Goal: Task Accomplishment & Management: Manage account settings

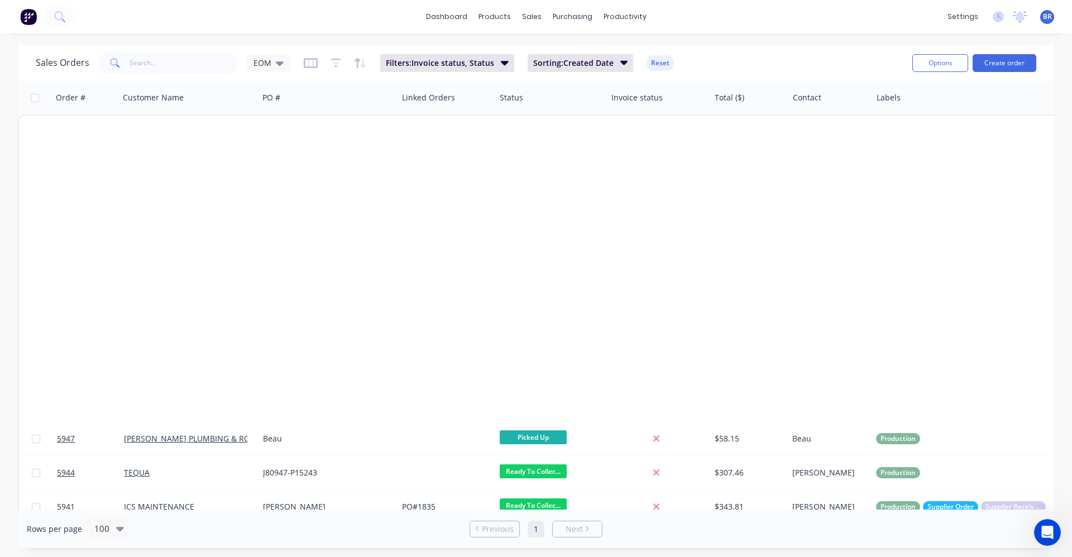
scroll to position [747, 0]
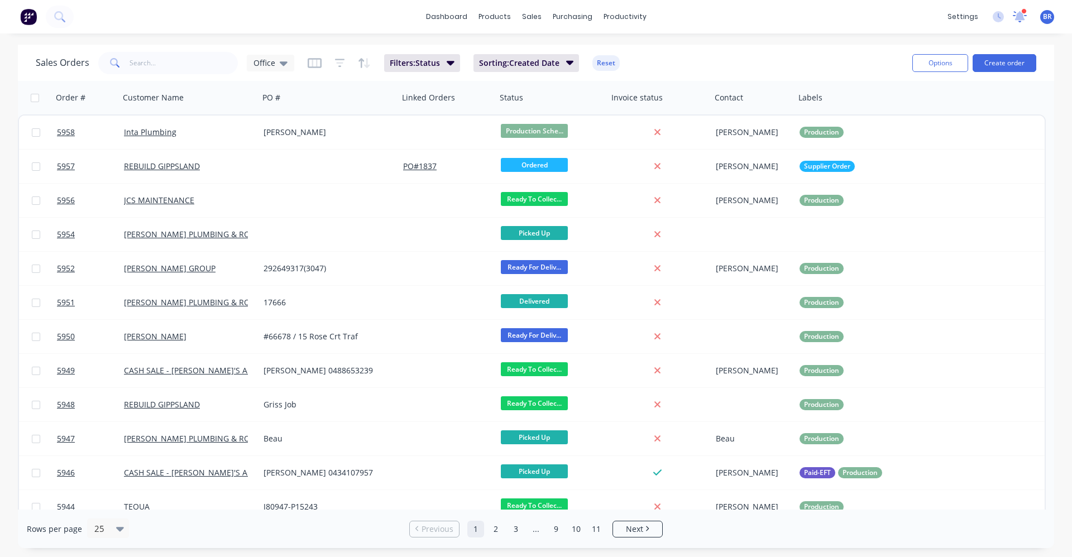
click at [1018, 20] on icon at bounding box center [1020, 15] width 11 height 11
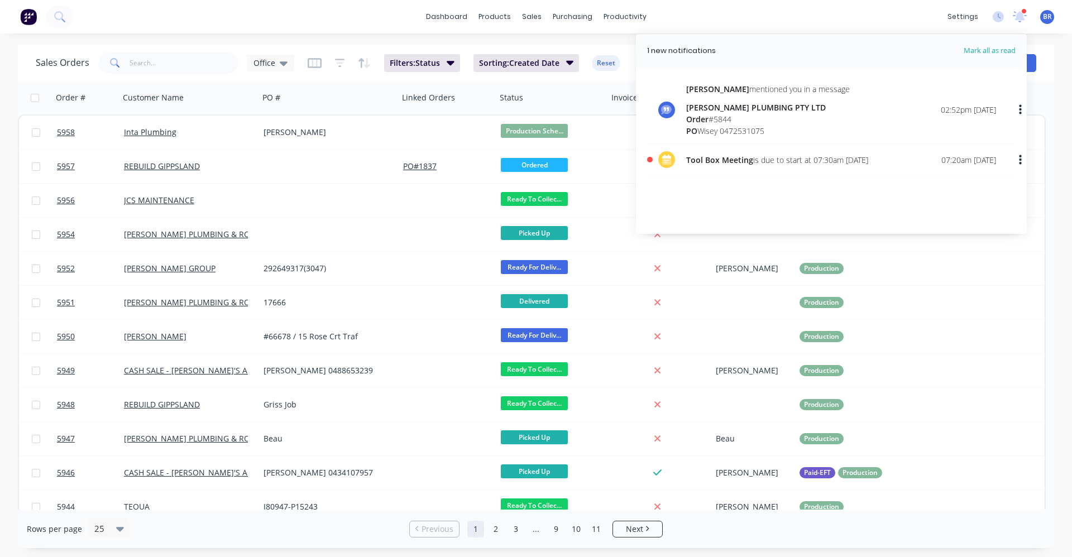
click at [843, 114] on div "Michelle mentioned you in a message BEN BROUWER PLUMBING PTY LTD Order # 5844 P…" at bounding box center [841, 110] width 310 height 54
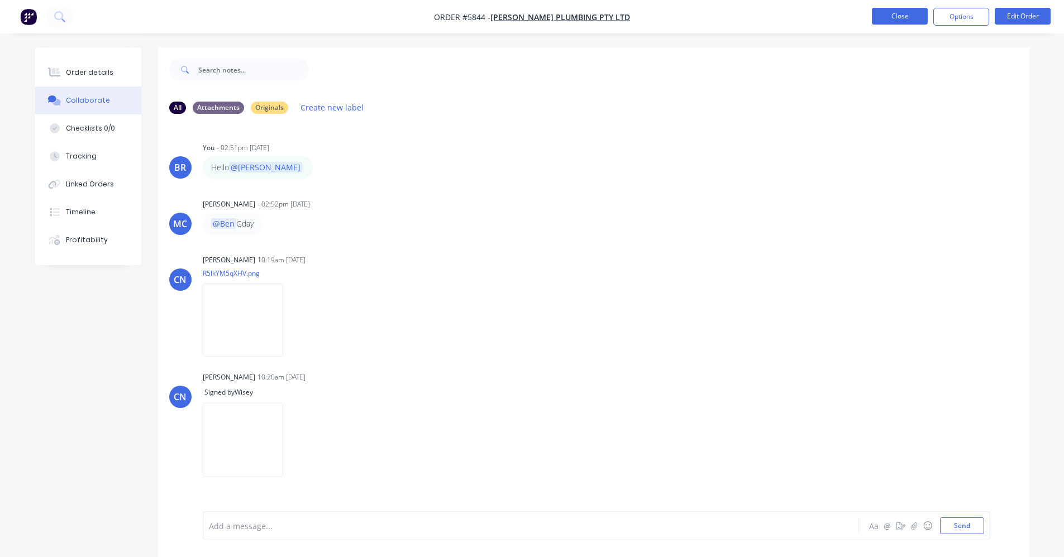
click at [898, 17] on button "Close" at bounding box center [900, 16] width 56 height 17
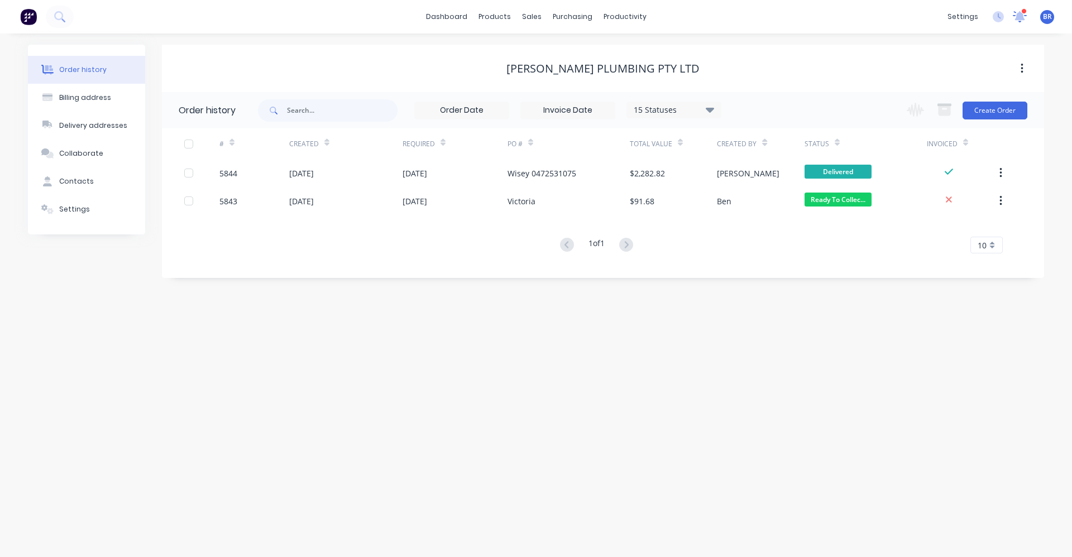
click at [1018, 16] on icon at bounding box center [1020, 15] width 10 height 9
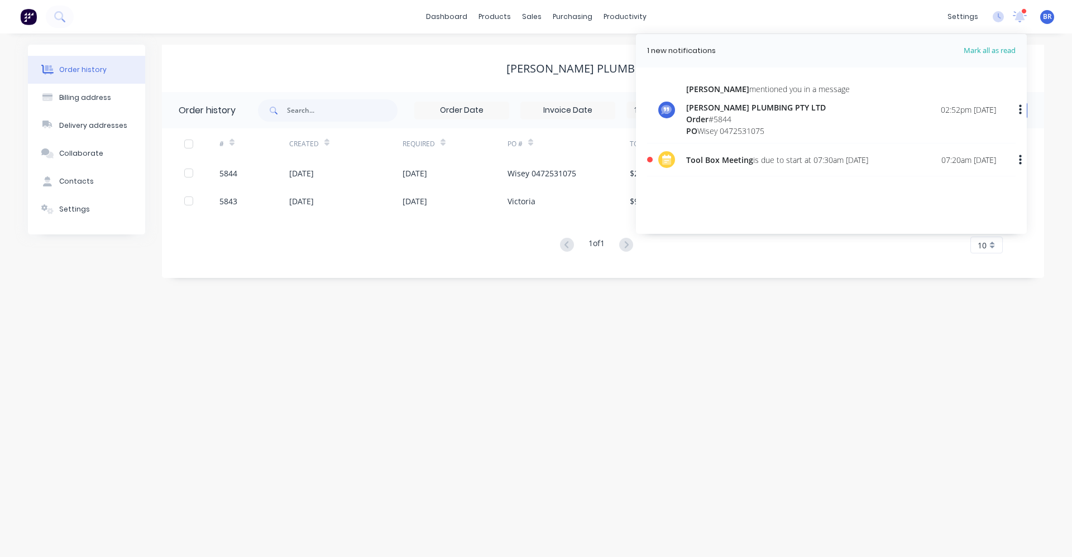
click at [1023, 157] on button "button" at bounding box center [1021, 160] width 26 height 20
click at [984, 183] on div "Mark as read" at bounding box center [963, 190] width 86 height 16
click at [1021, 109] on icon "button" at bounding box center [1020, 109] width 3 height 10
click at [984, 139] on div "Mark as read" at bounding box center [963, 139] width 86 height 16
click at [1016, 20] on icon at bounding box center [1020, 15] width 11 height 11
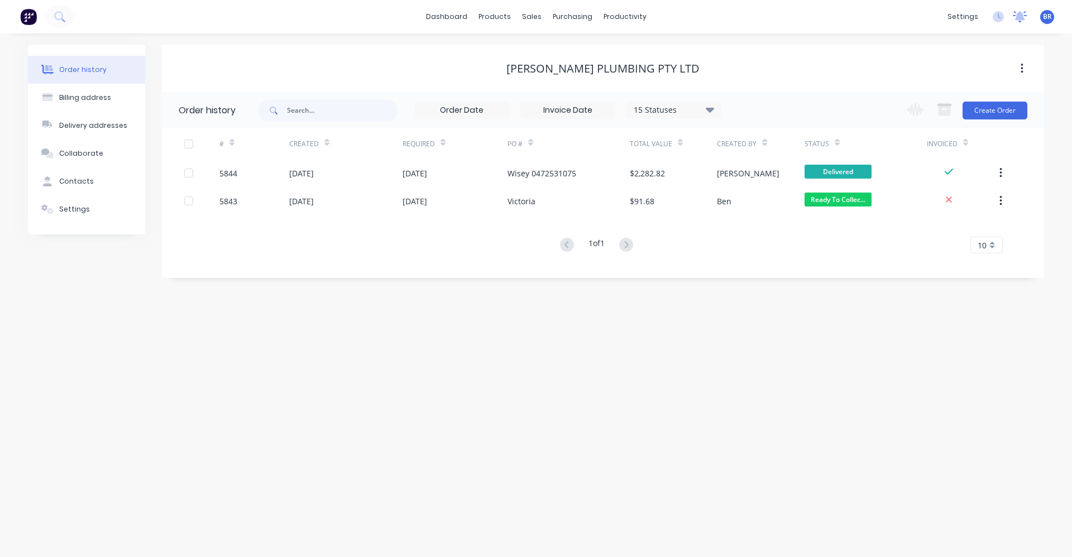
click at [1020, 20] on icon at bounding box center [1020, 15] width 10 height 9
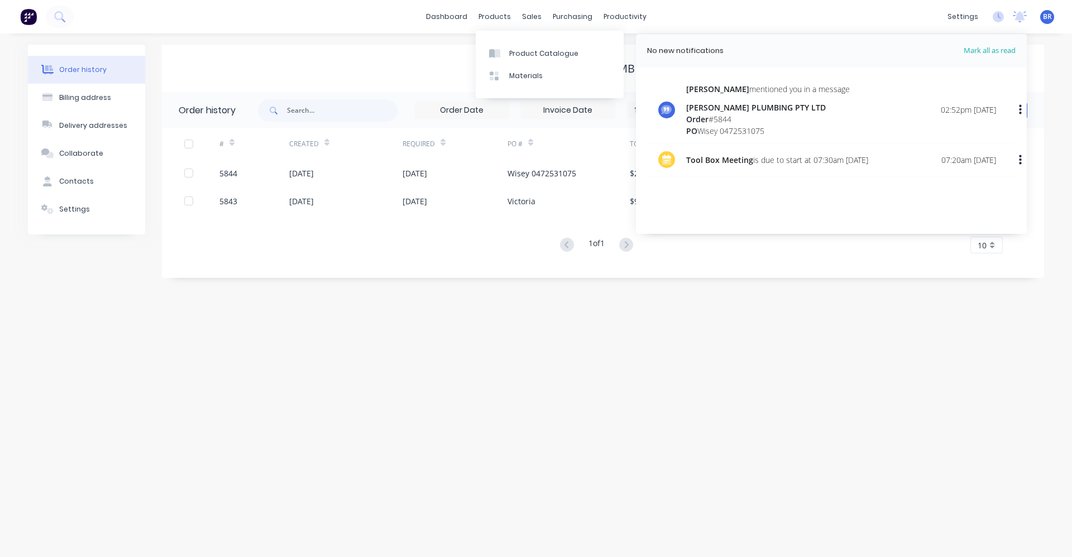
click at [299, 20] on div "dashboard products sales purchasing productivity dashboard products Product Cat…" at bounding box center [536, 17] width 1072 height 34
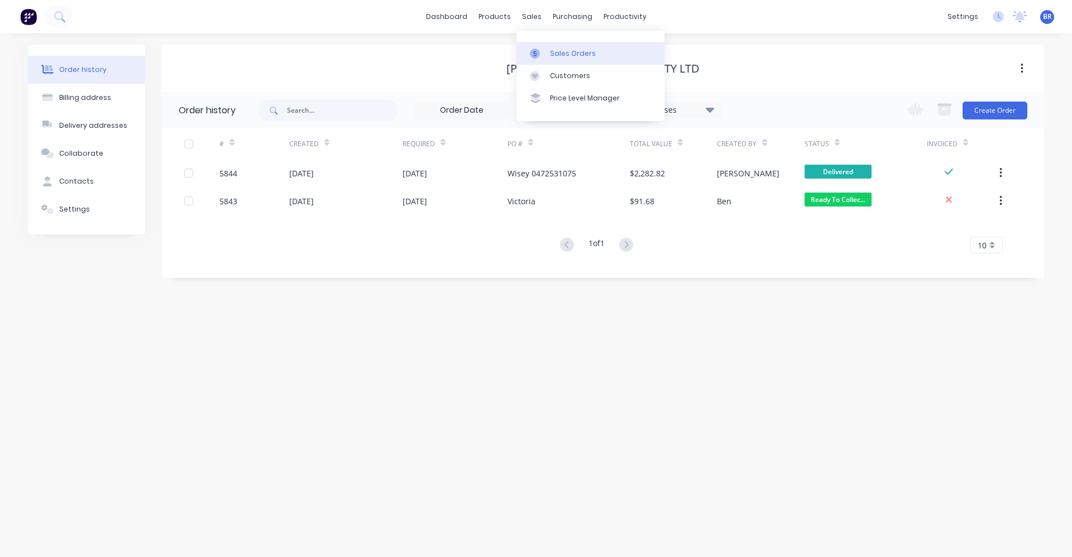
click at [566, 51] on div "Sales Orders" at bounding box center [573, 54] width 46 height 10
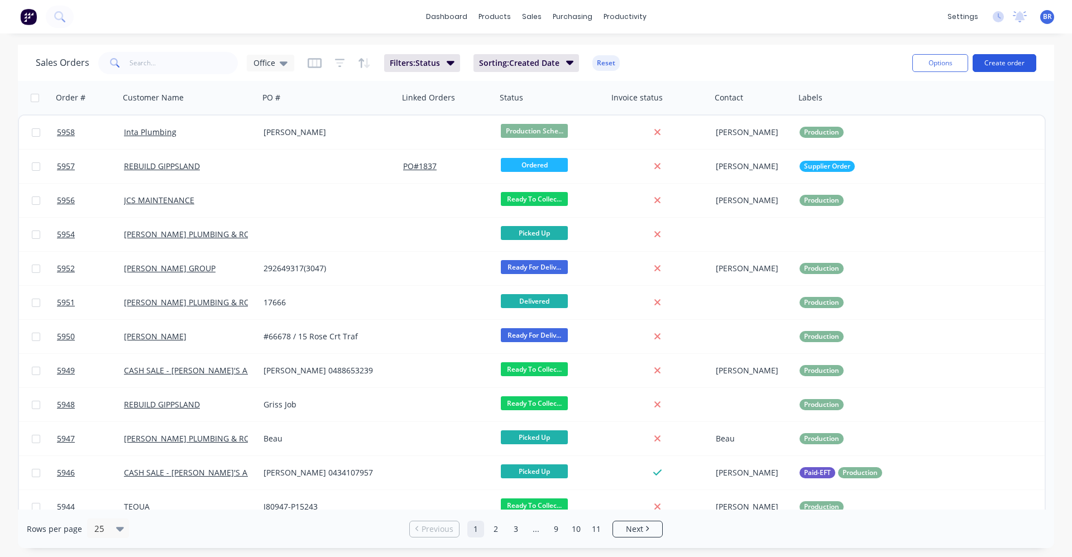
click at [1003, 66] on button "Create order" at bounding box center [1005, 63] width 64 height 18
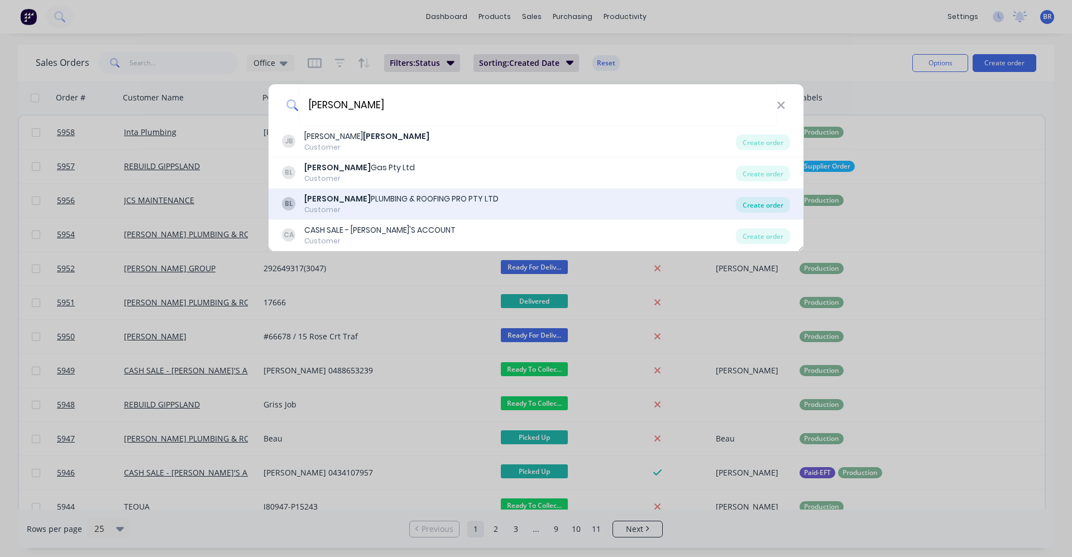
type input "bosse"
click at [750, 205] on div "Create order" at bounding box center [763, 205] width 54 height 16
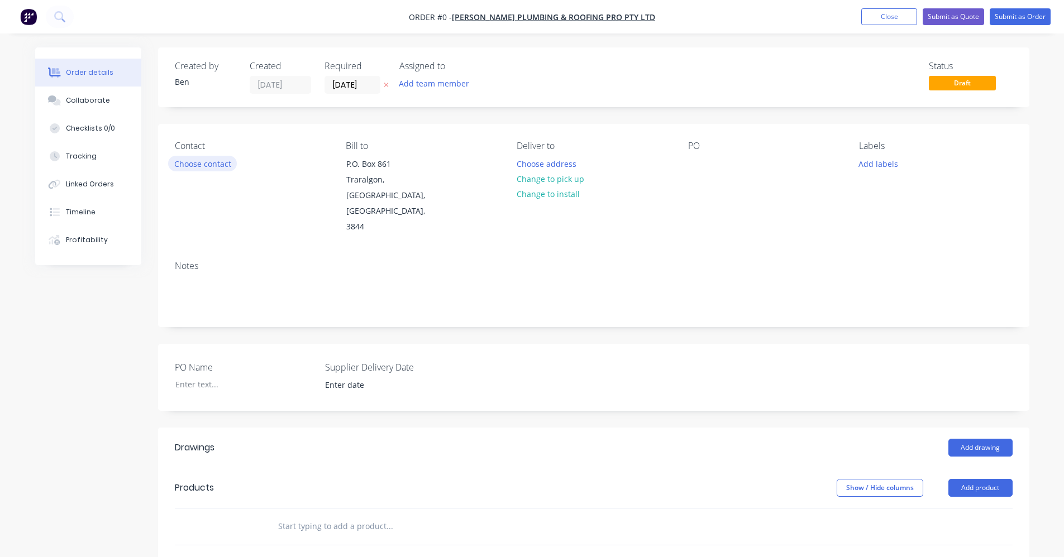
click at [207, 167] on button "Choose contact" at bounding box center [202, 163] width 69 height 15
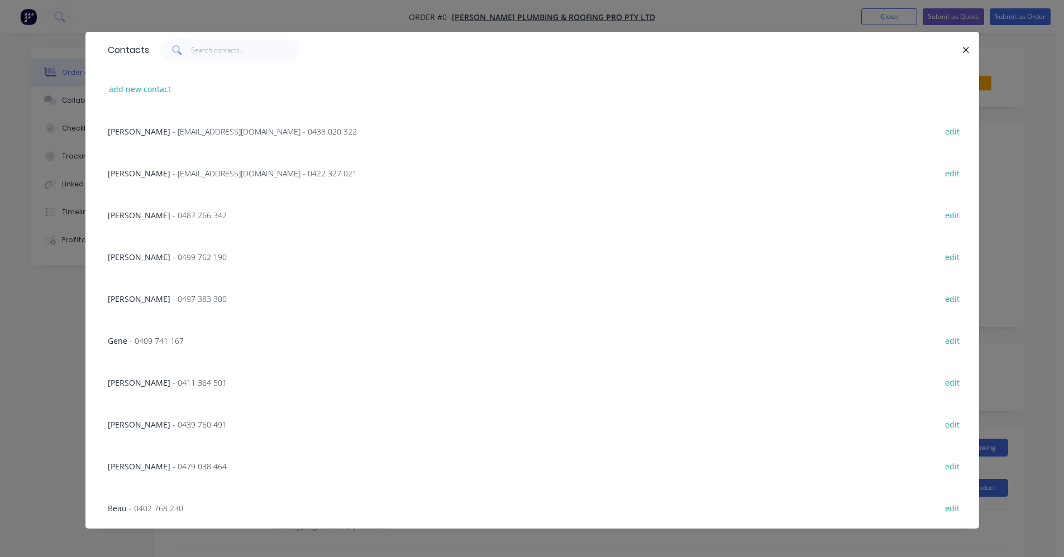
scroll to position [17, 0]
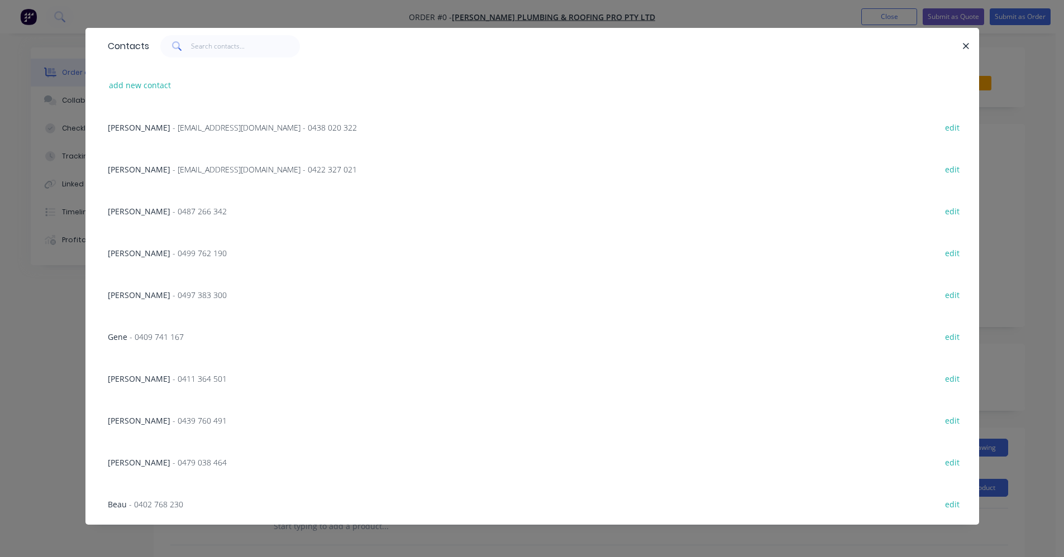
click at [173, 420] on span "- 0439 760 491" at bounding box center [200, 421] width 54 height 11
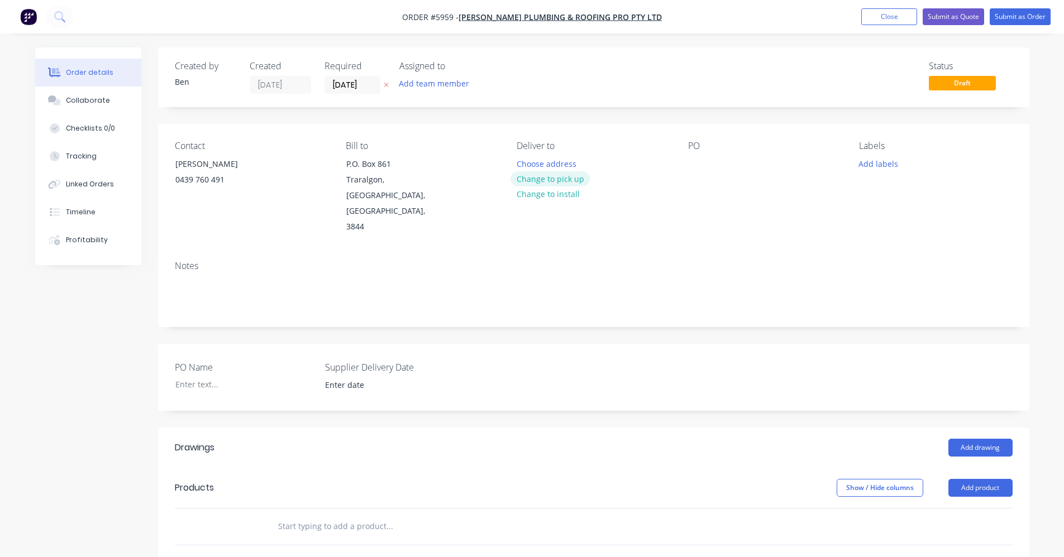
click at [559, 181] on button "Change to pick up" at bounding box center [549, 178] width 79 height 15
click at [688, 157] on div at bounding box center [697, 164] width 18 height 16
click at [879, 165] on button "Add labels" at bounding box center [878, 163] width 51 height 15
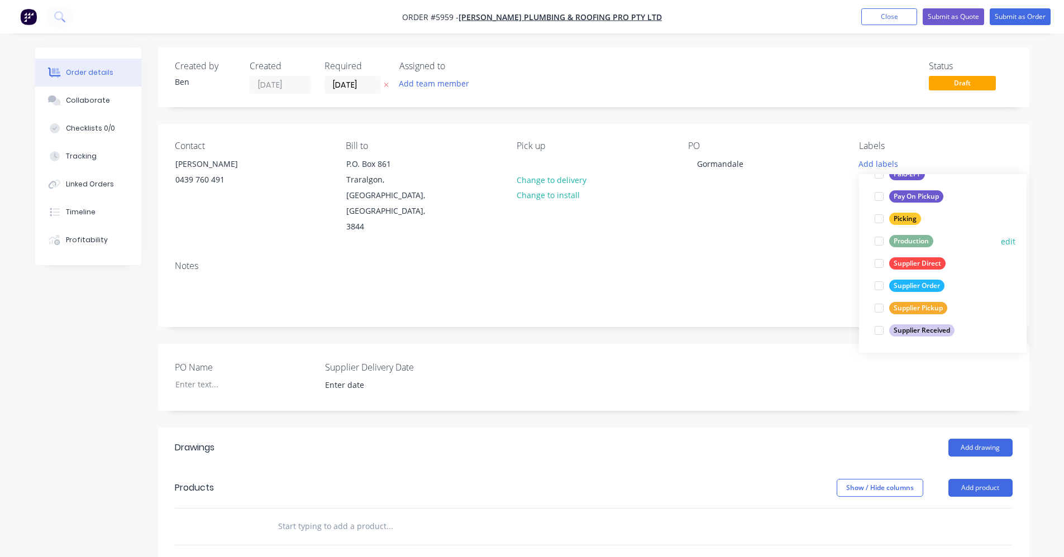
click at [908, 241] on div "Production" at bounding box center [911, 241] width 44 height 12
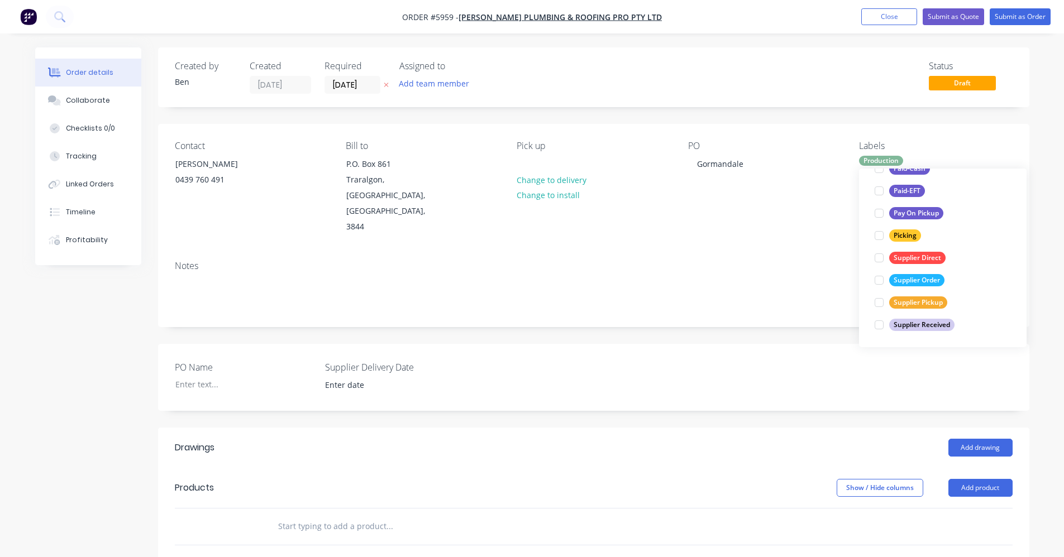
scroll to position [22, 0]
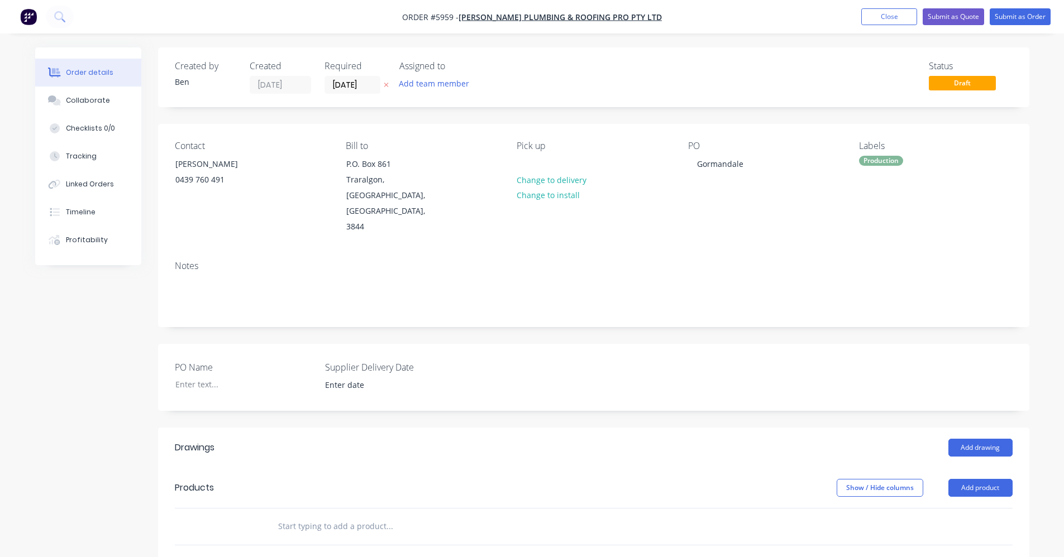
click at [794, 357] on div "PO Name Supplier Delivery Date" at bounding box center [593, 377] width 871 height 67
click at [987, 439] on button "Add drawing" at bounding box center [980, 448] width 64 height 18
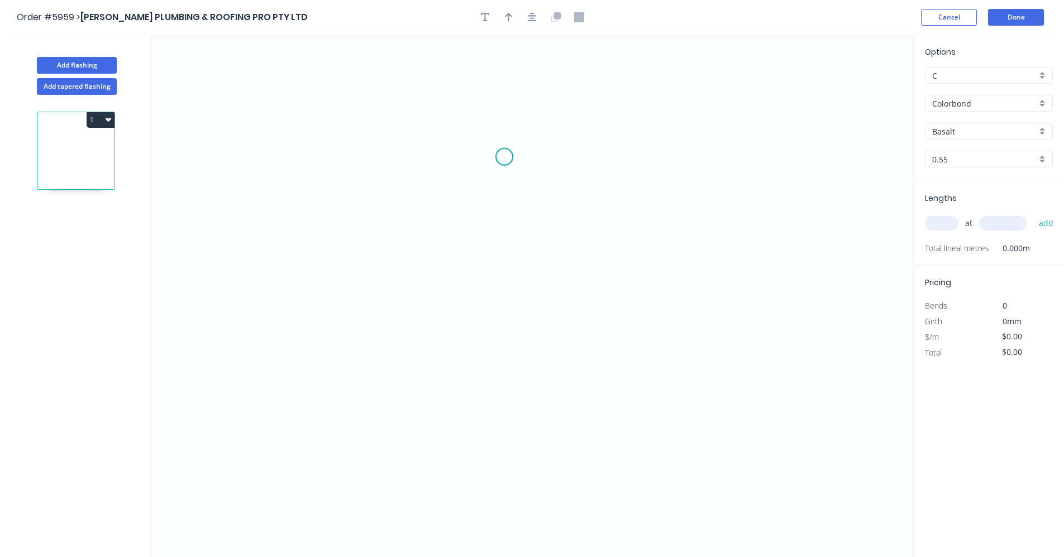
drag, startPoint x: 504, startPoint y: 157, endPoint x: 458, endPoint y: 231, distance: 87.6
click at [504, 157] on icon "0" at bounding box center [532, 296] width 762 height 523
click at [508, 388] on icon "0" at bounding box center [532, 296] width 762 height 523
click at [529, 266] on rect at bounding box center [521, 268] width 22 height 16
type input "$41.44"
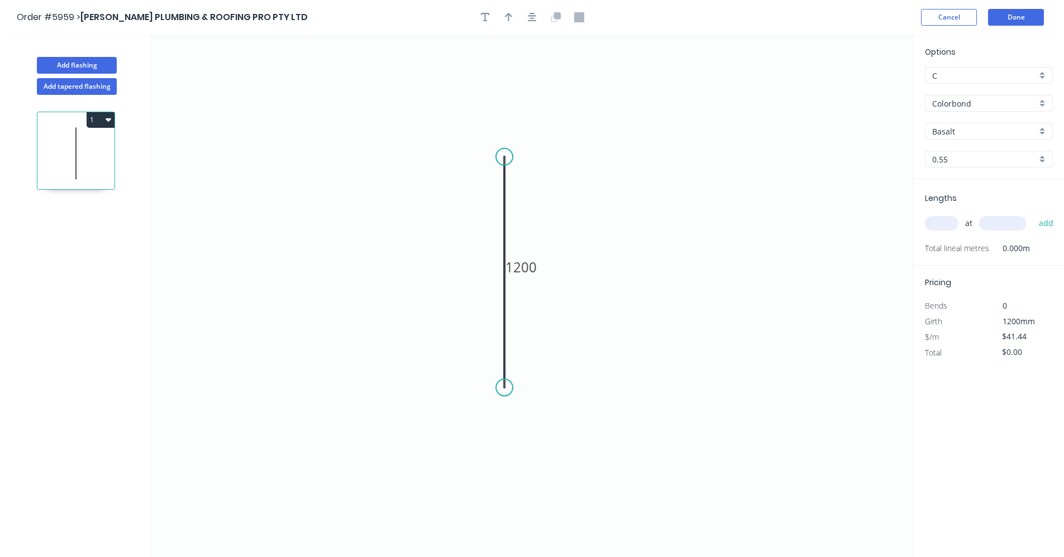
click at [952, 223] on input "text" at bounding box center [942, 223] width 34 height 15
type input "2"
type input "1200"
click at [1033, 214] on button "add" at bounding box center [1046, 223] width 26 height 19
type input "$99.46"
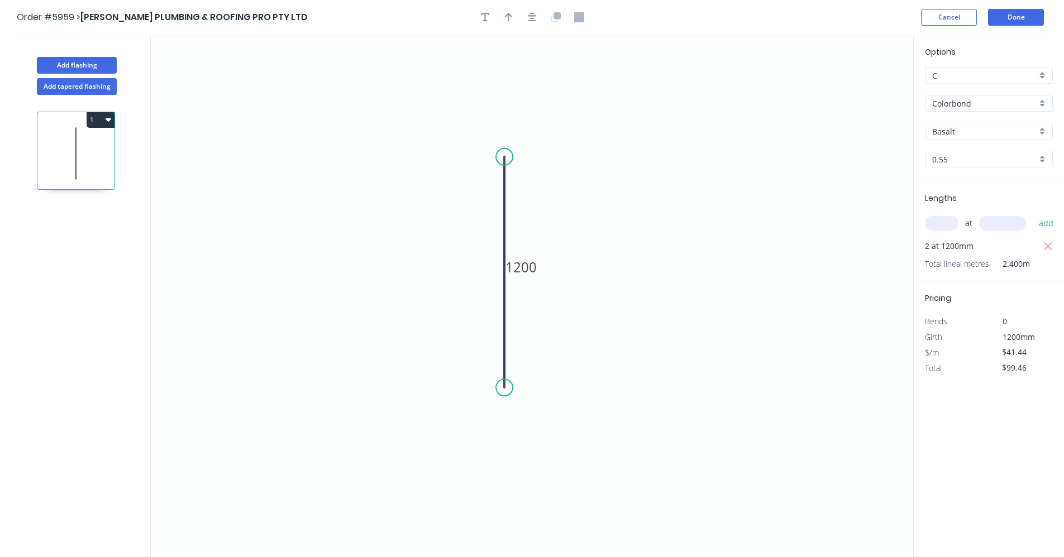
click at [1042, 132] on div "Basalt" at bounding box center [989, 131] width 128 height 17
click at [971, 150] on div "Pale Eucalypt" at bounding box center [988, 147] width 127 height 20
type input "Pale Eucalypt"
click at [79, 65] on button "Add flashing" at bounding box center [77, 65] width 80 height 17
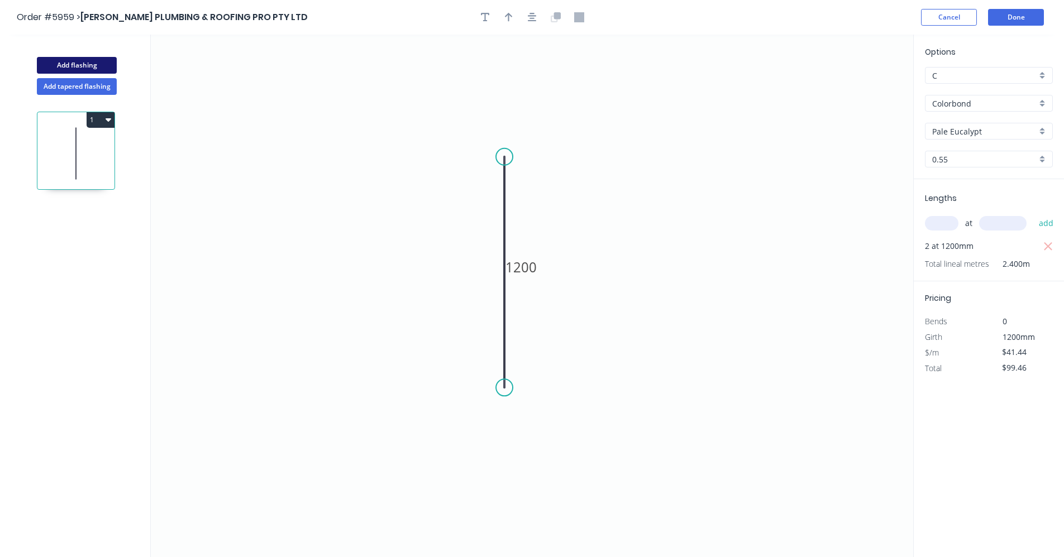
type input "$0.00"
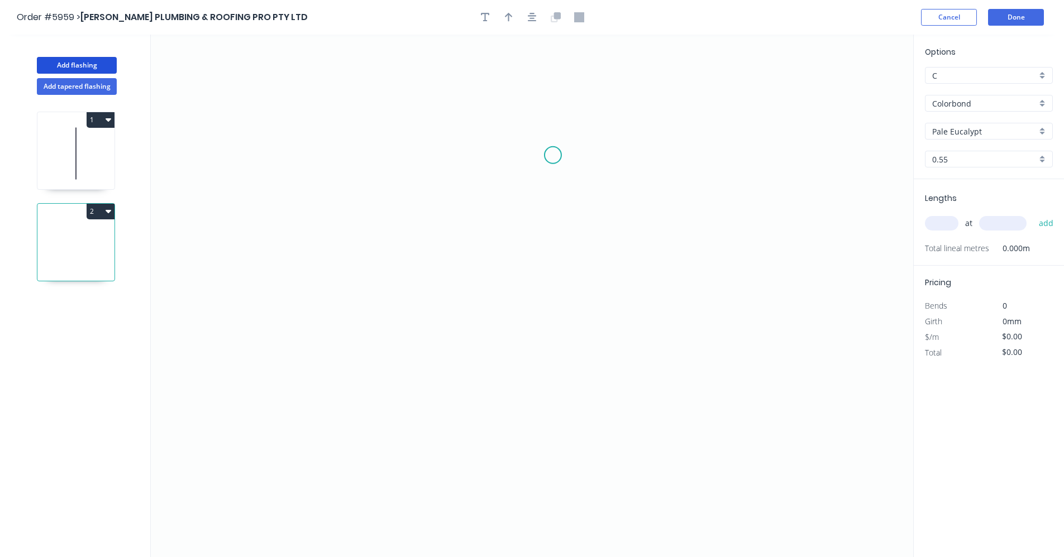
click at [553, 155] on icon "0" at bounding box center [532, 296] width 762 height 523
click at [550, 327] on icon "0" at bounding box center [532, 296] width 762 height 523
click at [572, 233] on tspan "?" at bounding box center [570, 235] width 6 height 18
click at [1043, 102] on div "Colorbond" at bounding box center [989, 103] width 128 height 17
type input "$16.91"
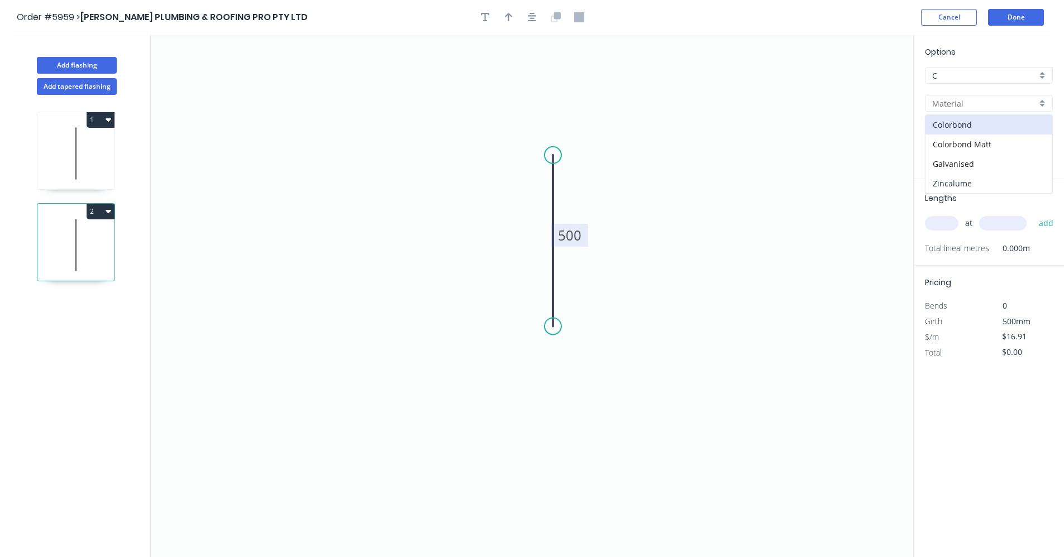
drag, startPoint x: 958, startPoint y: 183, endPoint x: 952, endPoint y: 197, distance: 15.6
click at [958, 183] on div "Zincalume" at bounding box center [988, 184] width 127 height 20
type input "Zincalume"
type input "$12.83"
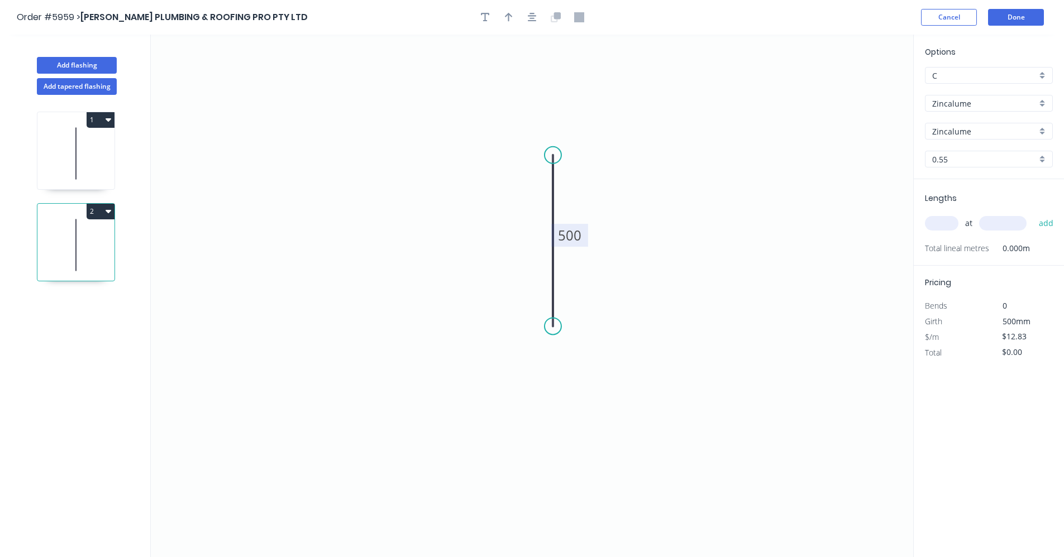
click at [941, 220] on input "text" at bounding box center [942, 223] width 34 height 15
type input "1"
type input "2000"
click at [1033, 214] on button "add" at bounding box center [1046, 223] width 26 height 19
type input "$25.66"
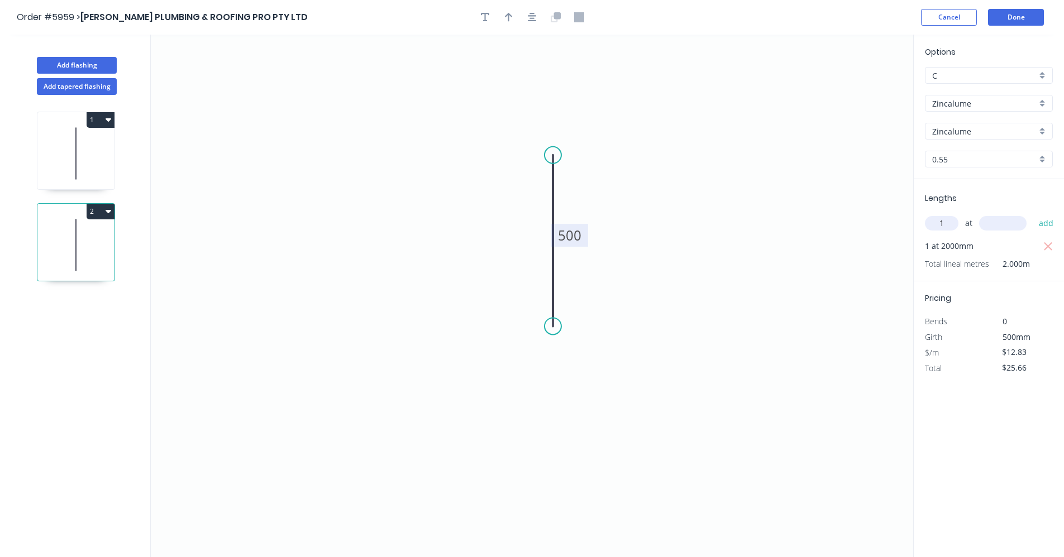
type input "1"
type input "3000"
click at [1033, 214] on button "add" at bounding box center [1046, 223] width 26 height 19
type input "$64.15"
click at [1017, 18] on button "Done" at bounding box center [1016, 17] width 56 height 17
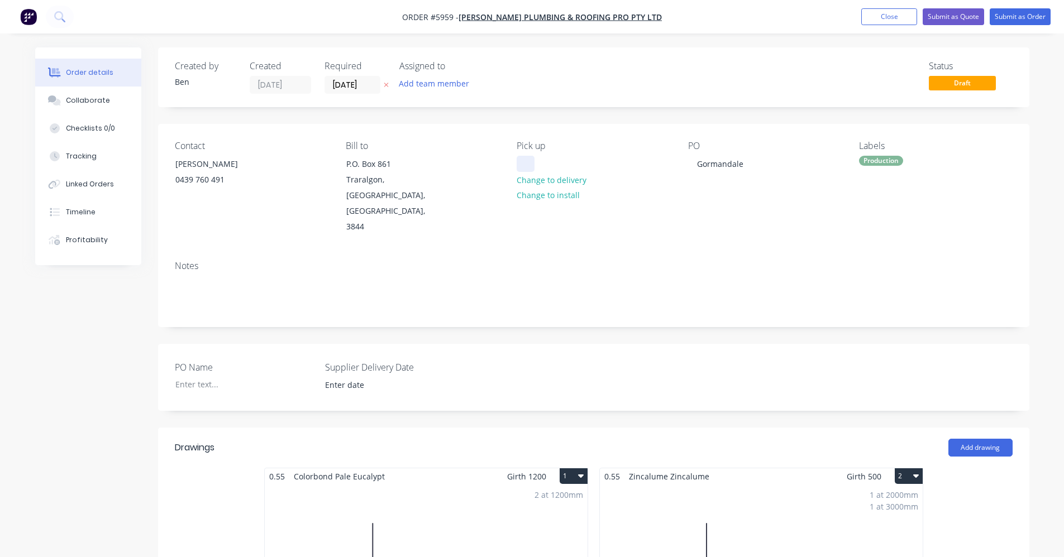
click at [529, 161] on div at bounding box center [526, 164] width 18 height 16
click at [777, 261] on div "Notes" at bounding box center [594, 266] width 838 height 11
drag, startPoint x: 1026, startPoint y: 15, endPoint x: 1020, endPoint y: 15, distance: 6.1
click at [1027, 15] on button "Submit as Order" at bounding box center [1020, 16] width 61 height 17
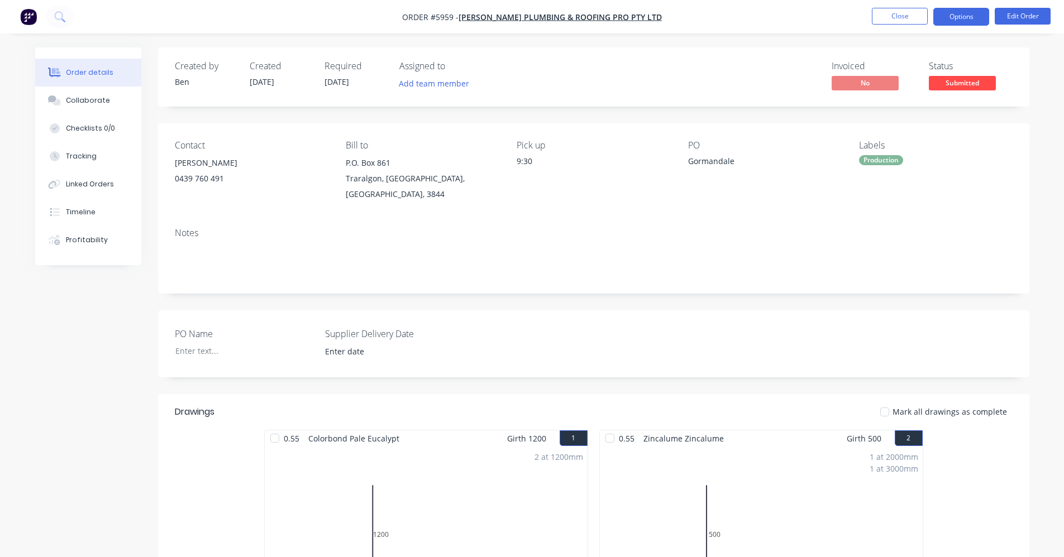
click at [968, 13] on button "Options" at bounding box center [961, 17] width 56 height 18
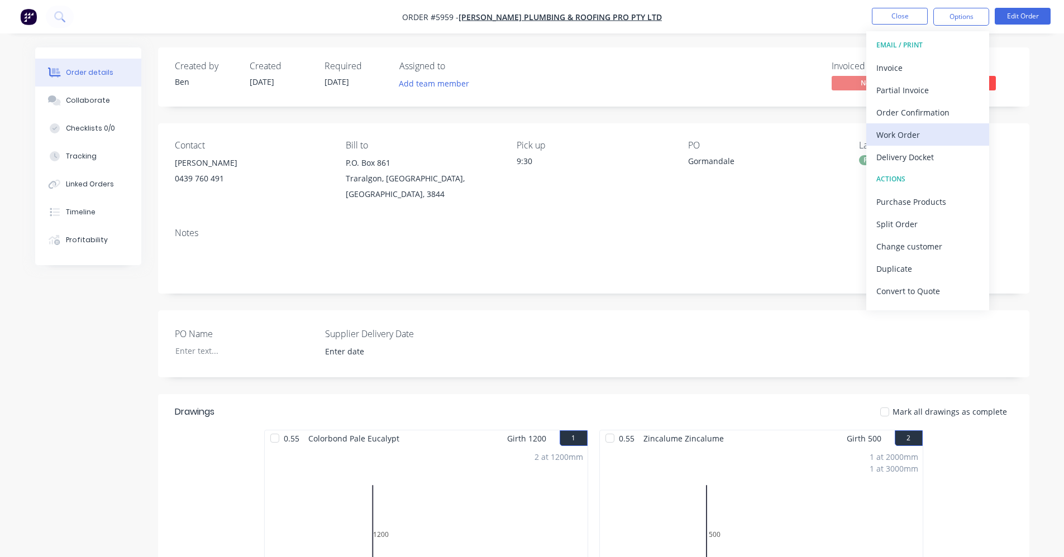
click at [914, 137] on div "Work Order" at bounding box center [927, 135] width 103 height 16
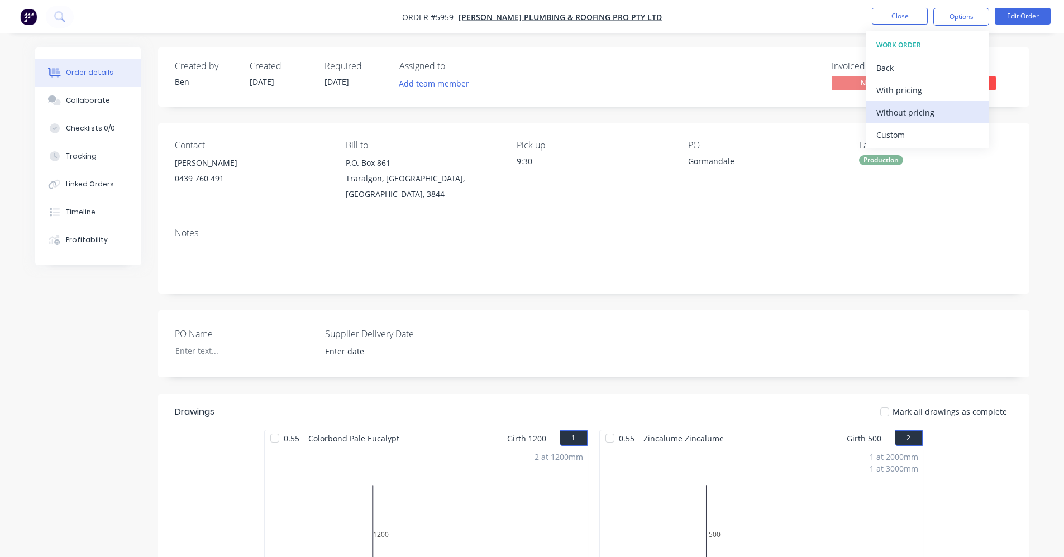
click at [937, 120] on div "Without pricing" at bounding box center [927, 112] width 103 height 16
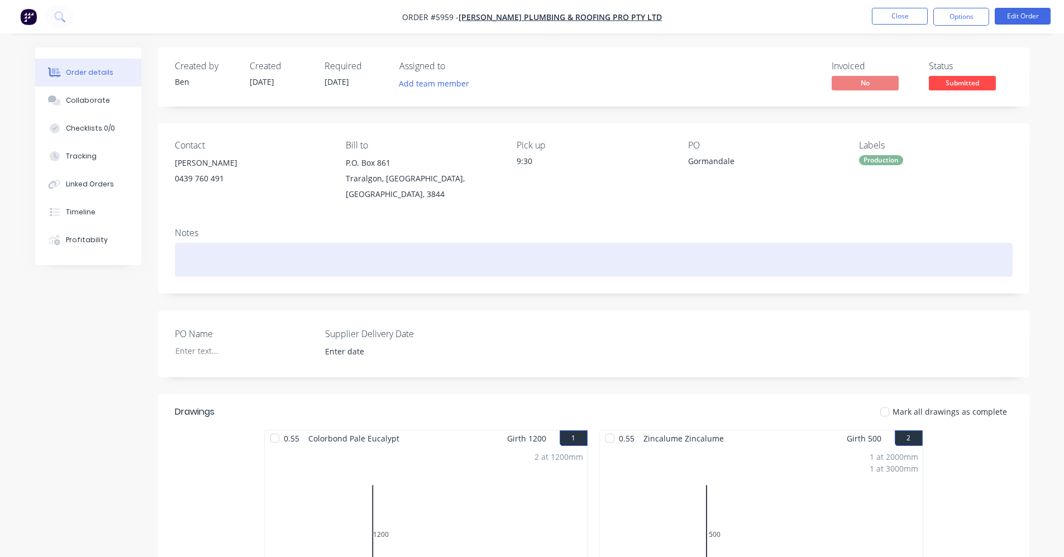
click at [545, 244] on div at bounding box center [594, 260] width 838 height 34
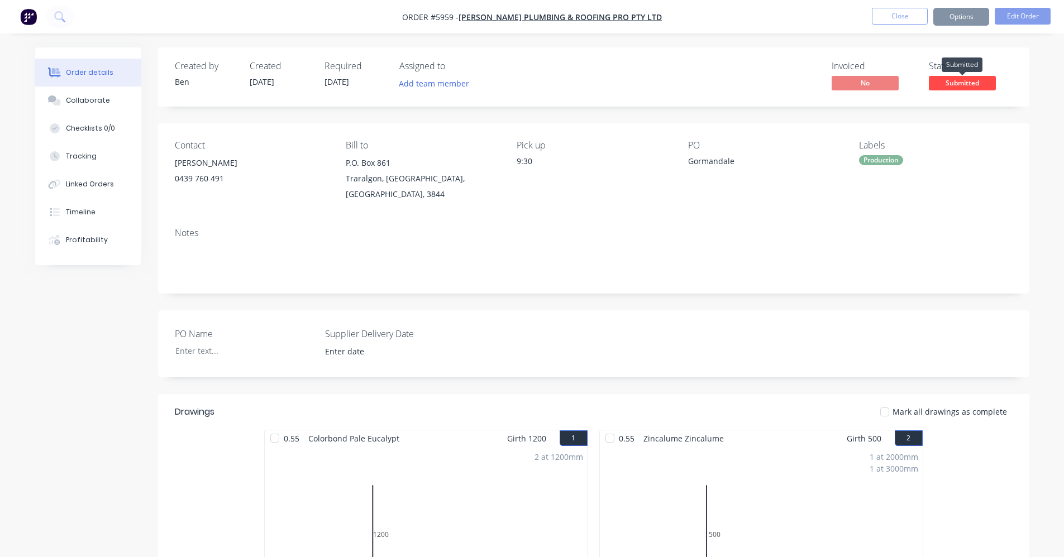
drag, startPoint x: 950, startPoint y: 80, endPoint x: 954, endPoint y: 95, distance: 15.7
click at [950, 82] on span "Submitted" at bounding box center [962, 83] width 67 height 14
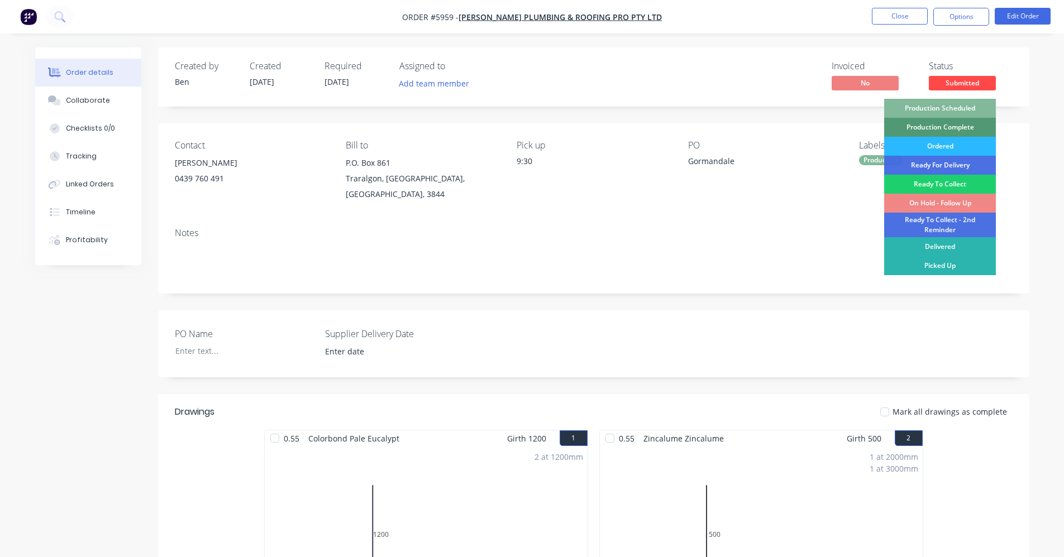
click at [951, 105] on div "Production Scheduled" at bounding box center [940, 108] width 112 height 19
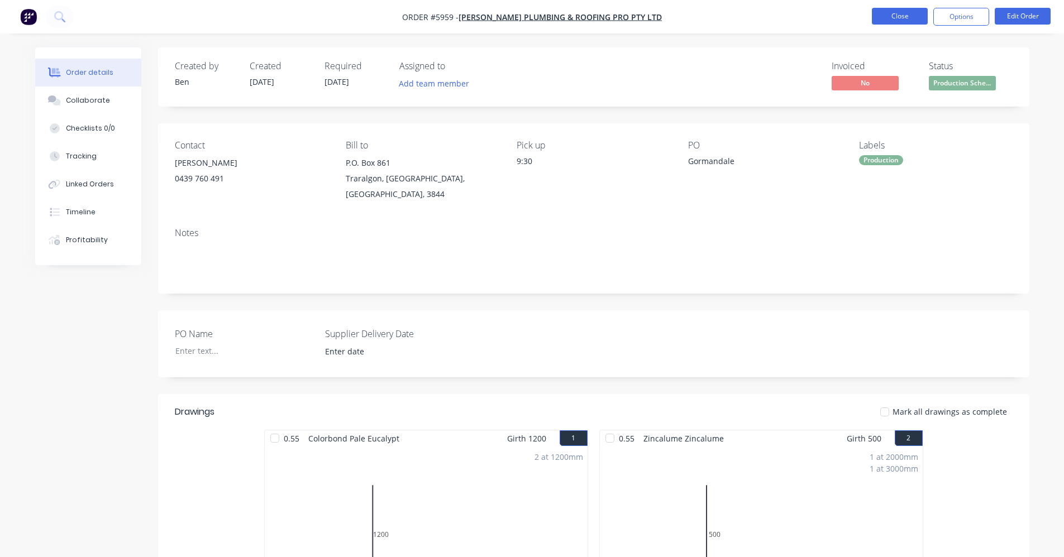
click at [909, 20] on button "Close" at bounding box center [900, 16] width 56 height 17
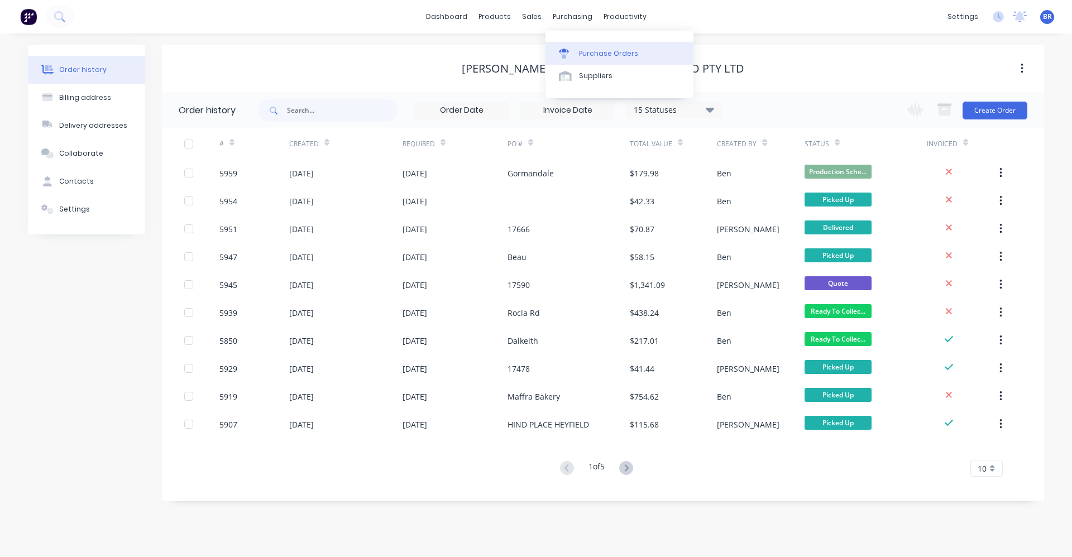
click at [601, 54] on div "Purchase Orders" at bounding box center [608, 54] width 59 height 10
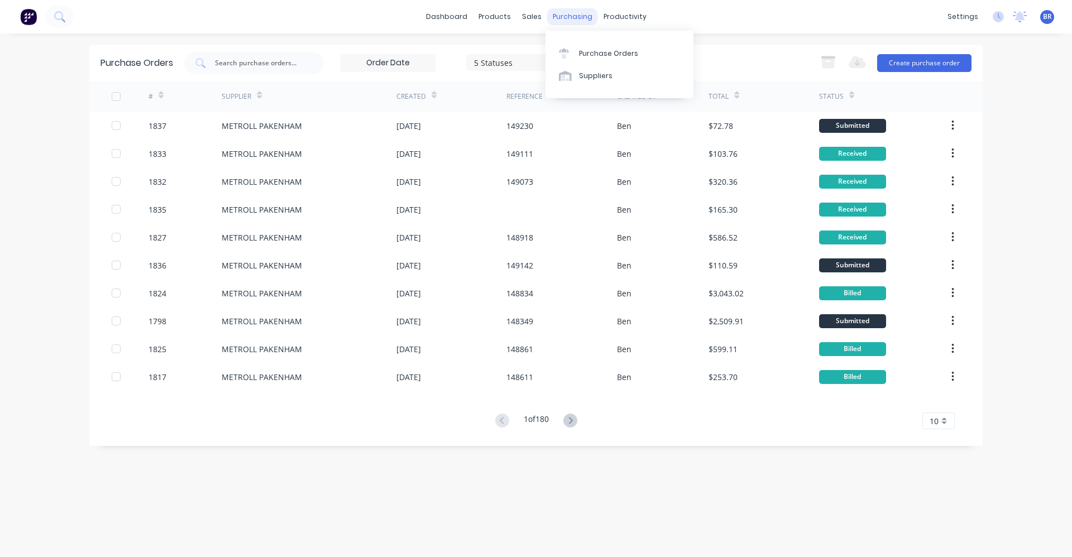
click at [555, 19] on div "purchasing" at bounding box center [572, 16] width 51 height 17
click at [598, 51] on div "Purchase Orders" at bounding box center [608, 54] width 59 height 10
click at [243, 64] on input "text" at bounding box center [260, 63] width 93 height 11
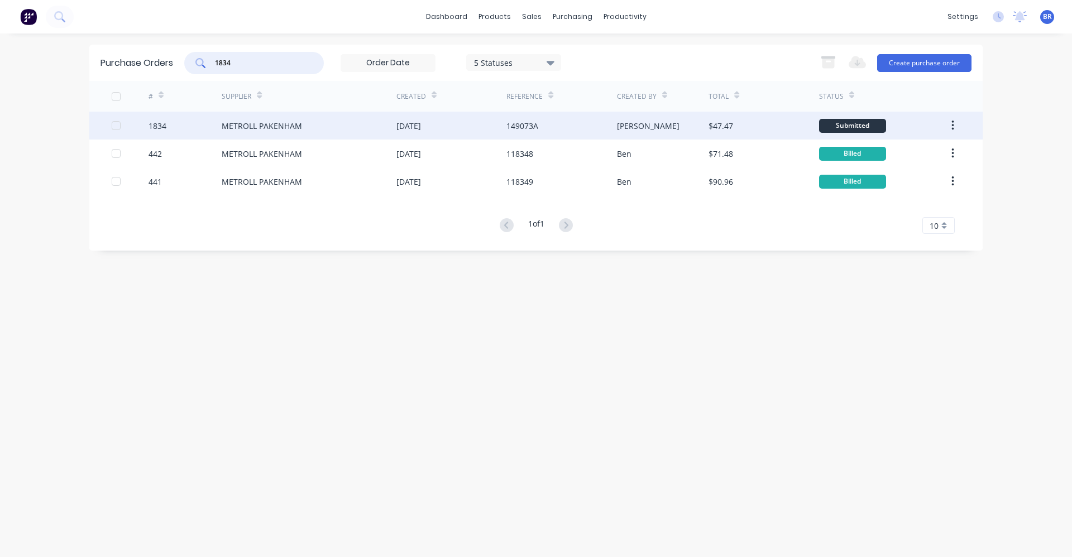
type input "1834"
click at [322, 126] on div "METROLL PAKENHAM" at bounding box center [309, 126] width 175 height 28
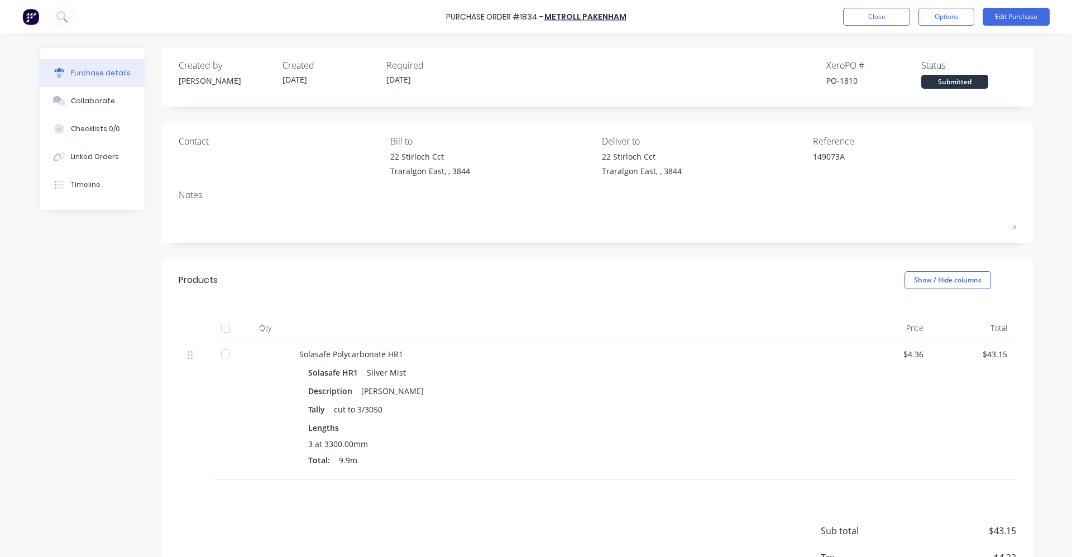
click at [221, 330] on div at bounding box center [225, 328] width 22 height 22
type textarea "x"
click at [893, 15] on button "Close" at bounding box center [876, 17] width 67 height 18
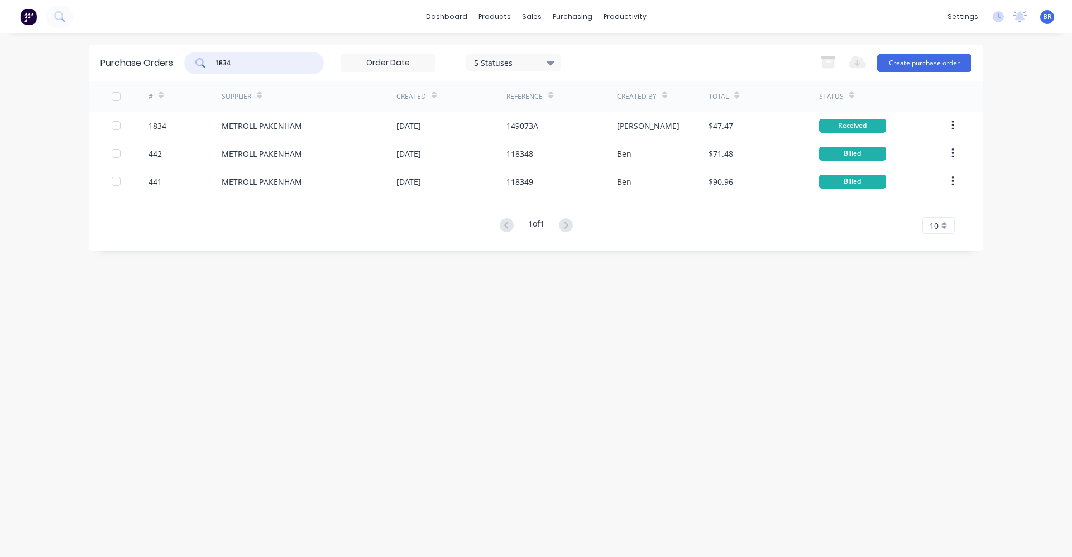
drag, startPoint x: 266, startPoint y: 62, endPoint x: 148, endPoint y: 65, distance: 118.4
click at [148, 65] on div "Purchase Orders 1834 5 Statuses 5 Statuses Export to Excel (XLSX) Create purcha…" at bounding box center [536, 63] width 894 height 36
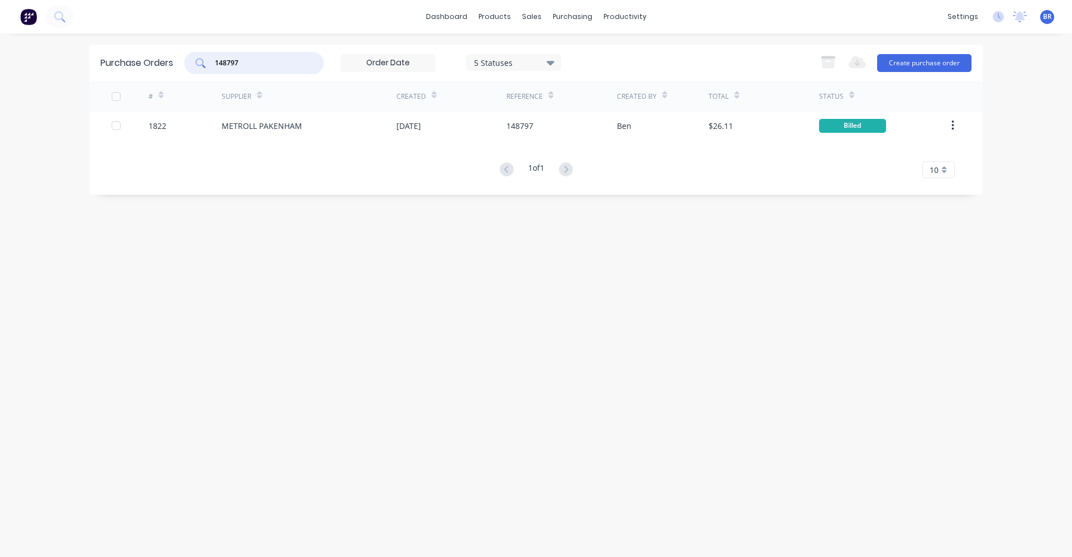
drag, startPoint x: 251, startPoint y: 63, endPoint x: 145, endPoint y: 61, distance: 106.1
click at [145, 63] on div "Purchase Orders 148797 5 Statuses 5 Statuses Export to Excel (XLSX) Create purc…" at bounding box center [536, 63] width 894 height 36
drag, startPoint x: 250, startPoint y: 63, endPoint x: 165, endPoint y: 52, distance: 85.6
click at [166, 52] on div "Purchase Orders 149205 5 Statuses 5 Statuses Export to Excel (XLSX) Create purc…" at bounding box center [536, 63] width 894 height 36
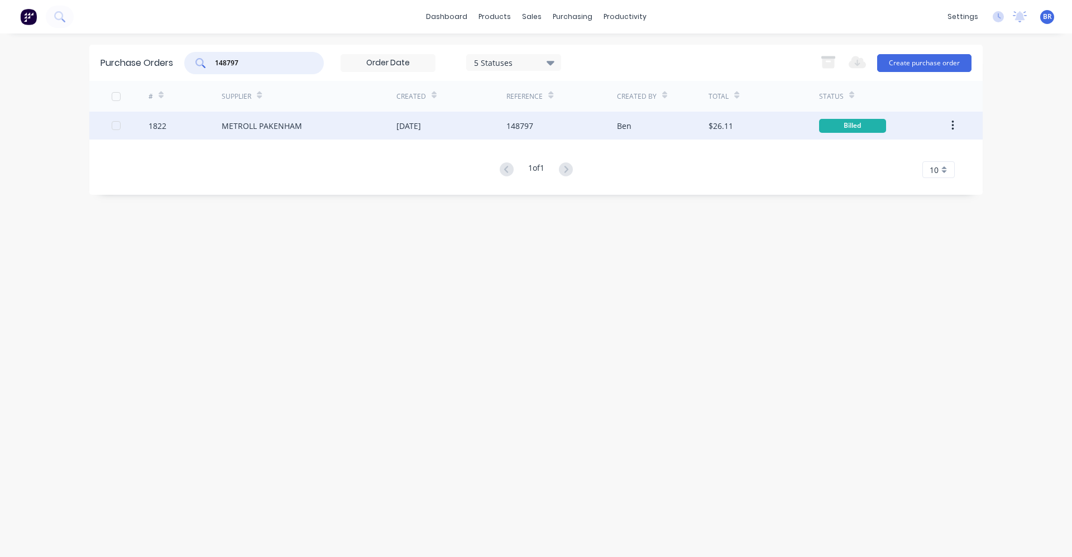
type input "148797"
click at [282, 126] on div "METROLL PAKENHAM" at bounding box center [262, 126] width 80 height 12
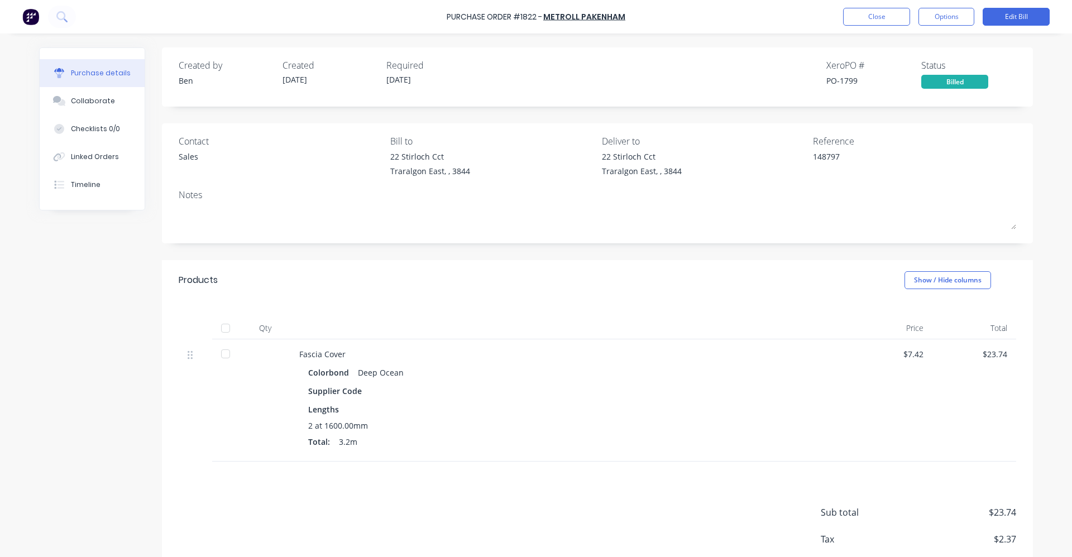
click at [223, 331] on div at bounding box center [225, 328] width 22 height 22
click at [873, 17] on button "Close" at bounding box center [876, 17] width 67 height 18
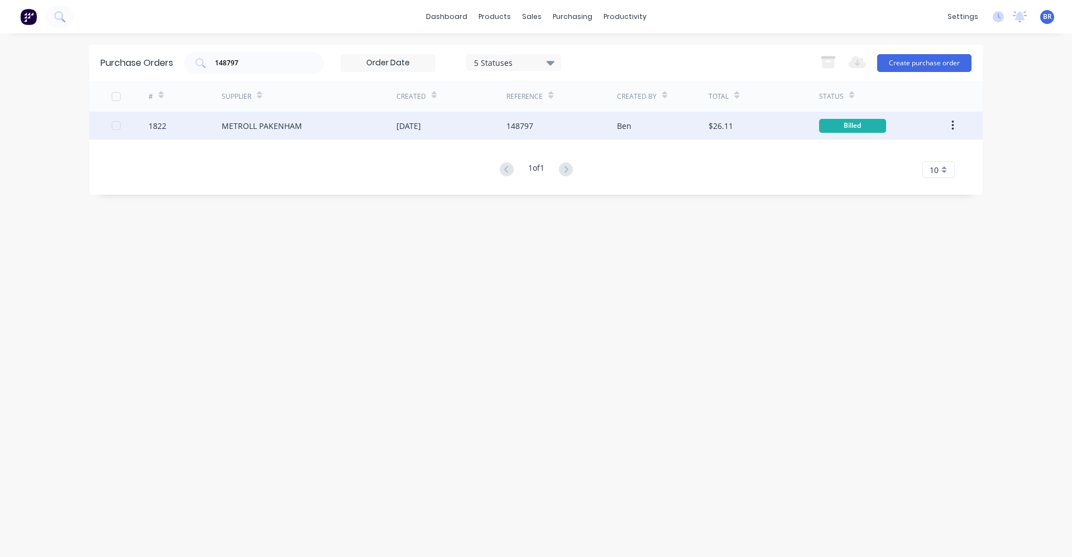
click at [445, 130] on div "[DATE]" at bounding box center [452, 126] width 110 height 28
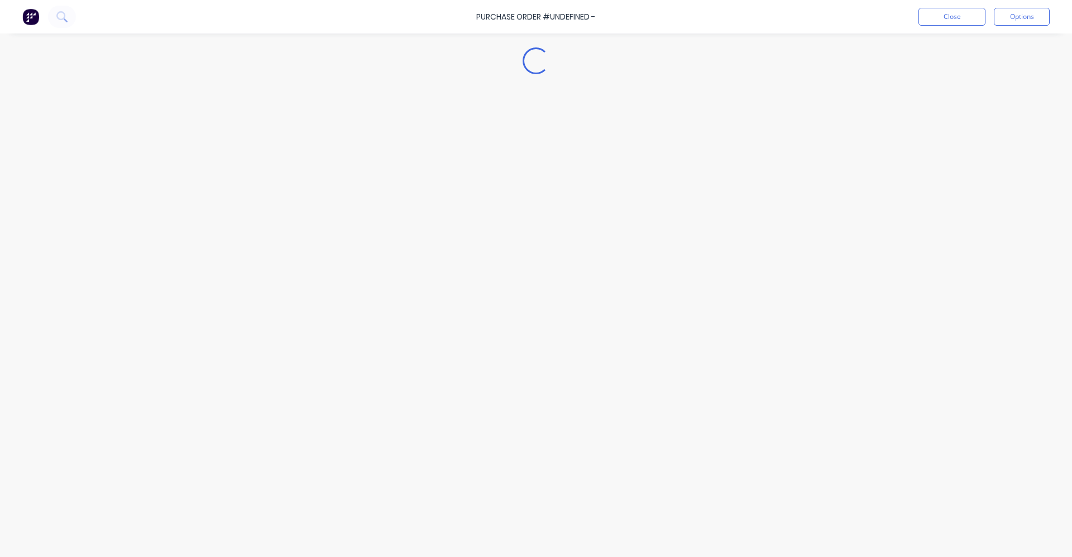
type textarea "x"
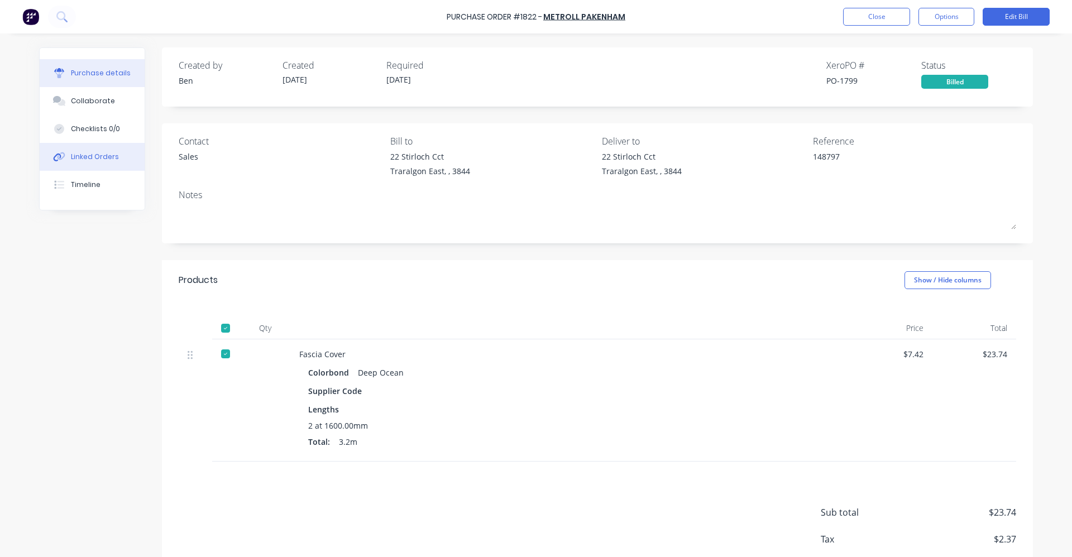
click at [93, 155] on div "Linked Orders" at bounding box center [95, 157] width 48 height 10
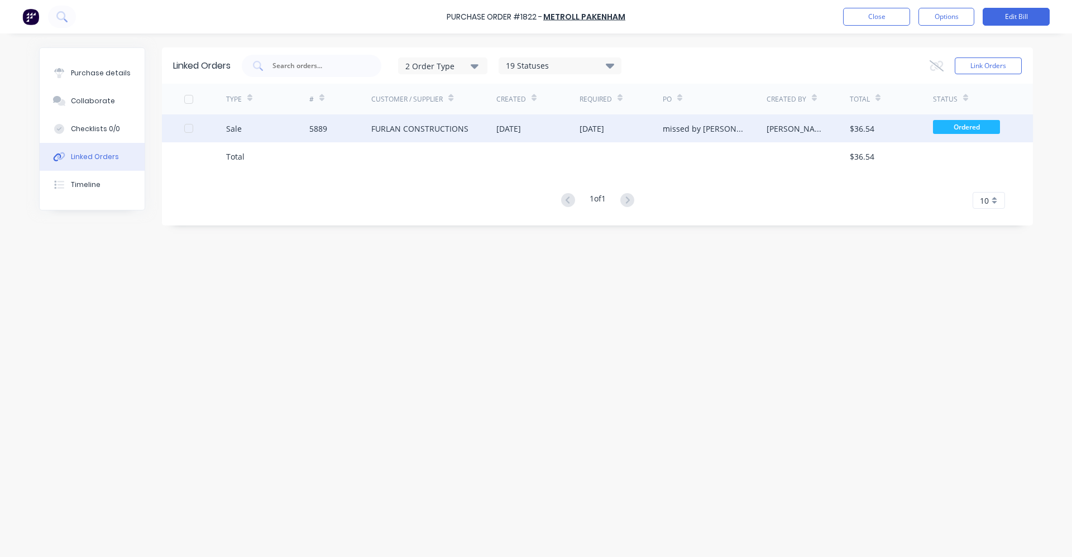
click at [422, 128] on div "FURLAN CONSTRUCTIONS" at bounding box center [419, 129] width 97 height 12
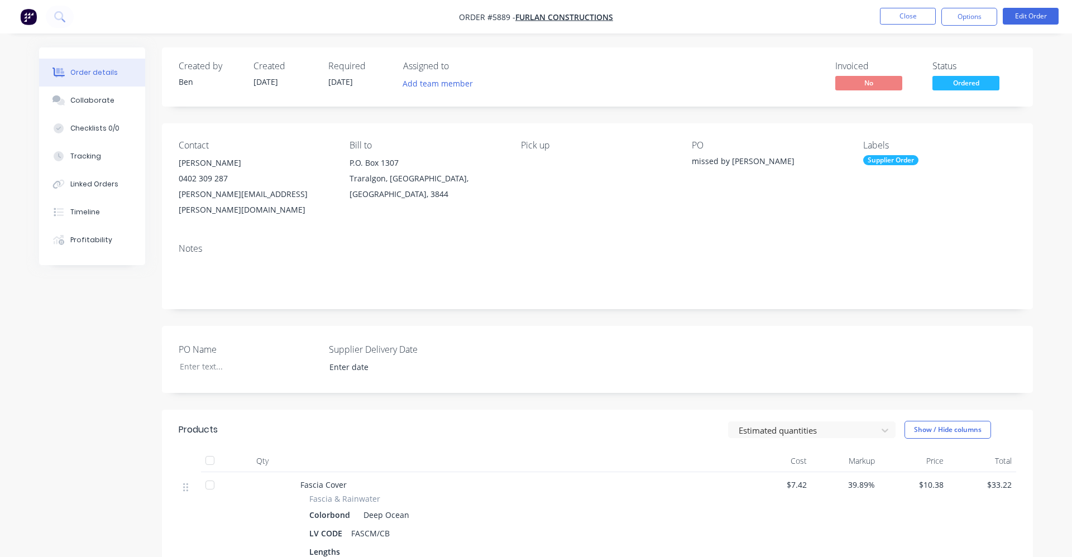
type input "25/09/2025"
click at [976, 82] on span "Ordered" at bounding box center [962, 83] width 67 height 14
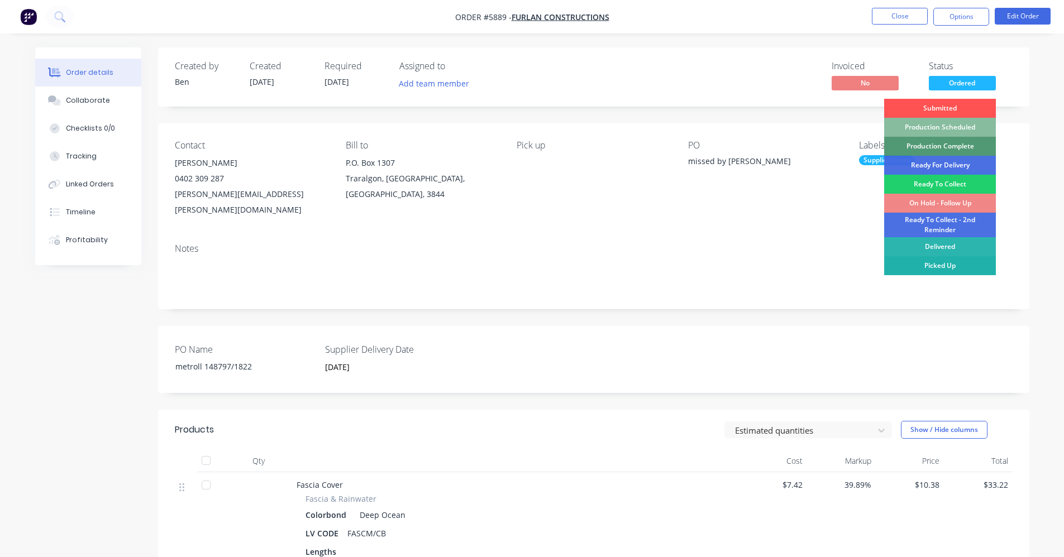
click at [940, 266] on div "Picked Up" at bounding box center [940, 265] width 112 height 19
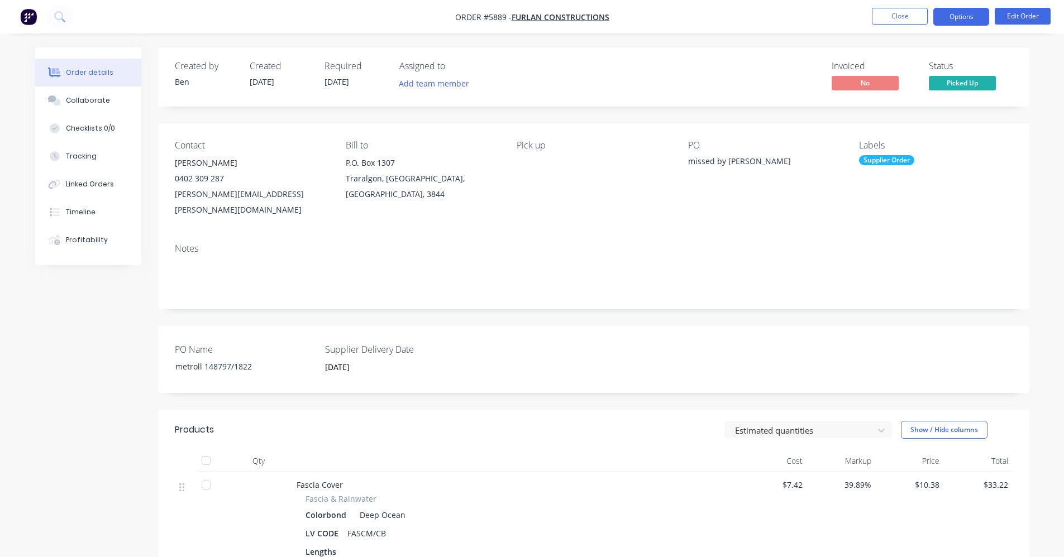
click at [959, 17] on button "Options" at bounding box center [961, 17] width 56 height 18
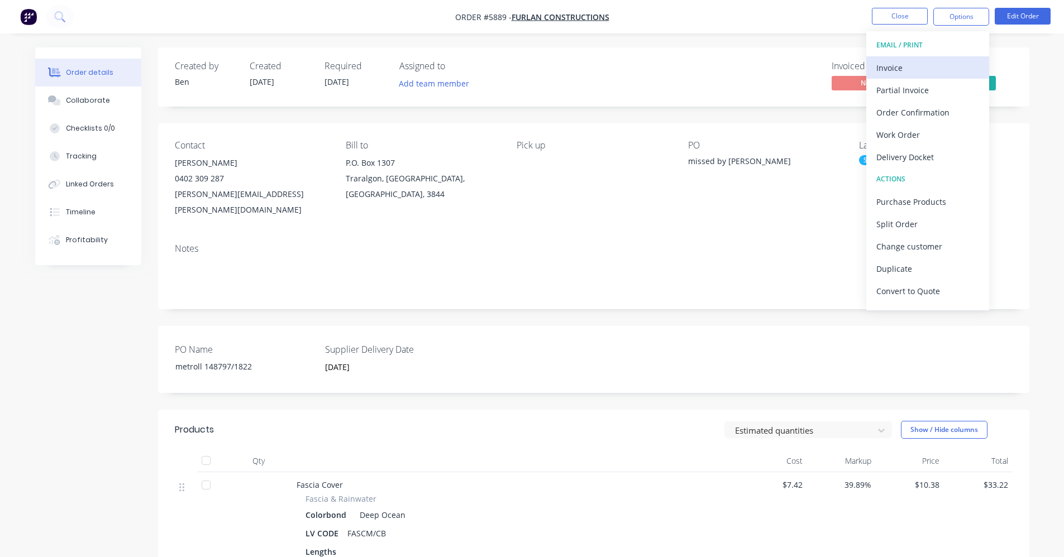
click at [895, 66] on div "Invoice" at bounding box center [927, 68] width 103 height 16
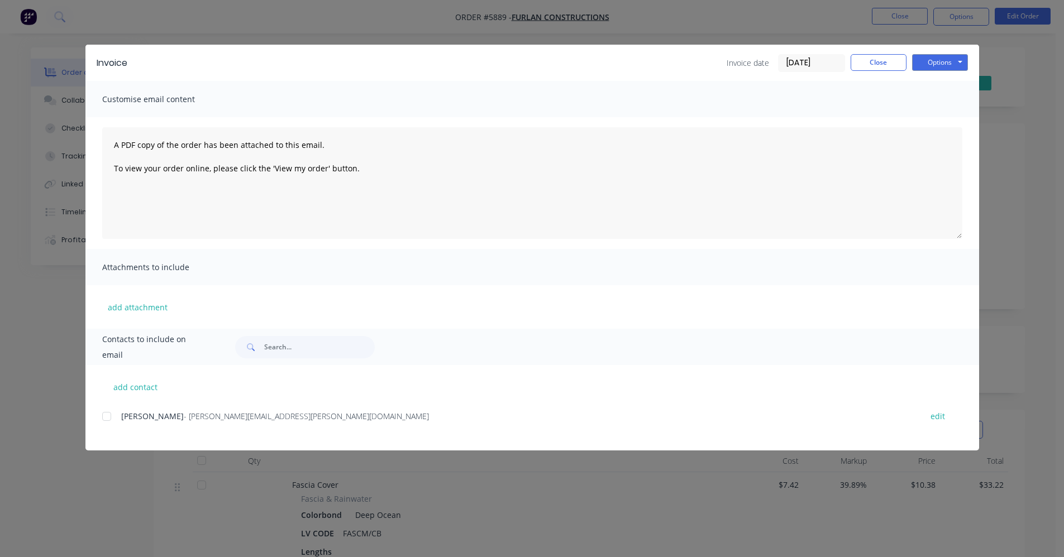
drag, startPoint x: 220, startPoint y: 464, endPoint x: 155, endPoint y: 453, distance: 65.6
click at [178, 458] on div "Invoice Invoice date 29/09/25 Close Options Preview Print Email Customise email…" at bounding box center [532, 278] width 1064 height 557
click at [107, 419] on div at bounding box center [107, 416] width 22 height 22
click at [951, 61] on button "Options" at bounding box center [940, 62] width 56 height 17
click at [949, 120] on button "Email" at bounding box center [947, 119] width 71 height 18
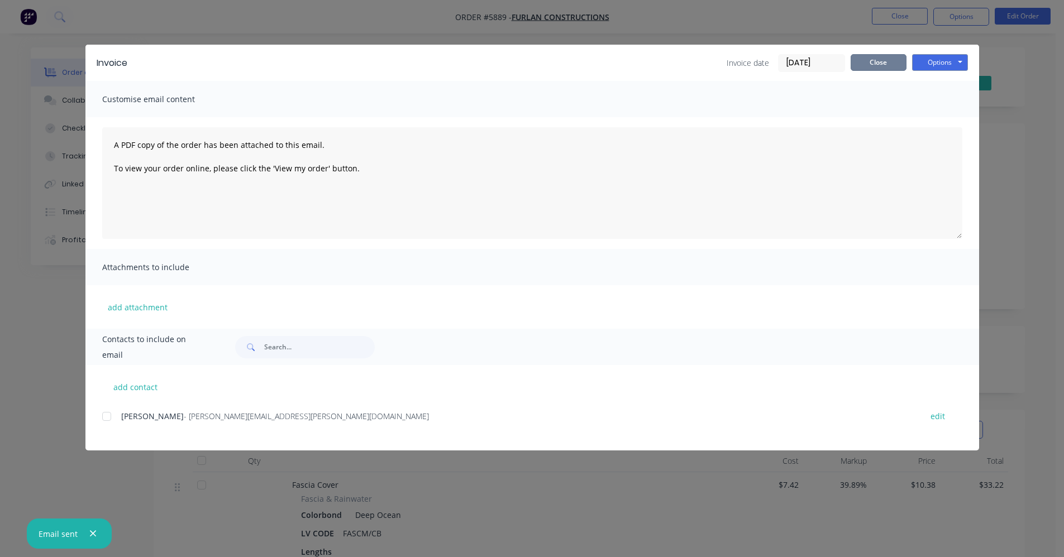
click at [870, 59] on button "Close" at bounding box center [879, 62] width 56 height 17
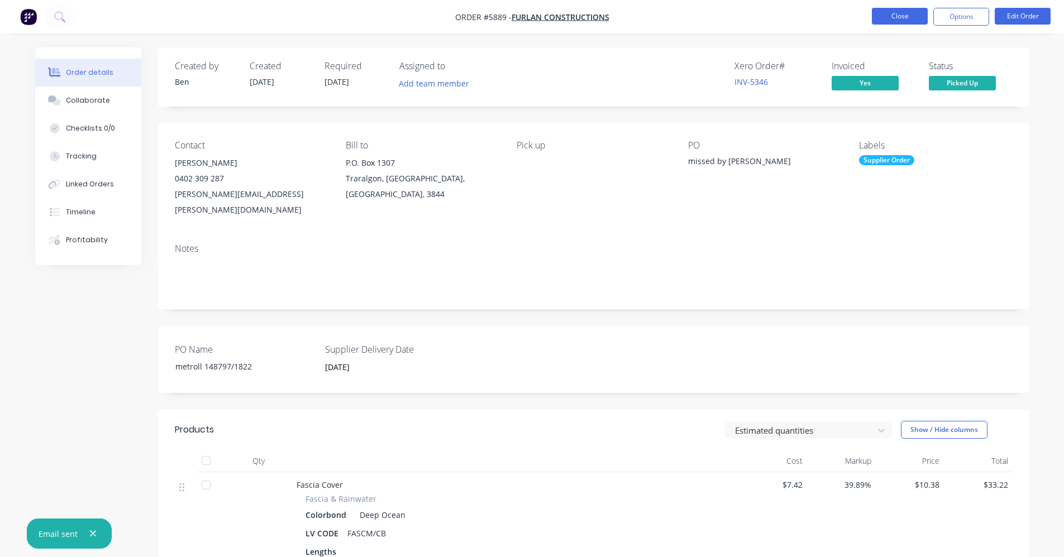
click at [906, 15] on button "Close" at bounding box center [900, 16] width 56 height 17
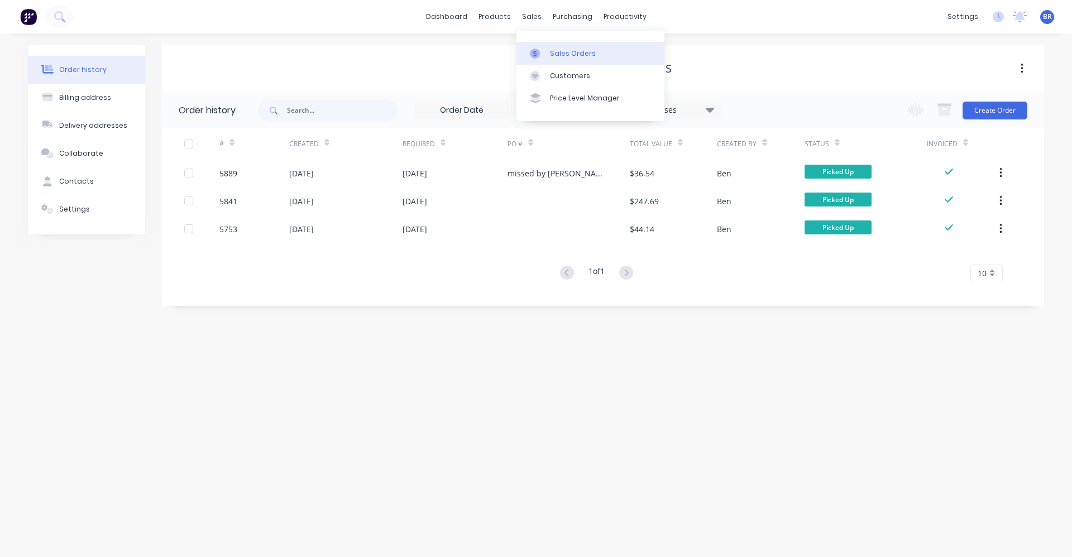
click at [556, 51] on div "Sales Orders" at bounding box center [573, 54] width 46 height 10
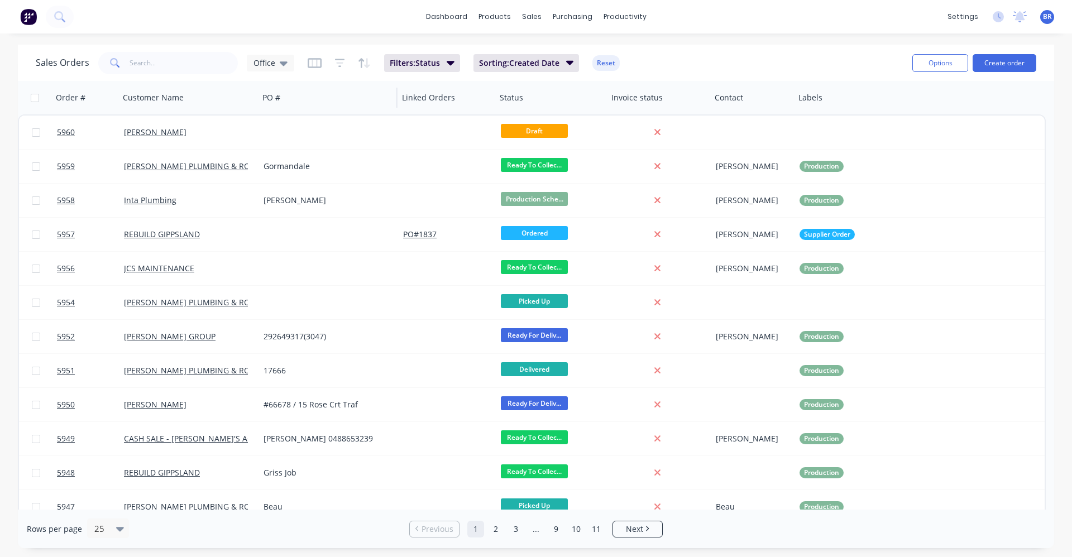
click at [283, 66] on icon at bounding box center [284, 63] width 8 height 12
click at [262, 247] on button "EOM" at bounding box center [313, 247] width 127 height 13
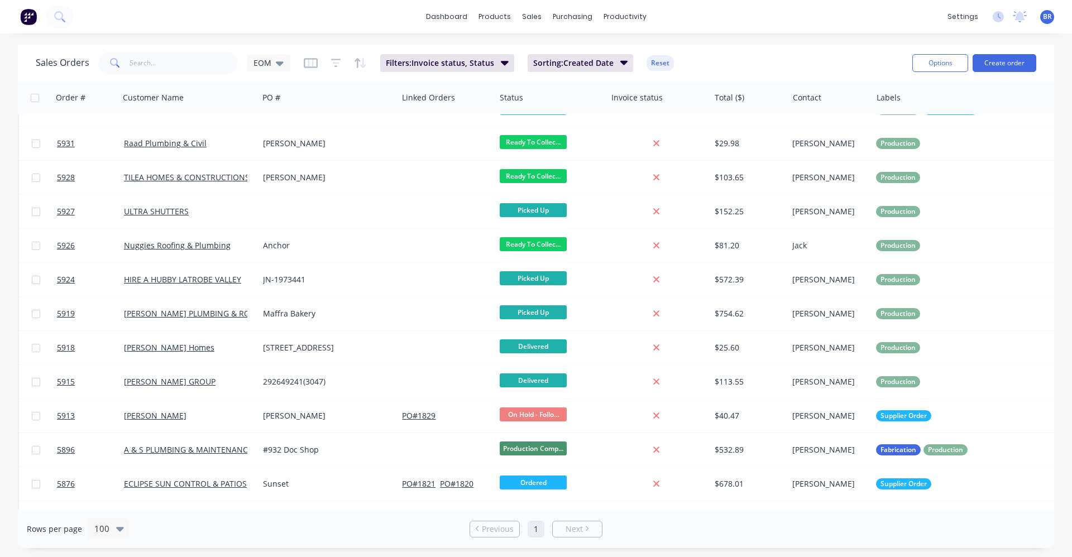
scroll to position [803, 0]
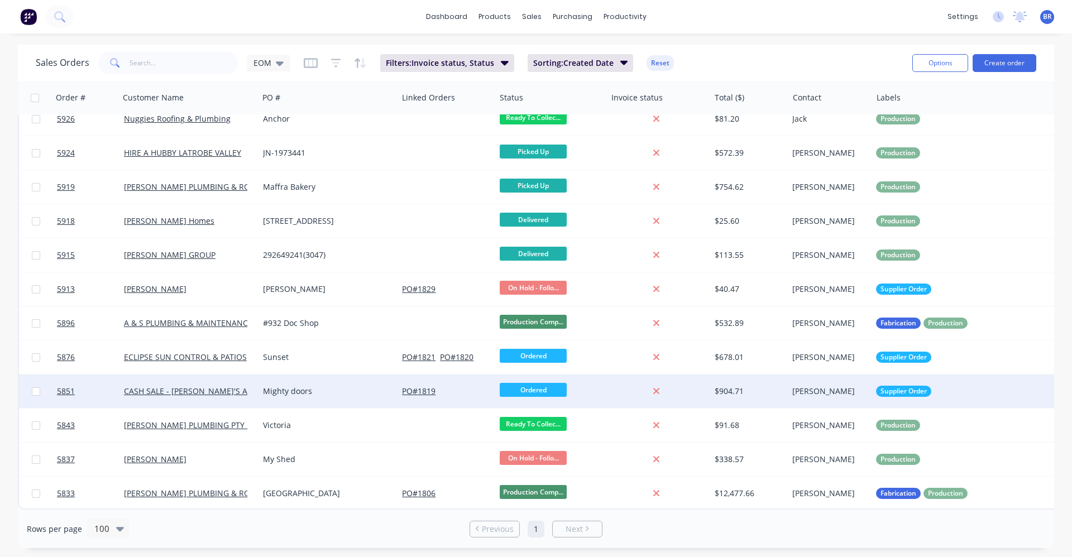
click at [327, 386] on div "Mighty doors" at bounding box center [325, 391] width 124 height 11
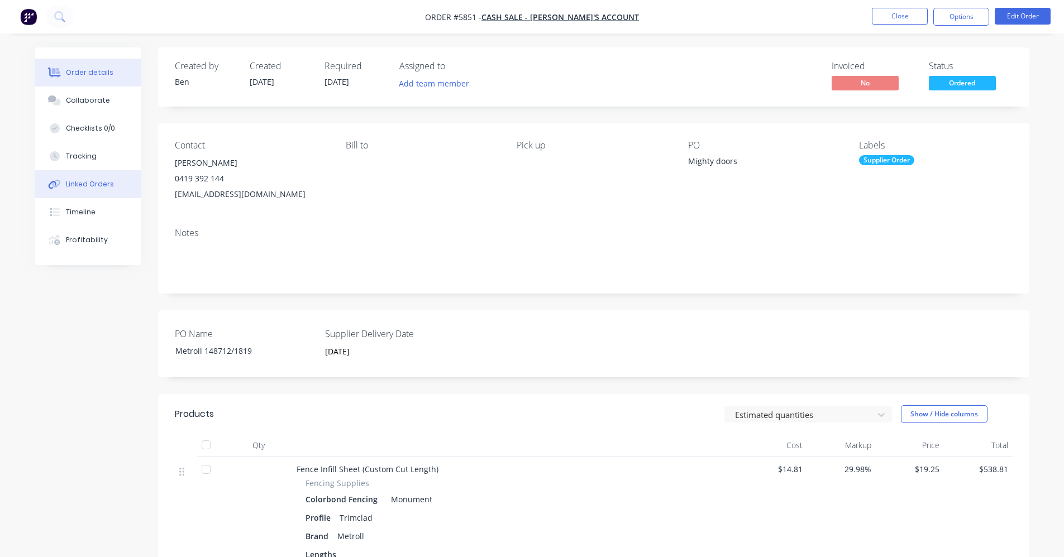
click at [83, 187] on div "Linked Orders" at bounding box center [90, 184] width 48 height 10
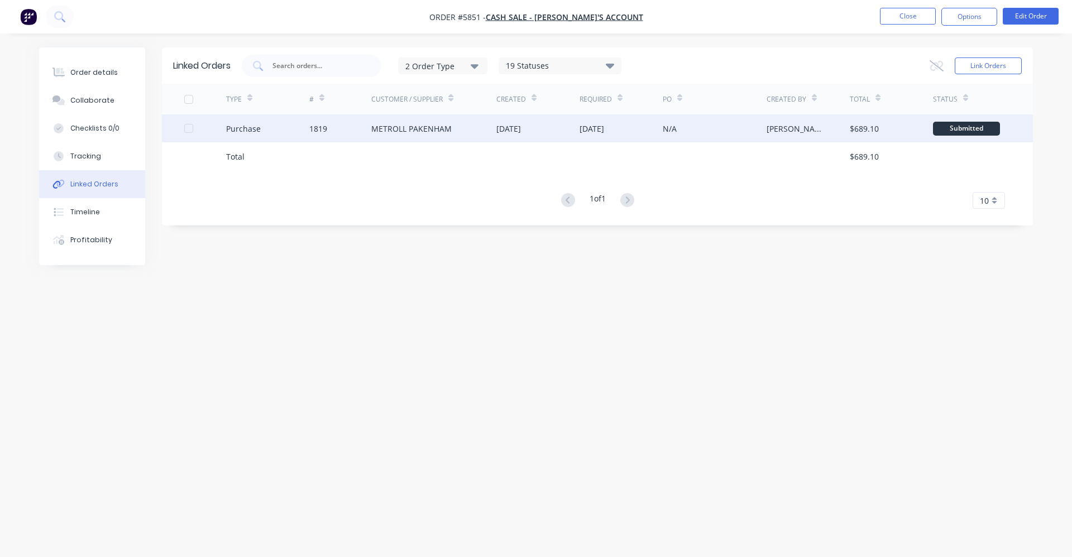
click at [457, 138] on div "METROLL PAKENHAM" at bounding box center [433, 128] width 125 height 28
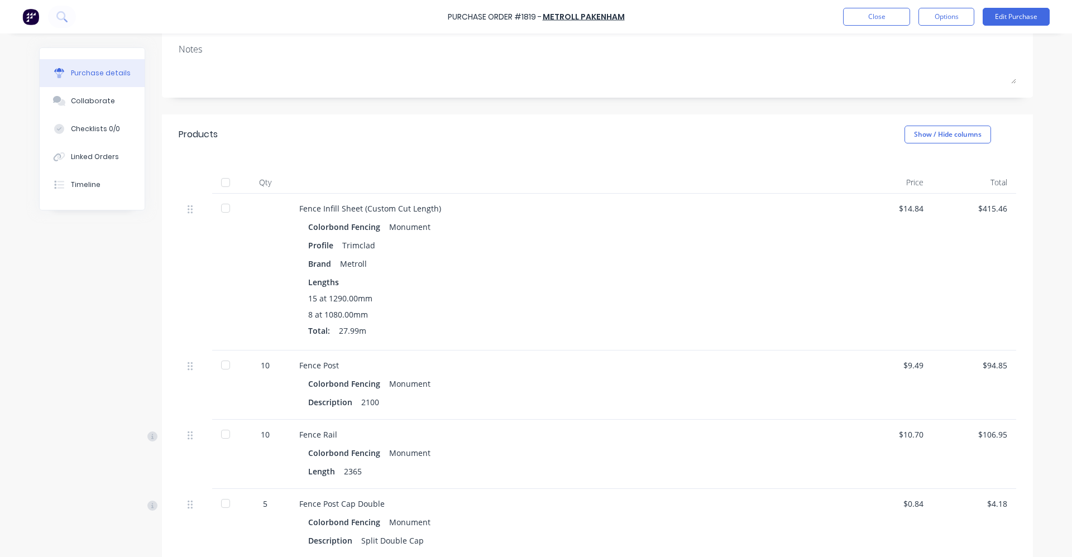
scroll to position [133, 0]
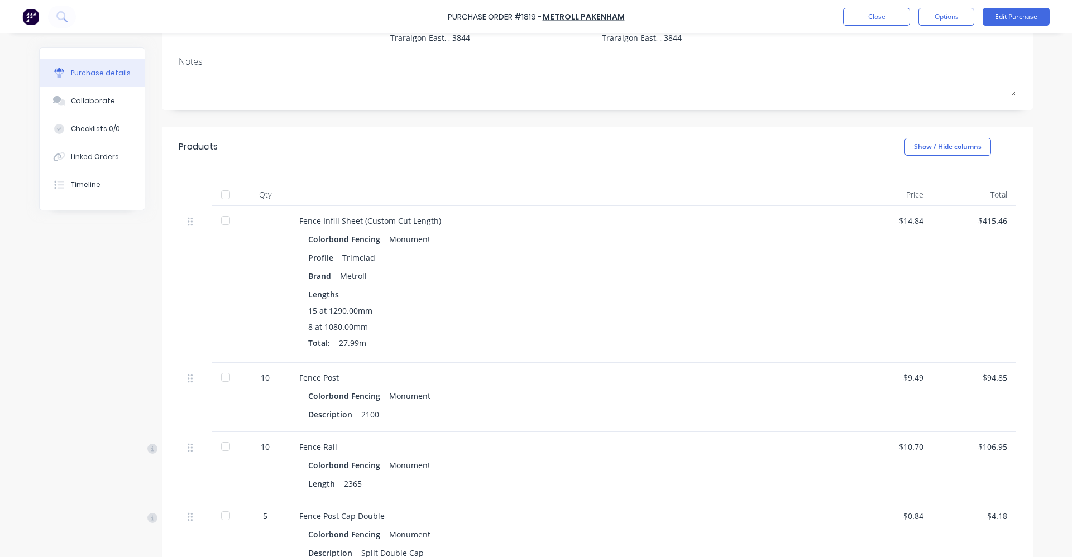
click at [219, 195] on div at bounding box center [225, 195] width 22 height 22
type textarea "x"
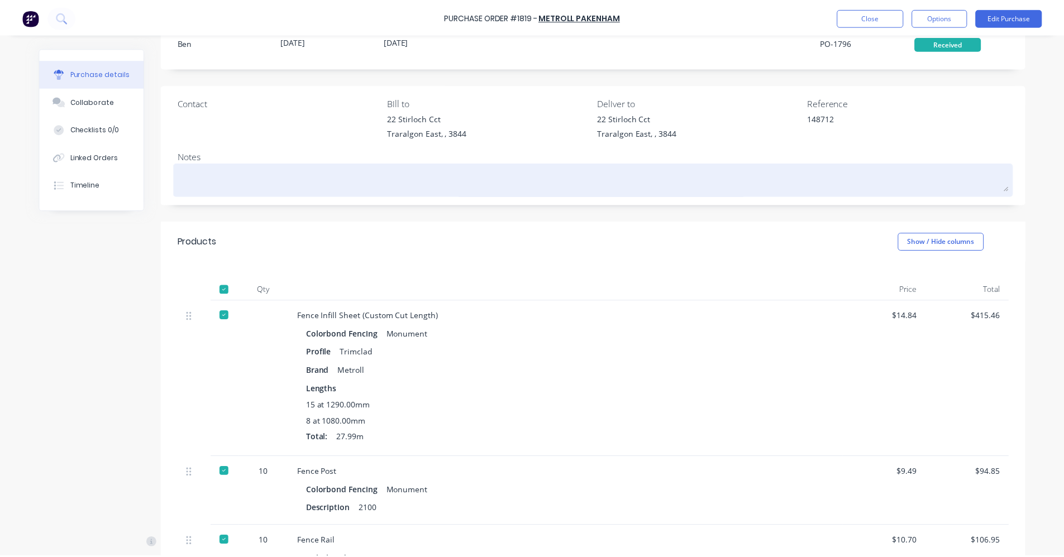
scroll to position [0, 0]
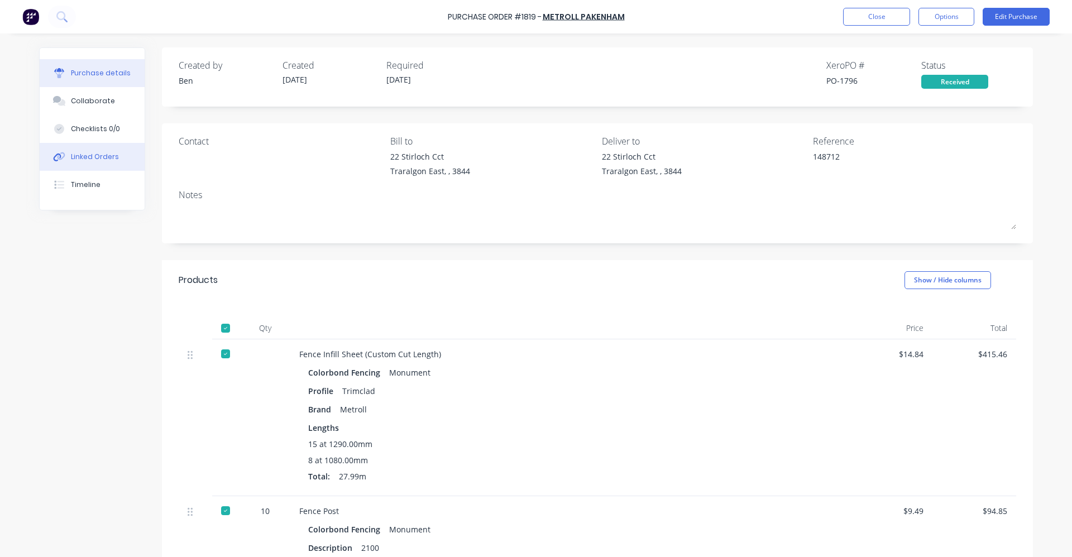
click at [106, 158] on div "Linked Orders" at bounding box center [95, 157] width 48 height 10
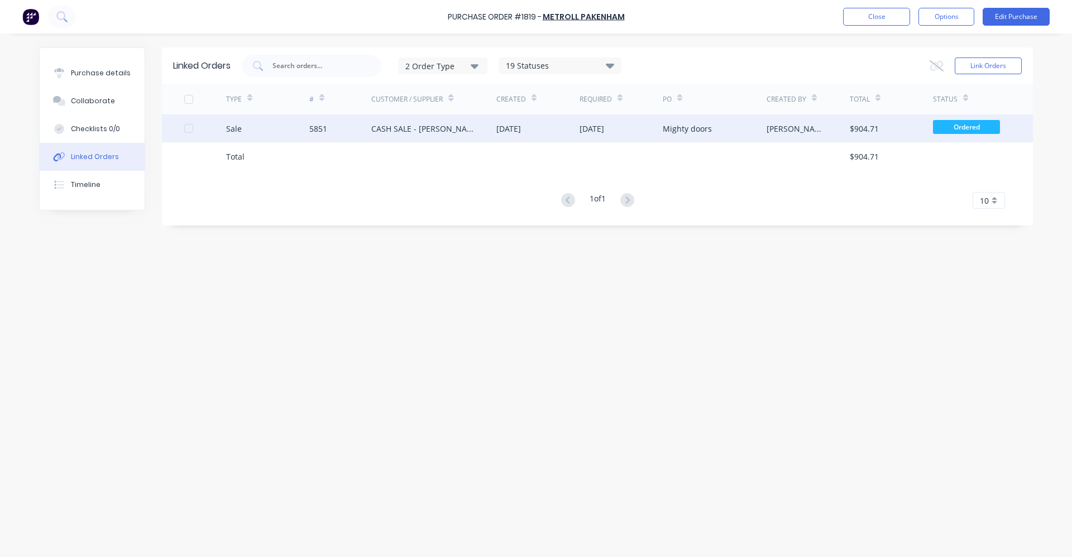
click at [436, 128] on div "CASH SALE - [PERSON_NAME]'S ACCOUNT" at bounding box center [422, 129] width 103 height 12
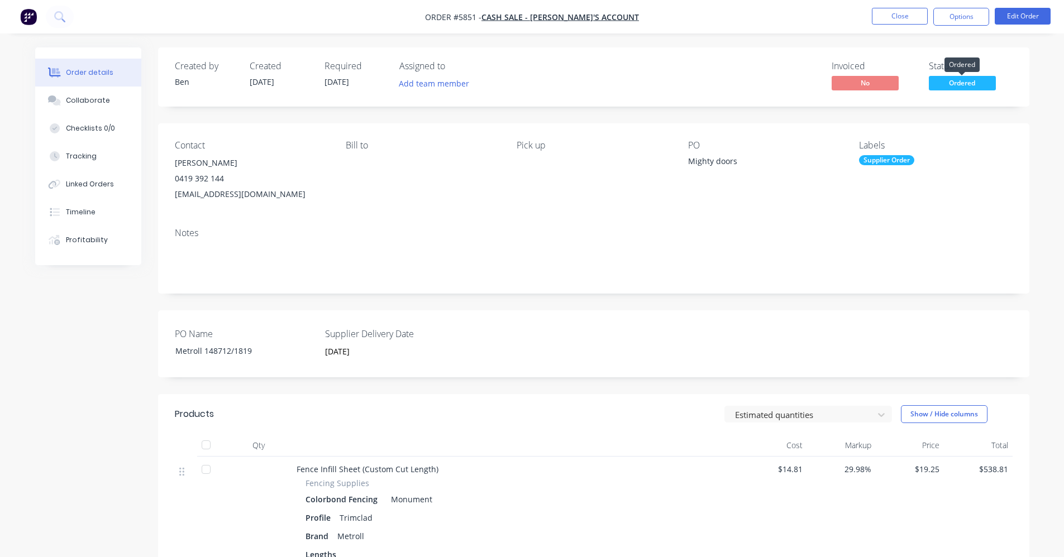
click at [958, 85] on span "Ordered" at bounding box center [962, 83] width 67 height 14
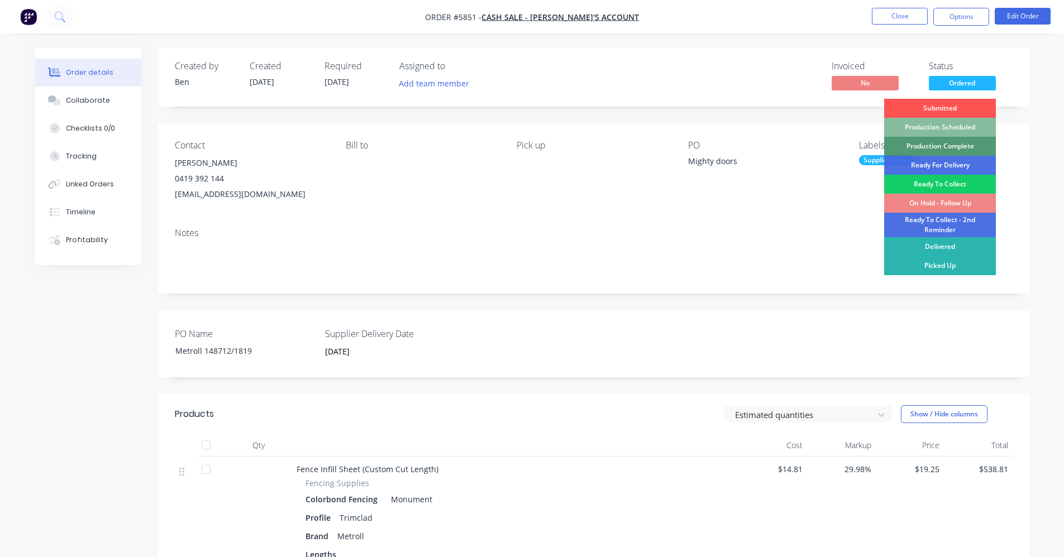
click at [925, 182] on div "Ready To Collect" at bounding box center [940, 184] width 112 height 19
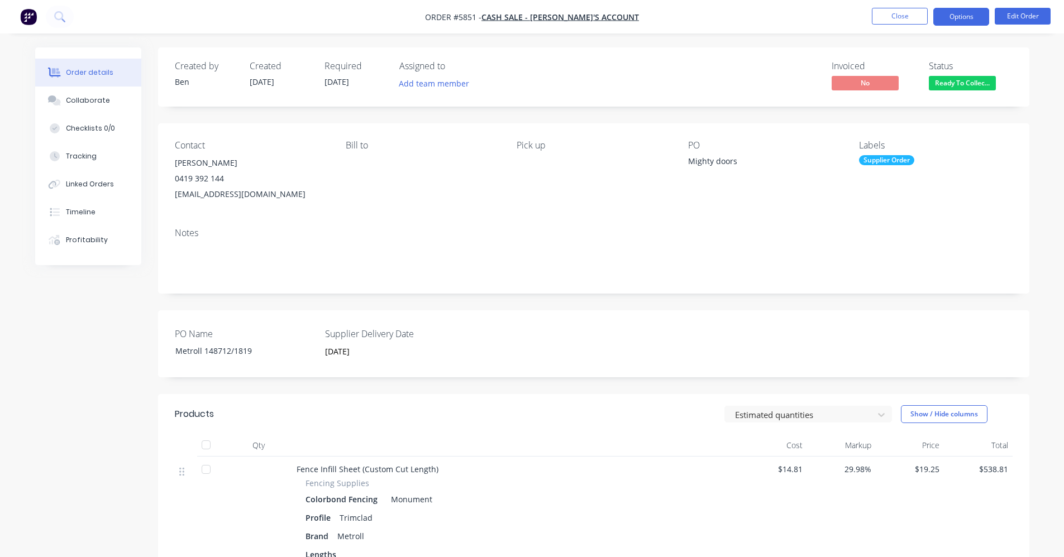
click at [958, 15] on button "Options" at bounding box center [961, 17] width 56 height 18
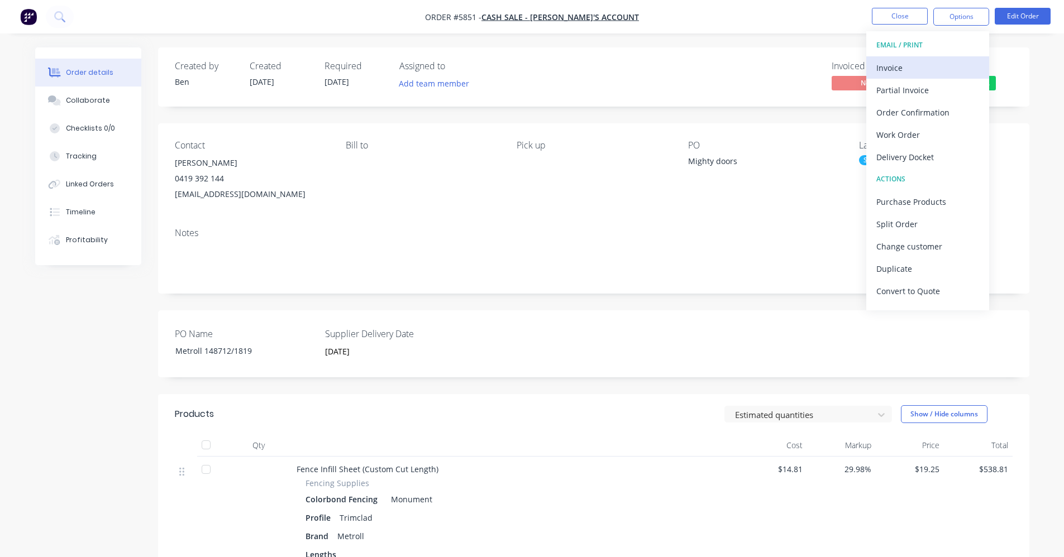
click at [908, 62] on div "Invoice" at bounding box center [927, 68] width 103 height 16
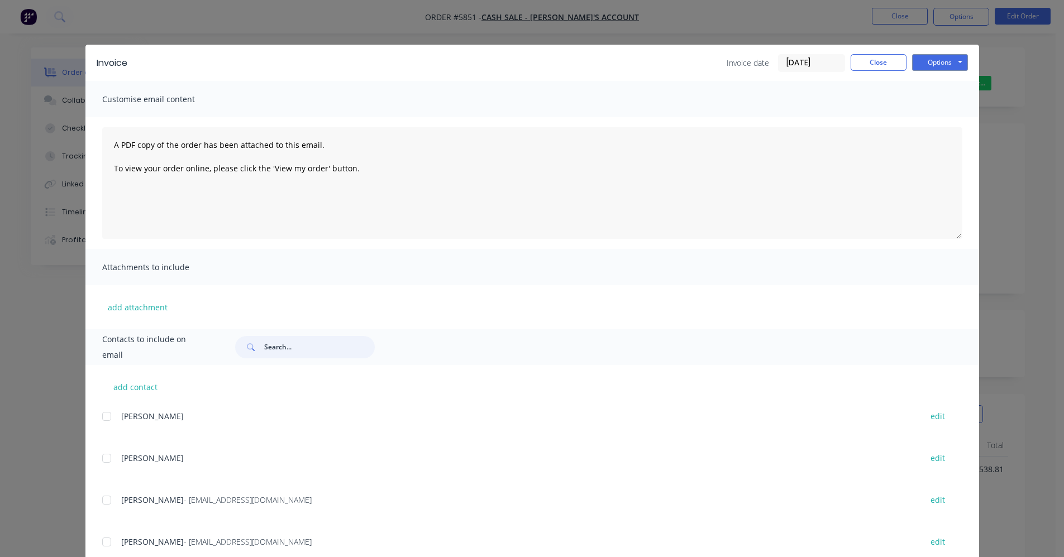
click at [289, 346] on input "text" at bounding box center [319, 347] width 111 height 22
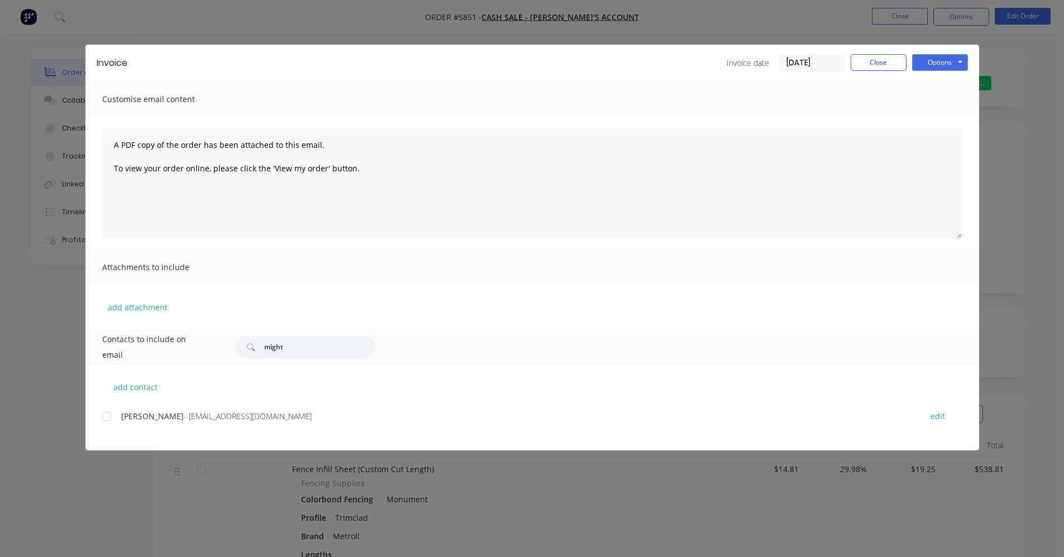
click at [105, 418] on div at bounding box center [107, 416] width 22 height 22
type input "might"
click at [946, 61] on button "Options" at bounding box center [940, 62] width 56 height 17
click at [887, 61] on button "Close" at bounding box center [879, 62] width 56 height 17
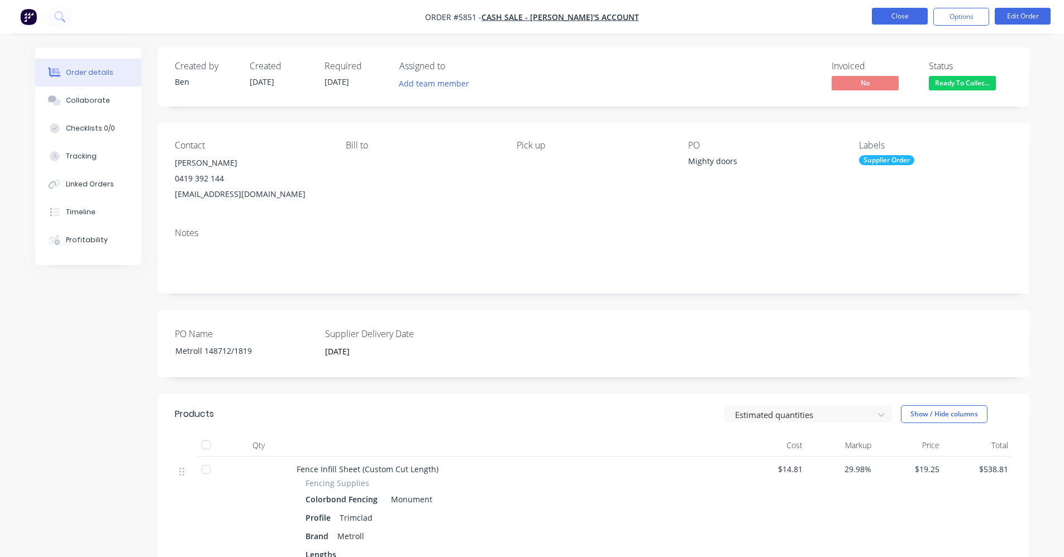
click at [884, 10] on button "Close" at bounding box center [900, 16] width 56 height 17
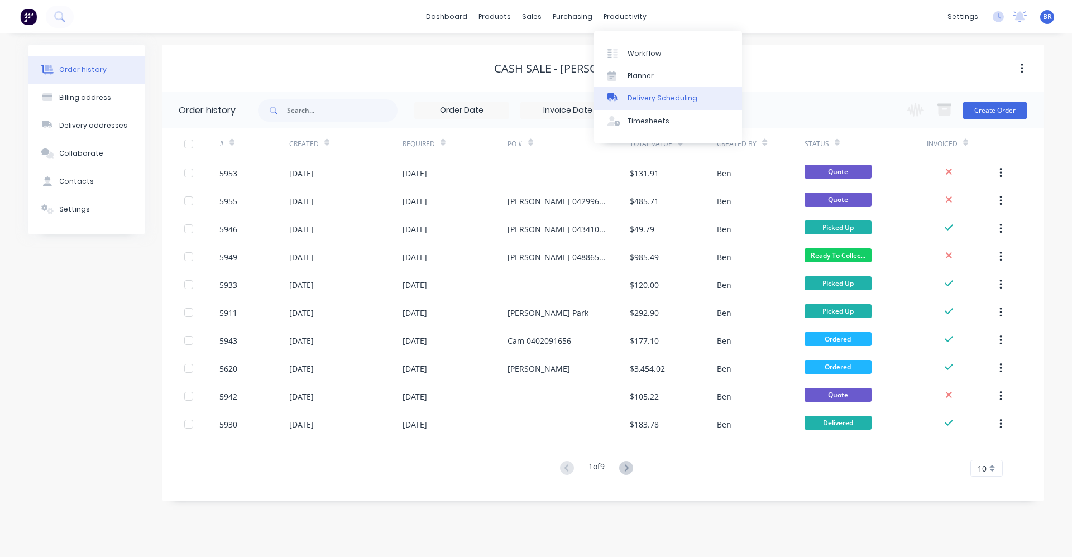
click at [655, 95] on div "Delivery Scheduling" at bounding box center [663, 98] width 70 height 10
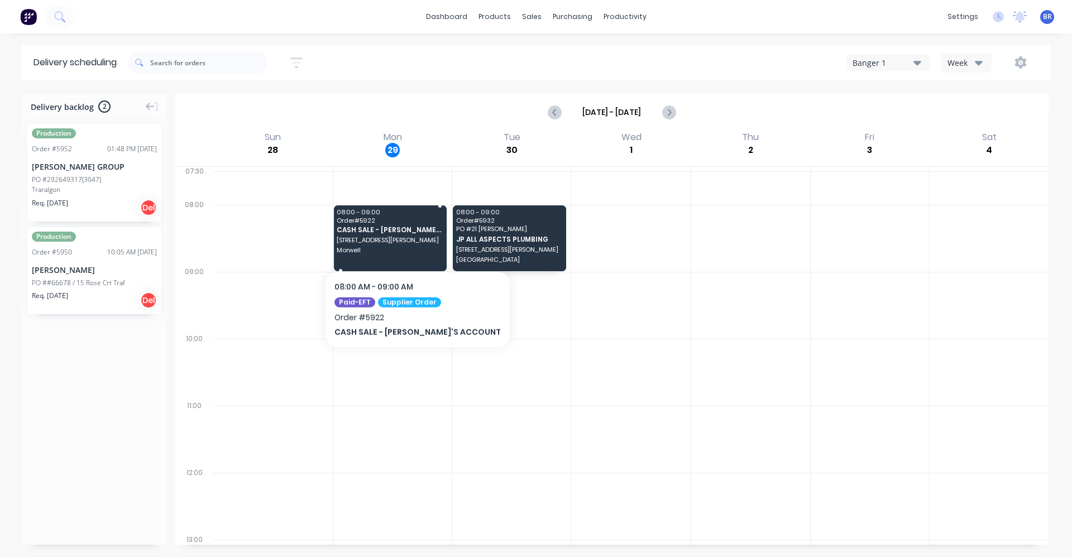
click at [390, 242] on span "[STREET_ADDRESS][PERSON_NAME]" at bounding box center [390, 240] width 106 height 7
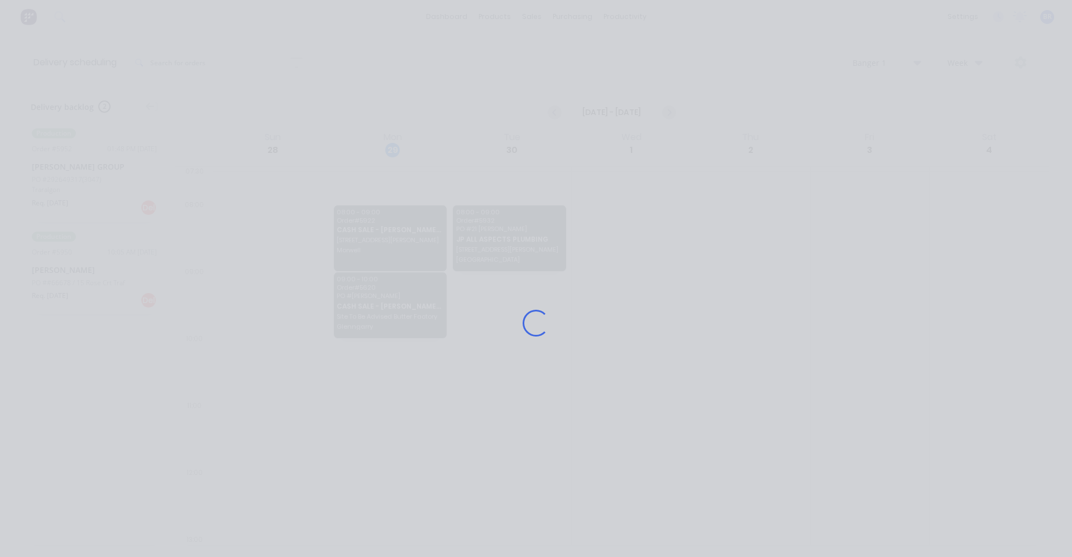
click at [396, 240] on div "Loading..." at bounding box center [536, 323] width 894 height 557
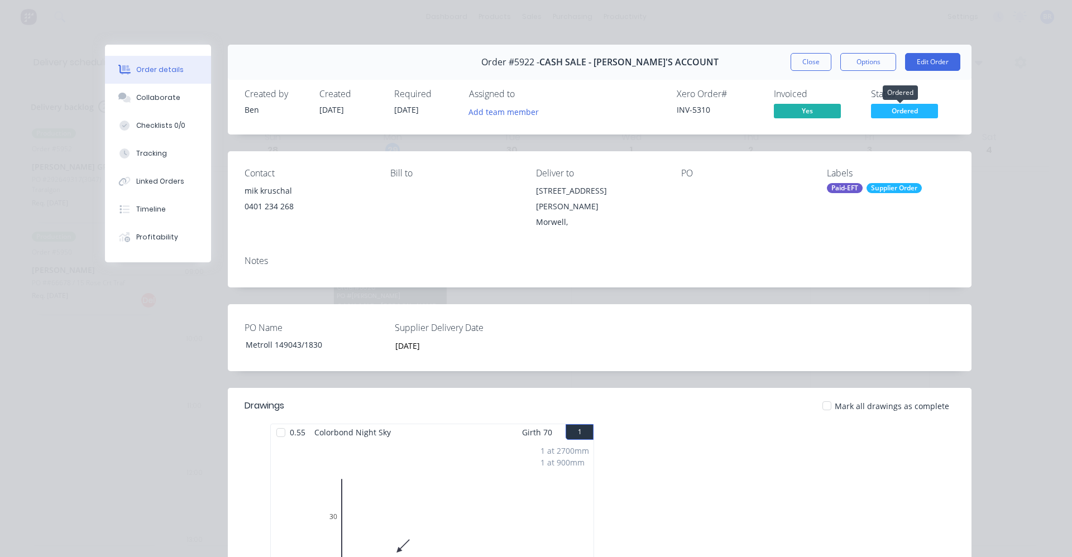
click at [885, 114] on span "Ordered" at bounding box center [904, 111] width 67 height 14
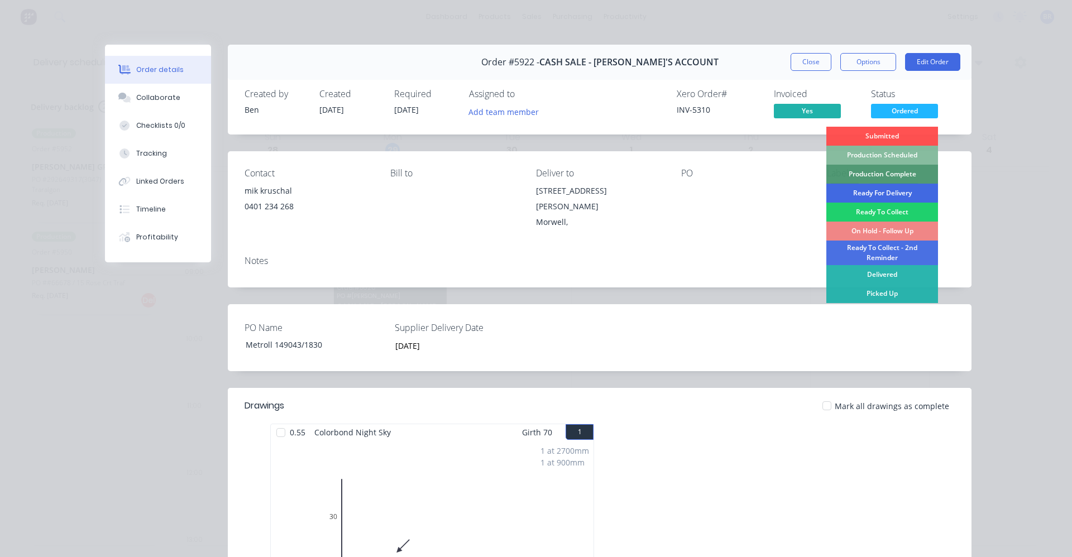
click at [875, 190] on div "Ready For Delivery" at bounding box center [883, 193] width 112 height 19
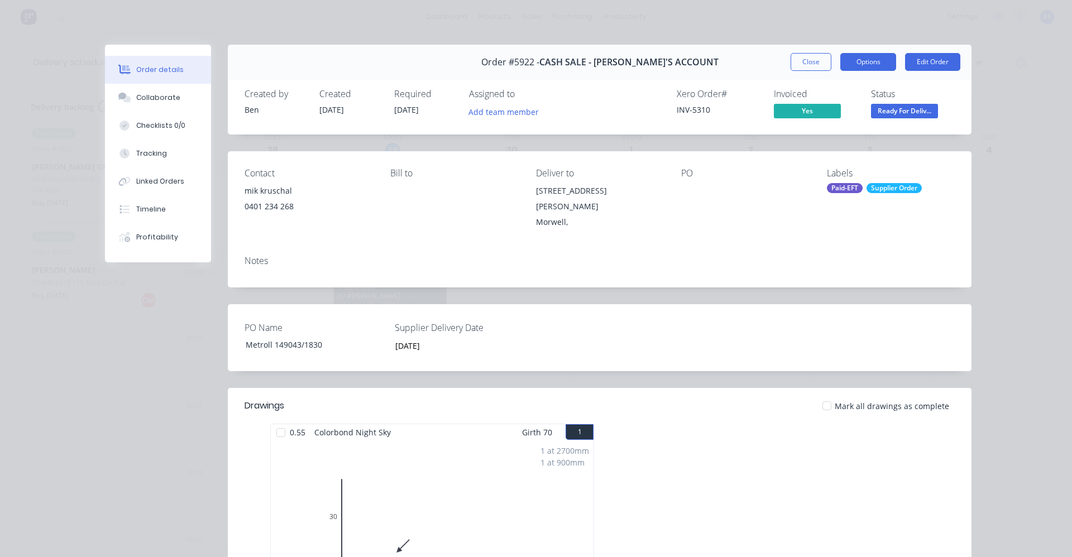
click at [860, 58] on button "Options" at bounding box center [869, 62] width 56 height 18
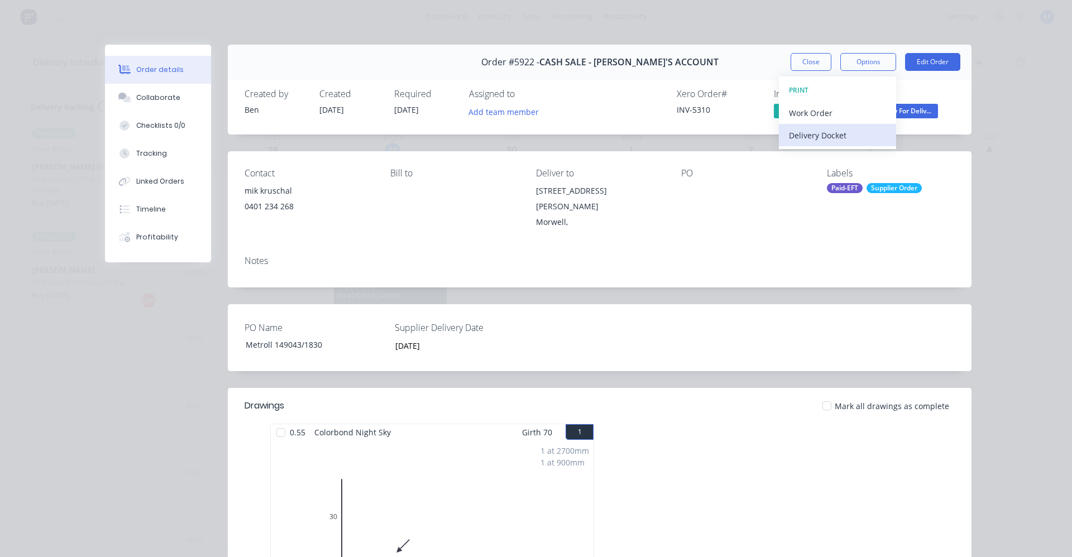
click at [827, 135] on div "Delivery Docket" at bounding box center [837, 135] width 97 height 16
click at [816, 135] on div "Standard" at bounding box center [837, 135] width 97 height 16
click at [748, 14] on div "Order details Collaborate Checklists 0/0 Tracking Linked Orders Timeline Profit…" at bounding box center [536, 278] width 1072 height 557
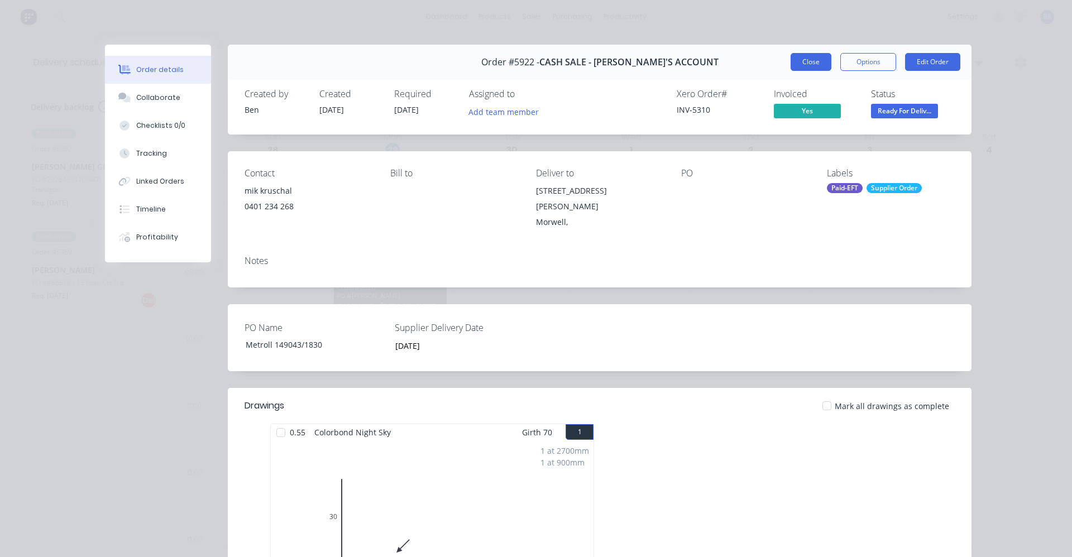
click at [808, 64] on button "Close" at bounding box center [811, 62] width 41 height 18
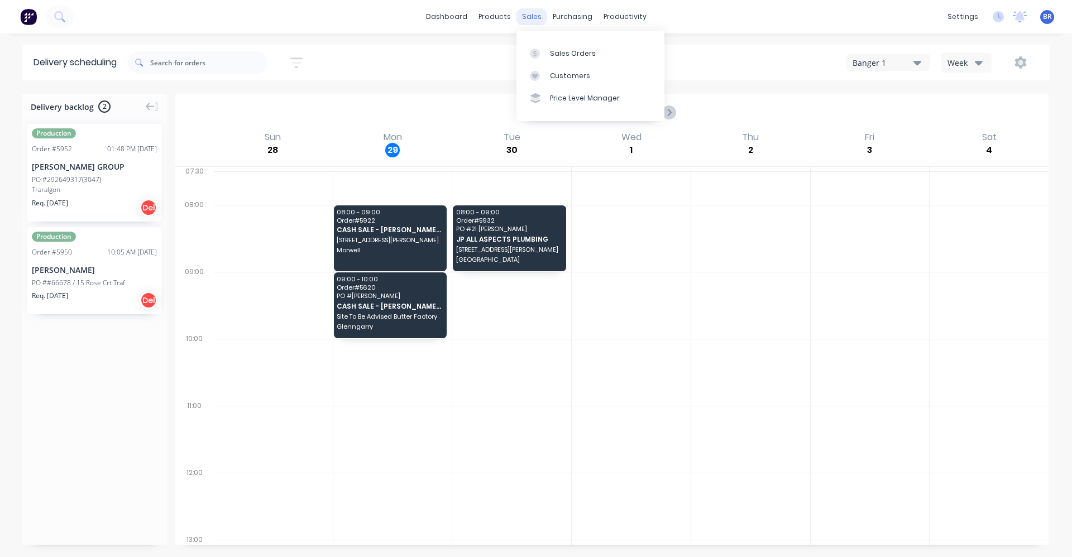
click at [533, 18] on div "sales" at bounding box center [532, 16] width 31 height 17
click at [557, 51] on div "Sales Orders" at bounding box center [573, 54] width 46 height 10
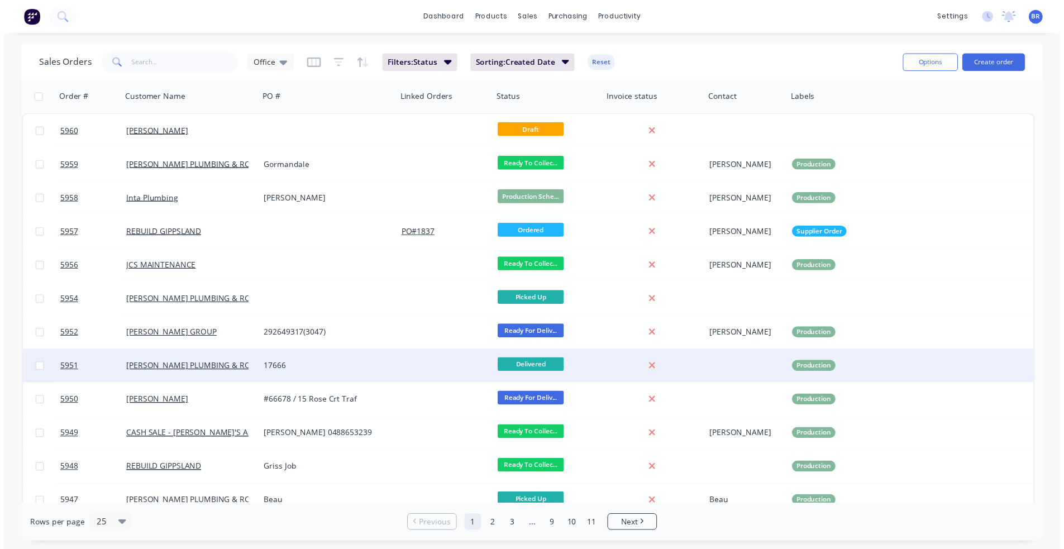
scroll to position [56, 0]
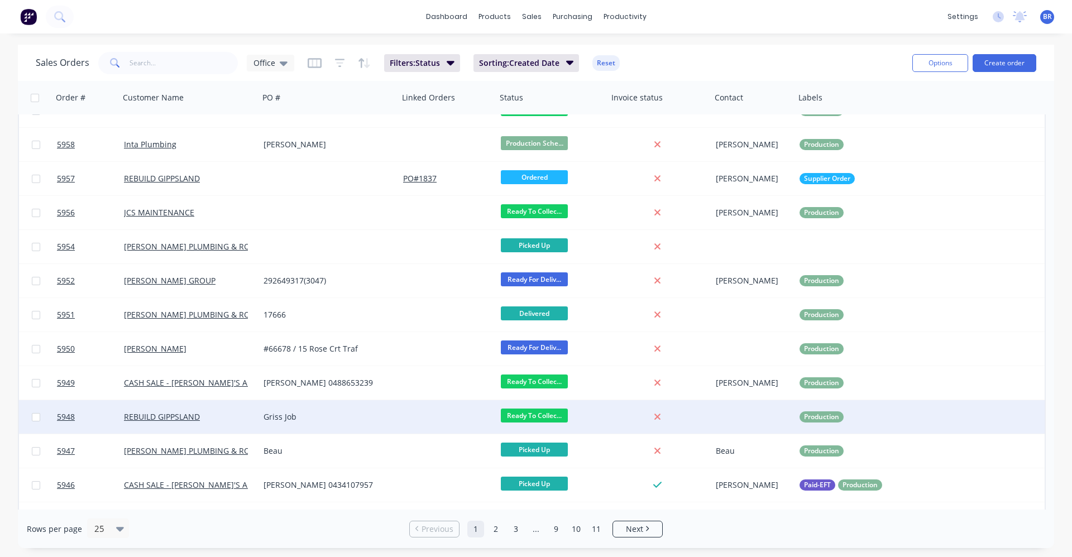
click at [237, 415] on div "REBUILD GIPPSLAND" at bounding box center [186, 417] width 124 height 11
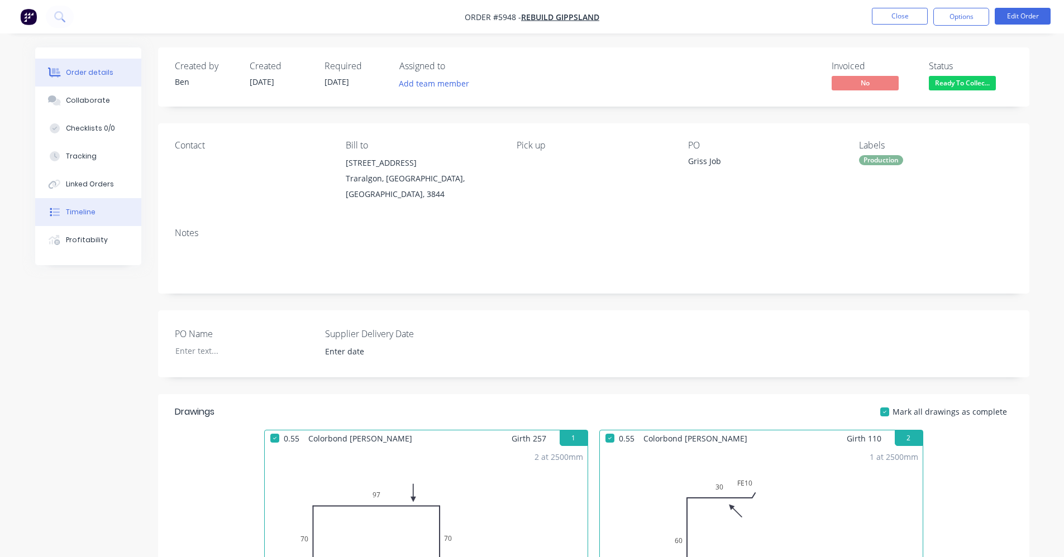
click at [77, 211] on div "Timeline" at bounding box center [81, 212] width 30 height 10
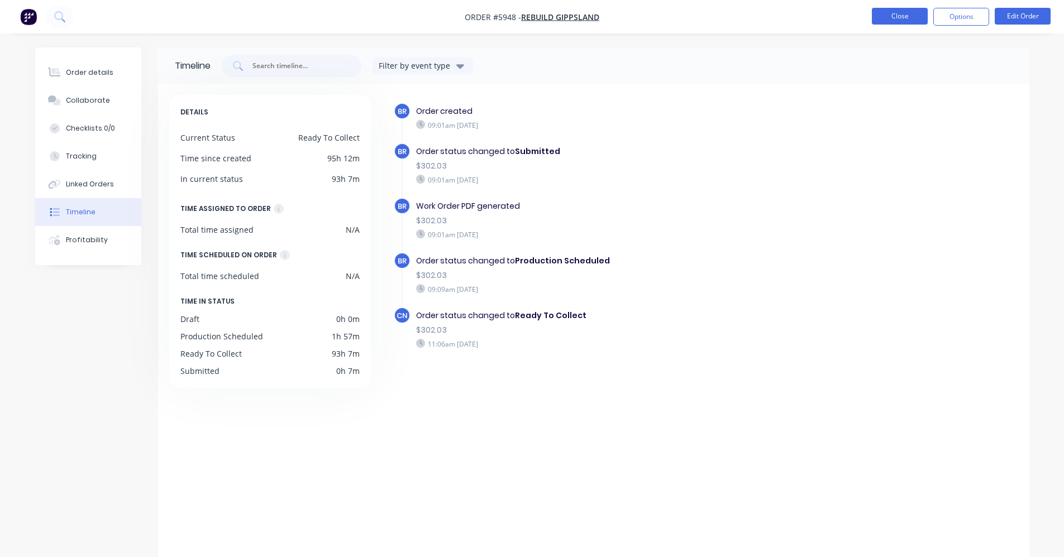
click at [900, 18] on button "Close" at bounding box center [900, 16] width 56 height 17
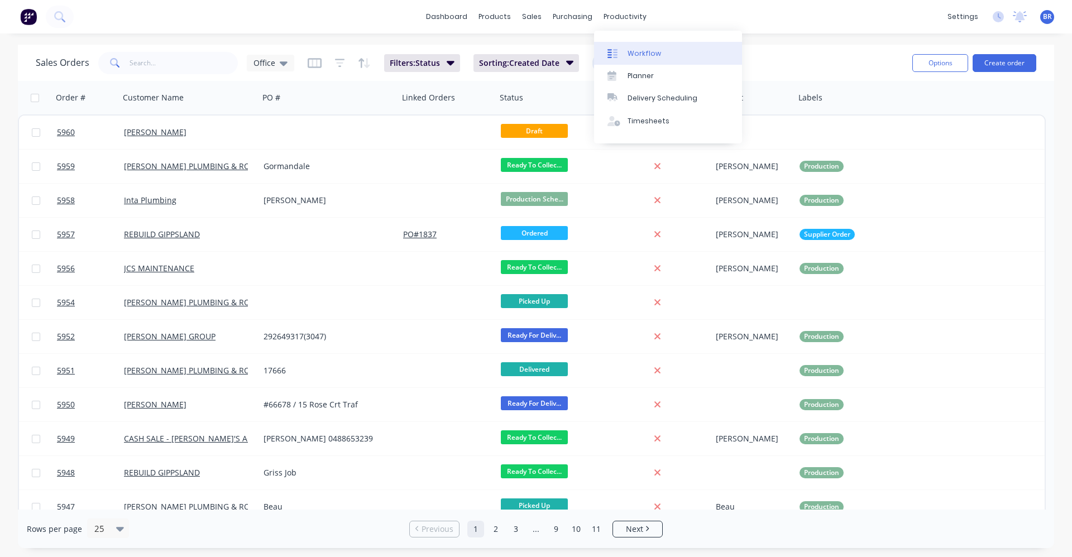
click at [635, 51] on div "Workflow" at bounding box center [645, 54] width 34 height 10
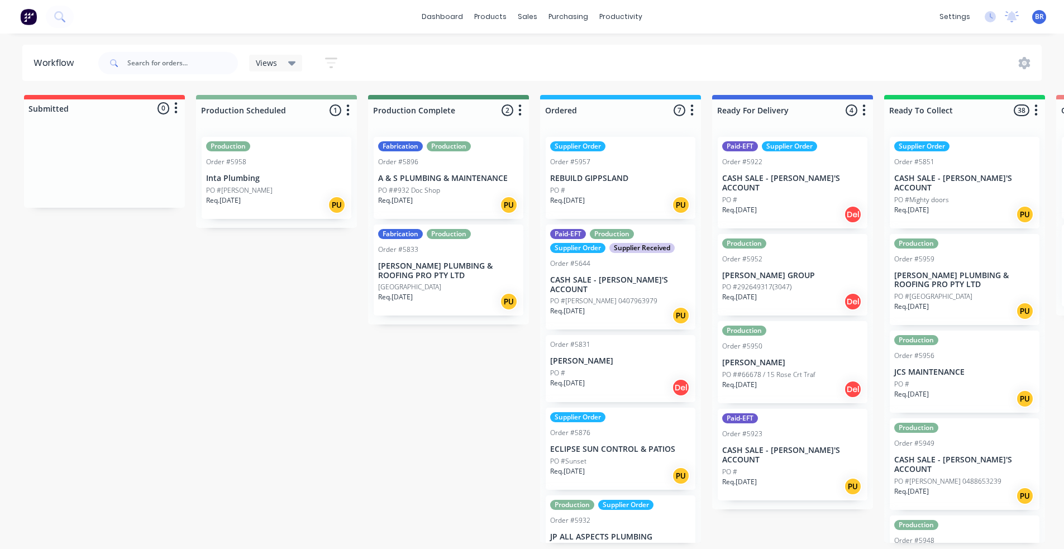
click at [1035, 109] on icon "button" at bounding box center [1036, 109] width 3 height 11
click at [985, 151] on button "Notifications" at bounding box center [987, 153] width 112 height 18
click at [941, 73] on div "Views Save new view None (Default) edit Completed edit Inwards Goods edit Offic…" at bounding box center [569, 63] width 946 height 34
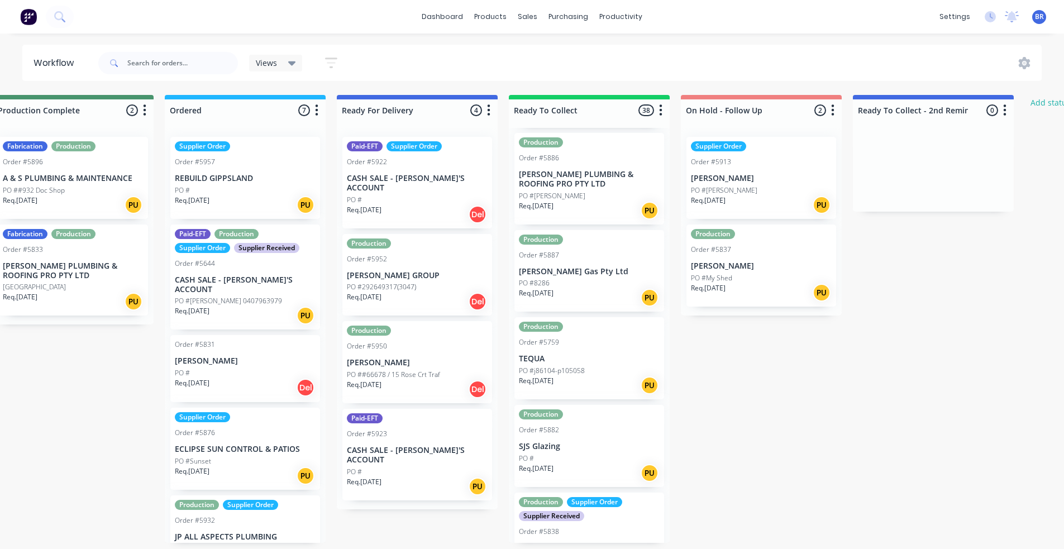
scroll to position [1955, 0]
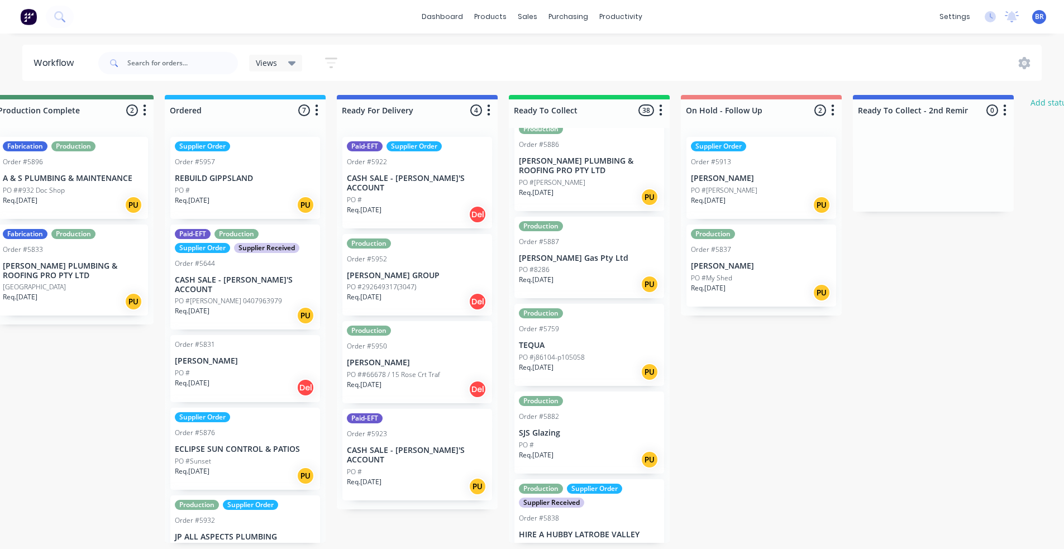
click at [771, 407] on div "Submitted 0 Status colour #FF4949 hex #FF4949 Save Cancel Summaries Total order…" at bounding box center [466, 319] width 1701 height 448
click at [660, 108] on icon "button" at bounding box center [661, 109] width 3 height 11
click at [586, 151] on button "Notifications" at bounding box center [612, 153] width 112 height 18
click at [870, 379] on div "Submitted 0 Status colour #FF4949 hex #FF4949 Save Cancel Summaries Total order…" at bounding box center [466, 319] width 1701 height 448
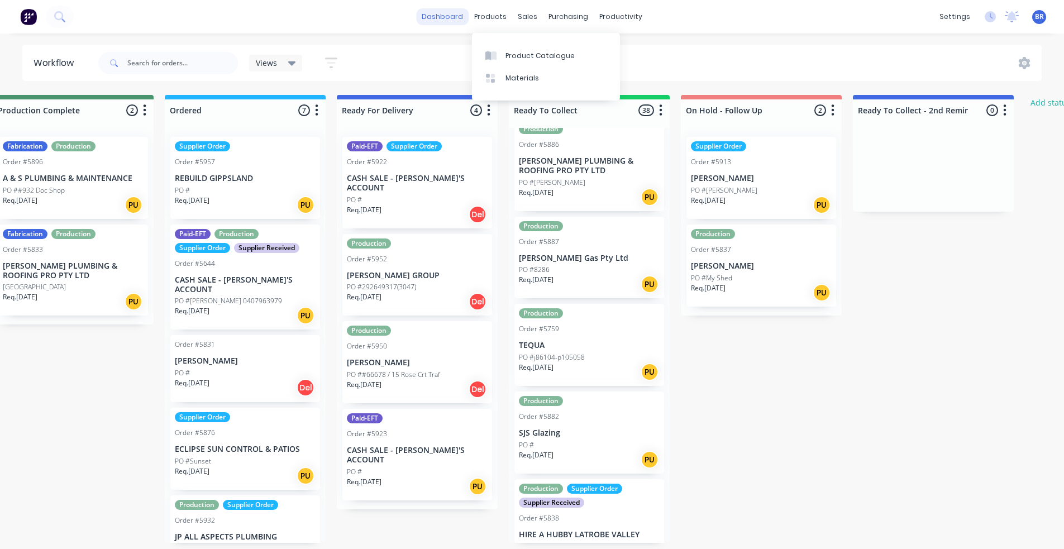
click at [444, 19] on link "dashboard" at bounding box center [442, 16] width 52 height 17
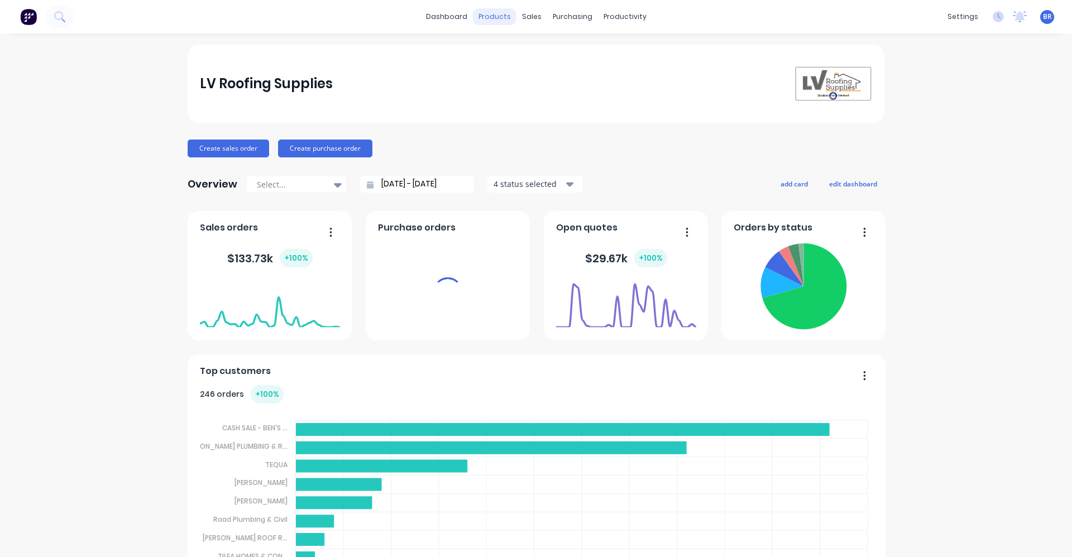
click at [494, 20] on div "products" at bounding box center [495, 16] width 44 height 17
click at [494, 18] on div "products" at bounding box center [495, 16] width 44 height 17
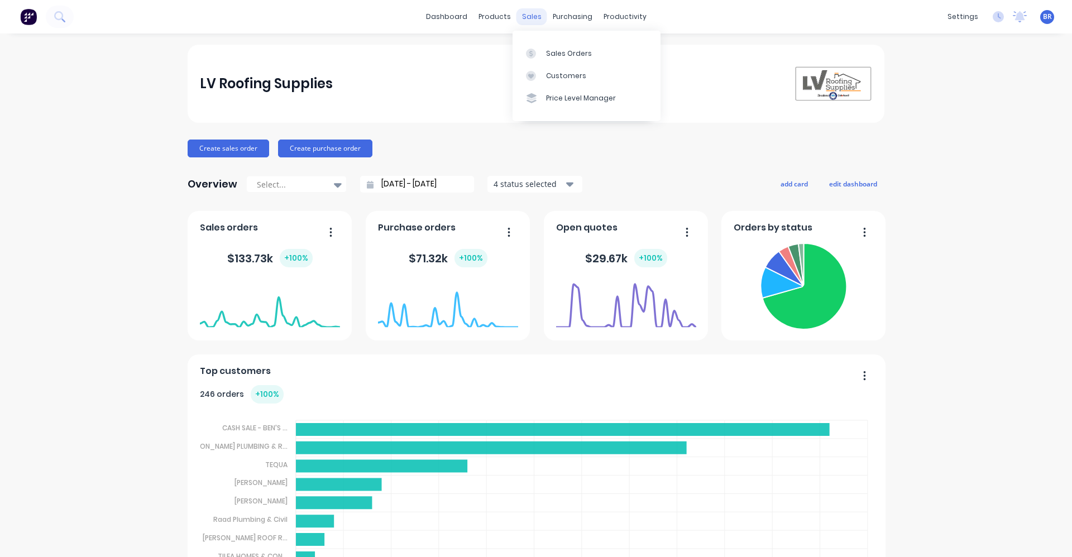
click at [524, 16] on div "sales" at bounding box center [532, 16] width 31 height 17
click at [552, 57] on div "Sales Orders" at bounding box center [569, 54] width 46 height 10
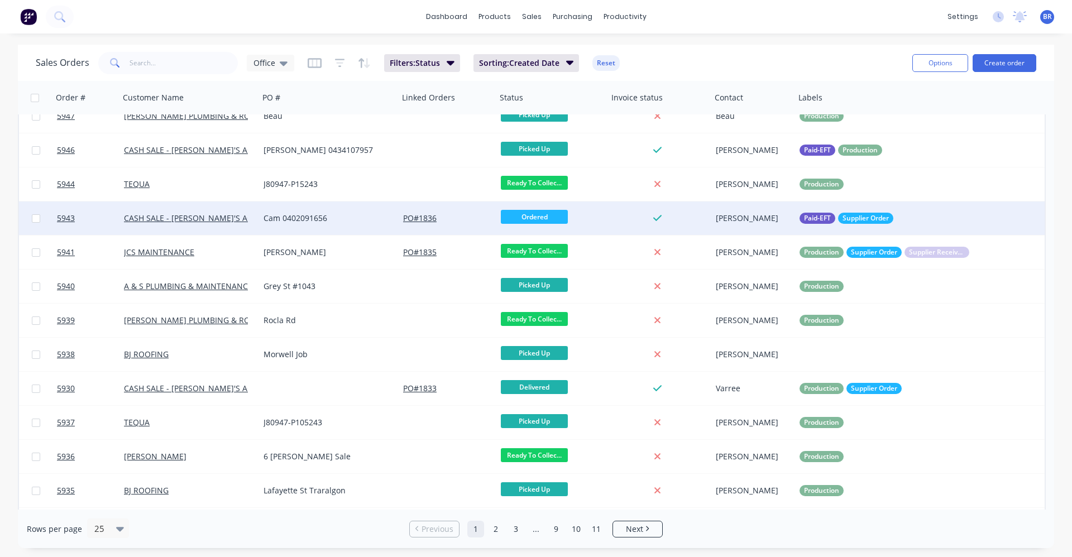
scroll to position [456, 0]
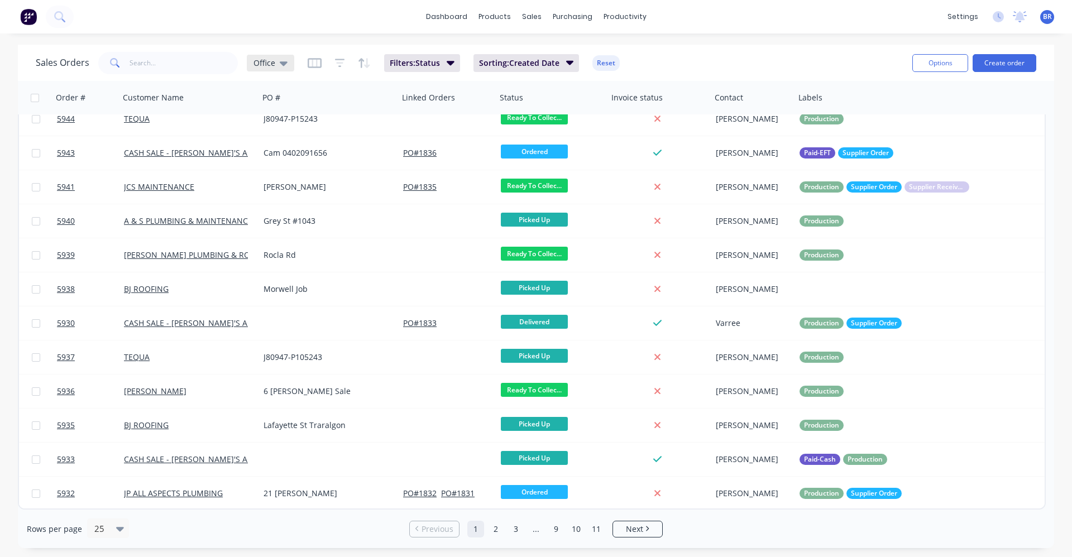
click at [280, 60] on icon at bounding box center [284, 63] width 8 height 12
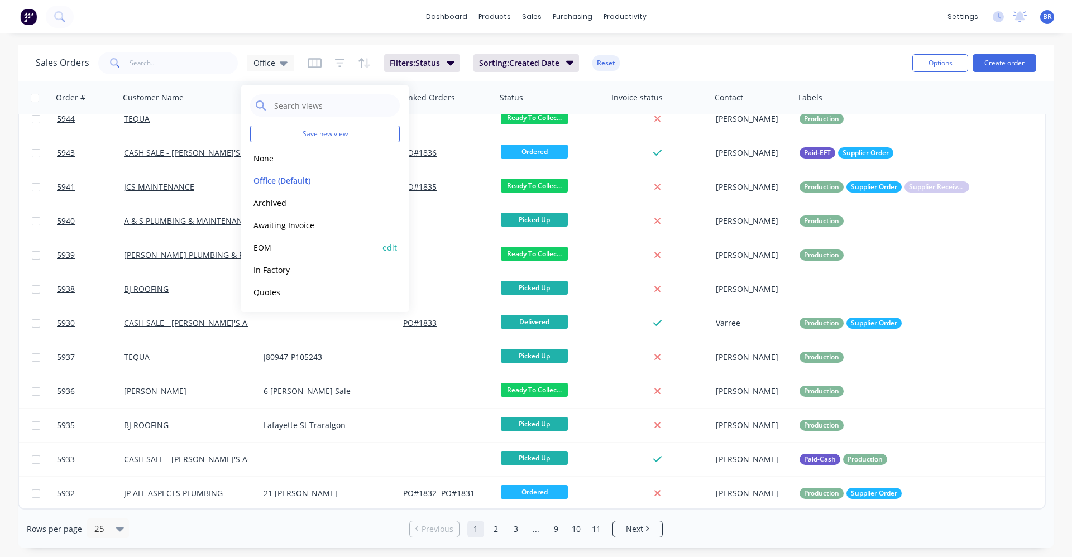
click at [259, 244] on button "EOM" at bounding box center [313, 247] width 127 height 13
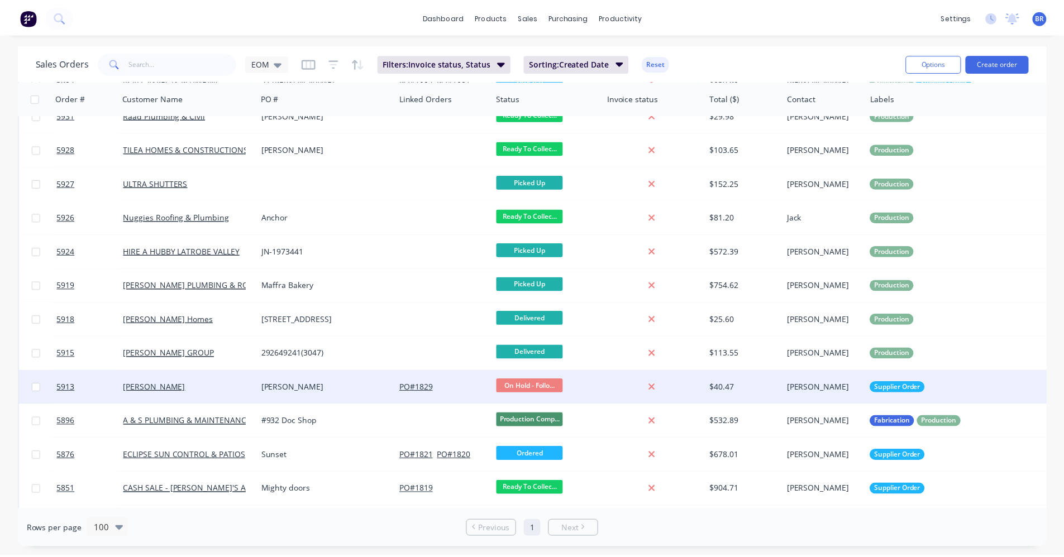
scroll to position [803, 0]
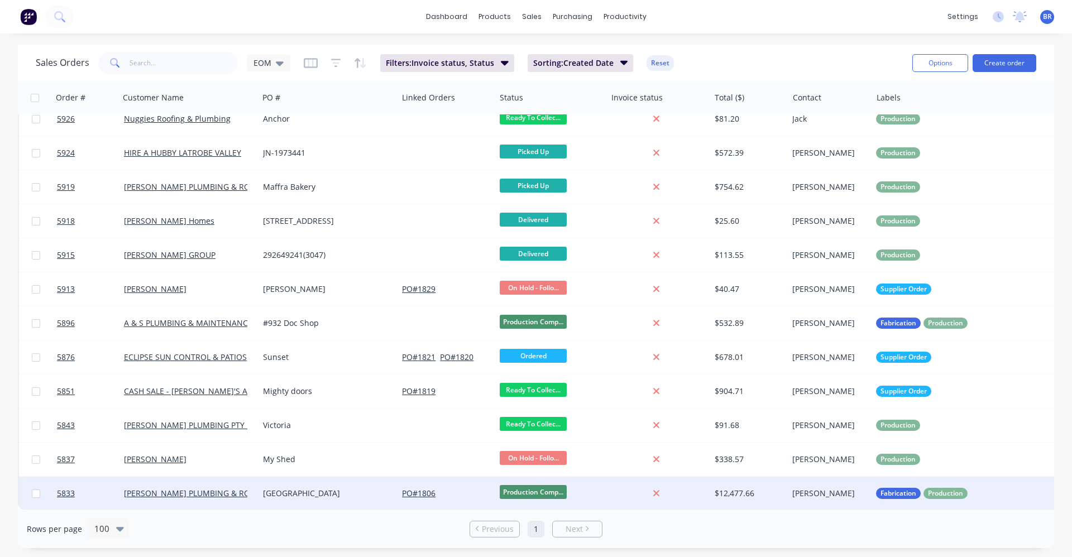
click at [331, 488] on div "[GEOGRAPHIC_DATA]" at bounding box center [325, 493] width 124 height 11
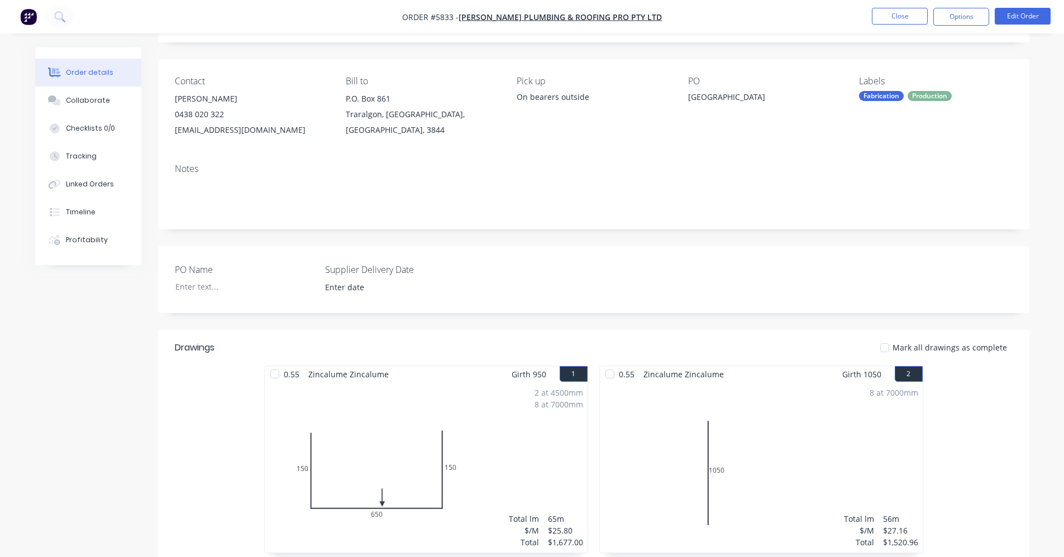
scroll to position [391, 0]
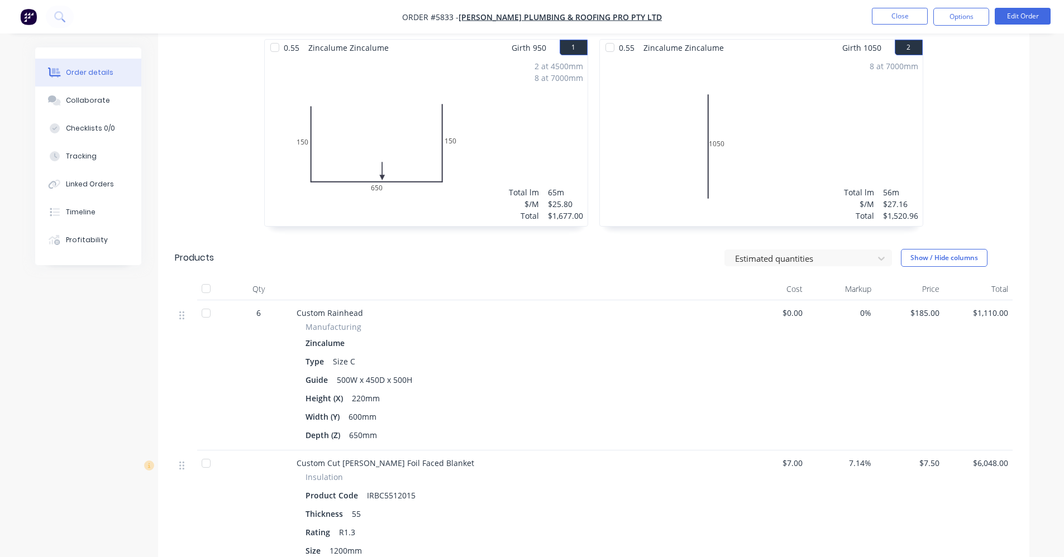
click at [939, 313] on span "$185.00" at bounding box center [910, 313] width 60 height 12
click at [1017, 13] on button "Edit Order" at bounding box center [1023, 16] width 56 height 17
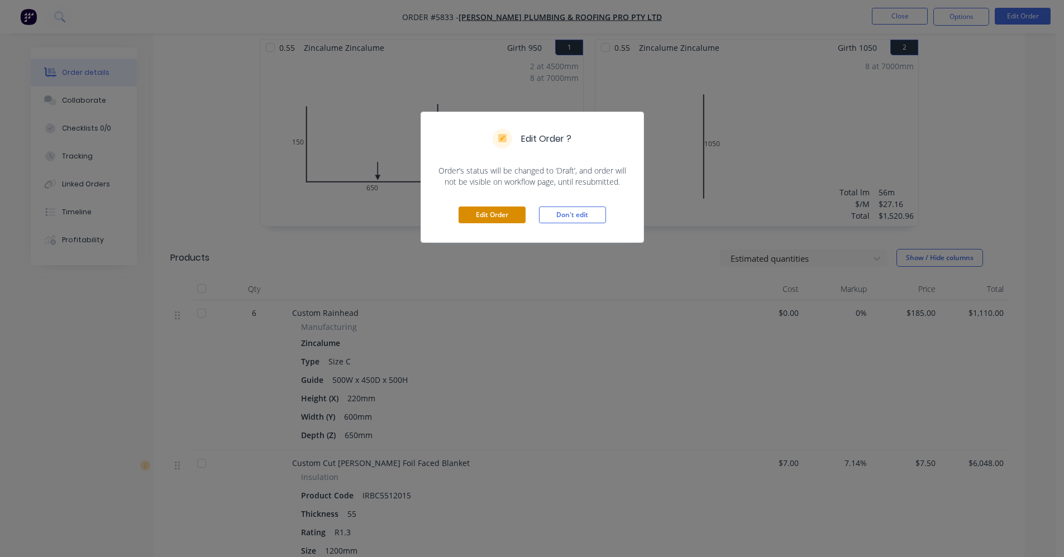
click at [483, 217] on button "Edit Order" at bounding box center [492, 215] width 67 height 17
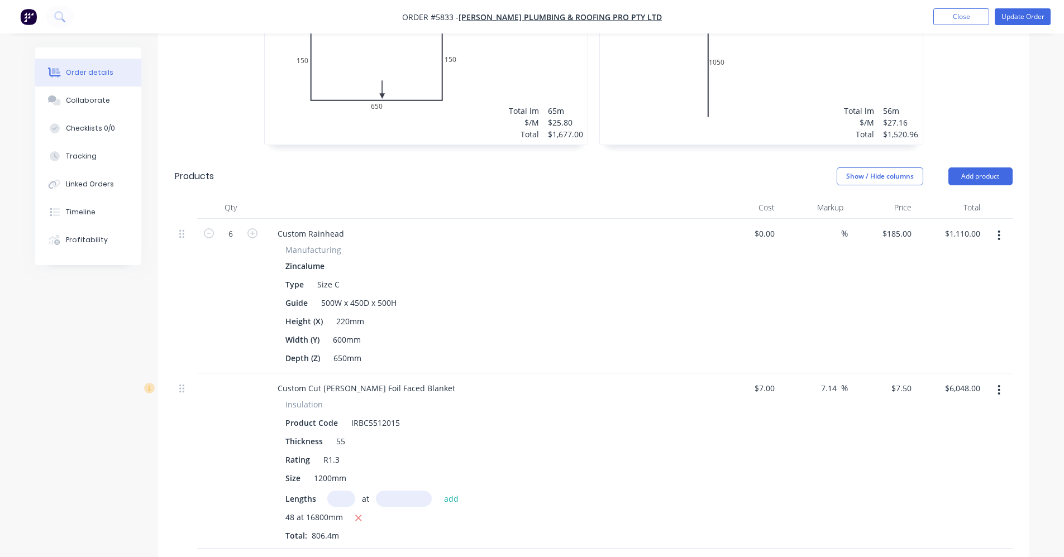
scroll to position [503, 0]
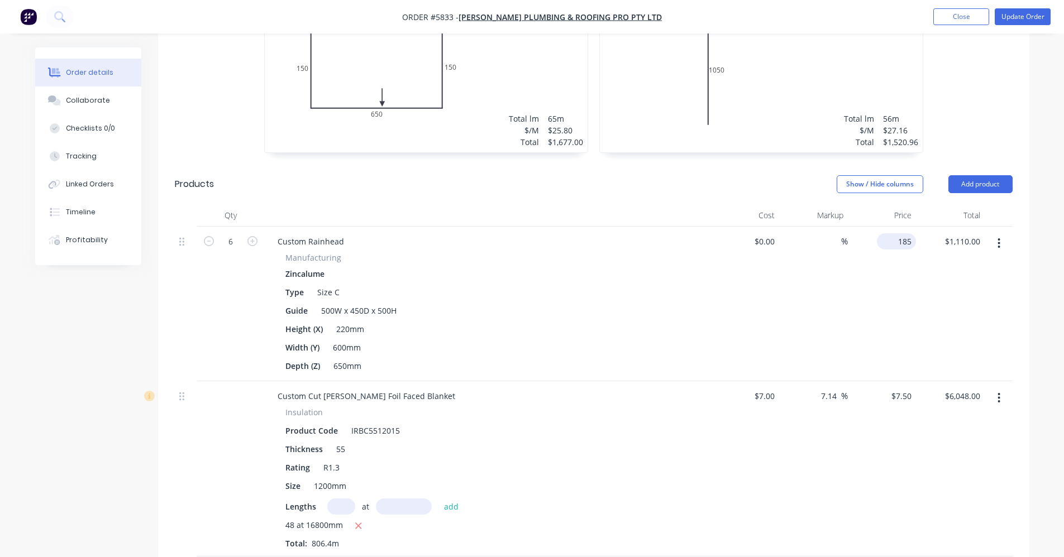
click at [906, 233] on input "185" at bounding box center [898, 241] width 35 height 16
type input "$155.00"
type input "$930.00"
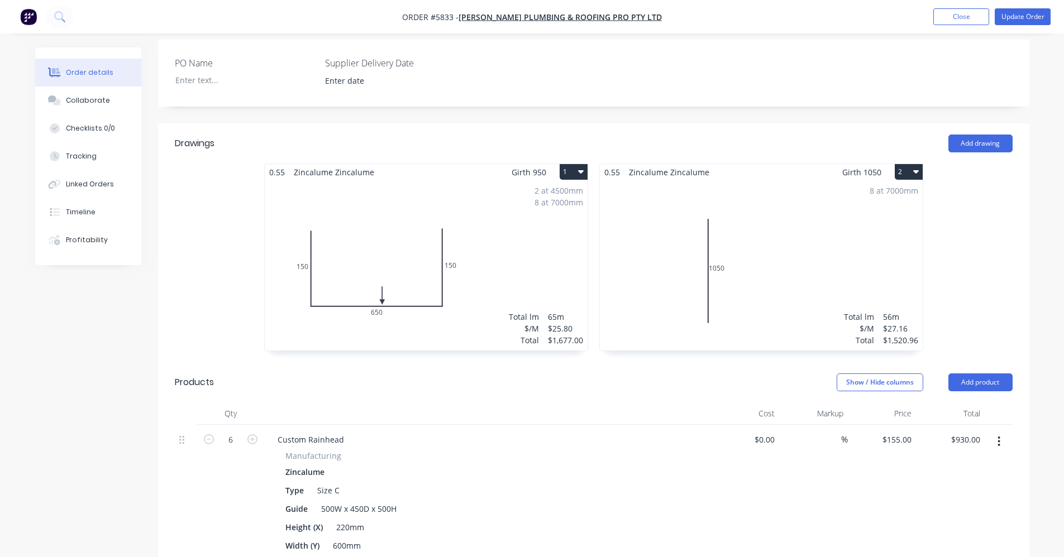
scroll to position [240, 0]
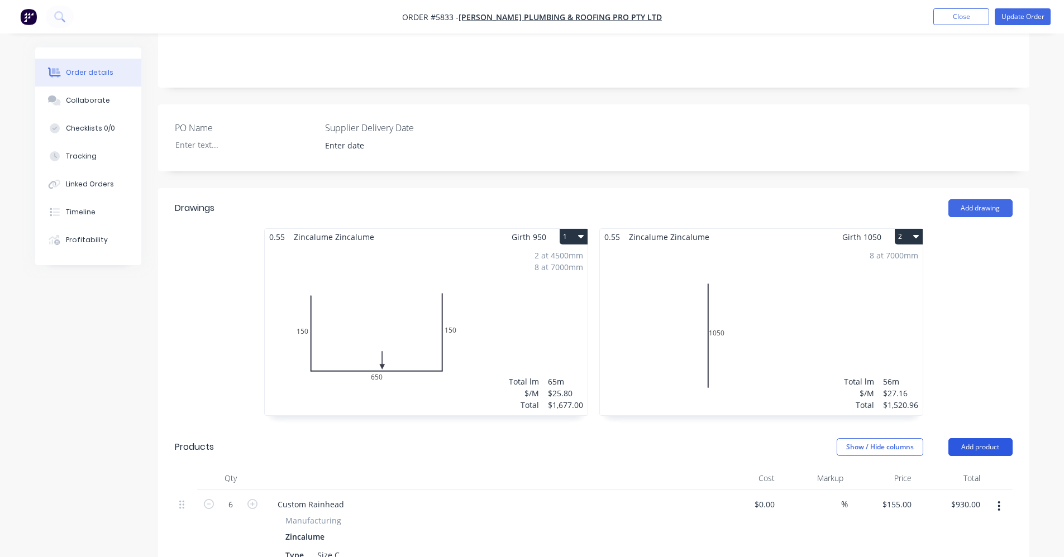
click at [978, 438] on button "Add product" at bounding box center [980, 447] width 64 height 18
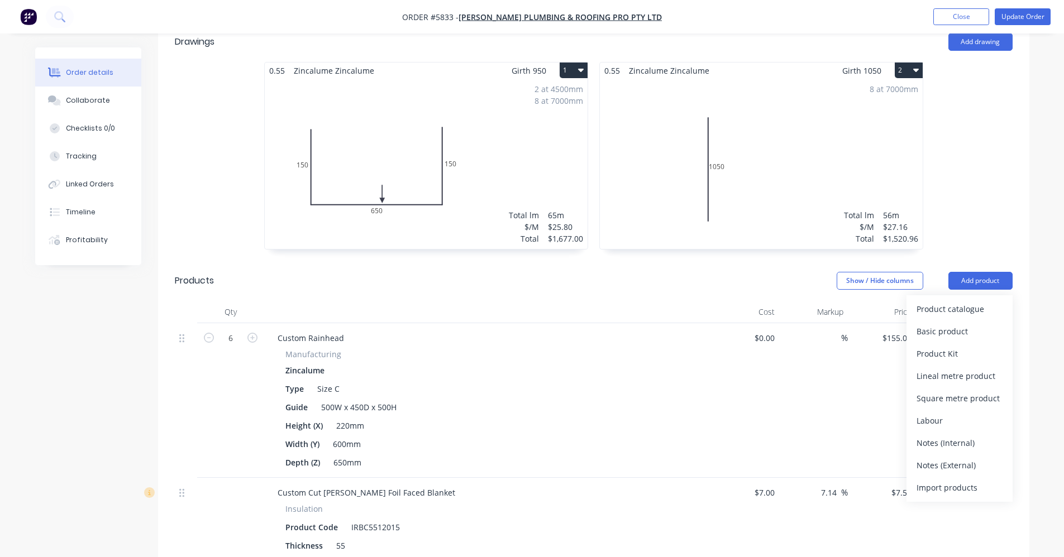
scroll to position [407, 0]
click at [932, 456] on div "Notes (External)" at bounding box center [959, 464] width 86 height 16
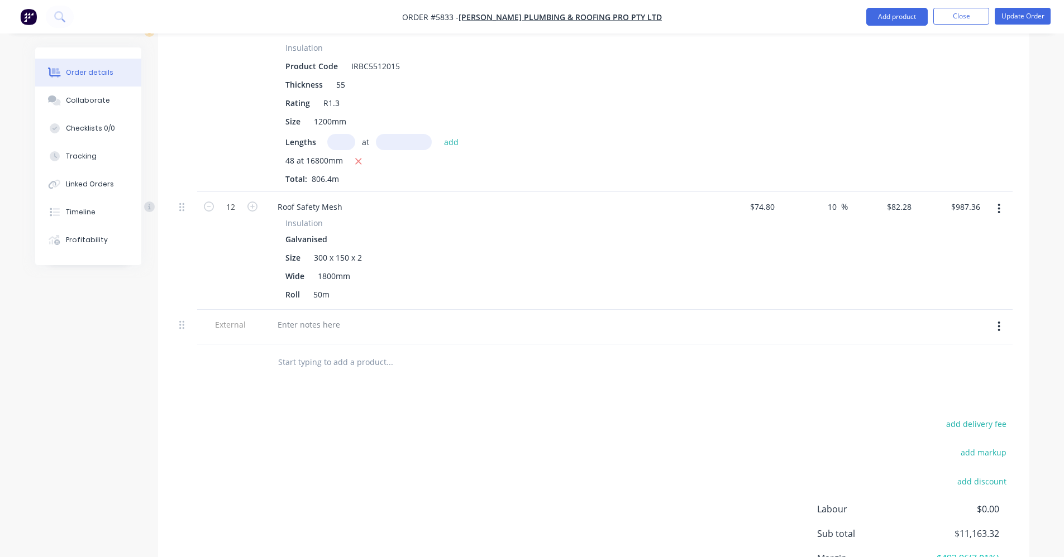
scroll to position [944, 0]
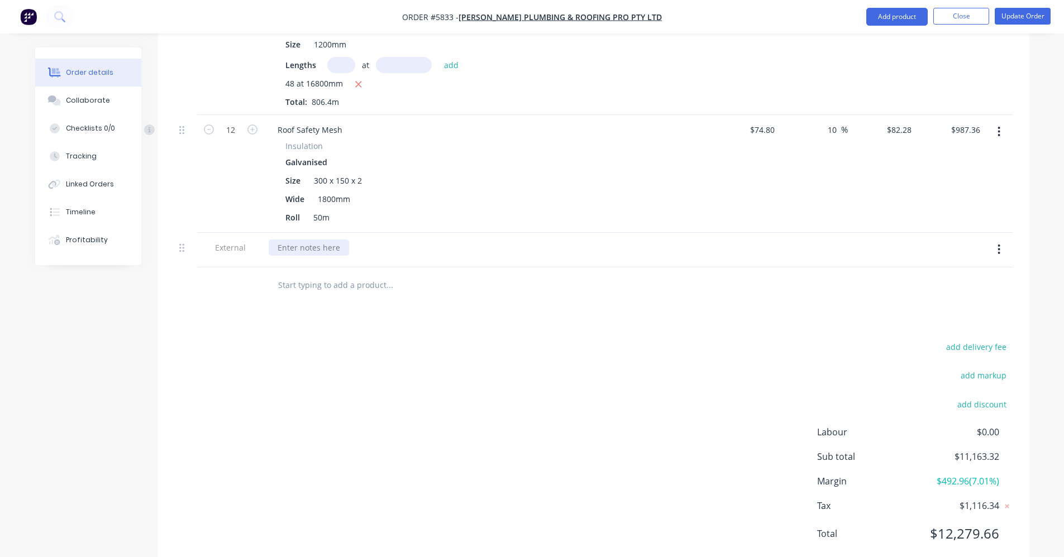
click at [311, 240] on div at bounding box center [309, 248] width 80 height 16
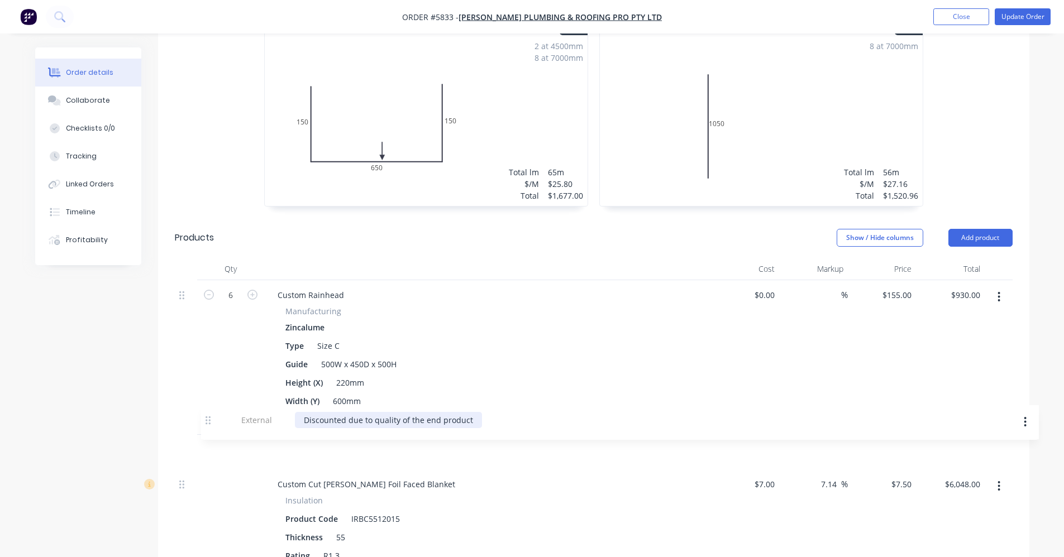
scroll to position [452, 0]
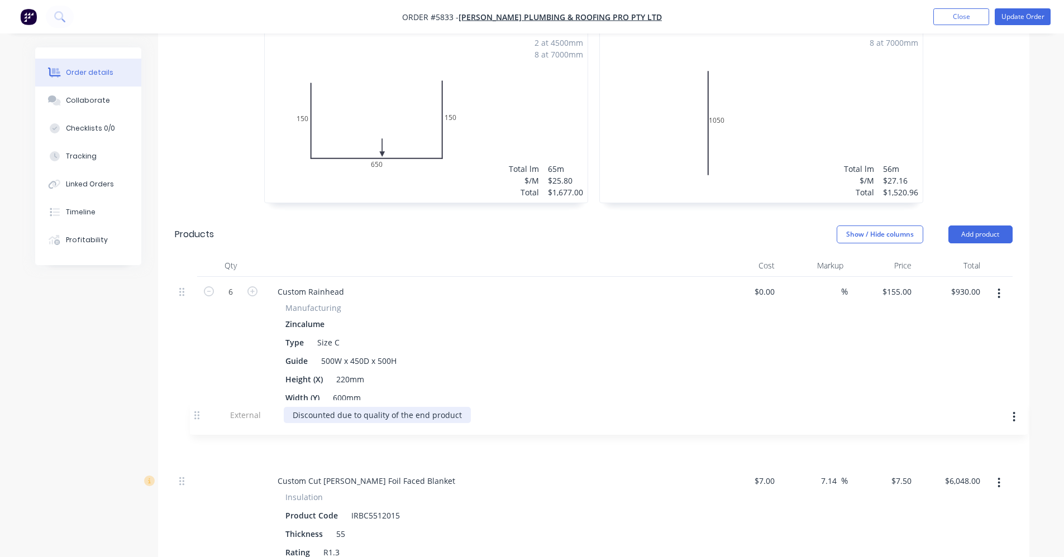
drag, startPoint x: 183, startPoint y: 217, endPoint x: 207, endPoint y: 410, distance: 194.2
click at [200, 412] on div "6 Custom Rainhead Manufacturing Zincalume Type Size C Guide 500W x 450D x 500H …" at bounding box center [594, 518] width 838 height 483
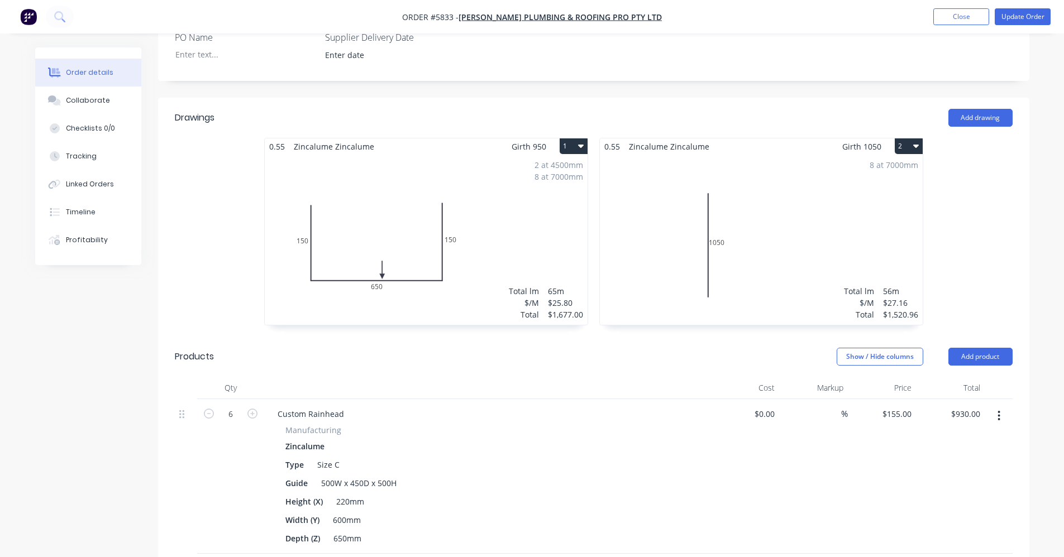
scroll to position [107, 0]
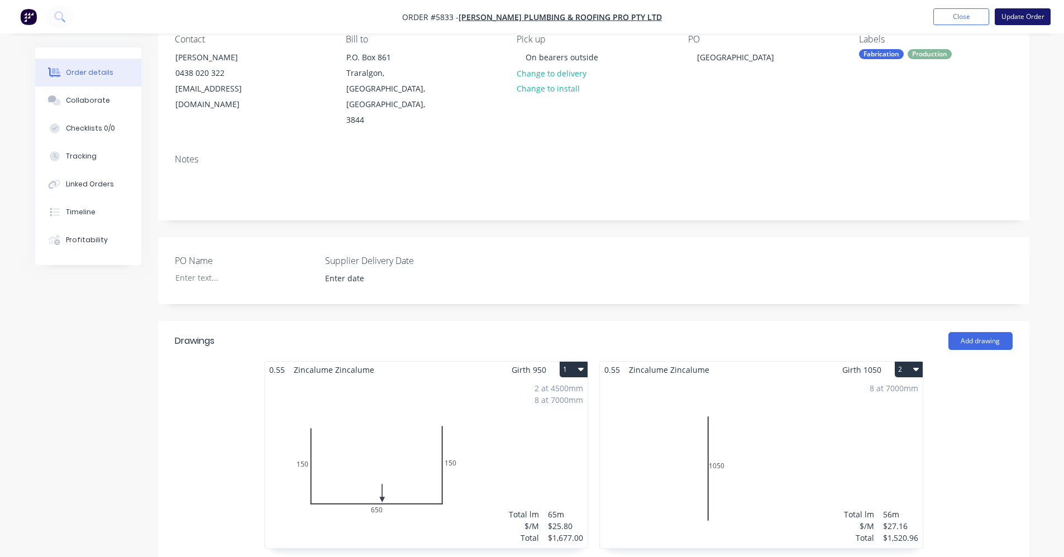
click at [1026, 16] on button "Update Order" at bounding box center [1023, 16] width 56 height 17
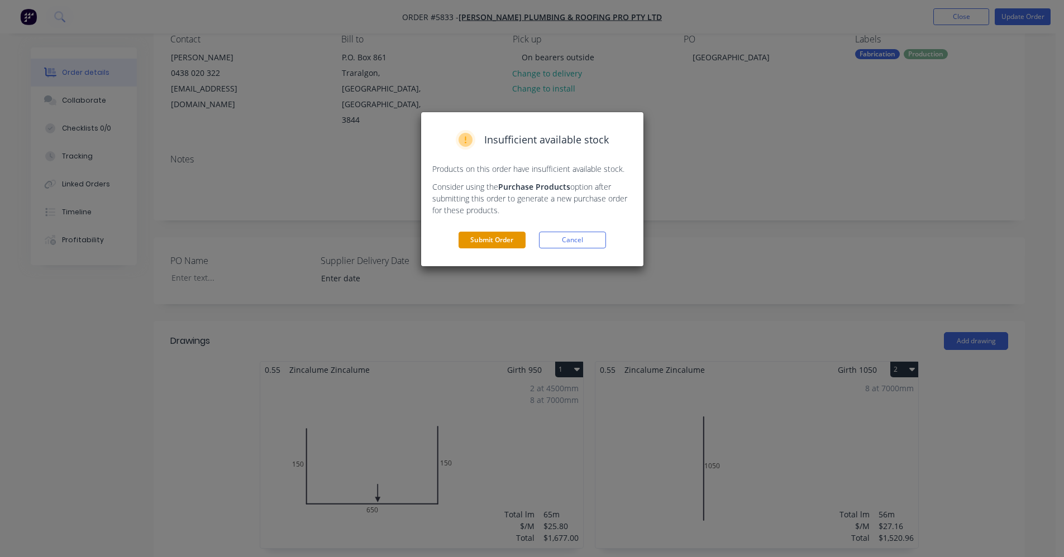
click at [497, 238] on button "Submit Order" at bounding box center [492, 240] width 67 height 17
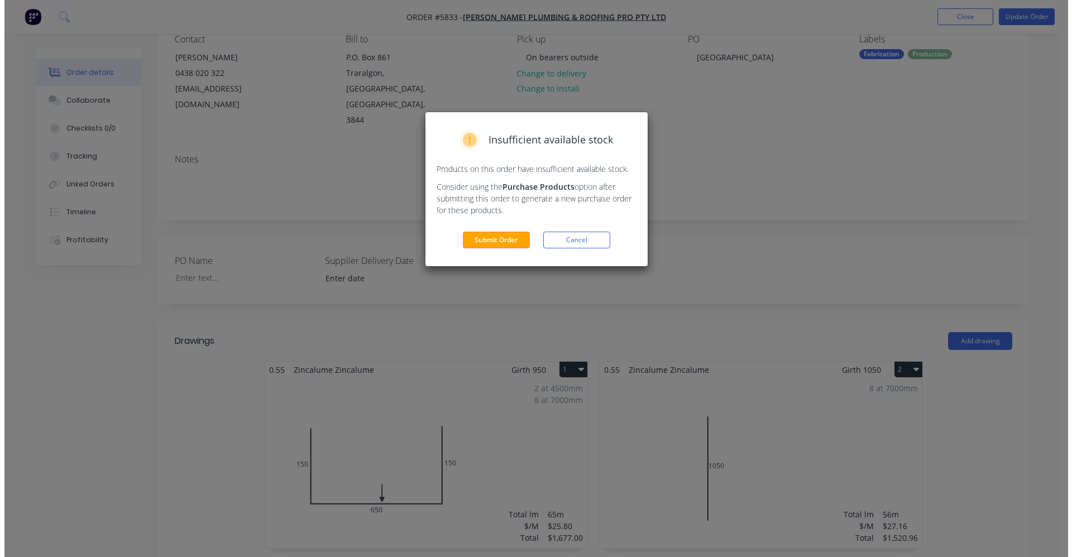
scroll to position [0, 0]
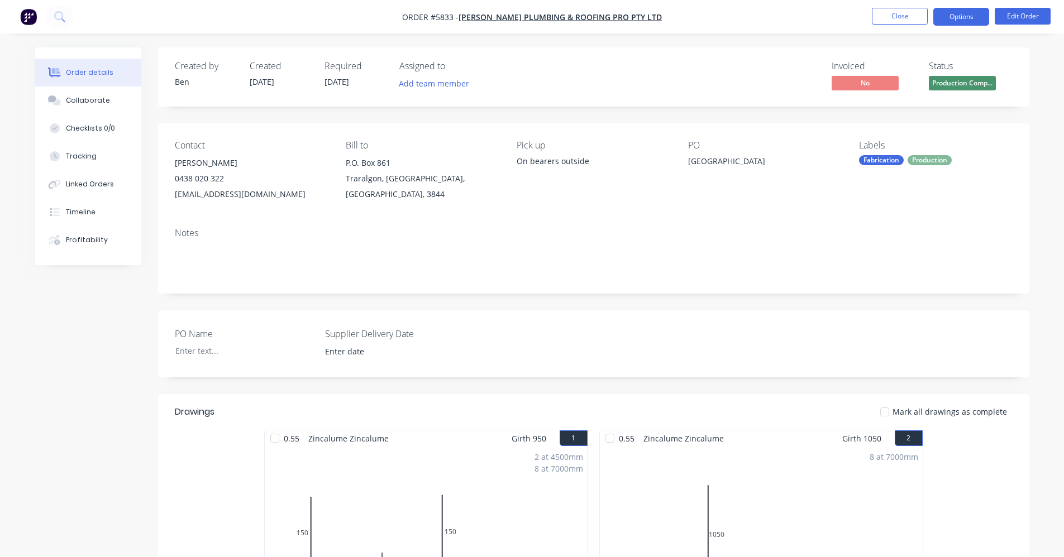
click at [956, 17] on button "Options" at bounding box center [961, 17] width 56 height 18
drag, startPoint x: 625, startPoint y: 98, endPoint x: 729, endPoint y: 93, distance: 104.0
click at [643, 94] on div "Created by Ben Created 16/09/25 Required 19/09/25 Assigned to Add team member I…" at bounding box center [593, 76] width 871 height 59
click at [944, 81] on span "Production Comp..." at bounding box center [962, 83] width 67 height 14
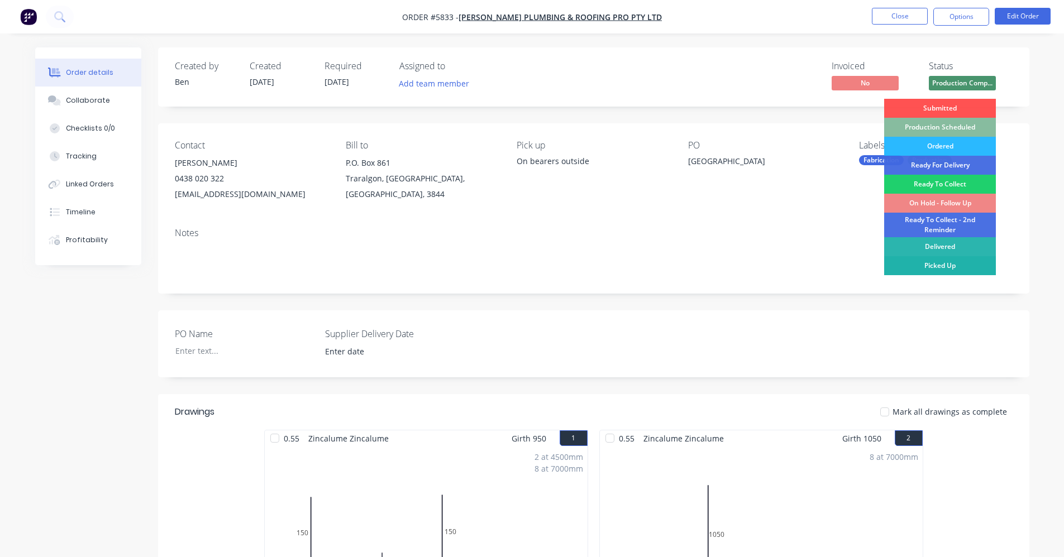
click at [933, 259] on div "Picked Up" at bounding box center [940, 265] width 112 height 19
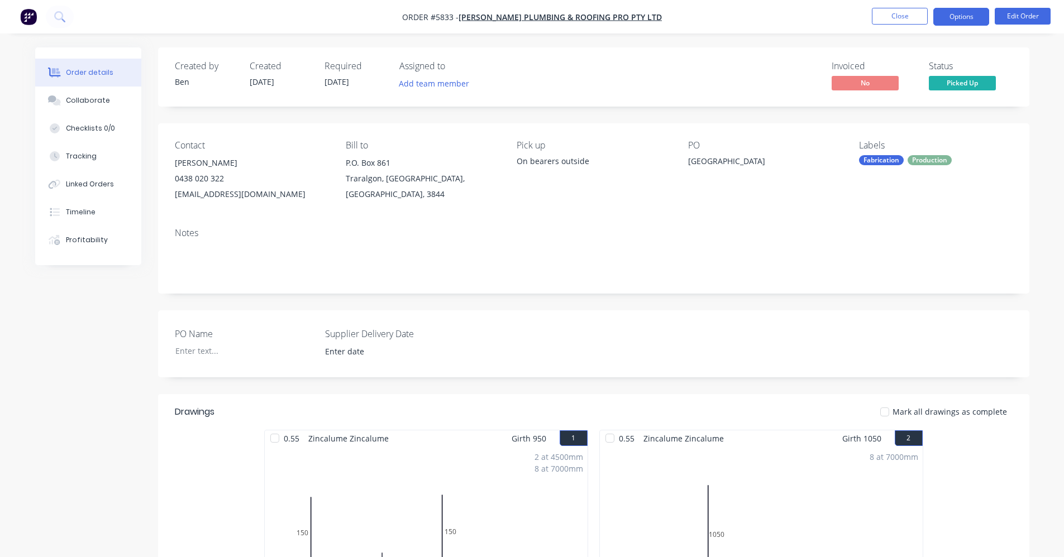
click at [961, 21] on button "Options" at bounding box center [961, 17] width 56 height 18
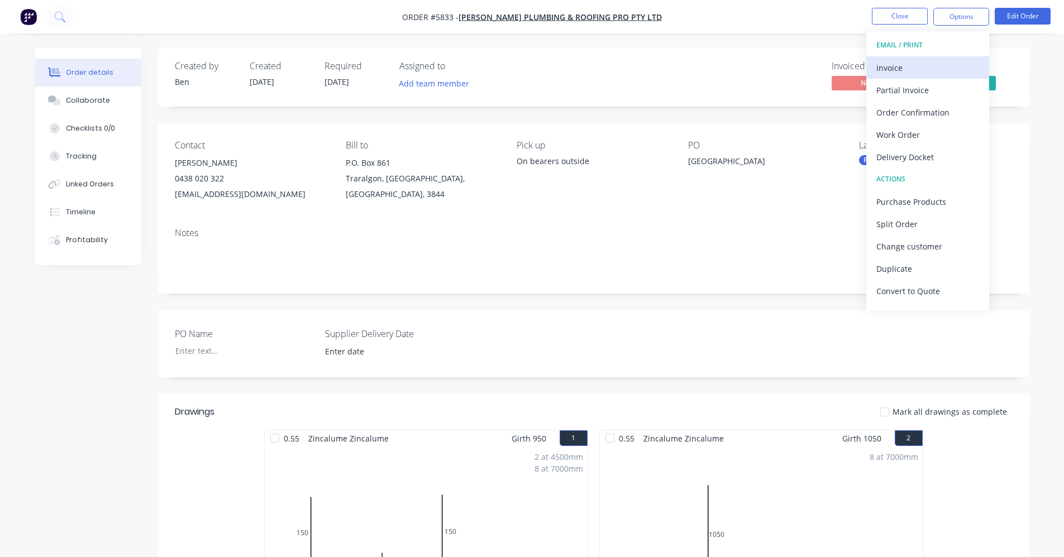
click at [901, 69] on div "Invoice" at bounding box center [927, 68] width 103 height 16
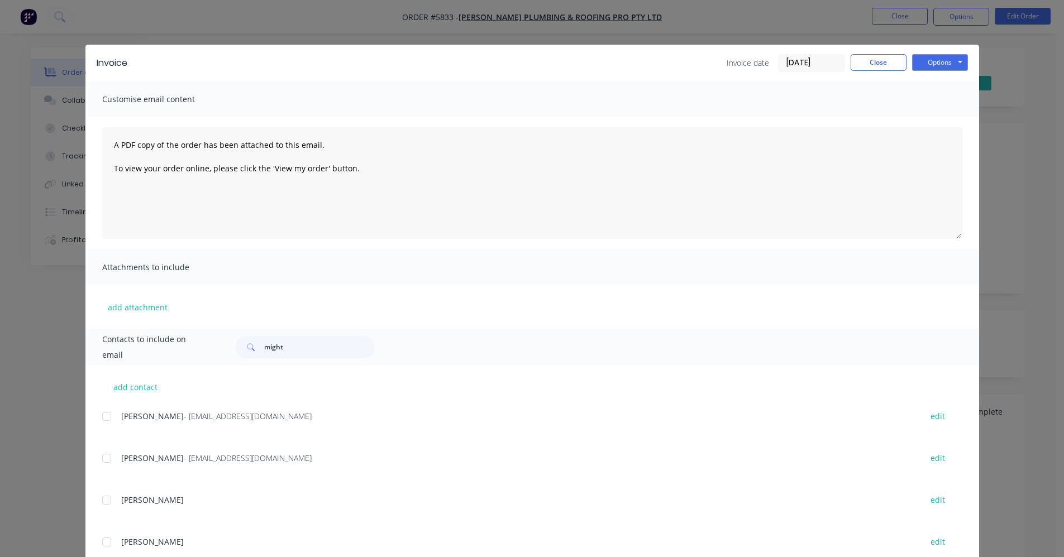
click at [101, 460] on div at bounding box center [107, 458] width 22 height 22
click at [936, 67] on button "Options" at bounding box center [940, 62] width 56 height 17
click at [939, 120] on button "Email" at bounding box center [947, 119] width 71 height 18
click at [881, 63] on button "Close" at bounding box center [879, 62] width 56 height 17
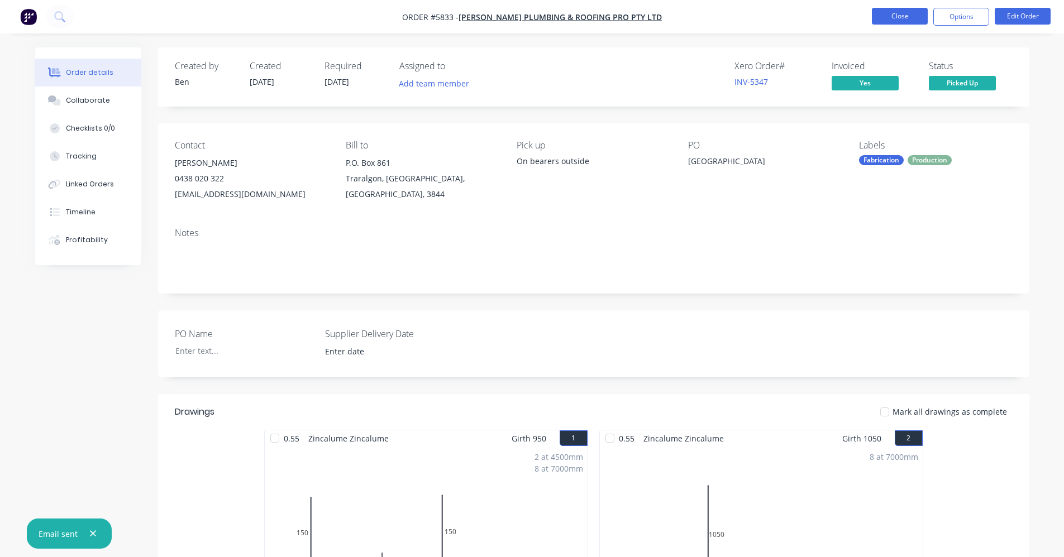
click at [895, 17] on button "Close" at bounding box center [900, 16] width 56 height 17
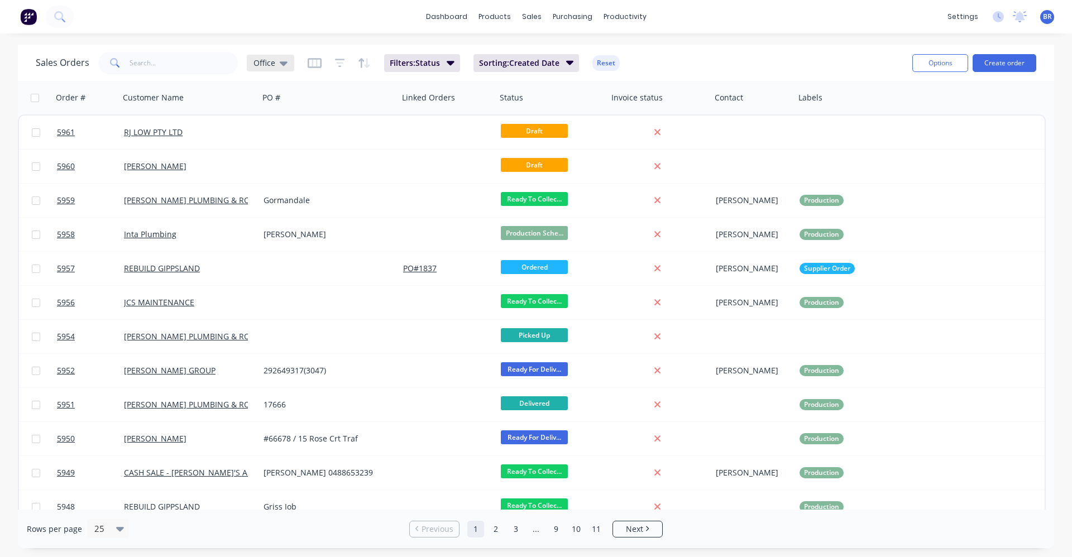
click at [281, 63] on icon at bounding box center [284, 63] width 8 height 4
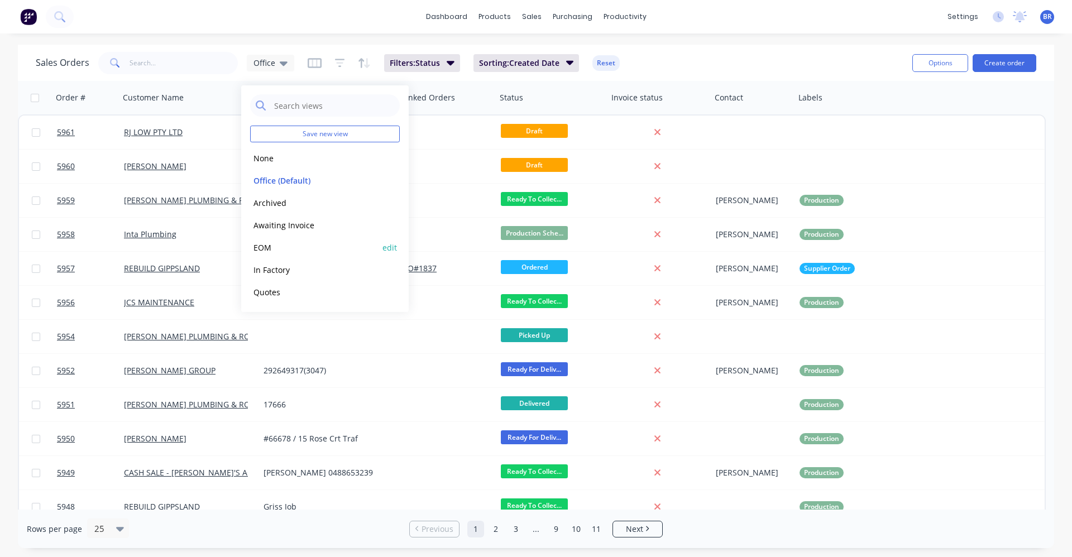
click at [263, 248] on button "EOM" at bounding box center [313, 247] width 127 height 13
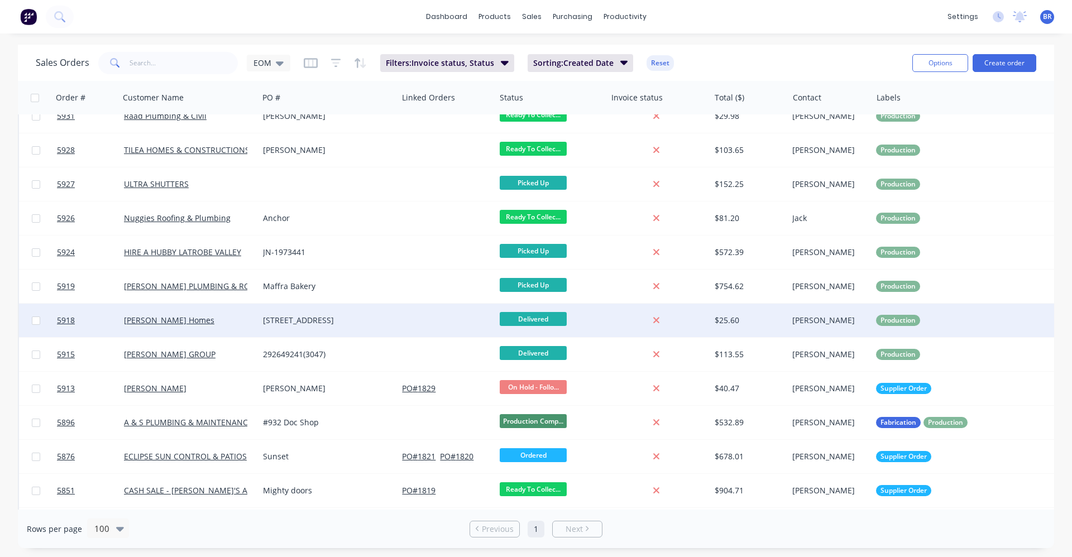
scroll to position [803, 0]
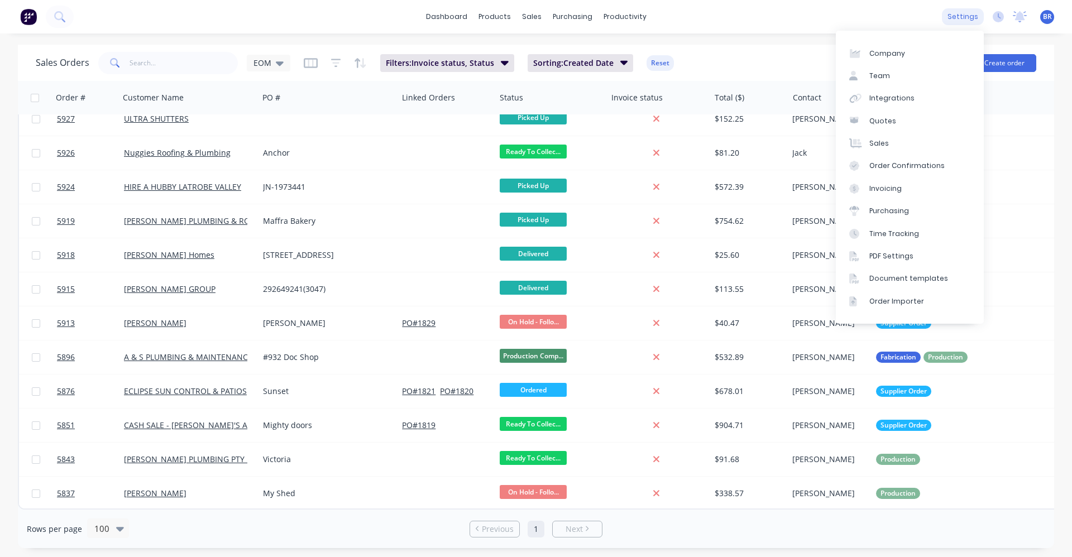
click at [965, 20] on div "settings" at bounding box center [963, 16] width 42 height 17
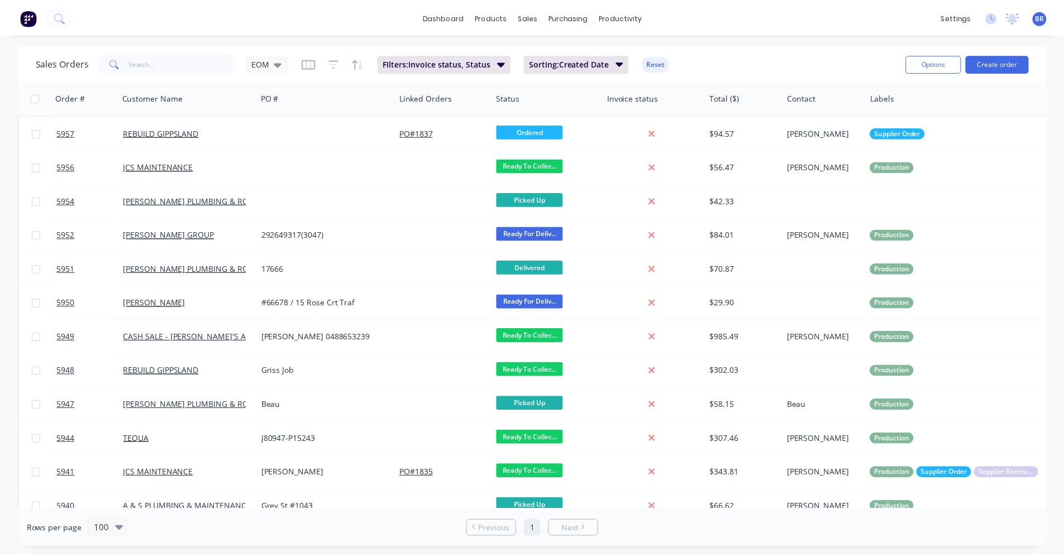
scroll to position [0, 0]
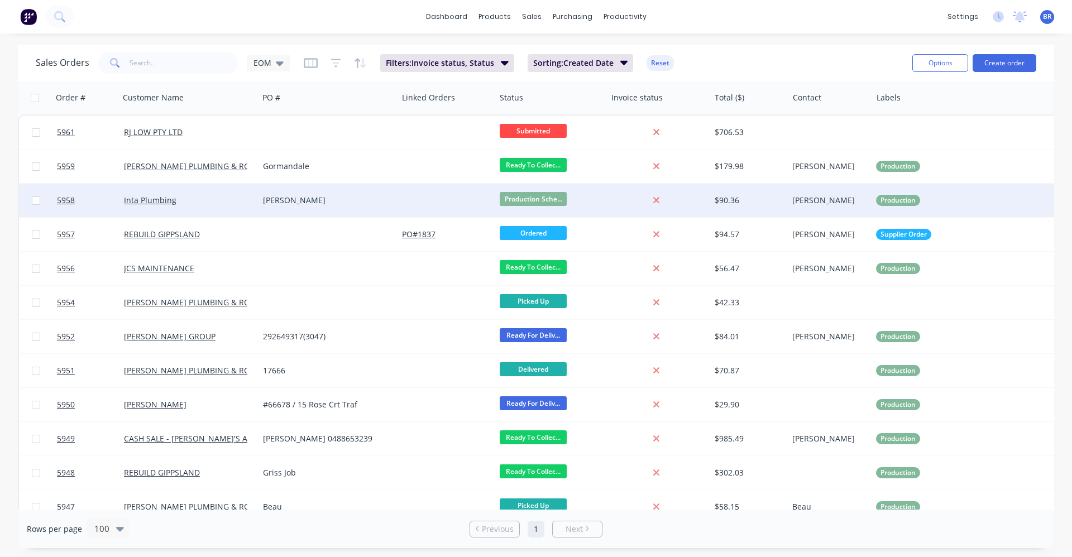
click at [324, 203] on div "[PERSON_NAME]" at bounding box center [325, 200] width 124 height 11
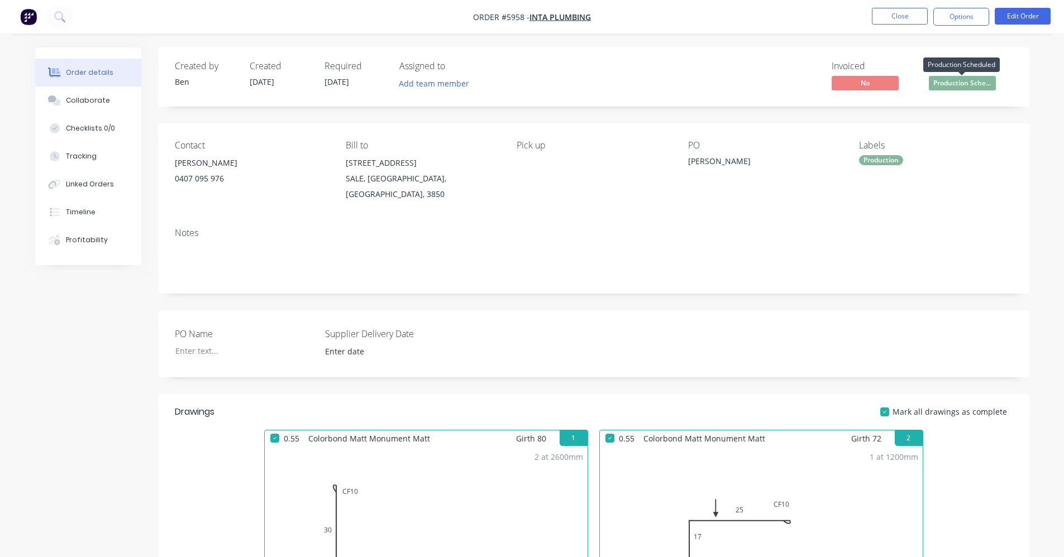
click at [971, 86] on span "Production Sche..." at bounding box center [962, 83] width 67 height 14
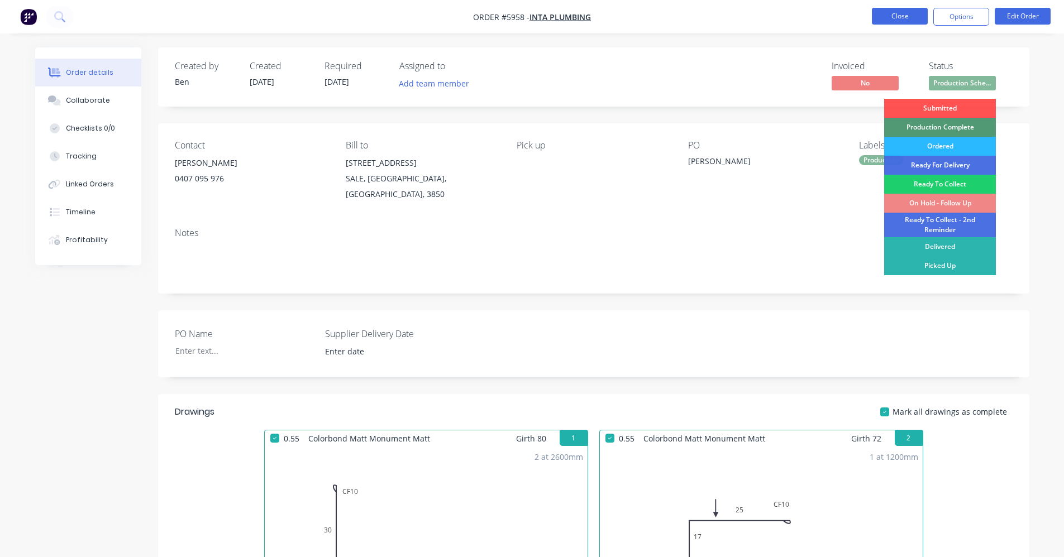
click at [899, 18] on button "Close" at bounding box center [900, 16] width 56 height 17
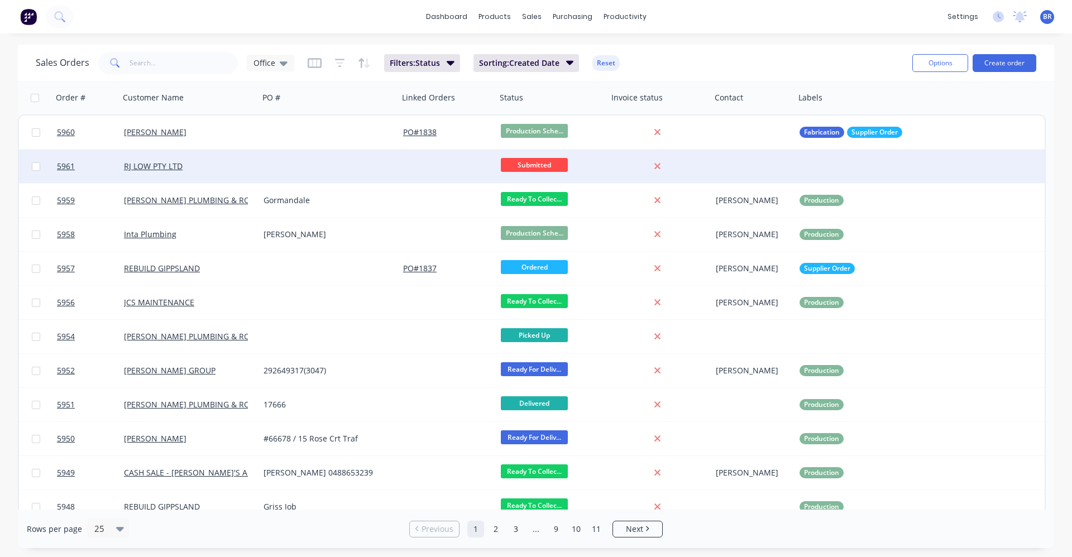
drag, startPoint x: 307, startPoint y: 176, endPoint x: 316, endPoint y: 178, distance: 9.1
click at [316, 178] on div at bounding box center [329, 167] width 140 height 34
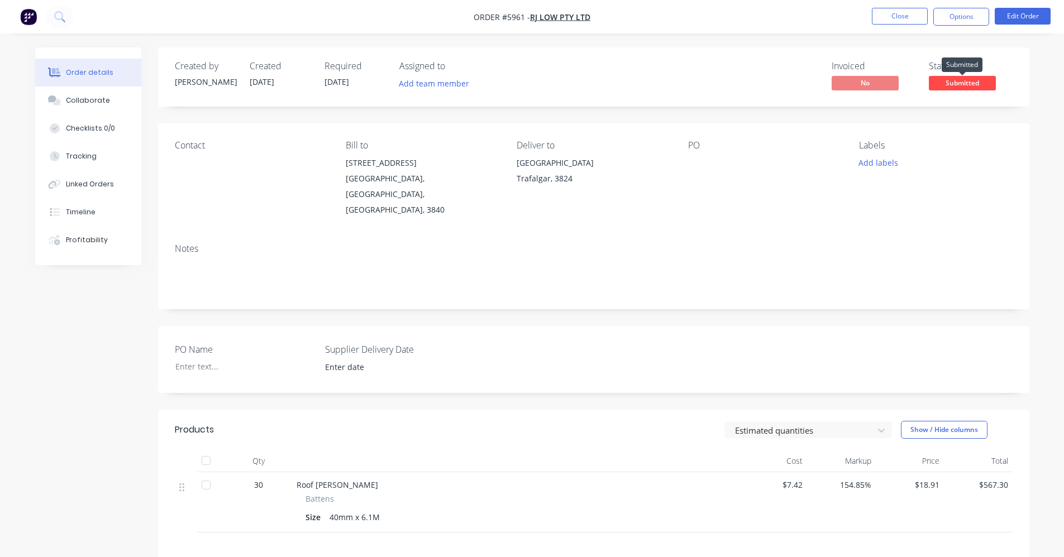
click at [970, 85] on span "Submitted" at bounding box center [962, 83] width 67 height 14
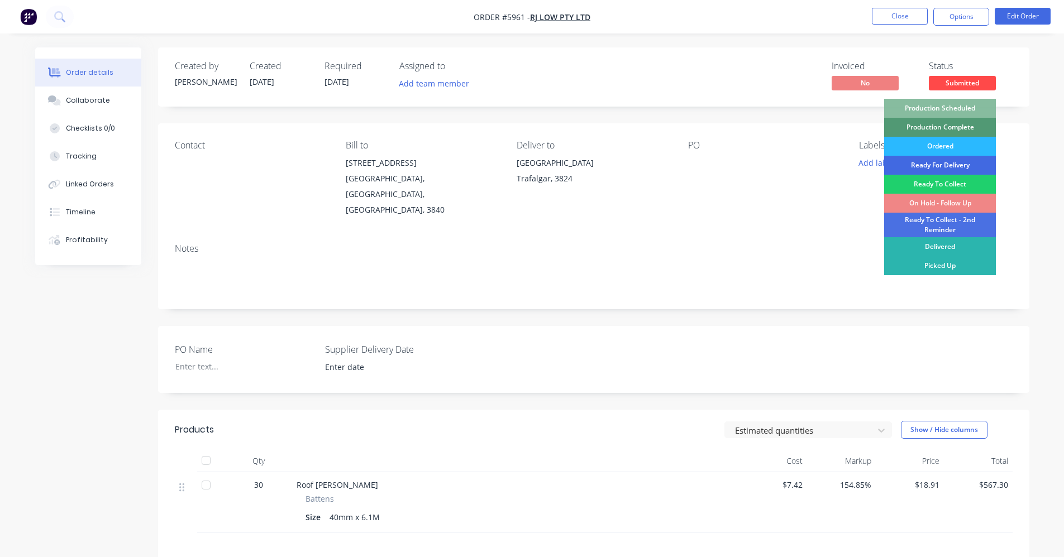
click at [947, 166] on div "Ready For Delivery" at bounding box center [940, 165] width 112 height 19
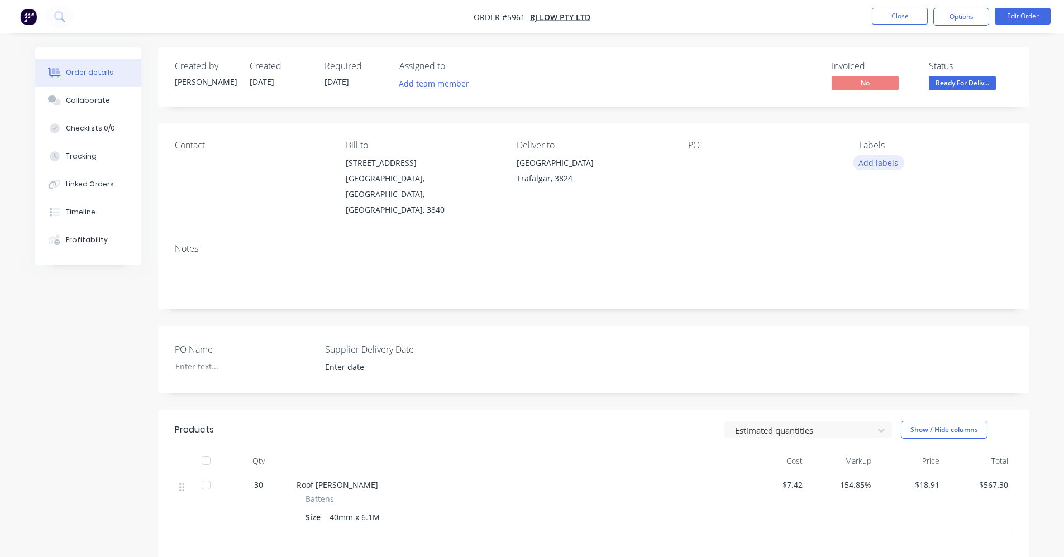
click at [892, 165] on button "Add labels" at bounding box center [878, 162] width 51 height 15
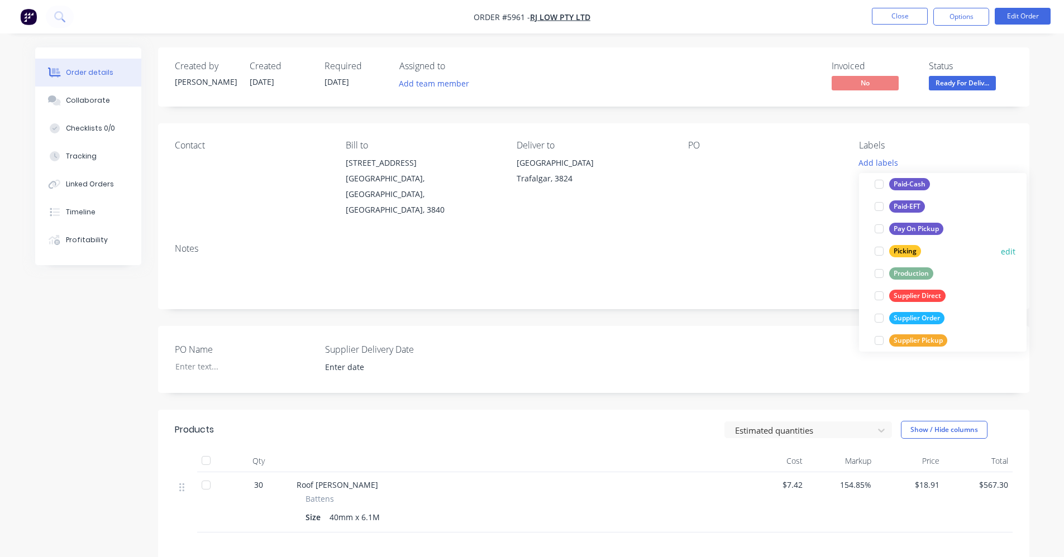
click at [909, 254] on div "Picking" at bounding box center [905, 251] width 32 height 12
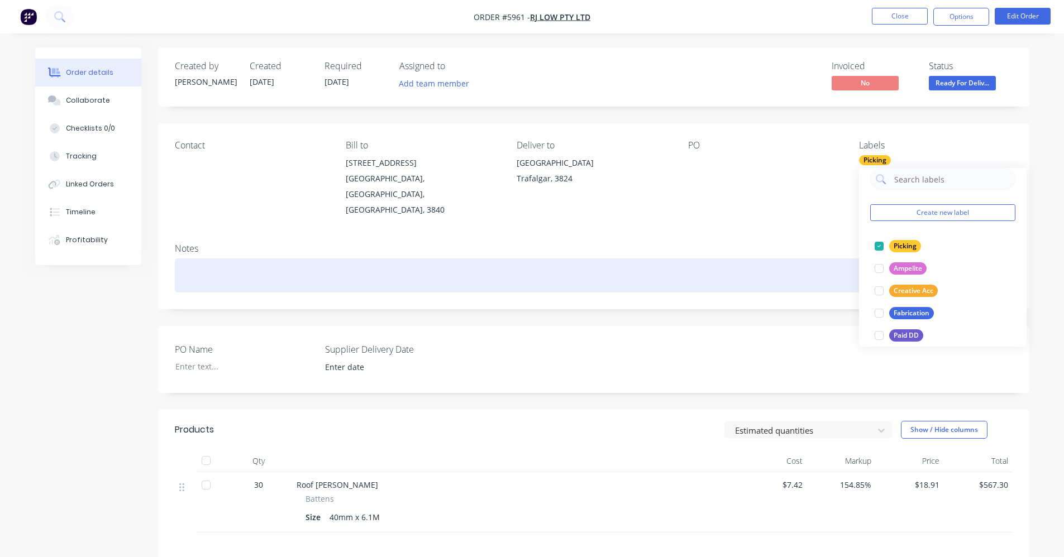
click at [787, 259] on div at bounding box center [594, 276] width 838 height 34
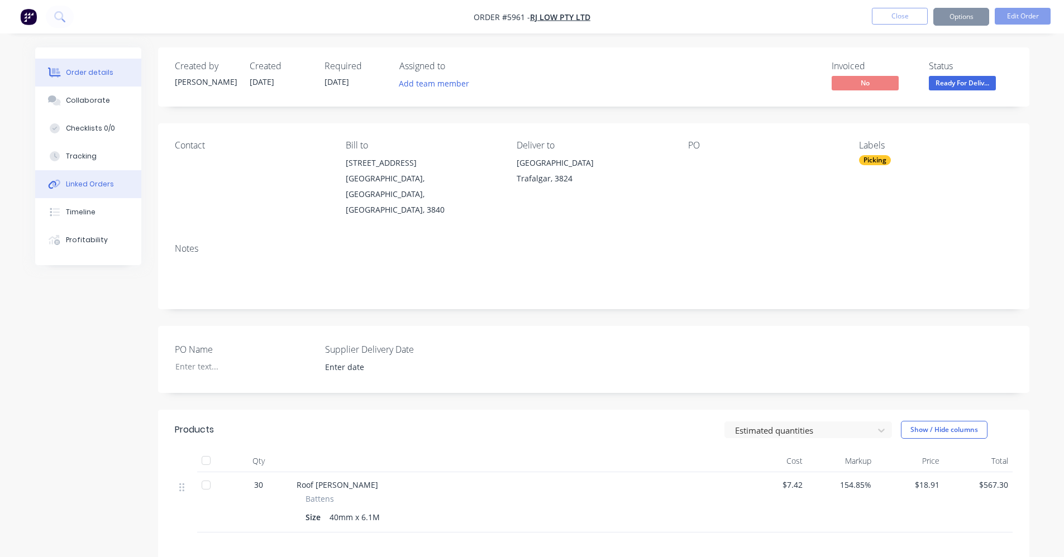
click at [90, 190] on button "Linked Orders" at bounding box center [88, 184] width 106 height 28
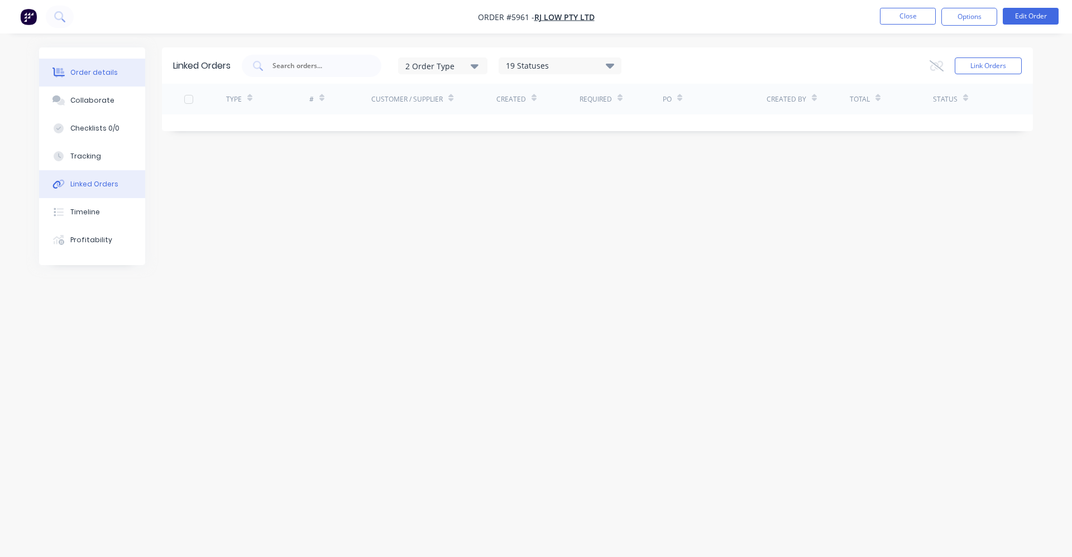
click at [102, 82] on button "Order details" at bounding box center [92, 73] width 106 height 28
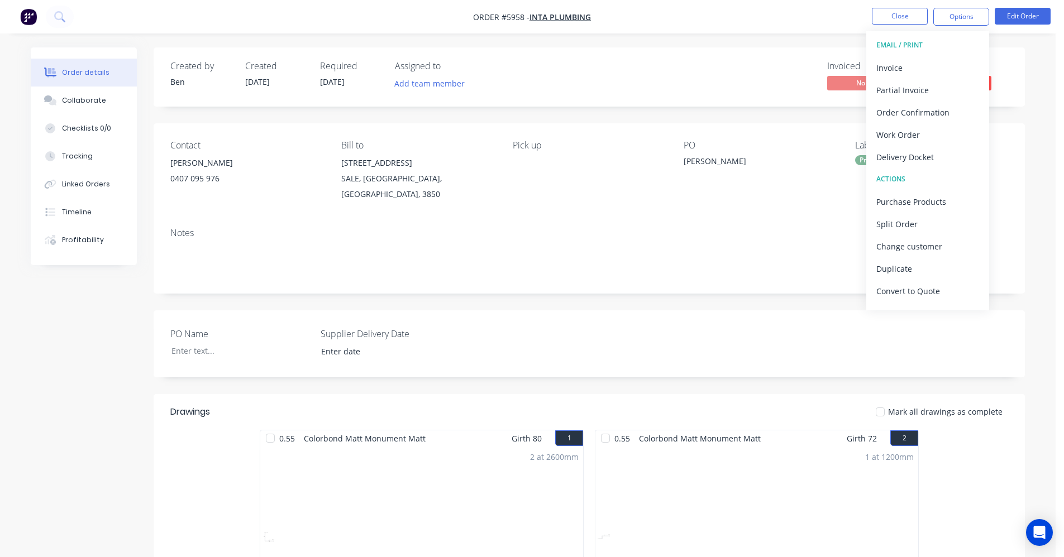
drag, startPoint x: 723, startPoint y: 231, endPoint x: 732, endPoint y: 226, distance: 10.5
click at [727, 230] on div "Notes" at bounding box center [589, 256] width 871 height 75
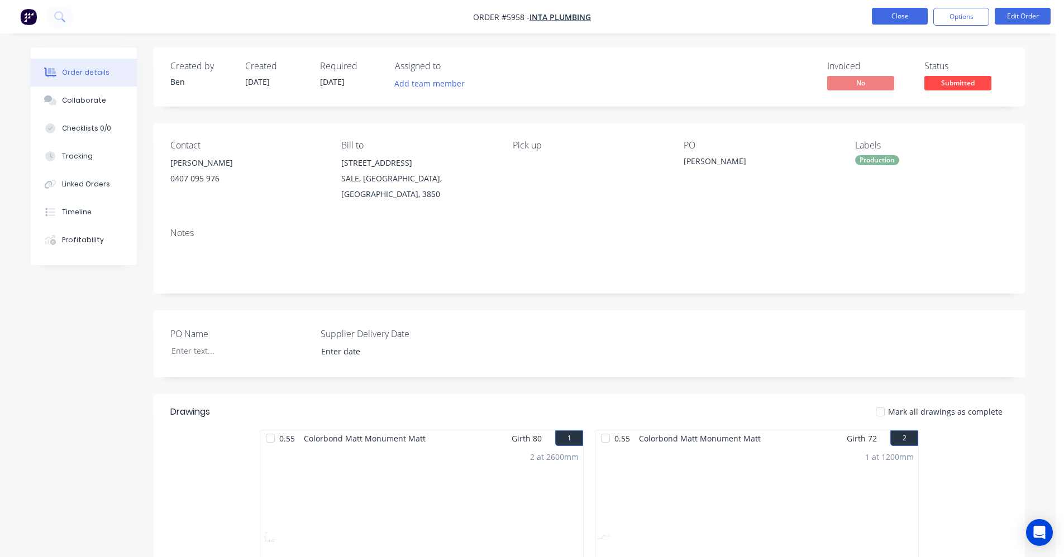
click at [899, 12] on button "Close" at bounding box center [900, 16] width 56 height 17
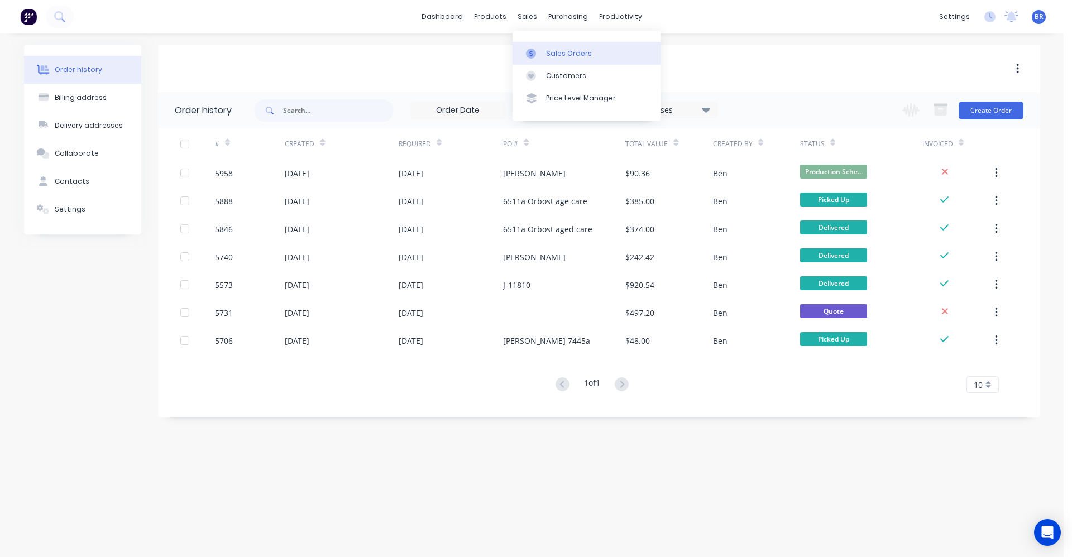
click at [548, 50] on div "Sales Orders" at bounding box center [569, 54] width 46 height 10
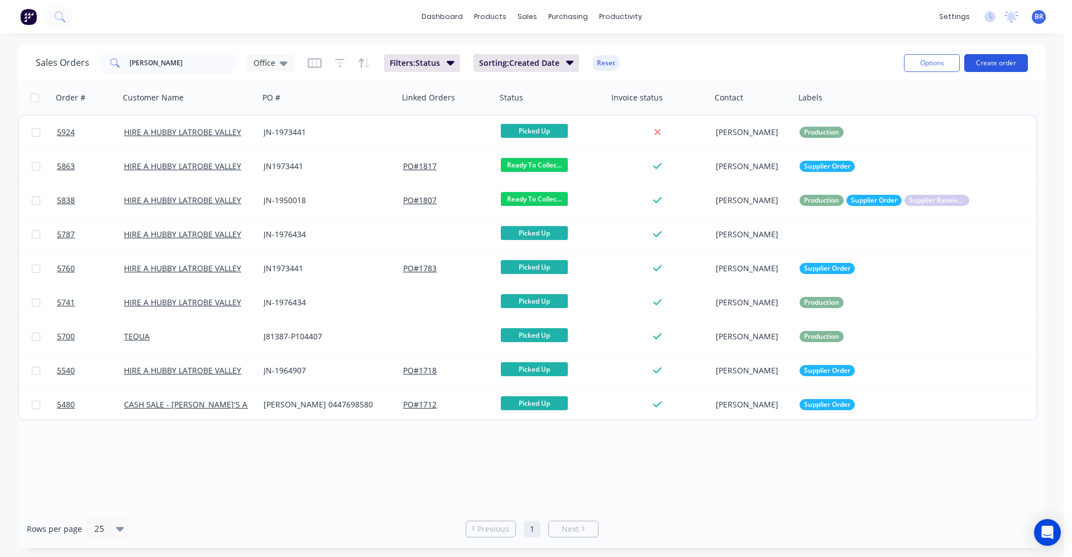
click at [998, 61] on button "Create order" at bounding box center [997, 63] width 64 height 18
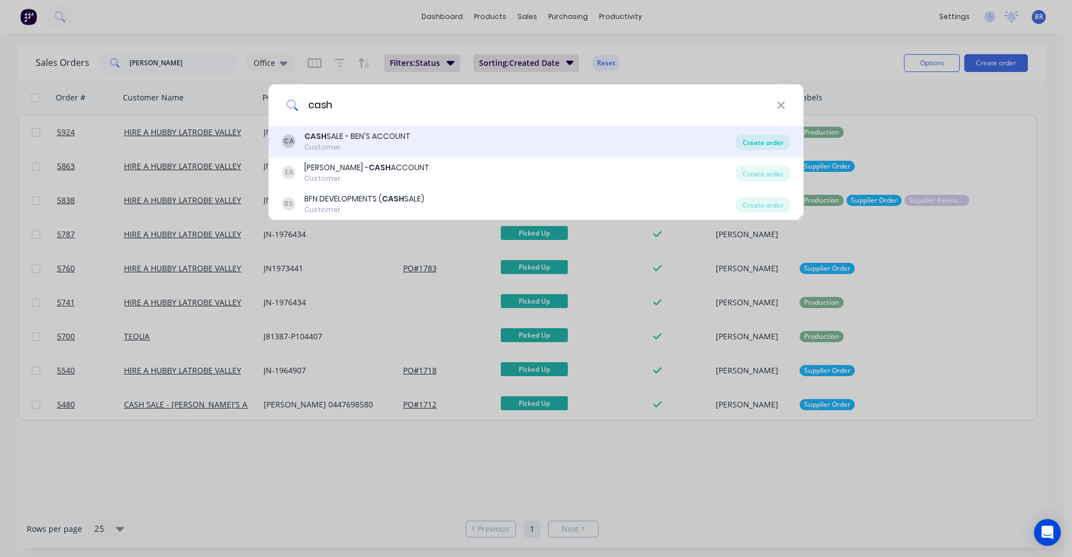
type input "cash"
click at [756, 141] on div "Create order" at bounding box center [763, 143] width 54 height 16
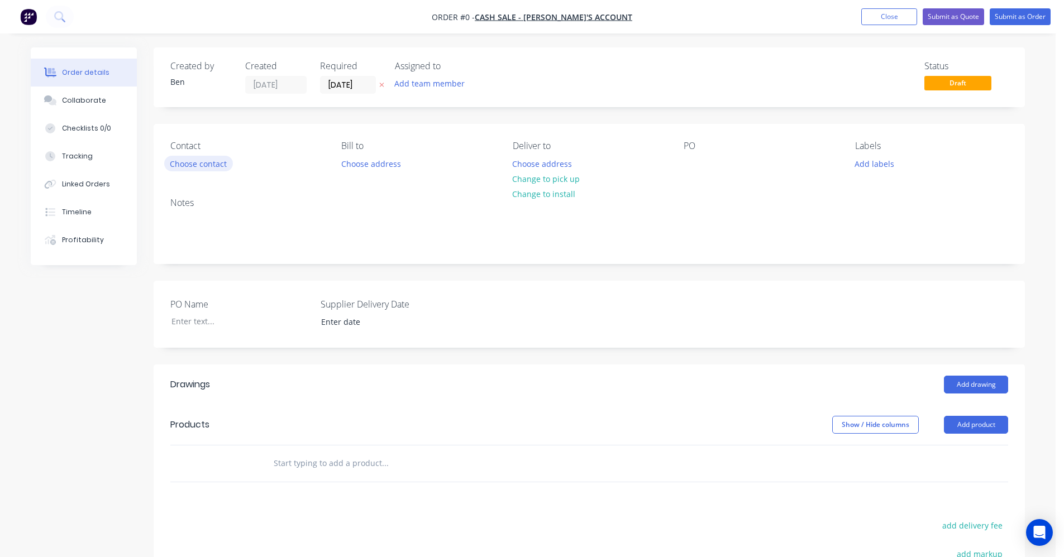
click at [217, 166] on button "Choose contact" at bounding box center [198, 163] width 69 height 15
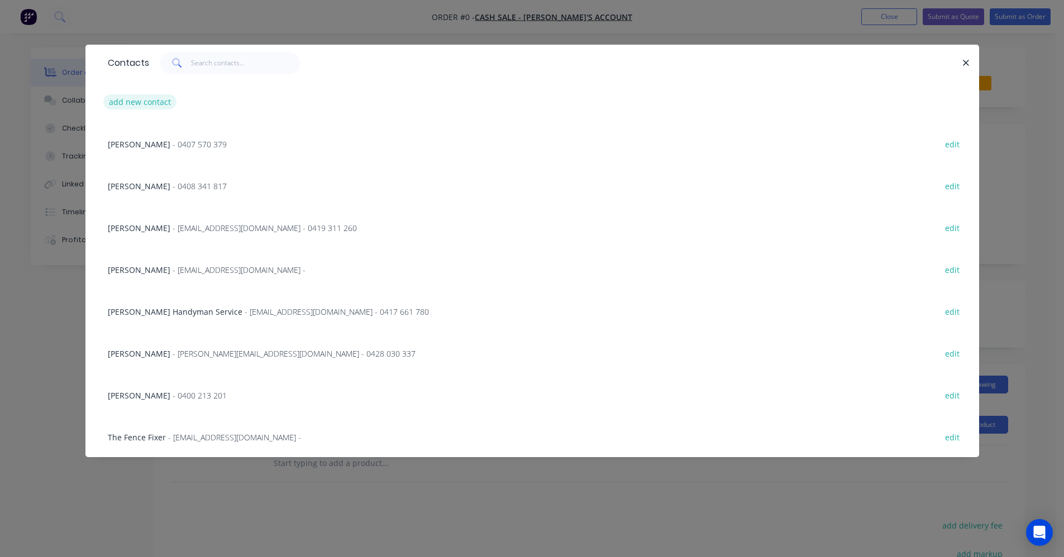
click at [120, 104] on button "add new contact" at bounding box center [140, 101] width 74 height 15
select select "AU"
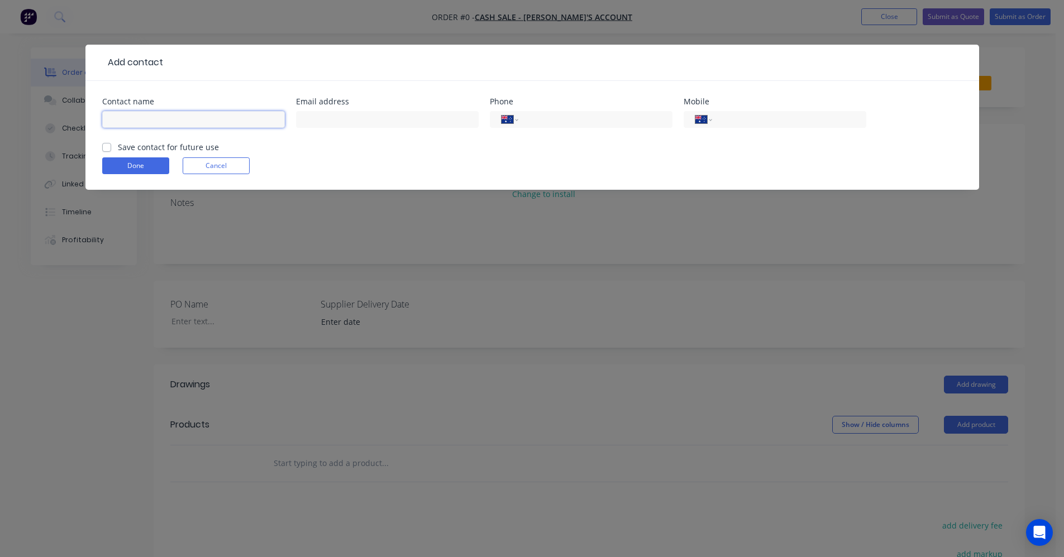
click at [160, 114] on input "text" at bounding box center [193, 119] width 183 height 17
type input "Cindy Liang"
click at [746, 119] on input "tel" at bounding box center [787, 119] width 134 height 13
type input "0430 762 388"
click at [118, 149] on label "Save contact for future use" at bounding box center [168, 147] width 101 height 12
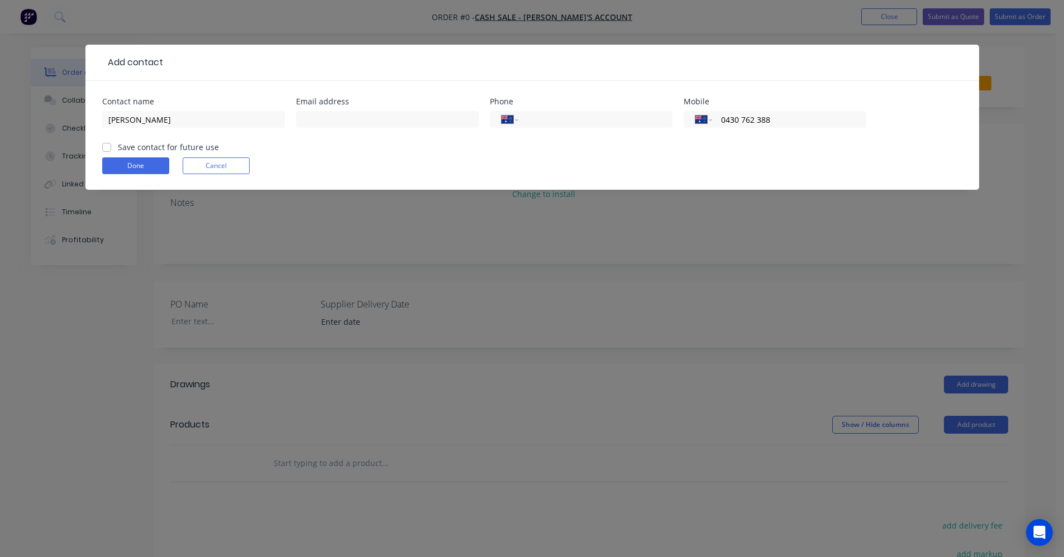
click at [106, 149] on input "Save contact for future use" at bounding box center [106, 146] width 9 height 11
checkbox input "true"
click at [113, 159] on button "Done" at bounding box center [135, 165] width 67 height 17
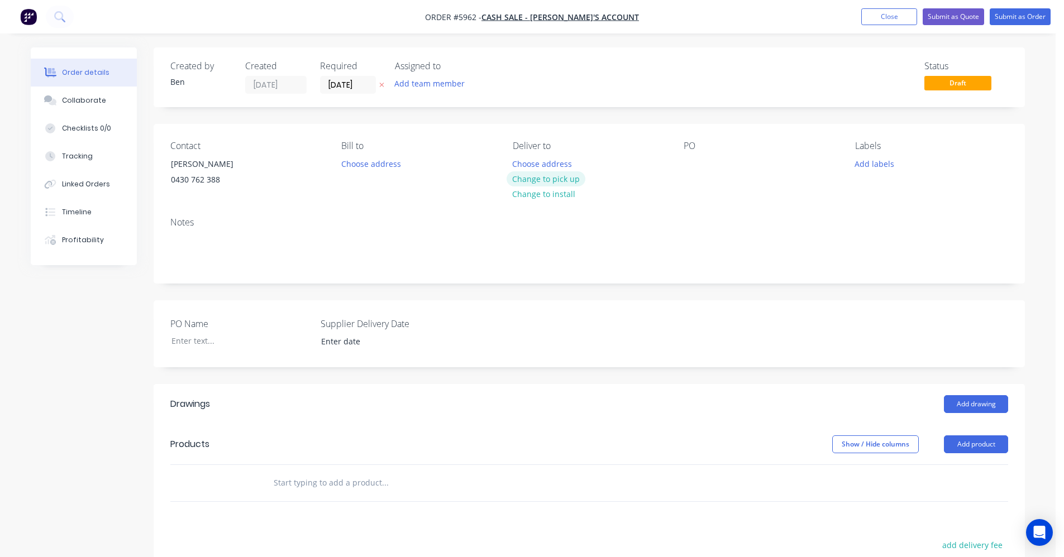
click at [550, 178] on button "Change to pick up" at bounding box center [546, 178] width 79 height 15
click at [703, 161] on div "PO" at bounding box center [760, 166] width 153 height 51
click at [694, 160] on div at bounding box center [693, 164] width 18 height 16
click at [881, 163] on button "Add labels" at bounding box center [873, 163] width 51 height 15
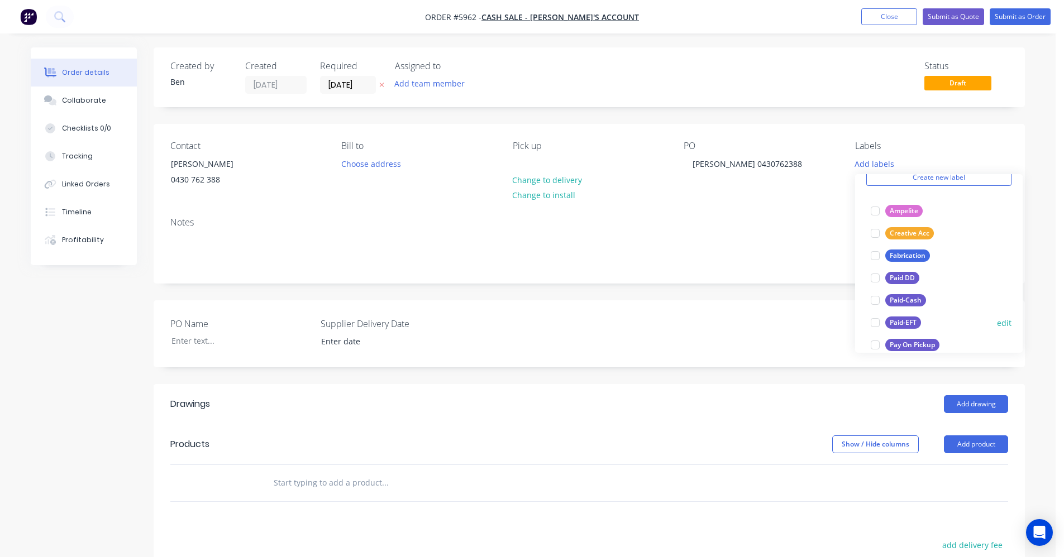
scroll to position [112, 0]
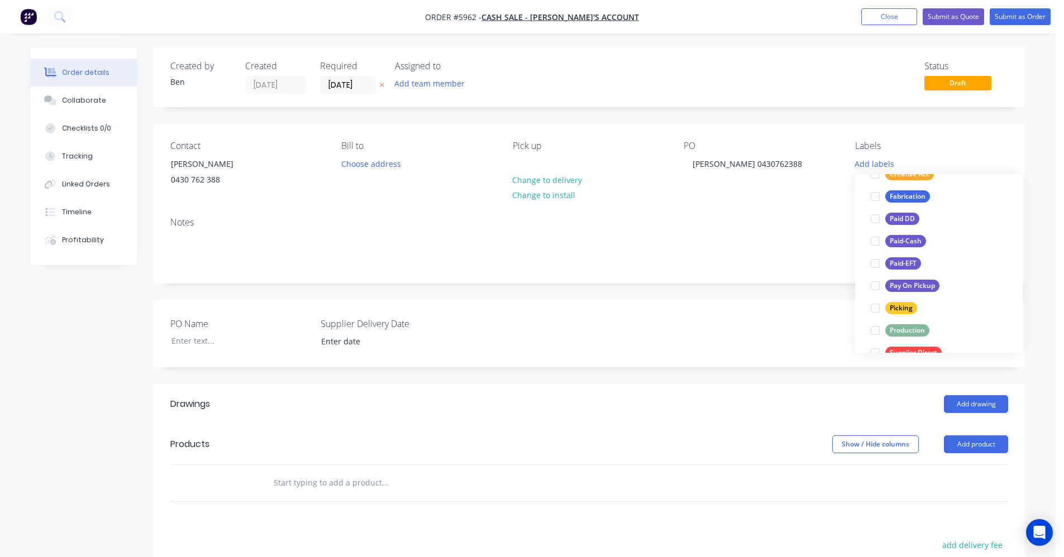
drag, startPoint x: 898, startPoint y: 328, endPoint x: 646, endPoint y: 345, distance: 252.5
click at [895, 329] on div "Production" at bounding box center [907, 330] width 44 height 12
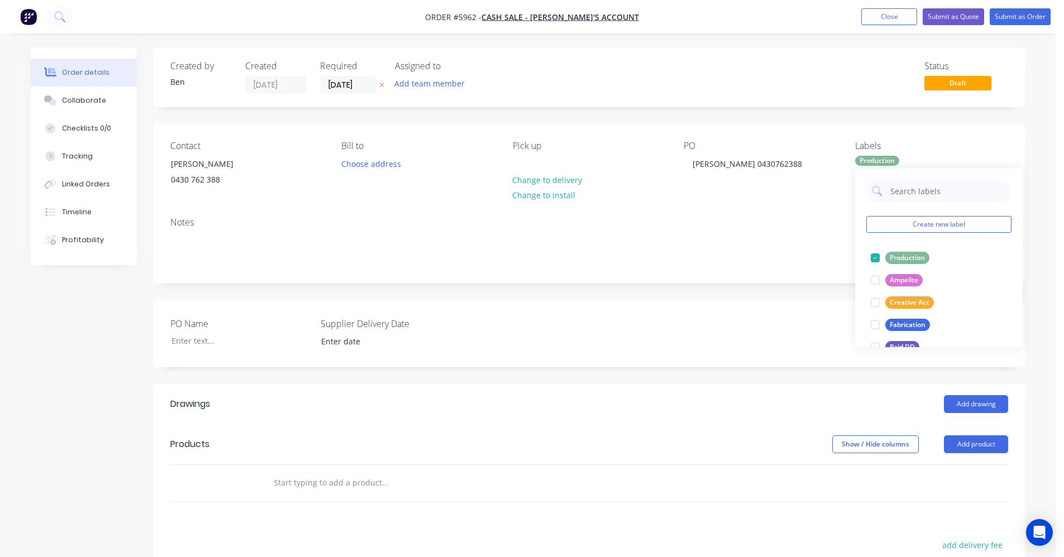
drag, startPoint x: 566, startPoint y: 344, endPoint x: 610, endPoint y: 341, distance: 44.8
click at [574, 344] on div "PO Name Supplier Delivery Date" at bounding box center [589, 333] width 871 height 67
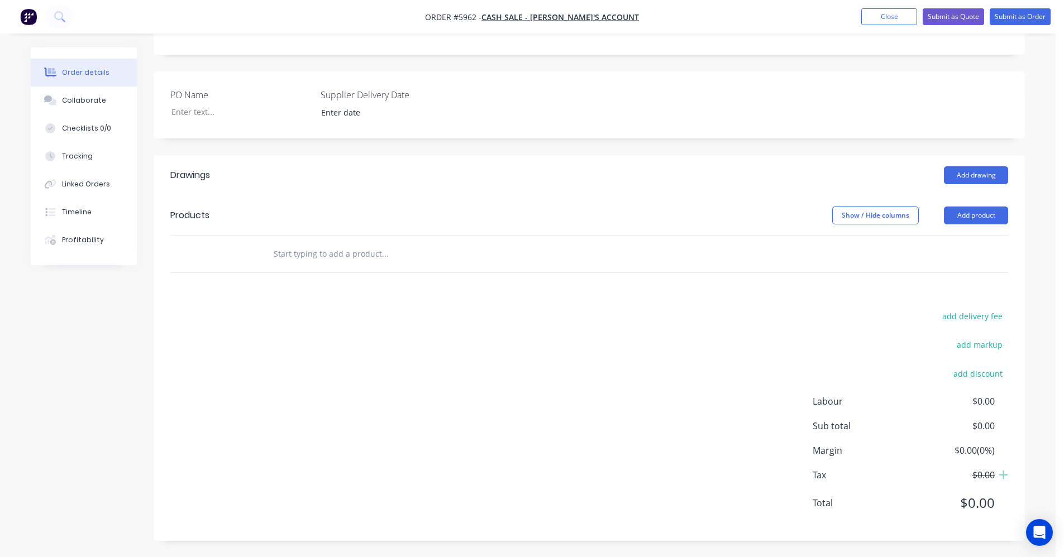
scroll to position [230, 0]
click at [981, 173] on button "Add drawing" at bounding box center [976, 175] width 64 height 18
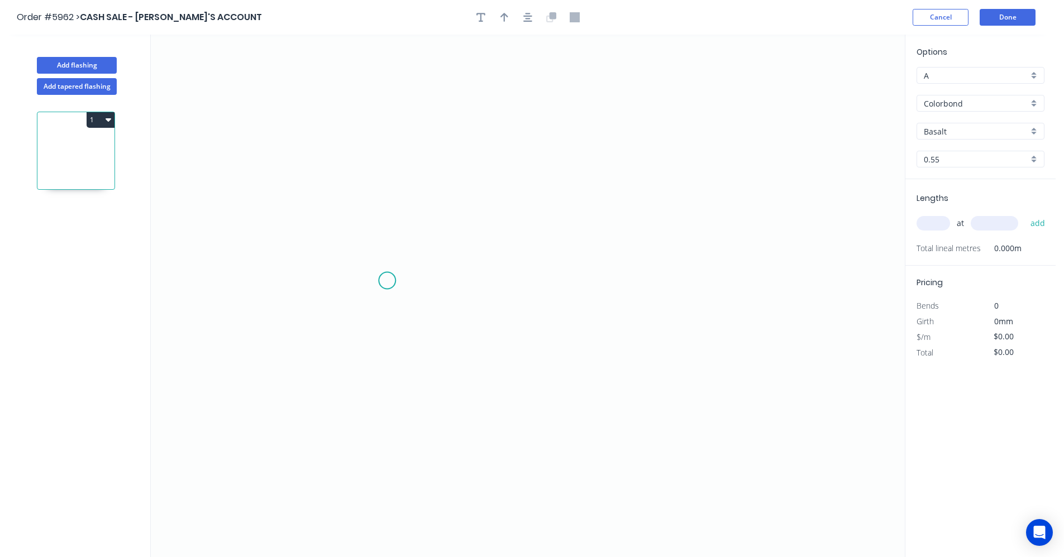
click at [388, 280] on icon "0" at bounding box center [528, 296] width 754 height 523
drag, startPoint x: 392, startPoint y: 165, endPoint x: 429, endPoint y: 181, distance: 41.3
click at [392, 165] on icon "0" at bounding box center [528, 296] width 754 height 523
drag, startPoint x: 586, startPoint y: 192, endPoint x: 580, endPoint y: 218, distance: 26.8
click at [585, 193] on icon "0 ?" at bounding box center [528, 296] width 754 height 523
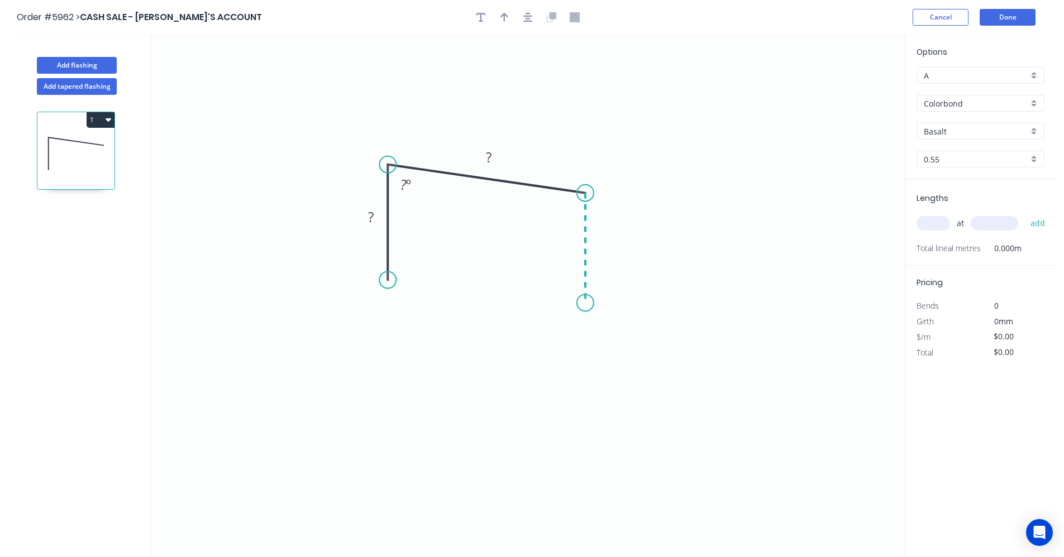
click at [585, 303] on icon "0 ? ? ? º" at bounding box center [528, 296] width 754 height 523
drag, startPoint x: 609, startPoint y: 413, endPoint x: 379, endPoint y: 253, distance: 280.4
click at [609, 413] on div "Drip edge" at bounding box center [646, 411] width 112 height 23
click at [372, 215] on tspan "?" at bounding box center [371, 217] width 6 height 18
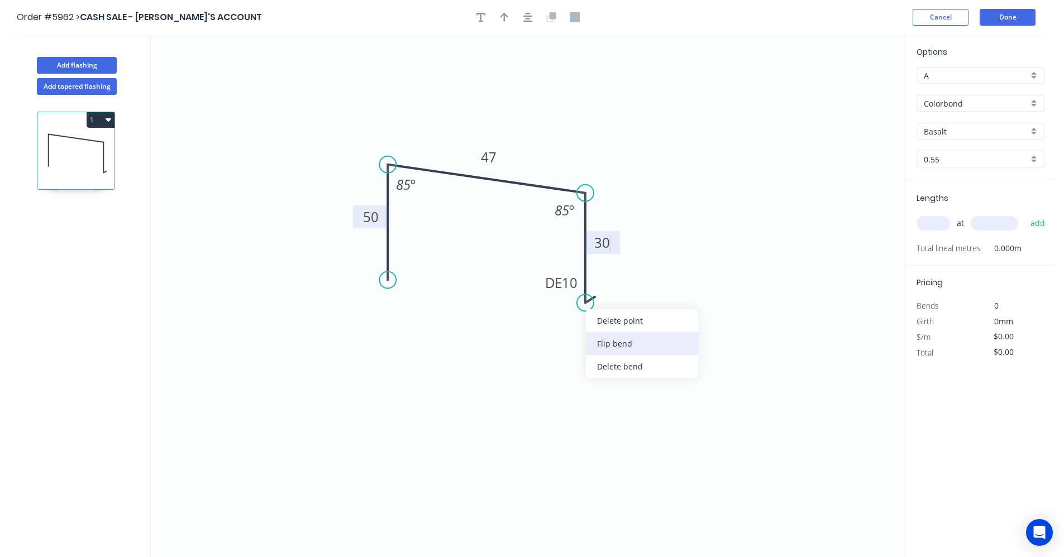
click at [610, 342] on div "Flip bend" at bounding box center [642, 343] width 112 height 23
type input "$11.63"
drag, startPoint x: 586, startPoint y: 304, endPoint x: 643, endPoint y: 326, distance: 60.5
click at [585, 283] on circle at bounding box center [585, 283] width 17 height 17
click at [671, 326] on icon "0 50 47 DE 10 30 85 º 85 º" at bounding box center [528, 296] width 754 height 523
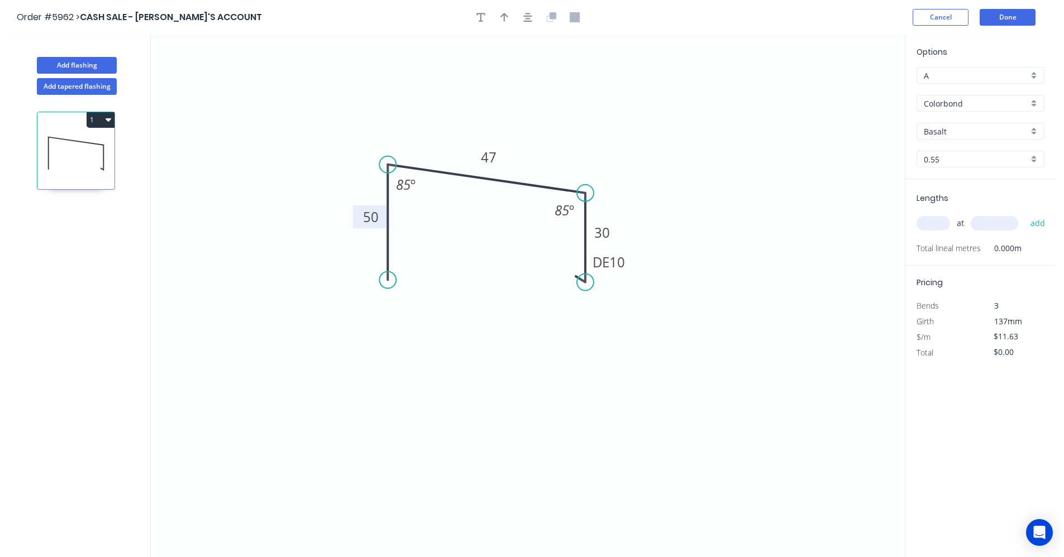
drag, startPoint x: 493, startPoint y: 362, endPoint x: 508, endPoint y: 373, distance: 18.0
click at [499, 363] on icon "0 50 47 DE 10 30 85 º 85 º" at bounding box center [528, 296] width 754 height 523
click at [519, 14] on button "button" at bounding box center [527, 17] width 17 height 17
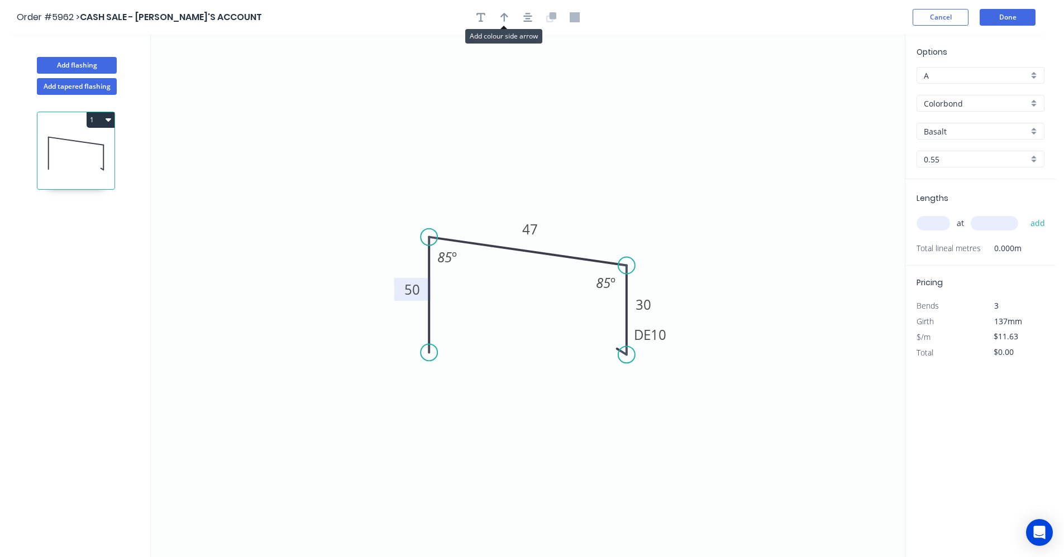
drag, startPoint x: 505, startPoint y: 24, endPoint x: 600, endPoint y: 85, distance: 113.1
click at [507, 25] on button "button" at bounding box center [504, 17] width 17 height 17
drag, startPoint x: 847, startPoint y: 90, endPoint x: 582, endPoint y: 244, distance: 306.3
click at [582, 244] on icon at bounding box center [582, 230] width 10 height 36
click at [1032, 130] on div "Basalt" at bounding box center [980, 131] width 128 height 17
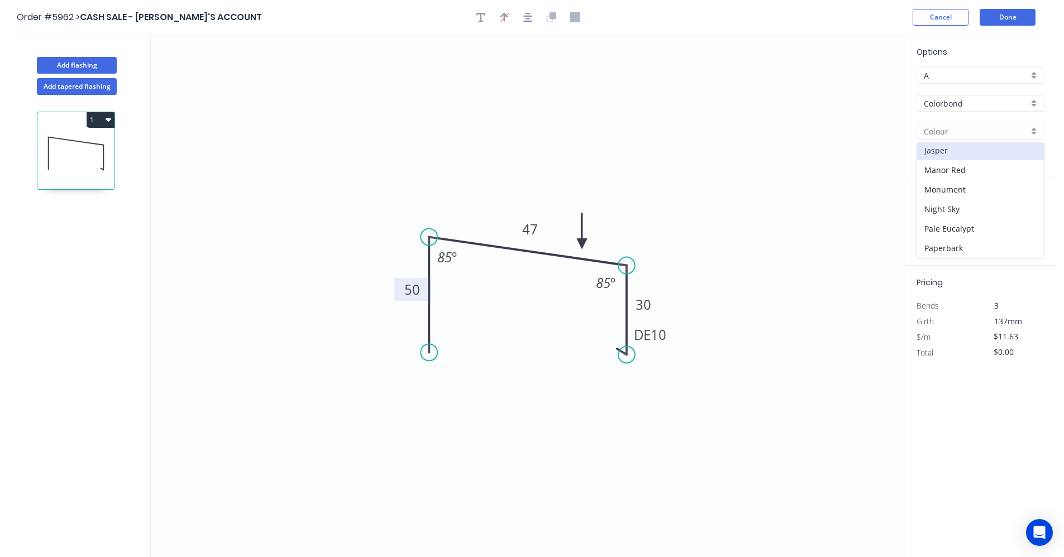
scroll to position [223, 0]
click at [944, 182] on div "Night Sky" at bounding box center [980, 184] width 127 height 20
type input "Night Sky"
click at [937, 224] on input "text" at bounding box center [933, 223] width 34 height 15
type input "1"
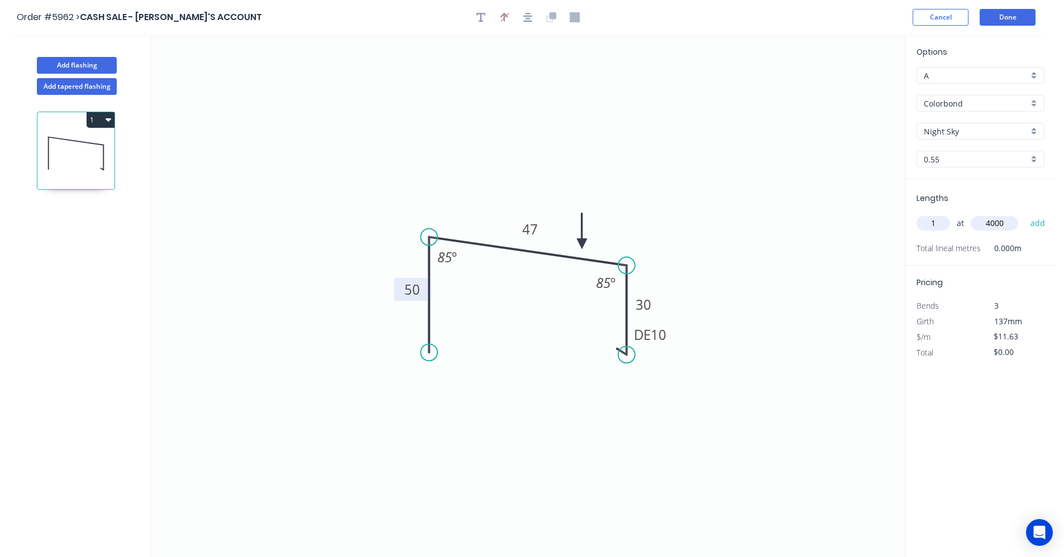
type input "4000"
click at [1025, 214] on button "add" at bounding box center [1038, 223] width 26 height 19
type input "$46.52"
click at [75, 66] on button "Add flashing" at bounding box center [77, 65] width 80 height 17
type input "$0.00"
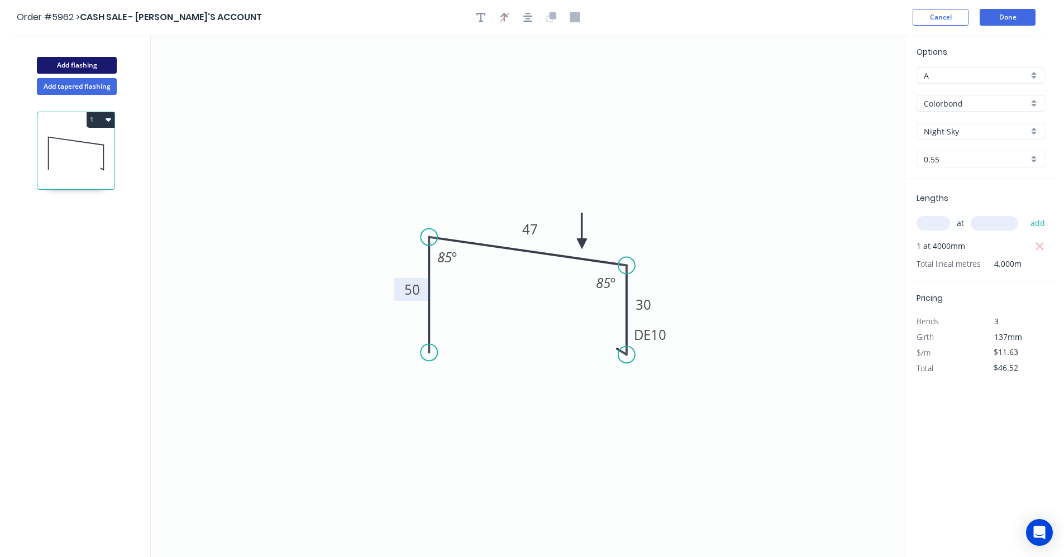
type input "$0.00"
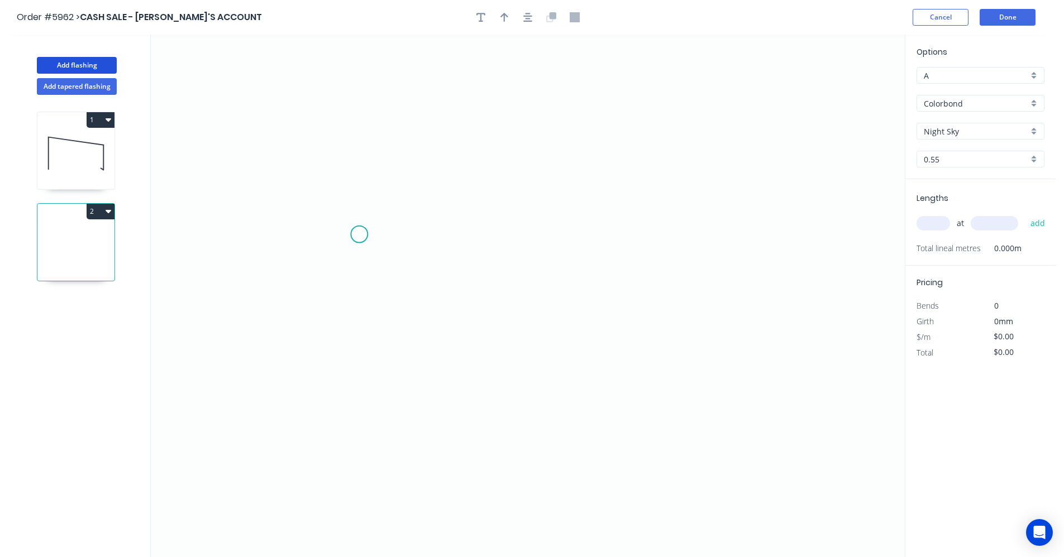
click at [363, 240] on icon "0" at bounding box center [528, 296] width 754 height 523
drag, startPoint x: 359, startPoint y: 338, endPoint x: 503, endPoint y: 337, distance: 144.1
click at [360, 338] on icon "0" at bounding box center [528, 296] width 754 height 523
click at [658, 344] on icon "0 ?" at bounding box center [528, 296] width 754 height 523
click at [656, 338] on circle at bounding box center [658, 338] width 17 height 17
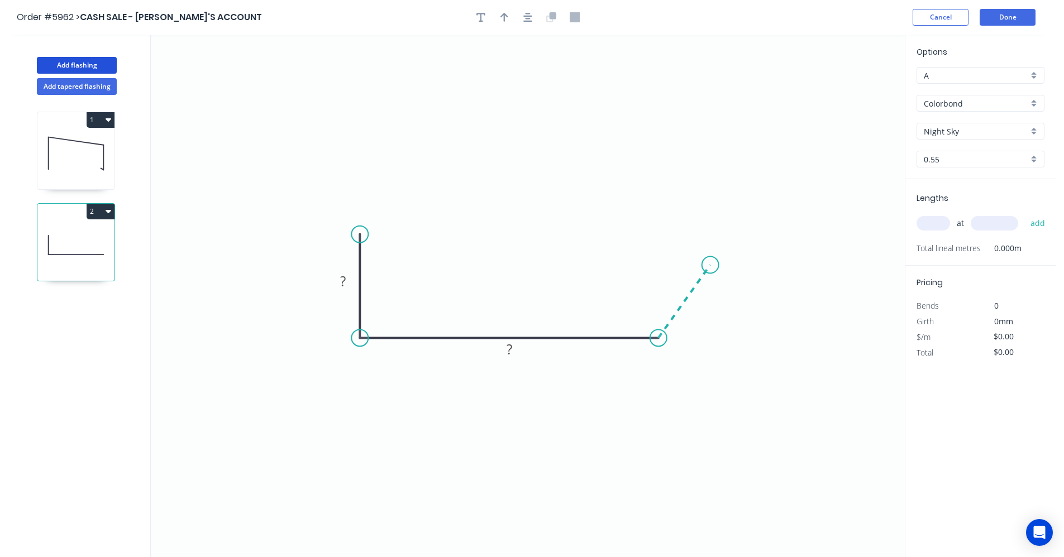
click at [710, 265] on icon "0 ? ?" at bounding box center [528, 296] width 754 height 523
click at [346, 278] on tspan "?" at bounding box center [343, 281] width 6 height 18
type input "$21.98"
drag, startPoint x: 529, startPoint y: 16, endPoint x: 511, endPoint y: 18, distance: 18.6
click at [529, 17] on icon "button" at bounding box center [527, 17] width 9 height 10
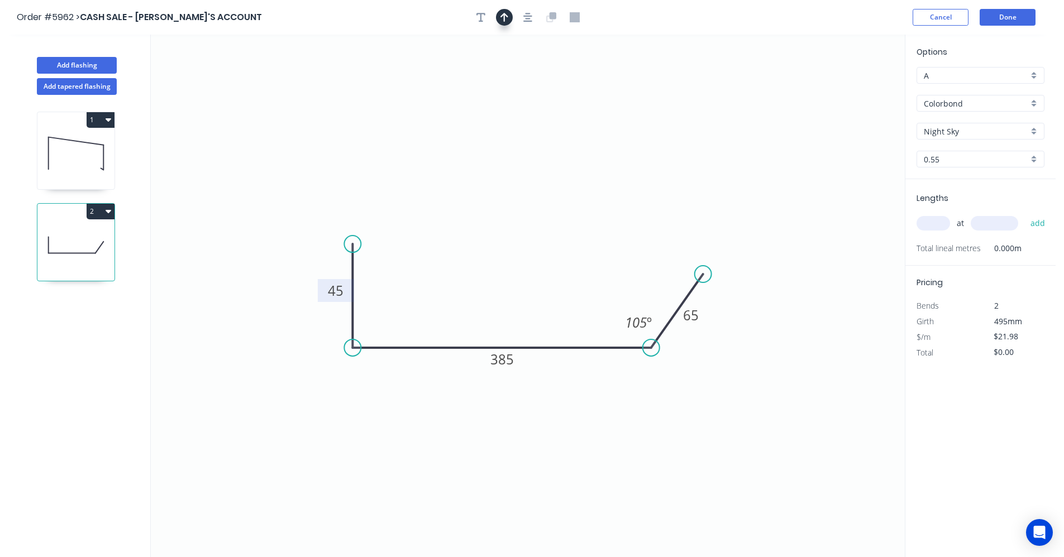
drag, startPoint x: 511, startPoint y: 18, endPoint x: 496, endPoint y: 77, distance: 60.0
click at [510, 19] on button "button" at bounding box center [504, 17] width 17 height 17
drag, startPoint x: 847, startPoint y: 88, endPoint x: 552, endPoint y: 334, distance: 383.9
click at [494, 328] on icon at bounding box center [490, 317] width 10 height 36
click at [929, 222] on input "text" at bounding box center [933, 223] width 34 height 15
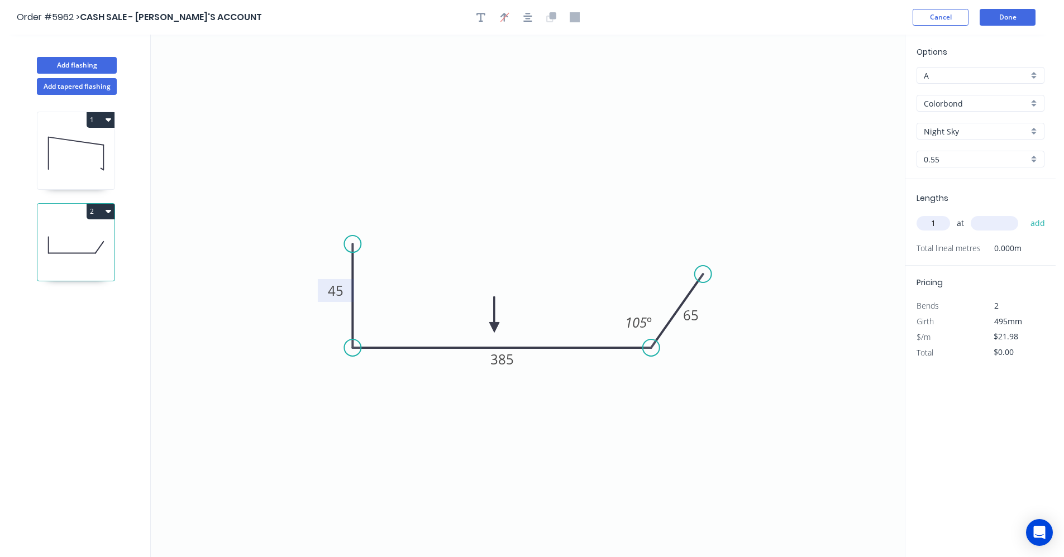
type input "1"
type input "7"
click at [1025, 214] on button "add" at bounding box center [1038, 223] width 26 height 19
drag, startPoint x: 1039, startPoint y: 247, endPoint x: 1015, endPoint y: 244, distance: 24.7
click at [1038, 247] on icon "button" at bounding box center [1040, 246] width 10 height 13
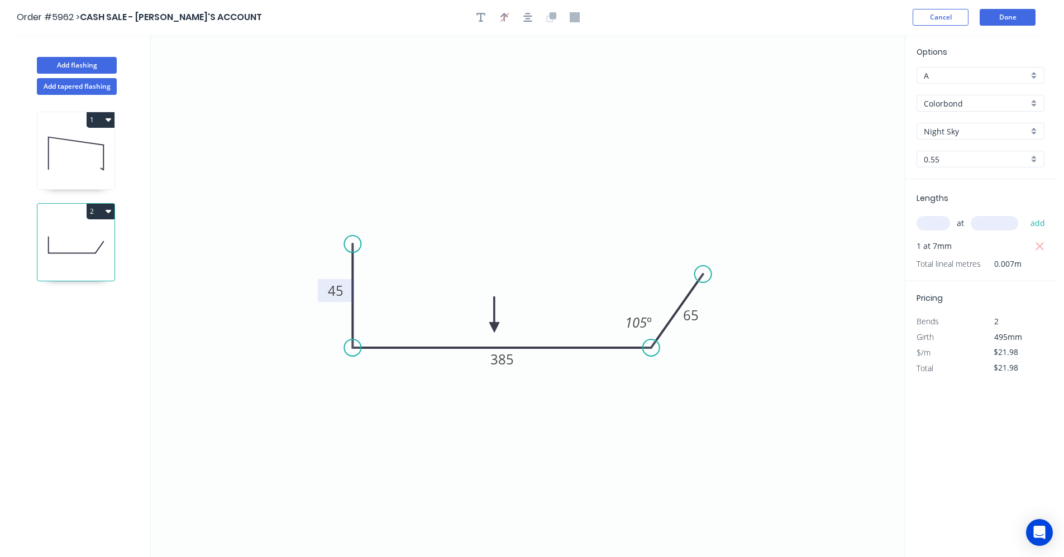
type input "$0.00"
click at [937, 223] on input "text" at bounding box center [933, 223] width 34 height 15
type input "1"
type input "7500"
click at [1025, 214] on button "add" at bounding box center [1038, 223] width 26 height 19
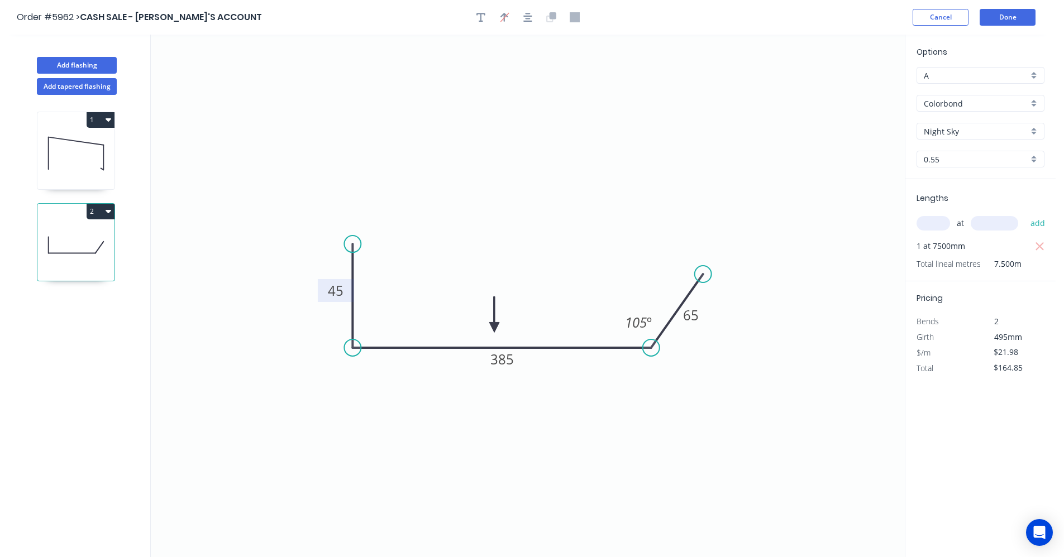
click at [108, 211] on icon "button" at bounding box center [109, 211] width 6 height 3
click at [66, 238] on div "Duplicate" at bounding box center [61, 239] width 86 height 16
type input "$0.00"
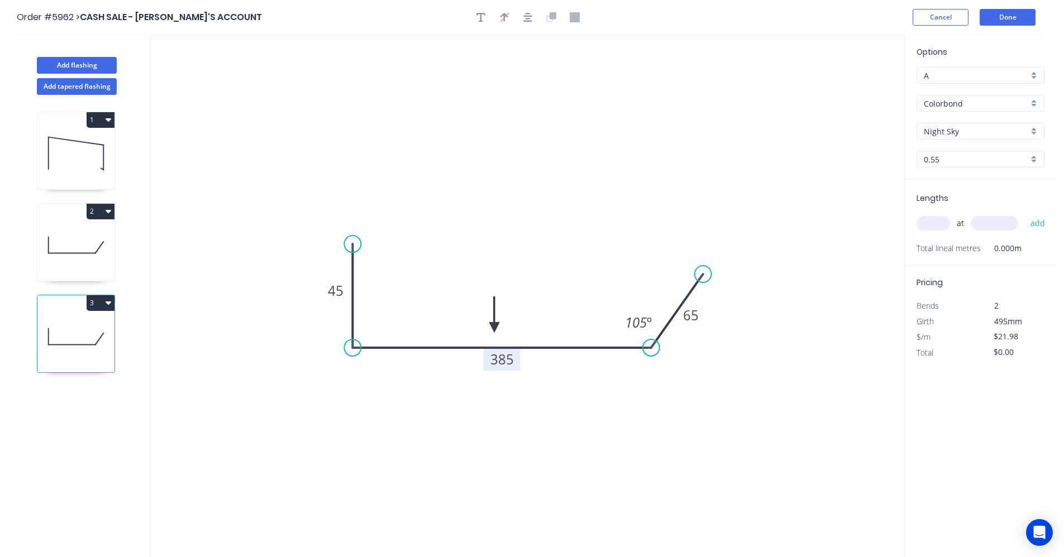
click at [503, 360] on tspan "385" at bounding box center [501, 359] width 23 height 18
click at [704, 321] on rect at bounding box center [690, 315] width 36 height 23
click at [699, 318] on rect at bounding box center [690, 316] width 22 height 16
click at [939, 222] on input "text" at bounding box center [933, 223] width 34 height 15
type input "$25.54"
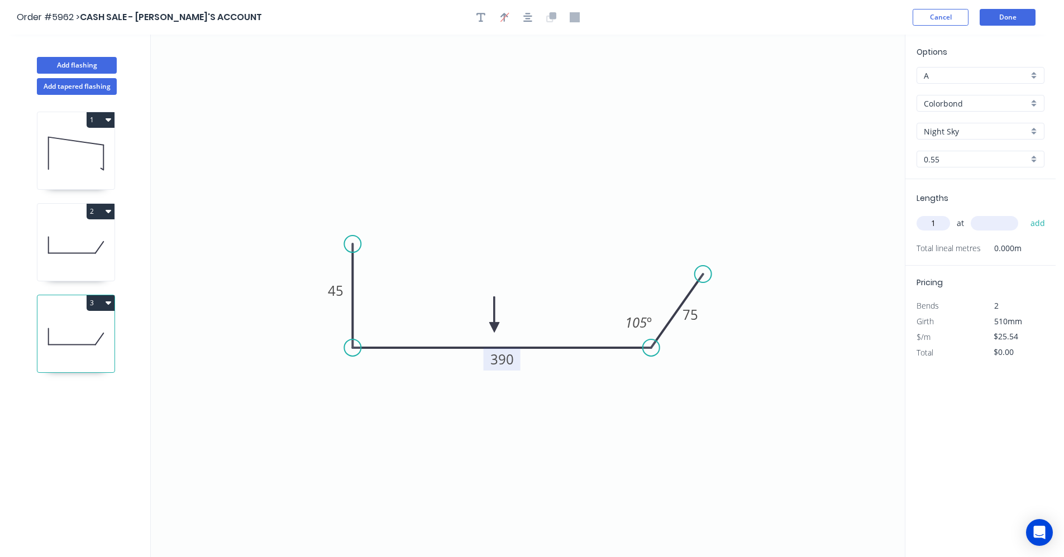
type input "1"
type input "7500"
click at [1025, 214] on button "add" at bounding box center [1038, 223] width 26 height 19
type input "$191.55"
type input "1"
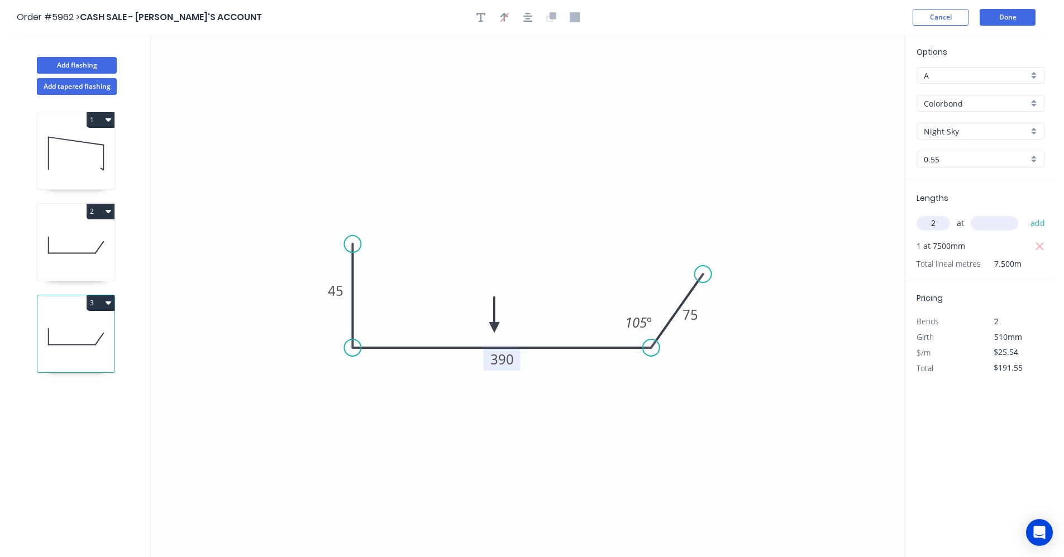
type input "2"
type input "4400"
click at [1025, 214] on button "add" at bounding box center [1038, 223] width 26 height 19
type input "$416.30"
click at [82, 64] on button "Add flashing" at bounding box center [77, 65] width 80 height 17
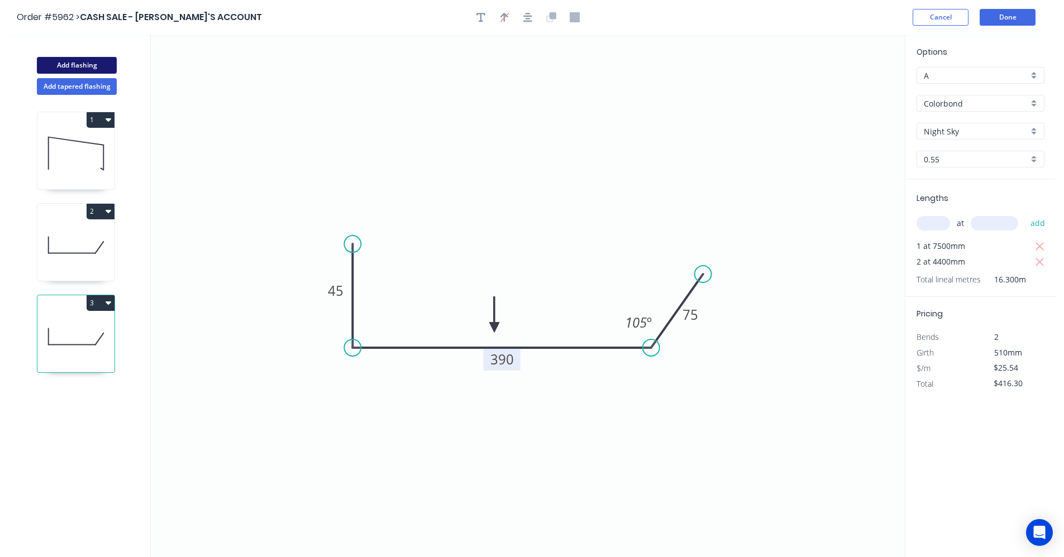
type input "$0.00"
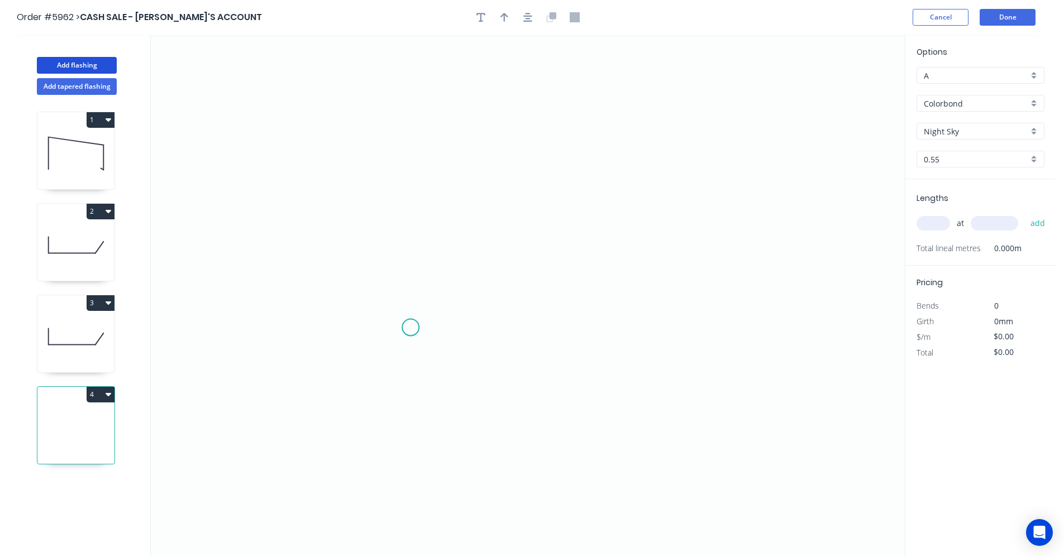
click at [410, 328] on icon "0" at bounding box center [528, 296] width 754 height 523
click at [412, 218] on icon "0" at bounding box center [528, 296] width 754 height 523
drag, startPoint x: 660, startPoint y: 216, endPoint x: 658, endPoint y: 246, distance: 30.8
click at [660, 216] on icon "0 ?" at bounding box center [528, 296] width 754 height 523
click at [653, 322] on icon "0 ? ?" at bounding box center [528, 296] width 754 height 523
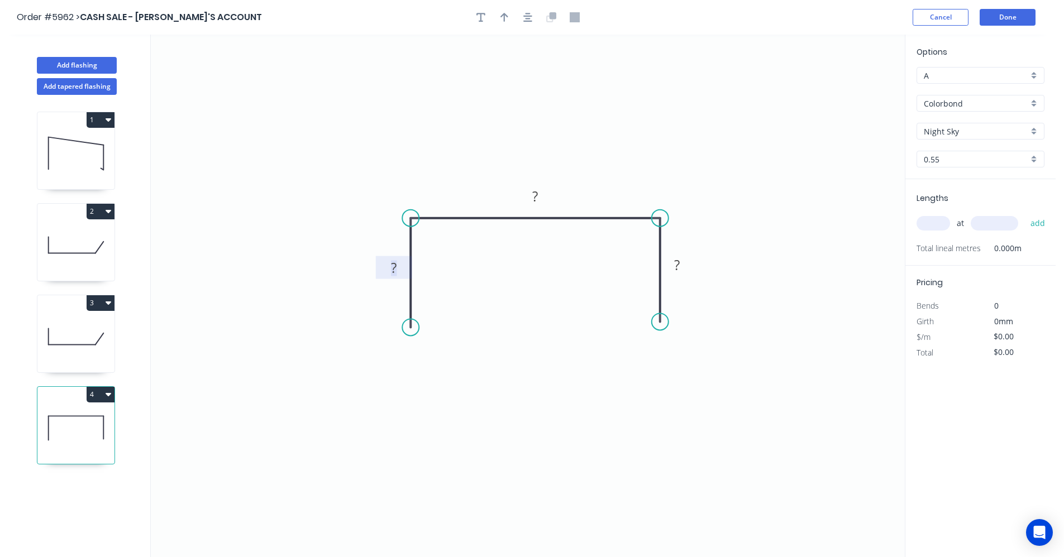
click at [397, 266] on tspan "?" at bounding box center [394, 268] width 6 height 18
type input "$11.31"
drag, startPoint x: 528, startPoint y: 15, endPoint x: 516, endPoint y: 17, distance: 12.5
click at [528, 15] on icon "button" at bounding box center [527, 17] width 9 height 10
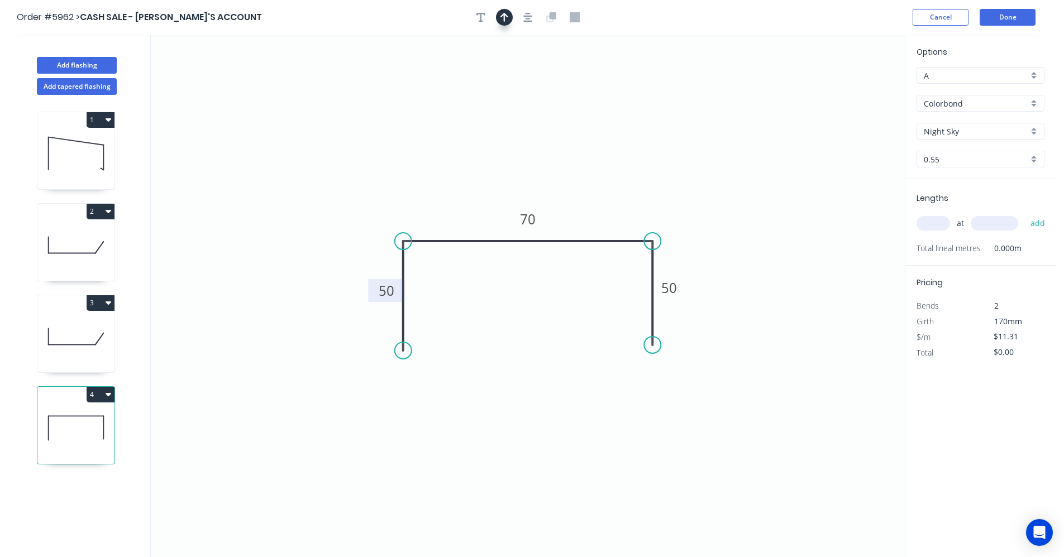
click at [512, 18] on button "button" at bounding box center [504, 17] width 17 height 17
drag, startPoint x: 849, startPoint y: 88, endPoint x: 566, endPoint y: 227, distance: 315.2
click at [564, 227] on icon at bounding box center [559, 216] width 10 height 36
click at [920, 215] on div "at add" at bounding box center [981, 223] width 130 height 19
click at [936, 217] on input "text" at bounding box center [933, 223] width 34 height 15
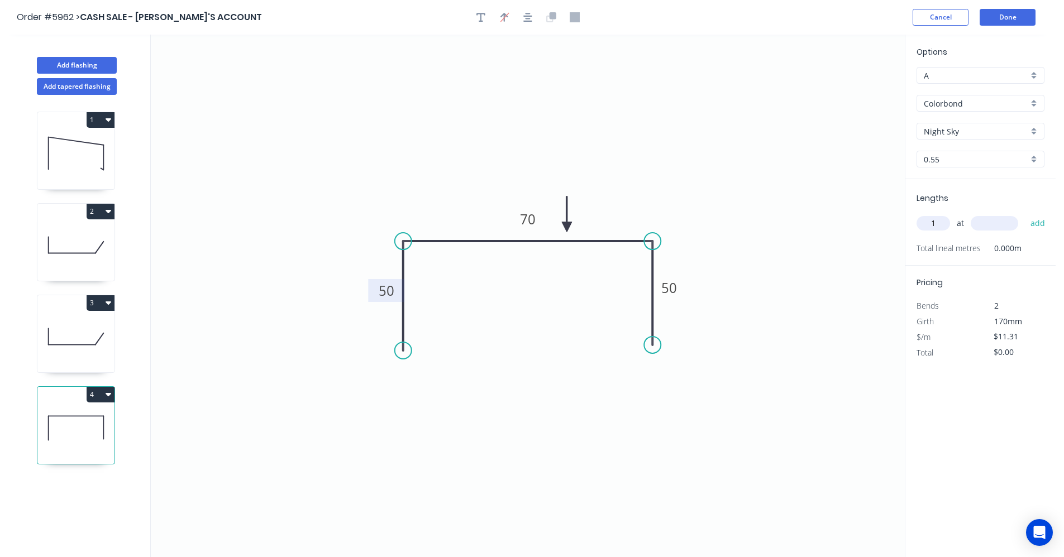
type input "1"
type input "1200"
click at [1025, 214] on button "add" at bounding box center [1038, 223] width 26 height 19
type input "$13.57"
click at [94, 63] on button "Add flashing" at bounding box center [77, 65] width 80 height 17
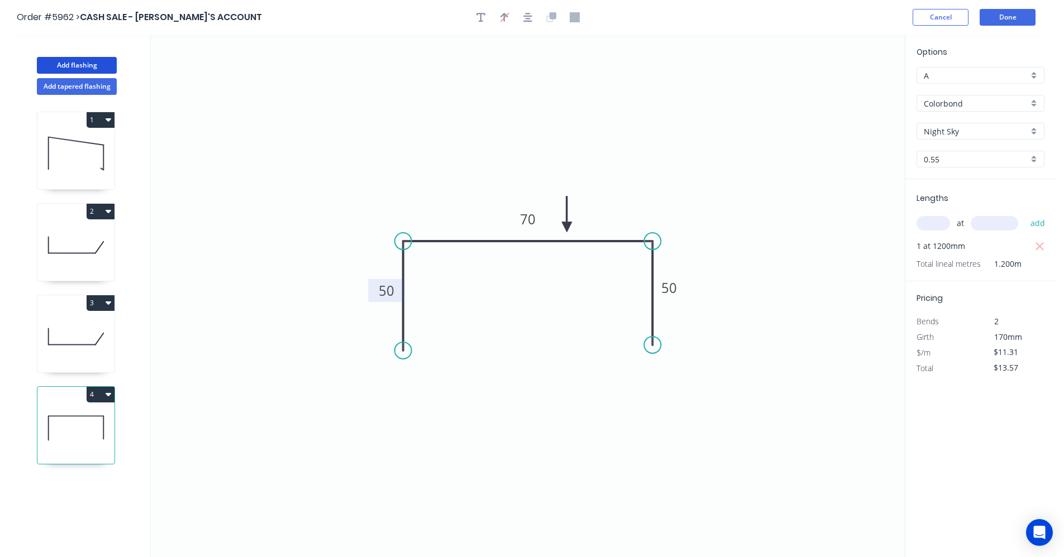
type input "$0.00"
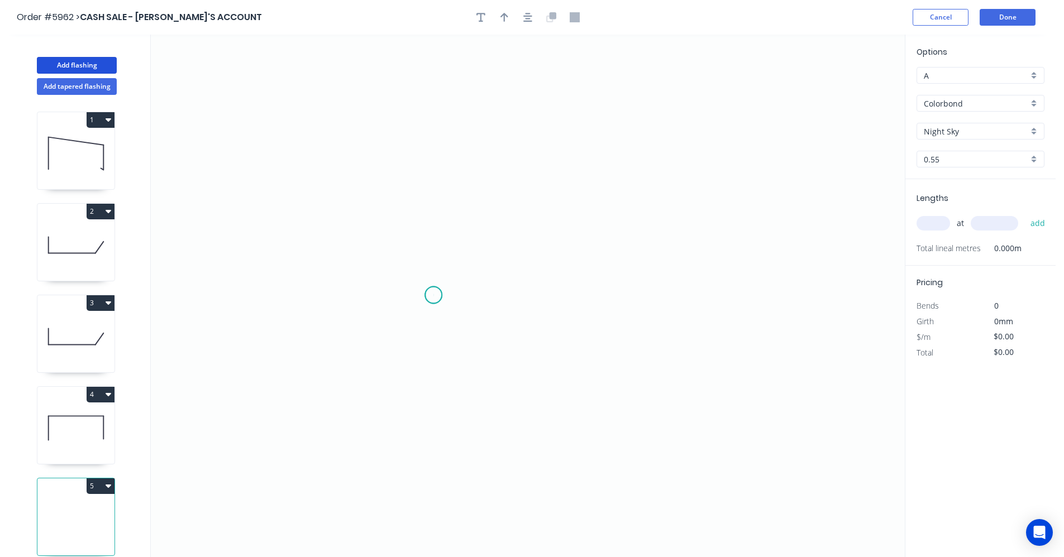
click at [433, 295] on icon "0" at bounding box center [528, 296] width 754 height 523
drag, startPoint x: 431, startPoint y: 182, endPoint x: 517, endPoint y: 180, distance: 86.0
click at [432, 181] on icon "0" at bounding box center [528, 296] width 754 height 523
drag, startPoint x: 670, startPoint y: 186, endPoint x: 665, endPoint y: 212, distance: 26.2
click at [671, 187] on icon "0 ?" at bounding box center [528, 296] width 754 height 523
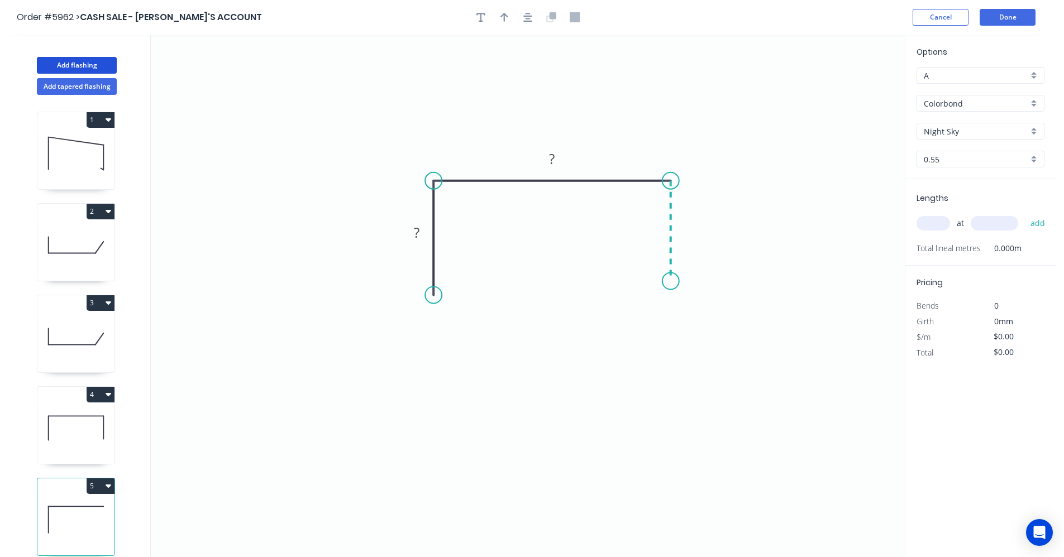
click at [663, 281] on icon "0 ? ?" at bounding box center [528, 296] width 754 height 523
drag, startPoint x: 432, startPoint y: 292, endPoint x: 409, endPoint y: 231, distance: 65.8
click at [434, 280] on circle at bounding box center [433, 280] width 17 height 17
click at [418, 223] on tspan "?" at bounding box center [417, 225] width 6 height 18
type input "$13.09"
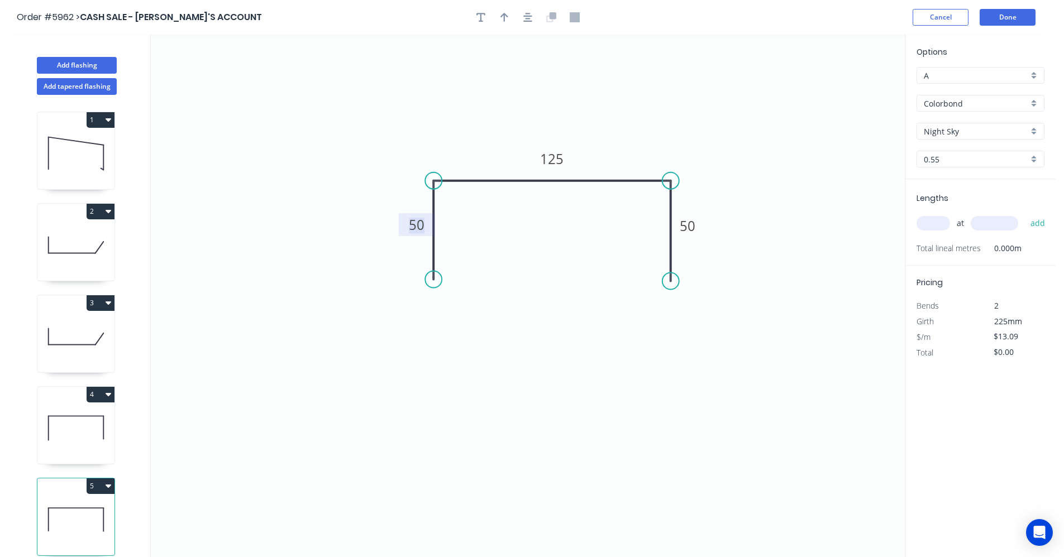
click at [933, 220] on input "text" at bounding box center [933, 223] width 34 height 15
type input "1"
type input "600"
click at [1025, 214] on button "add" at bounding box center [1038, 223] width 26 height 19
type input "$13.09"
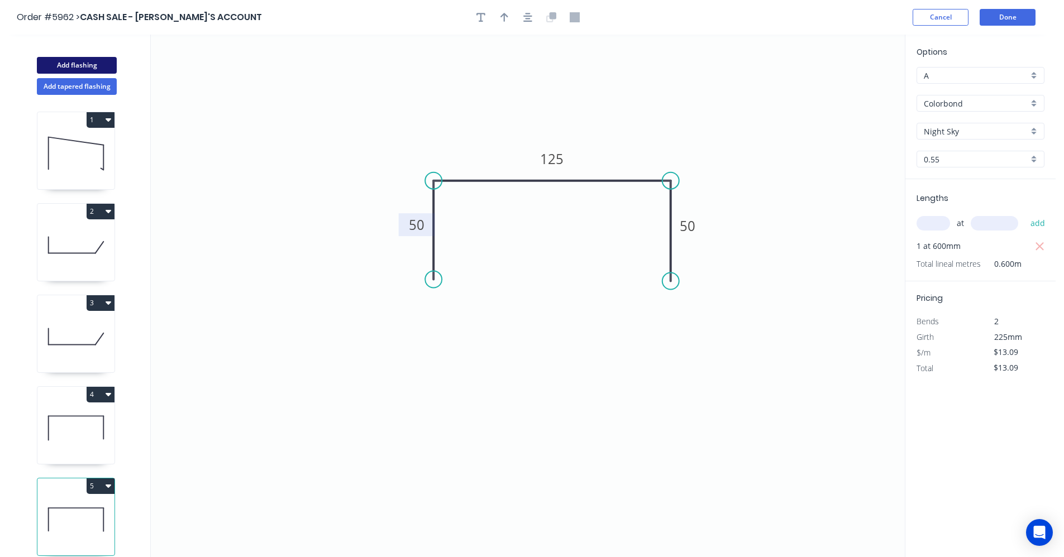
click at [83, 68] on button "Add flashing" at bounding box center [77, 65] width 80 height 17
type input "$0.00"
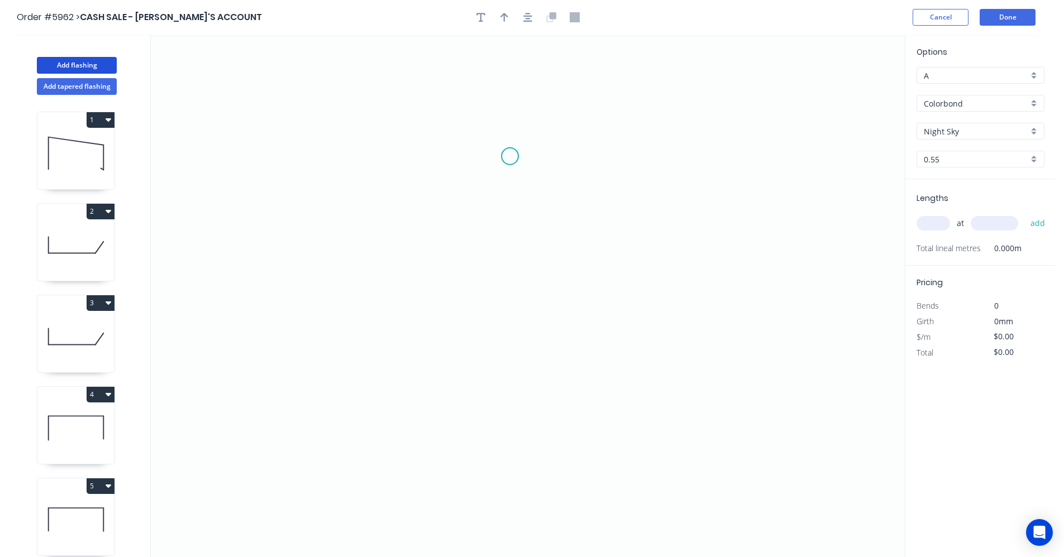
click at [510, 157] on icon "0" at bounding box center [528, 296] width 754 height 523
click at [510, 339] on icon "0" at bounding box center [528, 296] width 754 height 523
click at [536, 238] on rect at bounding box center [526, 243] width 22 height 16
click at [934, 224] on input "text" at bounding box center [933, 223] width 34 height 15
type input "$19.88"
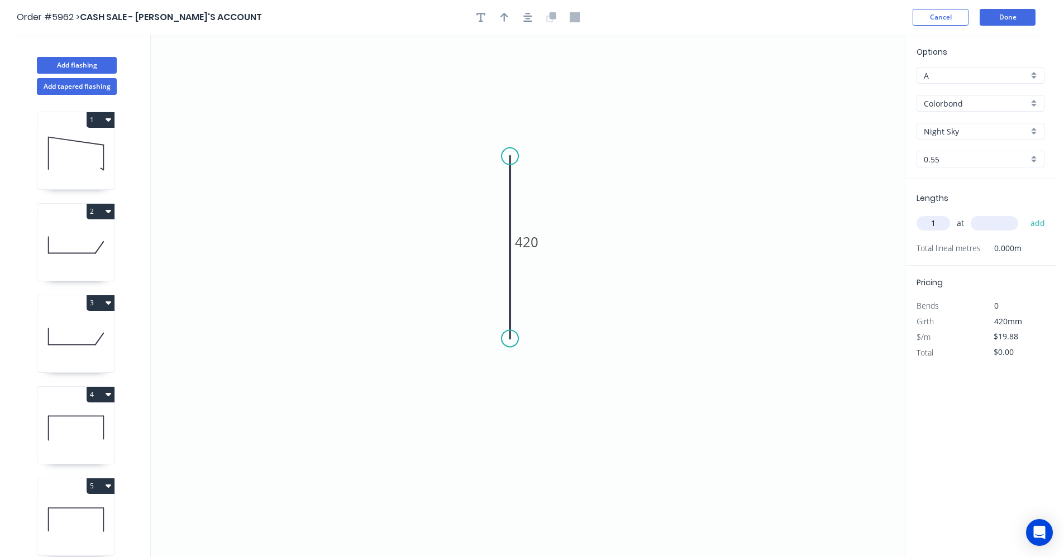
type input "1"
type input "7500"
click at [1025, 214] on button "add" at bounding box center [1038, 223] width 26 height 19
type input "."
type input "$149.10"
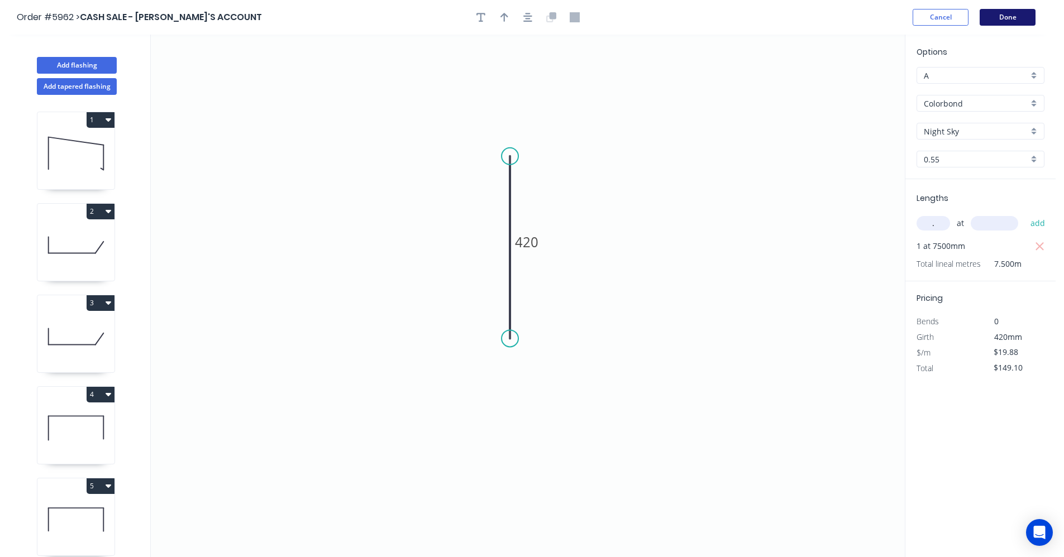
type input "."
click at [1018, 20] on button "Done" at bounding box center [1008, 17] width 56 height 17
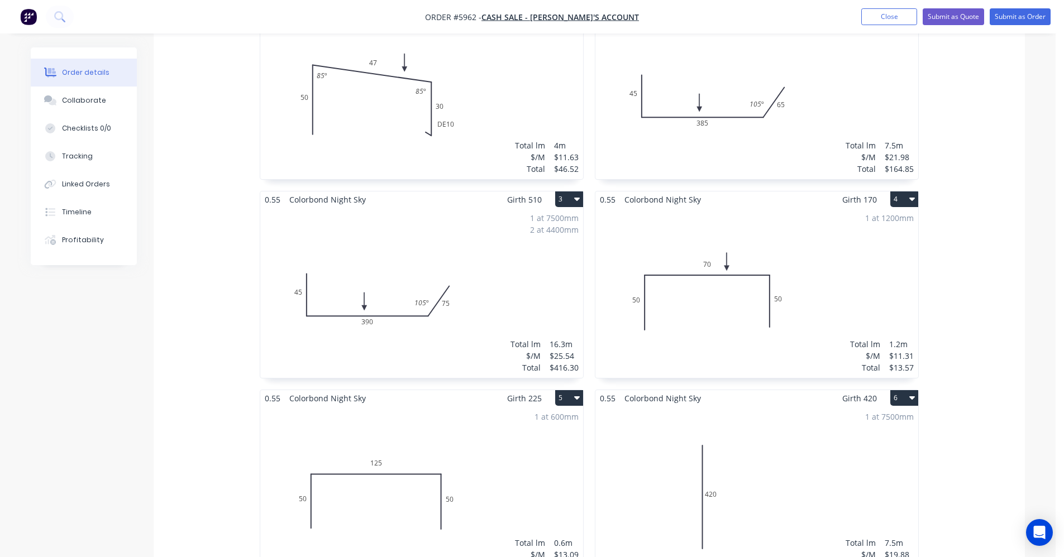
scroll to position [558, 0]
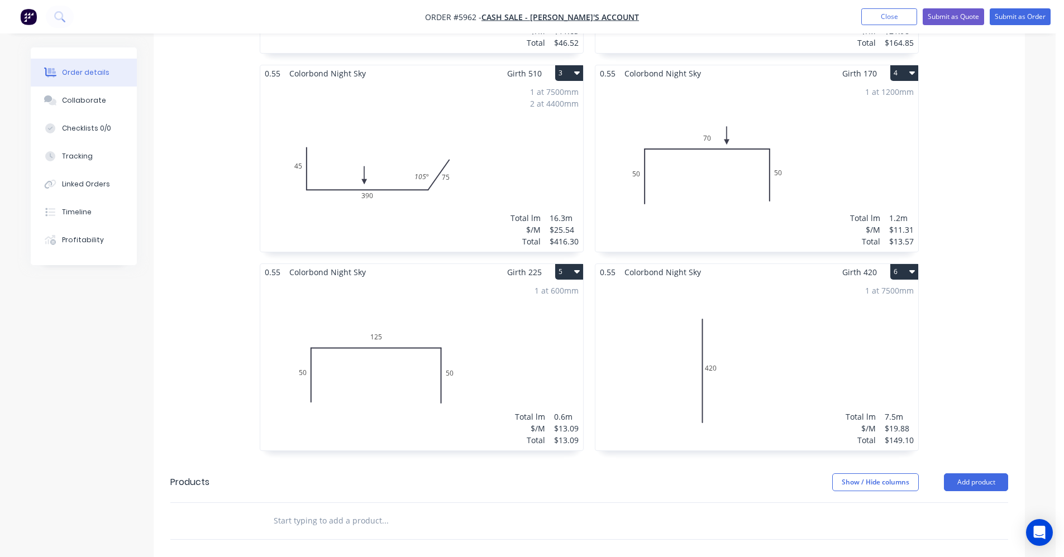
click at [443, 312] on div "1 at 600mm Total lm $/M Total 0.6m $13.09 $13.09" at bounding box center [421, 365] width 323 height 170
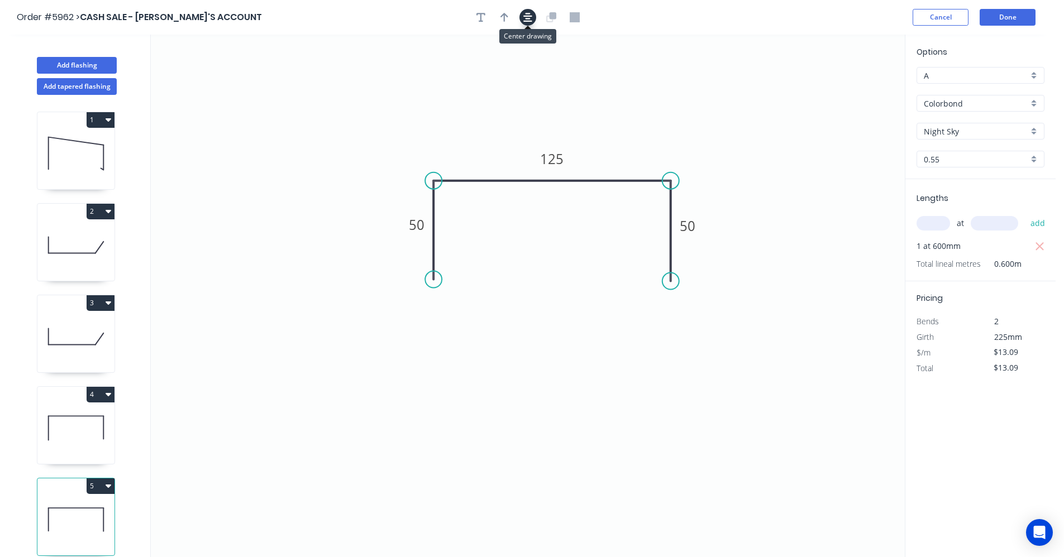
click at [522, 17] on button "button" at bounding box center [527, 17] width 17 height 17
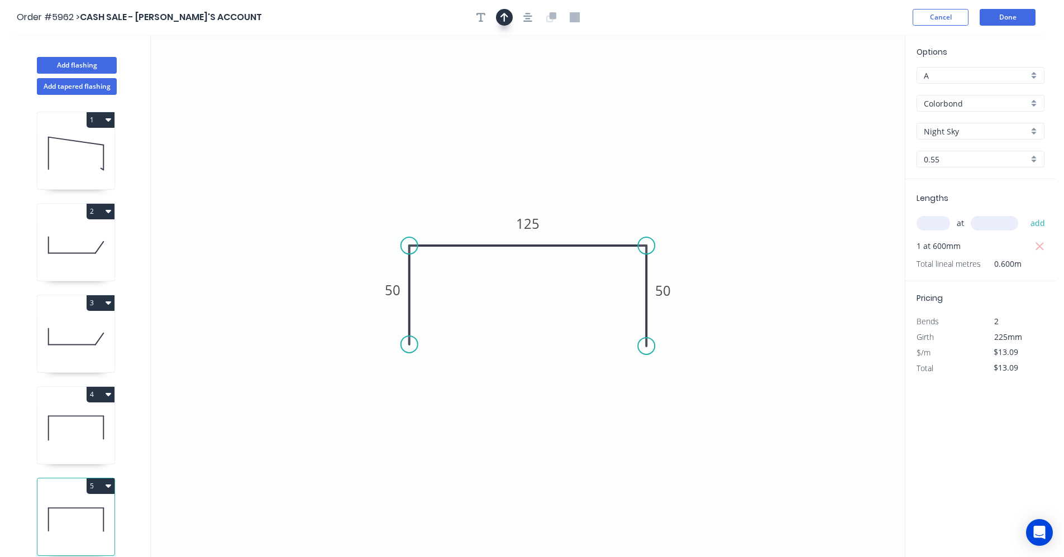
click at [510, 17] on button "button" at bounding box center [504, 17] width 17 height 17
drag, startPoint x: 847, startPoint y: 88, endPoint x: 827, endPoint y: 113, distance: 31.8
click at [590, 231] on icon at bounding box center [589, 218] width 10 height 36
click at [1013, 20] on button "Done" at bounding box center [1008, 17] width 56 height 17
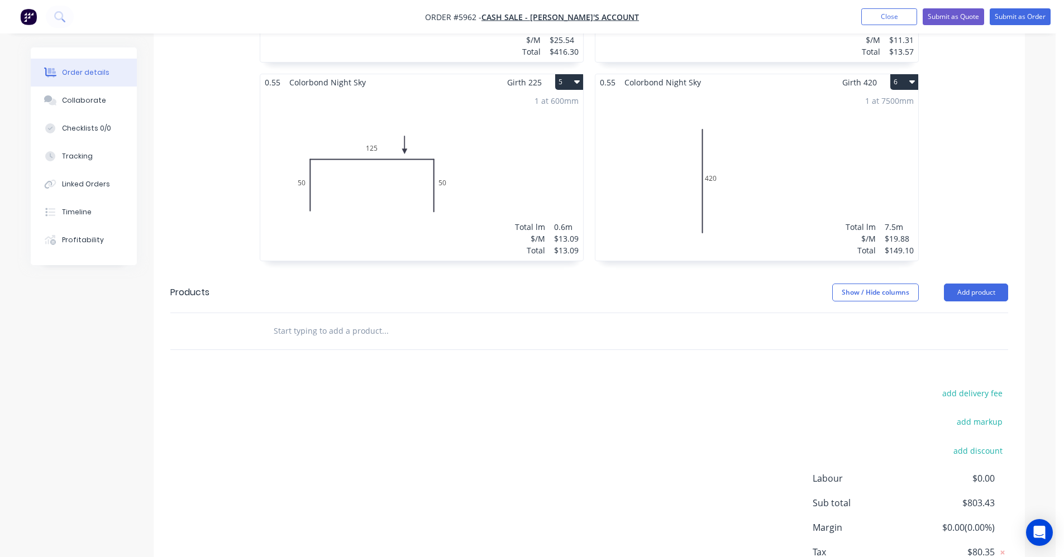
scroll to position [826, 0]
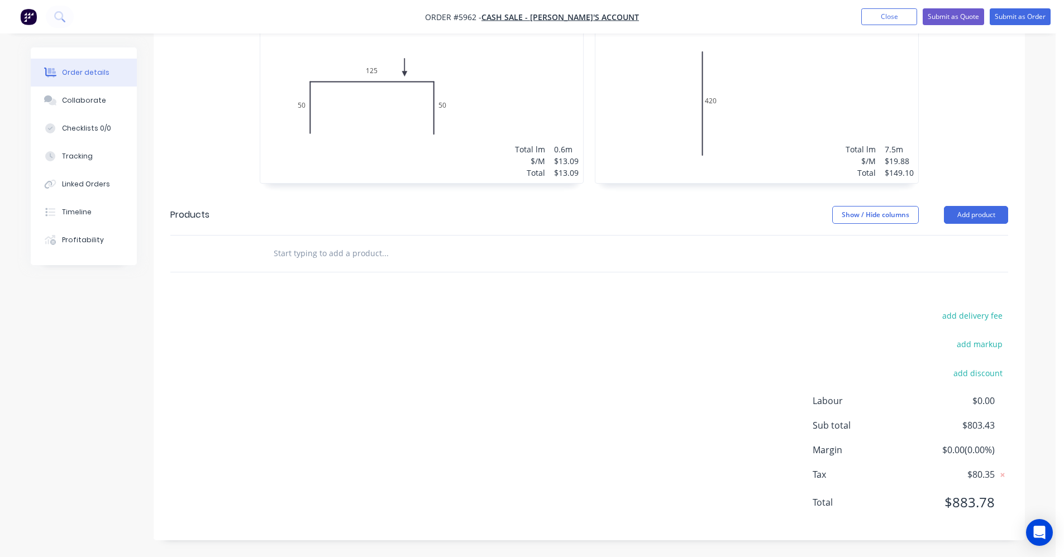
click at [335, 262] on input "text" at bounding box center [384, 253] width 223 height 22
type input "c"
click at [965, 213] on button "Add product" at bounding box center [976, 215] width 64 height 18
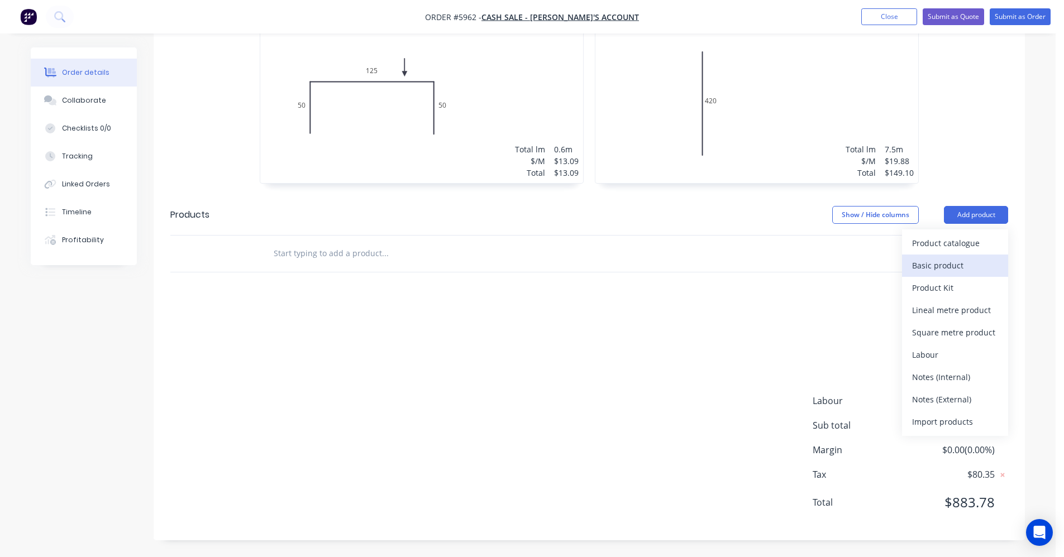
click at [949, 264] on div "Basic product" at bounding box center [955, 265] width 86 height 16
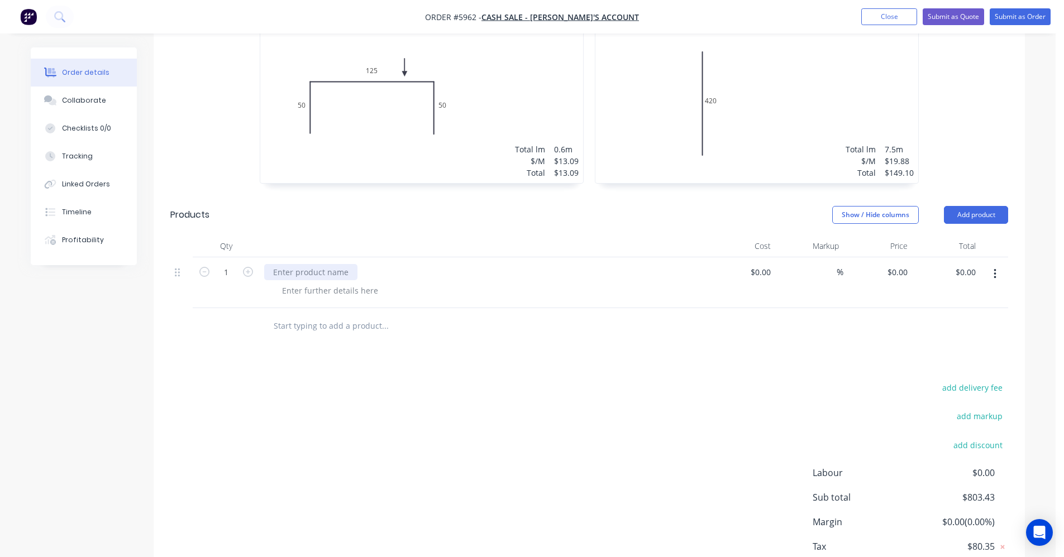
click at [313, 270] on div at bounding box center [310, 272] width 93 height 16
click at [287, 292] on div at bounding box center [330, 291] width 114 height 16
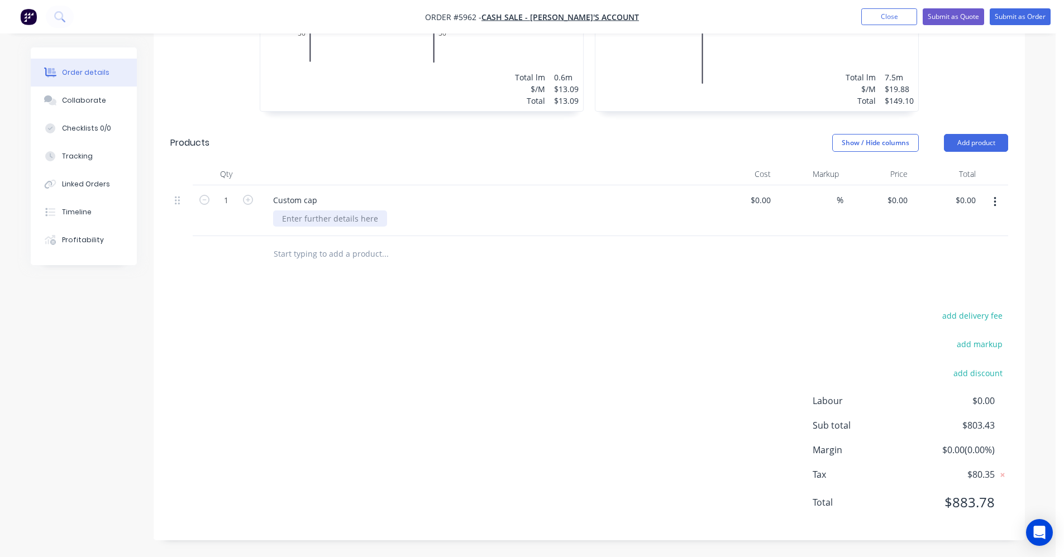
click at [314, 214] on div at bounding box center [330, 219] width 114 height 16
click at [903, 198] on input "0" at bounding box center [899, 200] width 26 height 16
type input "$15.00"
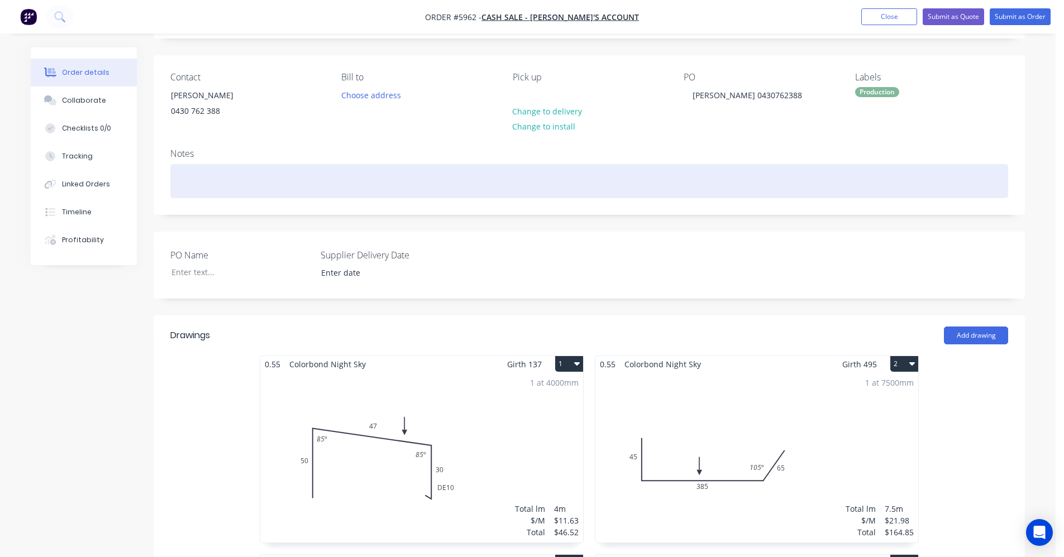
scroll to position [56, 0]
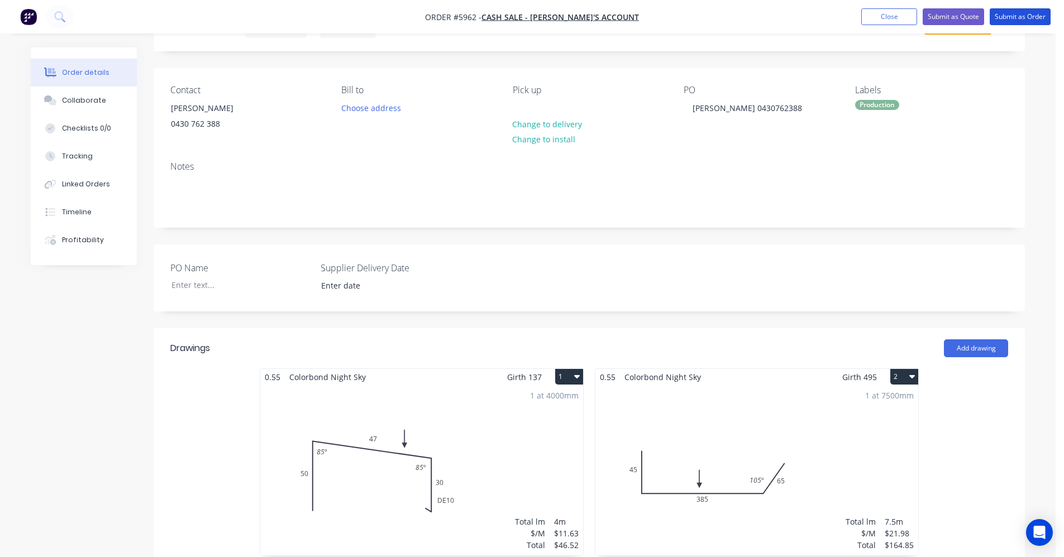
type input "$15.00"
click at [1004, 13] on button "Submit as Order" at bounding box center [1020, 16] width 61 height 17
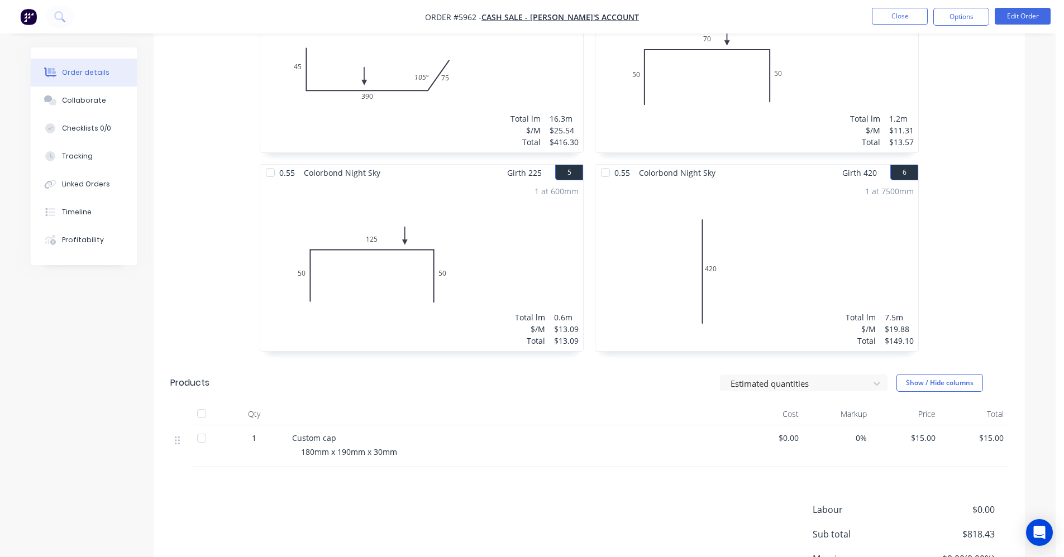
scroll to position [482, 0]
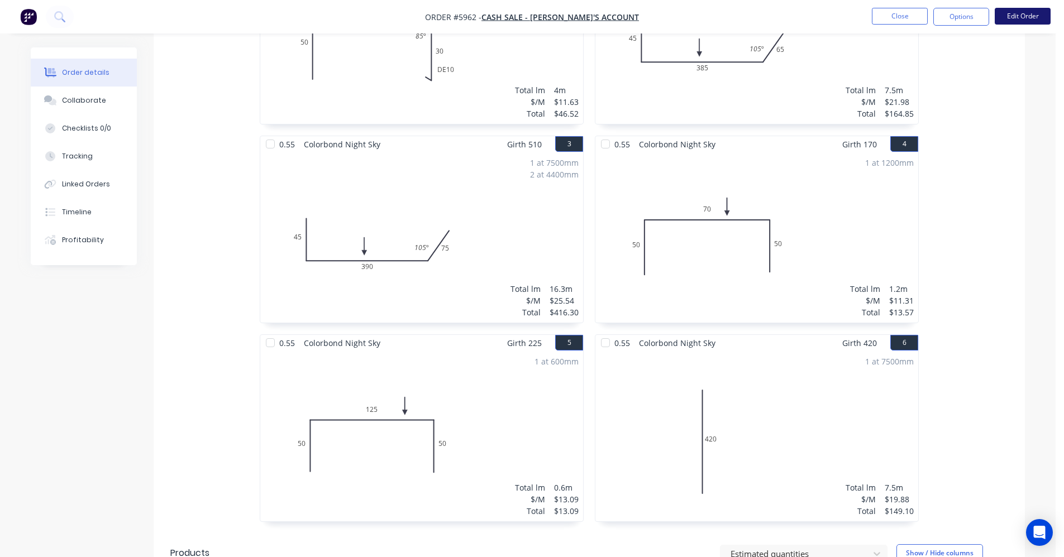
click at [1022, 20] on button "Edit Order" at bounding box center [1023, 16] width 56 height 17
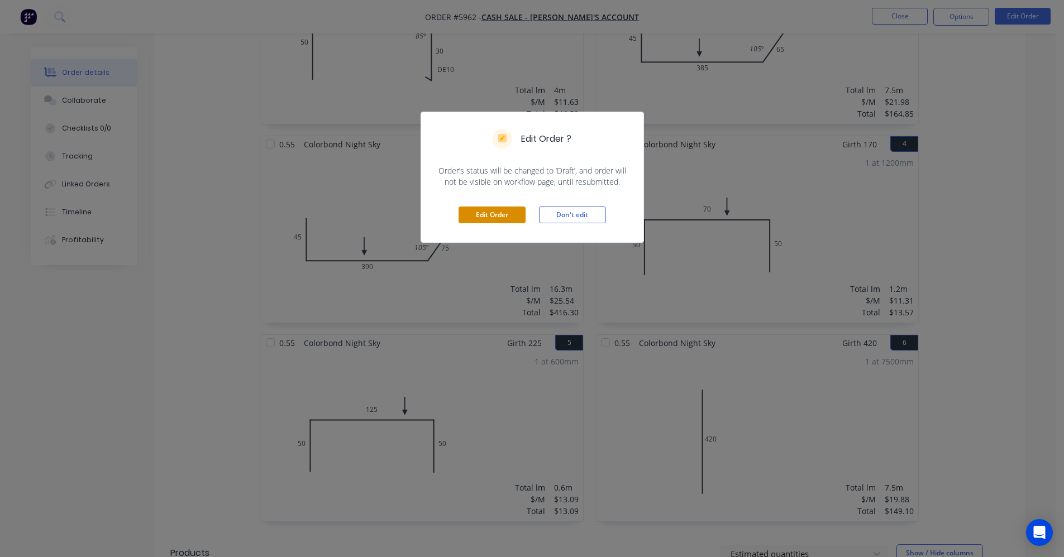
click at [499, 214] on button "Edit Order" at bounding box center [492, 215] width 67 height 17
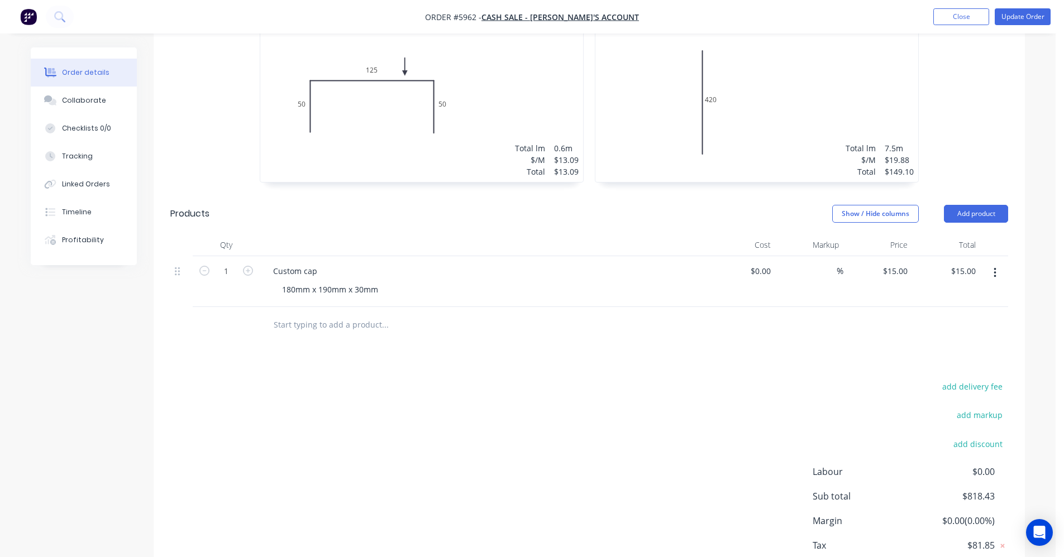
scroll to position [726, 0]
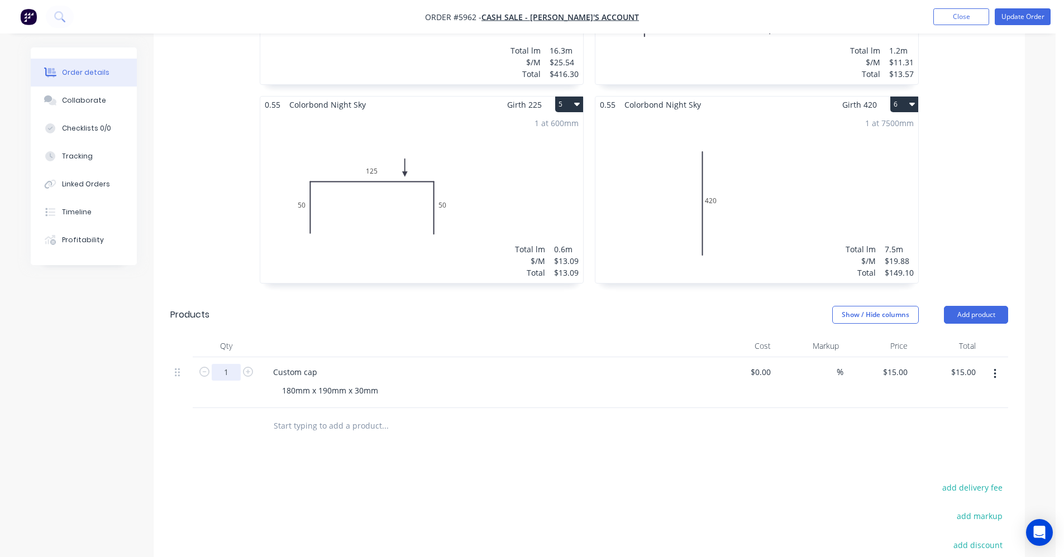
click at [226, 371] on input "1" at bounding box center [226, 372] width 29 height 17
type input "6"
type input "$90.00"
click at [898, 370] on div "15 15" at bounding box center [905, 372] width 15 height 16
type input "$10.00"
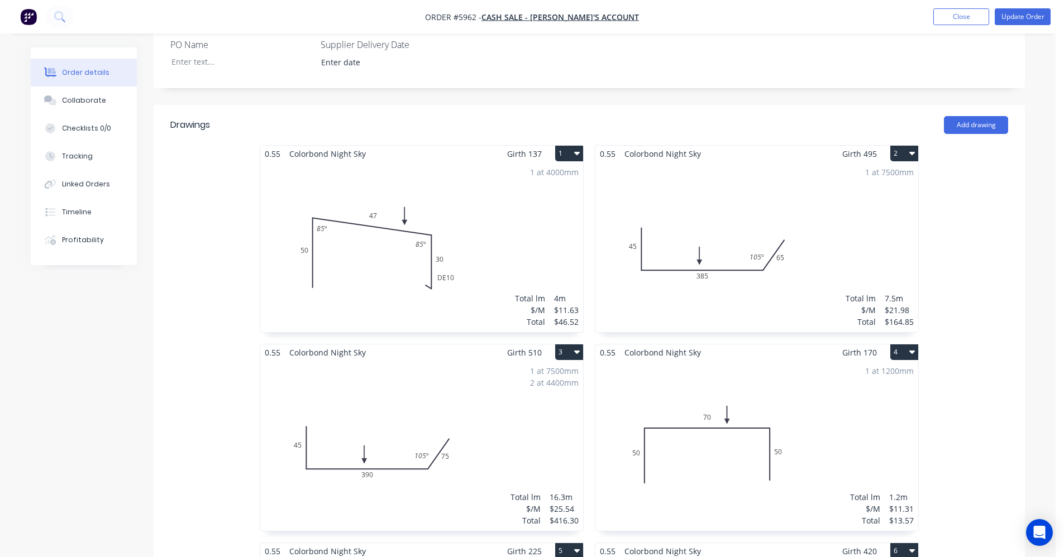
scroll to position [112, 0]
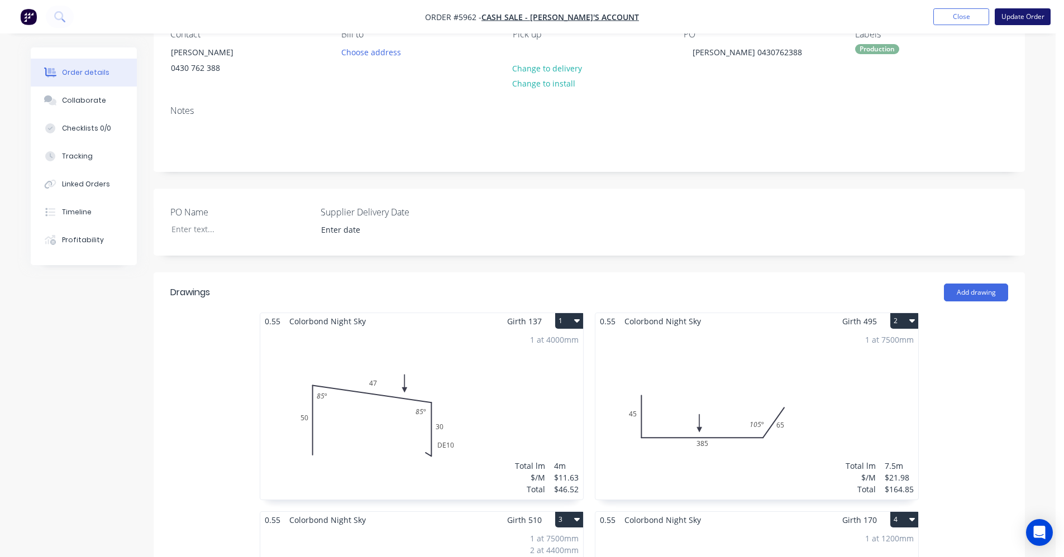
type input "$60.00"
click at [1032, 16] on button "Update Order" at bounding box center [1023, 16] width 56 height 17
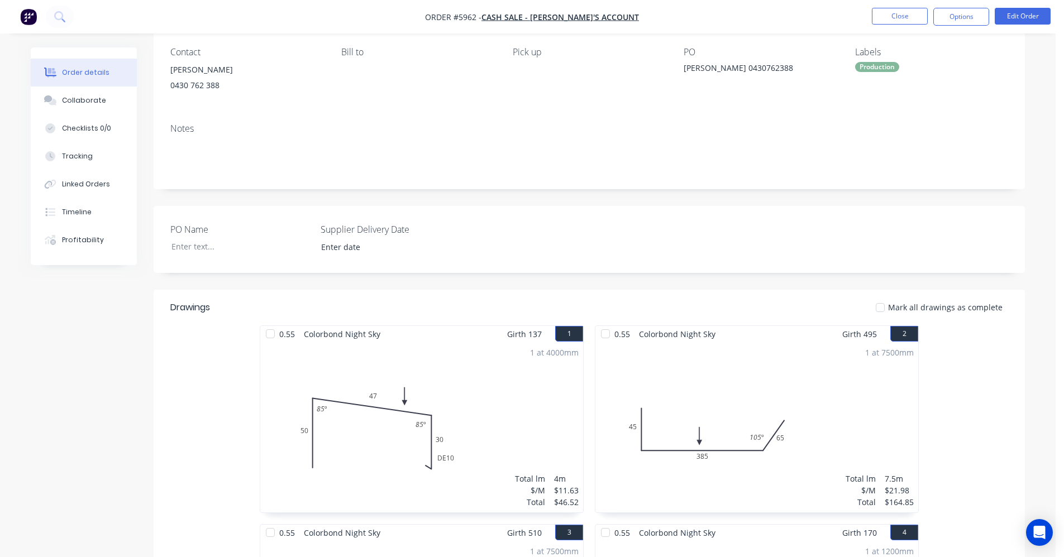
scroll to position [0, 0]
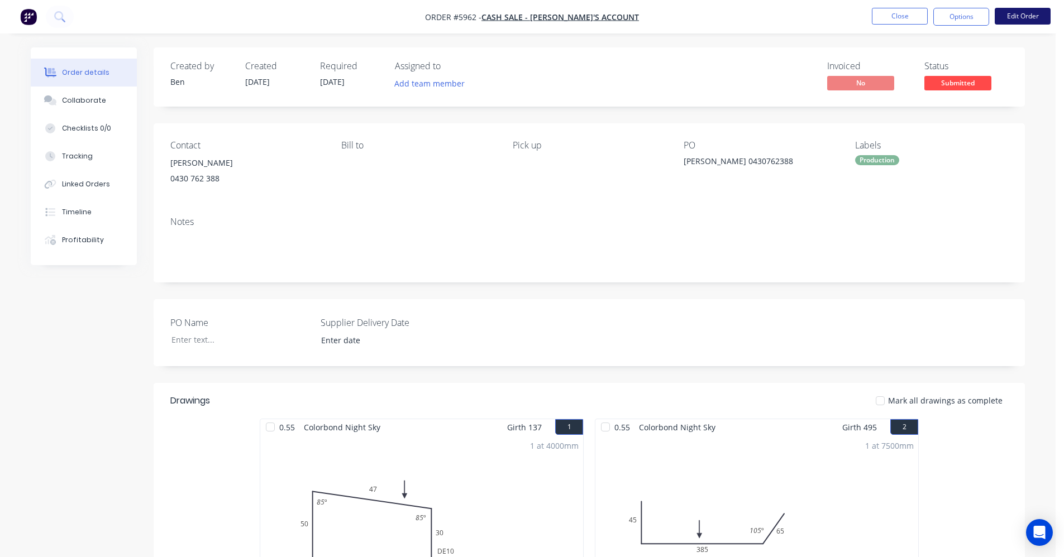
click at [1022, 13] on button "Edit Order" at bounding box center [1023, 16] width 56 height 17
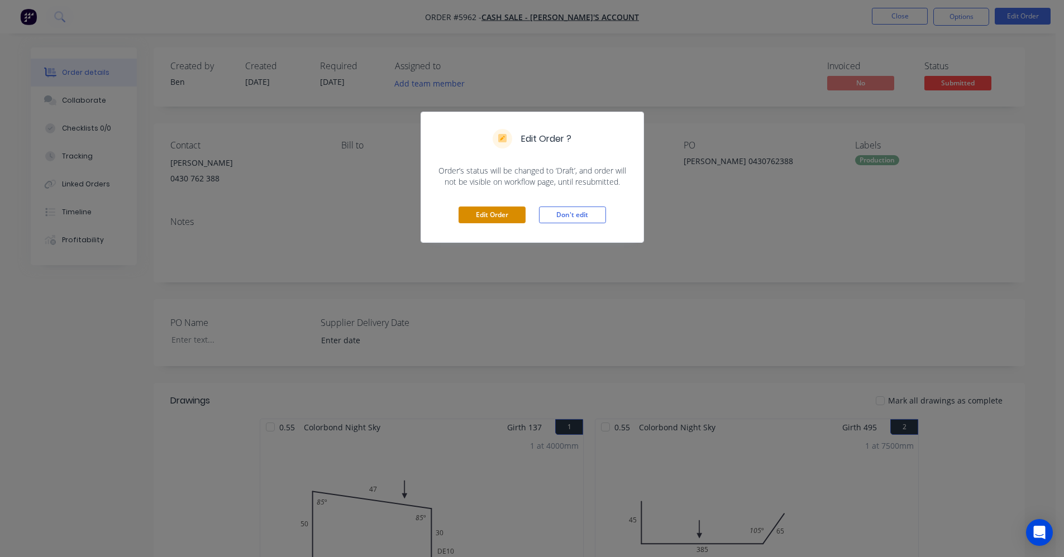
click at [491, 214] on button "Edit Order" at bounding box center [492, 215] width 67 height 17
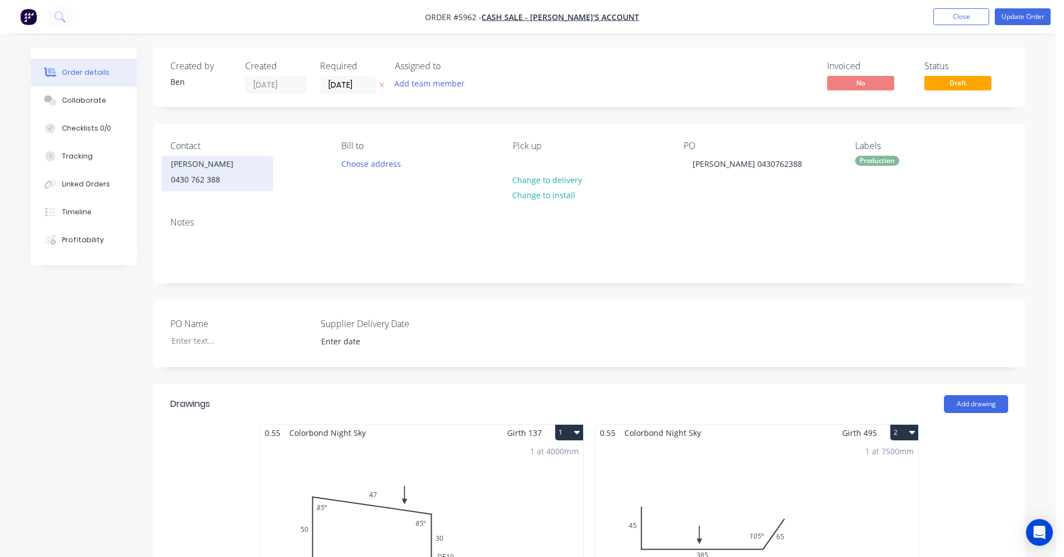
click at [237, 176] on div "0430 762 388" at bounding box center [217, 180] width 93 height 16
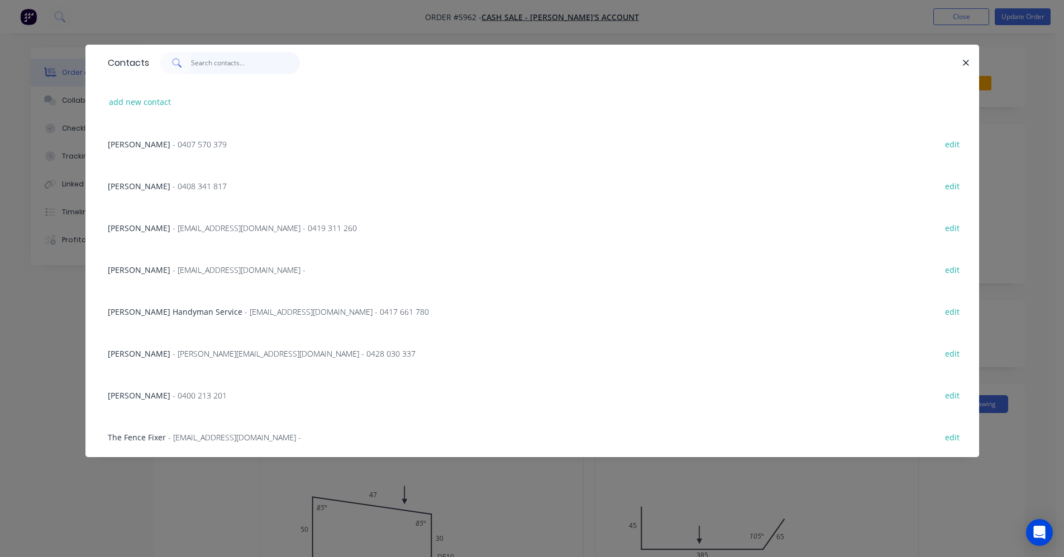
click at [228, 60] on input "text" at bounding box center [245, 63] width 109 height 22
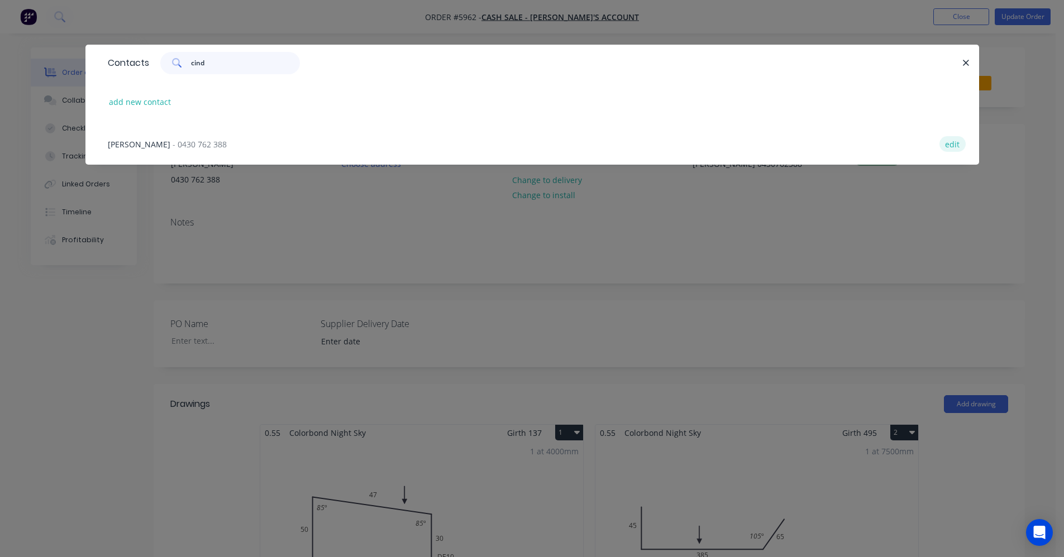
type input "cind"
click at [956, 144] on button "edit" at bounding box center [952, 143] width 26 height 15
select select "AU"
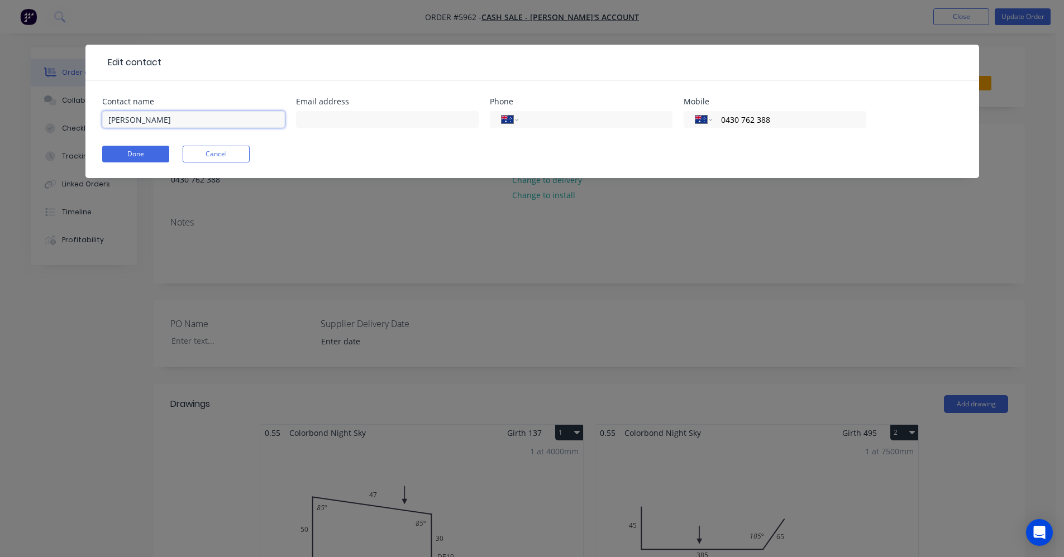
click at [108, 120] on input "Cindy Liang" at bounding box center [193, 119] width 183 height 17
type input "Connells Motel - [PERSON_NAME]"
click at [148, 160] on button "Done" at bounding box center [135, 154] width 67 height 17
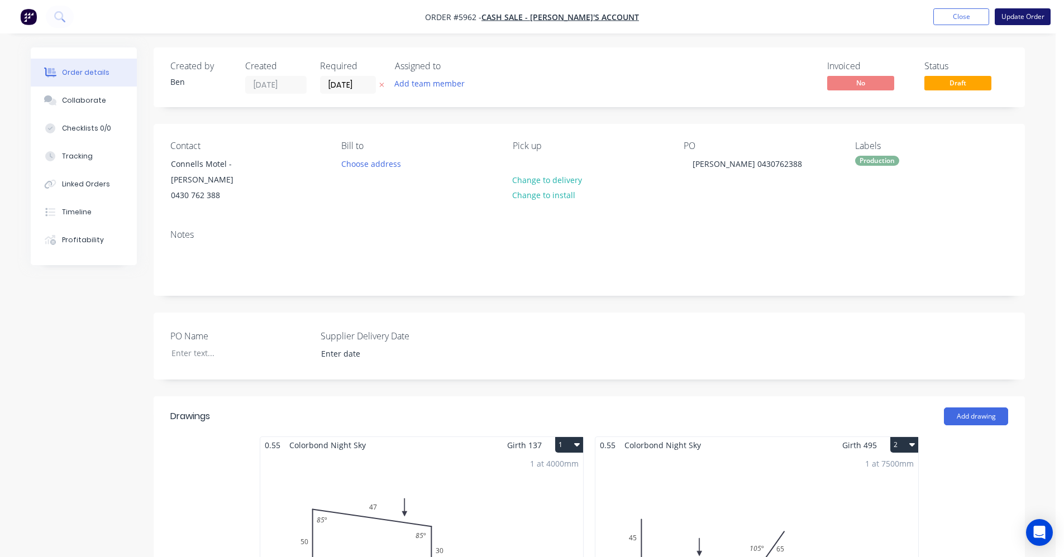
click at [1027, 16] on button "Update Order" at bounding box center [1023, 16] width 56 height 17
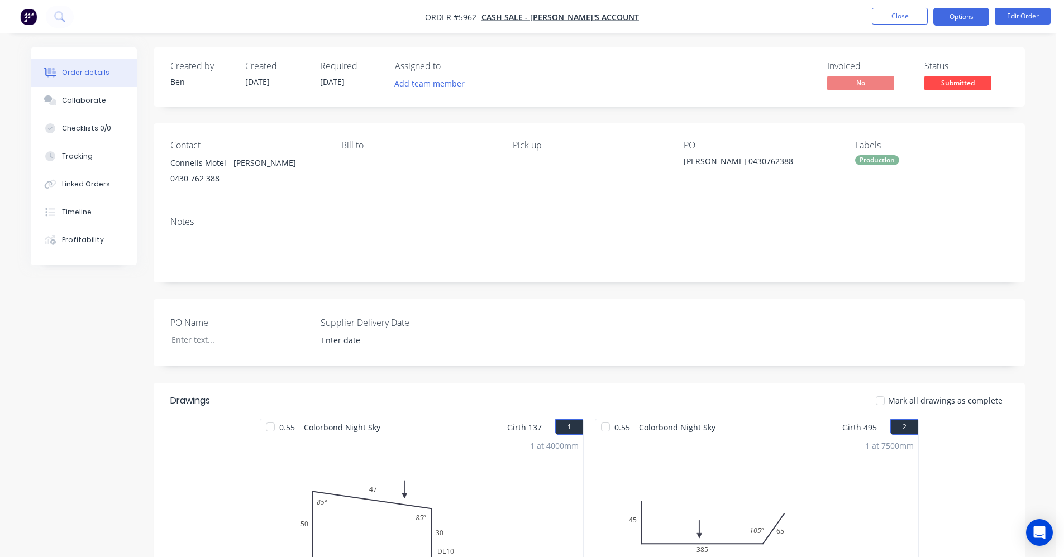
click at [967, 17] on button "Options" at bounding box center [961, 17] width 56 height 18
drag, startPoint x: 523, startPoint y: 218, endPoint x: 720, endPoint y: 185, distance: 199.3
click at [526, 217] on div "Notes" at bounding box center [589, 222] width 838 height 11
click at [957, 25] on button "Options" at bounding box center [961, 17] width 56 height 18
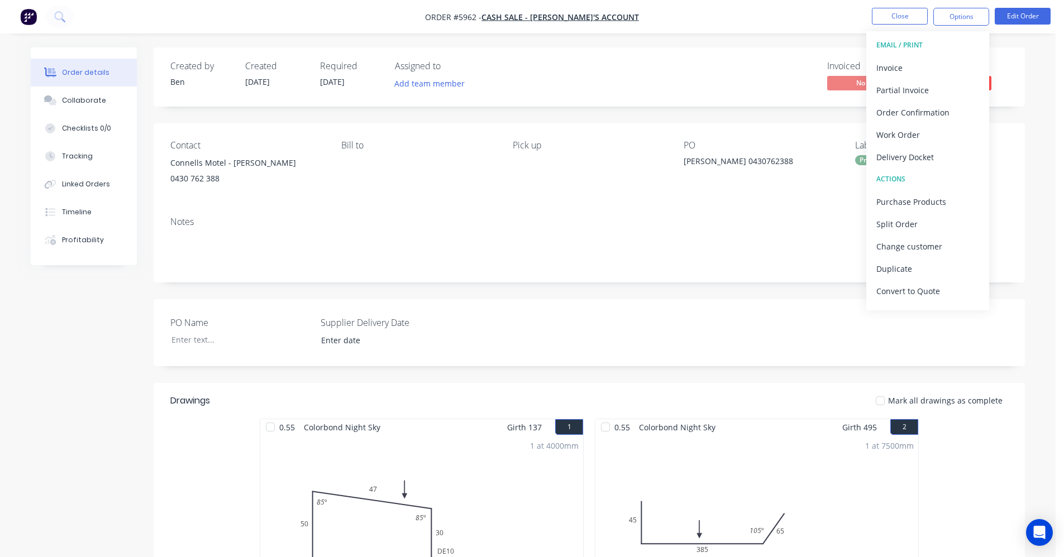
drag, startPoint x: 756, startPoint y: 225, endPoint x: 772, endPoint y: 221, distance: 16.5
click at [772, 221] on div "Notes" at bounding box center [589, 222] width 838 height 11
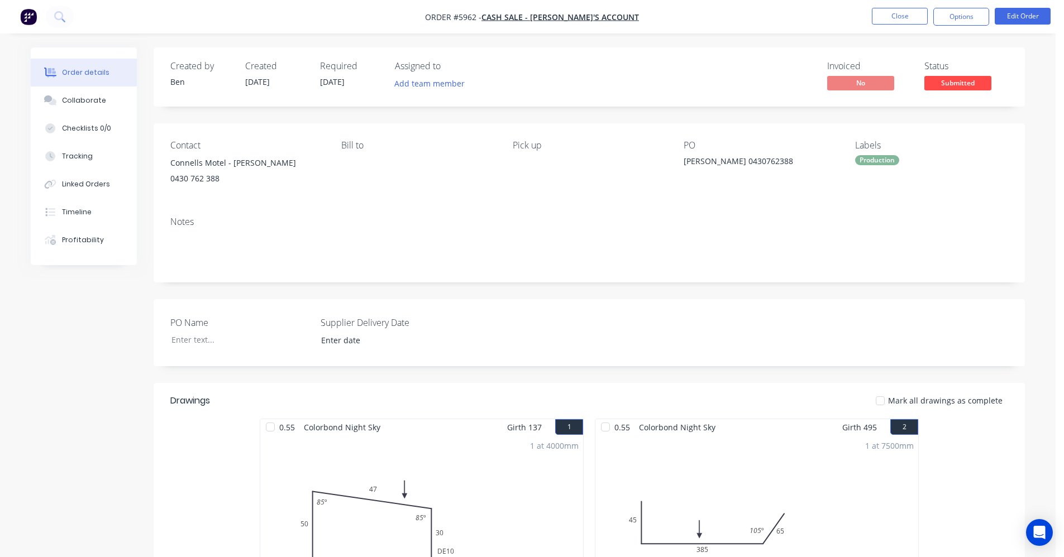
click at [874, 164] on div "Production" at bounding box center [877, 160] width 44 height 10
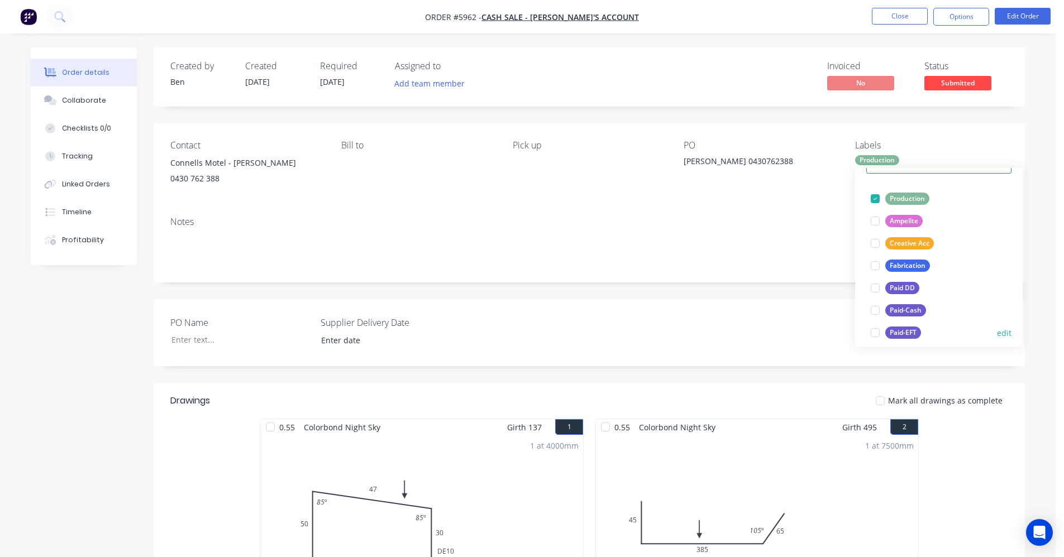
scroll to position [112, 0]
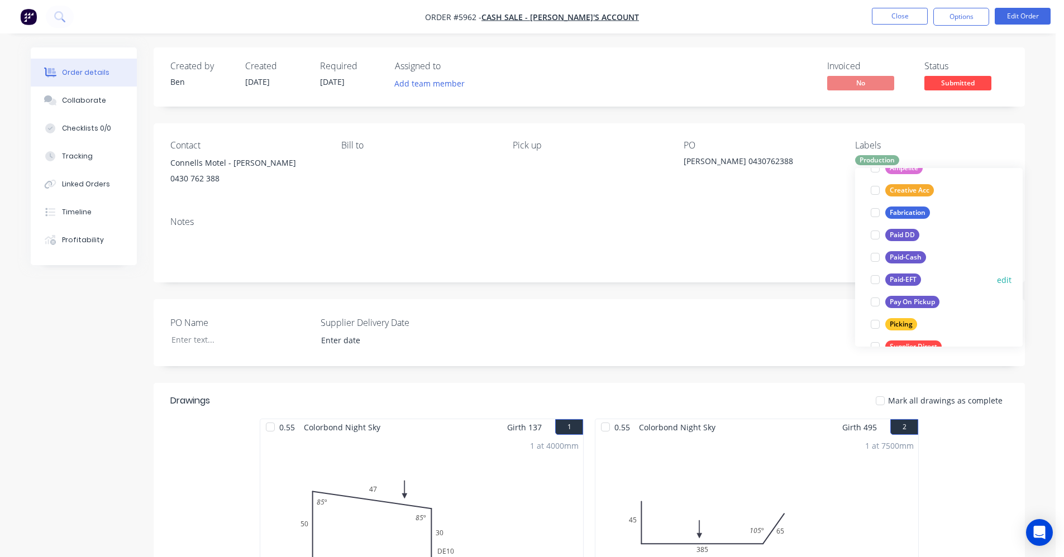
click at [905, 280] on div "Paid-EFT" at bounding box center [903, 280] width 36 height 12
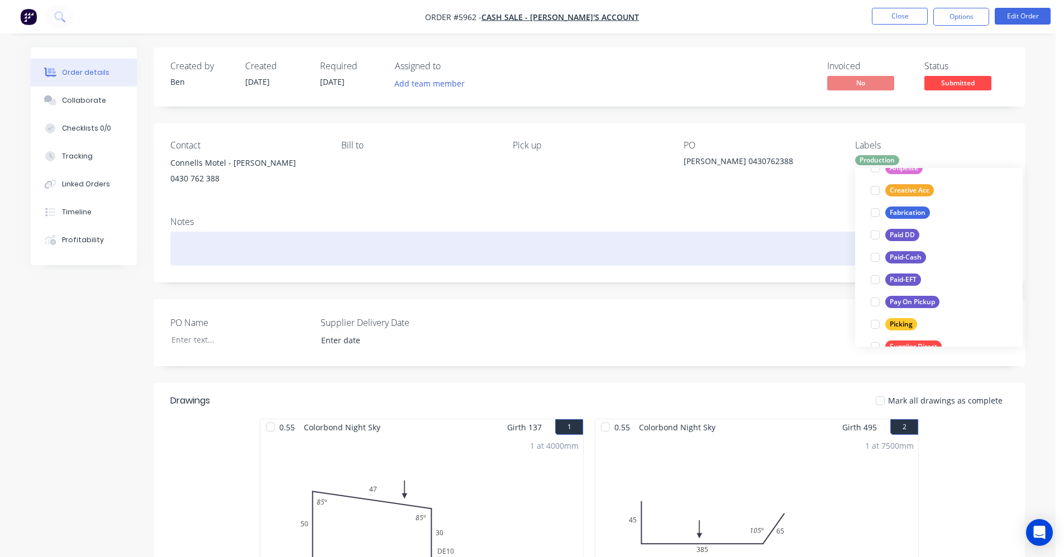
scroll to position [0, 0]
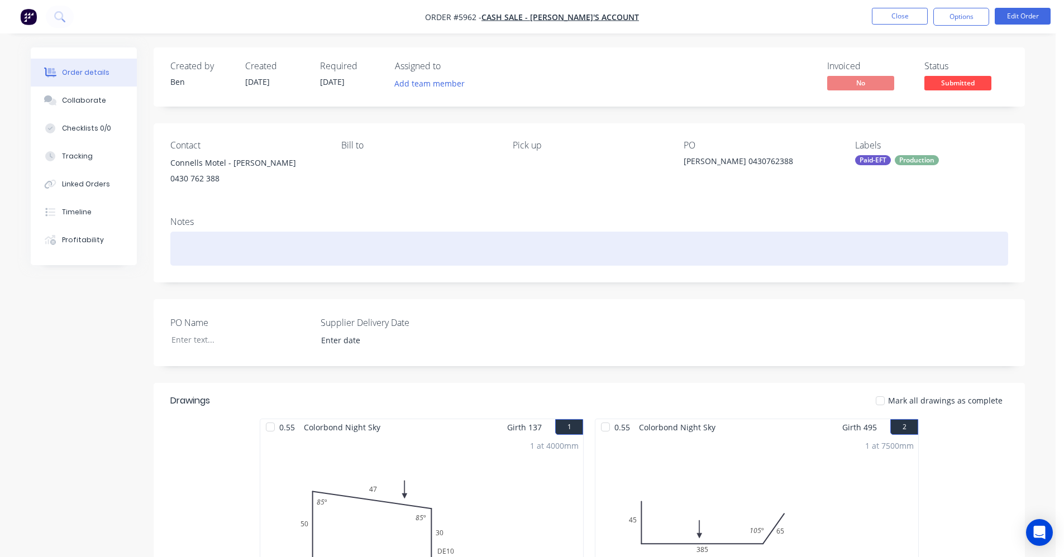
drag, startPoint x: 786, startPoint y: 249, endPoint x: 827, endPoint y: 174, distance: 85.5
click at [788, 245] on div at bounding box center [589, 249] width 838 height 34
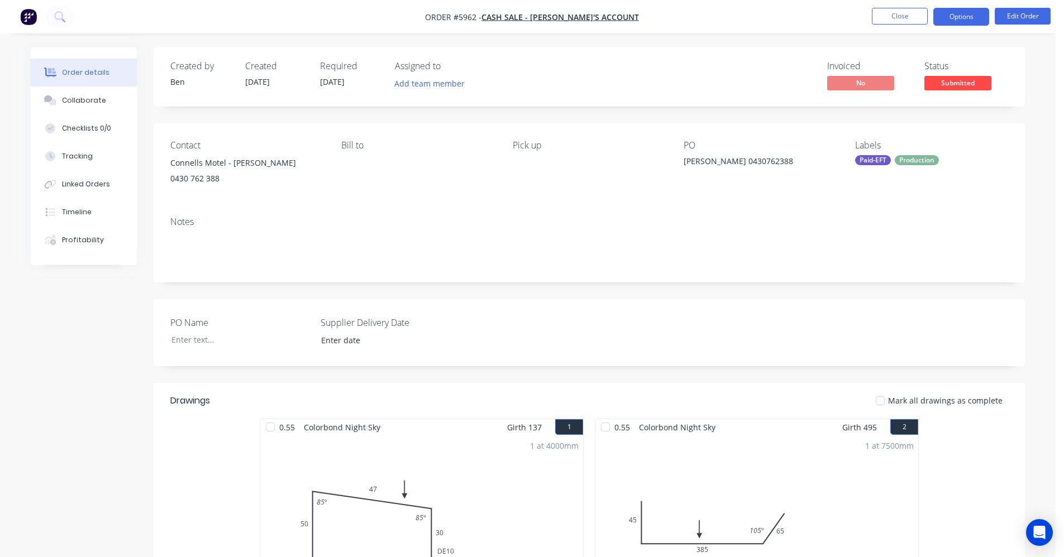
click at [967, 14] on button "Options" at bounding box center [961, 17] width 56 height 18
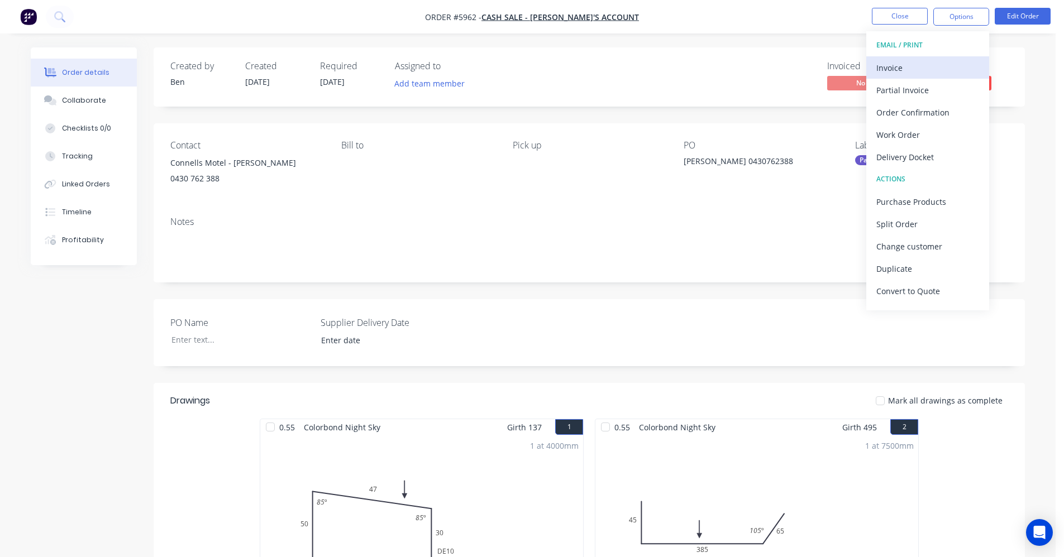
click at [905, 71] on div "Invoice" at bounding box center [927, 68] width 103 height 16
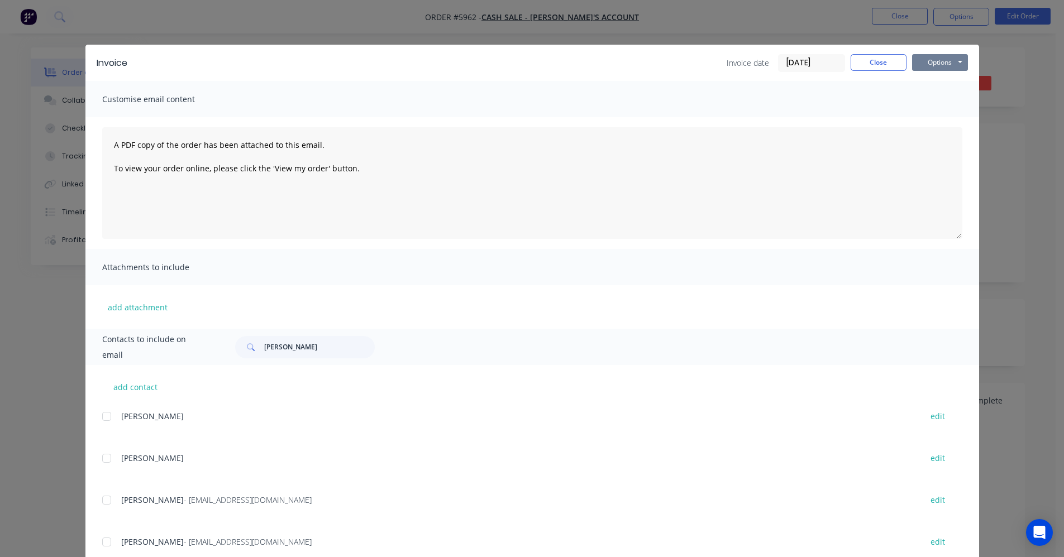
click at [949, 61] on button "Options" at bounding box center [940, 62] width 56 height 17
click at [941, 99] on button "Print" at bounding box center [947, 101] width 71 height 18
drag, startPoint x: 866, startPoint y: 65, endPoint x: 847, endPoint y: 151, distance: 88.0
click at [866, 66] on button "Close" at bounding box center [879, 62] width 56 height 17
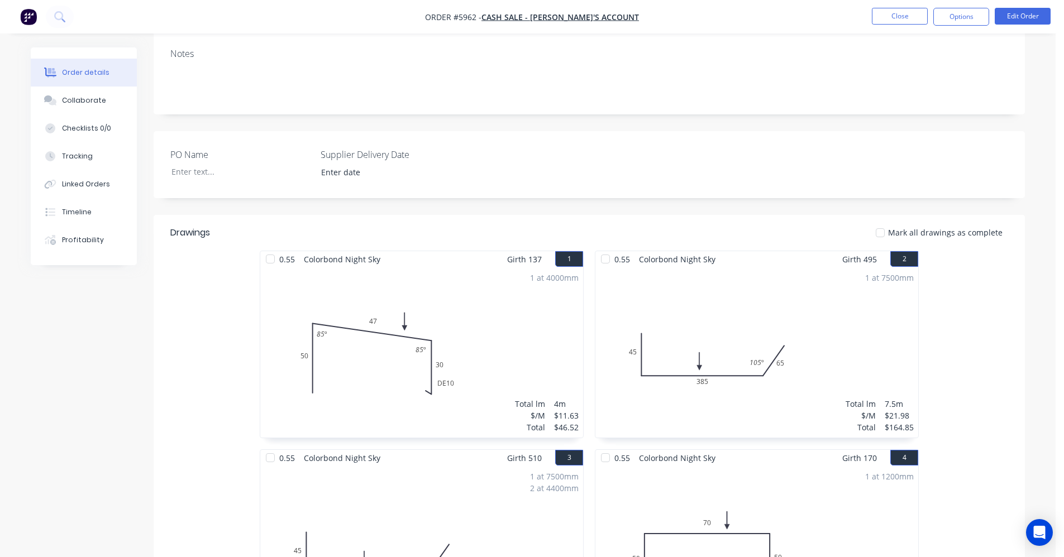
scroll to position [35, 0]
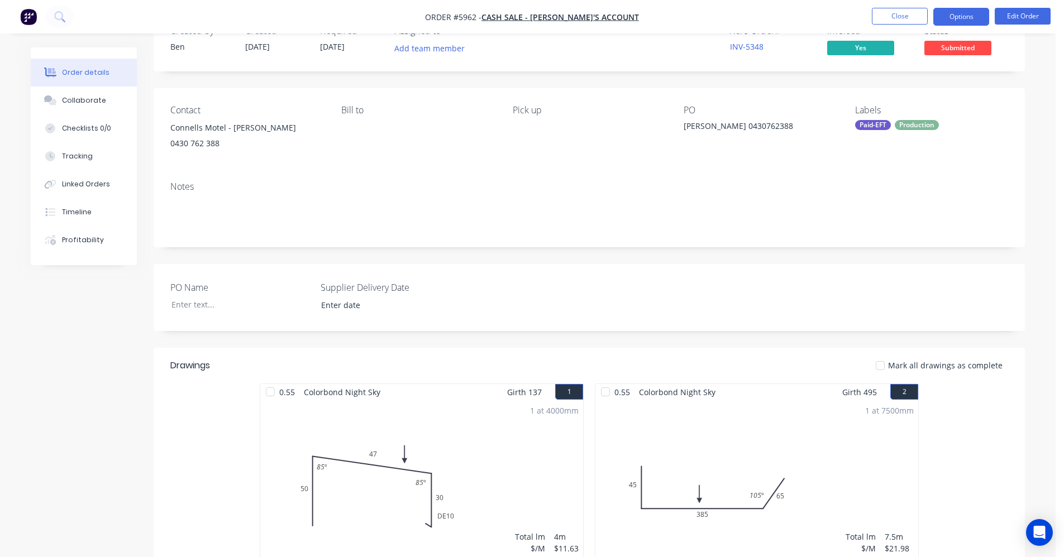
click at [971, 11] on button "Options" at bounding box center [961, 17] width 56 height 18
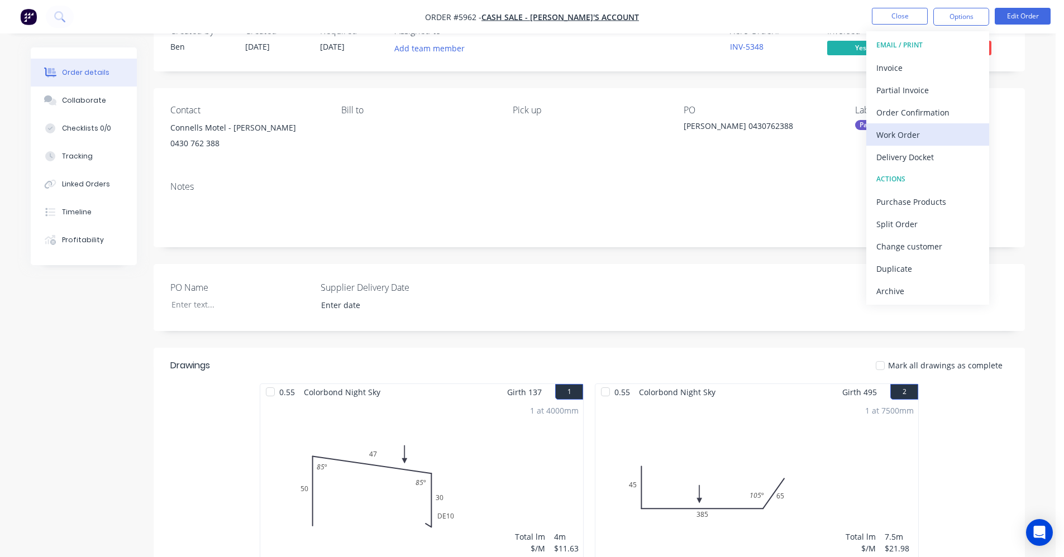
click at [924, 131] on div "Work Order" at bounding box center [927, 135] width 103 height 16
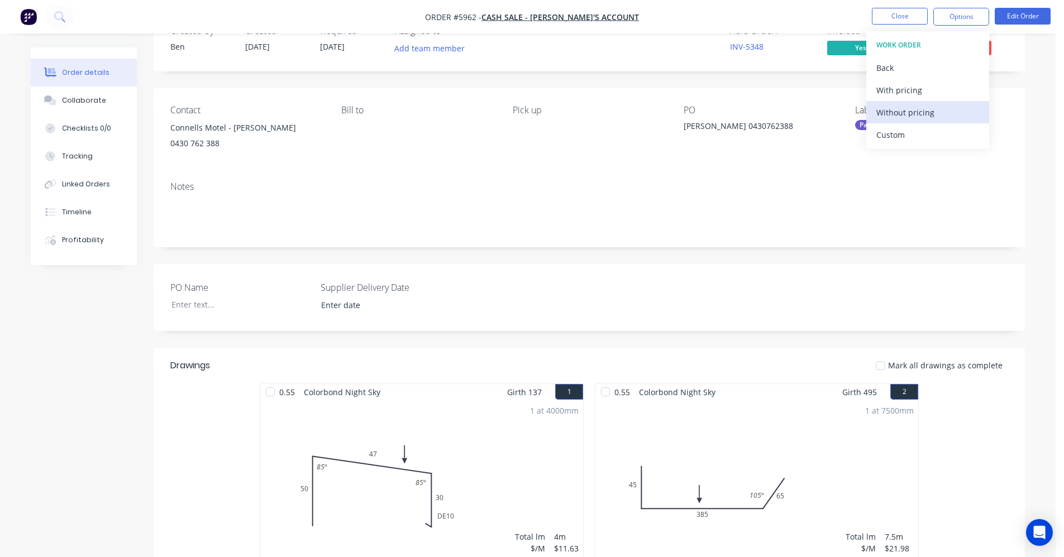
click at [901, 111] on div "Without pricing" at bounding box center [927, 112] width 103 height 16
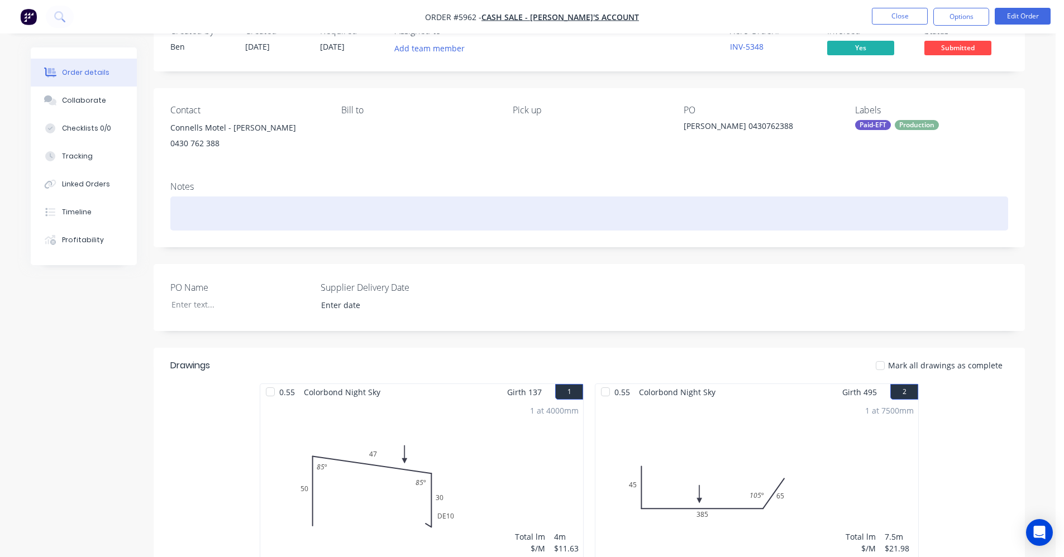
click at [758, 207] on div at bounding box center [589, 214] width 838 height 34
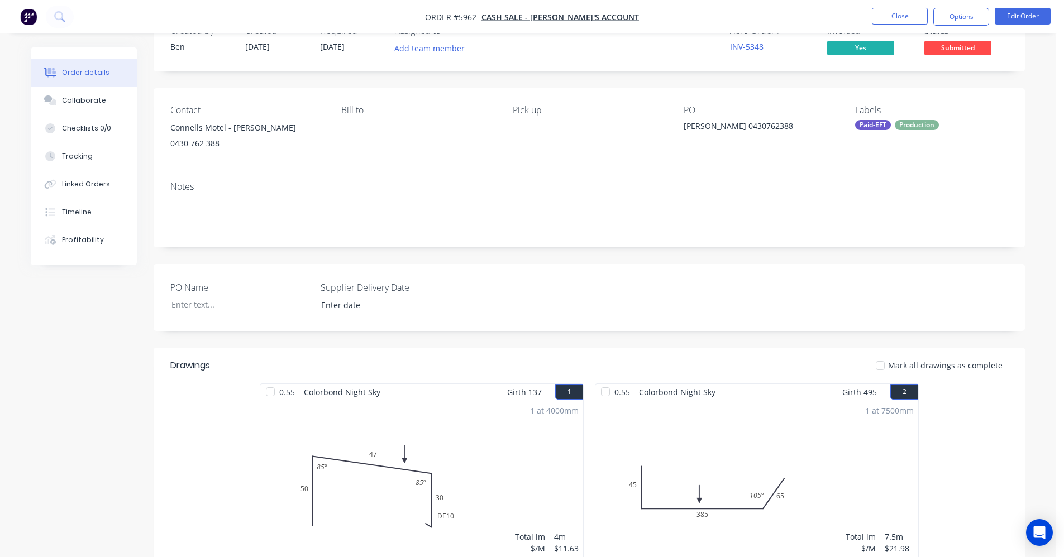
scroll to position [0, 0]
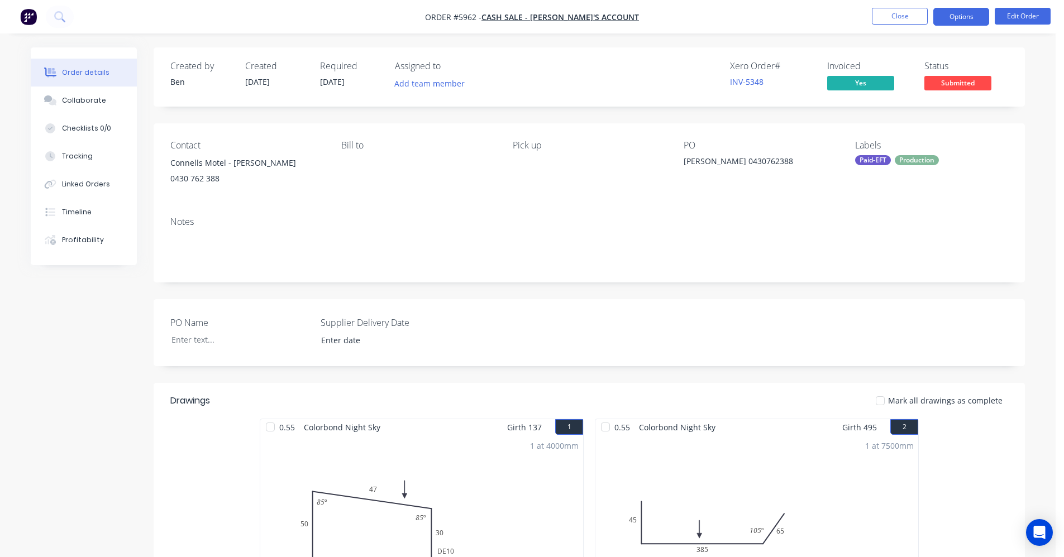
click at [963, 17] on button "Options" at bounding box center [961, 17] width 56 height 18
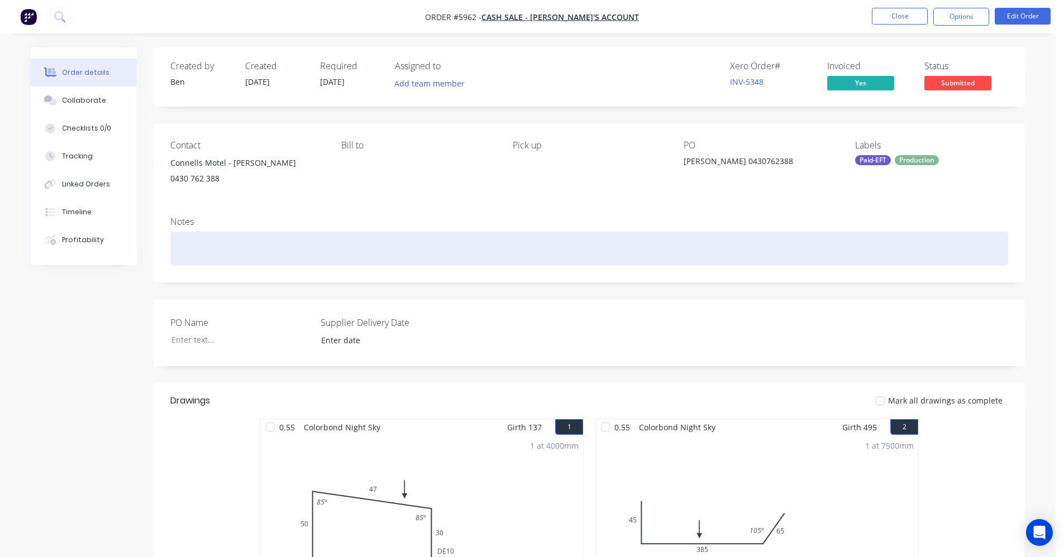
drag, startPoint x: 636, startPoint y: 255, endPoint x: 964, endPoint y: 166, distance: 339.7
click at [636, 252] on div at bounding box center [589, 249] width 838 height 34
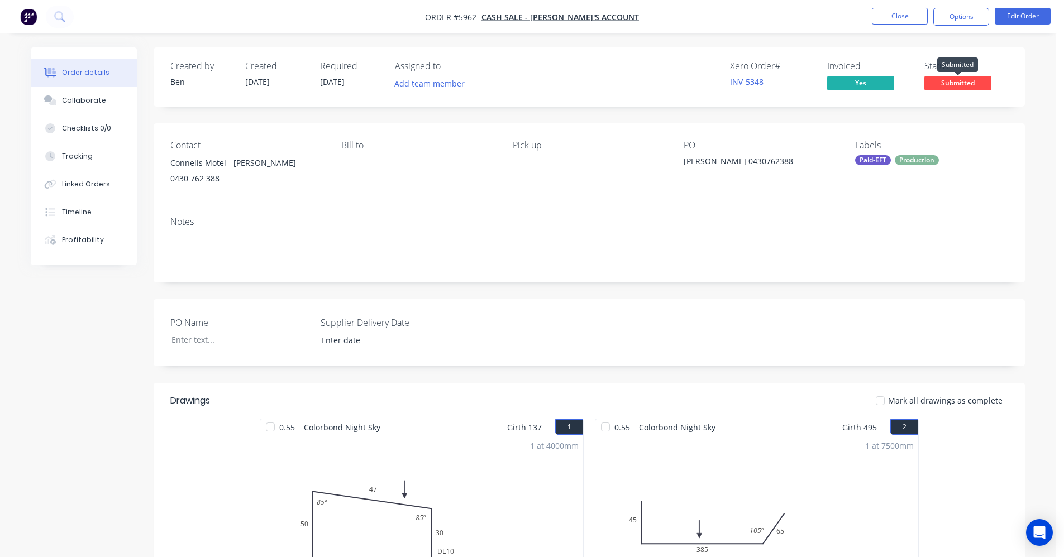
click at [963, 82] on span "Submitted" at bounding box center [957, 83] width 67 height 14
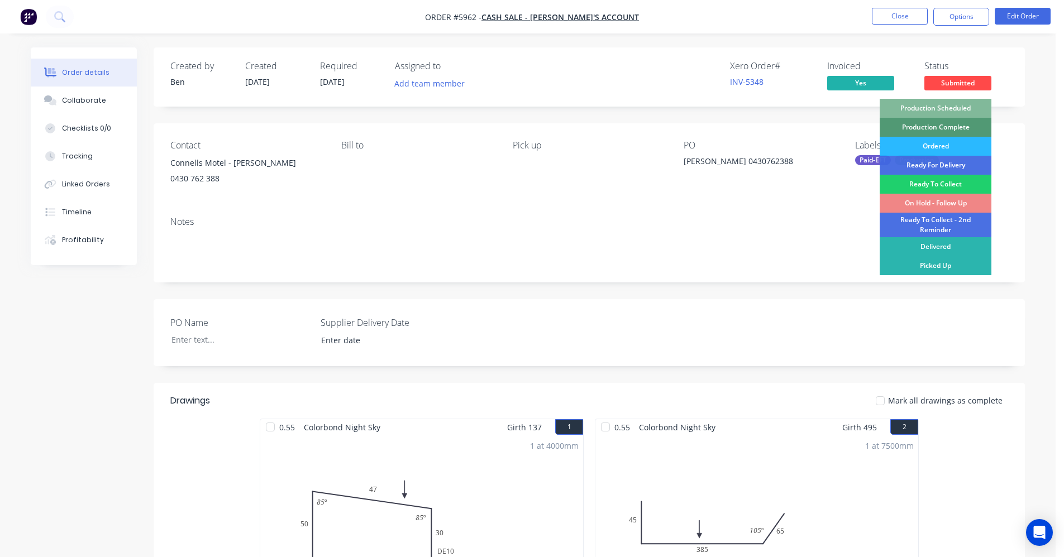
click at [952, 104] on div "Production Scheduled" at bounding box center [936, 108] width 112 height 19
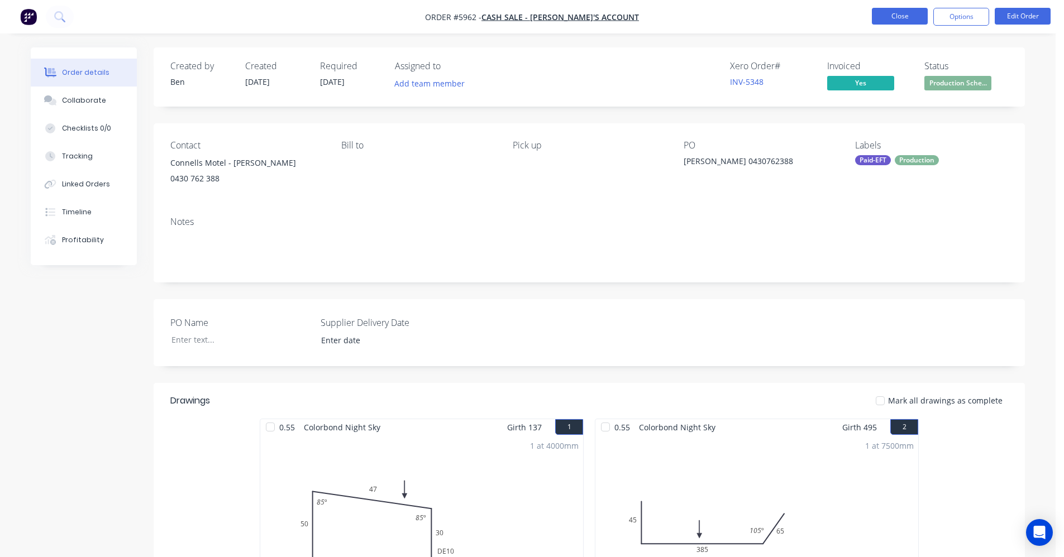
click at [895, 13] on button "Close" at bounding box center [900, 16] width 56 height 17
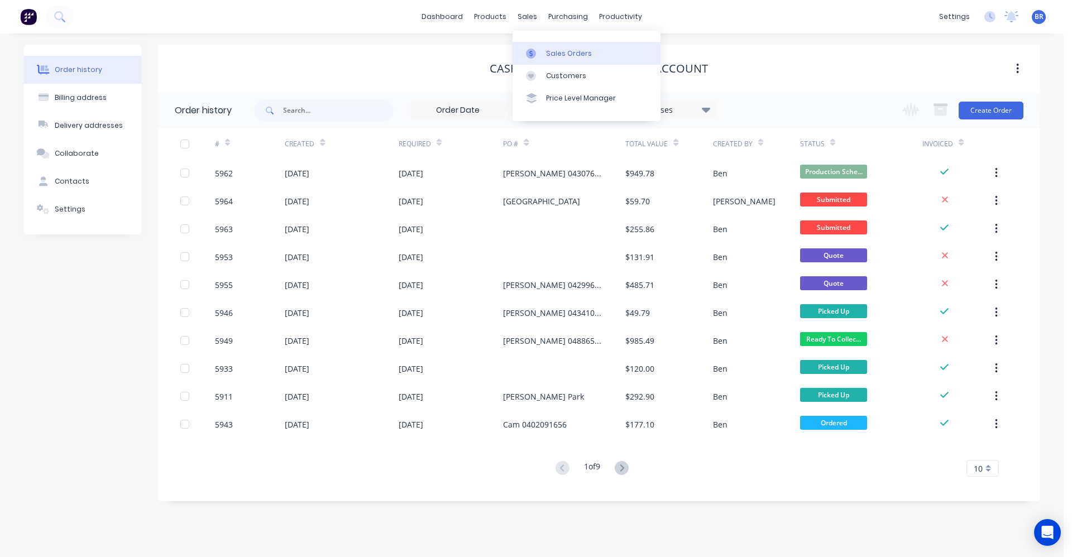
click at [542, 60] on link "Sales Orders" at bounding box center [587, 53] width 148 height 22
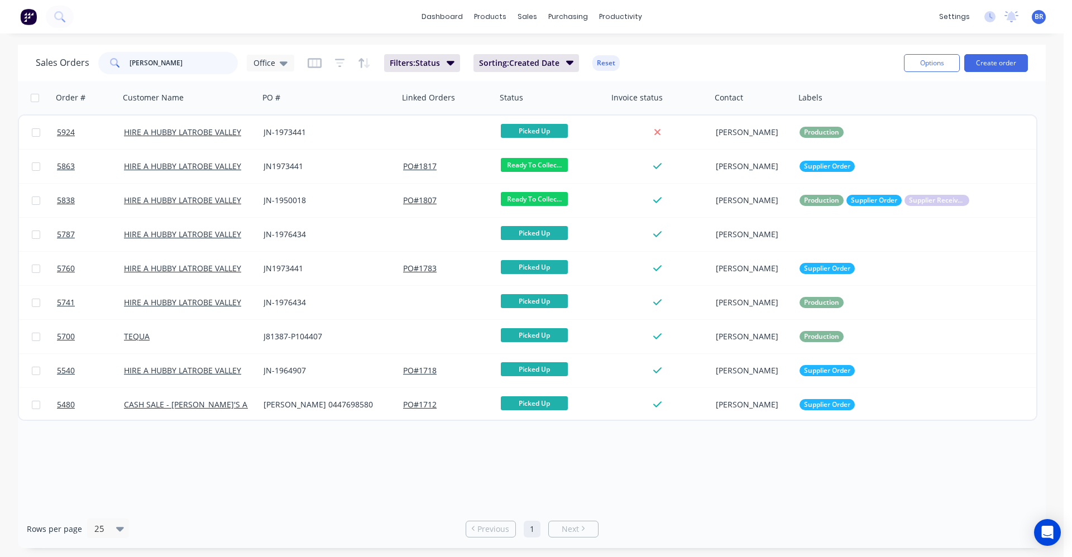
drag, startPoint x: 171, startPoint y: 61, endPoint x: 105, endPoint y: 52, distance: 67.0
click at [105, 52] on div "corey" at bounding box center [168, 63] width 140 height 22
click at [1015, 64] on button "Create order" at bounding box center [997, 63] width 64 height 18
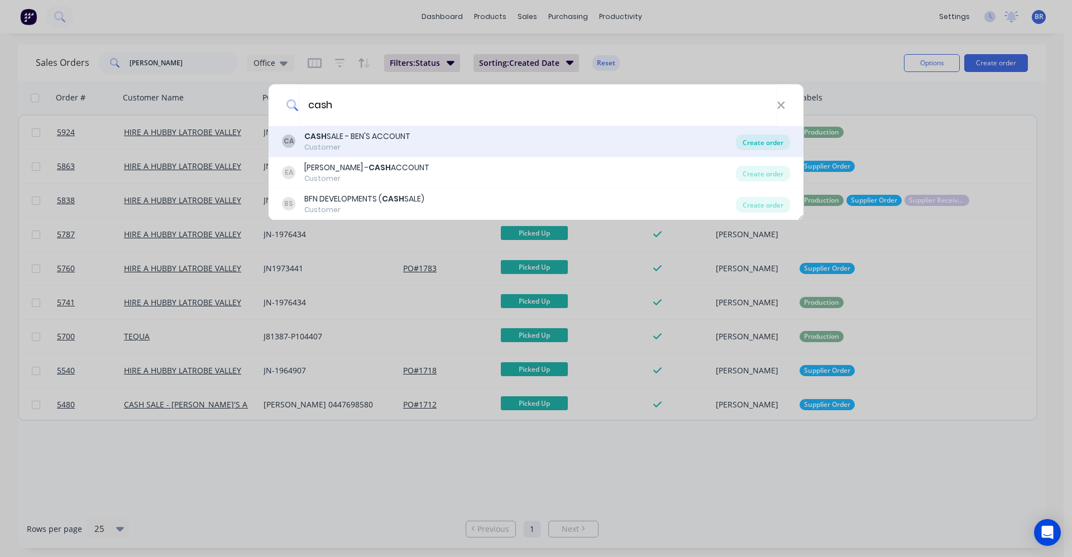
type input "cash"
click at [753, 142] on div "Create order" at bounding box center [763, 143] width 54 height 16
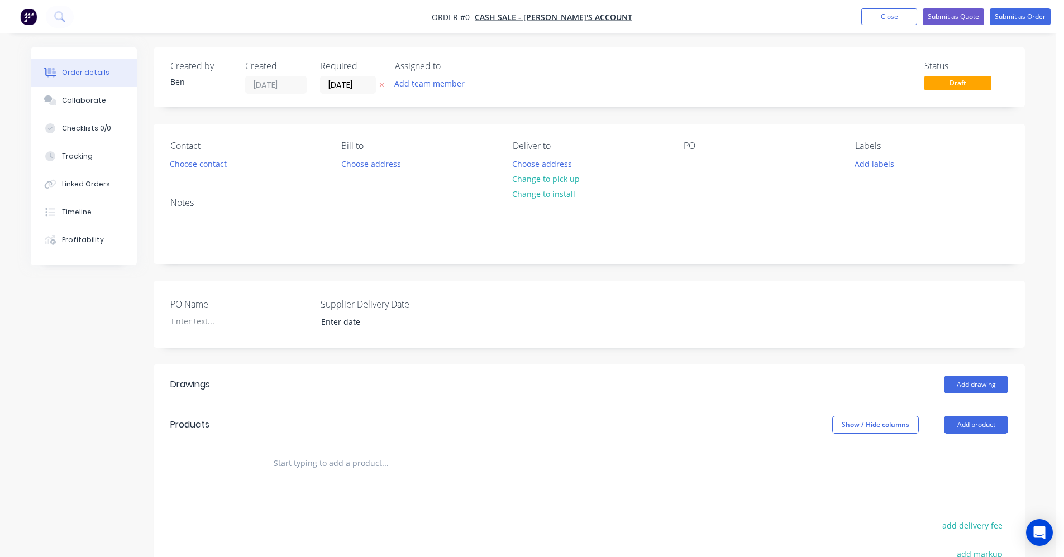
drag, startPoint x: 157, startPoint y: 170, endPoint x: 165, endPoint y: 170, distance: 7.8
click at [165, 170] on div "Contact Choose contact Bill to Choose address Deliver to Choose address Change …" at bounding box center [589, 156] width 871 height 65
drag, startPoint x: 165, startPoint y: 170, endPoint x: 190, endPoint y: 169, distance: 24.6
click at [190, 169] on button "Choose contact" at bounding box center [198, 163] width 69 height 15
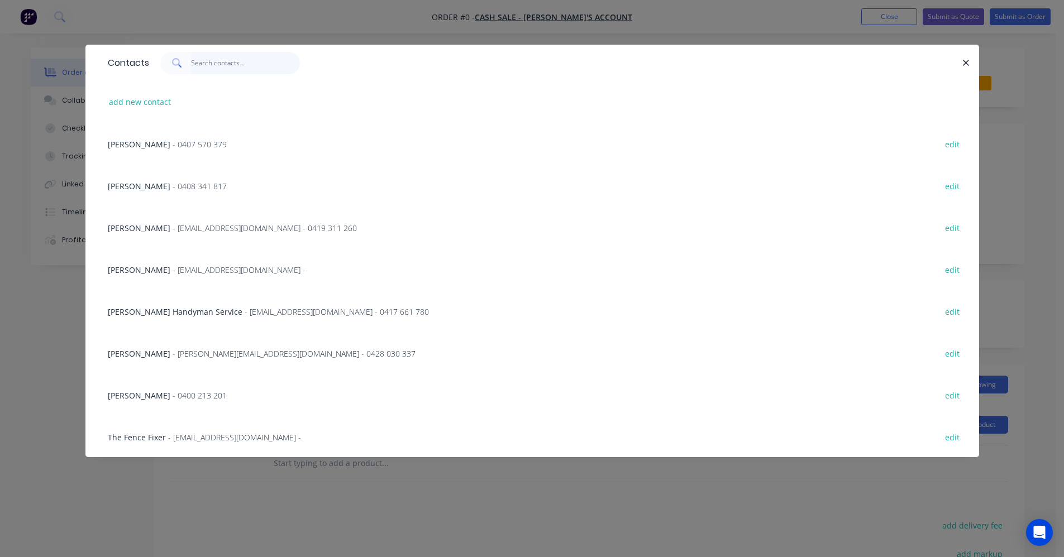
click at [217, 59] on input "text" at bounding box center [245, 63] width 109 height 22
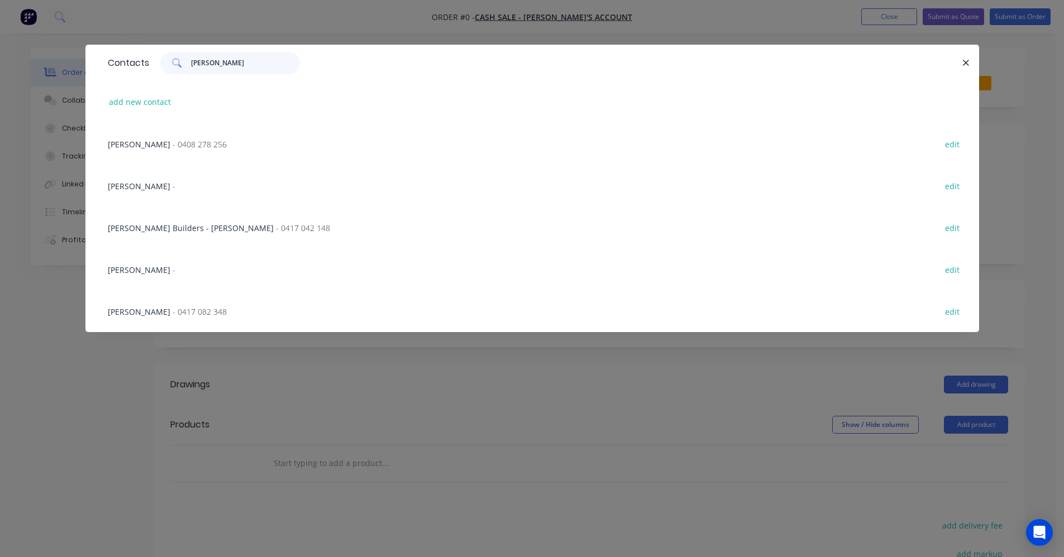
drag, startPoint x: 215, startPoint y: 62, endPoint x: 31, endPoint y: 5, distance: 192.9
click at [13, 5] on div "Contacts jeff add new contact Jeff Bathgate - 0408 278 256 edit Jeff - edit Bur…" at bounding box center [532, 278] width 1064 height 557
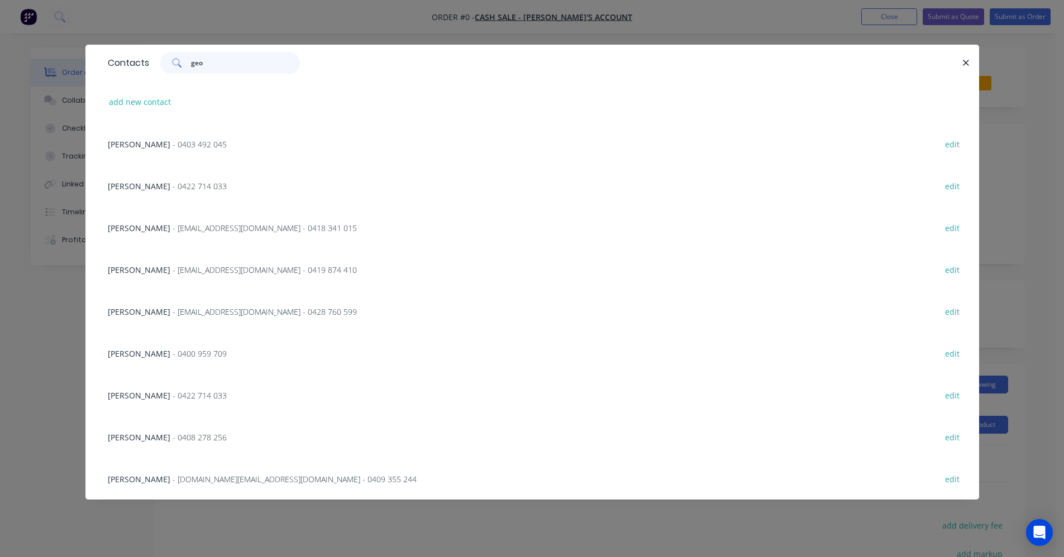
type input "geof"
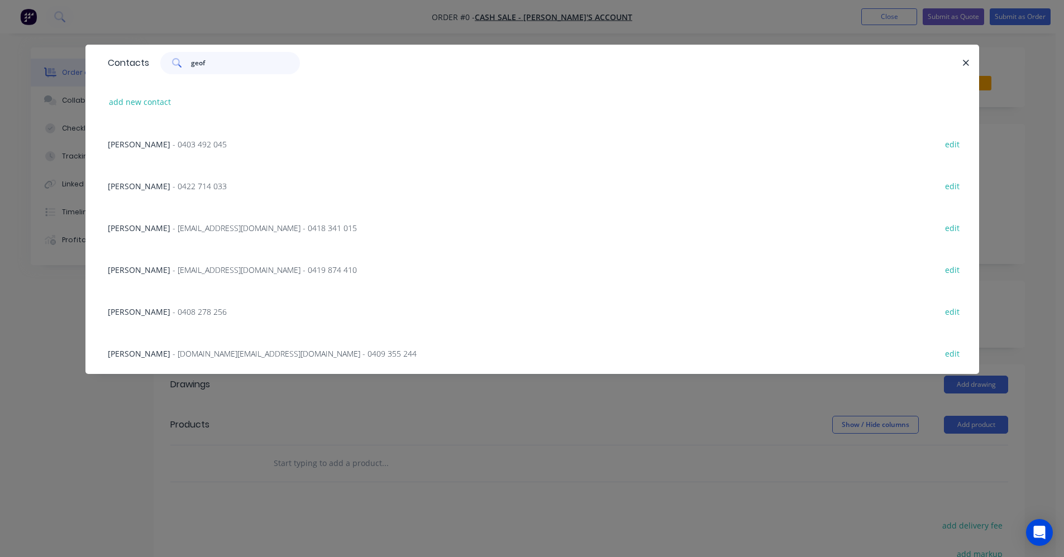
drag, startPoint x: 228, startPoint y: 66, endPoint x: 97, endPoint y: 20, distance: 138.7
click at [97, 20] on div "Contacts geof add new contact Geoff - 0403 492 045 edit Geoff - 0422 714 033 ed…" at bounding box center [532, 278] width 1064 height 557
drag, startPoint x: 227, startPoint y: 63, endPoint x: 135, endPoint y: 47, distance: 93.5
click at [135, 47] on div "Contacts geoff" at bounding box center [532, 63] width 894 height 36
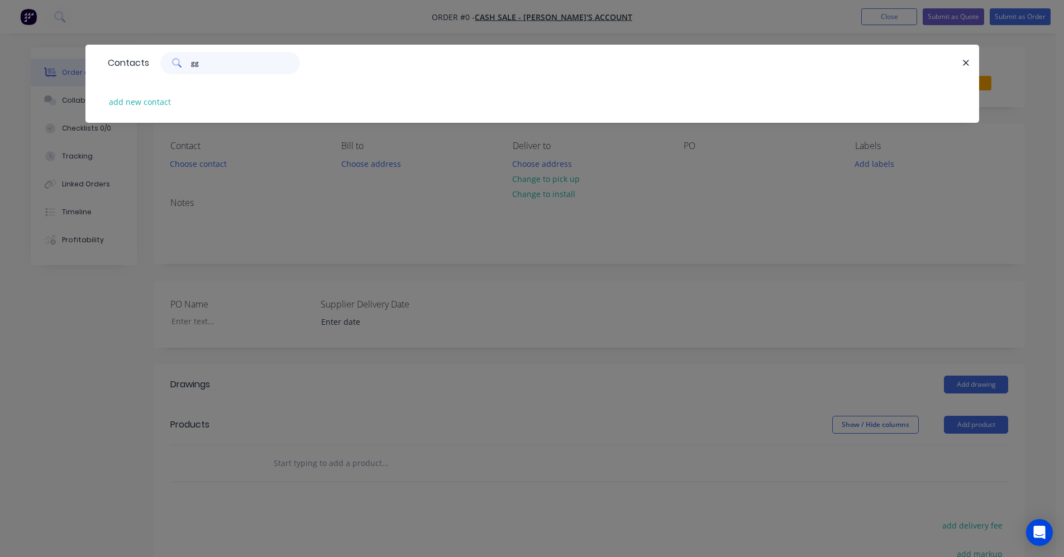
type input "g"
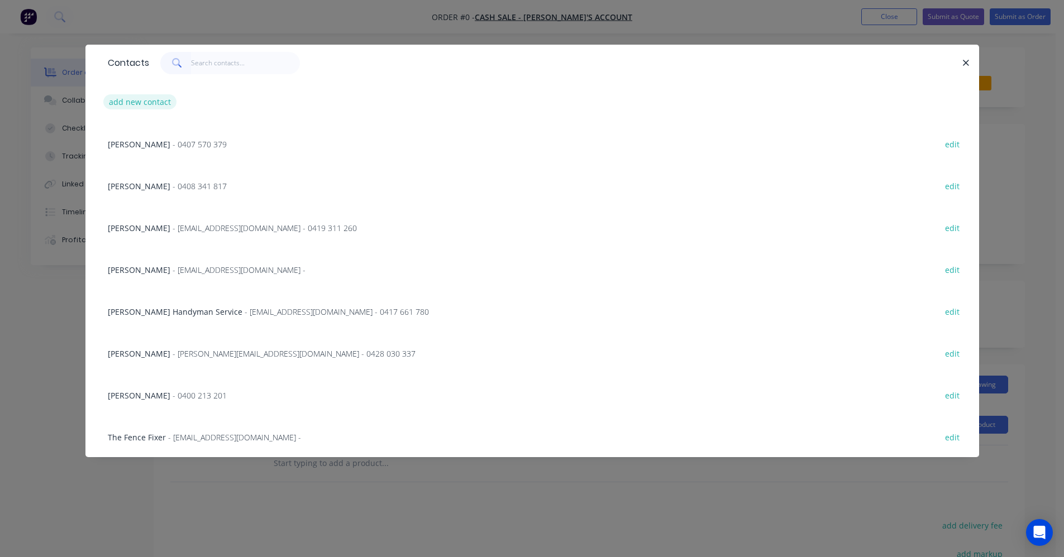
click at [140, 102] on button "add new contact" at bounding box center [140, 101] width 74 height 15
select select "AU"
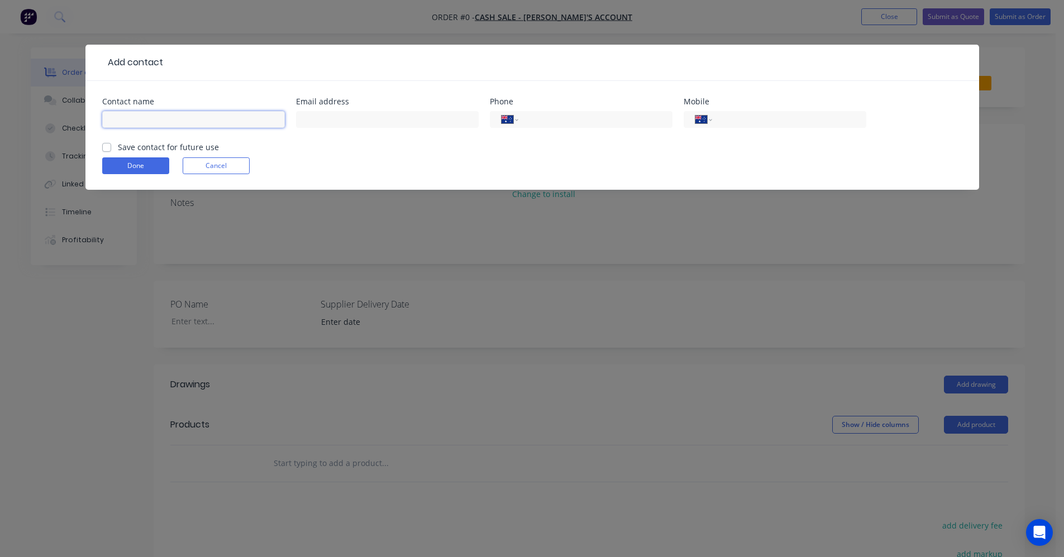
drag, startPoint x: 175, startPoint y: 120, endPoint x: 185, endPoint y: 94, distance: 27.1
click at [176, 120] on input "text" at bounding box center [193, 119] width 183 height 17
type input "[PERSON_NAME]"
click at [739, 120] on input "tel" at bounding box center [787, 119] width 134 height 13
type input "0409 927 694"
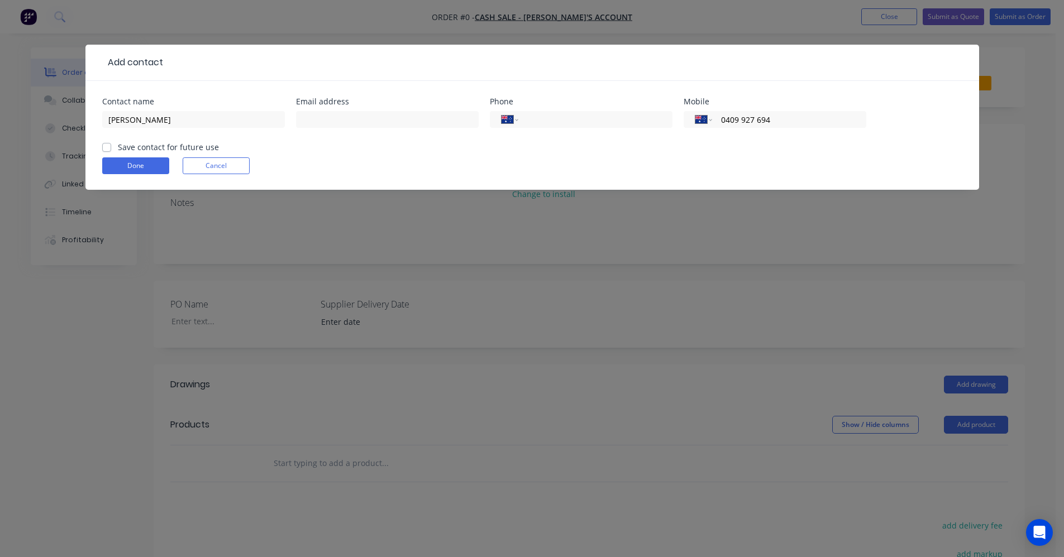
click at [118, 148] on label "Save contact for future use" at bounding box center [168, 147] width 101 height 12
click at [108, 148] on input "Save contact for future use" at bounding box center [106, 146] width 9 height 11
checkbox input "true"
drag, startPoint x: 112, startPoint y: 164, endPoint x: 119, endPoint y: 164, distance: 6.7
click at [119, 164] on button "Done" at bounding box center [135, 165] width 67 height 17
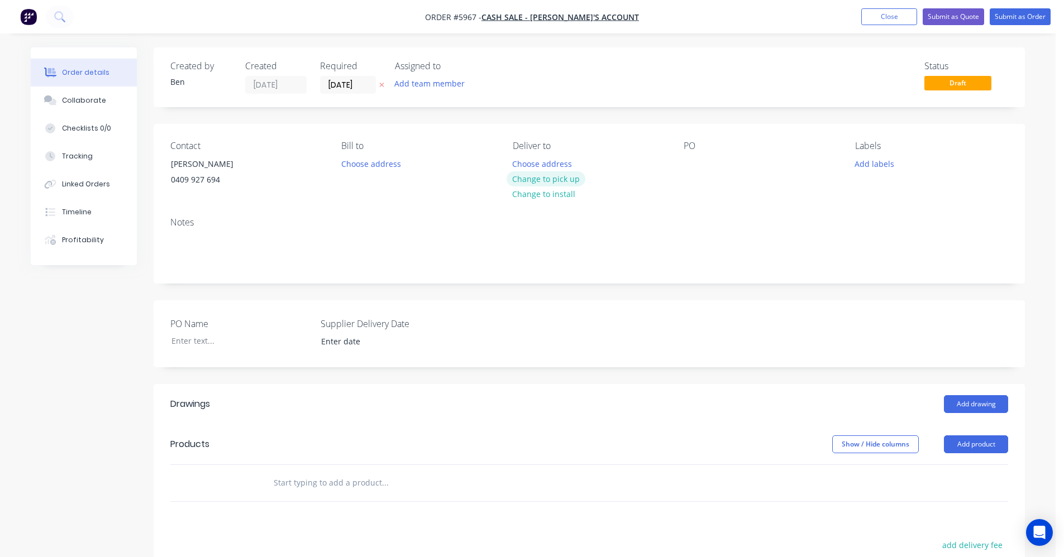
click at [558, 178] on button "Change to pick up" at bounding box center [546, 178] width 79 height 15
click at [694, 162] on div at bounding box center [693, 164] width 18 height 16
click at [879, 160] on button "Add labels" at bounding box center [873, 163] width 51 height 15
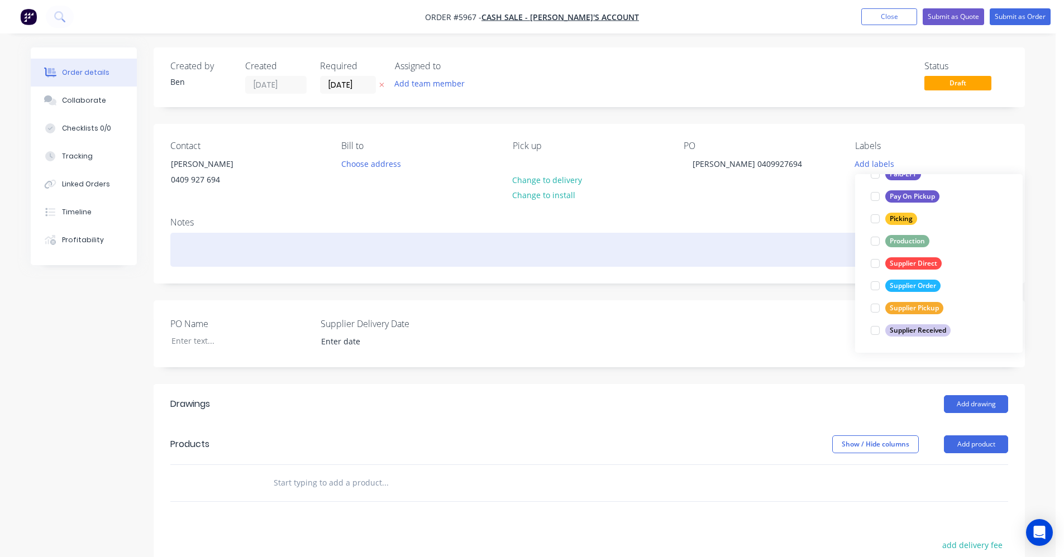
drag, startPoint x: 898, startPoint y: 245, endPoint x: 772, endPoint y: 244, distance: 125.7
click at [897, 245] on div "Production" at bounding box center [907, 241] width 44 height 12
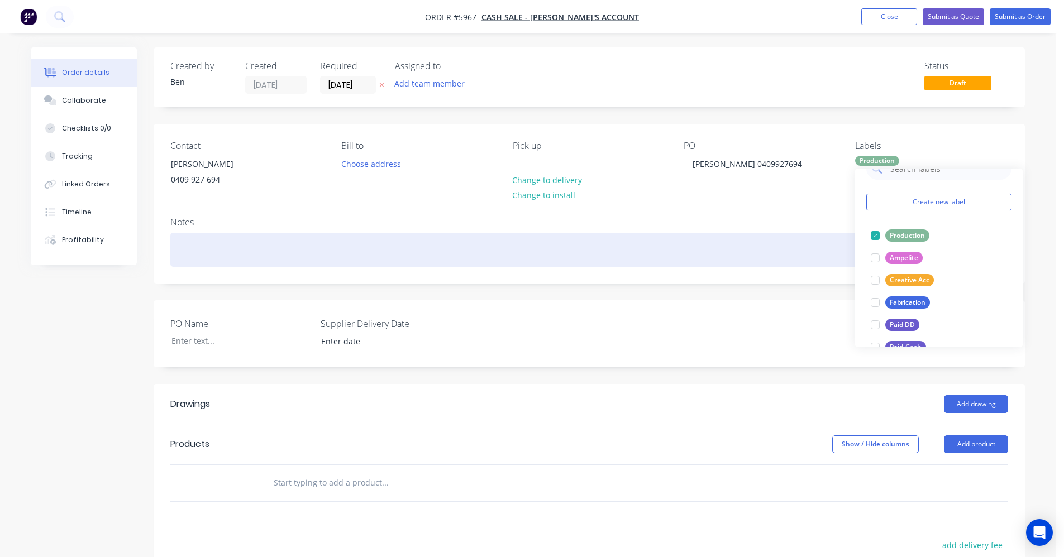
drag, startPoint x: 686, startPoint y: 245, endPoint x: 738, endPoint y: 259, distance: 53.9
click at [690, 246] on div at bounding box center [589, 250] width 838 height 34
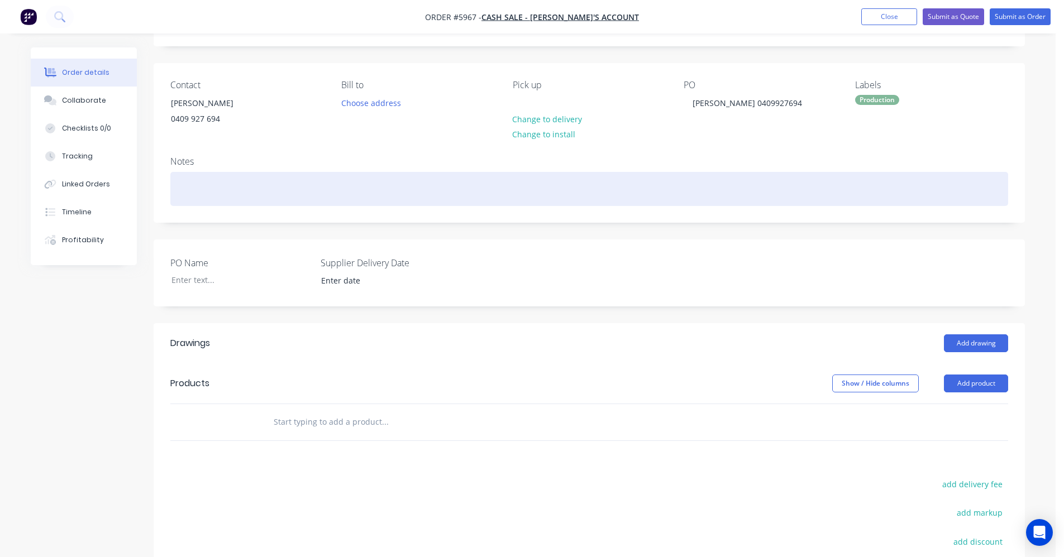
scroll to position [168, 0]
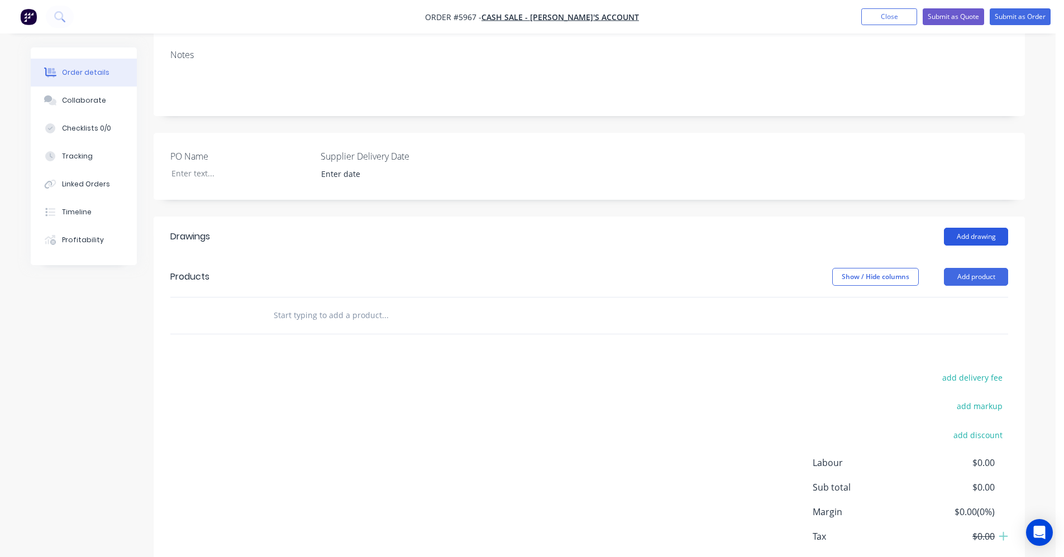
click at [975, 231] on button "Add drawing" at bounding box center [976, 237] width 64 height 18
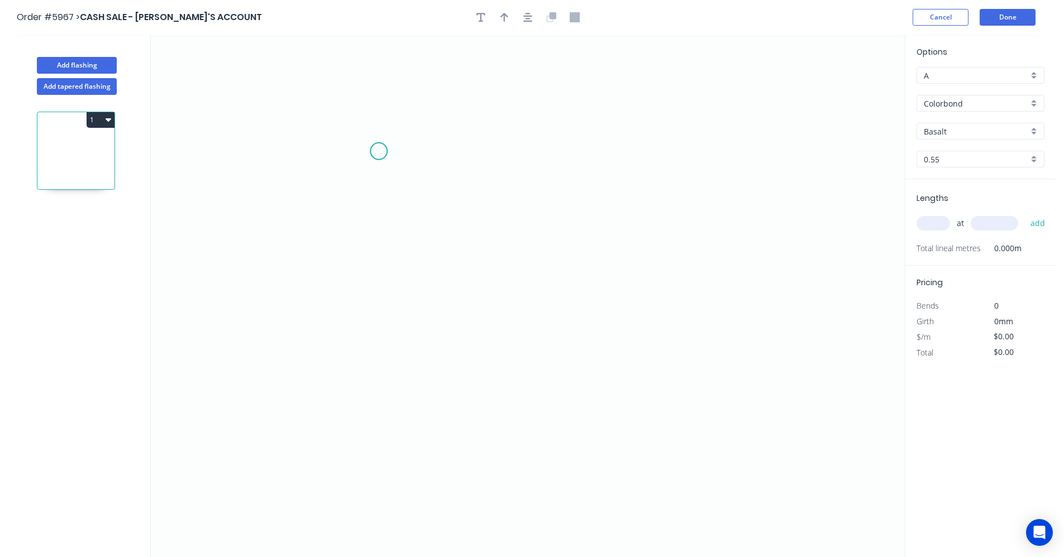
click at [376, 156] on icon "0" at bounding box center [528, 296] width 754 height 523
click at [375, 296] on icon "0" at bounding box center [528, 296] width 754 height 523
click at [494, 296] on icon at bounding box center [434, 296] width 117 height 0
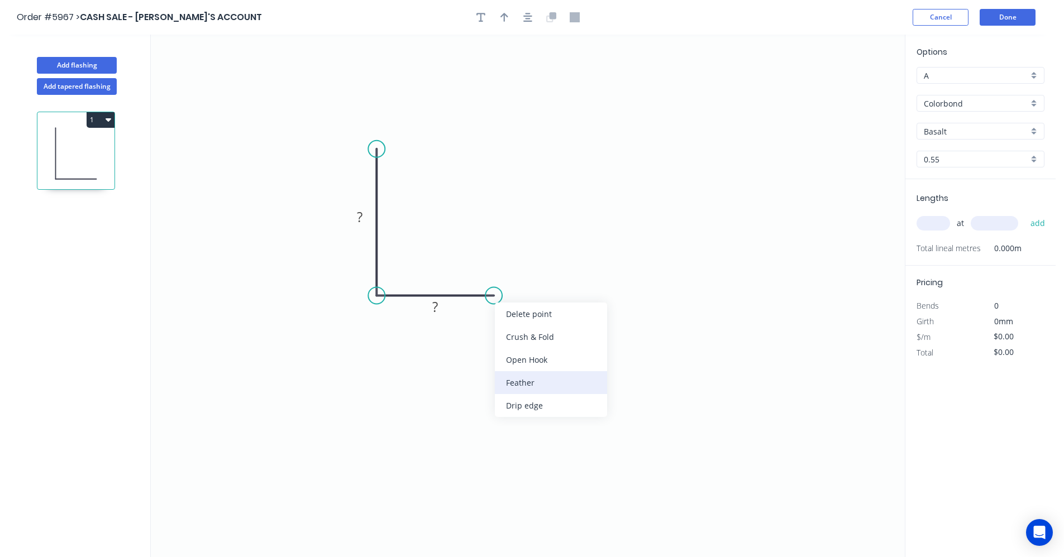
click at [519, 382] on div "Feather" at bounding box center [551, 382] width 112 height 23
click at [359, 214] on tspan "?" at bounding box center [360, 217] width 6 height 18
type input "$7.76"
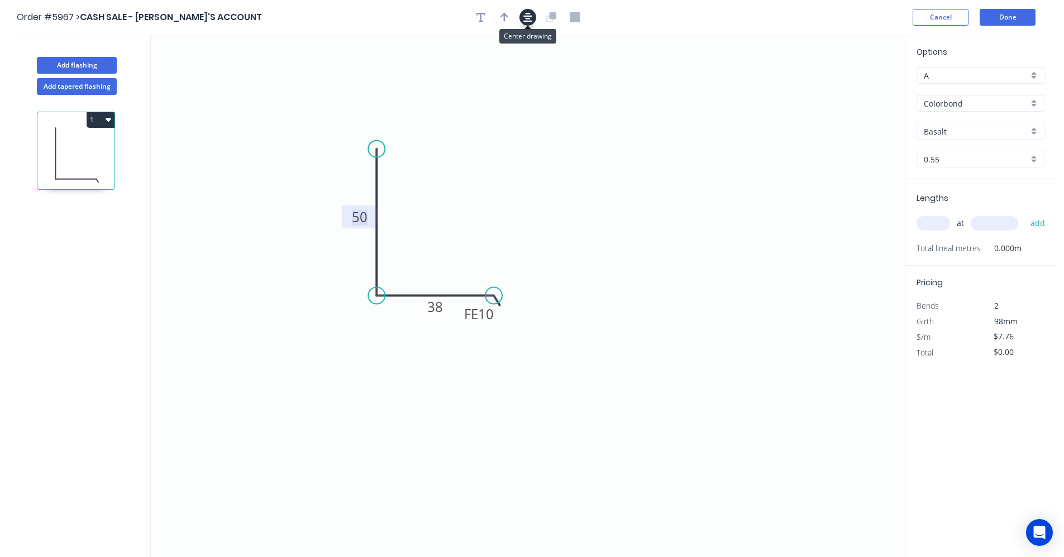
click at [525, 15] on icon "button" at bounding box center [527, 17] width 9 height 10
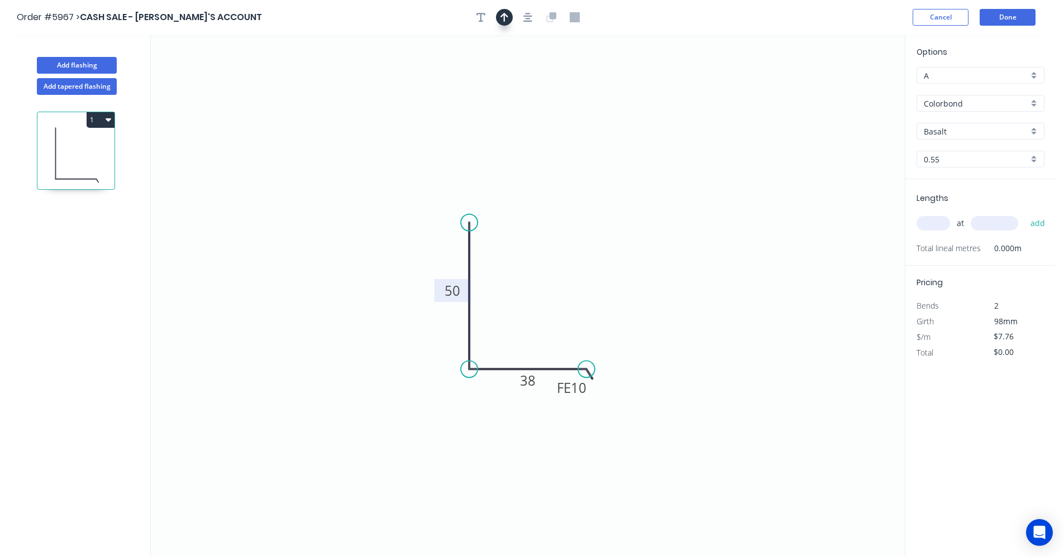
click at [504, 19] on icon "button" at bounding box center [504, 17] width 8 height 9
drag, startPoint x: 849, startPoint y: 90, endPoint x: 548, endPoint y: 352, distance: 398.6
click at [547, 351] on icon at bounding box center [548, 334] width 10 height 36
click at [1034, 133] on div "Basalt" at bounding box center [980, 131] width 128 height 17
click at [968, 212] on div "Cottage Green" at bounding box center [980, 212] width 127 height 20
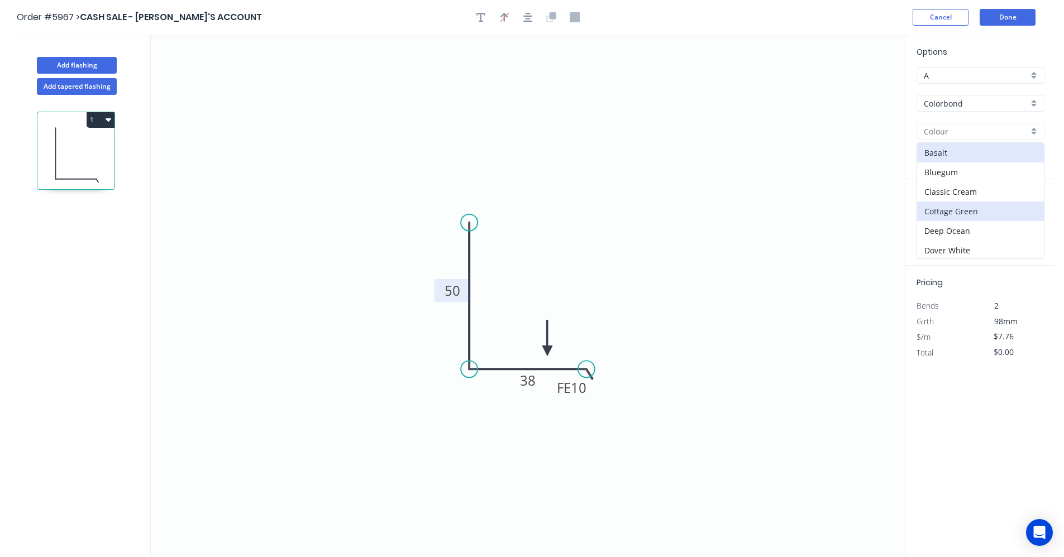
type input "Cottage Green"
click at [937, 225] on input "text" at bounding box center [933, 223] width 34 height 15
type input "6"
type input "2800"
click at [1025, 214] on button "add" at bounding box center [1038, 223] width 26 height 19
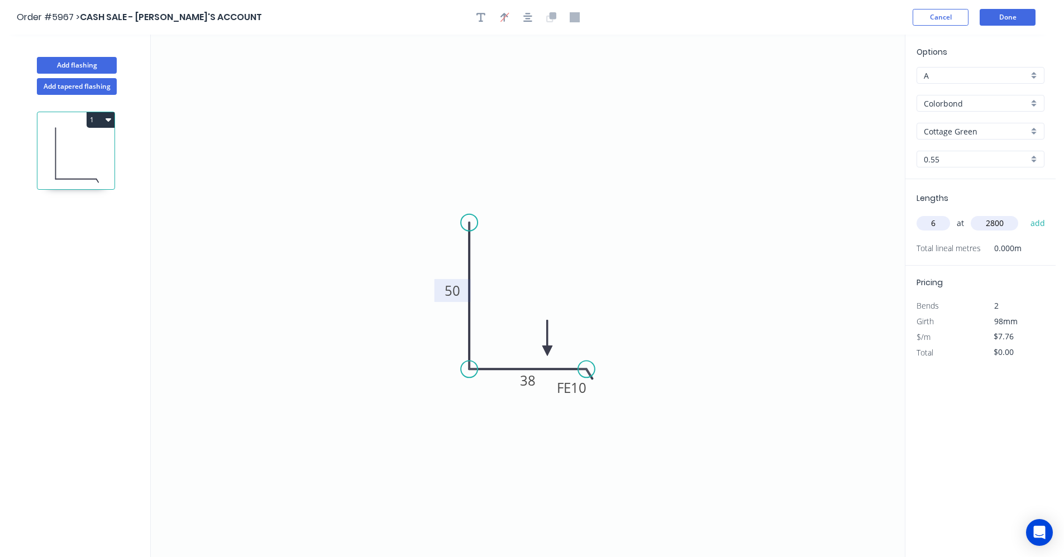
type input "$130.37"
click at [74, 61] on button "Add flashing" at bounding box center [77, 65] width 80 height 17
type input "$0.00"
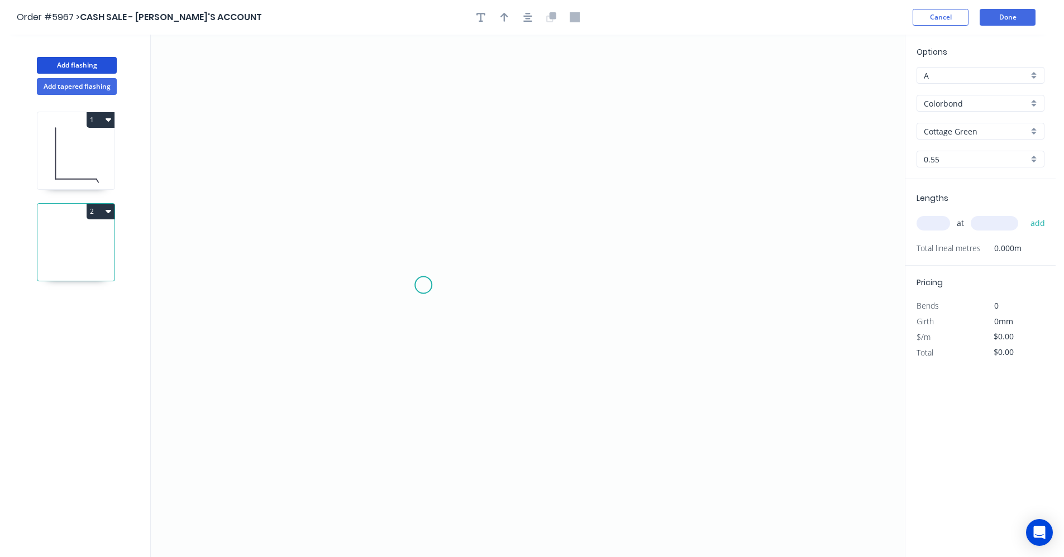
click at [424, 285] on icon "0" at bounding box center [528, 296] width 754 height 523
click at [595, 285] on icon "0" at bounding box center [528, 296] width 754 height 523
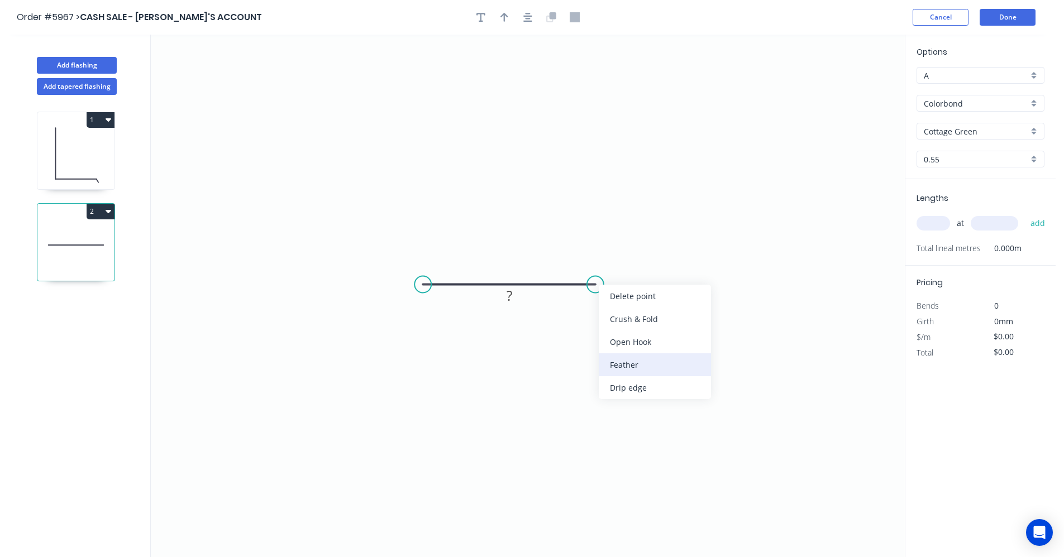
click at [639, 364] on div "Feather" at bounding box center [655, 365] width 112 height 23
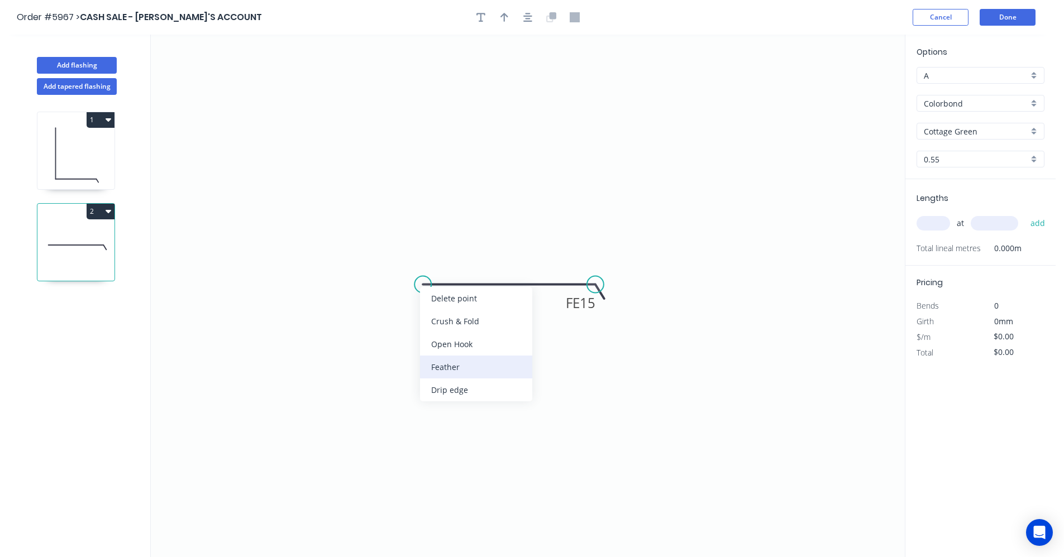
click at [452, 367] on div "Feather" at bounding box center [476, 367] width 112 height 23
click at [462, 332] on div "Flip bend" at bounding box center [479, 325] width 112 height 23
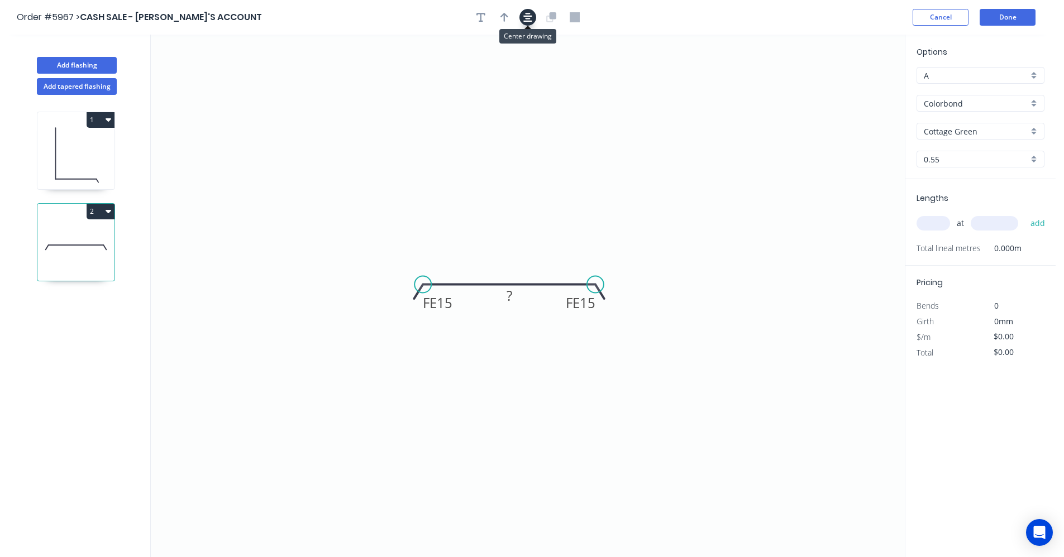
click at [525, 12] on icon "button" at bounding box center [527, 17] width 9 height 10
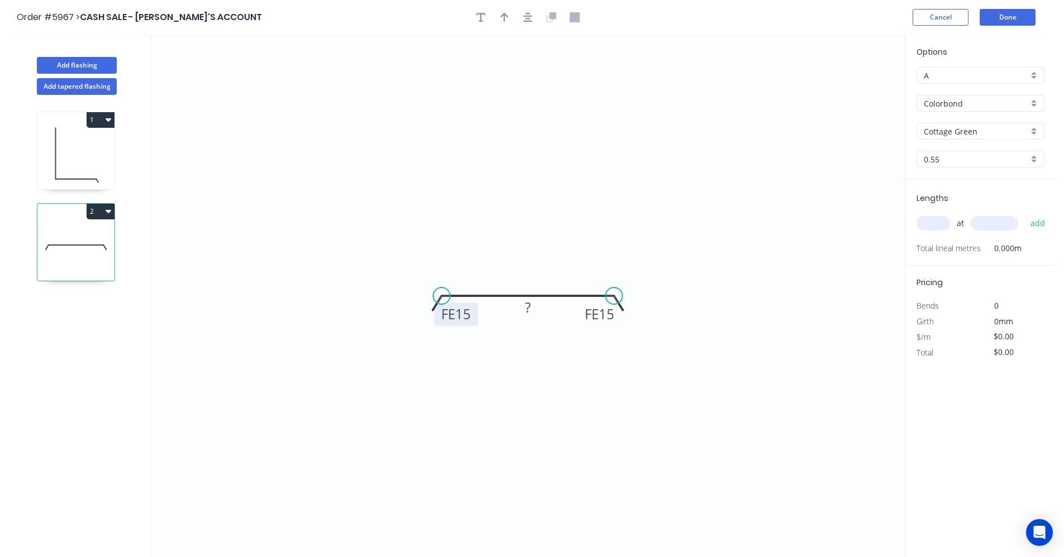
click at [465, 314] on tspan "15" at bounding box center [463, 314] width 16 height 18
type input "$7.76"
click at [935, 226] on input "text" at bounding box center [933, 223] width 34 height 15
type input "12"
type input "2400"
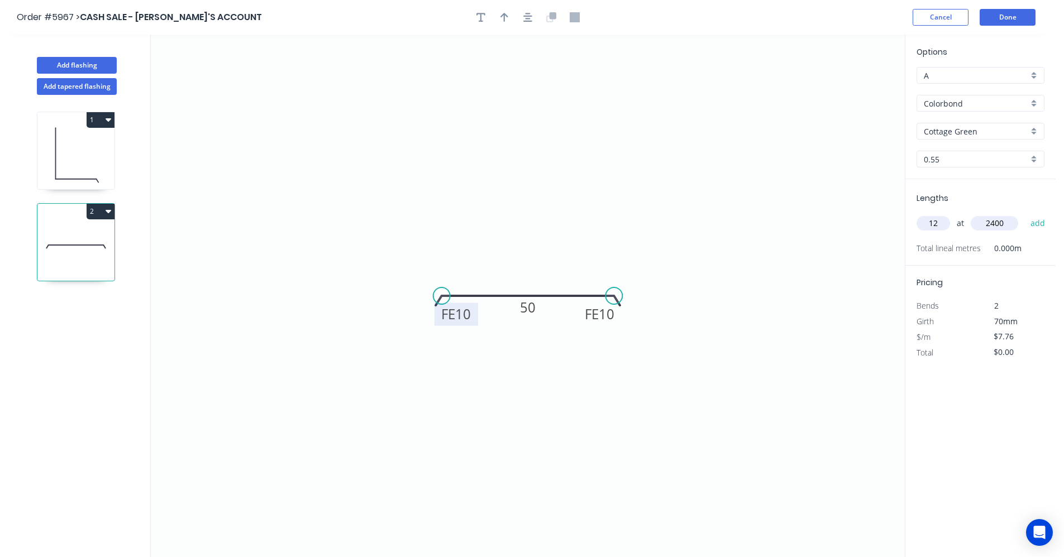
click at [1025, 214] on button "add" at bounding box center [1038, 223] width 26 height 19
click at [94, 169] on icon at bounding box center [75, 153] width 77 height 71
type input "$130.37"
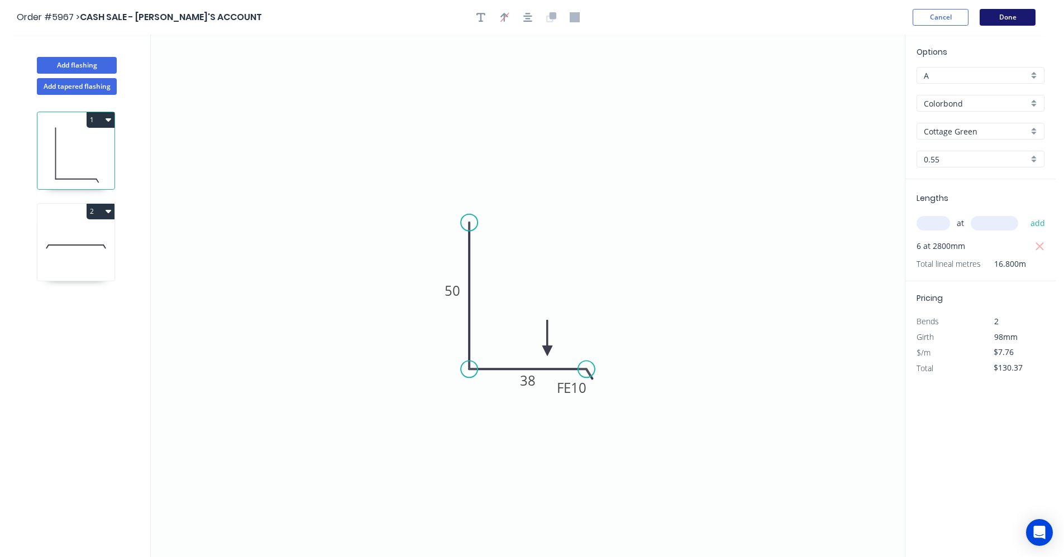
drag, startPoint x: 1021, startPoint y: 8, endPoint x: 1018, endPoint y: 13, distance: 5.8
click at [1019, 12] on header "Order #5967 > CASH SALE - BEN'S ACCOUNT Cancel Done" at bounding box center [528, 17] width 1056 height 35
click at [1011, 13] on button "Done" at bounding box center [1008, 17] width 56 height 17
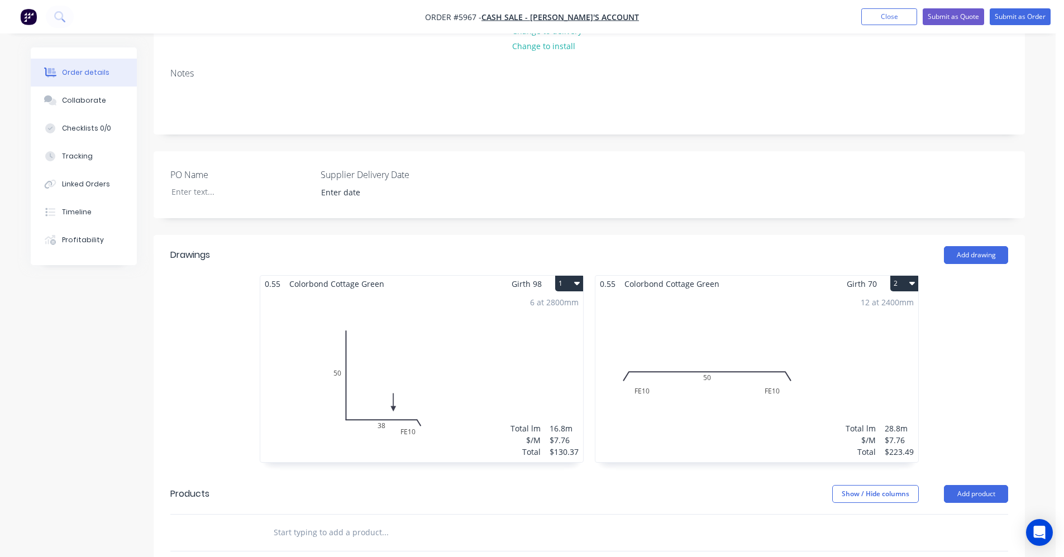
click at [464, 366] on div "6 at 2800mm Total lm $/M Total 16.8m $7.76 $130.37" at bounding box center [421, 377] width 323 height 170
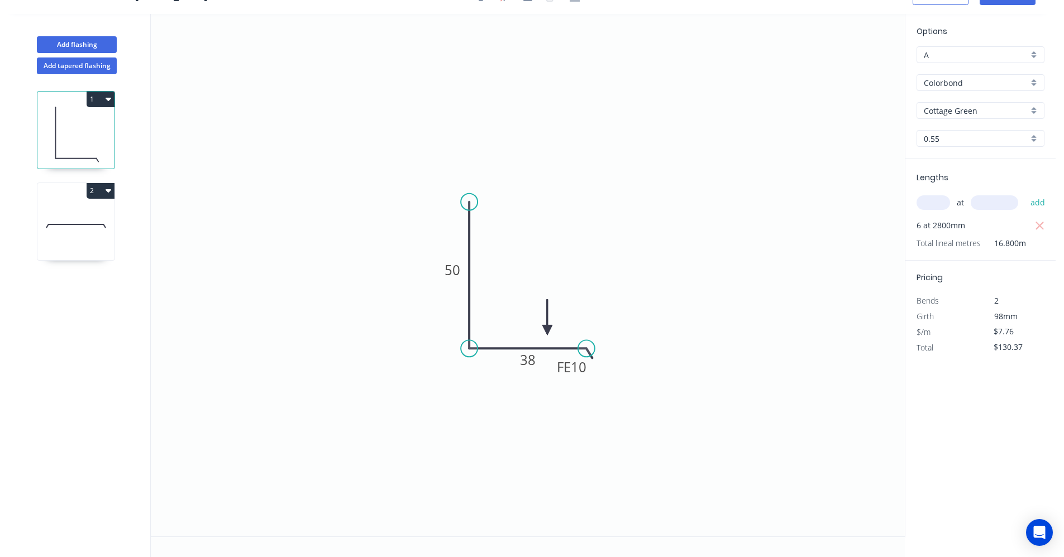
scroll to position [21, 0]
drag, startPoint x: 1004, startPoint y: 52, endPoint x: 1001, endPoint y: 58, distance: 6.2
click at [1004, 52] on input "A" at bounding box center [976, 55] width 104 height 12
click at [962, 93] on div "B" at bounding box center [980, 96] width 127 height 20
type input "B"
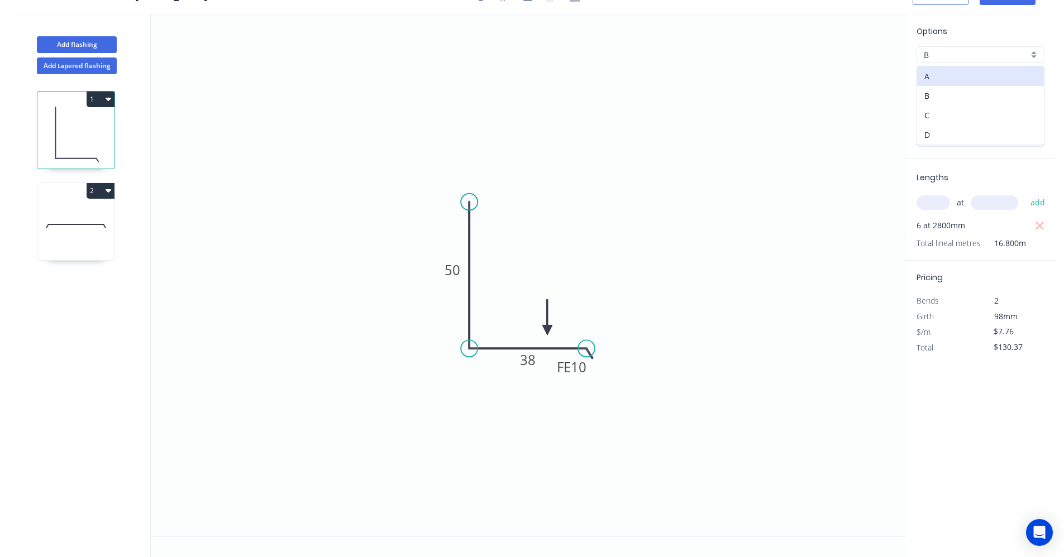
type input "$6.98"
type input "$117.26"
drag, startPoint x: 685, startPoint y: 130, endPoint x: 717, endPoint y: 130, distance: 31.8
click at [691, 130] on icon "0 50 FE 10 38" at bounding box center [528, 275] width 754 height 523
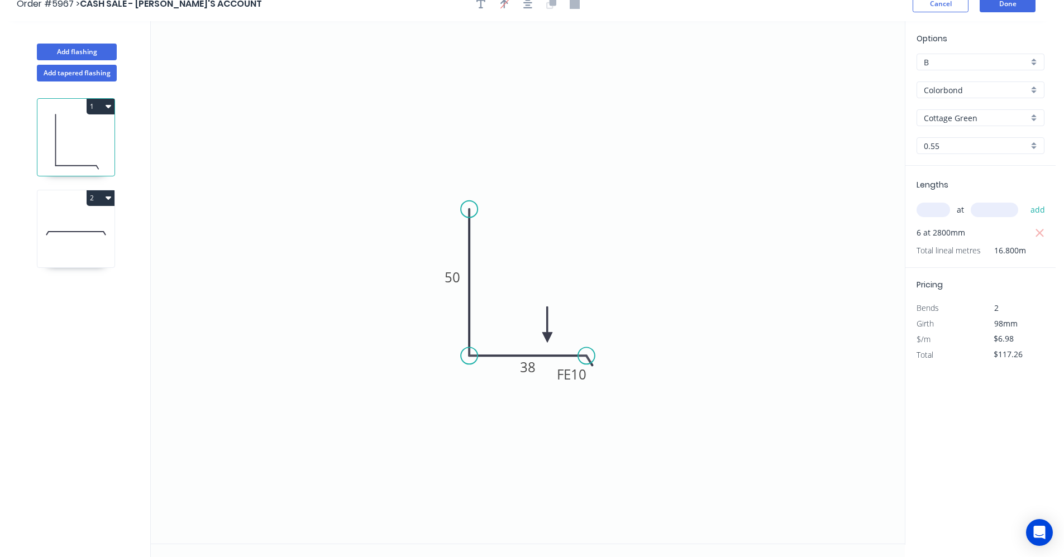
scroll to position [0, 0]
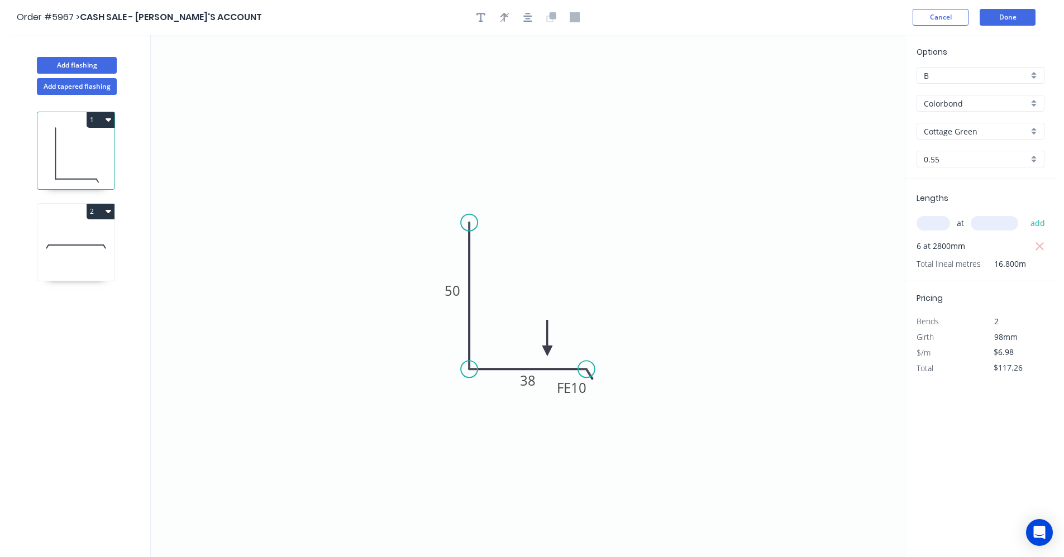
click at [70, 239] on icon at bounding box center [75, 244] width 77 height 71
type input "A"
type input "$7.76"
type input "$223.49"
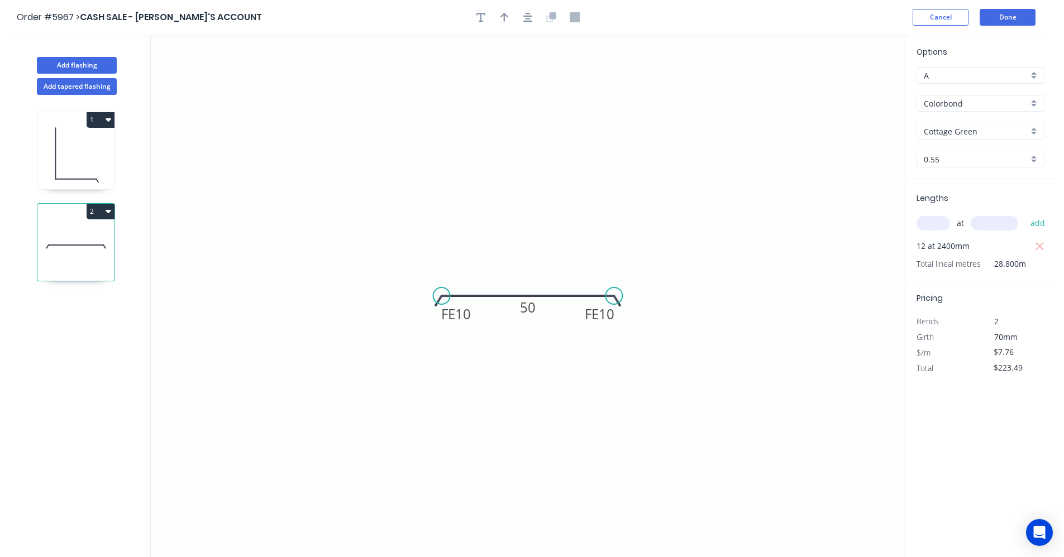
click at [948, 74] on input "A" at bounding box center [976, 76] width 104 height 12
click at [938, 111] on div "B" at bounding box center [980, 117] width 127 height 20
type input "B"
type input "$6.98"
type input "$201.02"
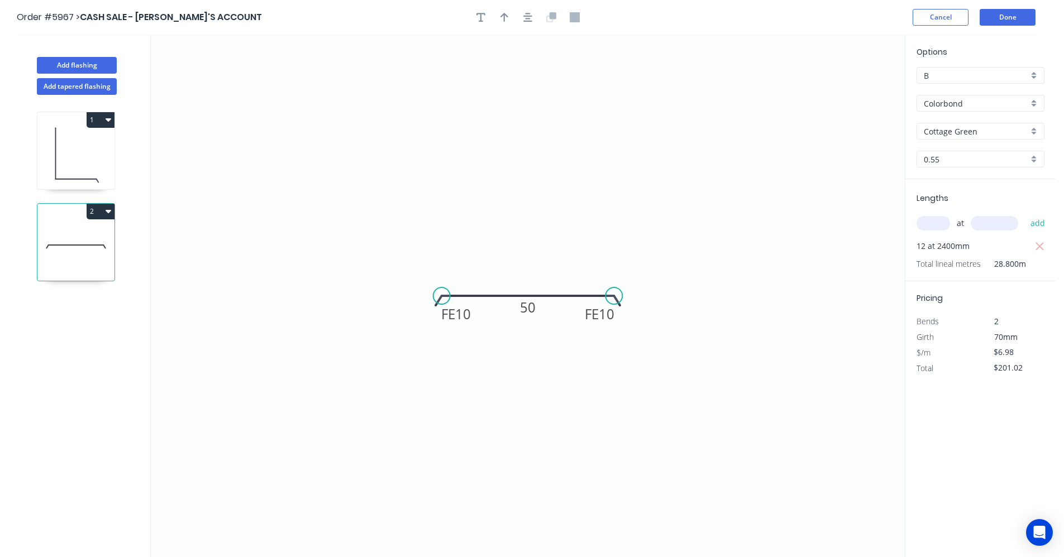
drag, startPoint x: 796, startPoint y: 130, endPoint x: 851, endPoint y: 120, distance: 56.1
click at [798, 128] on icon "0 FE 10 FE 10 50" at bounding box center [528, 296] width 754 height 523
click at [1005, 14] on button "Done" at bounding box center [1008, 17] width 56 height 17
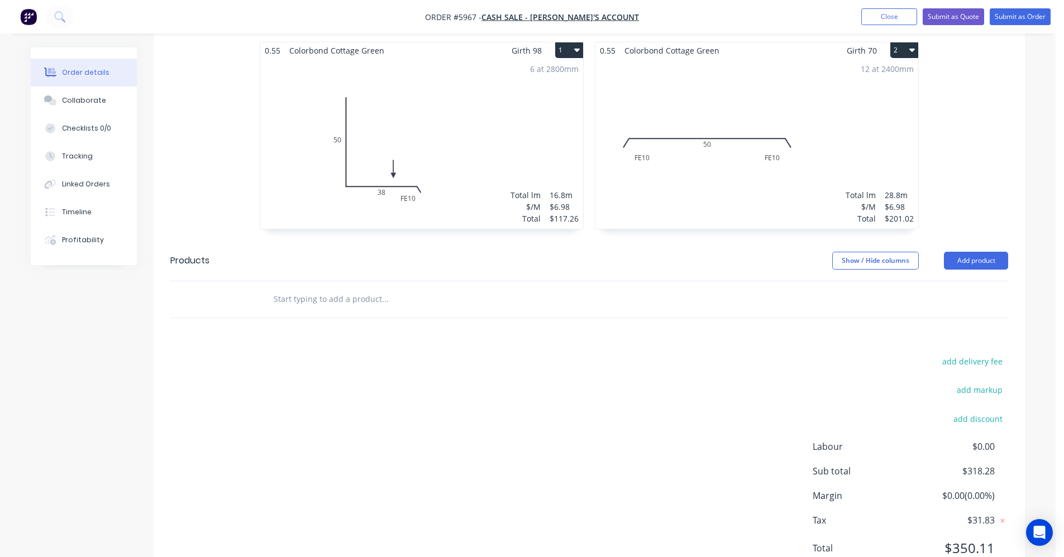
scroll to position [428, 0]
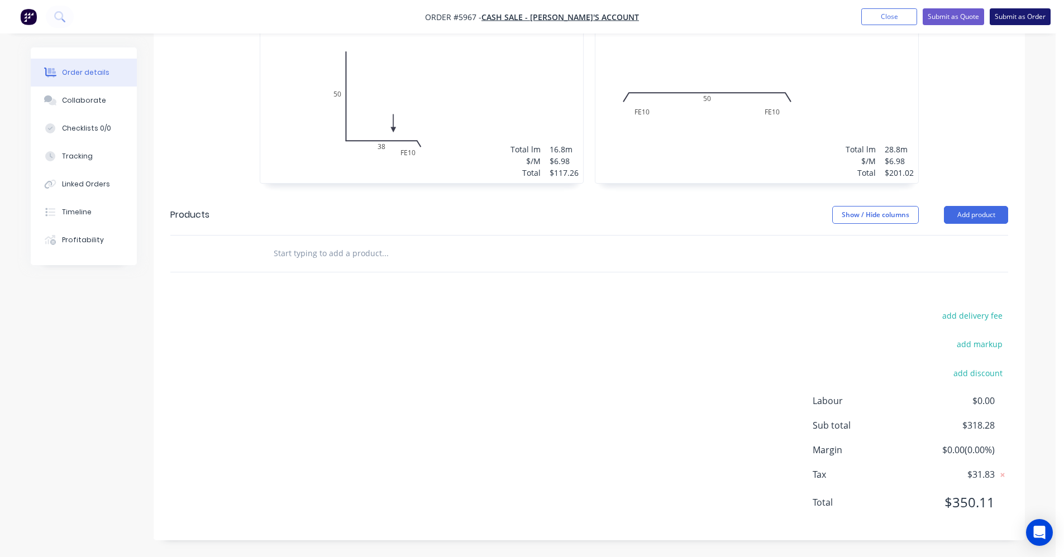
click at [1016, 18] on button "Submit as Order" at bounding box center [1020, 16] width 61 height 17
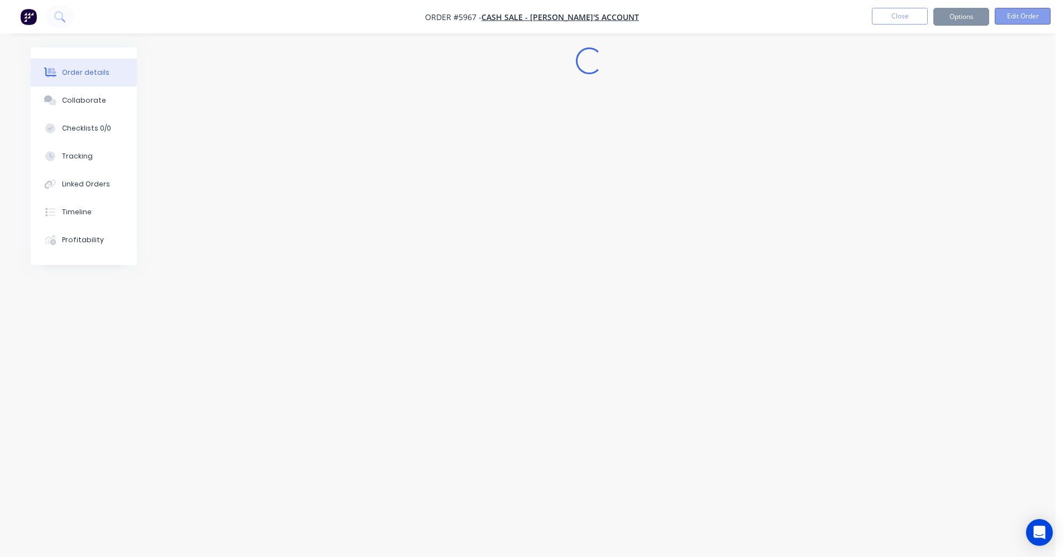
scroll to position [0, 0]
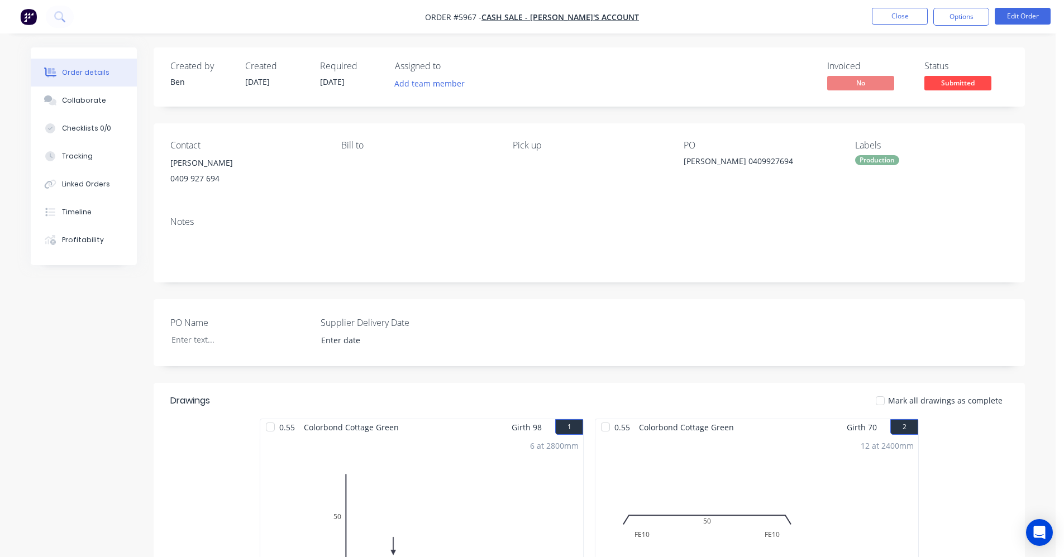
drag, startPoint x: 869, startPoint y: 172, endPoint x: 872, endPoint y: 166, distance: 6.2
click at [872, 167] on div "Labels Production" at bounding box center [931, 165] width 153 height 51
click at [871, 164] on div "Production" at bounding box center [877, 160] width 44 height 10
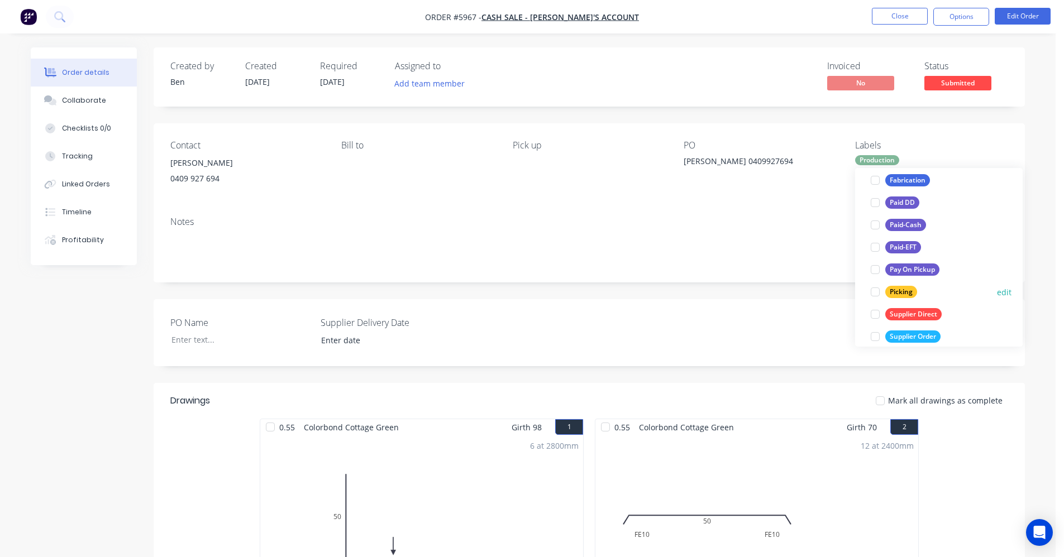
scroll to position [145, 0]
drag, startPoint x: 901, startPoint y: 249, endPoint x: 859, endPoint y: 245, distance: 42.1
click at [900, 249] on div "Paid-EFT" at bounding box center [903, 246] width 36 height 12
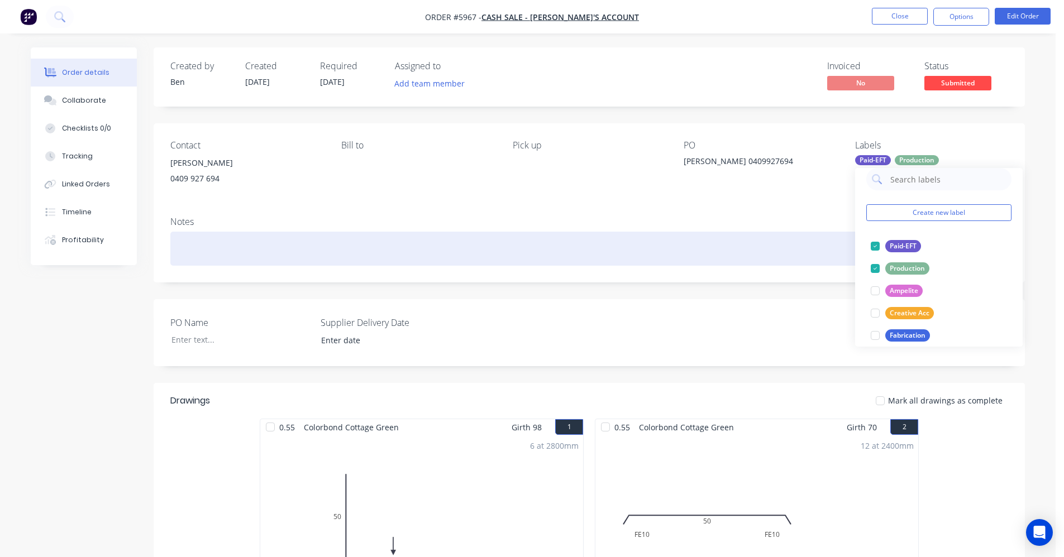
click at [795, 236] on div at bounding box center [589, 249] width 838 height 34
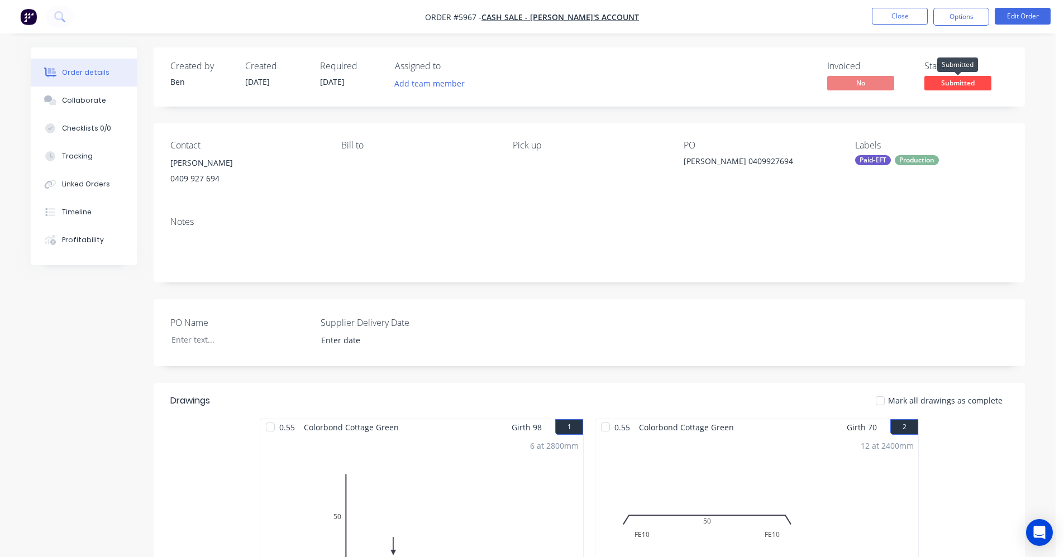
click at [961, 86] on span "Submitted" at bounding box center [957, 83] width 67 height 14
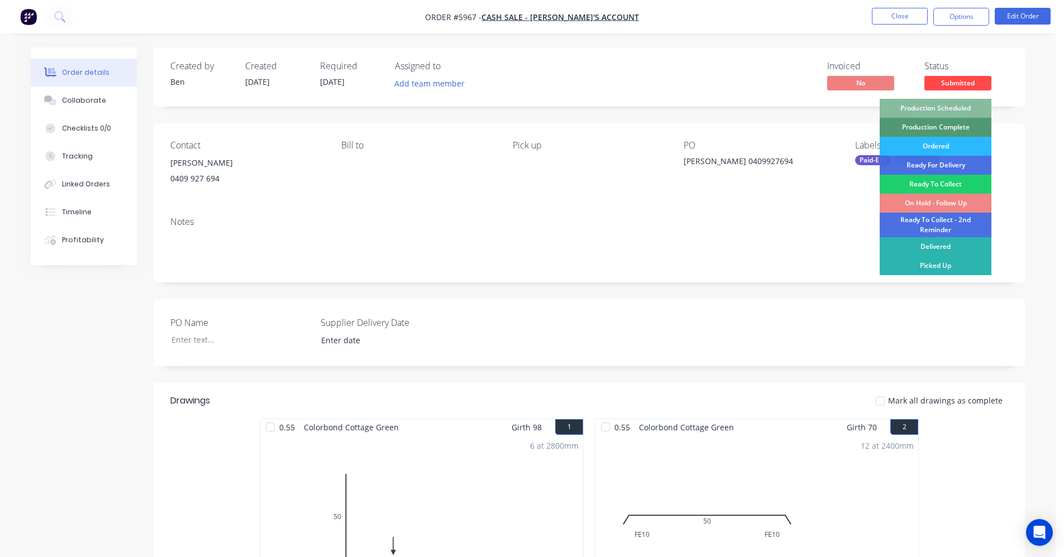
click at [954, 110] on div "Production Scheduled" at bounding box center [936, 108] width 112 height 19
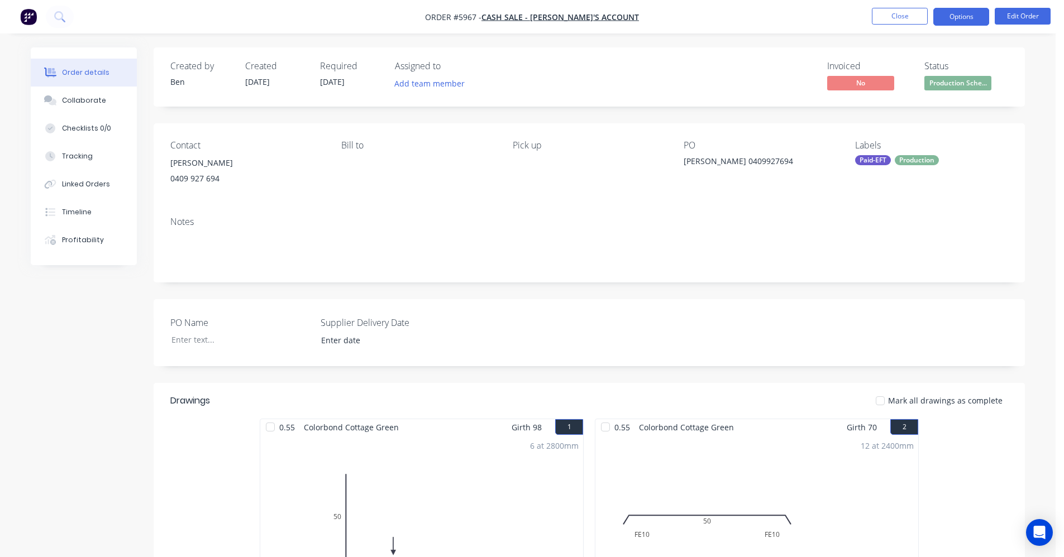
click at [956, 22] on button "Options" at bounding box center [961, 17] width 56 height 18
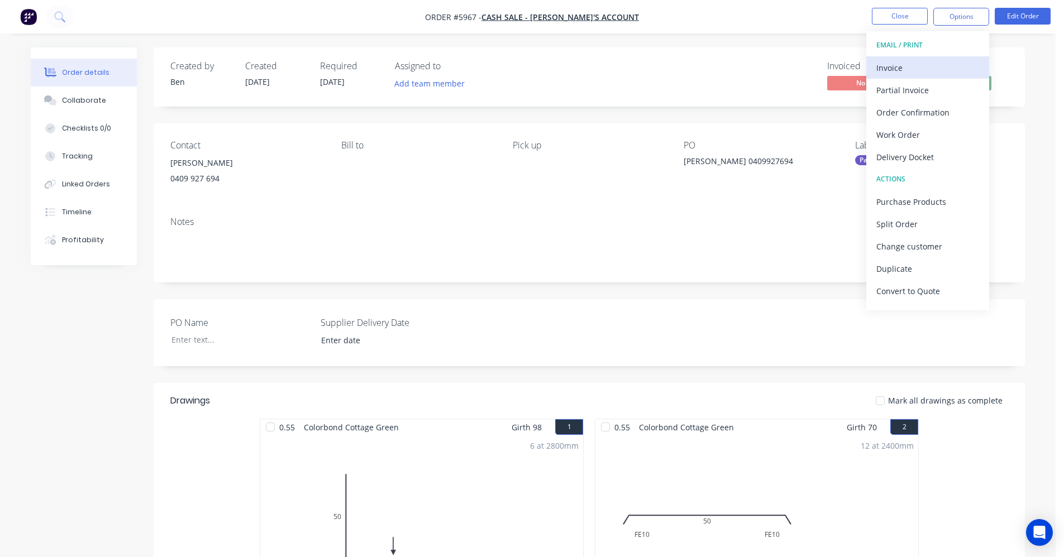
click at [939, 61] on div "Invoice" at bounding box center [927, 68] width 103 height 16
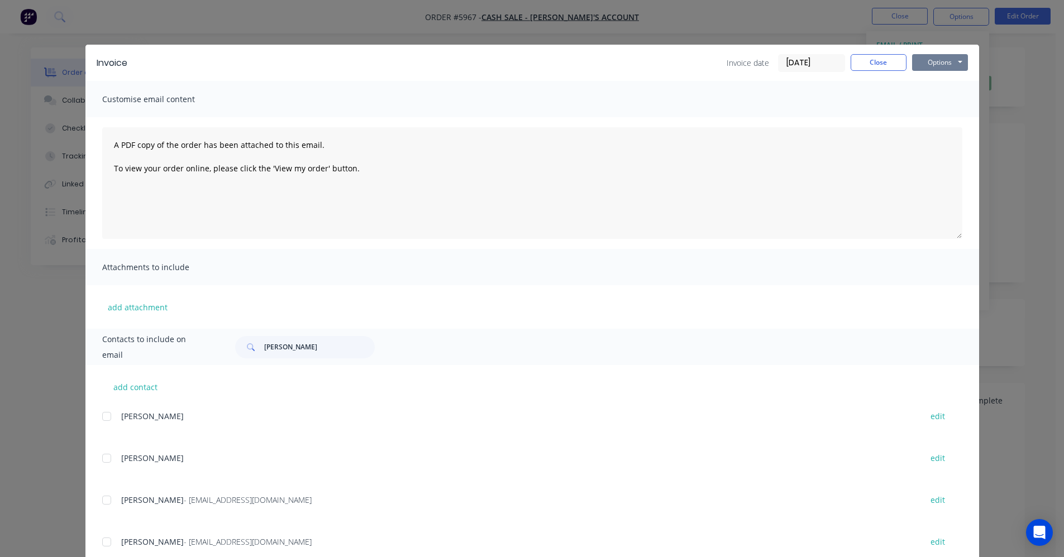
drag, startPoint x: 932, startPoint y: 57, endPoint x: 936, endPoint y: 67, distance: 10.8
click at [932, 58] on button "Options" at bounding box center [940, 62] width 56 height 17
click at [944, 98] on button "Print" at bounding box center [947, 101] width 71 height 18
click at [860, 60] on button "Close" at bounding box center [879, 62] width 56 height 17
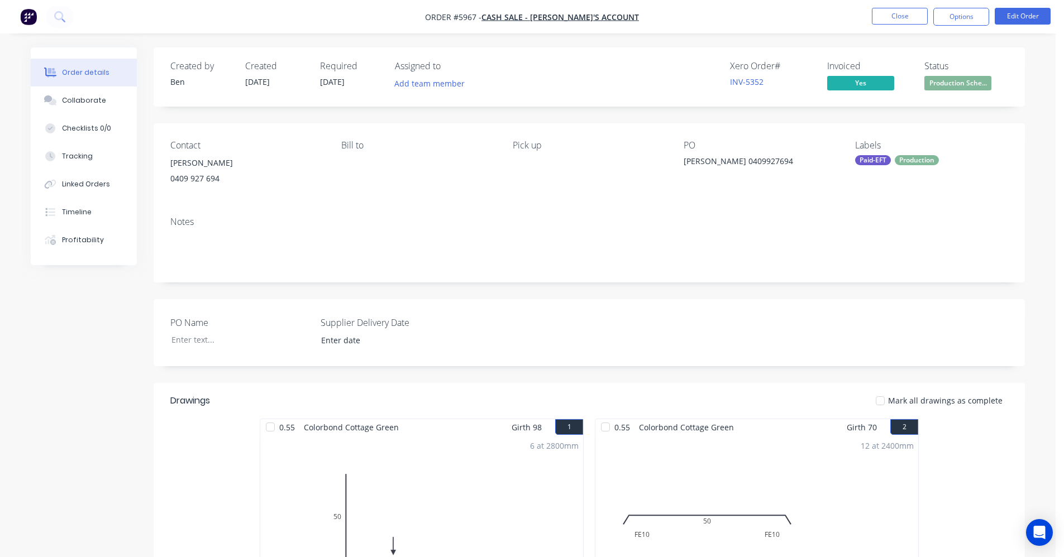
click at [873, 160] on div "Paid-EFT" at bounding box center [873, 160] width 36 height 10
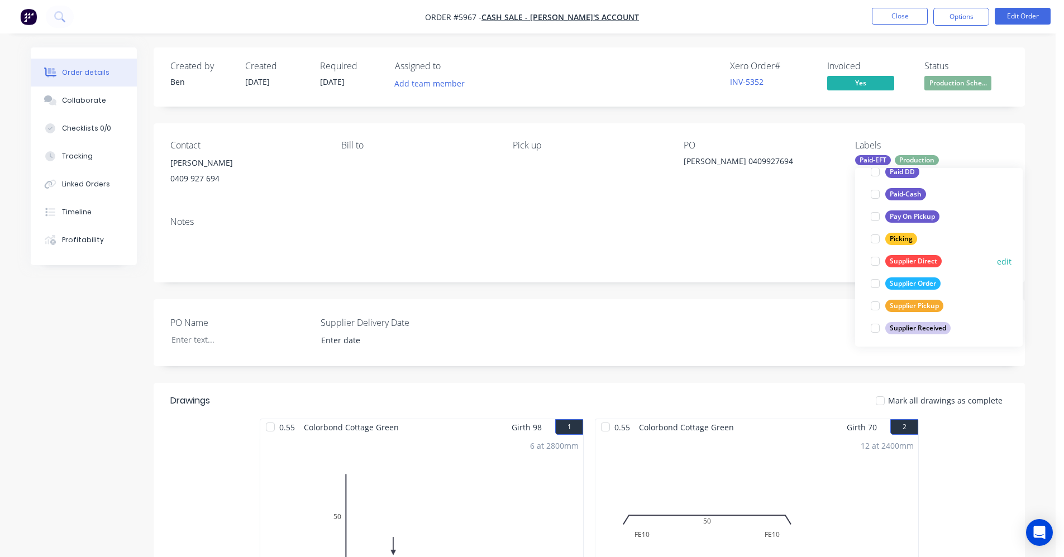
scroll to position [201, 0]
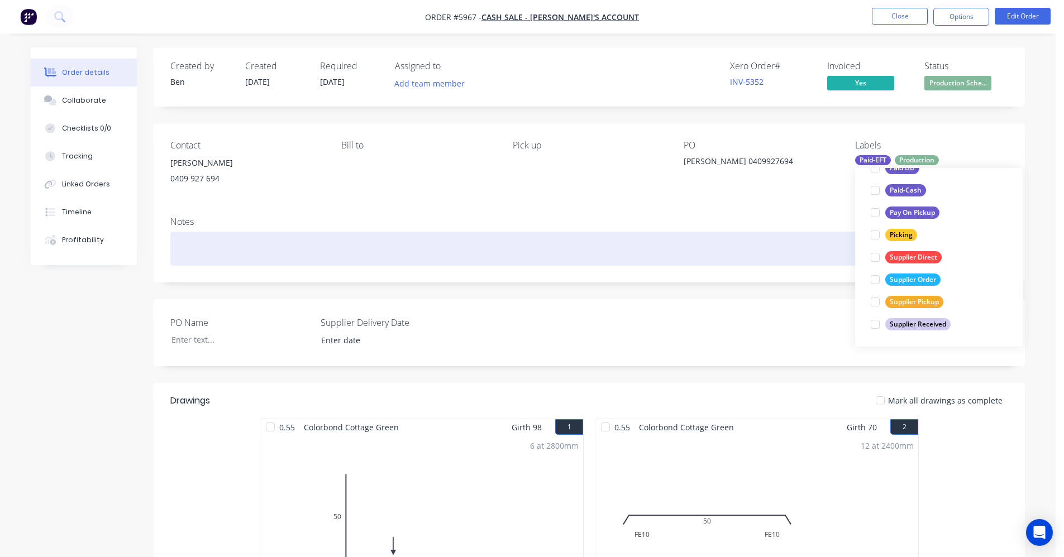
click at [758, 237] on div at bounding box center [589, 249] width 838 height 34
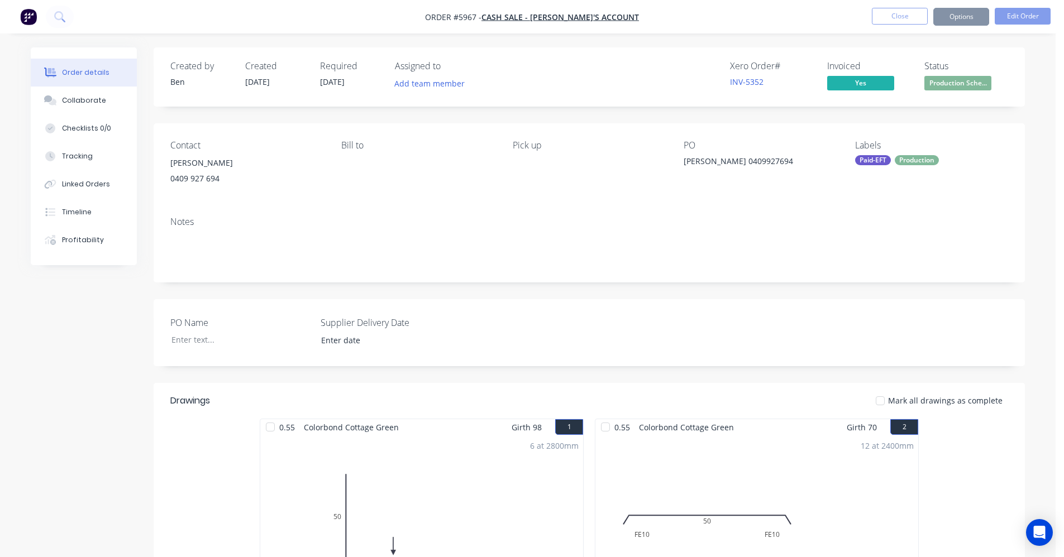
click at [910, 15] on button "Close" at bounding box center [900, 16] width 56 height 17
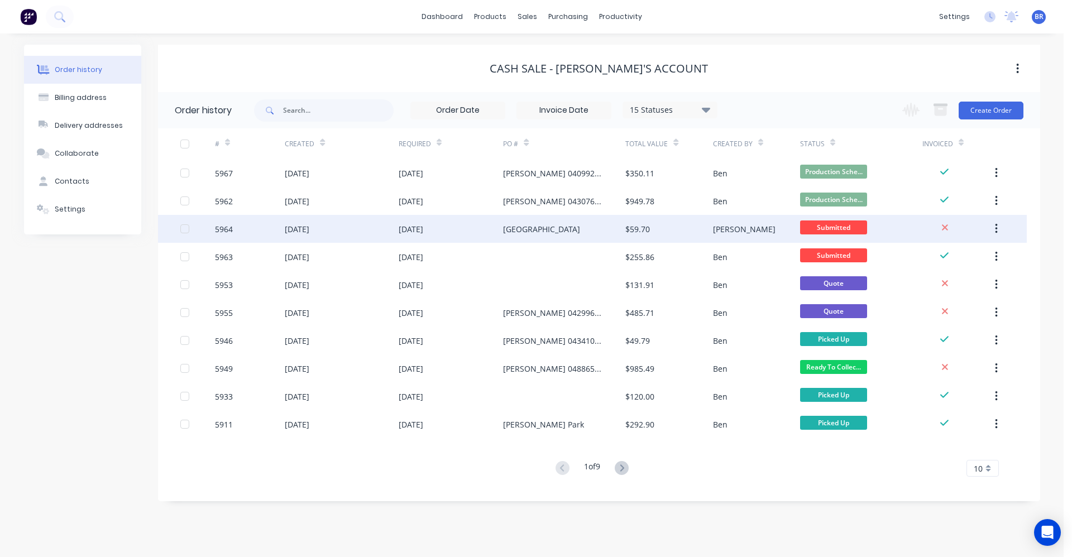
click at [555, 232] on div "[GEOGRAPHIC_DATA]" at bounding box center [564, 229] width 122 height 28
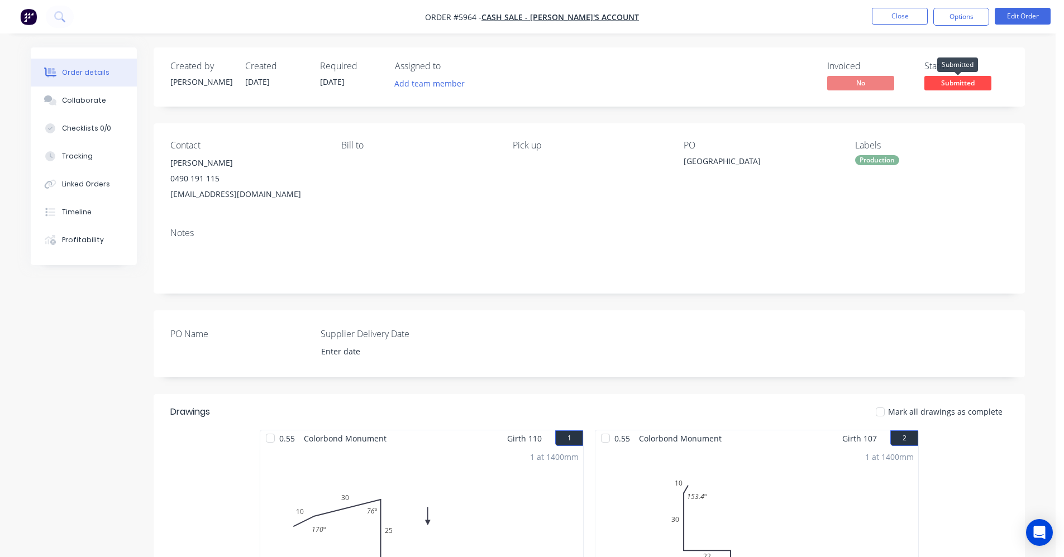
click at [949, 83] on span "Submitted" at bounding box center [957, 83] width 67 height 14
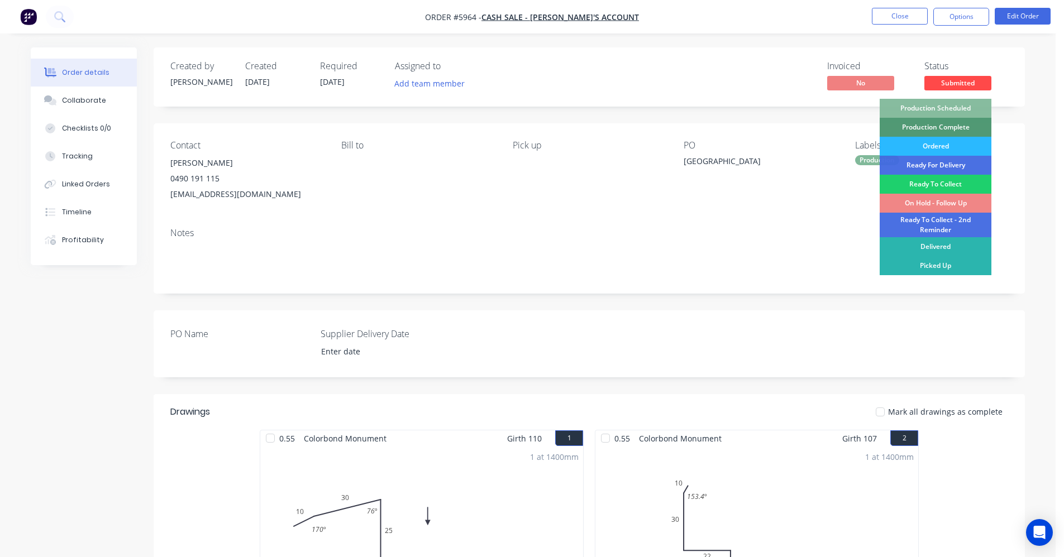
drag, startPoint x: 656, startPoint y: 236, endPoint x: 362, endPoint y: 190, distance: 298.0
click at [657, 236] on div "Notes" at bounding box center [589, 233] width 838 height 11
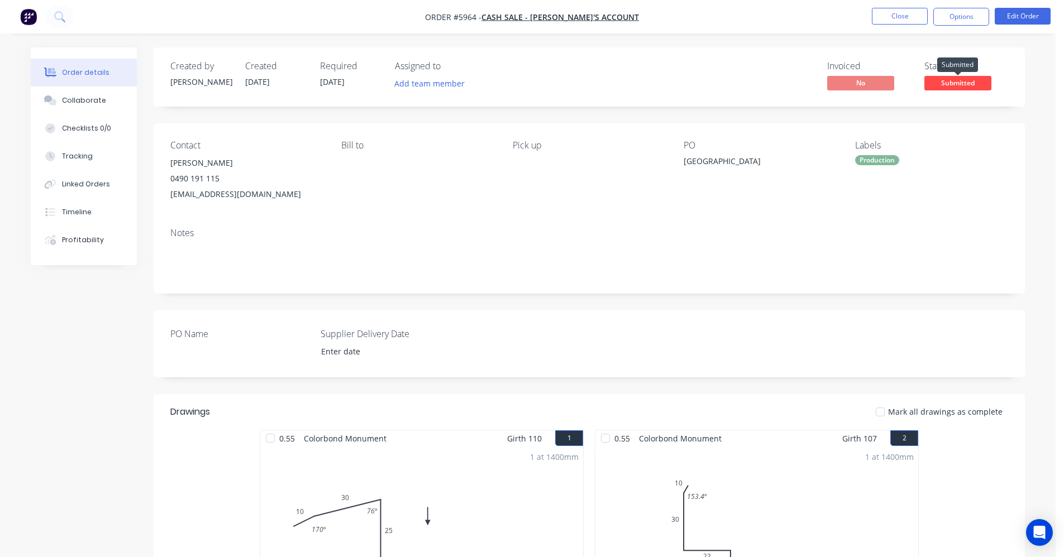
click at [952, 82] on span "Submitted" at bounding box center [957, 83] width 67 height 14
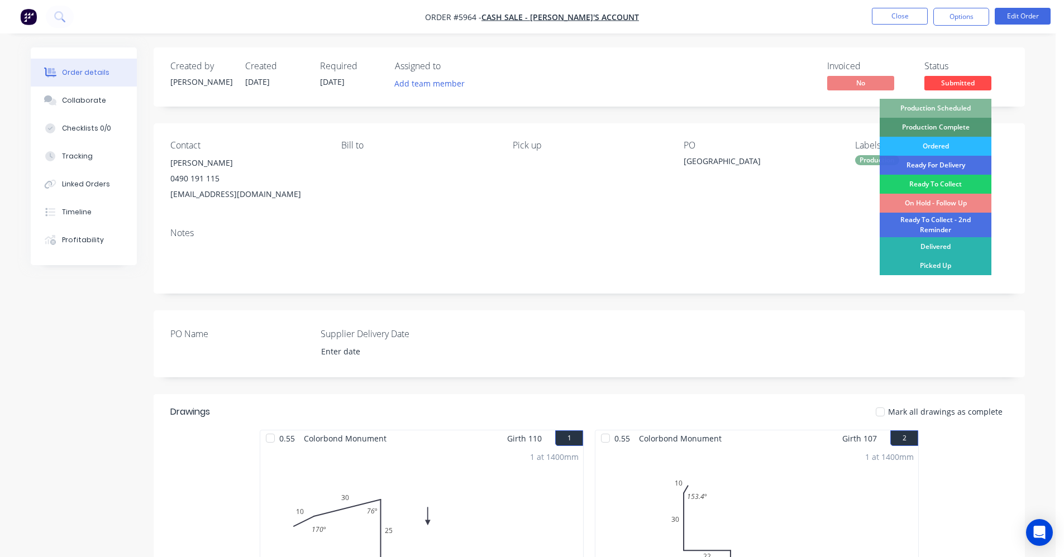
click at [939, 107] on div "Production Scheduled" at bounding box center [936, 108] width 112 height 19
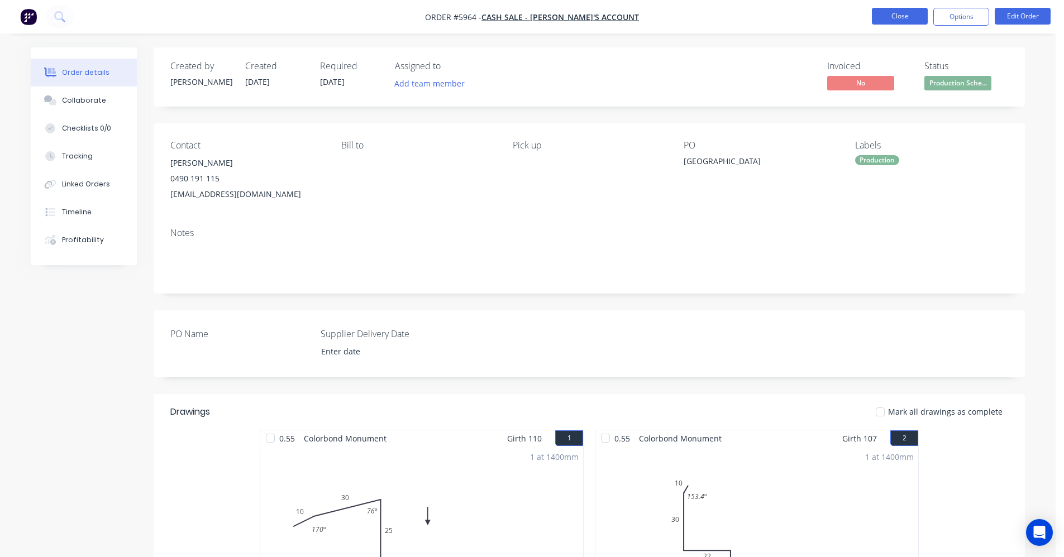
click at [903, 14] on button "Close" at bounding box center [900, 16] width 56 height 17
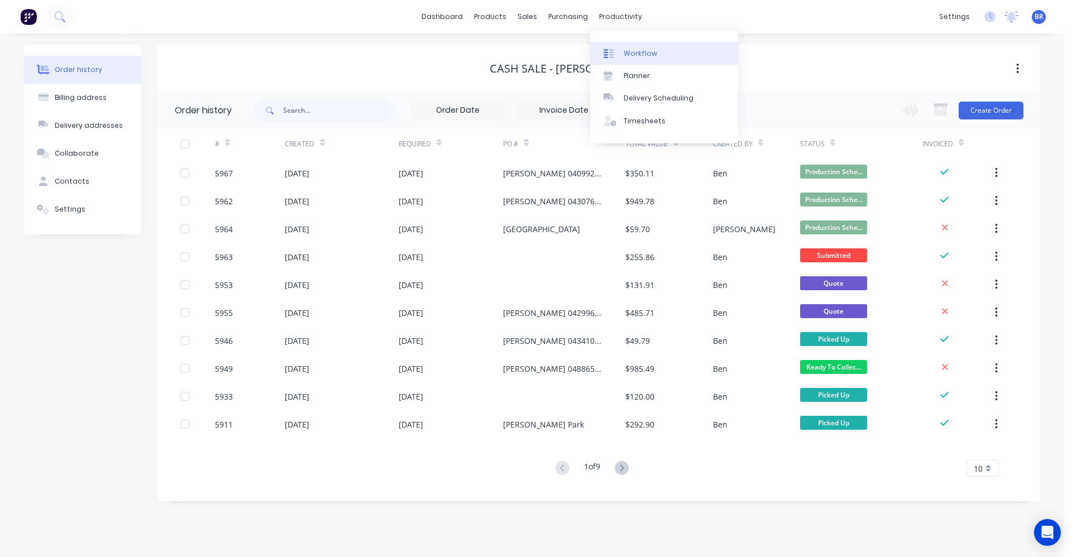
click at [632, 55] on div "Workflow" at bounding box center [641, 54] width 34 height 10
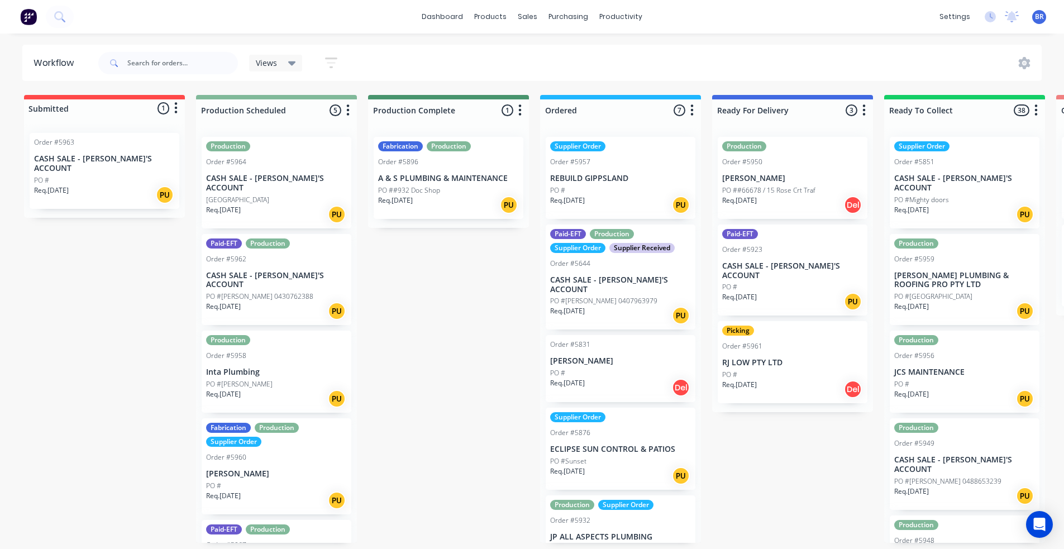
click at [290, 63] on icon at bounding box center [292, 63] width 8 height 4
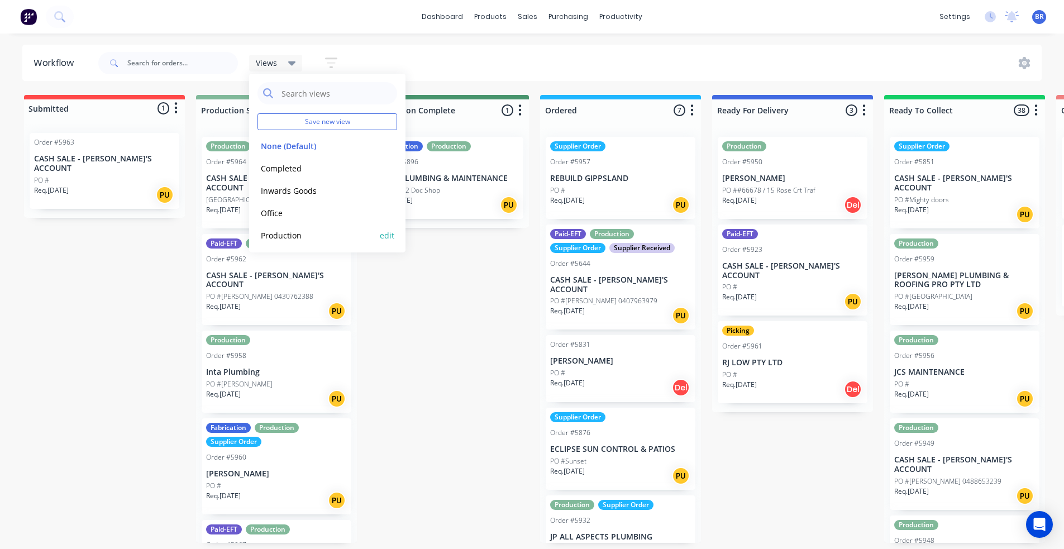
click at [287, 236] on button "Production" at bounding box center [316, 235] width 119 height 13
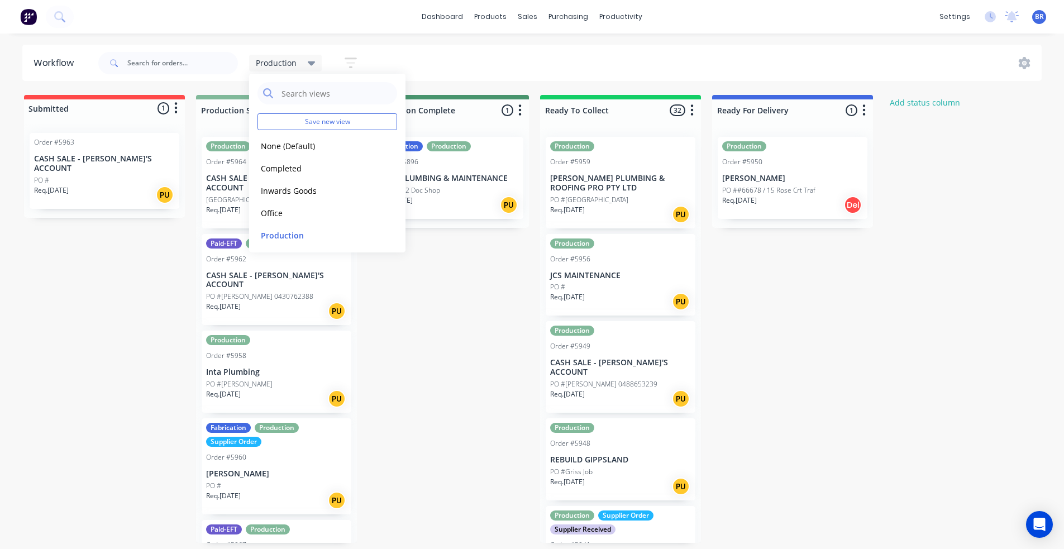
drag, startPoint x: 61, startPoint y: 278, endPoint x: 64, endPoint y: 265, distance: 13.3
click at [63, 278] on div "Submitted 1 Status colour #FF4949 hex #FF4949 Save Cancel Summaries Total order…" at bounding box center [842, 319] width 1701 height 448
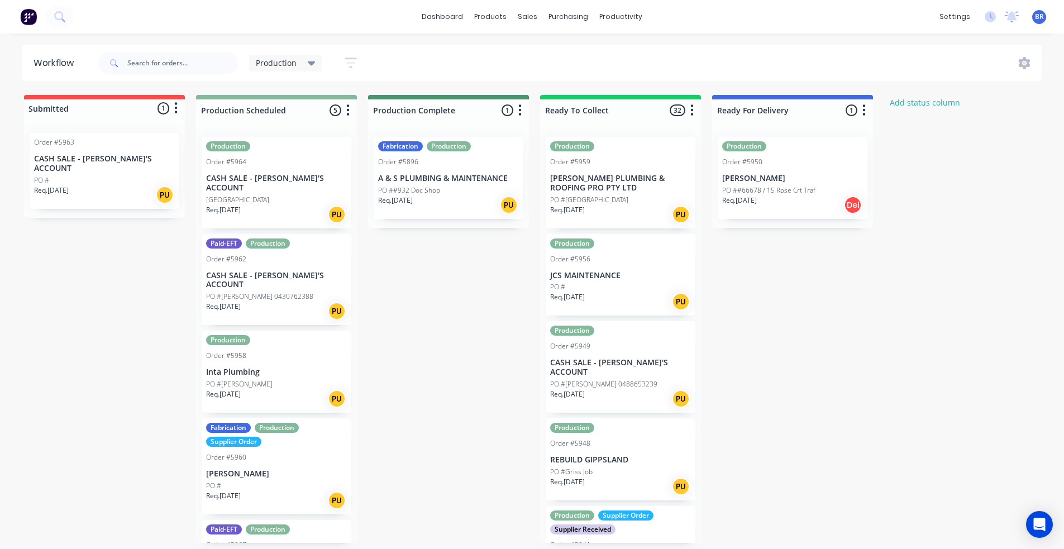
click at [694, 105] on button "button" at bounding box center [691, 110] width 13 height 13
click at [642, 154] on button "Notifications" at bounding box center [643, 153] width 112 height 18
click at [691, 107] on icon "button" at bounding box center [691, 110] width 3 height 14
click at [786, 186] on p "PO ##66678 / 15 Rose Crt Traf" at bounding box center [768, 190] width 93 height 10
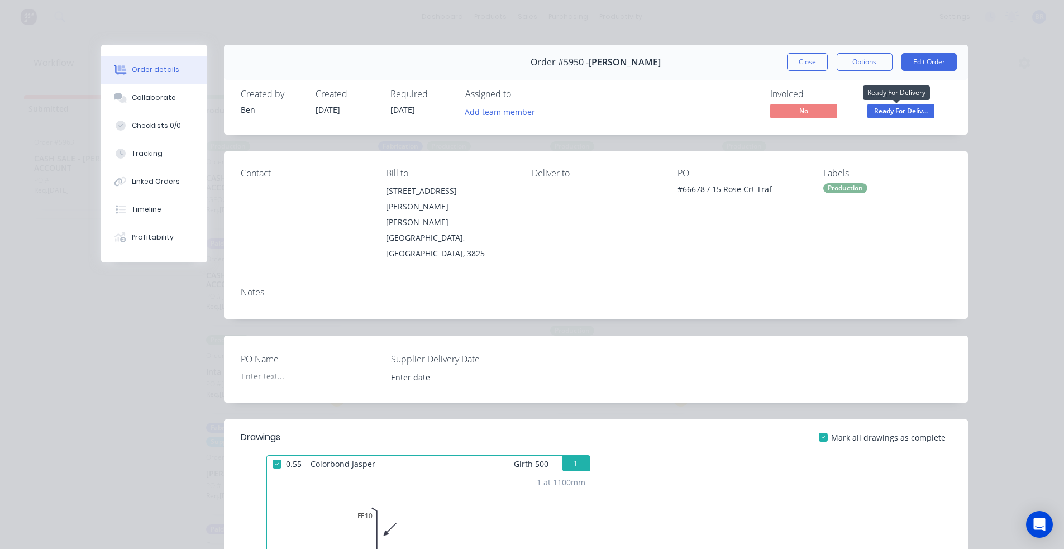
click at [898, 114] on span "Ready For Deliv..." at bounding box center [900, 111] width 67 height 14
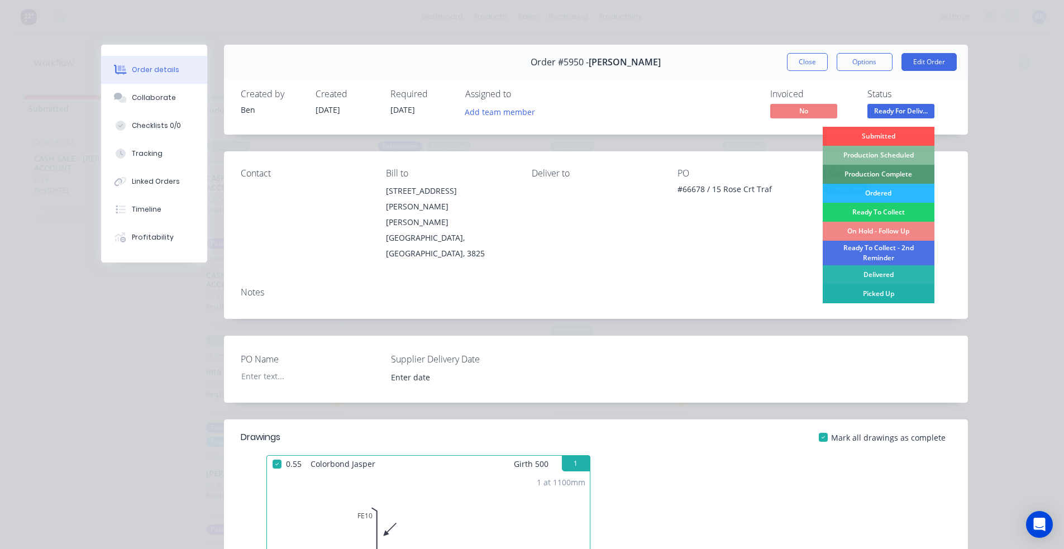
click at [849, 293] on div "Picked Up" at bounding box center [879, 293] width 112 height 19
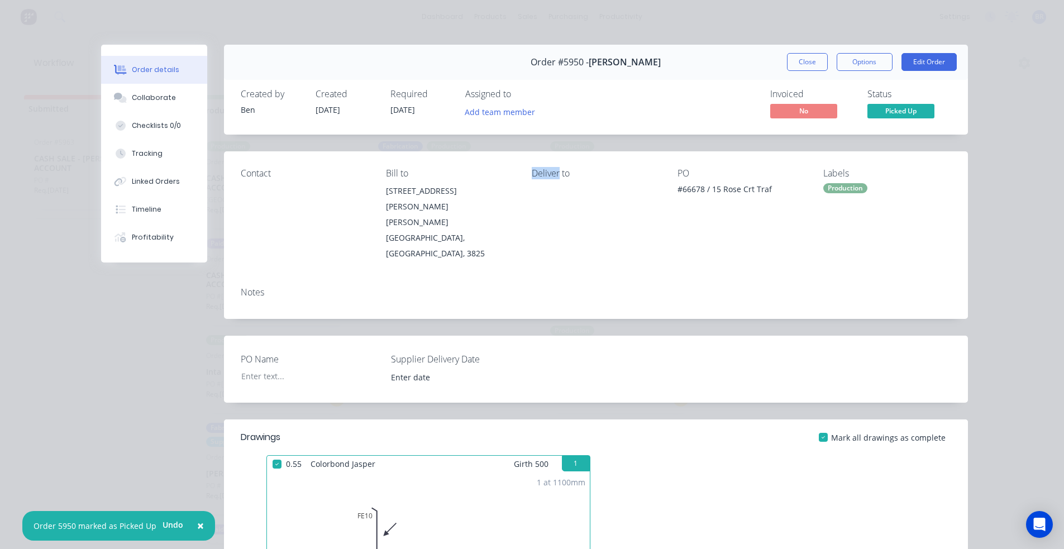
click at [532, 173] on div "Deliver to" at bounding box center [596, 173] width 128 height 11
drag, startPoint x: 549, startPoint y: 174, endPoint x: 543, endPoint y: 176, distance: 5.8
click at [543, 176] on div "Deliver to" at bounding box center [596, 173] width 128 height 11
drag, startPoint x: 806, startPoint y: 60, endPoint x: 809, endPoint y: 69, distance: 10.1
click at [806, 59] on button "Close" at bounding box center [807, 62] width 41 height 18
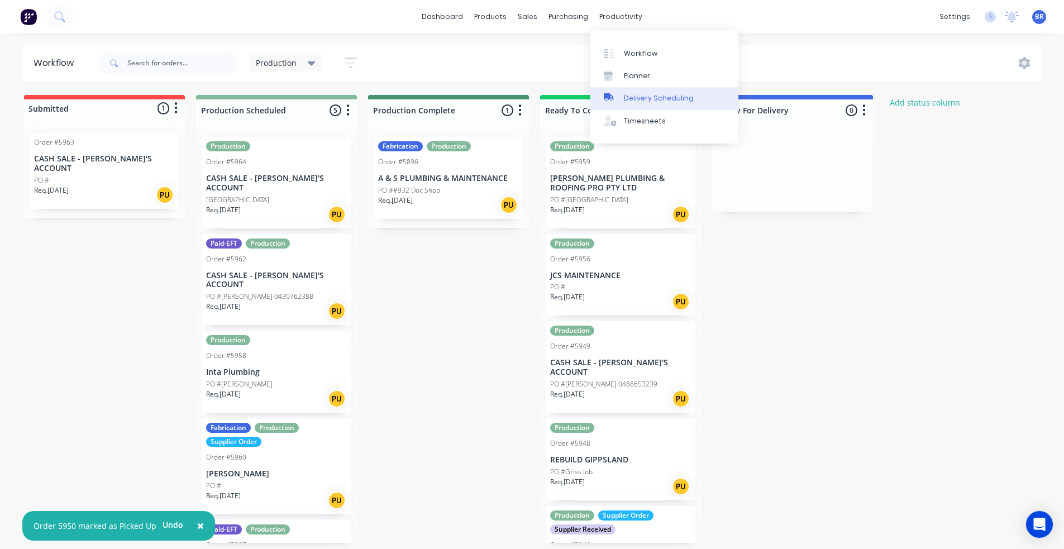
click at [648, 99] on div "Delivery Scheduling" at bounding box center [659, 98] width 70 height 10
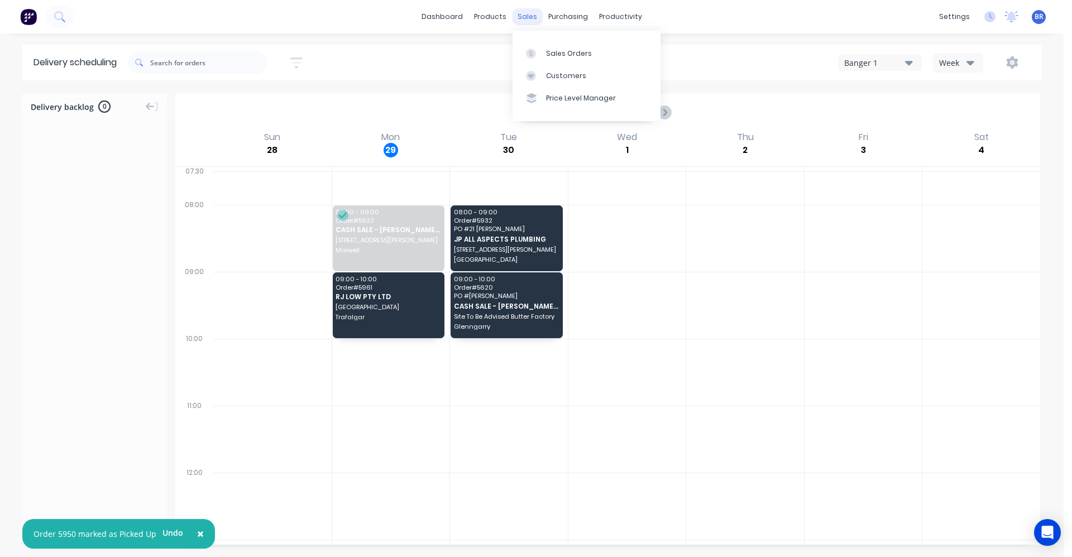
click at [527, 16] on div "sales" at bounding box center [527, 16] width 31 height 17
click at [556, 54] on div "Sales Orders" at bounding box center [569, 54] width 46 height 10
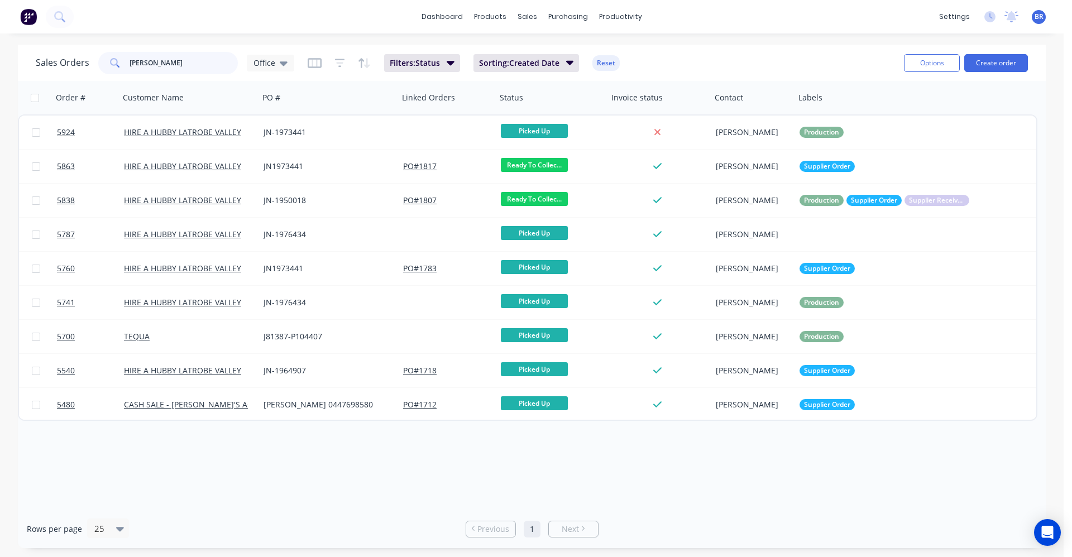
drag, startPoint x: 155, startPoint y: 70, endPoint x: 12, endPoint y: 45, distance: 145.1
click at [11, 47] on div "Sales Orders corey Office Filters: Status Sorting: Created Date Reset Options C…" at bounding box center [532, 297] width 1064 height 504
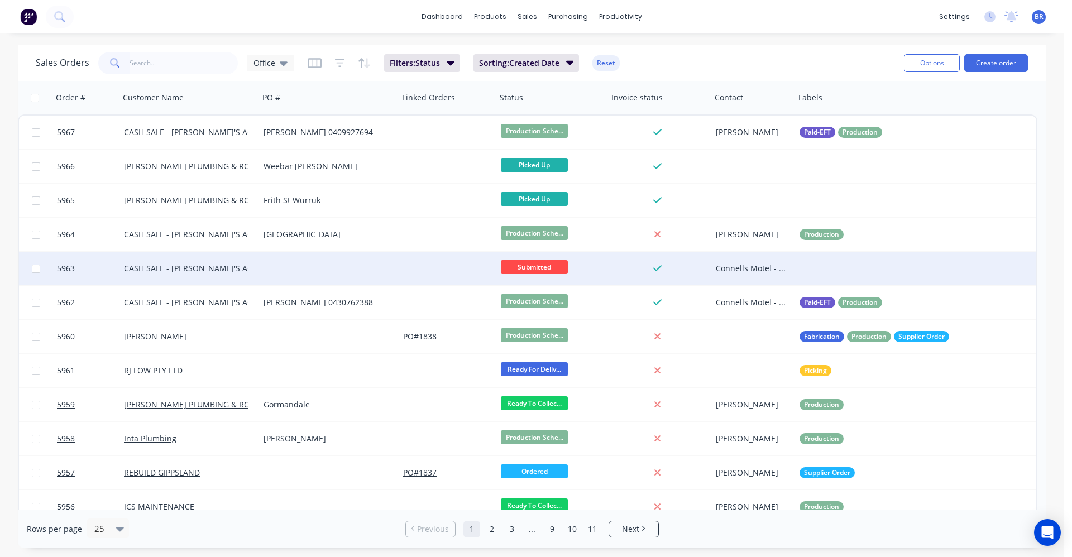
click at [399, 268] on div at bounding box center [448, 269] width 98 height 34
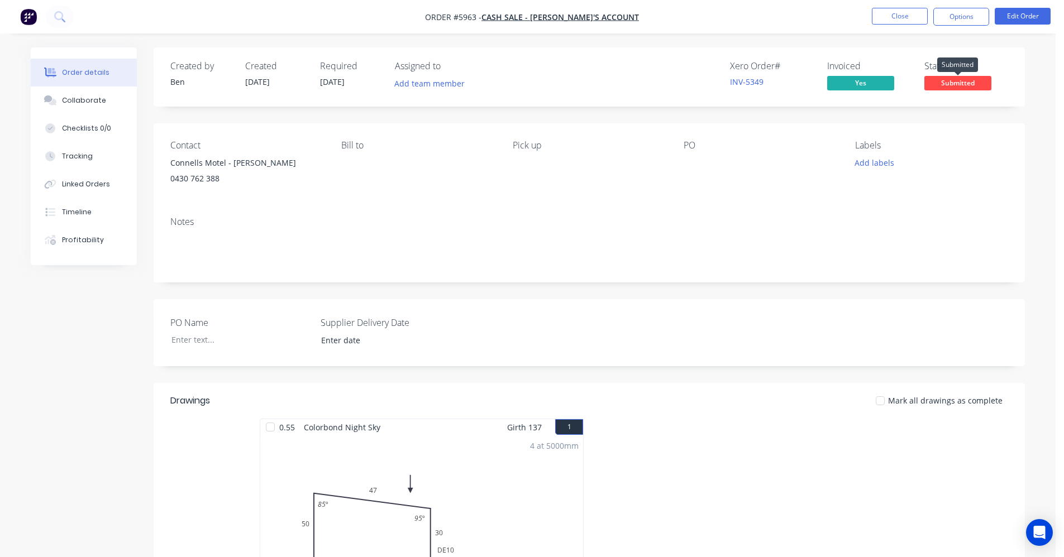
click at [972, 83] on span "Submitted" at bounding box center [957, 83] width 67 height 14
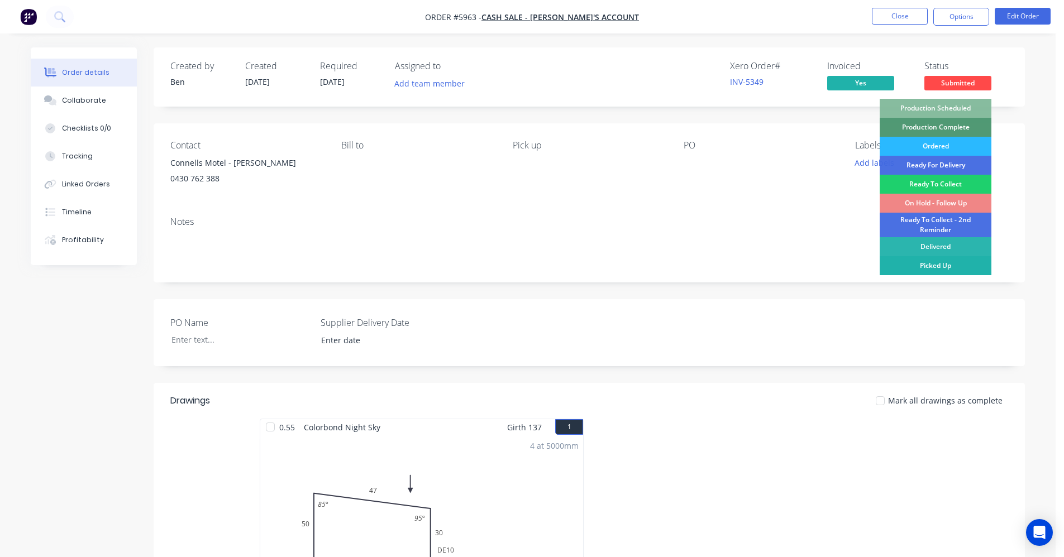
click at [935, 266] on div "Picked Up" at bounding box center [936, 265] width 112 height 19
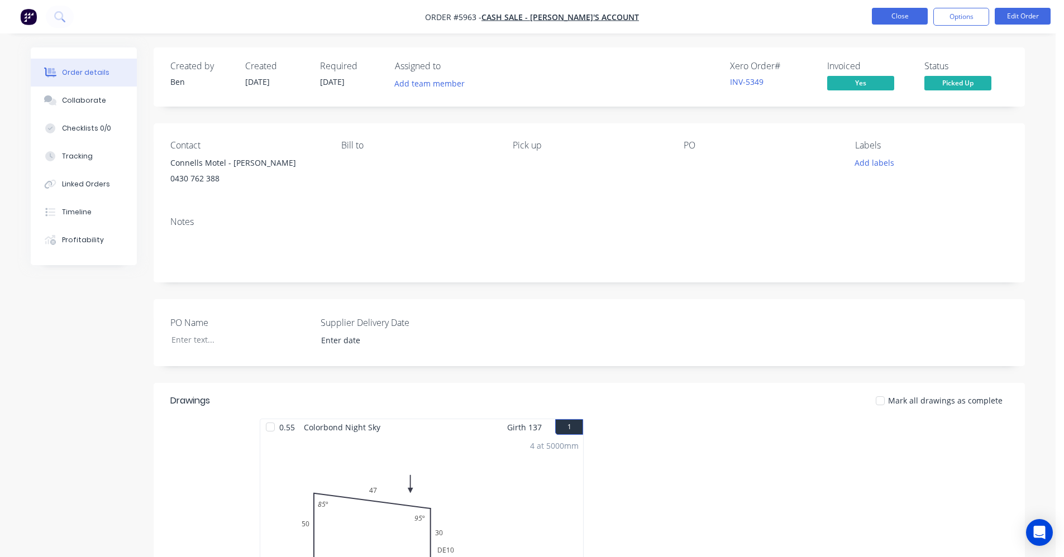
click at [902, 19] on button "Close" at bounding box center [900, 16] width 56 height 17
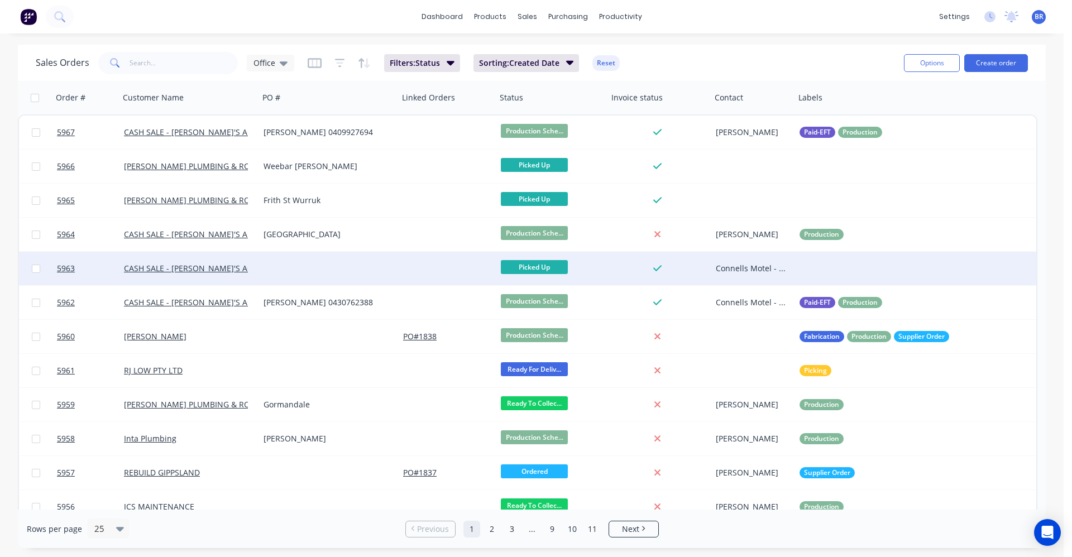
click at [330, 266] on div at bounding box center [329, 269] width 140 height 34
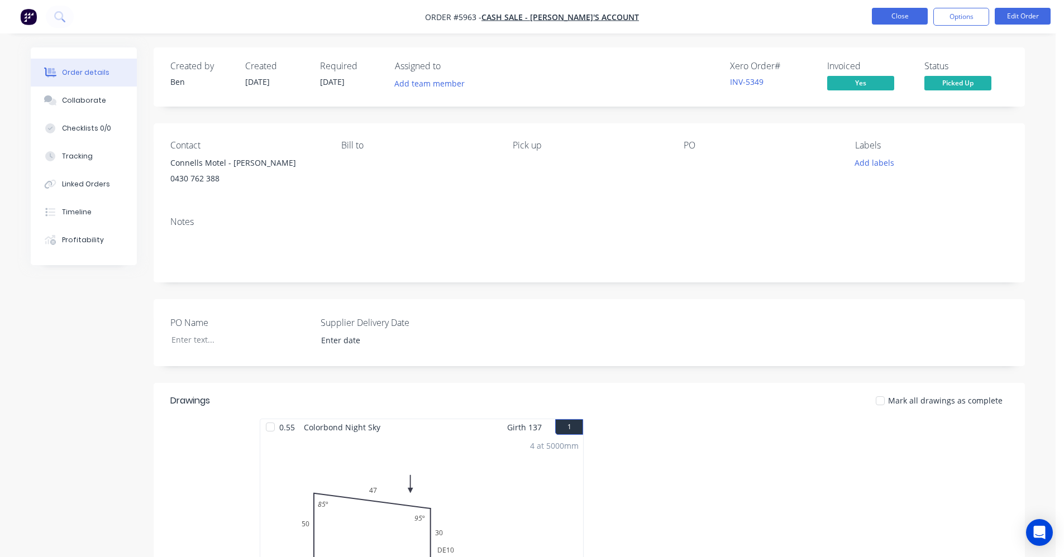
click at [881, 18] on button "Close" at bounding box center [900, 16] width 56 height 17
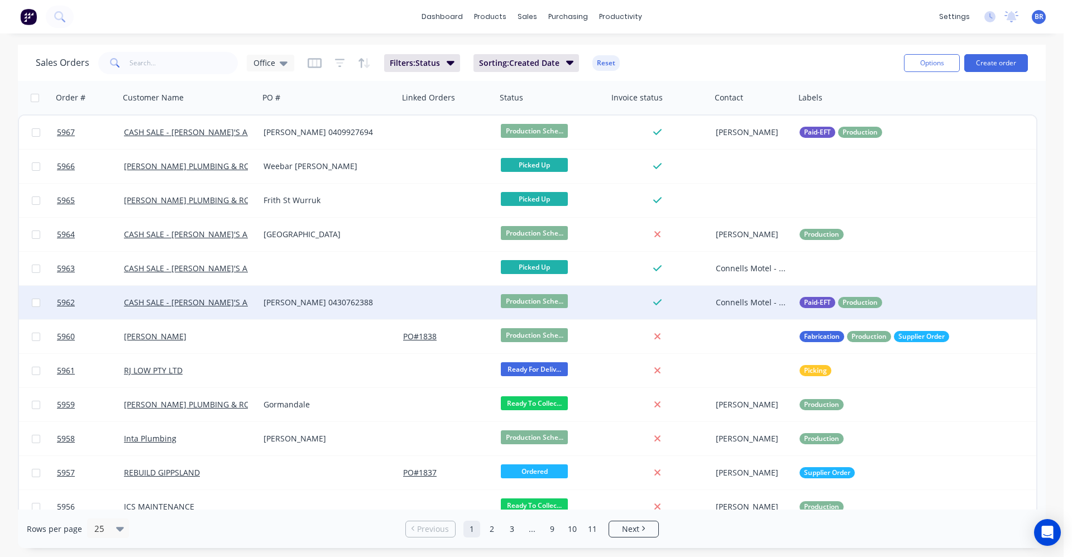
click at [345, 299] on div "[PERSON_NAME] 0430762388" at bounding box center [326, 302] width 124 height 11
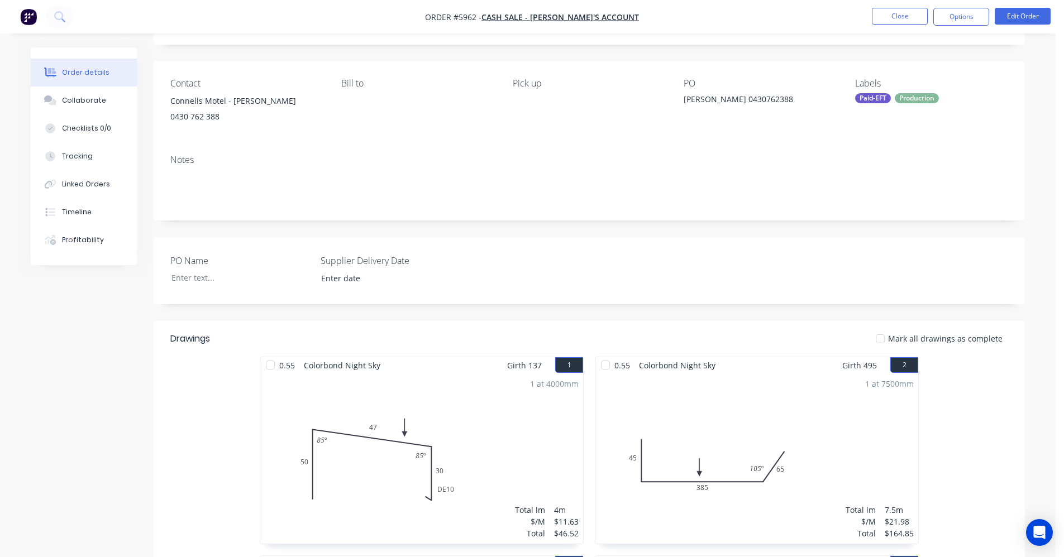
scroll to position [56, 0]
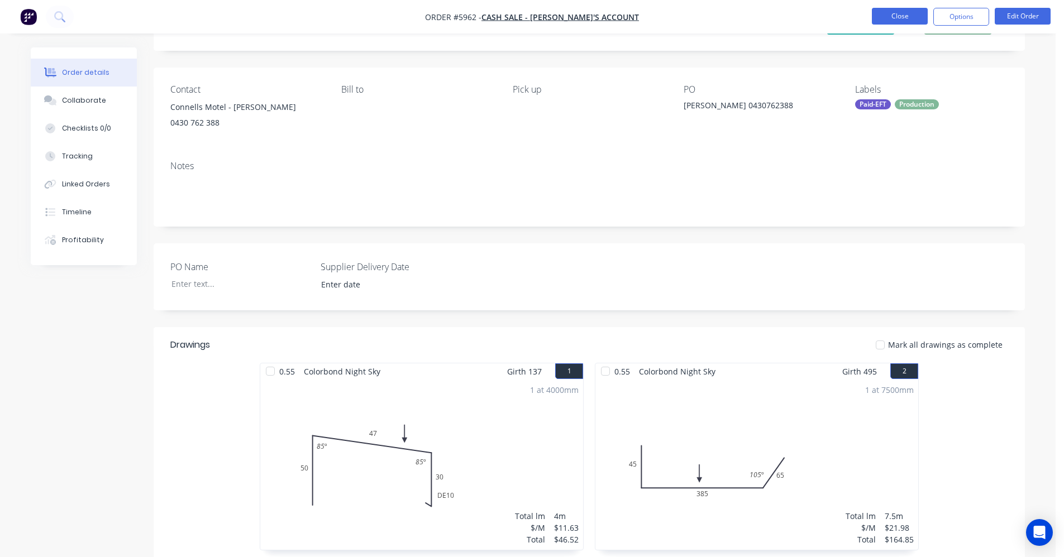
click at [887, 16] on button "Close" at bounding box center [900, 16] width 56 height 17
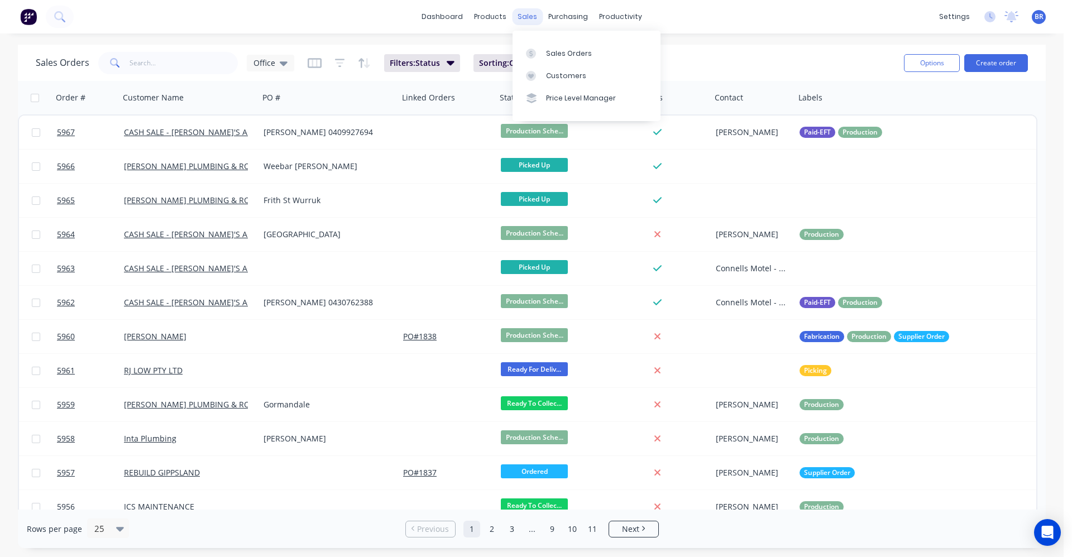
click at [522, 11] on div "sales" at bounding box center [527, 16] width 31 height 17
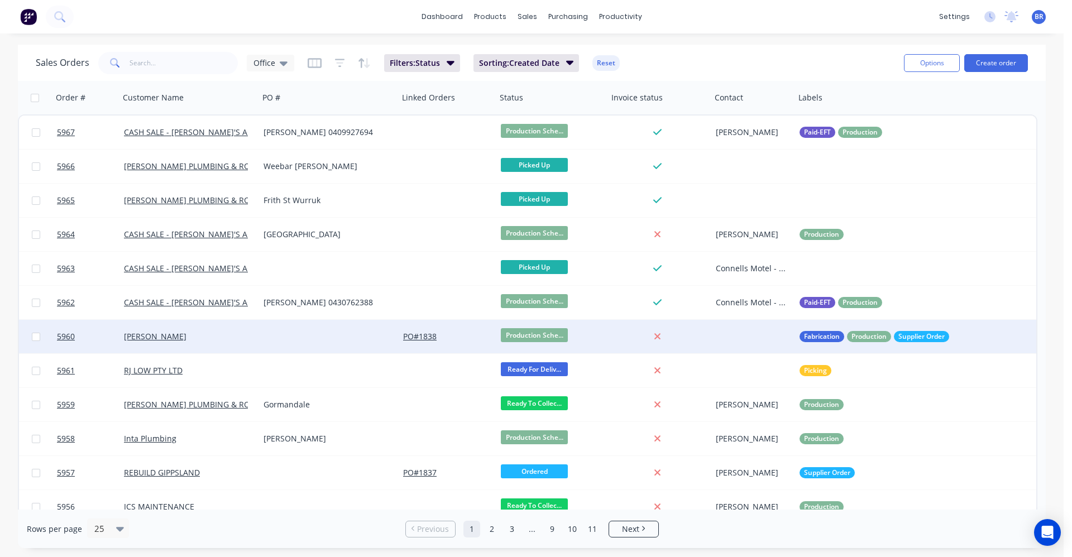
click at [298, 334] on div at bounding box center [329, 337] width 140 height 34
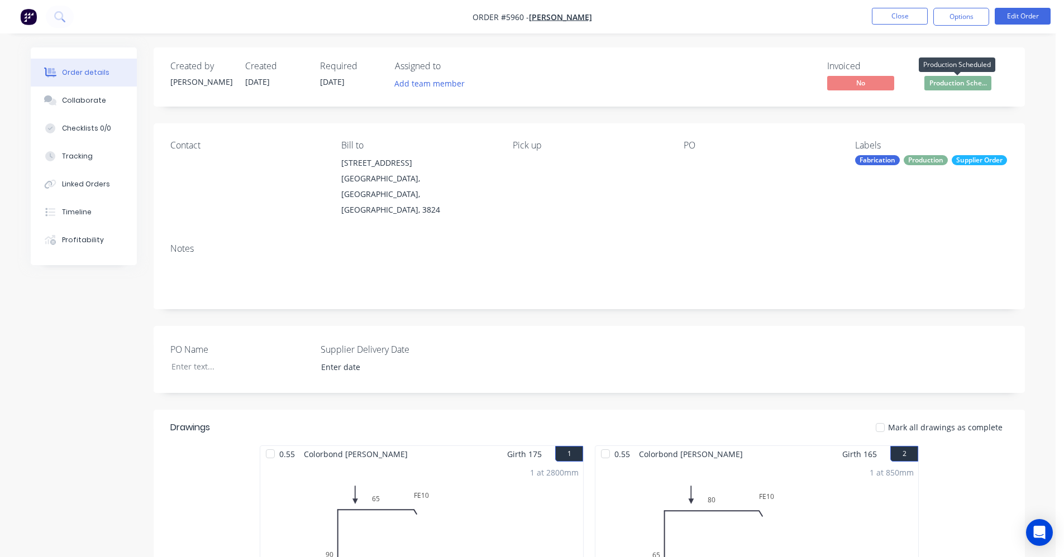
click at [957, 79] on span "Production Sche..." at bounding box center [957, 83] width 67 height 14
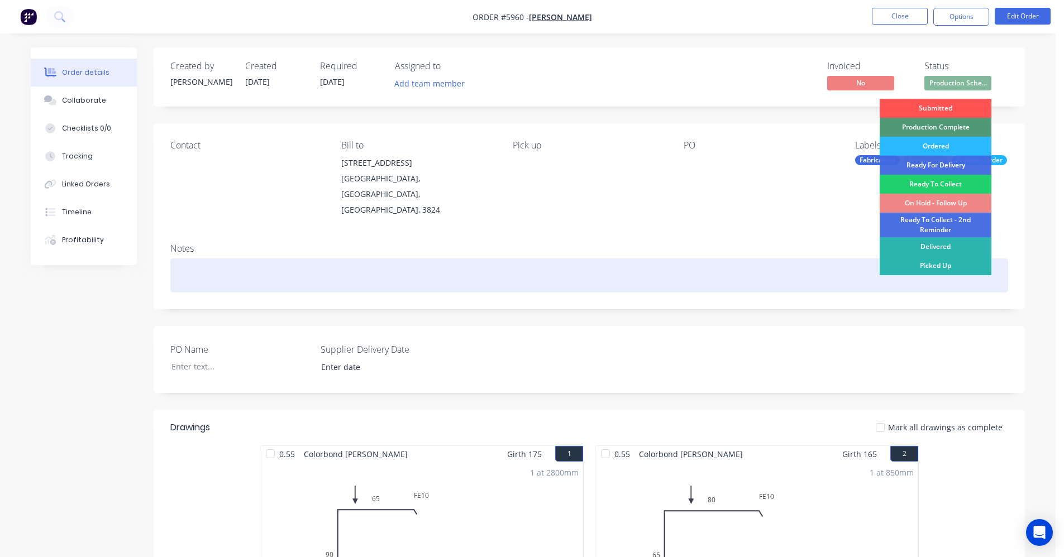
drag, startPoint x: 746, startPoint y: 250, endPoint x: 798, endPoint y: 215, distance: 62.9
click at [745, 259] on div at bounding box center [589, 276] width 838 height 34
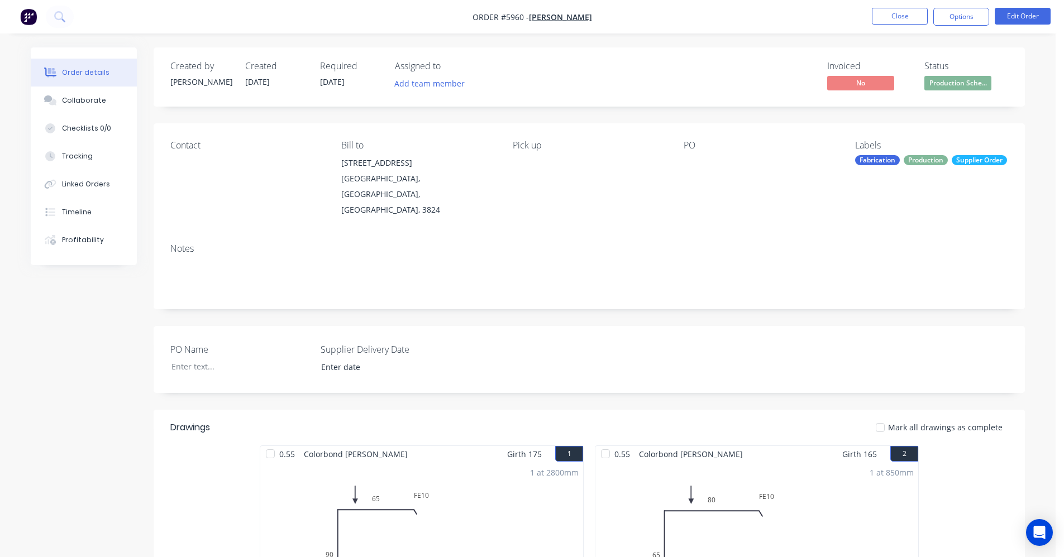
click at [955, 84] on span "Production Sche..." at bounding box center [957, 83] width 67 height 14
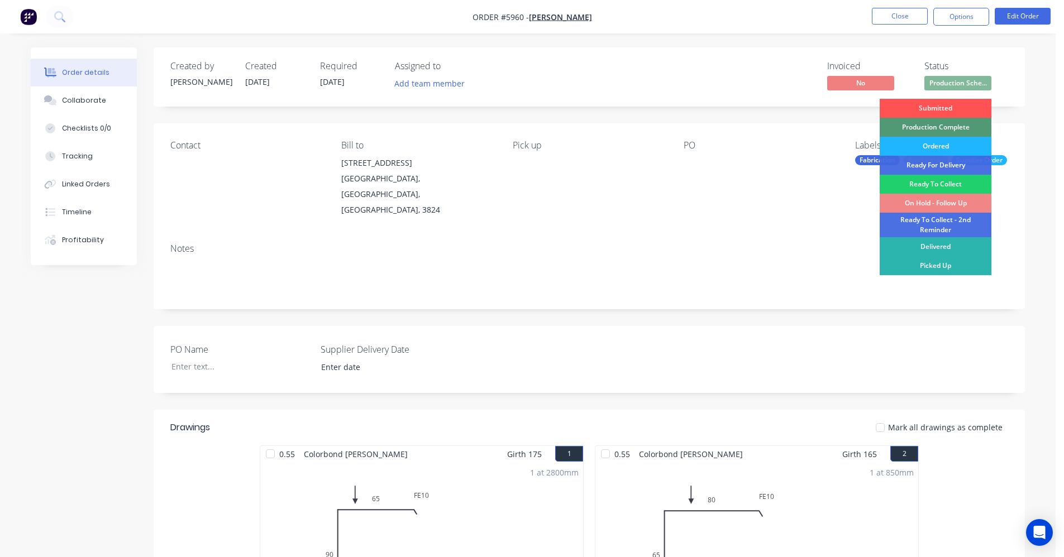
click at [937, 145] on div "Ordered" at bounding box center [936, 146] width 112 height 19
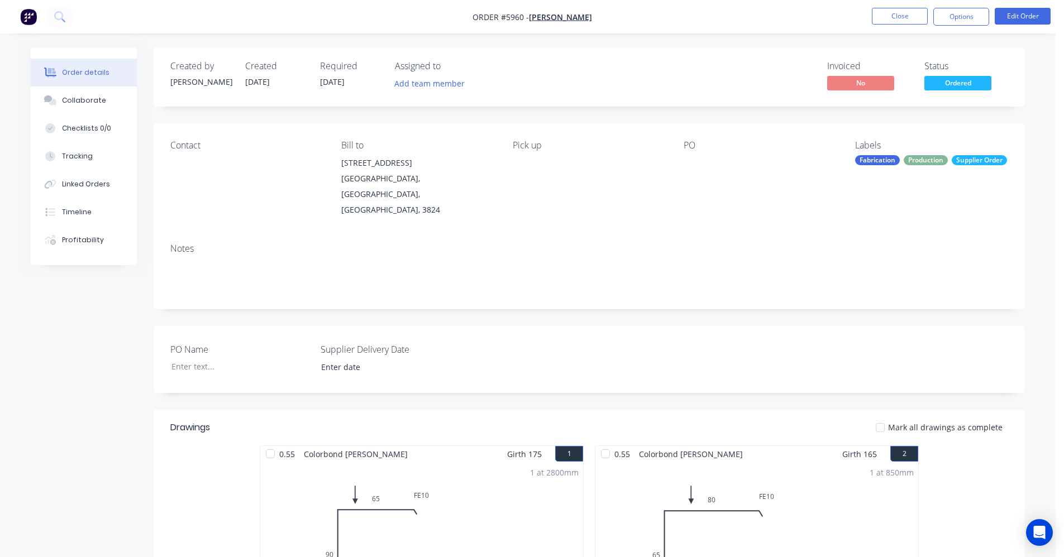
click at [882, 157] on div "Fabrication" at bounding box center [877, 160] width 45 height 10
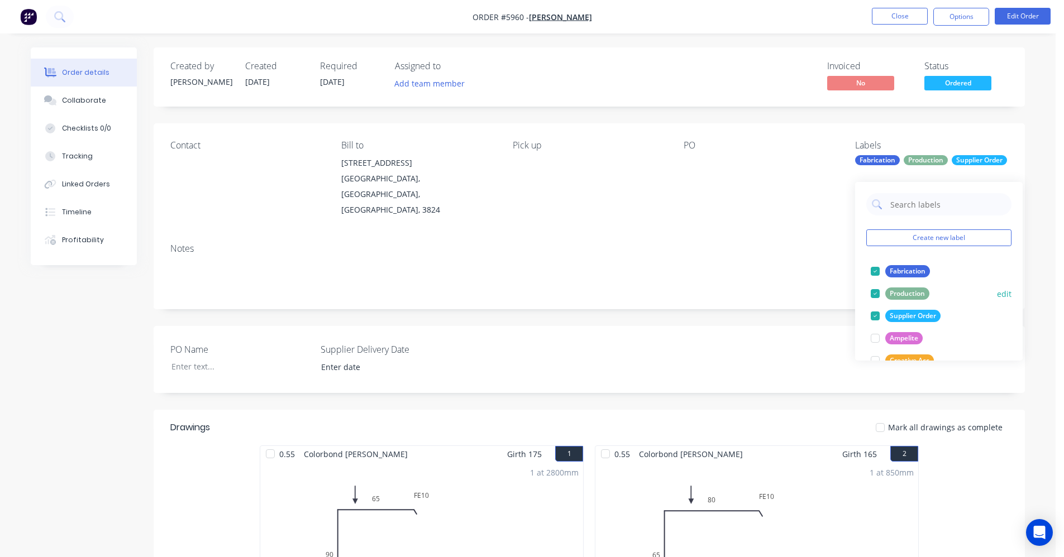
drag, startPoint x: 920, startPoint y: 267, endPoint x: 914, endPoint y: 266, distance: 5.7
click at [918, 267] on div "Fabrication" at bounding box center [907, 271] width 45 height 12
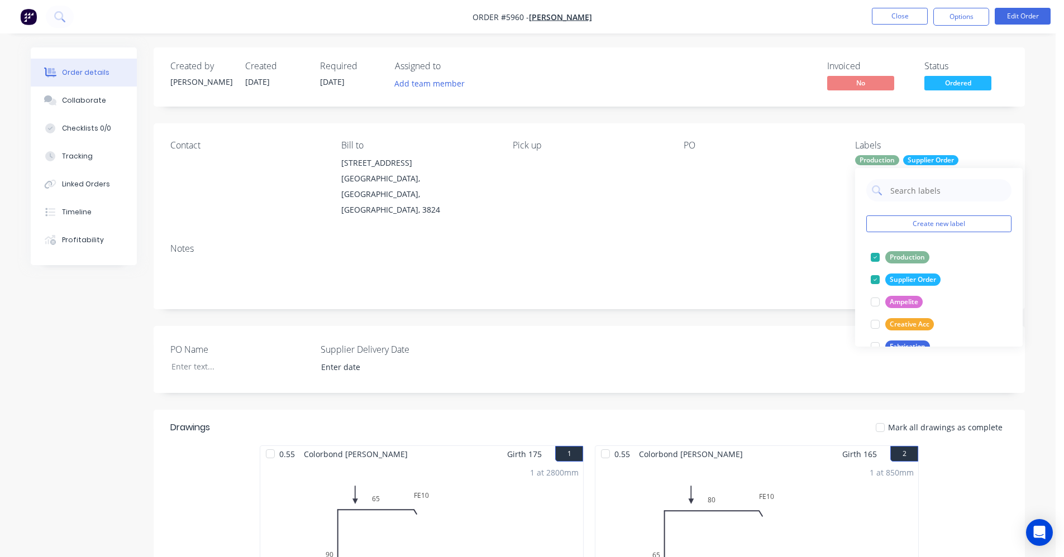
click at [771, 244] on div "Notes" at bounding box center [589, 249] width 838 height 11
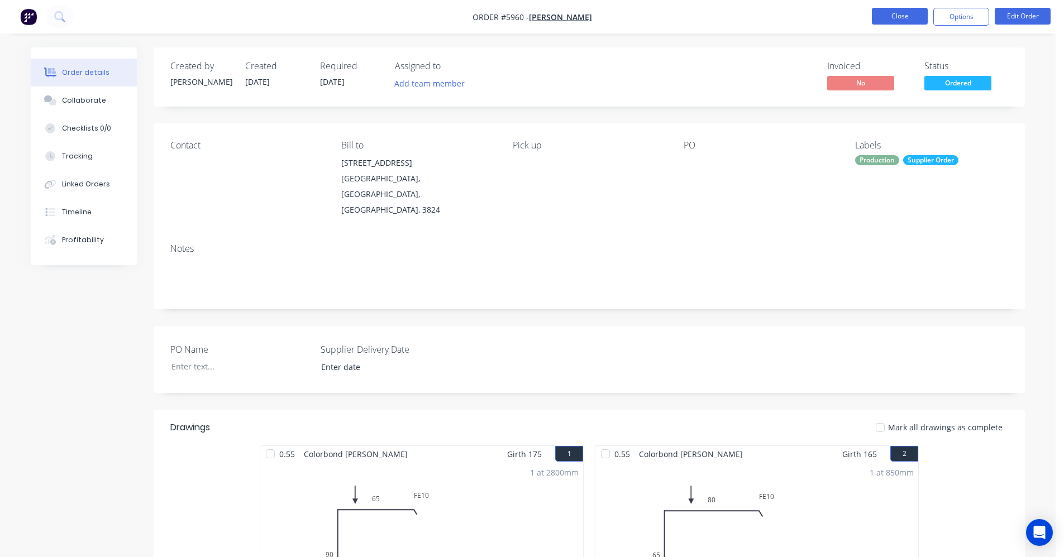
click at [901, 21] on button "Close" at bounding box center [900, 16] width 56 height 17
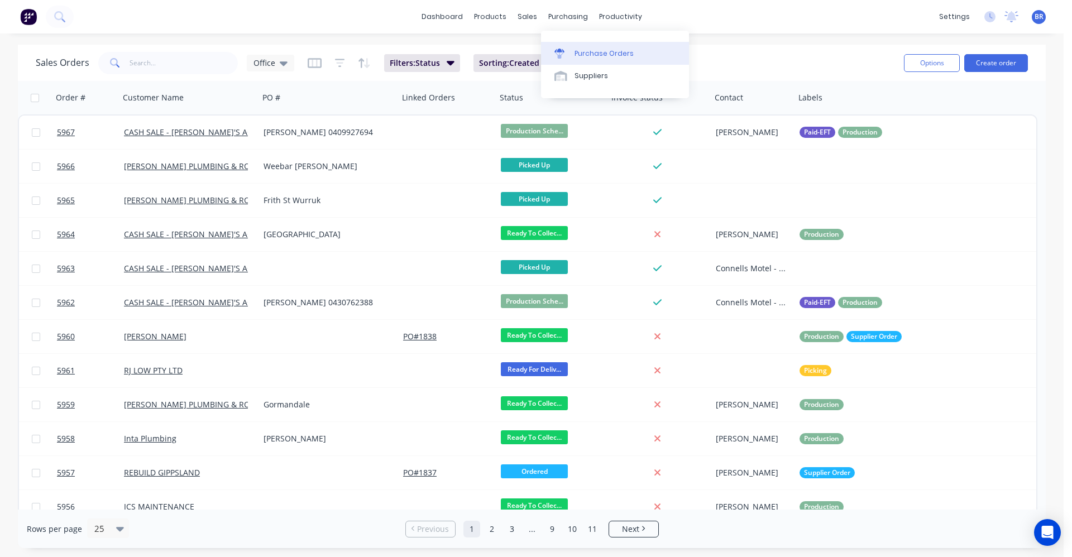
click at [589, 59] on link "Purchase Orders" at bounding box center [615, 53] width 148 height 22
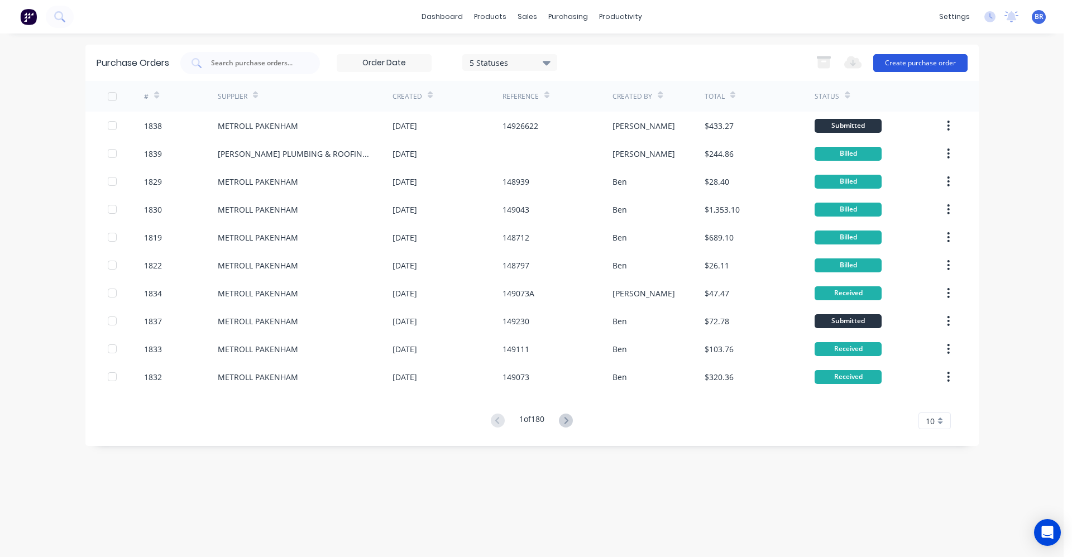
click at [923, 66] on button "Create purchase order" at bounding box center [920, 63] width 94 height 18
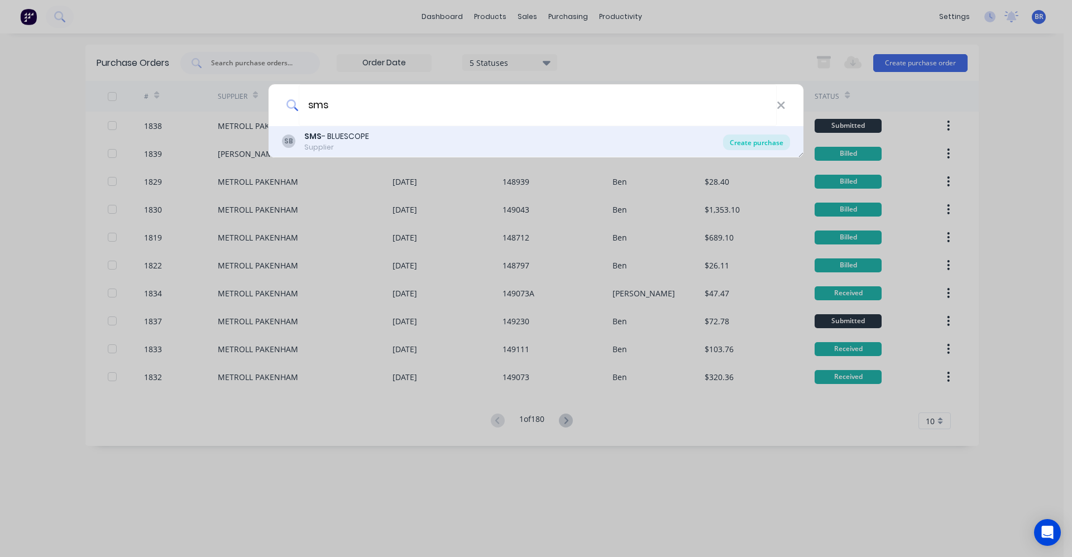
type input "sms"
click at [761, 142] on div "Create purchase" at bounding box center [756, 143] width 67 height 16
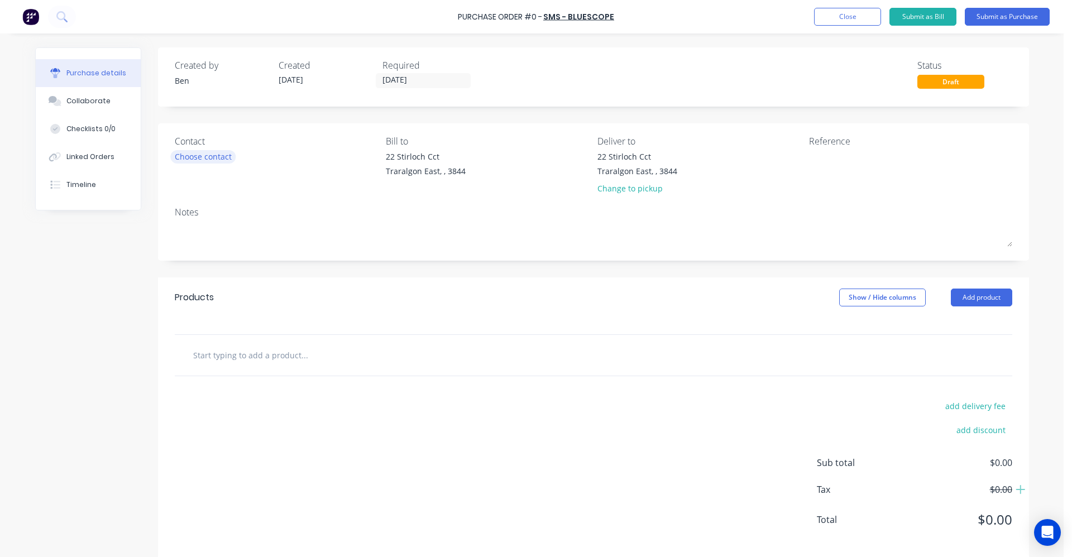
click at [211, 159] on div "Choose contact" at bounding box center [203, 157] width 57 height 12
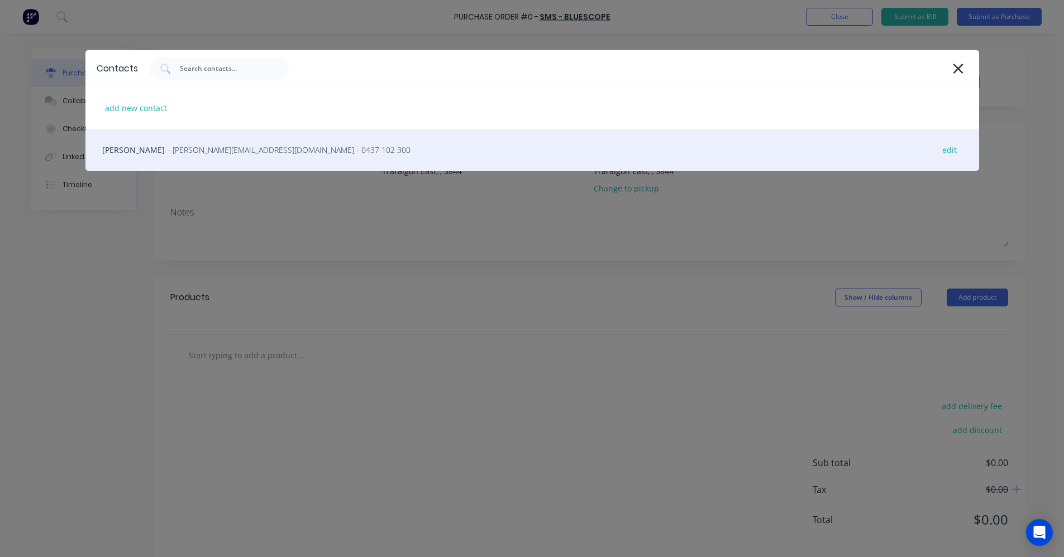
click at [197, 157] on div "Nathan - nathan.manicolo@bluescopesteel.com - 0437 102 300 edit" at bounding box center [532, 150] width 894 height 42
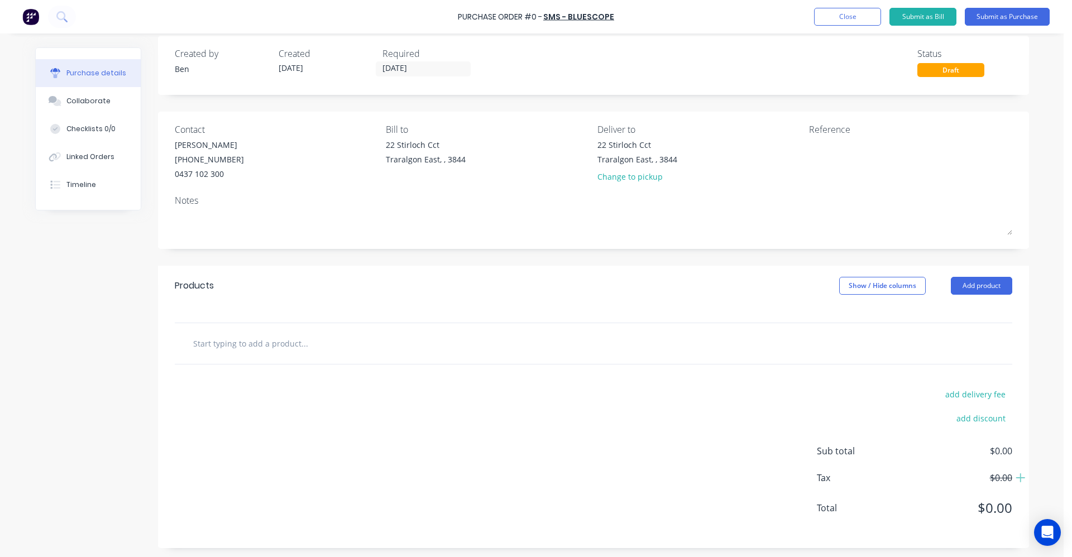
scroll to position [14, 0]
click at [287, 338] on input "text" at bounding box center [304, 341] width 223 height 22
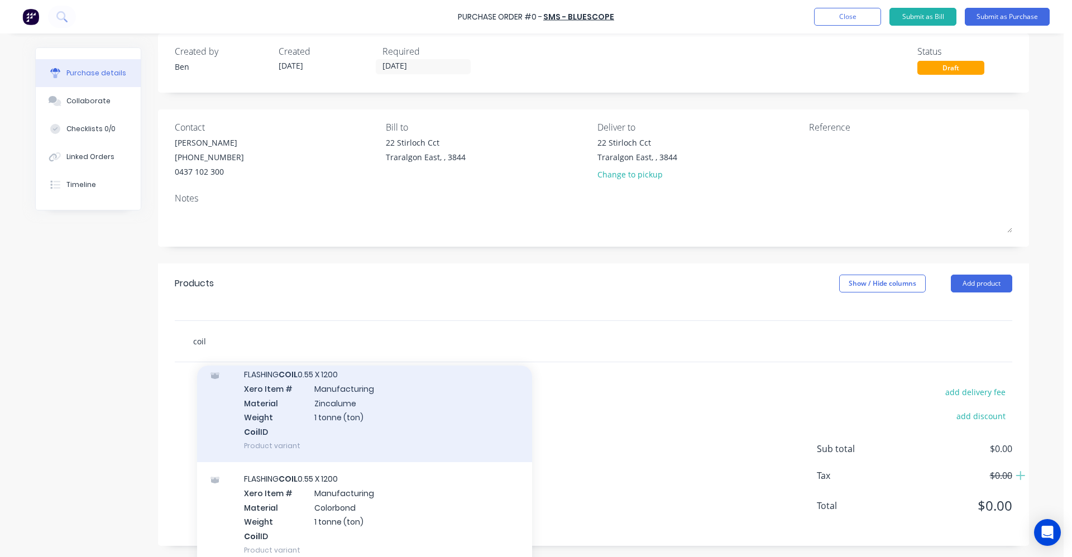
scroll to position [168, 0]
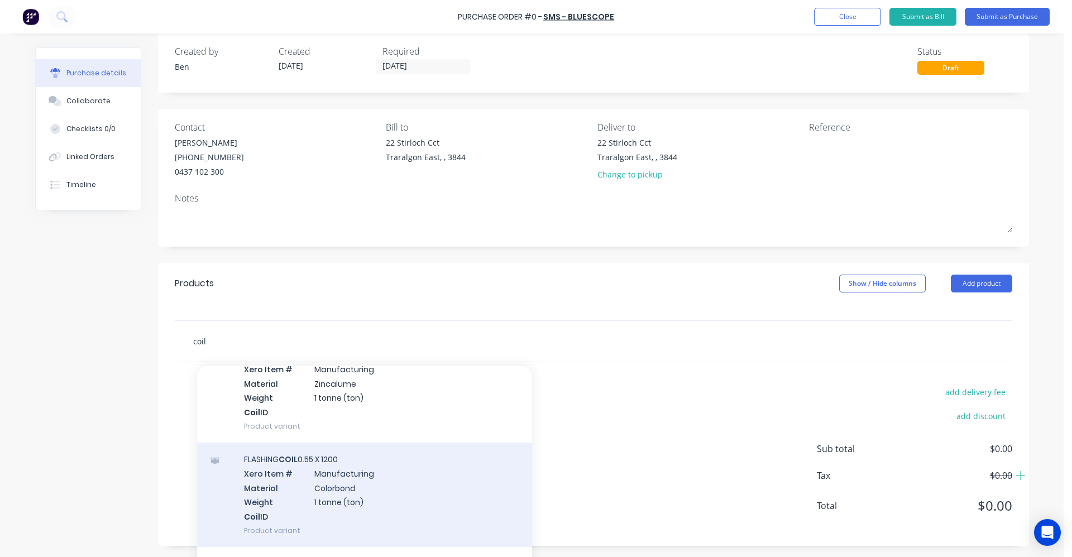
type input "coil"
click at [337, 493] on div "FLASHING COIL 0.55 X 1200 Xero Item # Manufacturing Material Colorbond Weight 1…" at bounding box center [364, 495] width 335 height 104
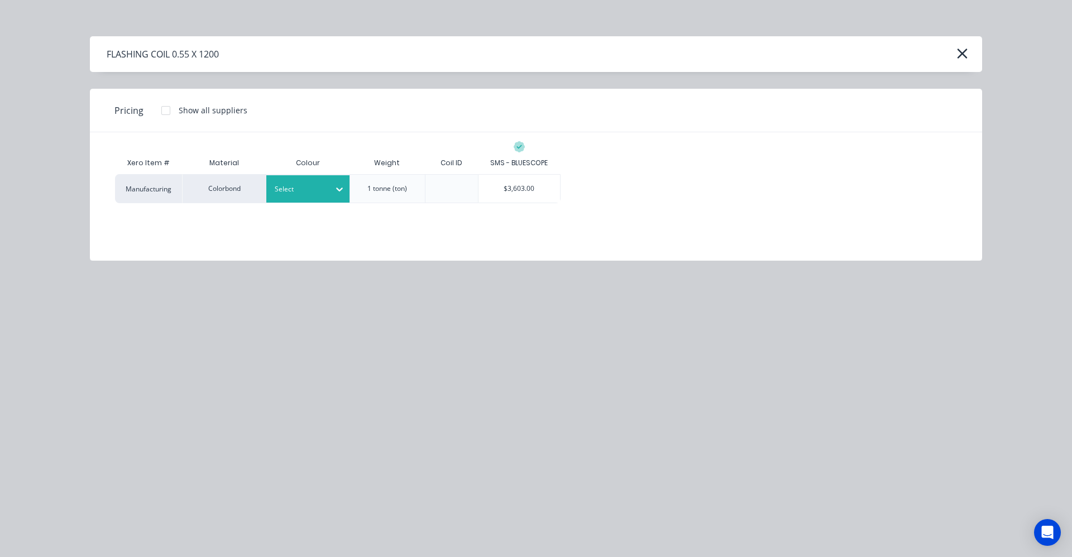
drag, startPoint x: 304, startPoint y: 194, endPoint x: 310, endPoint y: 198, distance: 6.8
click at [305, 194] on div at bounding box center [300, 189] width 50 height 12
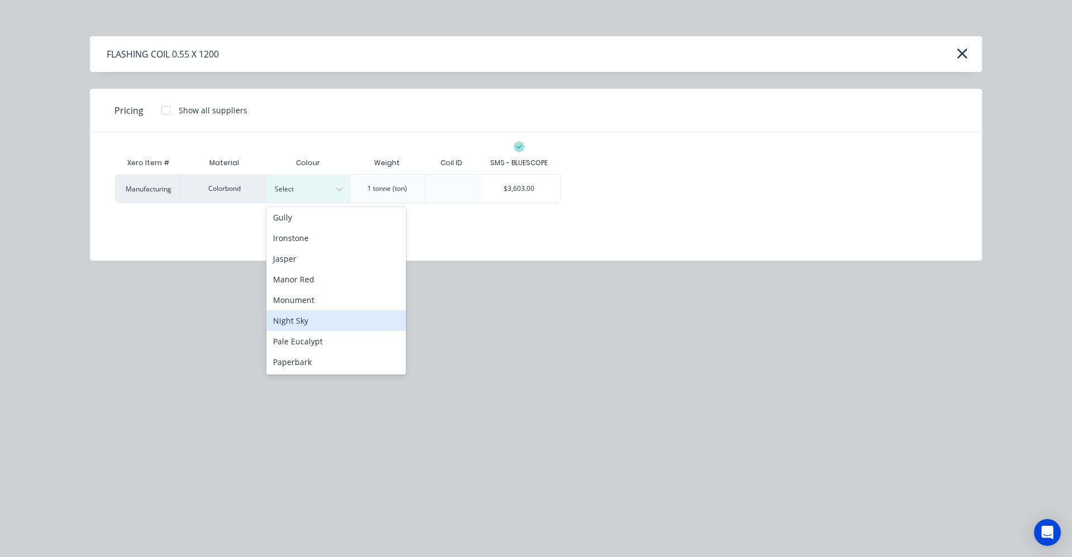
click at [302, 321] on div "Night Sky" at bounding box center [336, 321] width 140 height 21
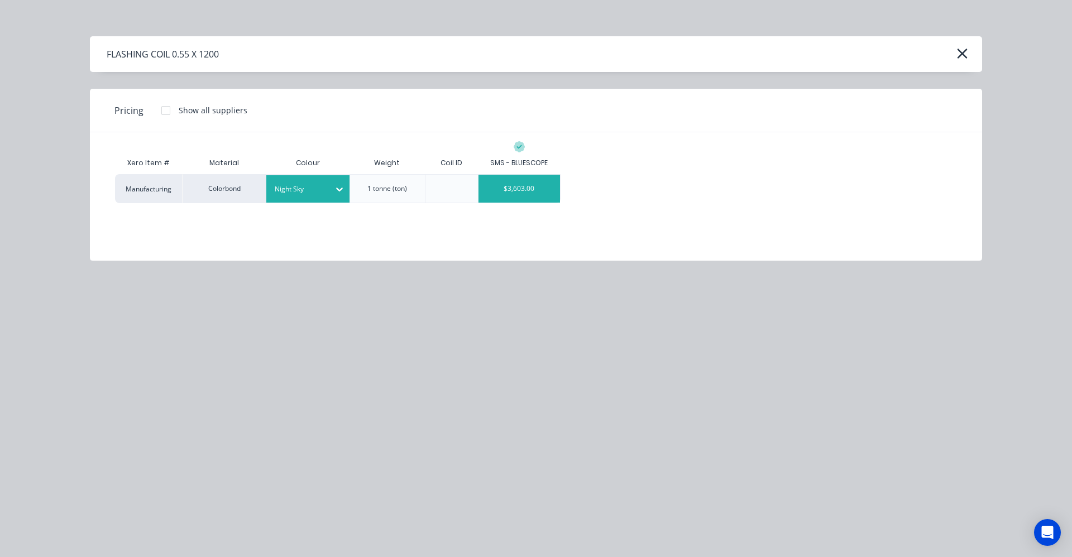
click at [524, 189] on div "$3,603.00" at bounding box center [520, 189] width 82 height 28
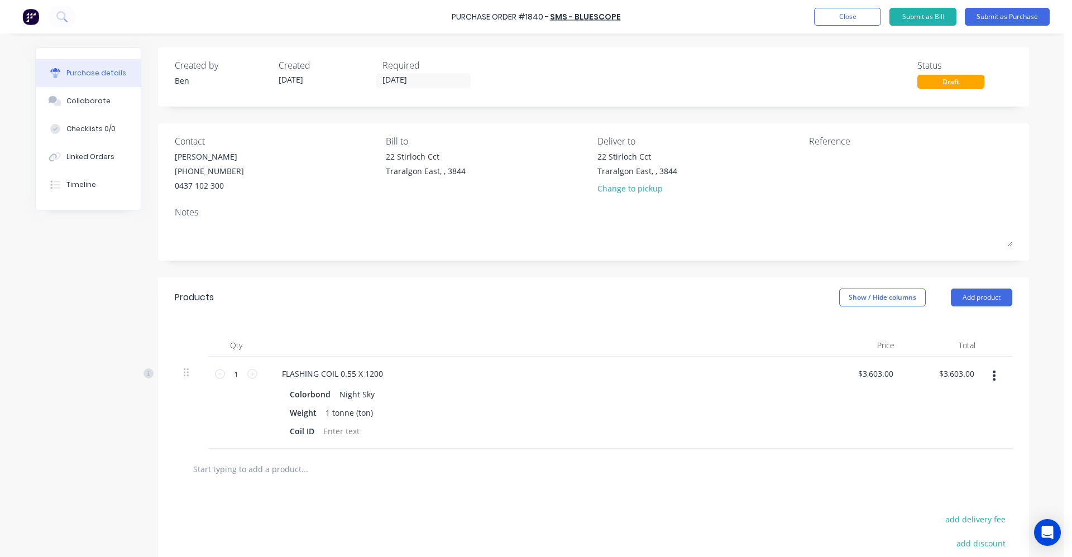
click at [271, 473] on input "text" at bounding box center [304, 469] width 223 height 22
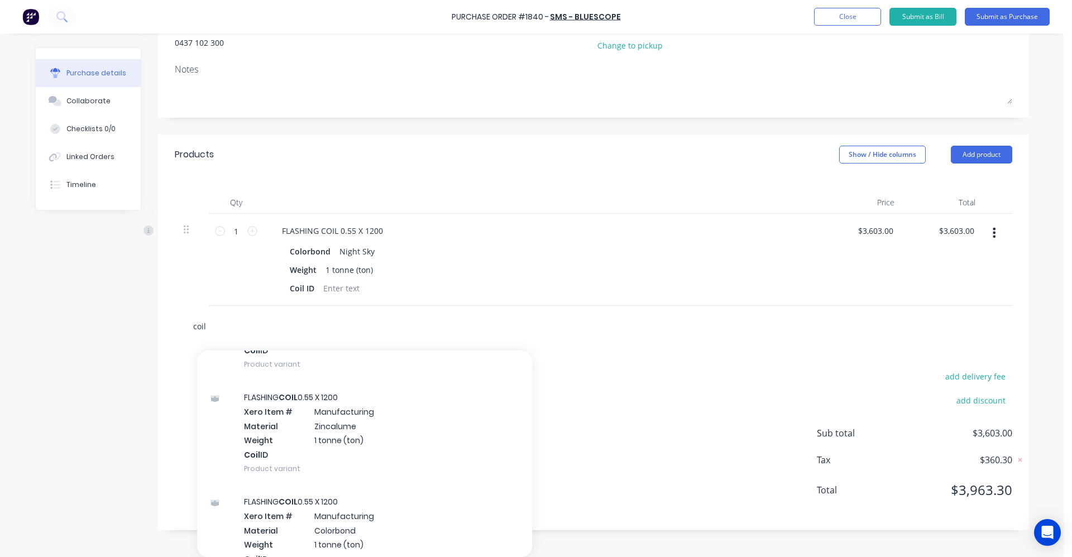
scroll to position [168, 0]
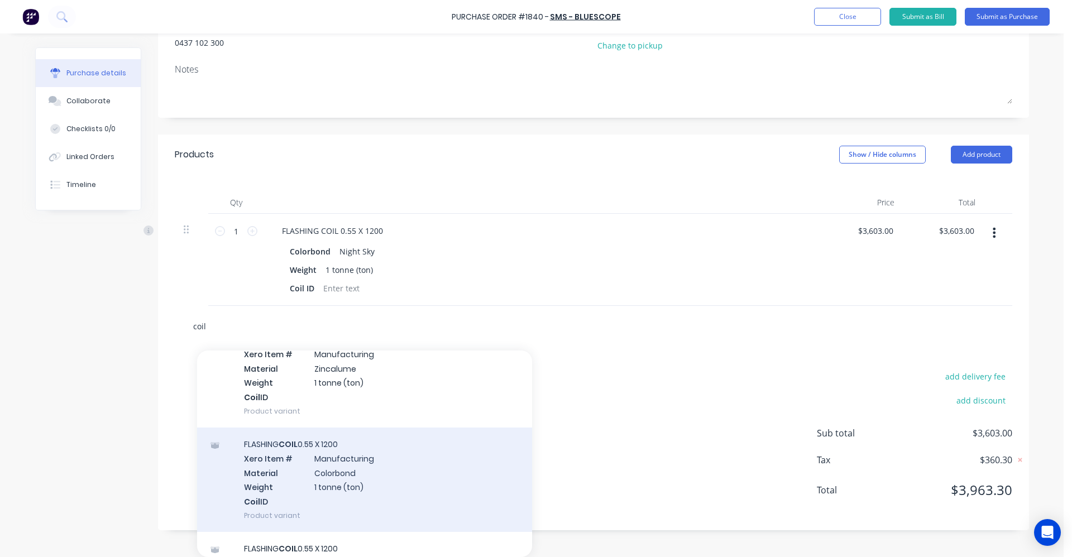
type input "coil"
click at [376, 474] on div "FLASHING COIL 0.55 X 1200 Xero Item # Manufacturing Material Colorbond Weight 1…" at bounding box center [364, 480] width 335 height 104
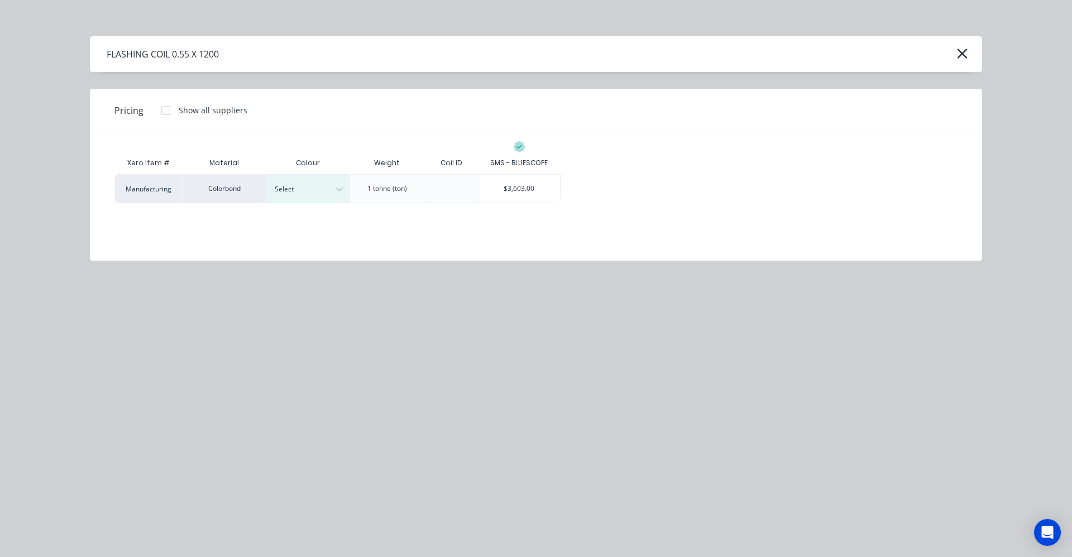
scroll to position [127, 0]
drag, startPoint x: 316, startPoint y: 186, endPoint x: 322, endPoint y: 203, distance: 18.0
click at [317, 189] on div at bounding box center [300, 189] width 50 height 12
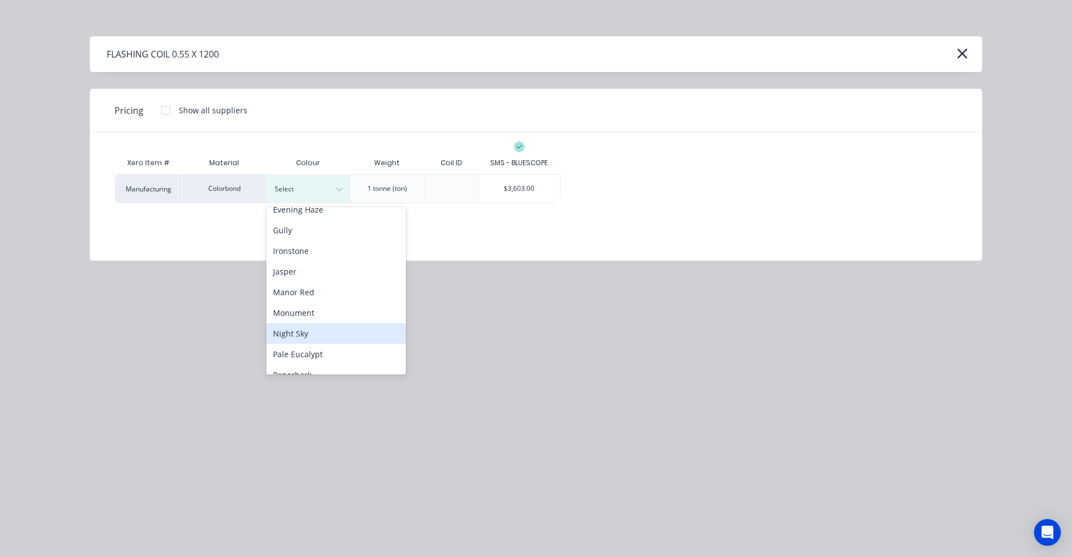
scroll to position [168, 0]
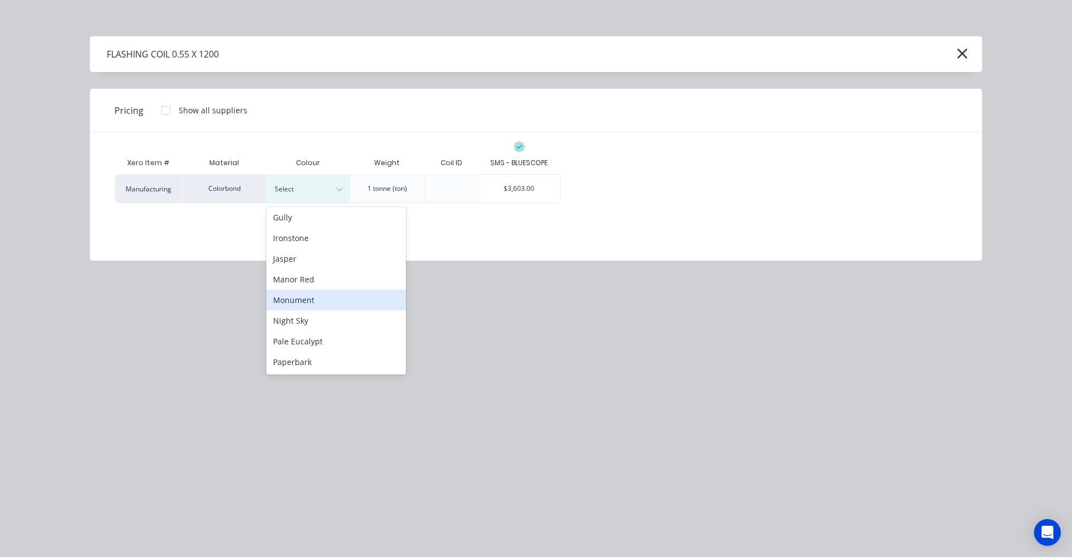
click at [306, 304] on div "Monument" at bounding box center [336, 300] width 140 height 21
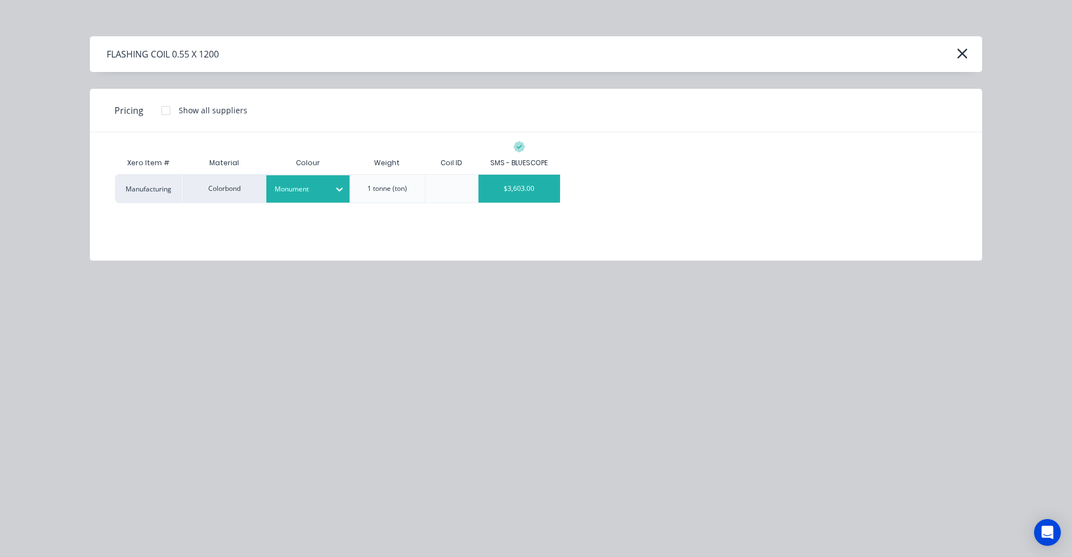
click at [519, 187] on div "$3,603.00" at bounding box center [520, 189] width 82 height 28
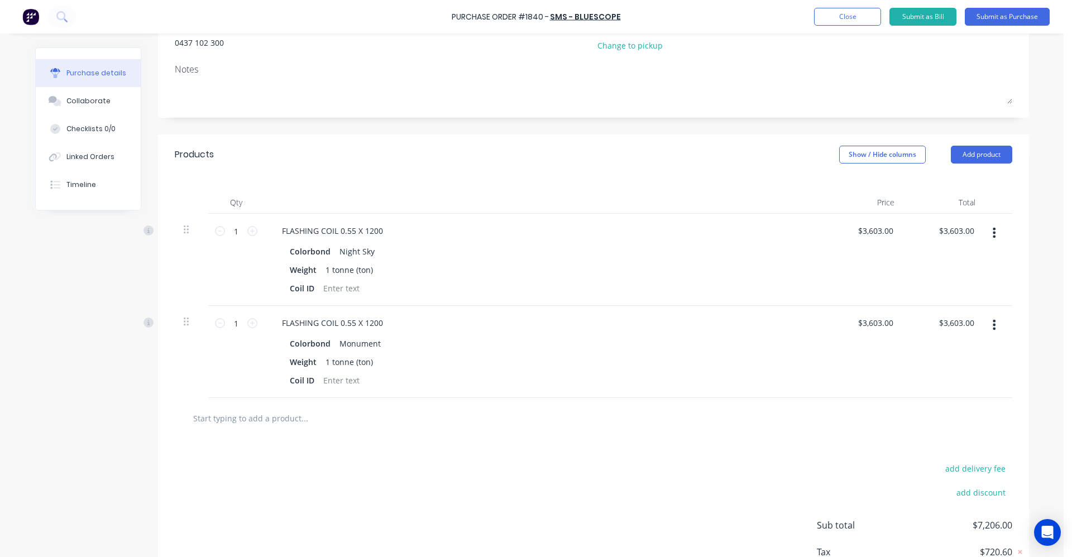
click at [285, 413] on input "text" at bounding box center [304, 418] width 223 height 22
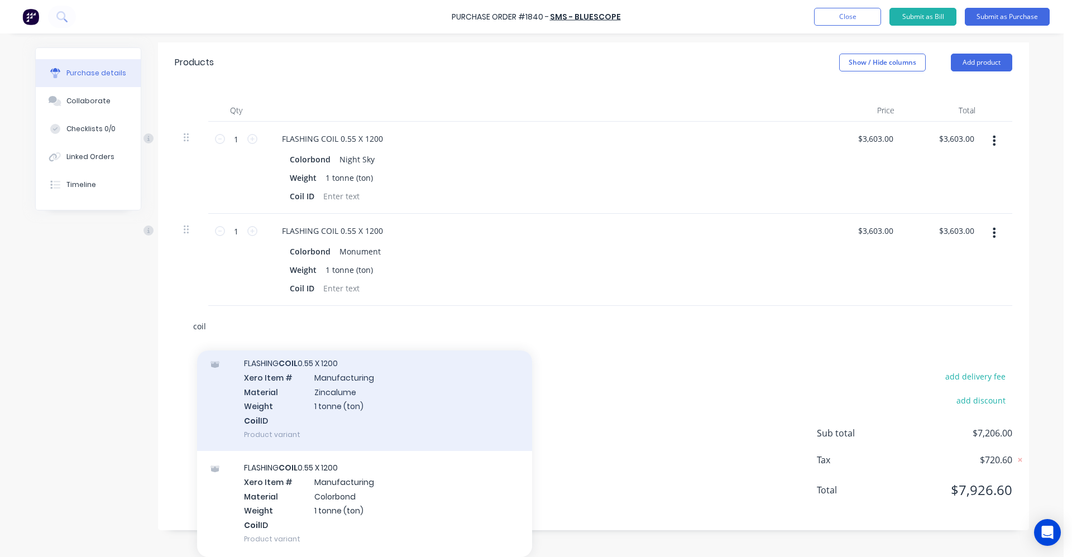
scroll to position [168, 0]
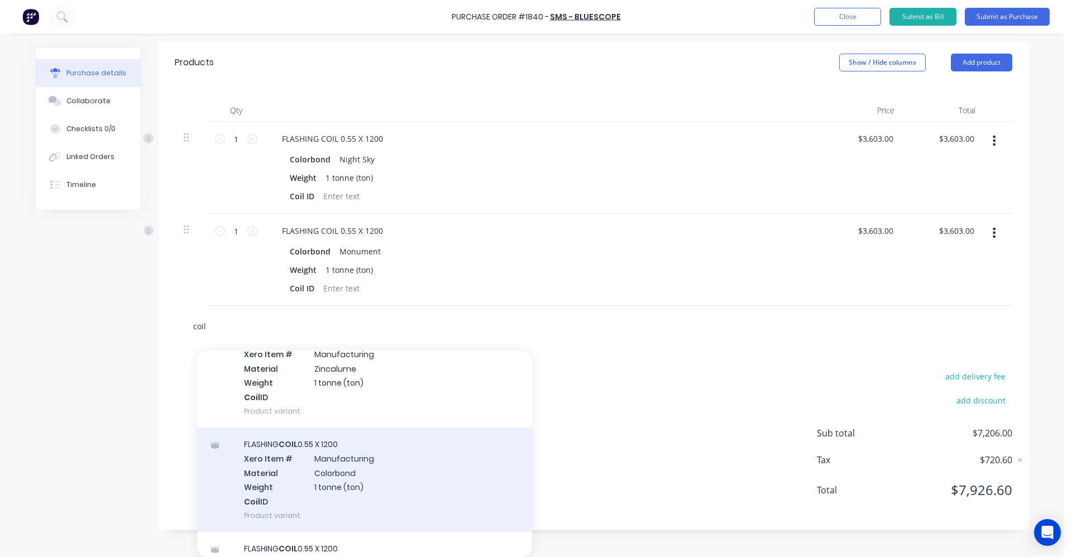
type input "coil"
click at [350, 481] on div "FLASHING COIL 0.55 X 1200 Xero Item # Manufacturing Material Colorbond Weight 1…" at bounding box center [364, 480] width 335 height 104
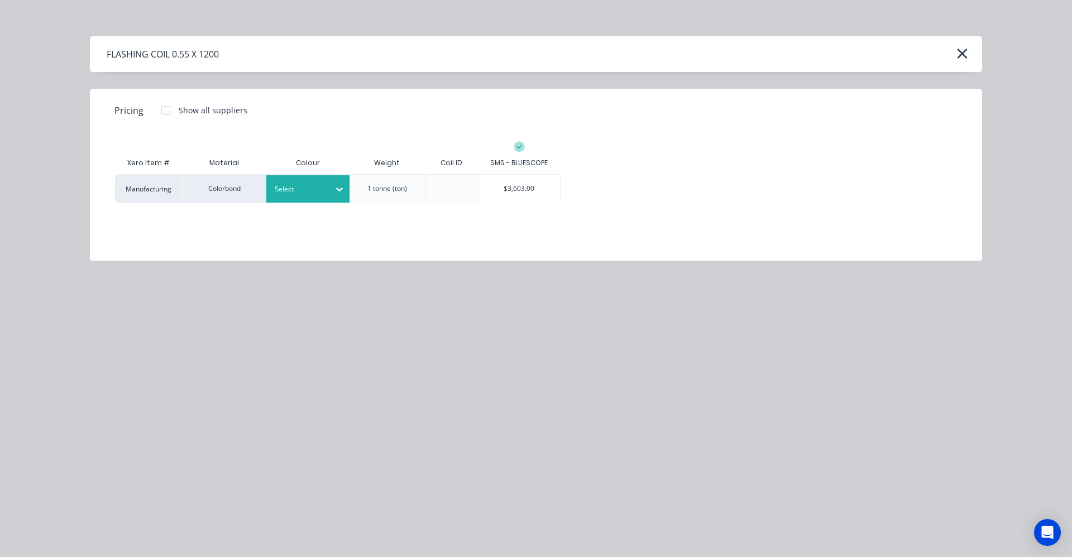
scroll to position [219, 0]
click at [312, 195] on div "Select" at bounding box center [298, 189] width 63 height 15
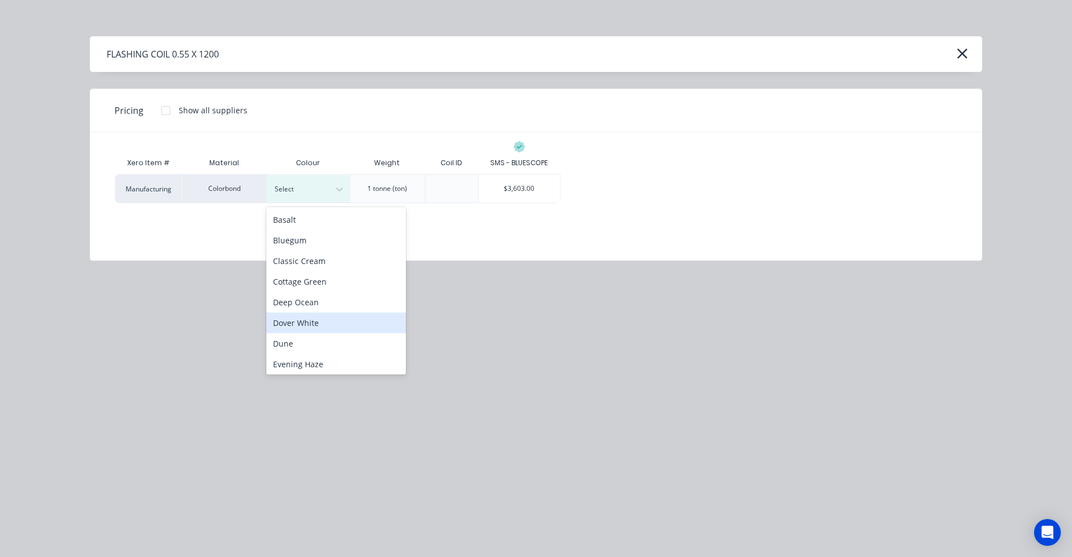
click at [295, 326] on div "Dover White" at bounding box center [336, 323] width 140 height 21
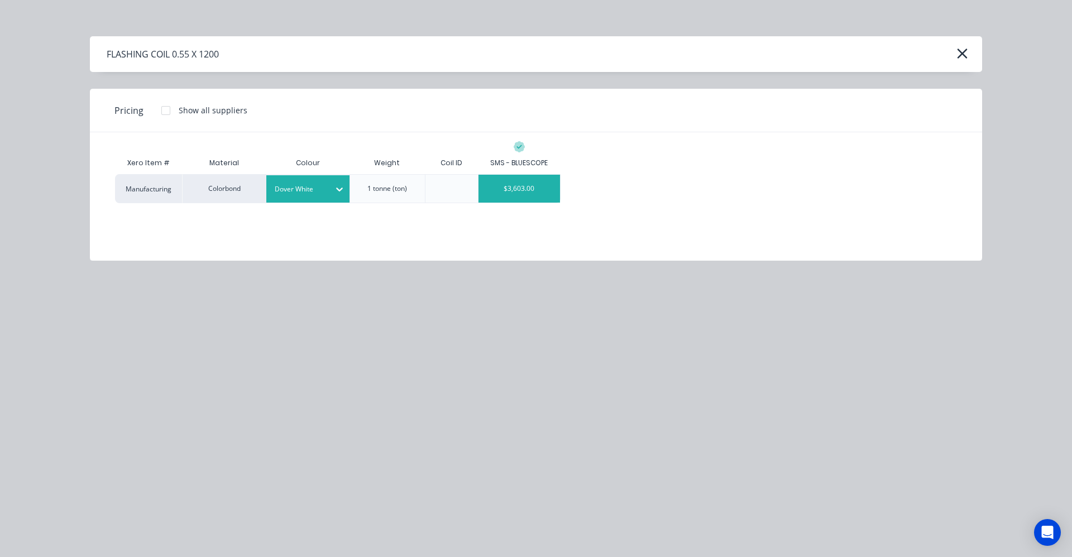
click at [524, 192] on div "$3,603.00" at bounding box center [520, 189] width 82 height 28
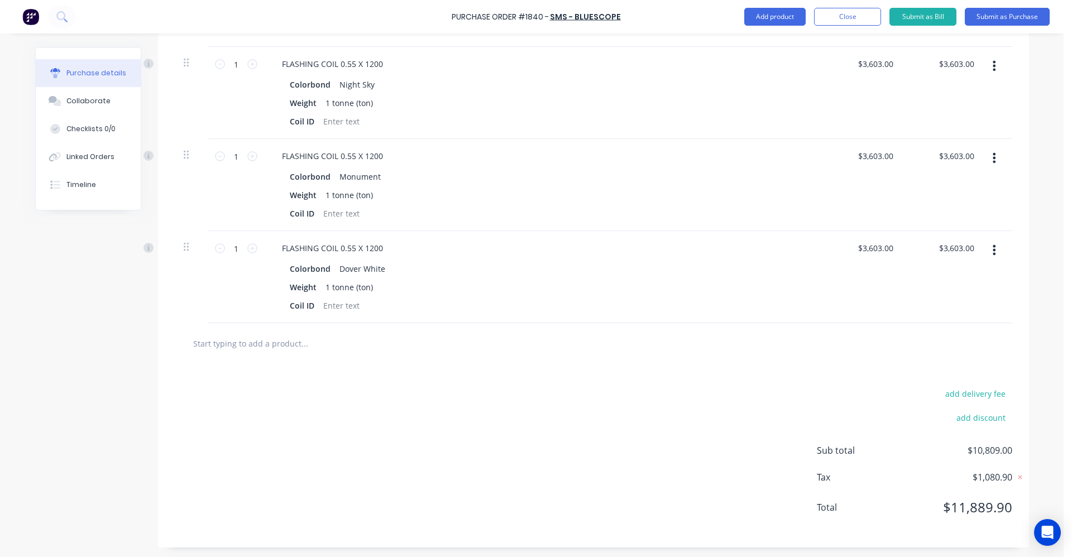
scroll to position [312, 0]
click at [248, 345] on input "text" at bounding box center [304, 342] width 223 height 22
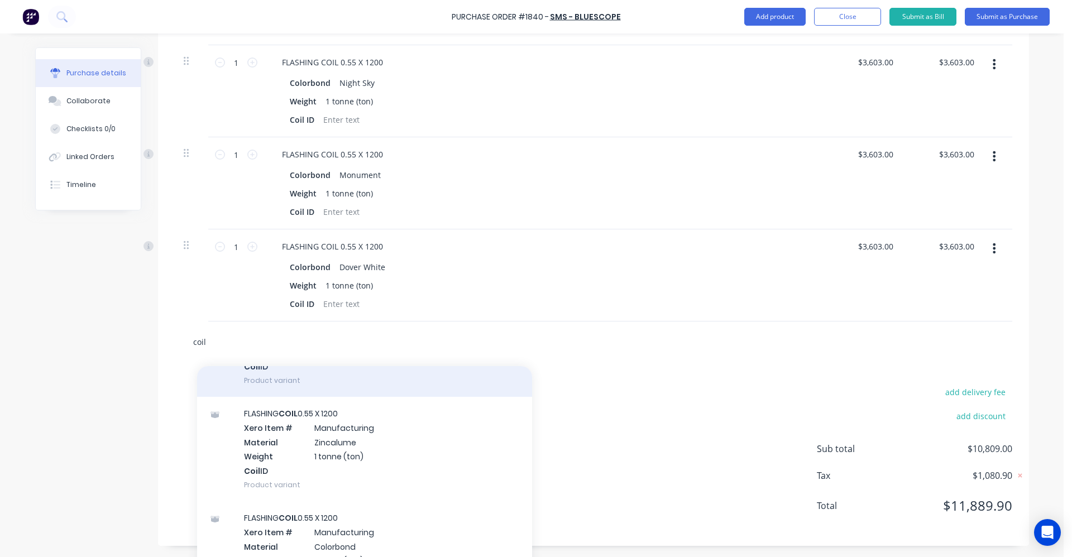
scroll to position [112, 0]
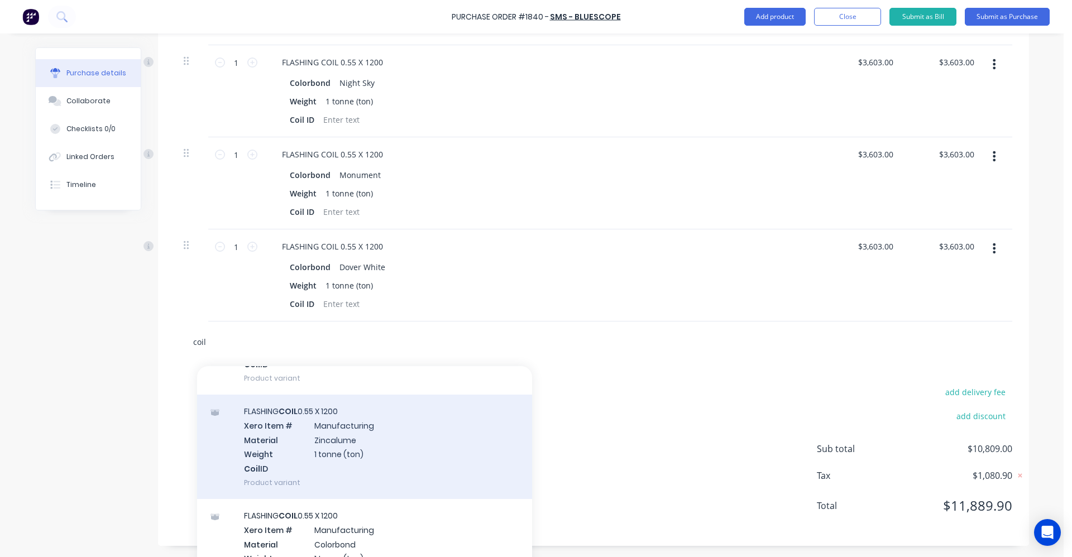
type input "coil"
click at [357, 450] on div "FLASHING COIL 0.55 X 1200 Xero Item # Manufacturing Material Zincalume Weight 1…" at bounding box center [364, 447] width 335 height 104
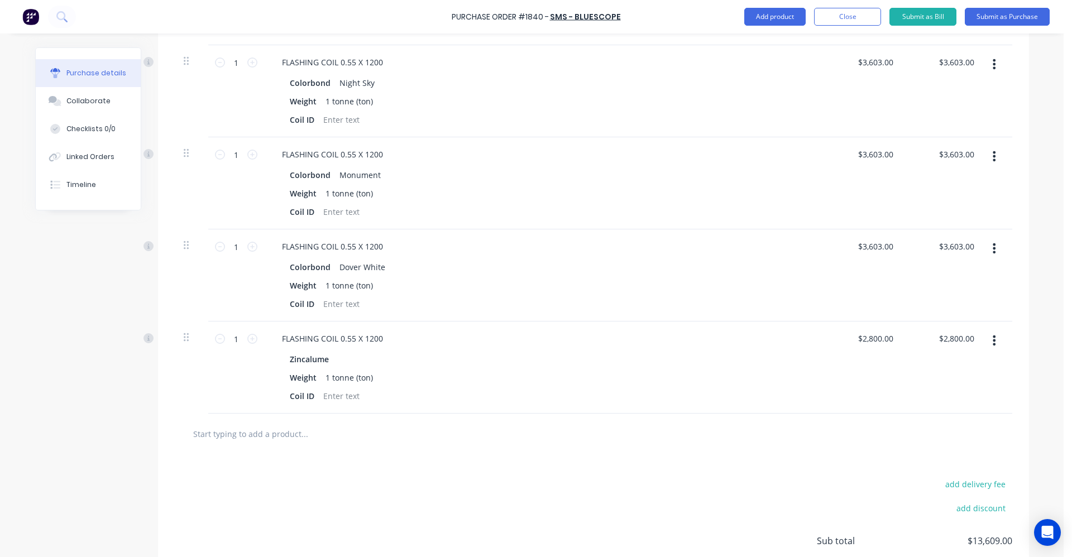
click at [284, 427] on input "text" at bounding box center [304, 434] width 223 height 22
click at [995, 342] on button "button" at bounding box center [994, 341] width 26 height 20
click at [967, 390] on button "Duplicate" at bounding box center [960, 392] width 95 height 22
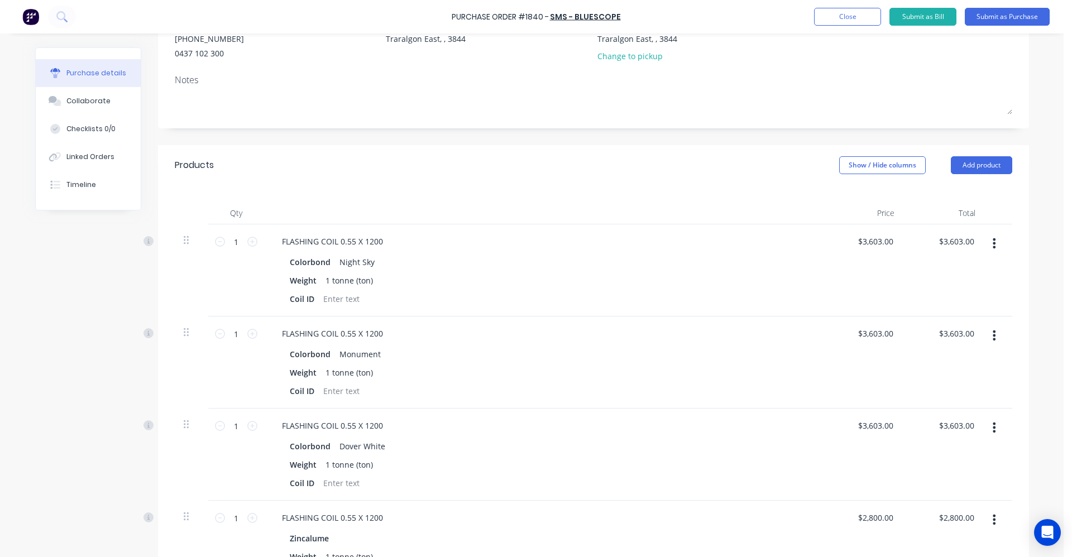
scroll to position [0, 0]
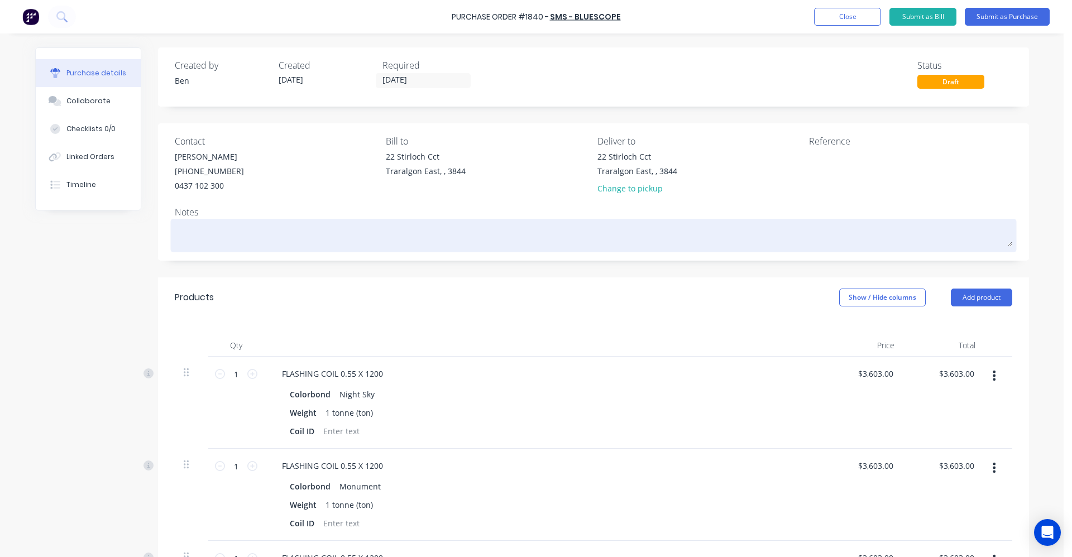
click at [214, 231] on textarea at bounding box center [594, 234] width 838 height 25
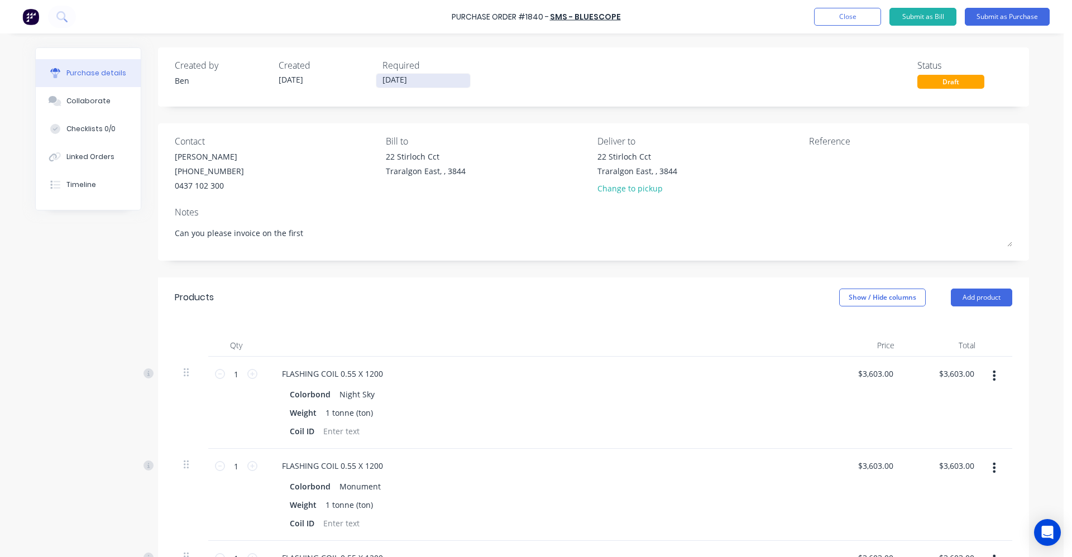
type textarea "Can you please invoice on the first"
drag, startPoint x: 420, startPoint y: 76, endPoint x: 412, endPoint y: 94, distance: 19.7
click at [420, 77] on input "[DATE]" at bounding box center [423, 81] width 94 height 14
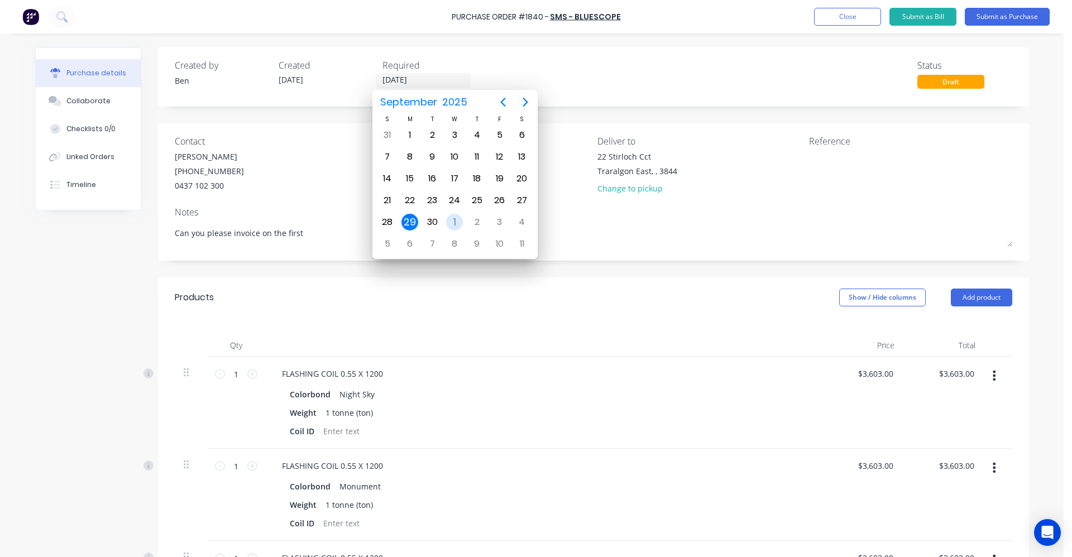
click at [459, 221] on div "1" at bounding box center [454, 222] width 17 height 17
type input "[DATE]"
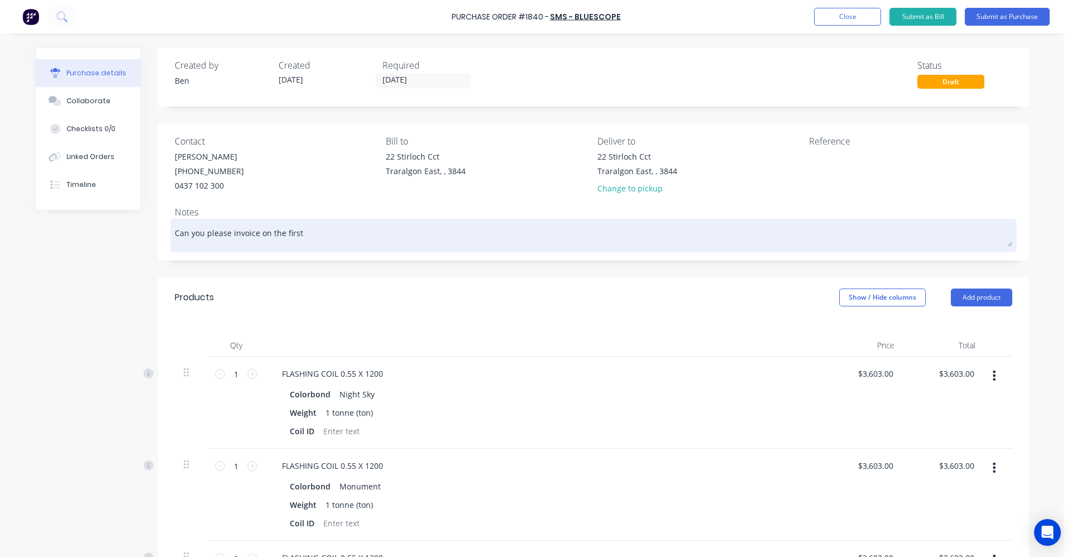
click at [361, 244] on textarea "Can you please invoice on the first" at bounding box center [594, 234] width 838 height 25
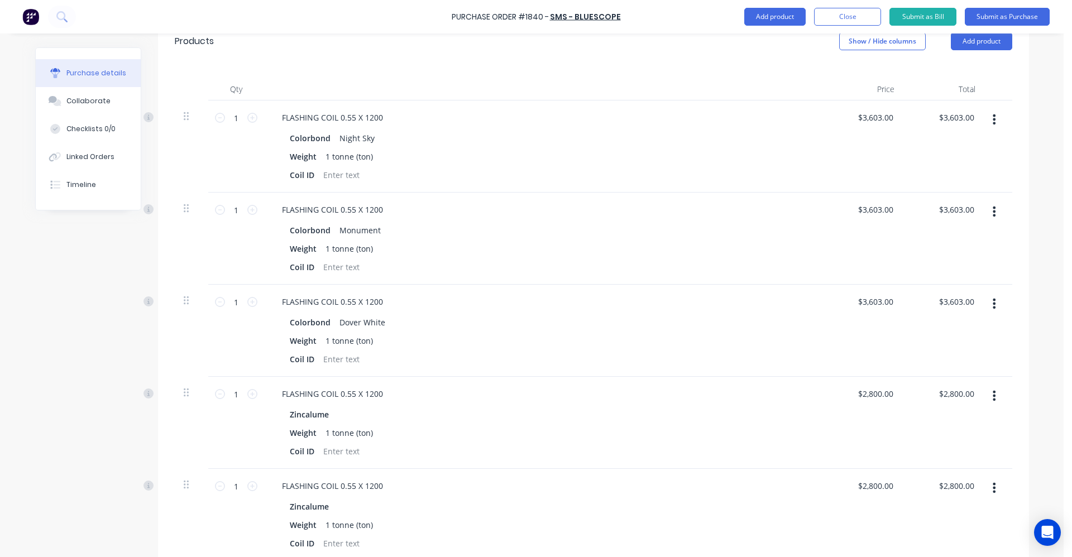
scroll to position [335, 0]
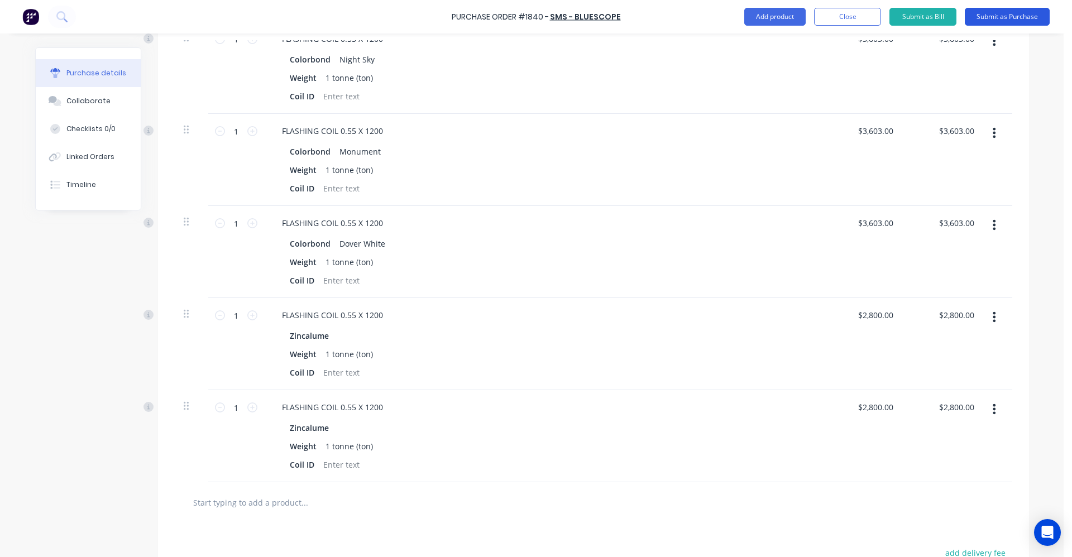
type textarea "Can you please invoice on October 1st"
click at [999, 20] on button "Submit as Purchase" at bounding box center [1007, 17] width 85 height 18
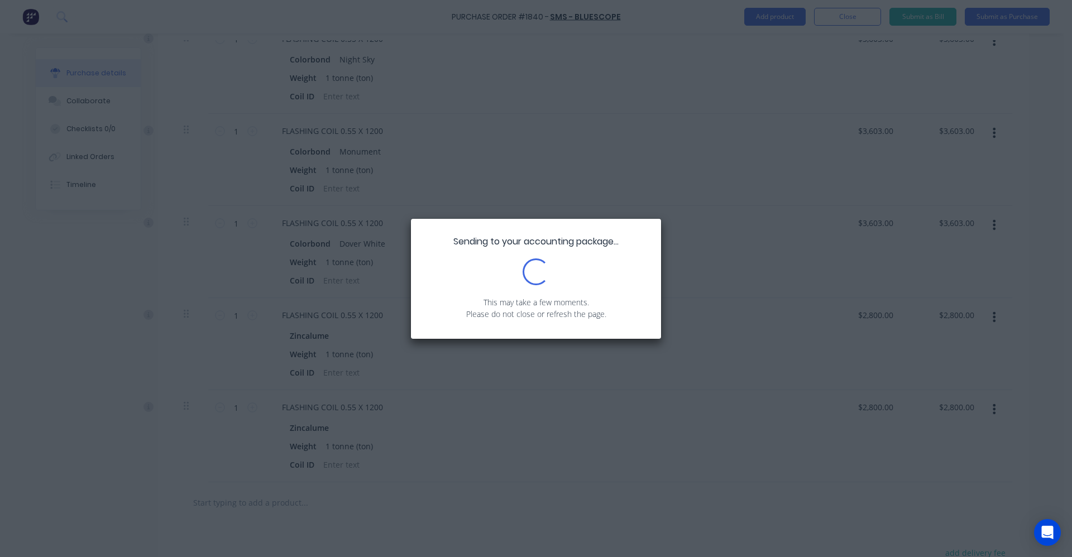
scroll to position [0, 0]
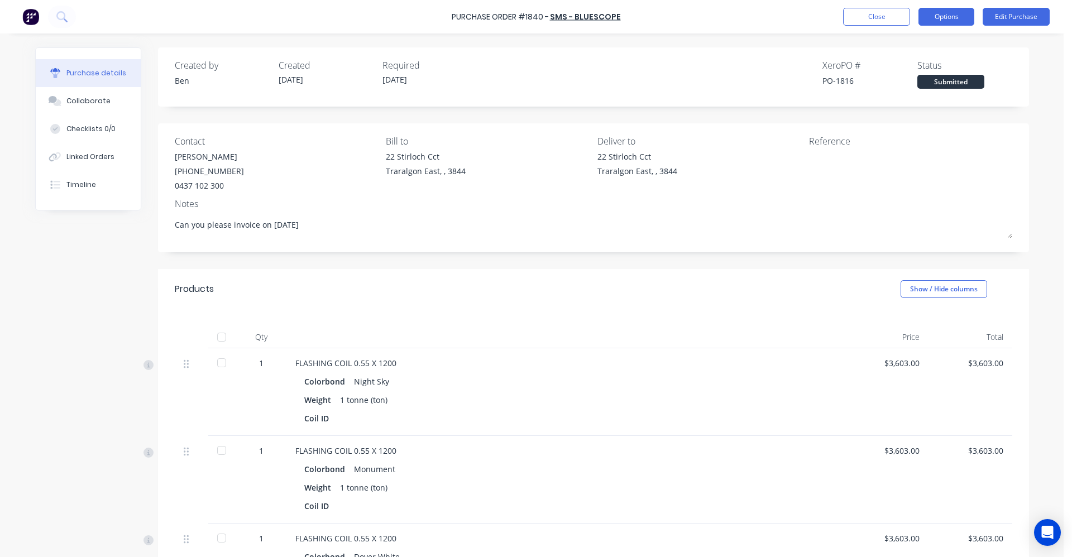
click at [931, 18] on button "Options" at bounding box center [947, 17] width 56 height 18
drag, startPoint x: 681, startPoint y: 74, endPoint x: 688, endPoint y: 73, distance: 6.8
click at [688, 73] on div "Created by Ben Created 29/09/25 Required 01/10/25 Xero PO # PO-1816 Status Subm…" at bounding box center [594, 74] width 838 height 30
click at [957, 13] on button "Options" at bounding box center [947, 17] width 56 height 18
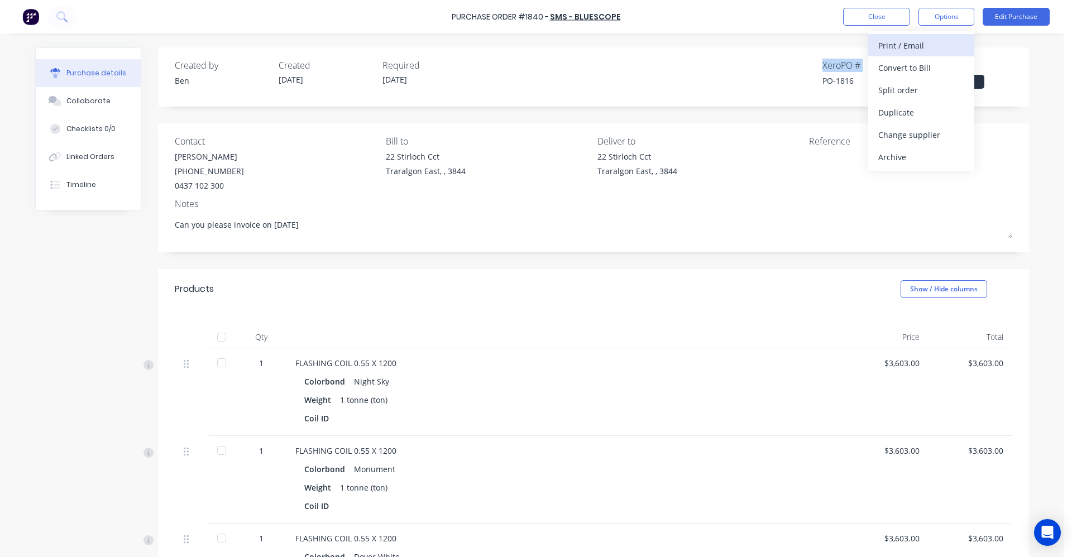
click at [908, 47] on div "Print / Email" at bounding box center [922, 45] width 86 height 16
click at [893, 65] on div "With pricing" at bounding box center [922, 68] width 86 height 16
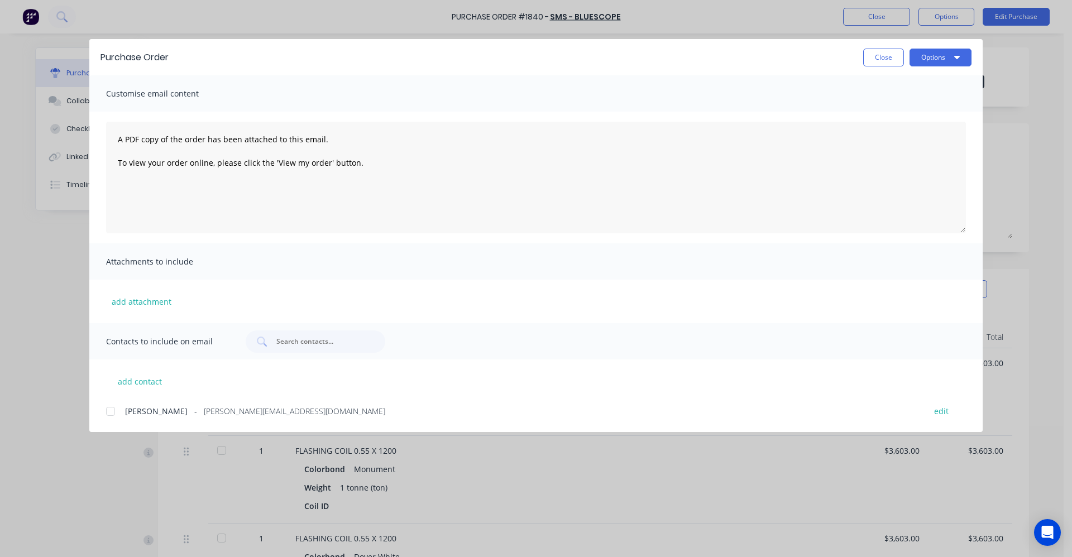
click at [109, 410] on div at bounding box center [110, 411] width 22 height 22
click at [953, 51] on button "Options" at bounding box center [941, 58] width 62 height 18
click at [909, 126] on div "Email" at bounding box center [919, 130] width 86 height 16
click at [868, 58] on button "Close" at bounding box center [883, 58] width 41 height 18
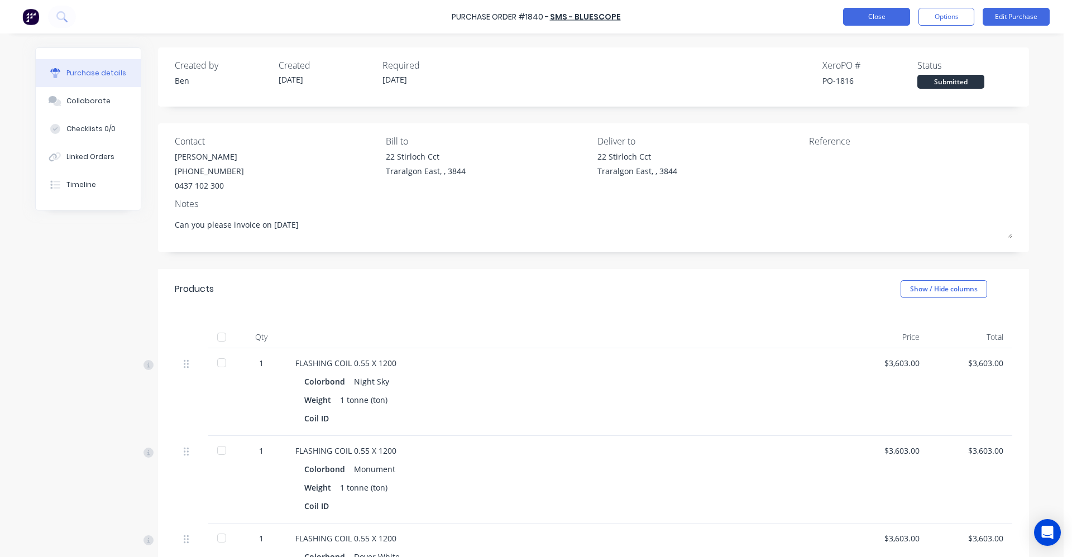
click at [867, 12] on button "Close" at bounding box center [876, 17] width 67 height 18
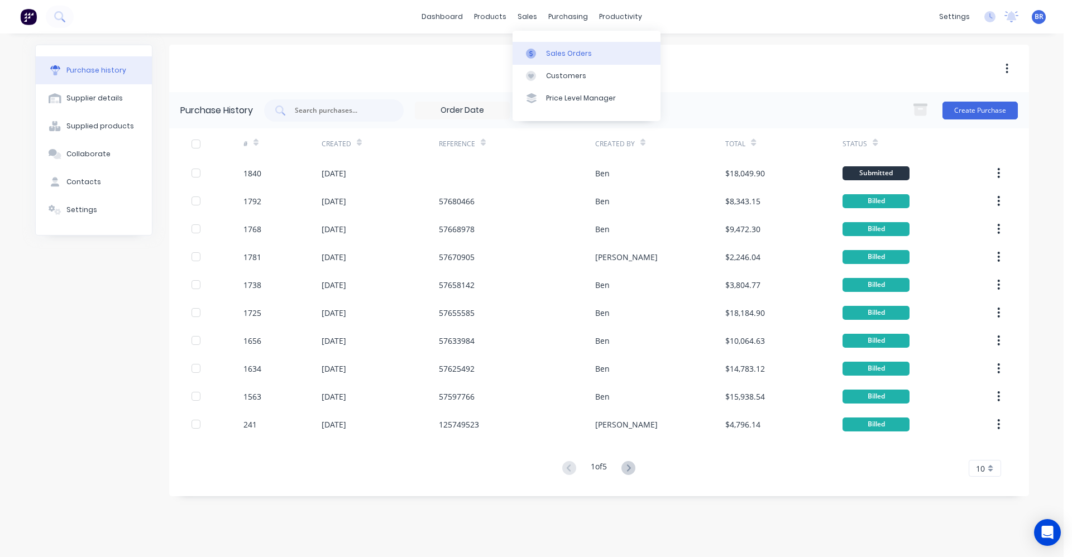
click at [564, 55] on div "Sales Orders" at bounding box center [569, 54] width 46 height 10
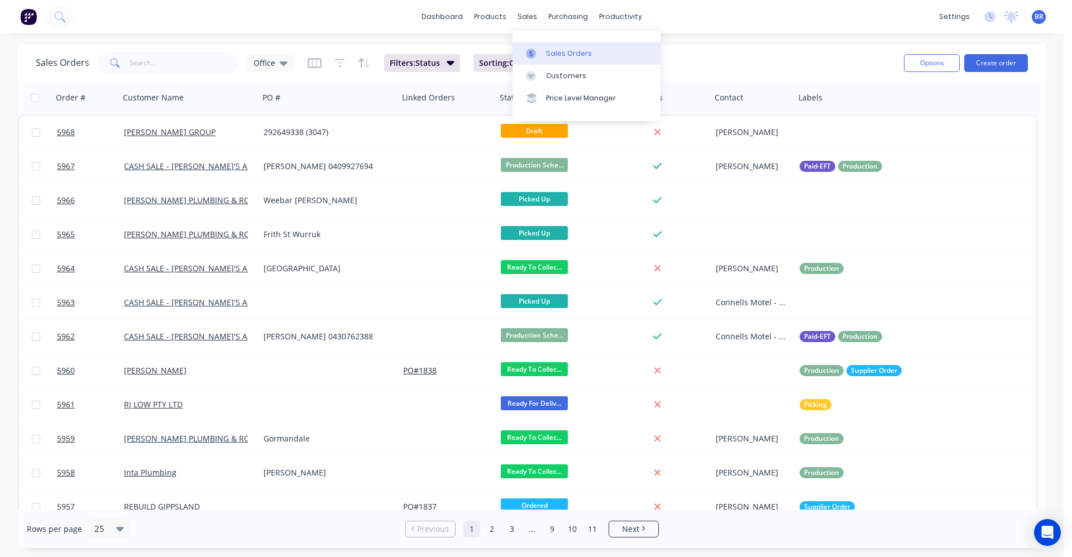
click at [558, 49] on div "Sales Orders" at bounding box center [569, 54] width 46 height 10
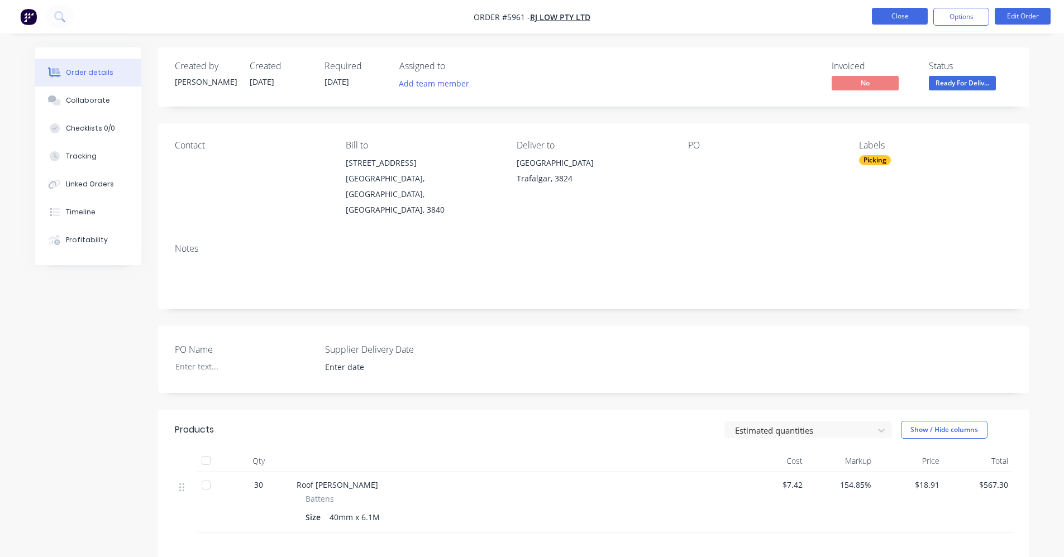
click at [888, 13] on button "Close" at bounding box center [900, 16] width 56 height 17
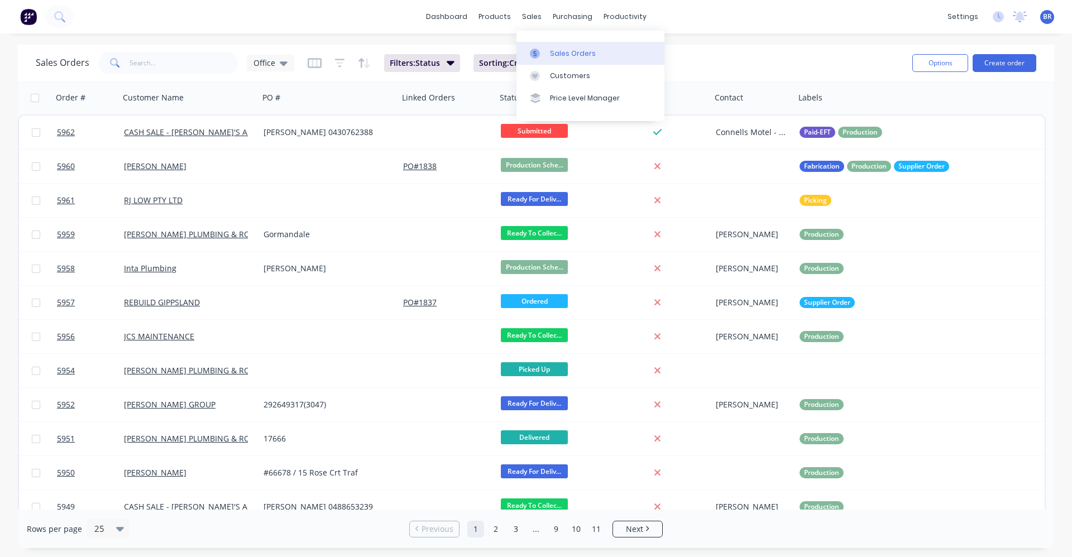
click at [541, 51] on div at bounding box center [538, 54] width 17 height 10
click at [1008, 61] on button "Create order" at bounding box center [1005, 63] width 64 height 18
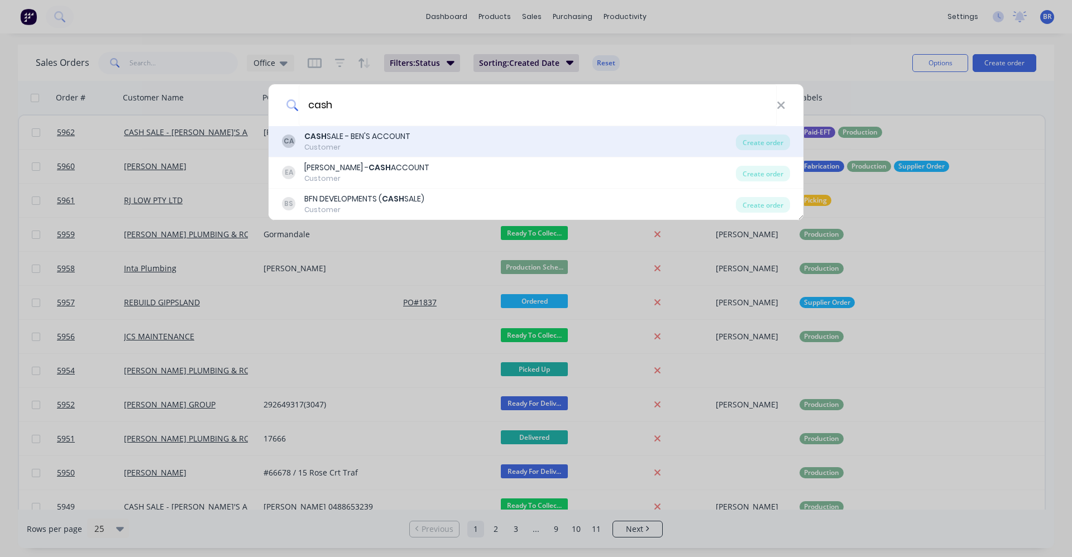
type input "cash"
click at [367, 142] on div "Customer" at bounding box center [357, 147] width 106 height 10
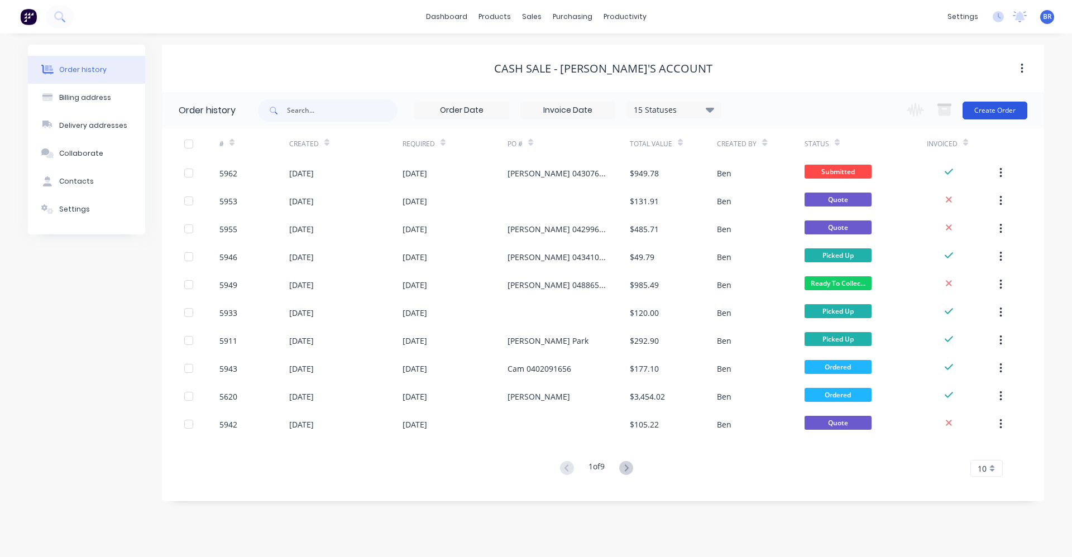
click at [998, 114] on button "Create Order" at bounding box center [995, 111] width 65 height 18
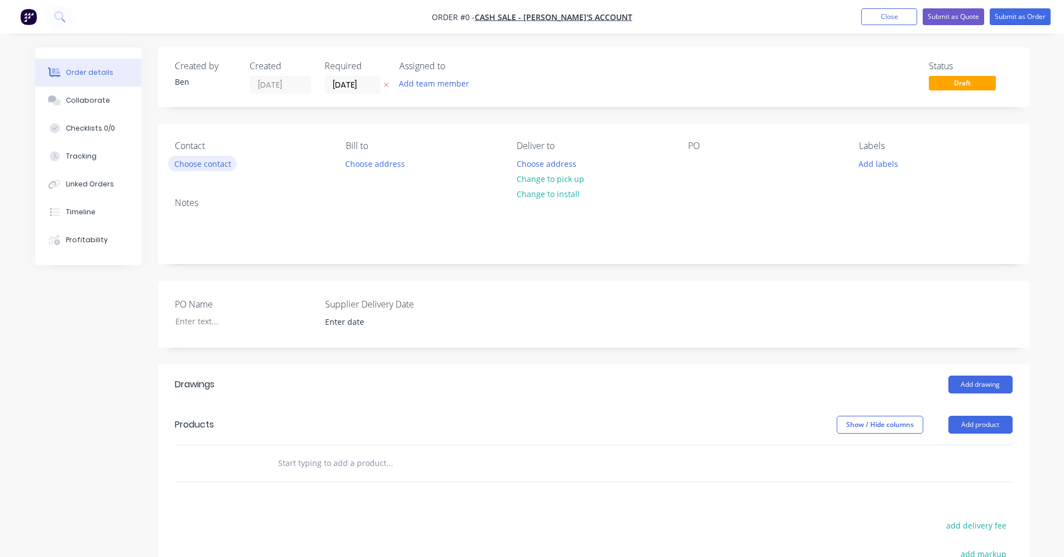
click at [187, 162] on button "Choose contact" at bounding box center [202, 163] width 69 height 15
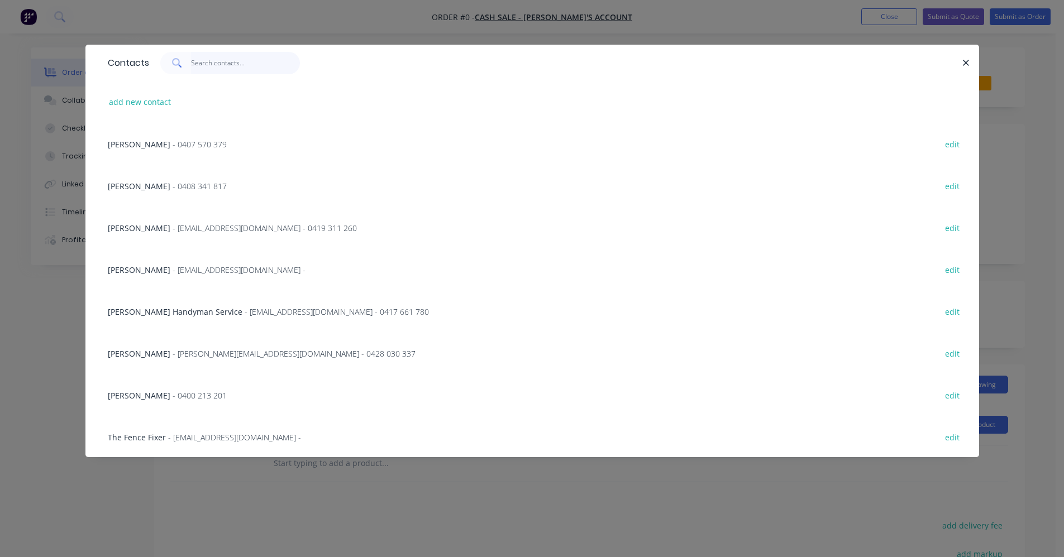
click at [212, 61] on input "text" at bounding box center [245, 63] width 109 height 22
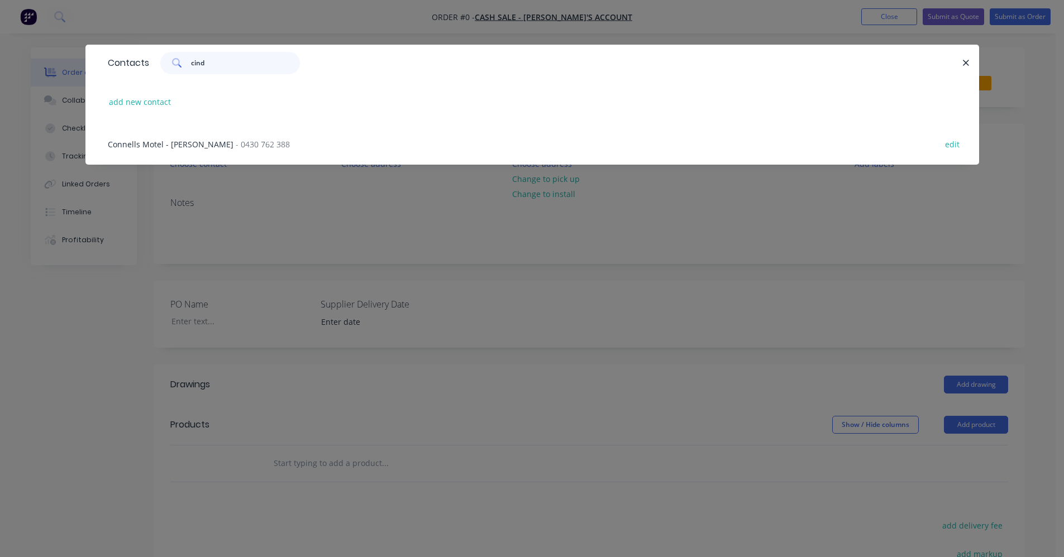
type input "cind"
click at [202, 149] on span "Connells Motel - [PERSON_NAME]" at bounding box center [171, 144] width 126 height 11
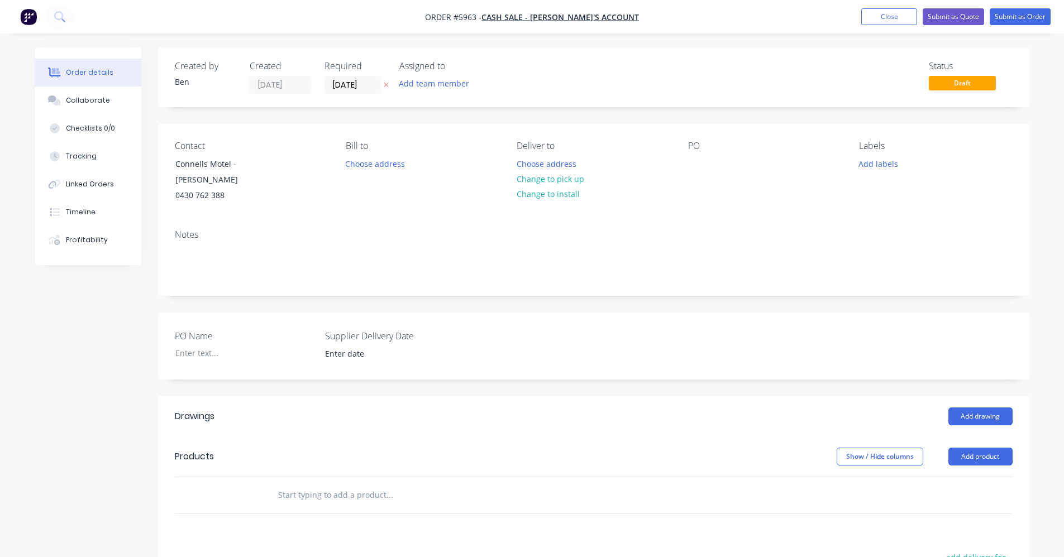
click at [555, 176] on button "Change to pick up" at bounding box center [549, 178] width 79 height 15
click at [967, 417] on button "Add drawing" at bounding box center [980, 417] width 64 height 18
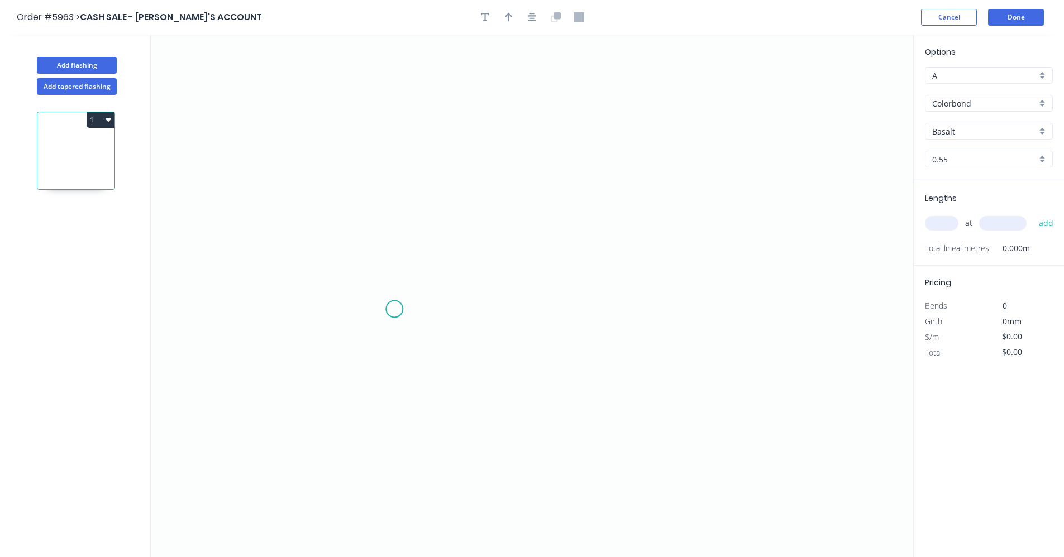
click at [395, 306] on icon "0" at bounding box center [532, 296] width 762 height 523
click at [398, 206] on icon "0" at bounding box center [532, 296] width 762 height 523
click at [579, 230] on icon "0 ?" at bounding box center [532, 296] width 762 height 523
click at [580, 314] on icon "0 ? ? ? º" at bounding box center [532, 296] width 762 height 523
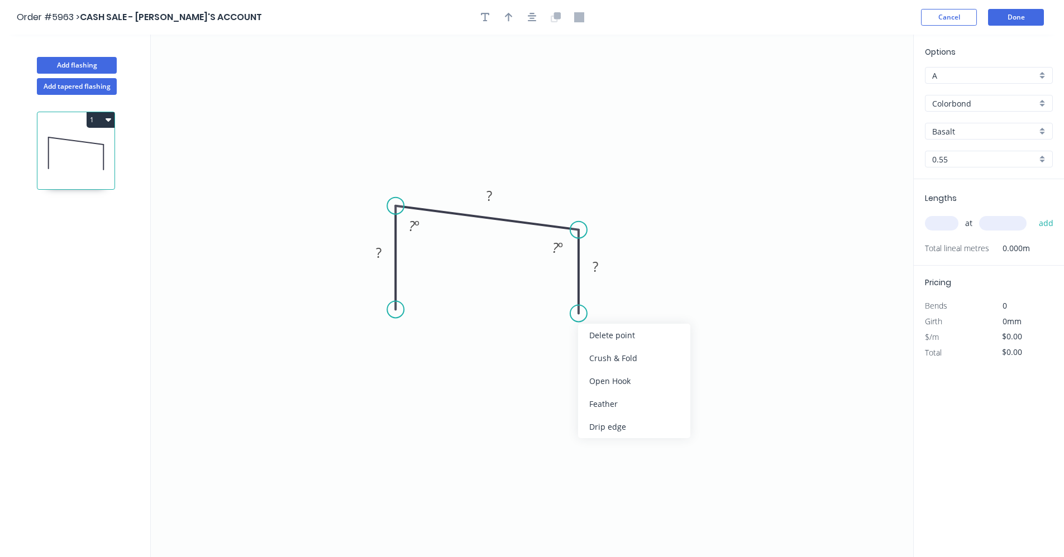
click at [607, 426] on div "Drip edge" at bounding box center [634, 427] width 112 height 23
drag, startPoint x: 593, startPoint y: 355, endPoint x: 417, endPoint y: 288, distance: 187.7
click at [591, 355] on div "Flip bend" at bounding box center [632, 353] width 112 height 23
click at [382, 255] on rect at bounding box center [378, 254] width 22 height 16
type input "$11.63"
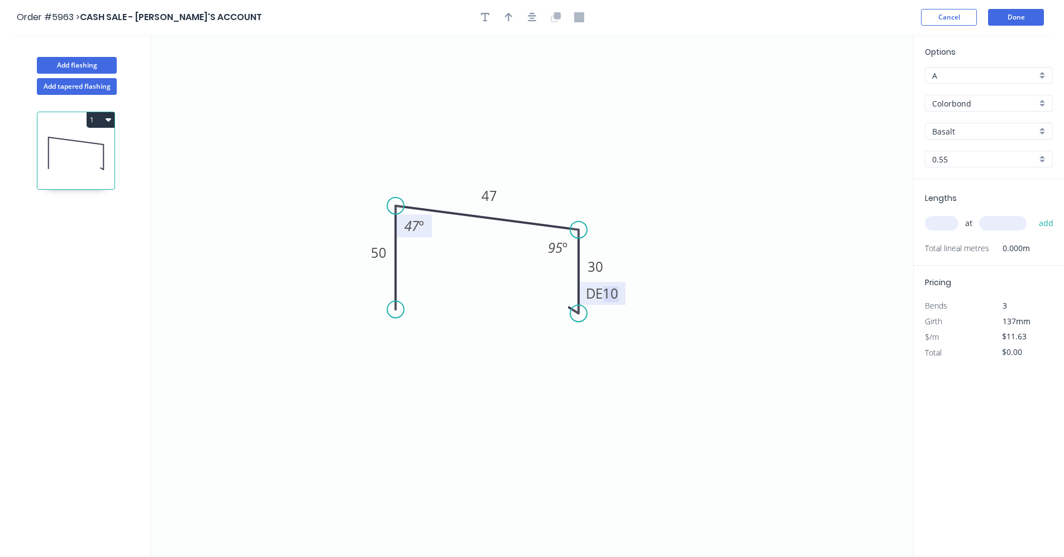
click at [417, 223] on tspan "47" at bounding box center [411, 226] width 15 height 18
click at [939, 230] on input "text" at bounding box center [942, 223] width 34 height 15
type input "4"
type input "5000"
click at [1033, 214] on button "add" at bounding box center [1046, 223] width 26 height 19
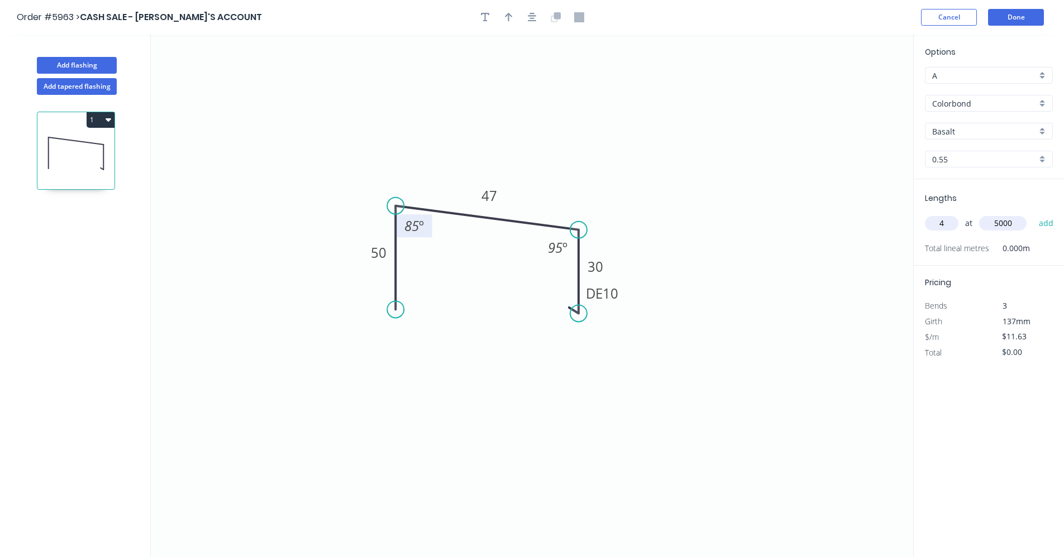
type input "$232.60"
click at [815, 148] on icon "0 50 47 DE 10 30 85 º 95 º" at bounding box center [532, 296] width 762 height 523
click at [986, 124] on div "Basalt" at bounding box center [989, 131] width 128 height 17
click at [966, 184] on div "Night Sky" at bounding box center [988, 184] width 127 height 20
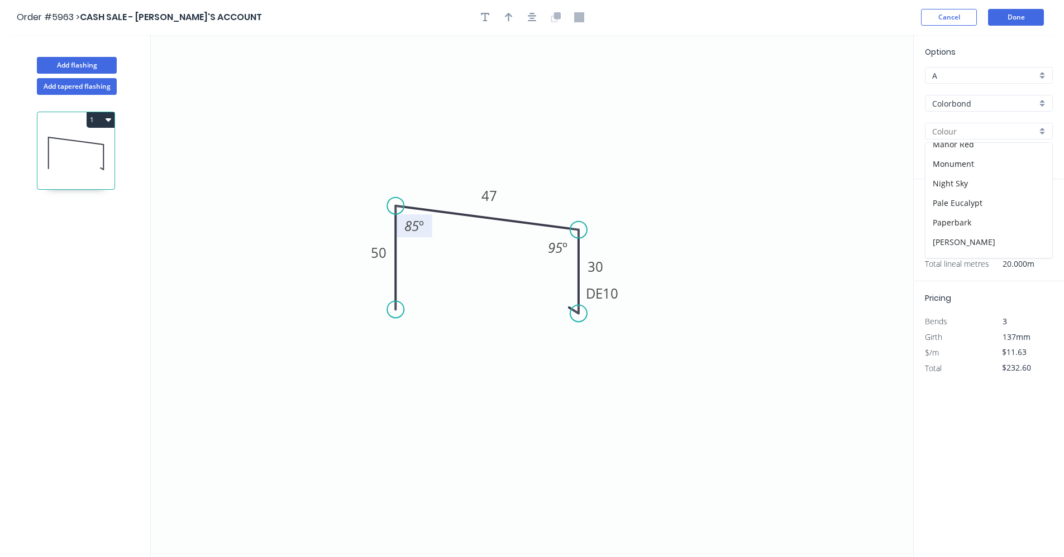
type input "Night Sky"
click at [767, 150] on icon "0 50 47 DE 10 30 85 º 95 º" at bounding box center [532, 296] width 762 height 523
click at [534, 20] on icon "button" at bounding box center [532, 17] width 9 height 10
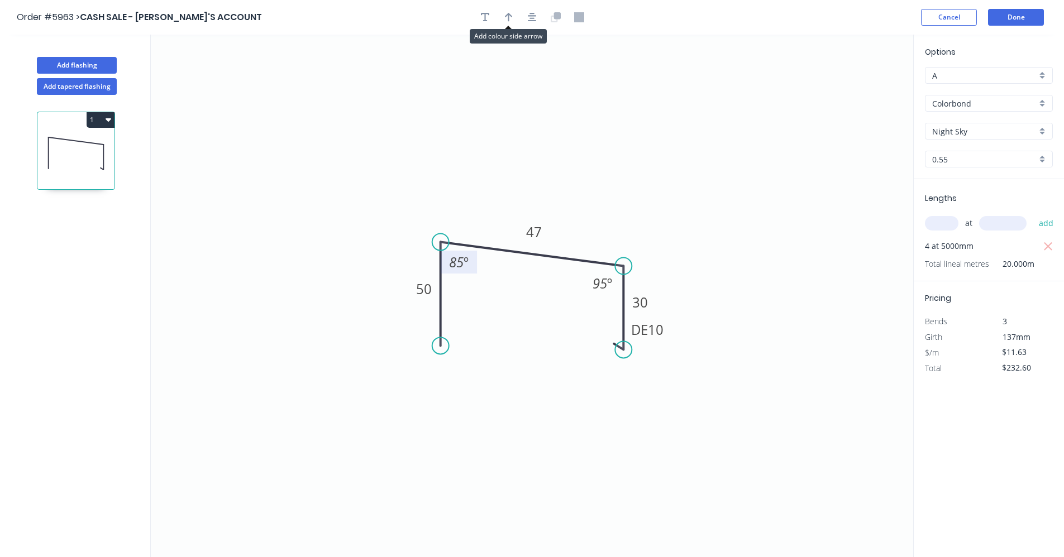
drag, startPoint x: 512, startPoint y: 16, endPoint x: 523, endPoint y: 24, distance: 13.2
click at [512, 16] on icon "button" at bounding box center [509, 17] width 8 height 9
drag, startPoint x: 856, startPoint y: 90, endPoint x: 670, endPoint y: 229, distance: 231.9
click at [591, 238] on icon at bounding box center [588, 225] width 10 height 36
drag, startPoint x: 708, startPoint y: 228, endPoint x: 714, endPoint y: 222, distance: 8.7
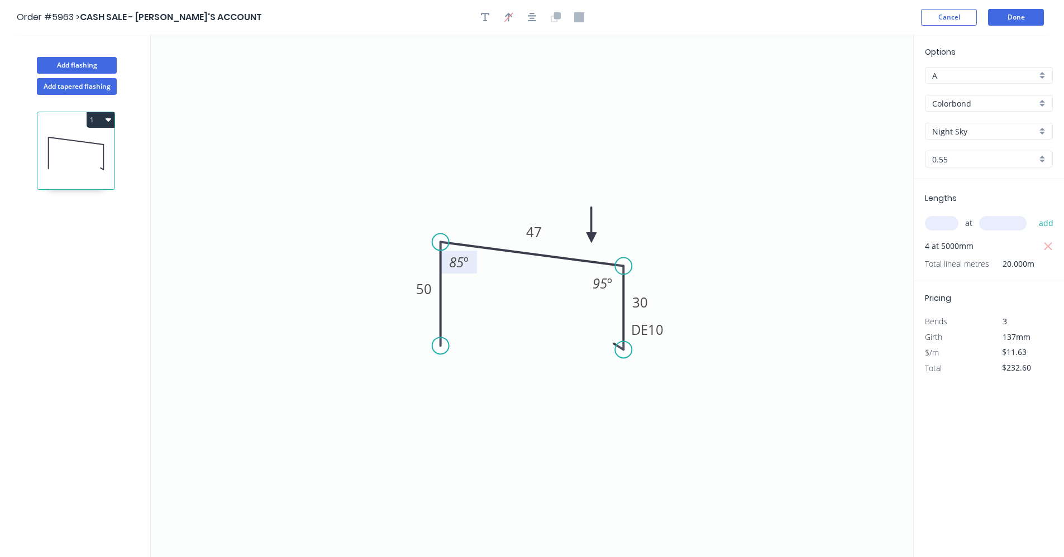
click at [708, 227] on icon "0 50 47 DE 10 30 85 º 95 º" at bounding box center [532, 296] width 762 height 523
click at [1015, 26] on header "Order #5963 > CASH SALE - BEN'S ACCOUNT Cancel Done" at bounding box center [532, 17] width 1064 height 35
click at [1029, 20] on button "Done" at bounding box center [1016, 17] width 56 height 17
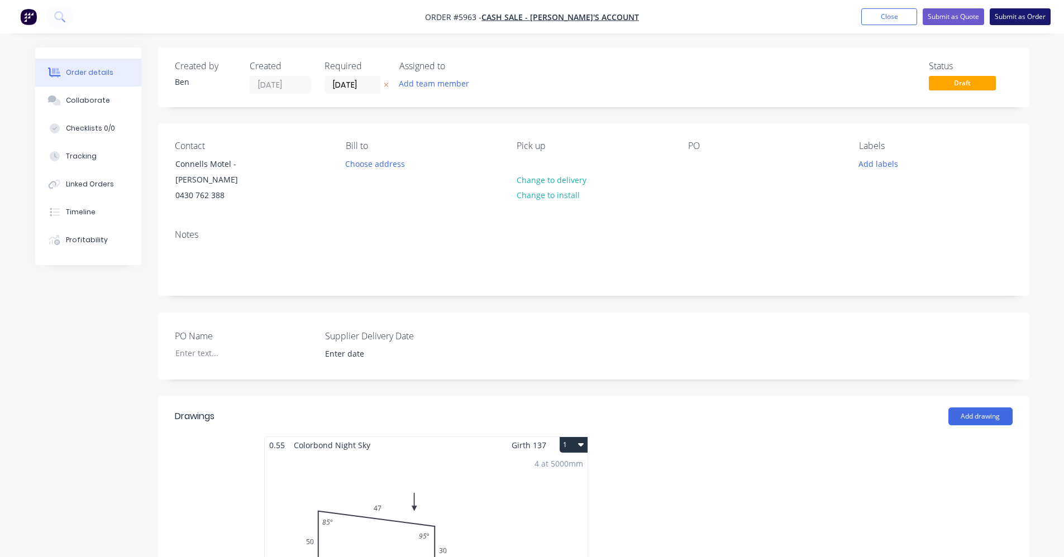
click at [1025, 18] on button "Submit as Order" at bounding box center [1020, 16] width 61 height 17
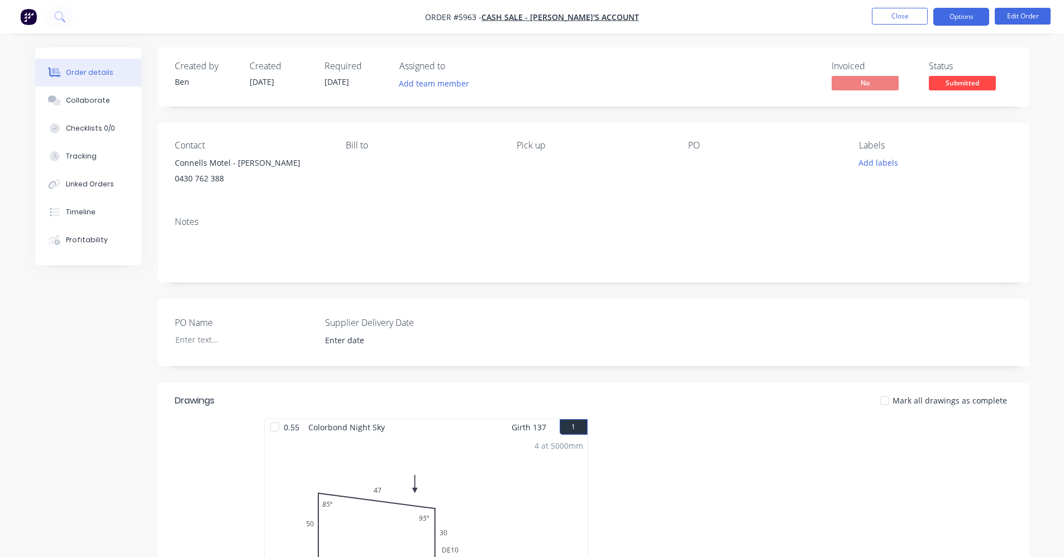
click at [969, 16] on button "Options" at bounding box center [961, 17] width 56 height 18
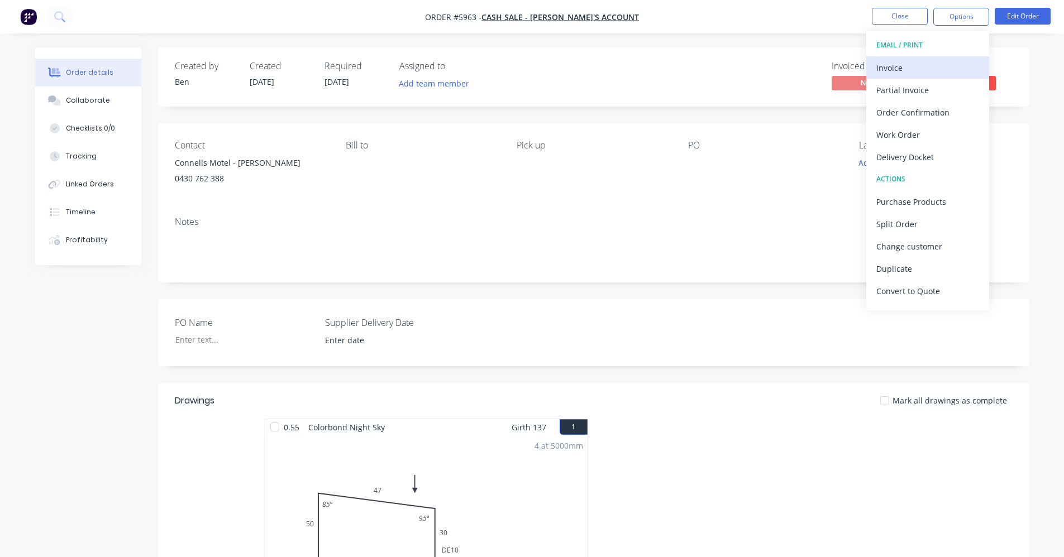
click at [899, 69] on div "Invoice" at bounding box center [927, 68] width 103 height 16
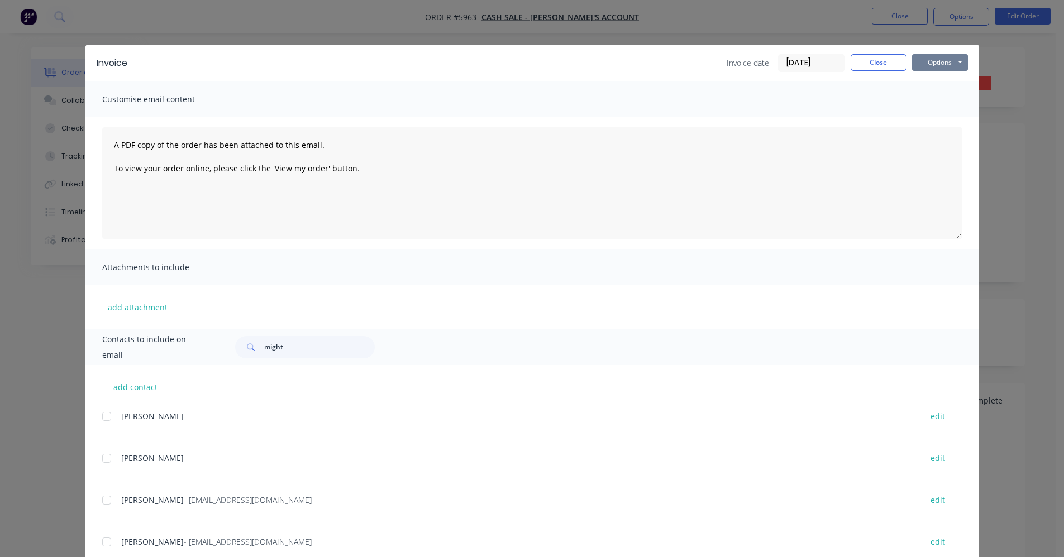
click at [935, 68] on button "Options" at bounding box center [940, 62] width 56 height 17
click at [944, 104] on button "Print" at bounding box center [947, 101] width 71 height 18
click at [873, 59] on button "Close" at bounding box center [879, 62] width 56 height 17
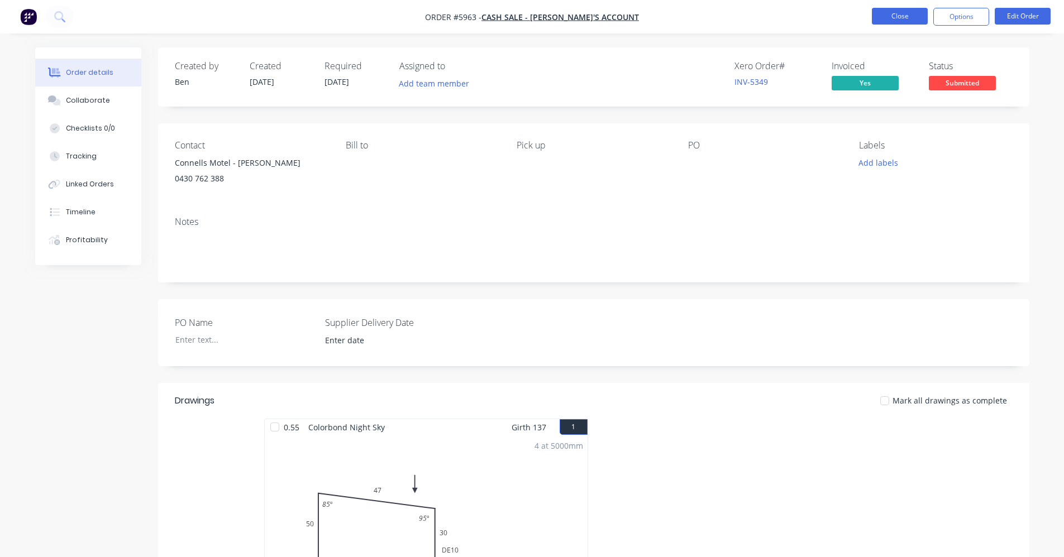
click at [890, 9] on button "Close" at bounding box center [900, 16] width 56 height 17
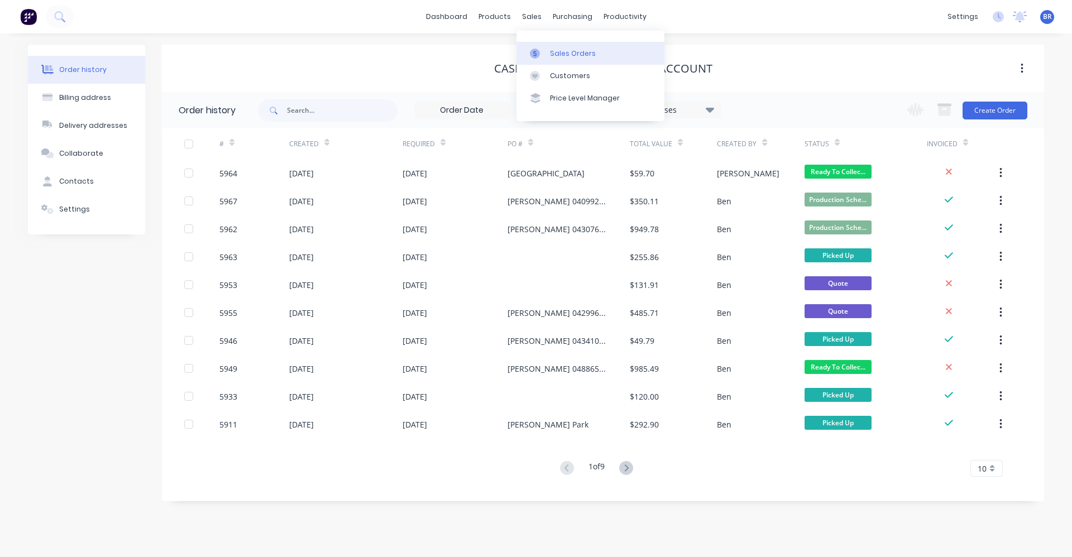
click at [556, 44] on link "Sales Orders" at bounding box center [591, 53] width 148 height 22
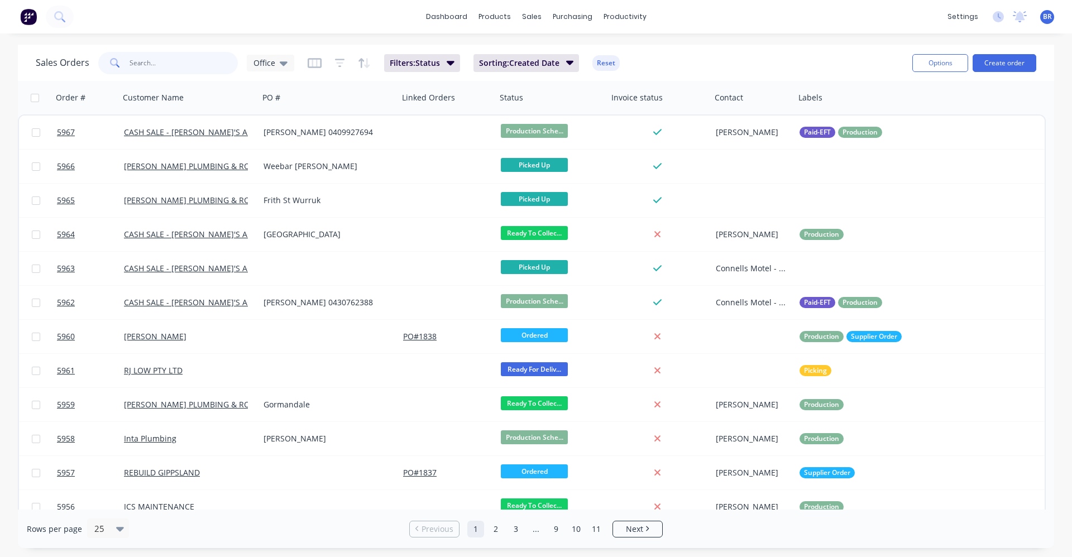
click at [192, 58] on input "text" at bounding box center [184, 63] width 109 height 22
type input "5833"
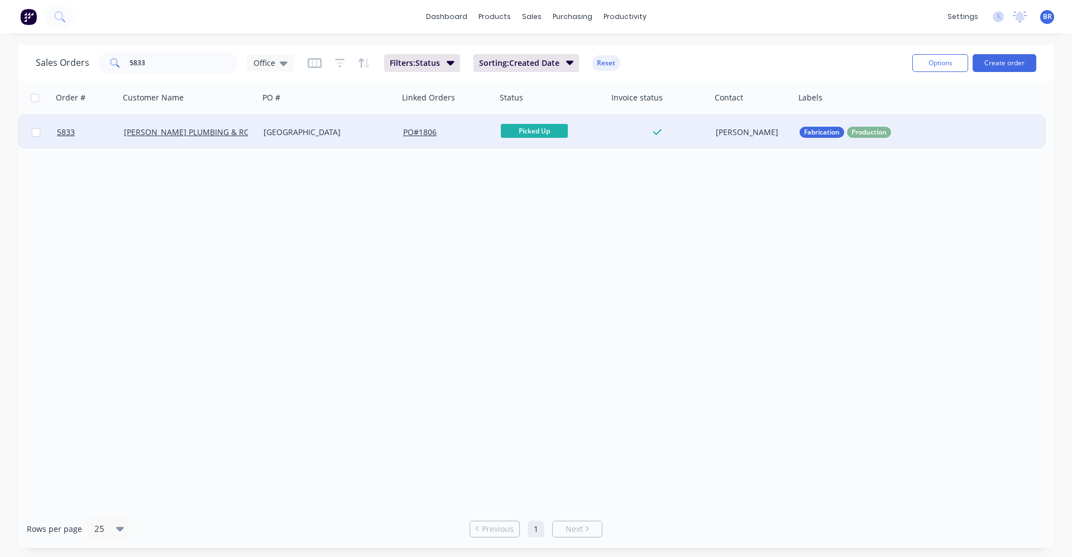
click at [338, 133] on div "[GEOGRAPHIC_DATA]" at bounding box center [326, 132] width 124 height 11
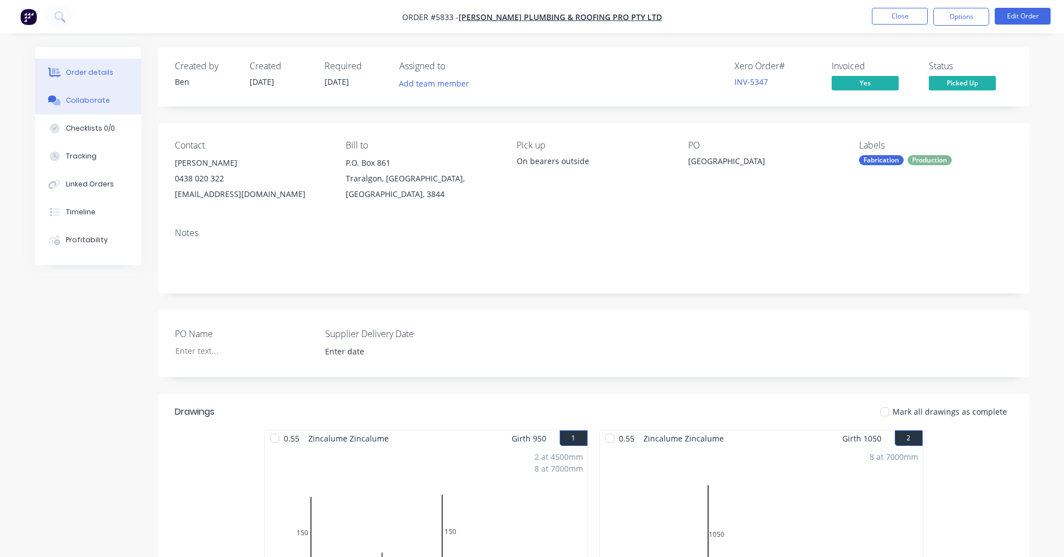
click at [103, 98] on div "Collaborate" at bounding box center [88, 101] width 44 height 10
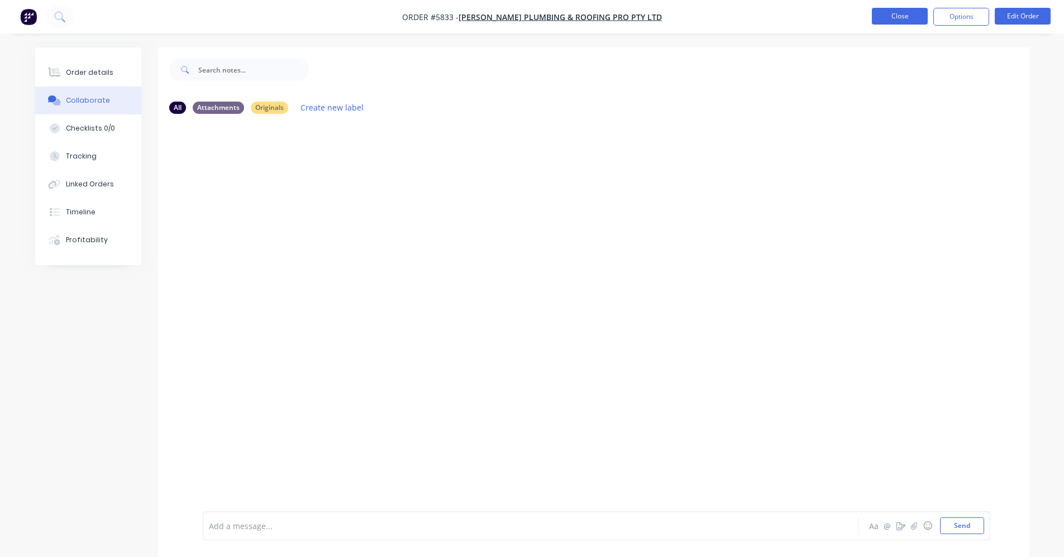
click at [904, 13] on button "Close" at bounding box center [900, 16] width 56 height 17
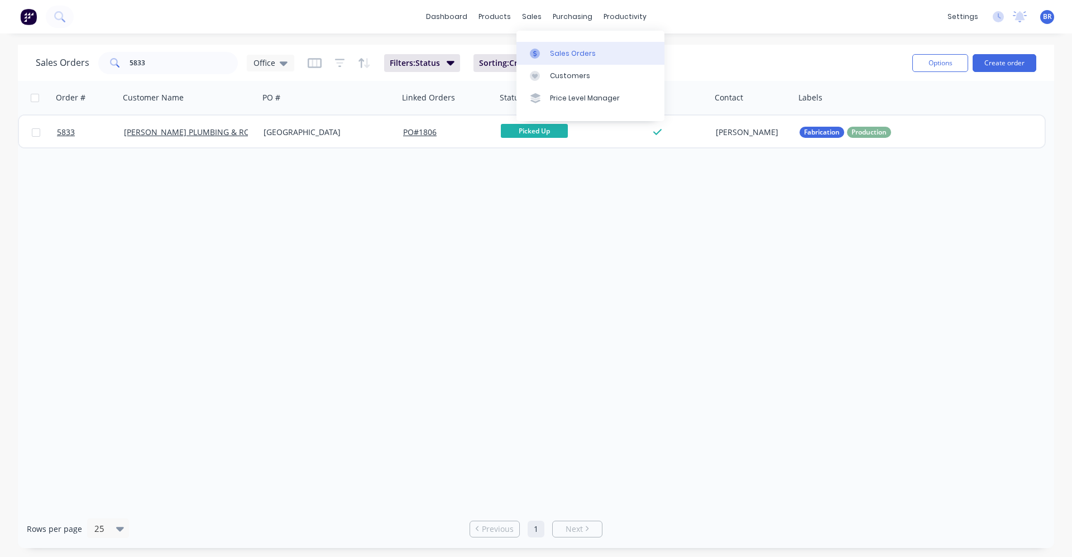
click at [556, 49] on div "Sales Orders" at bounding box center [573, 54] width 46 height 10
click at [458, 19] on link "dashboard" at bounding box center [447, 16] width 52 height 17
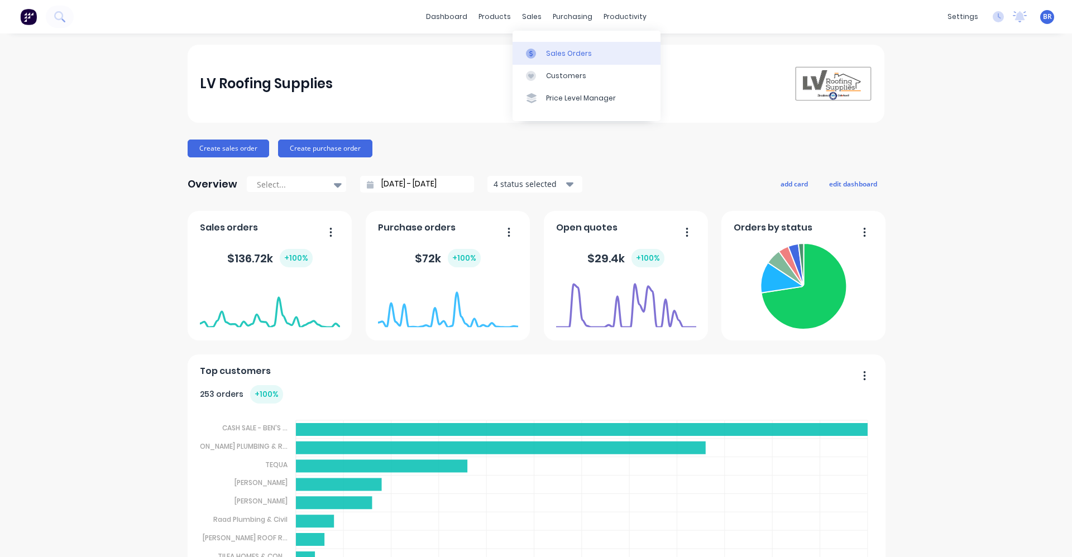
click at [555, 55] on div "Sales Orders" at bounding box center [569, 54] width 46 height 10
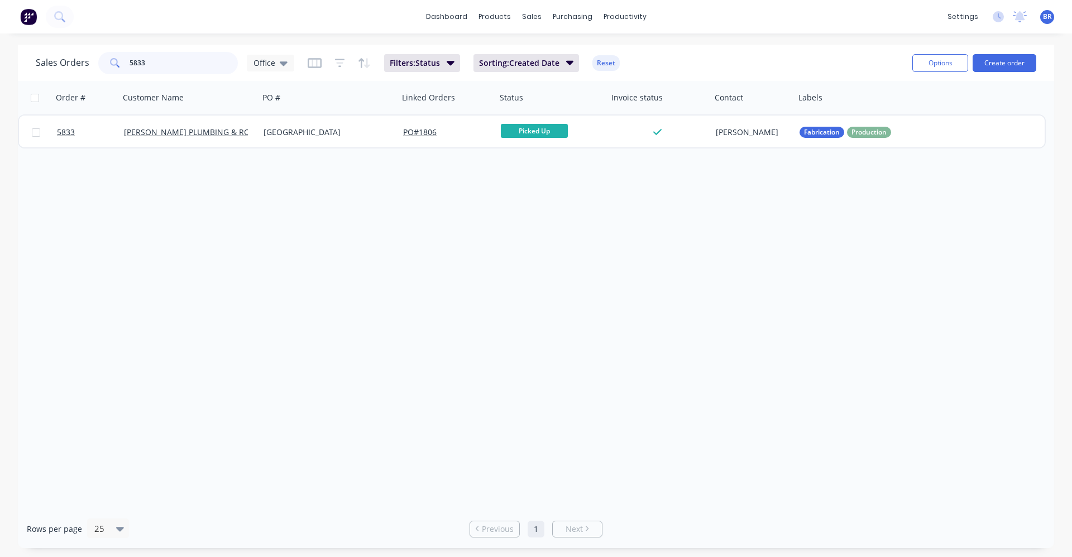
drag, startPoint x: 137, startPoint y: 67, endPoint x: 104, endPoint y: 61, distance: 33.4
click at [109, 62] on div "5833" at bounding box center [168, 63] width 140 height 22
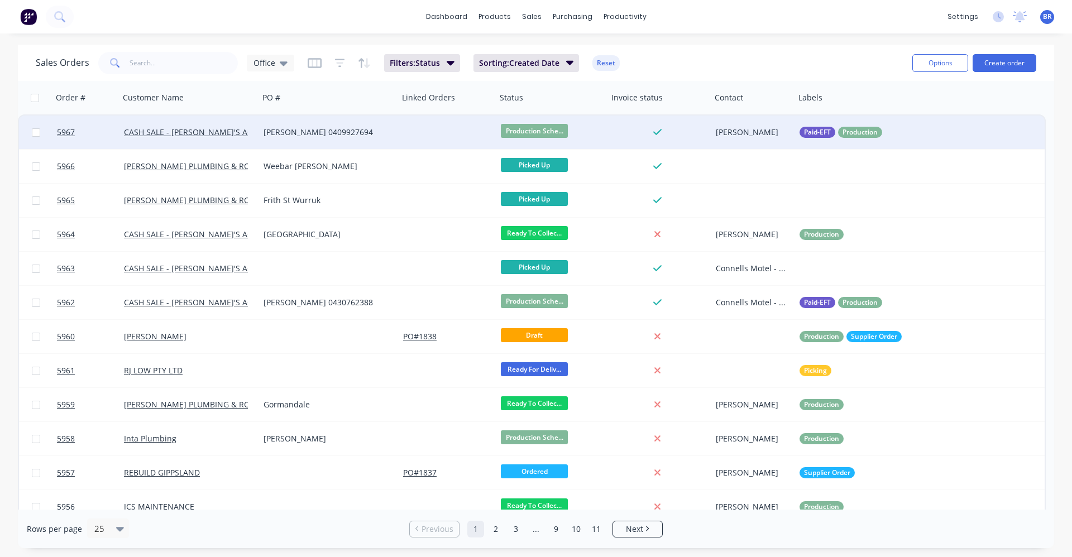
click at [359, 137] on div "[PERSON_NAME] 0409927694" at bounding box center [326, 132] width 124 height 11
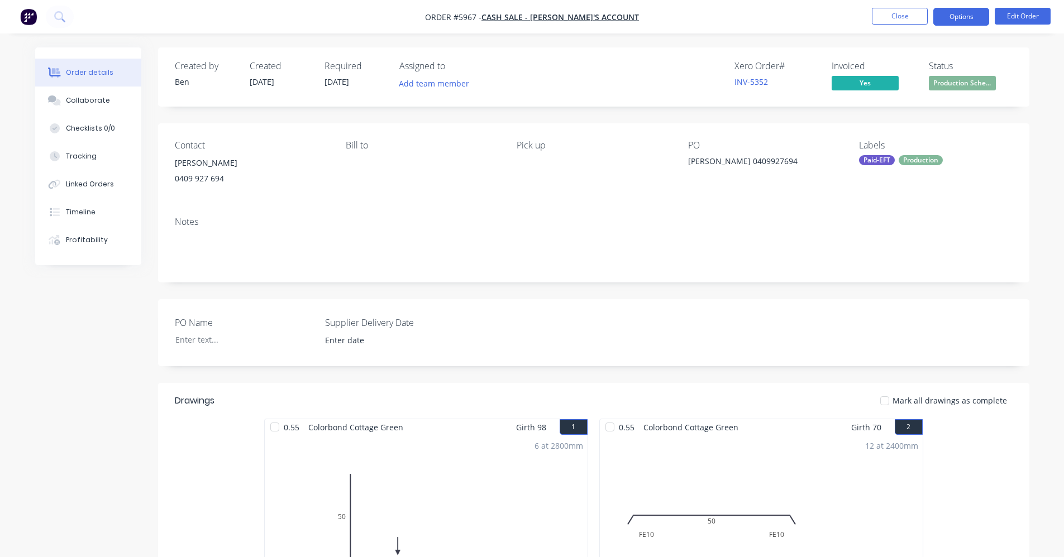
click at [967, 16] on button "Options" at bounding box center [961, 17] width 56 height 18
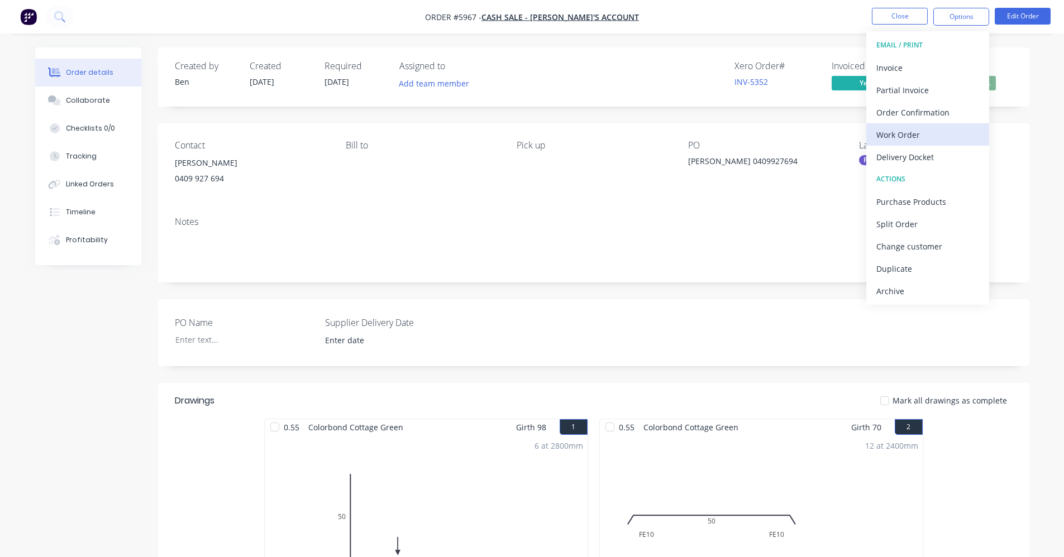
click at [921, 133] on div "Work Order" at bounding box center [927, 135] width 103 height 16
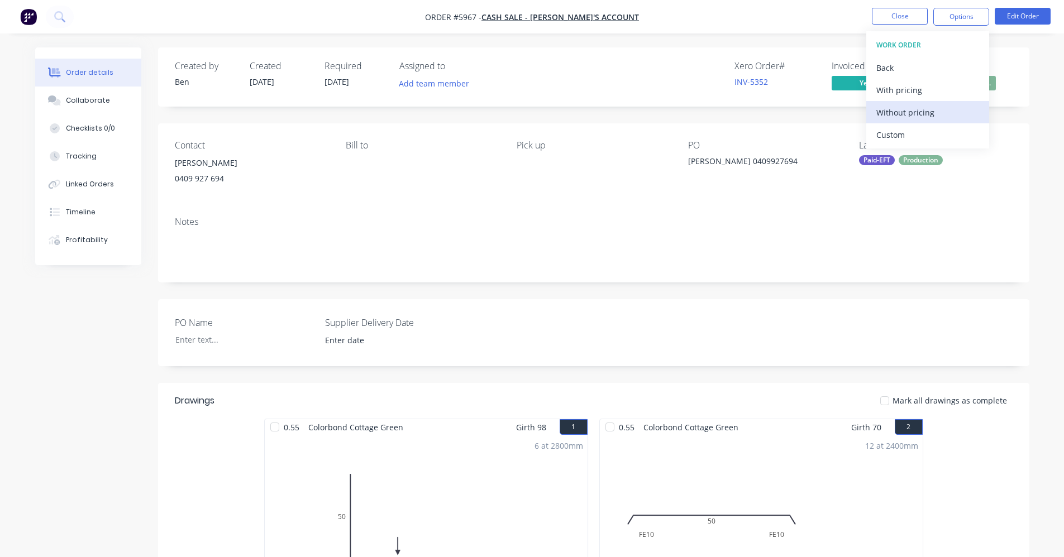
click at [922, 114] on div "Without pricing" at bounding box center [927, 112] width 103 height 16
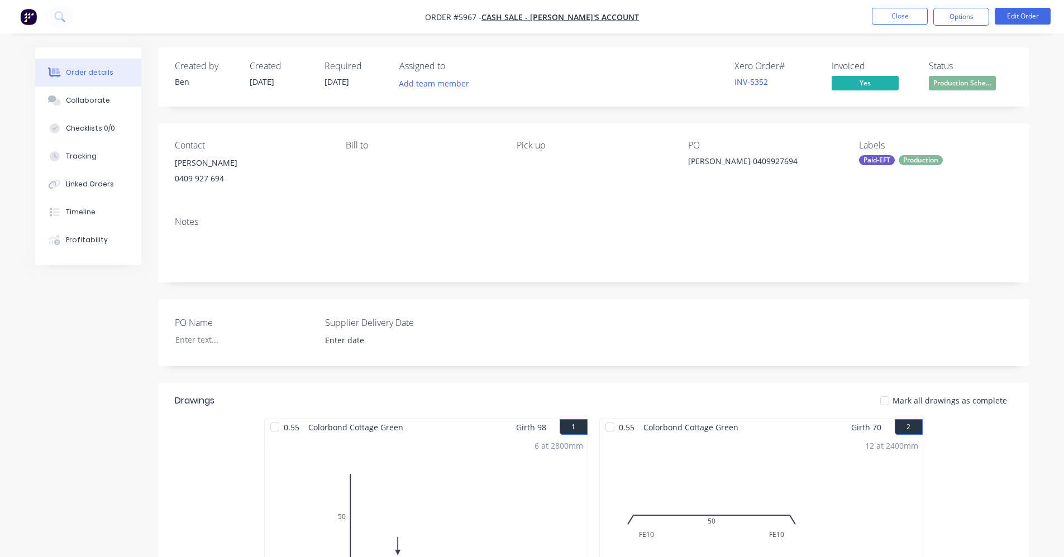
drag, startPoint x: 720, startPoint y: 18, endPoint x: 808, endPoint y: 33, distance: 88.3
click at [721, 19] on nav "Order #5967 - CASH SALE - BEN'S ACCOUNT Close Options Edit Order" at bounding box center [532, 17] width 1064 height 34
click at [889, 16] on button "Close" at bounding box center [900, 16] width 56 height 17
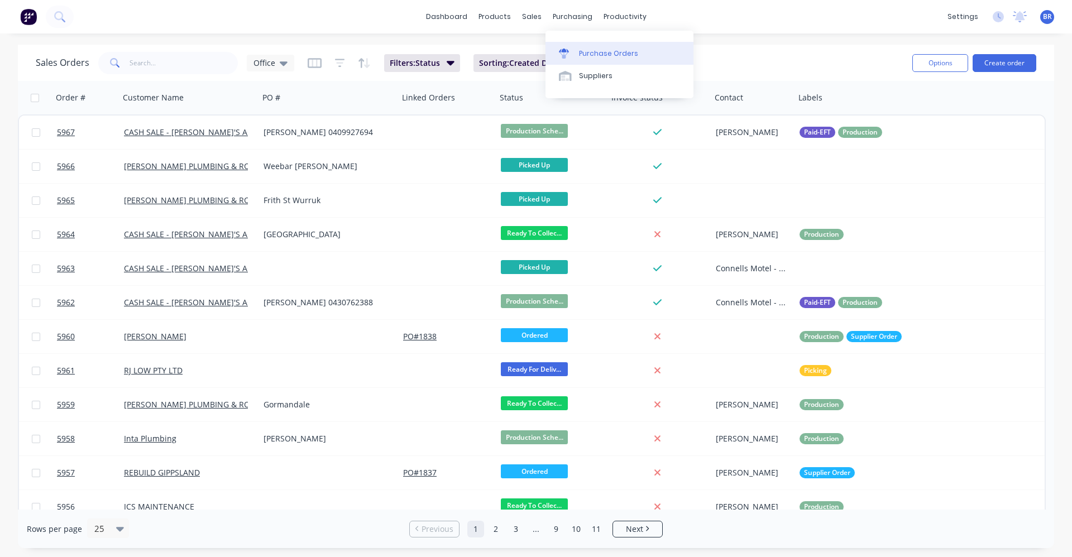
click at [585, 51] on div "Purchase Orders" at bounding box center [608, 54] width 59 height 10
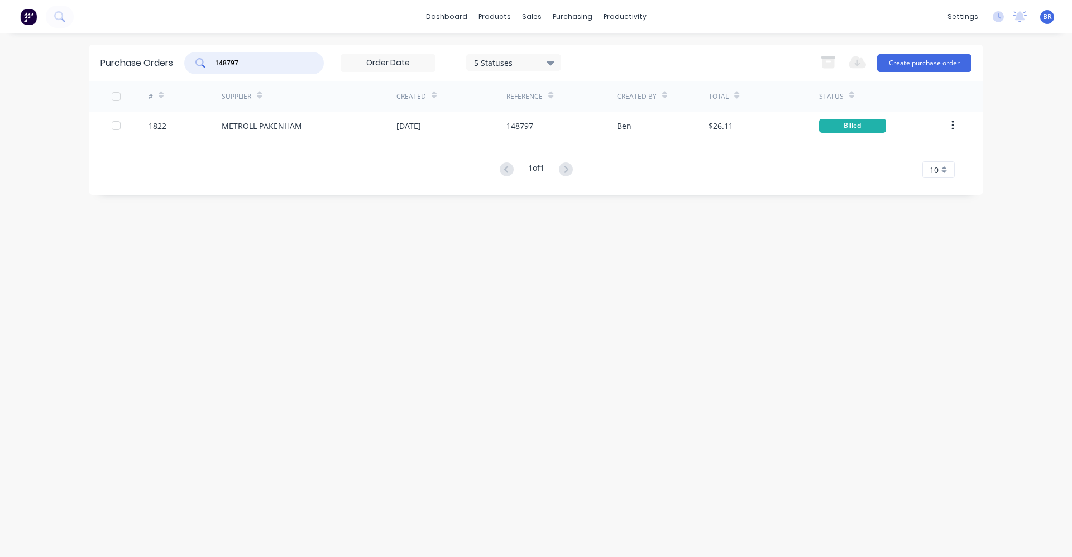
drag, startPoint x: 266, startPoint y: 66, endPoint x: 156, endPoint y: 55, distance: 111.2
click at [157, 58] on div "Purchase Orders 148797 5 Statuses 5 Statuses Export to Excel (XLSX) Create purc…" at bounding box center [536, 63] width 894 height 36
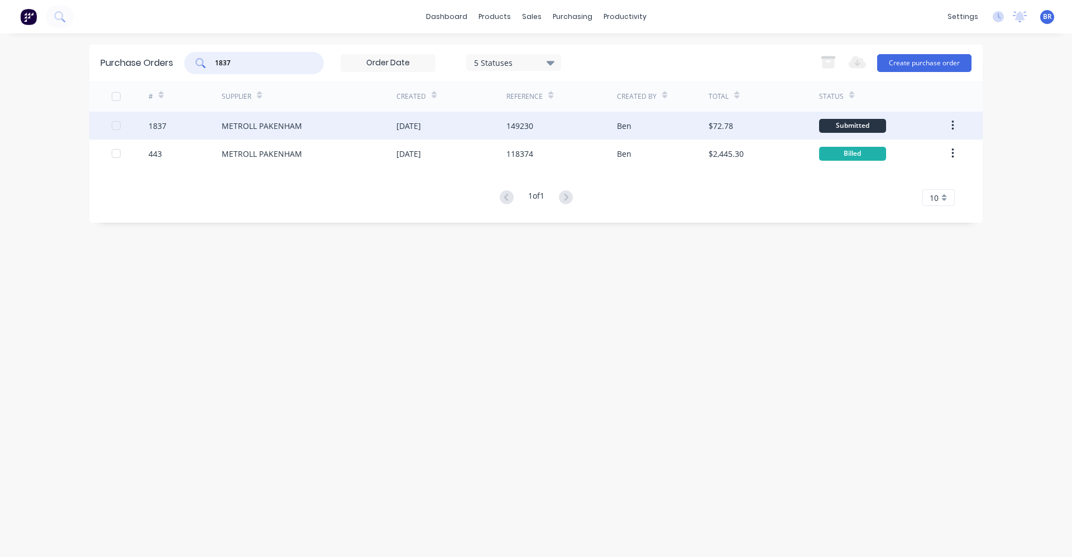
type input "1837"
click at [290, 116] on div "METROLL PAKENHAM" at bounding box center [309, 126] width 175 height 28
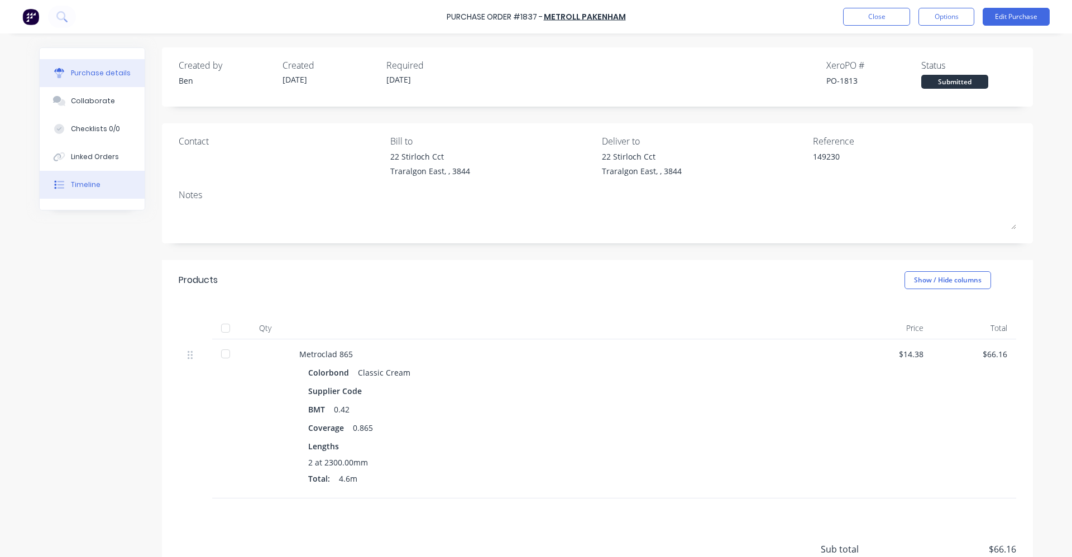
click at [94, 189] on div "Timeline" at bounding box center [86, 185] width 30 height 10
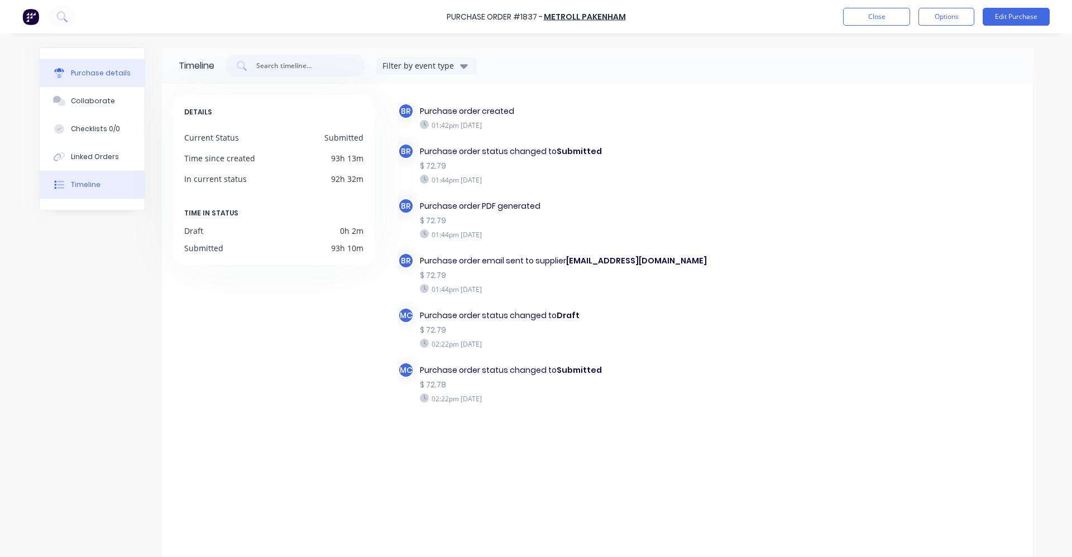
click at [92, 72] on div "Purchase details" at bounding box center [101, 73] width 60 height 10
type textarea "x"
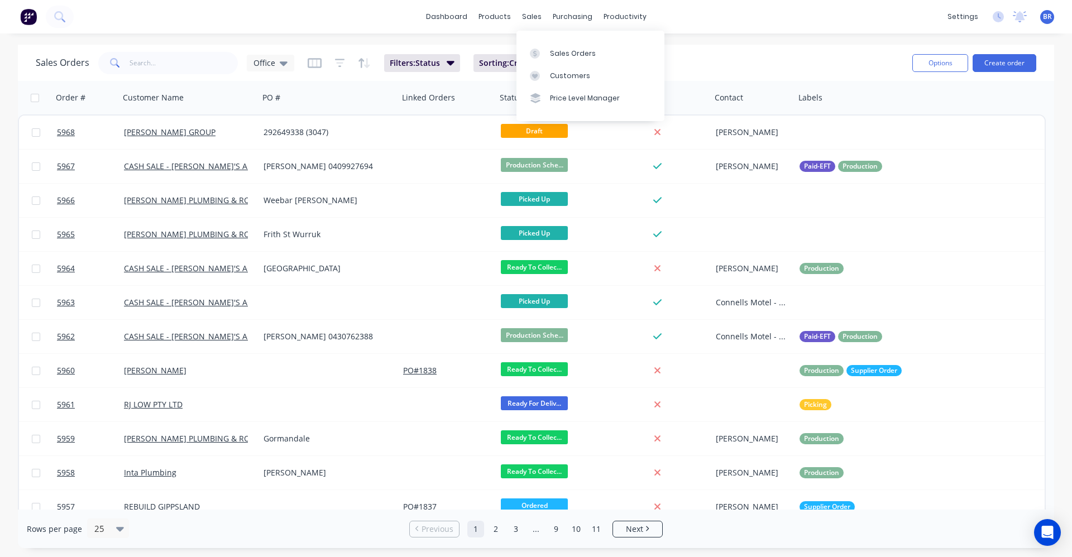
drag, startPoint x: 524, startPoint y: 15, endPoint x: 571, endPoint y: 36, distance: 50.8
click at [526, 16] on div "sales" at bounding box center [532, 16] width 31 height 17
click at [580, 54] on div "Sales Orders" at bounding box center [573, 54] width 46 height 10
click at [195, 62] on input "text" at bounding box center [184, 63] width 109 height 22
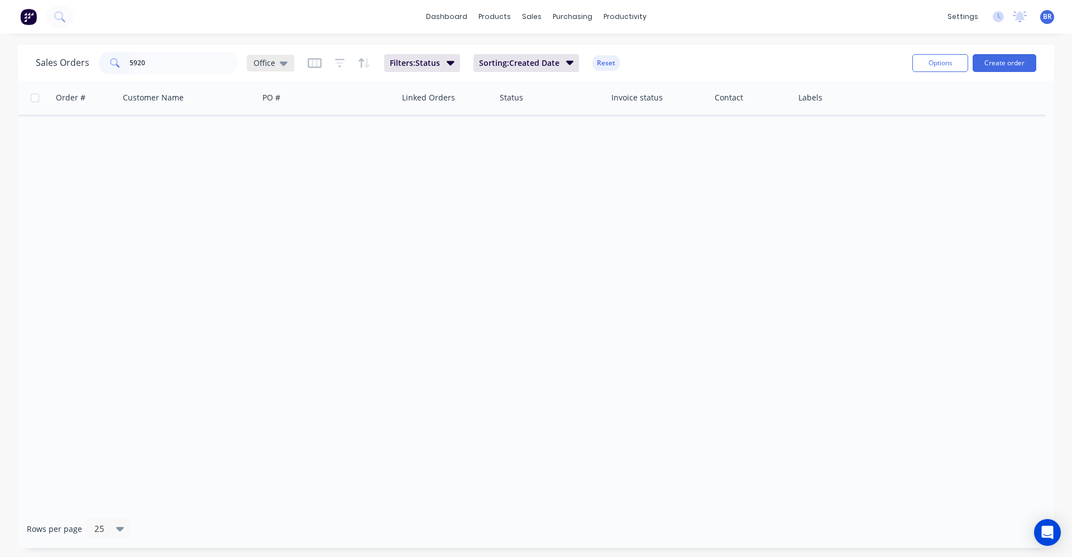
click at [282, 59] on icon at bounding box center [284, 63] width 8 height 12
click at [292, 199] on button "Archived" at bounding box center [313, 203] width 127 height 13
click at [297, 63] on div "Archived" at bounding box center [276, 63] width 59 height 17
click at [264, 156] on button "None" at bounding box center [313, 158] width 127 height 13
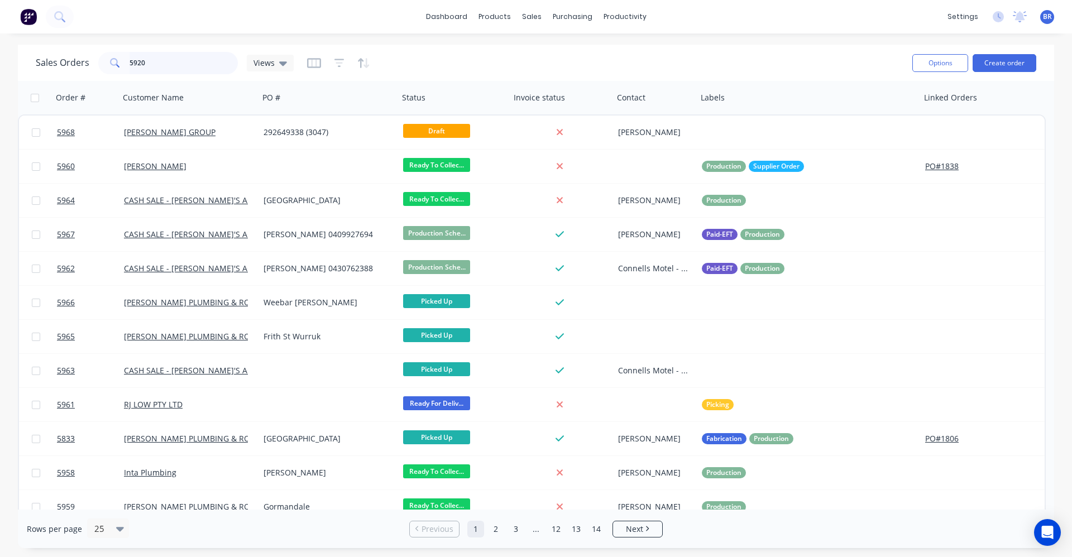
click at [175, 67] on input "5920" at bounding box center [184, 63] width 109 height 22
type input "5920"
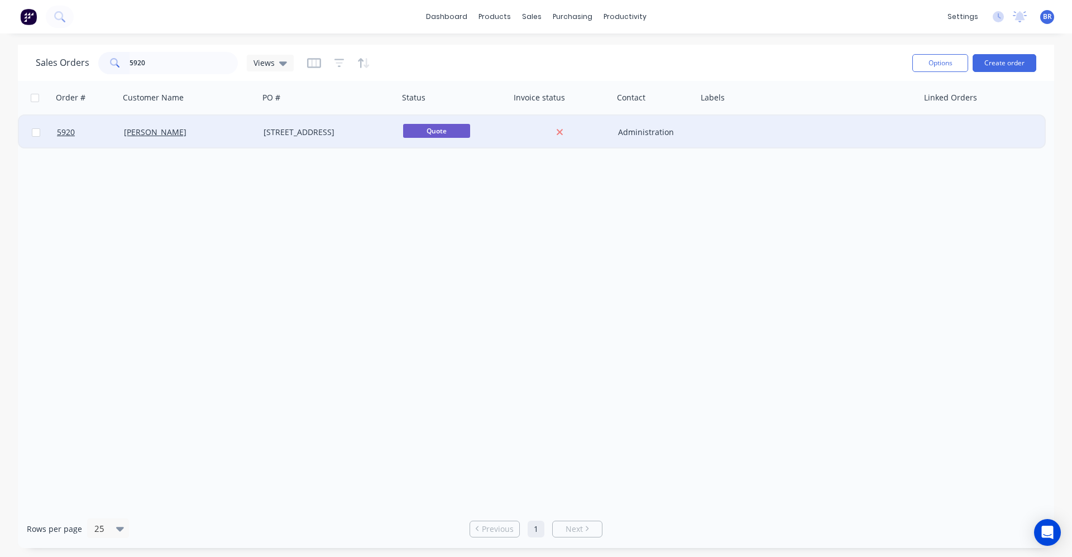
click at [240, 136] on div "[PERSON_NAME]" at bounding box center [186, 132] width 124 height 11
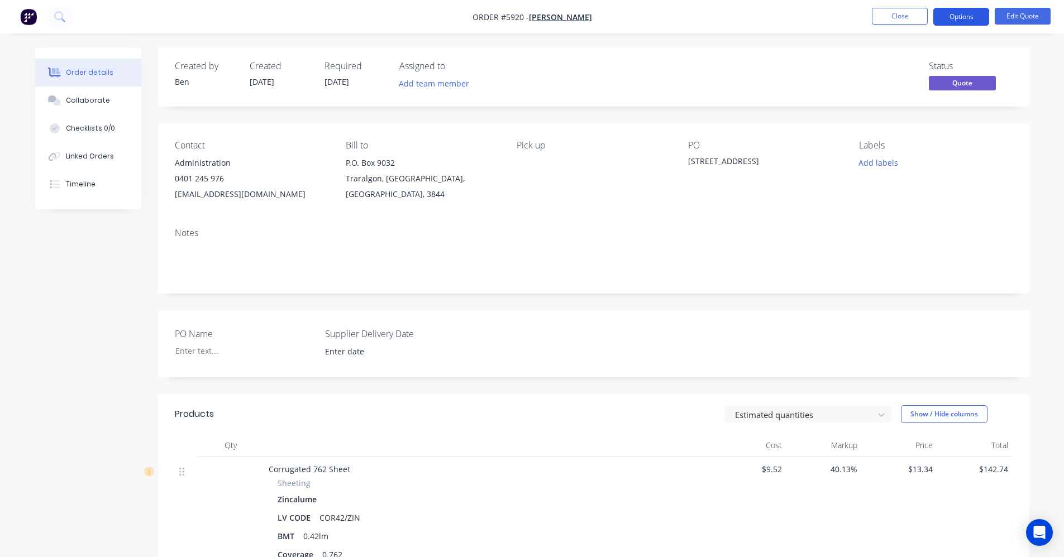
click at [965, 19] on button "Options" at bounding box center [961, 17] width 56 height 18
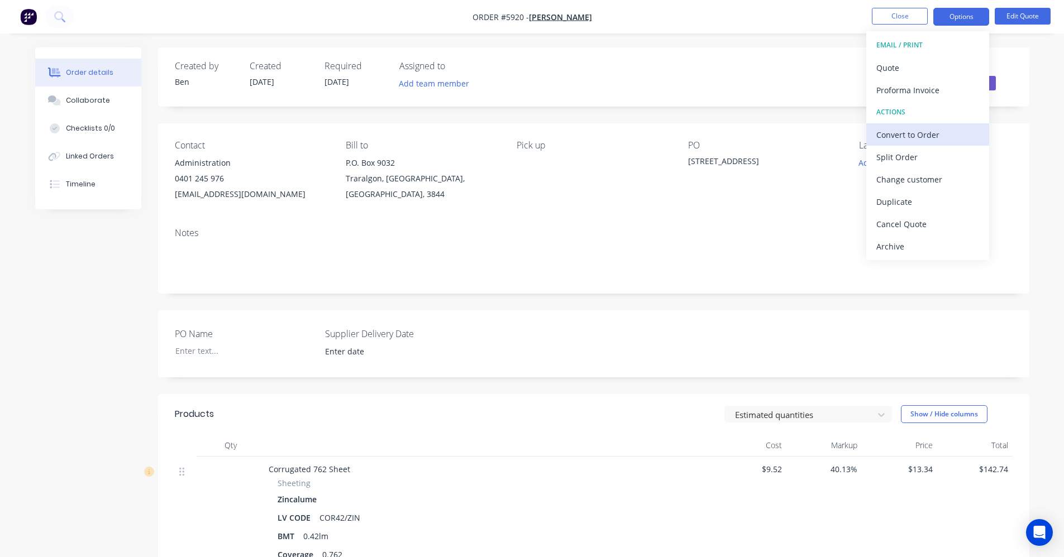
click at [902, 133] on div "Convert to Order" at bounding box center [927, 135] width 103 height 16
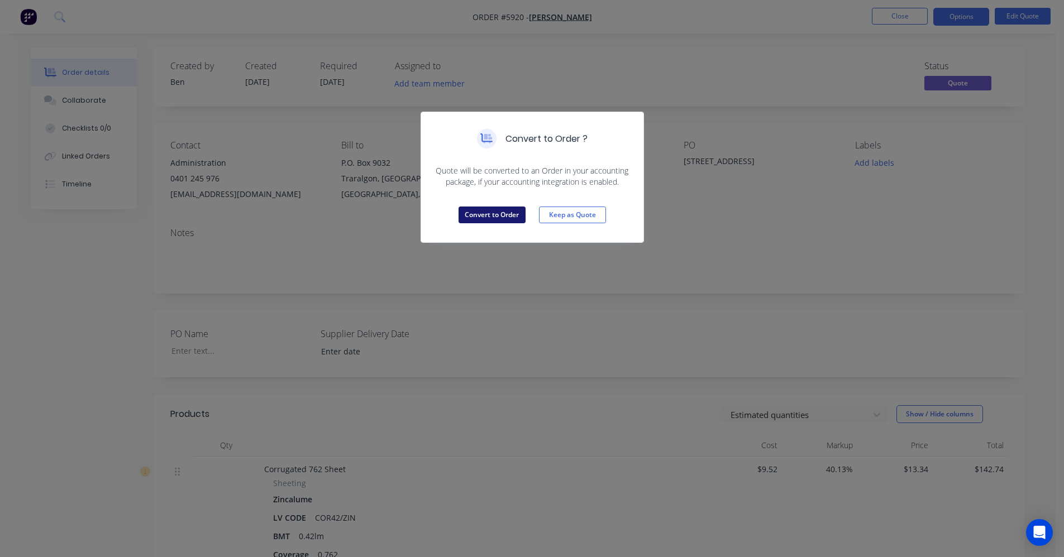
click at [479, 209] on button "Convert to Order" at bounding box center [492, 215] width 67 height 17
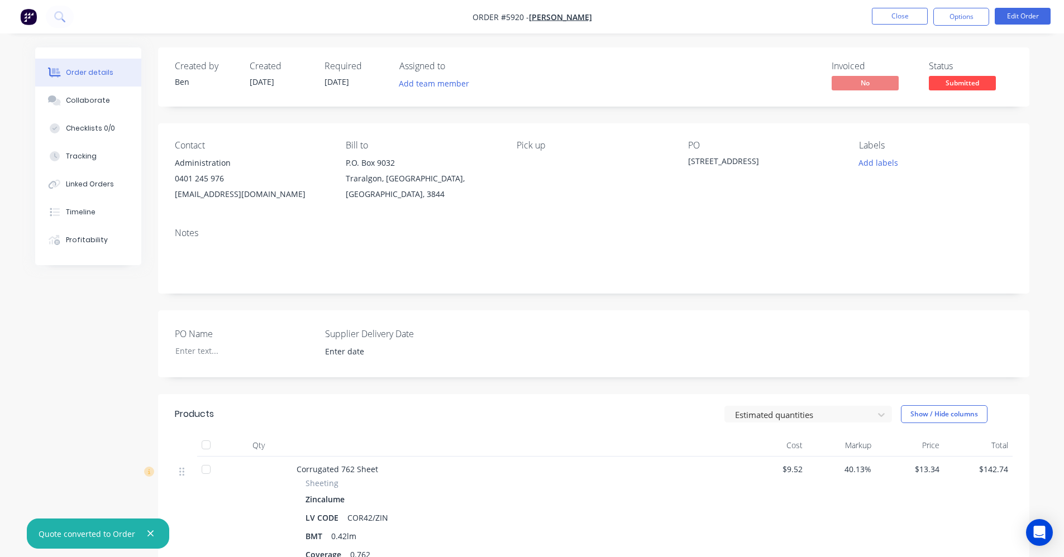
click at [343, 84] on span "[DATE]" at bounding box center [336, 82] width 25 height 11
click at [1019, 19] on button "Edit Order" at bounding box center [1023, 16] width 56 height 17
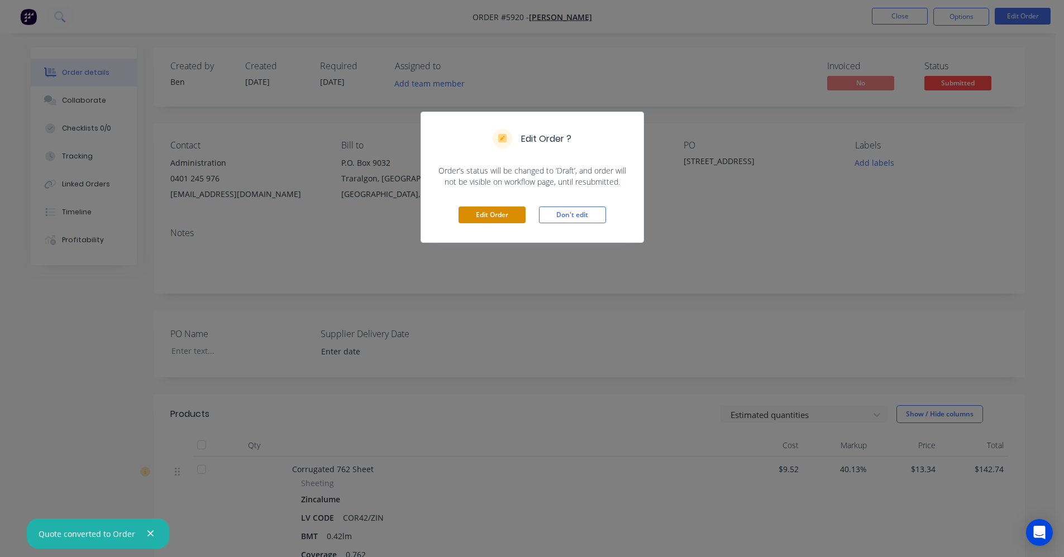
click at [500, 208] on button "Edit Order" at bounding box center [492, 215] width 67 height 17
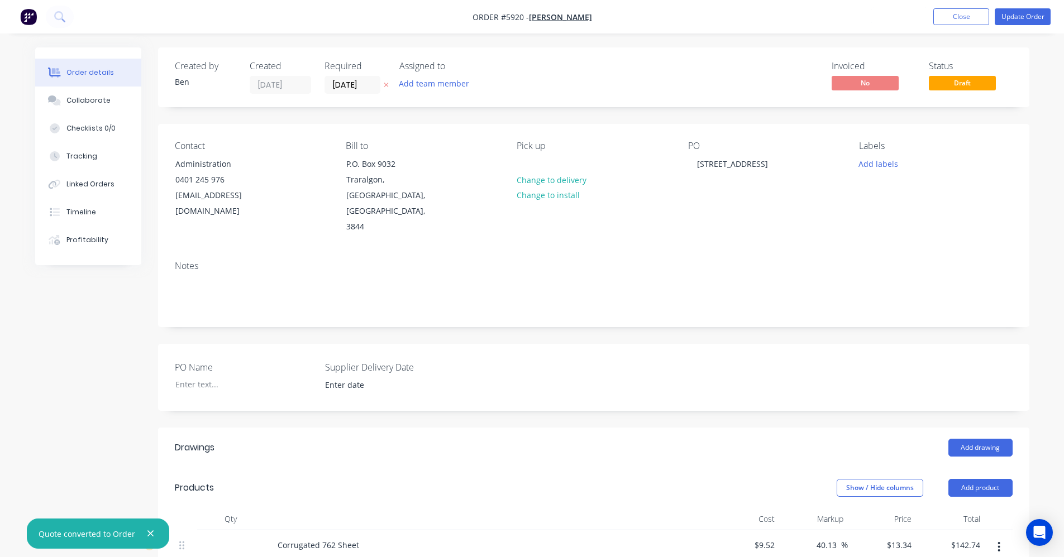
drag, startPoint x: 348, startPoint y: 84, endPoint x: 373, endPoint y: 97, distance: 28.2
click at [347, 84] on input "[DATE]" at bounding box center [352, 85] width 55 height 17
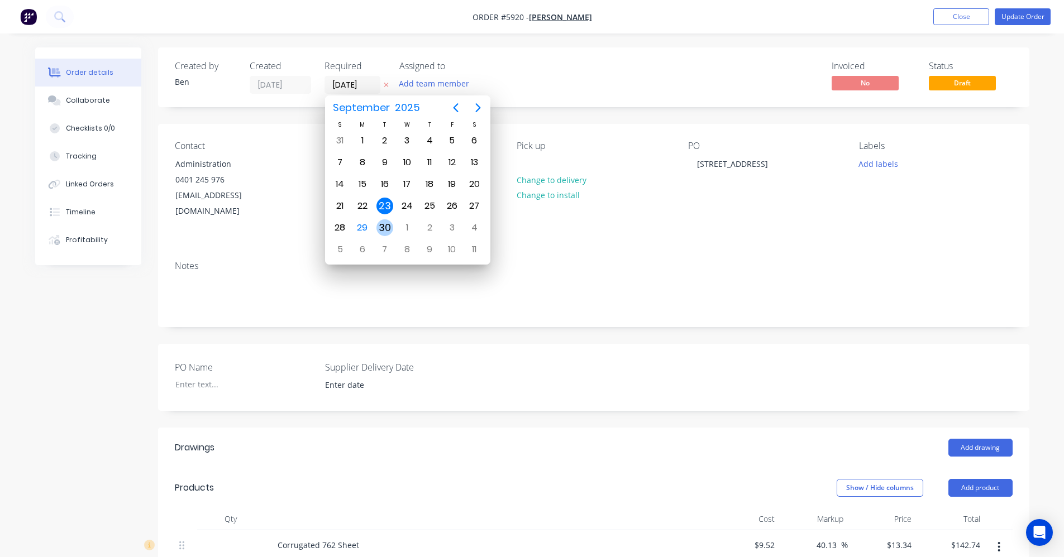
click at [388, 225] on div "30" at bounding box center [384, 227] width 17 height 17
type input "[DATE]"
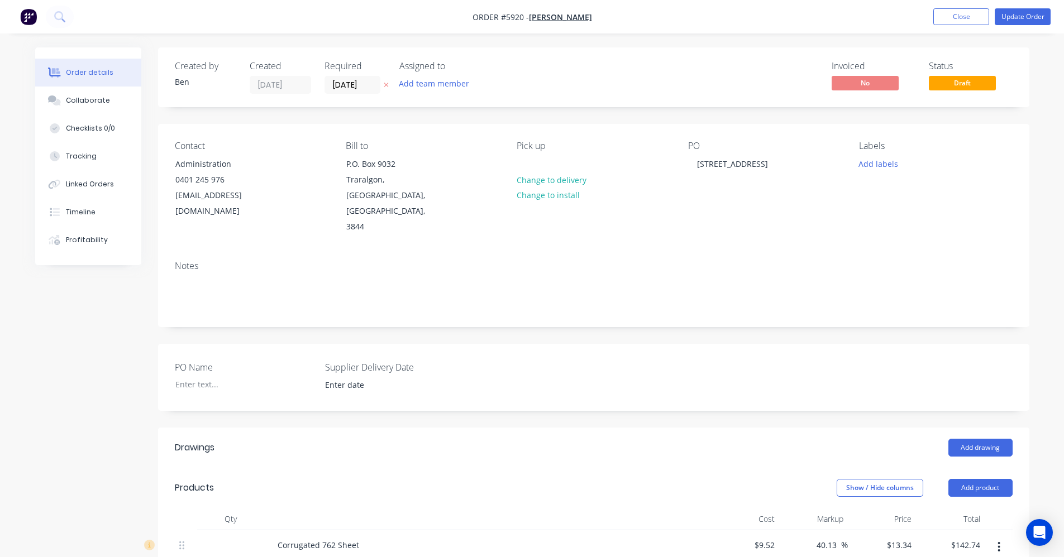
click at [627, 84] on div "Invoiced No Status Draft" at bounding box center [762, 77] width 502 height 33
click at [1010, 15] on button "Update Order" at bounding box center [1023, 16] width 56 height 17
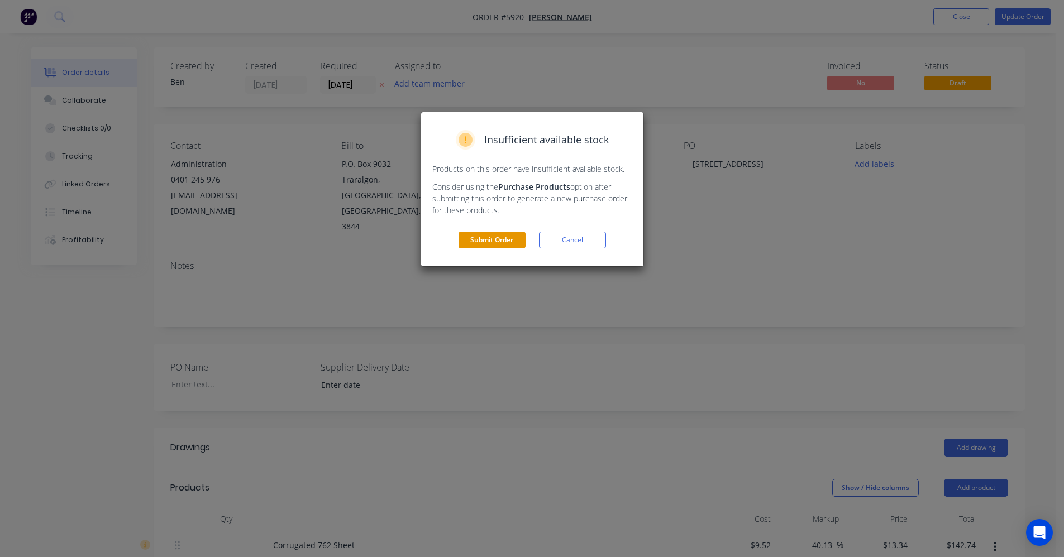
click at [500, 242] on button "Submit Order" at bounding box center [492, 240] width 67 height 17
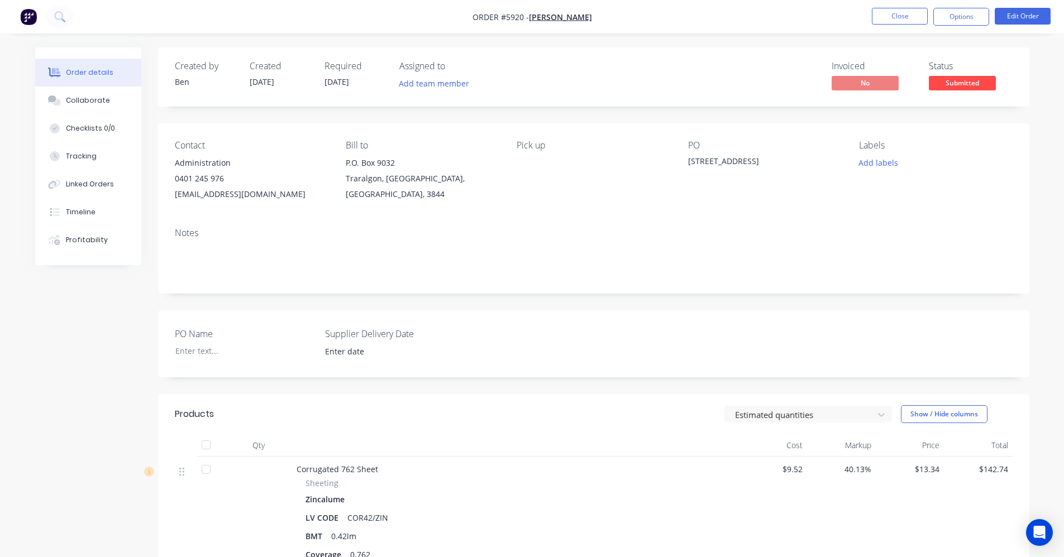
drag, startPoint x: 946, startPoint y: 6, endPoint x: 931, endPoint y: 36, distance: 34.2
click at [945, 6] on nav "Order #5920 - CAZZAZ MATAINENCE Close Options Edit Order" at bounding box center [532, 17] width 1064 height 34
click at [949, 20] on button "Options" at bounding box center [961, 17] width 56 height 18
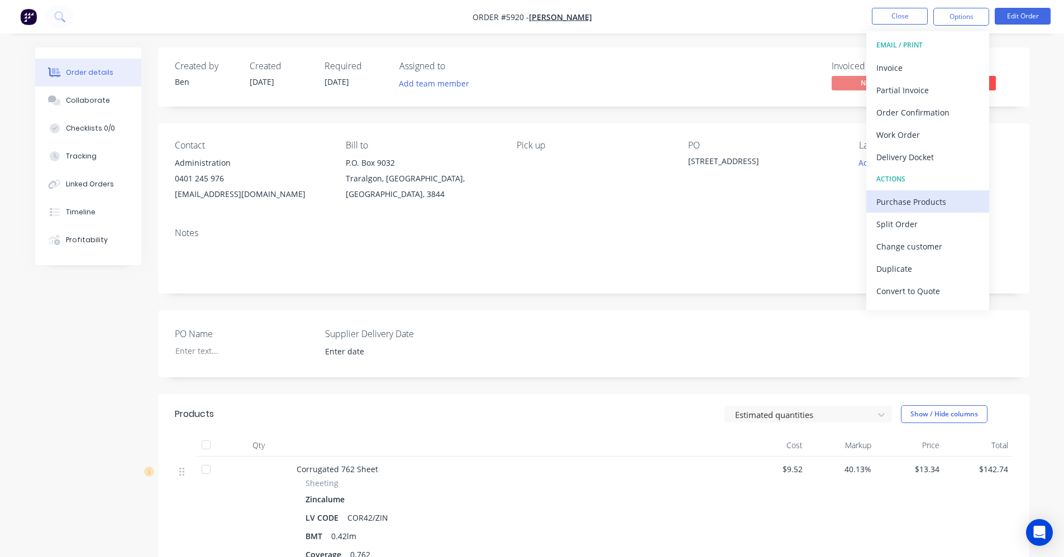
click at [923, 200] on div "Purchase Products" at bounding box center [927, 202] width 103 height 16
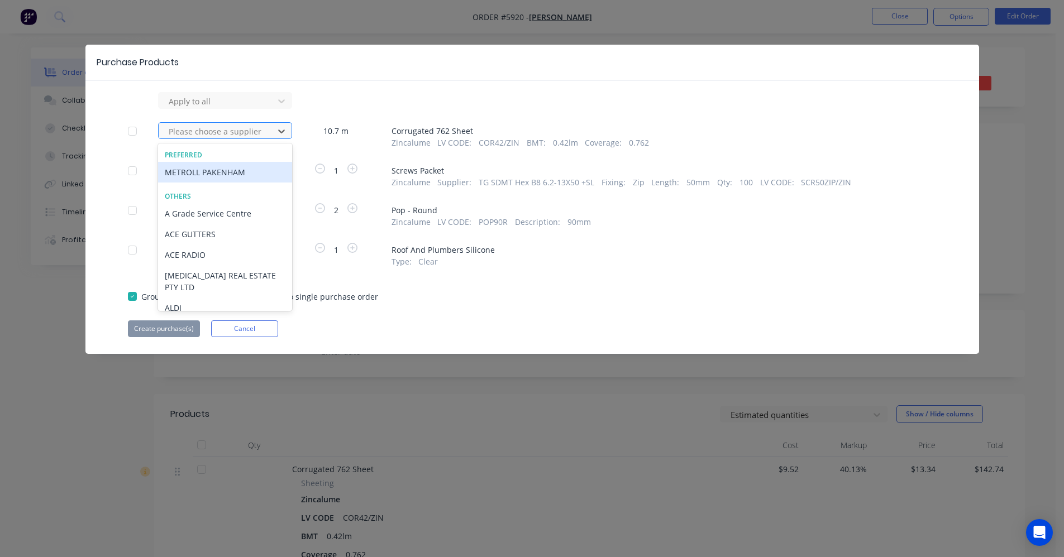
click at [246, 133] on div at bounding box center [218, 132] width 101 height 14
drag, startPoint x: 203, startPoint y: 176, endPoint x: 209, endPoint y: 238, distance: 62.4
click at [203, 177] on div "METROLL PAKENHAM" at bounding box center [225, 172] width 134 height 21
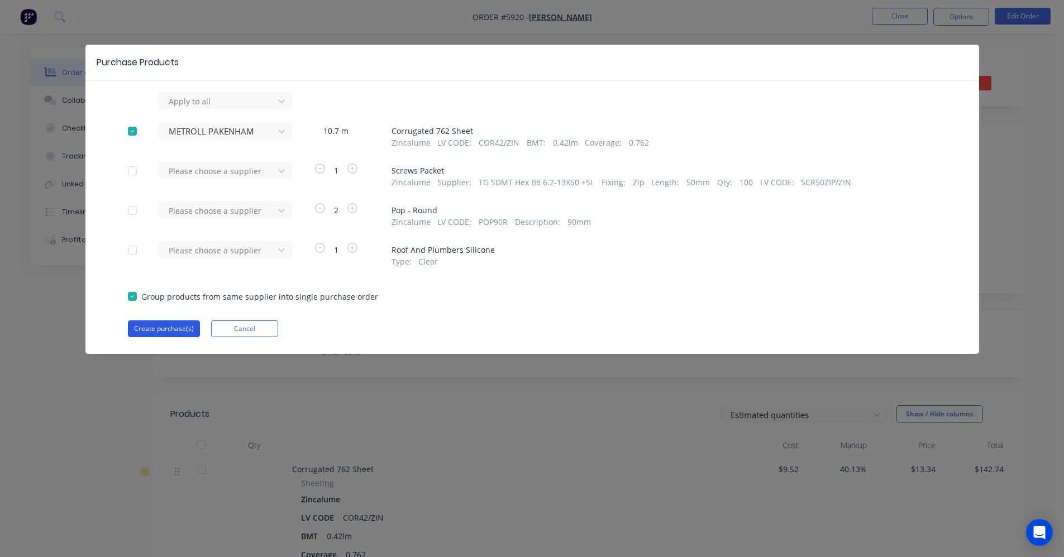
click at [180, 327] on button "Create purchase(s)" at bounding box center [164, 329] width 72 height 17
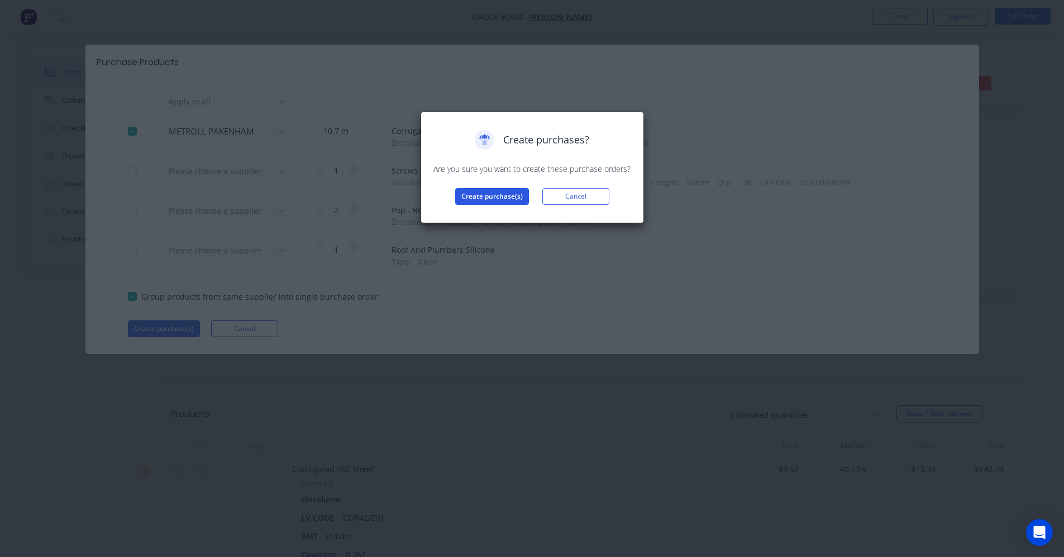
click at [484, 195] on button "Create purchase(s)" at bounding box center [492, 196] width 74 height 17
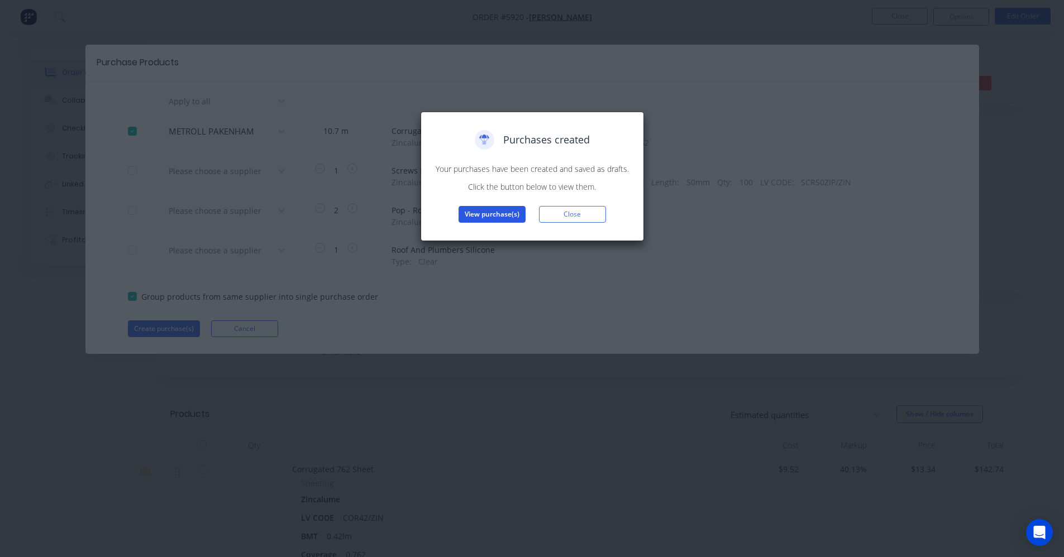
click at [498, 211] on button "View purchase(s)" at bounding box center [492, 214] width 67 height 17
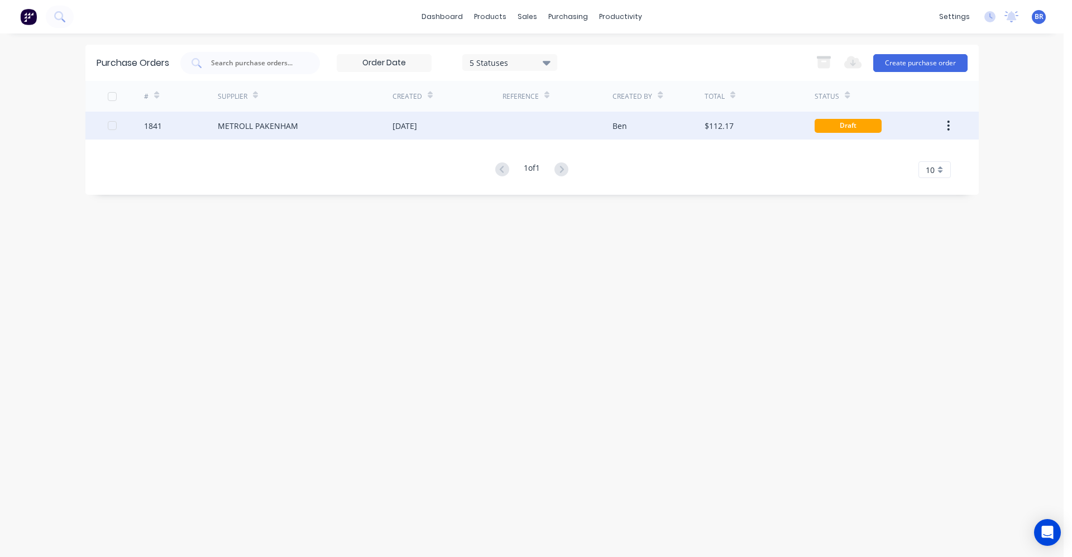
click at [371, 120] on div "METROLL PAKENHAM" at bounding box center [305, 126] width 175 height 28
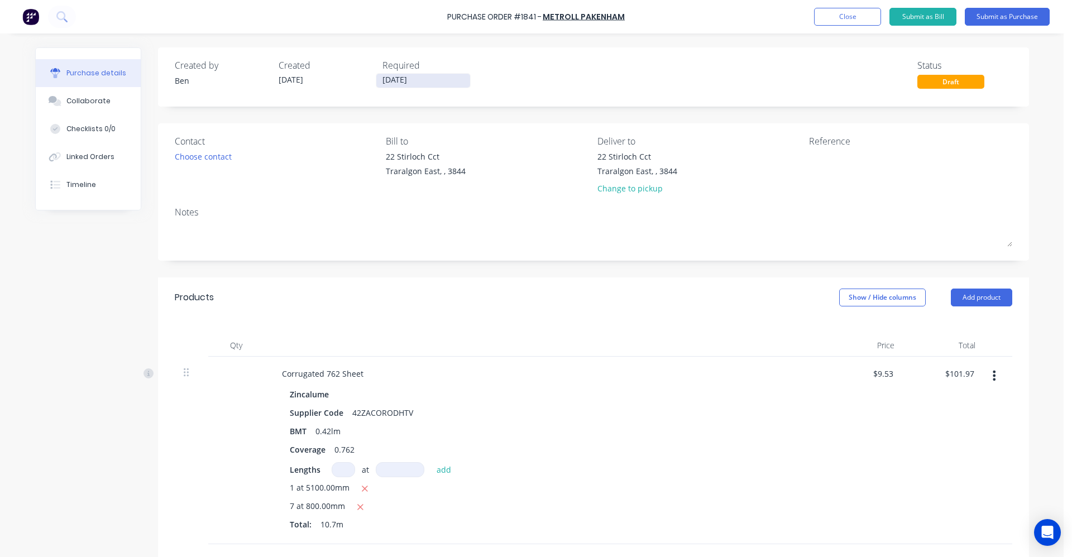
click at [405, 82] on input "[DATE]" at bounding box center [423, 81] width 94 height 14
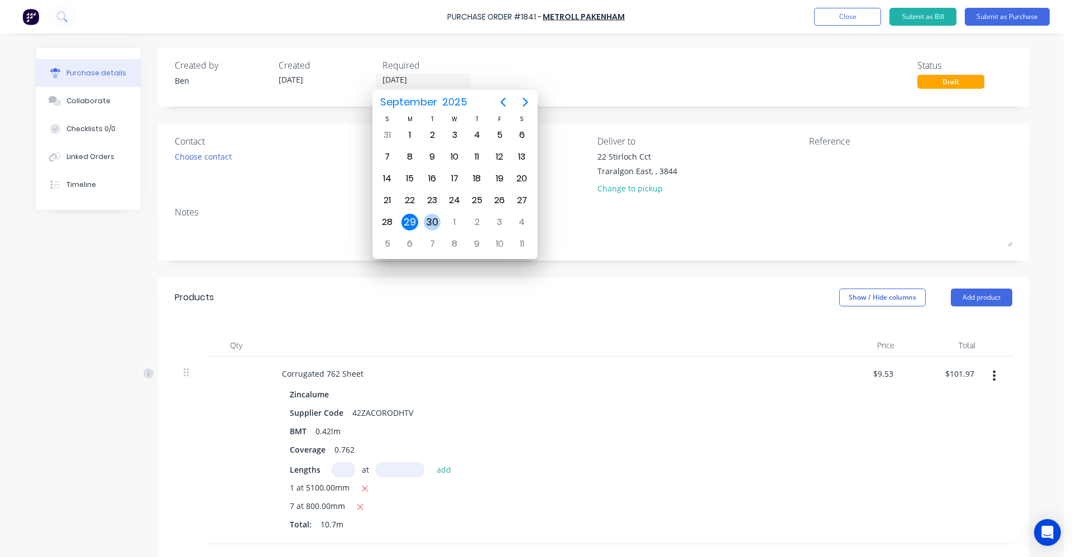
click at [437, 222] on div "30" at bounding box center [432, 222] width 17 height 17
type input "[DATE]"
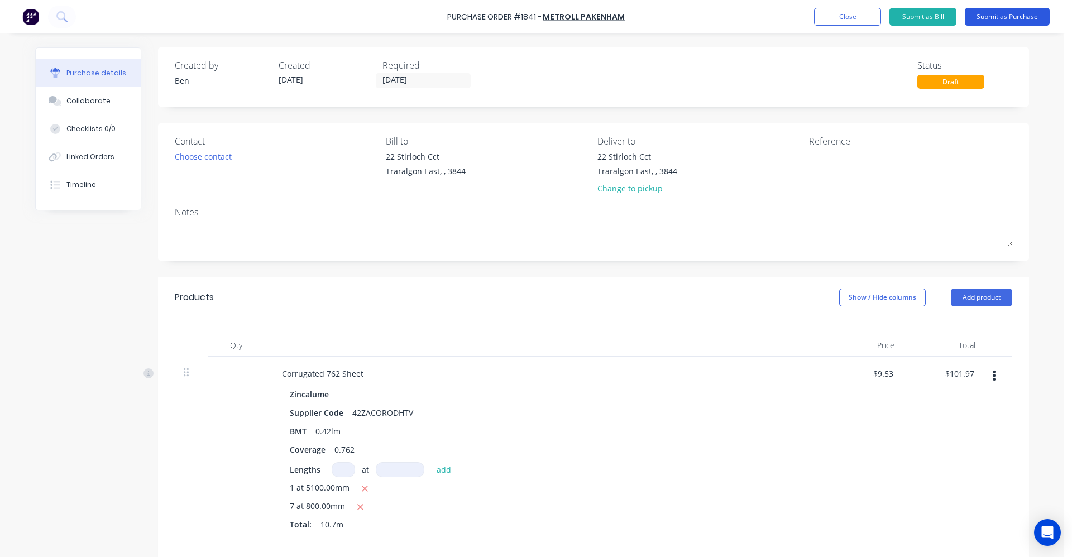
click at [1005, 16] on button "Submit as Purchase" at bounding box center [1007, 17] width 85 height 18
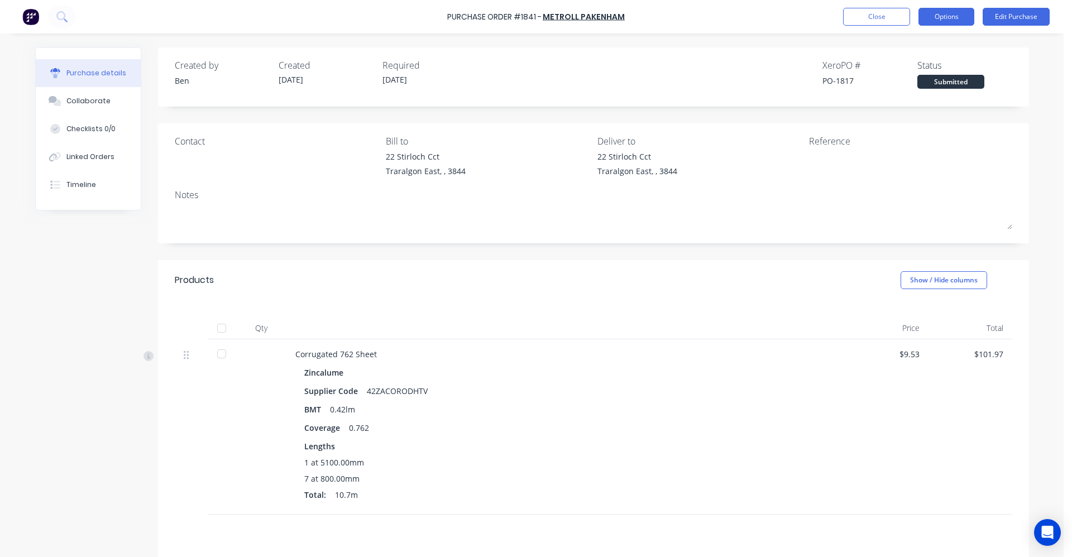
click at [942, 15] on button "Options" at bounding box center [947, 17] width 56 height 18
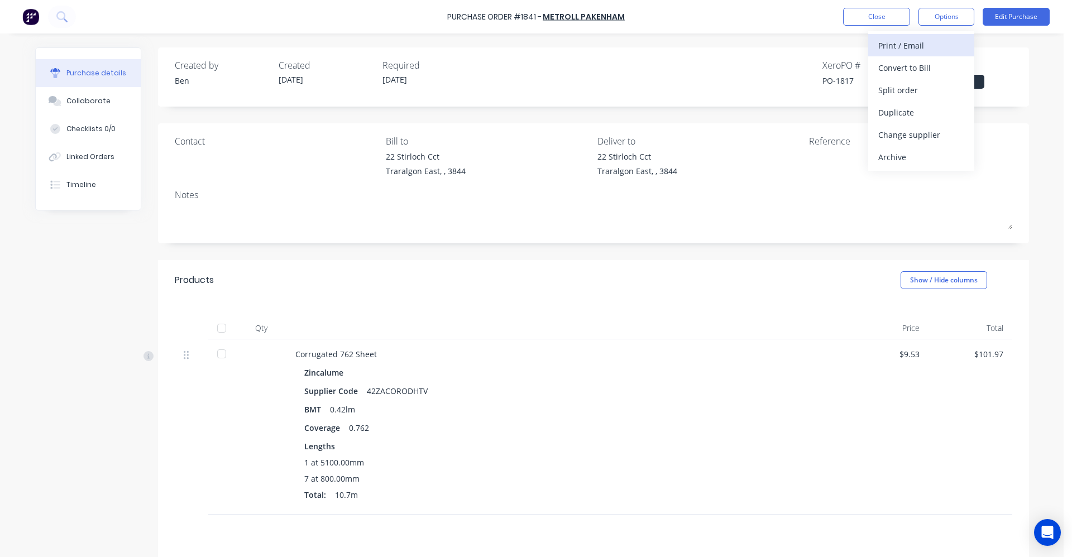
click at [910, 45] on div "Print / Email" at bounding box center [922, 45] width 86 height 16
click at [909, 69] on div "With pricing" at bounding box center [922, 68] width 86 height 16
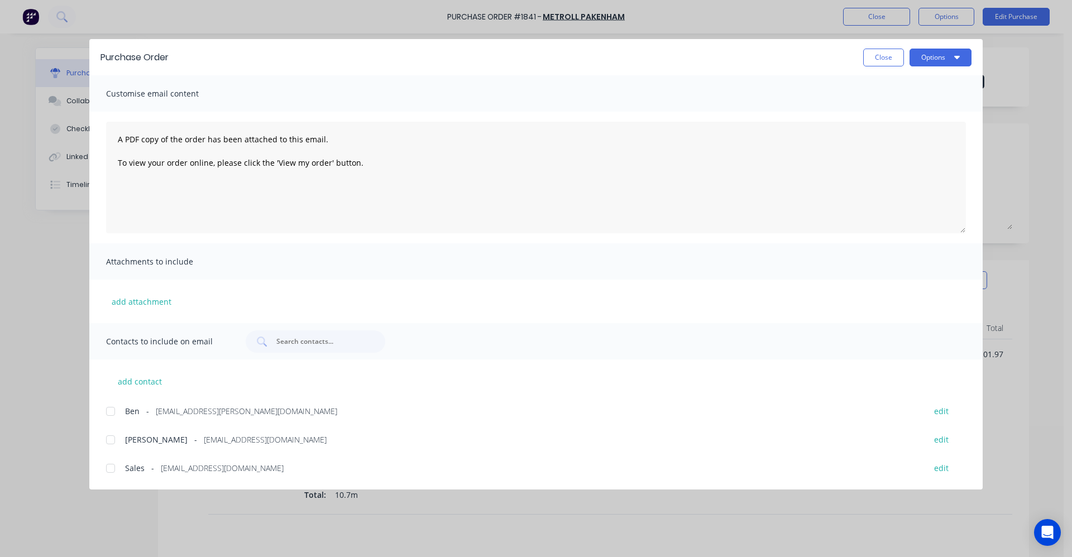
drag, startPoint x: 110, startPoint y: 470, endPoint x: 125, endPoint y: 463, distance: 16.5
click at [112, 467] on div at bounding box center [110, 468] width 22 height 22
click at [944, 59] on button "Options" at bounding box center [941, 58] width 62 height 18
click at [877, 126] on div "Email" at bounding box center [919, 130] width 86 height 16
click at [887, 58] on button "Close" at bounding box center [883, 58] width 41 height 18
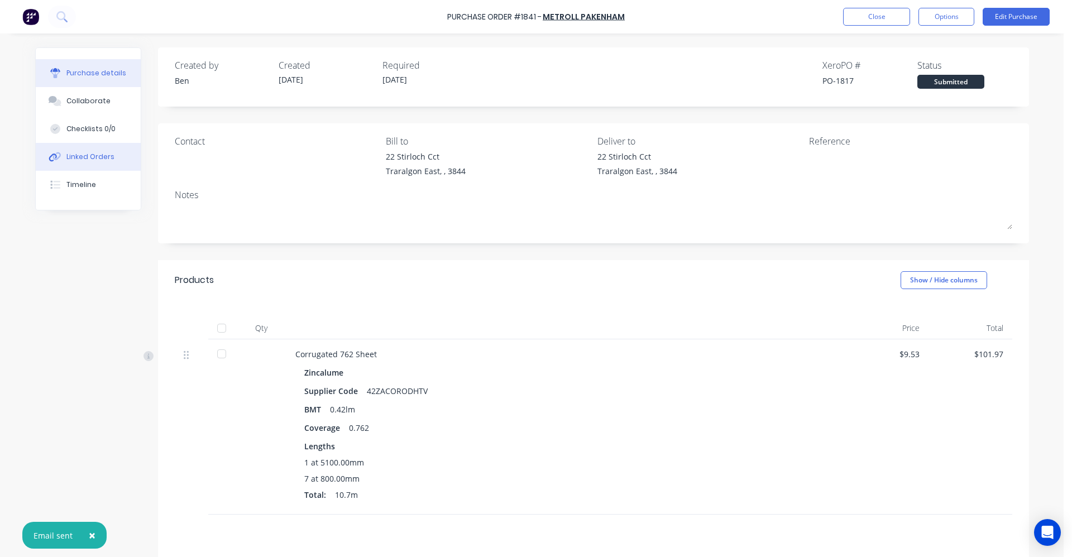
click at [97, 150] on button "Linked Orders" at bounding box center [88, 157] width 105 height 28
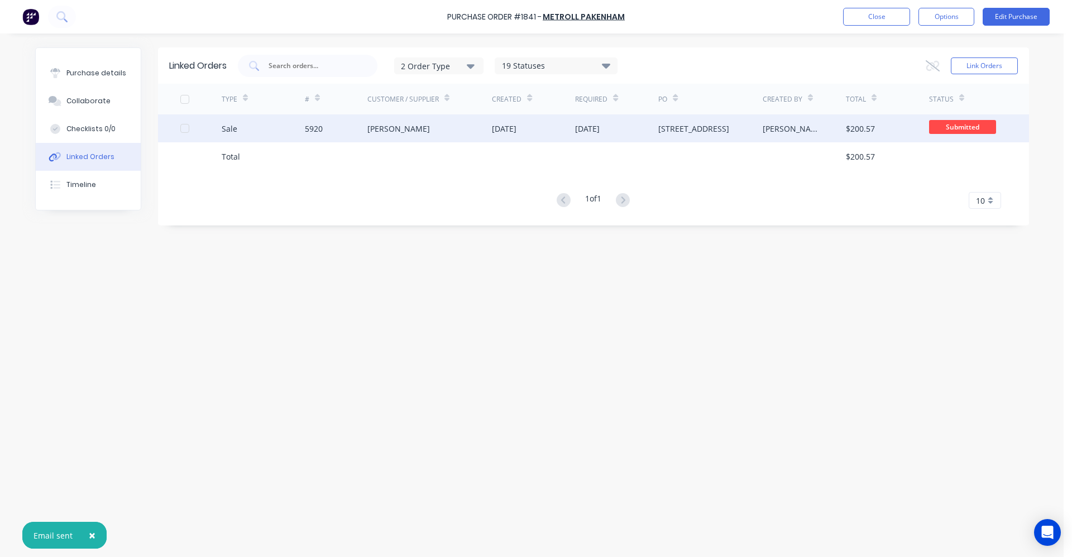
click at [411, 128] on div "[PERSON_NAME]" at bounding box center [398, 129] width 63 height 12
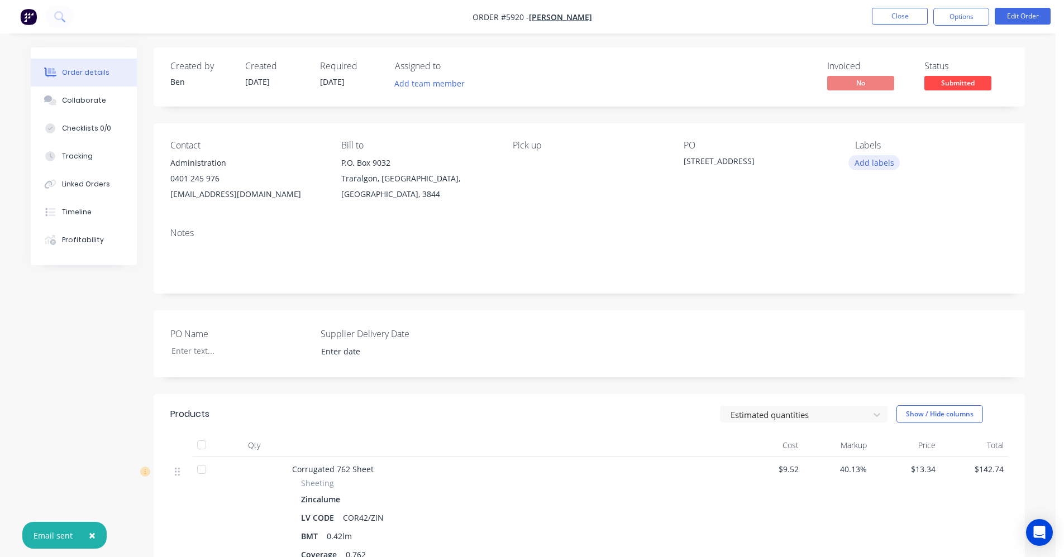
click at [879, 160] on button "Add labels" at bounding box center [873, 162] width 51 height 15
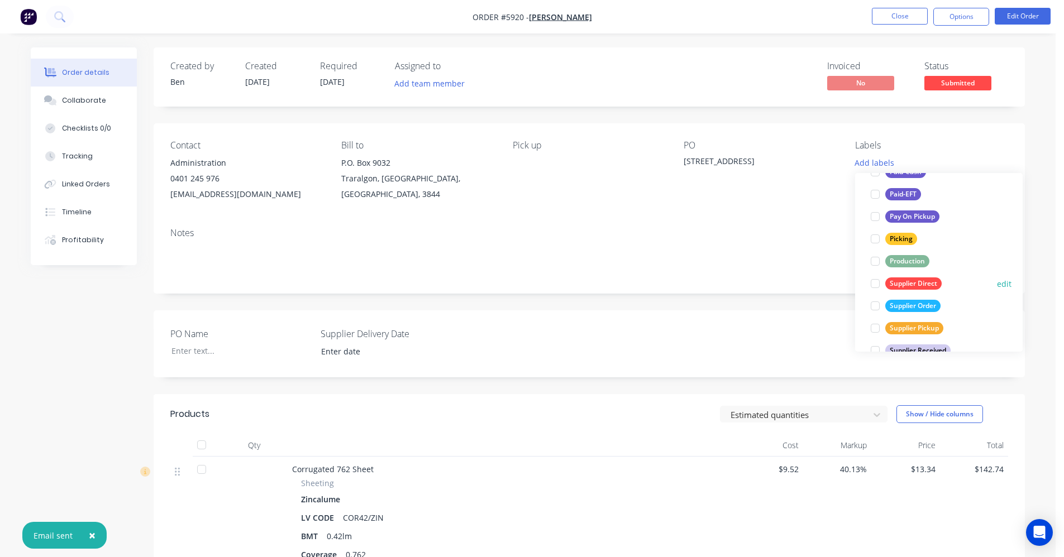
scroll to position [201, 0]
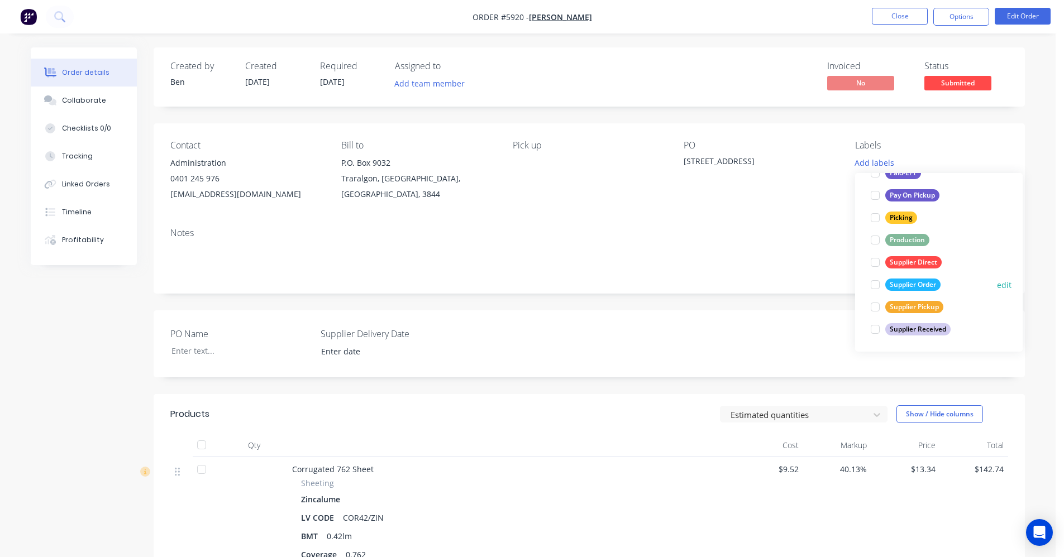
click at [915, 284] on div "Supplier Order" at bounding box center [912, 285] width 55 height 12
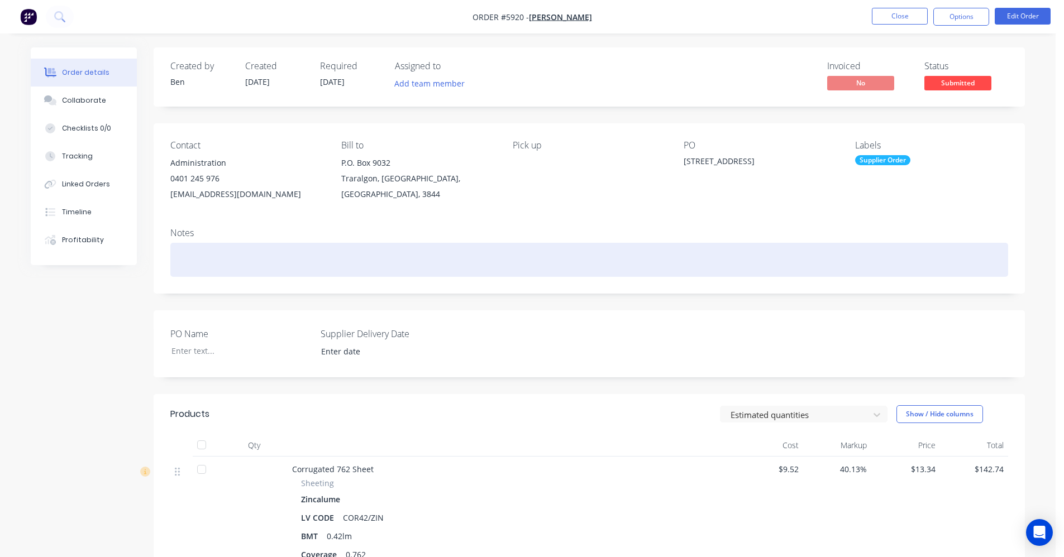
drag, startPoint x: 757, startPoint y: 252, endPoint x: 869, endPoint y: 194, distance: 126.4
click at [757, 251] on div at bounding box center [589, 260] width 838 height 34
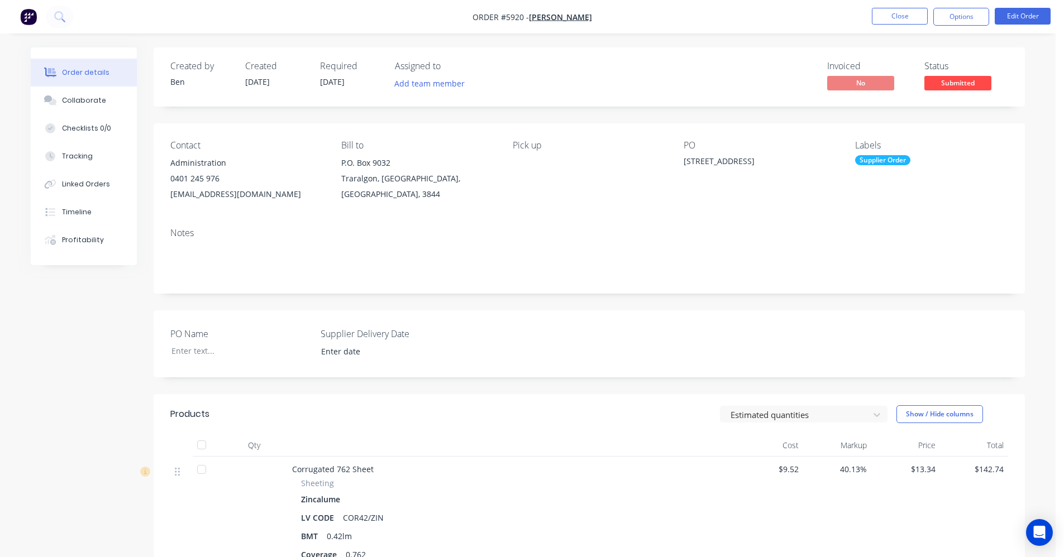
click at [985, 82] on span "Submitted" at bounding box center [957, 83] width 67 height 14
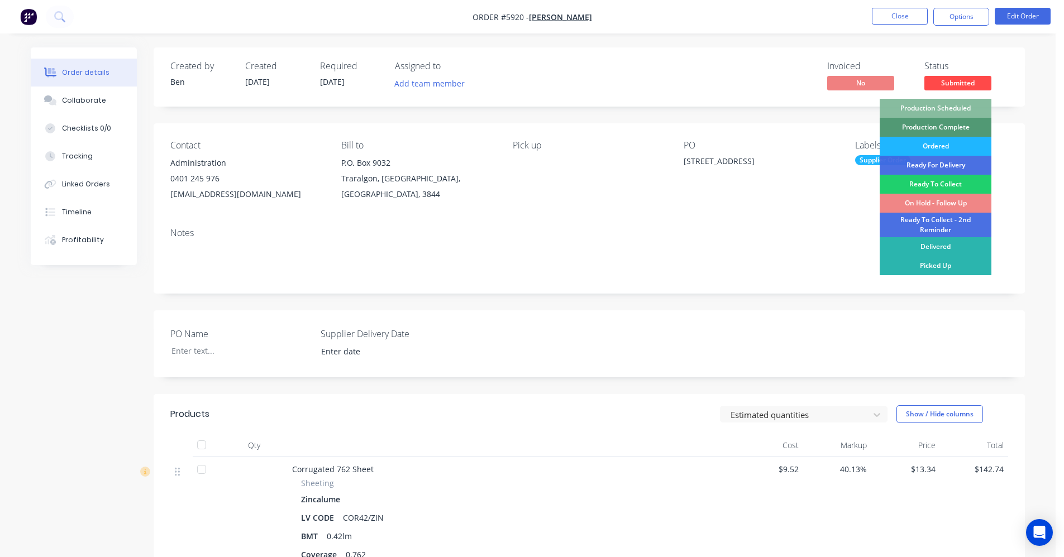
click at [929, 146] on div "Ordered" at bounding box center [936, 146] width 112 height 19
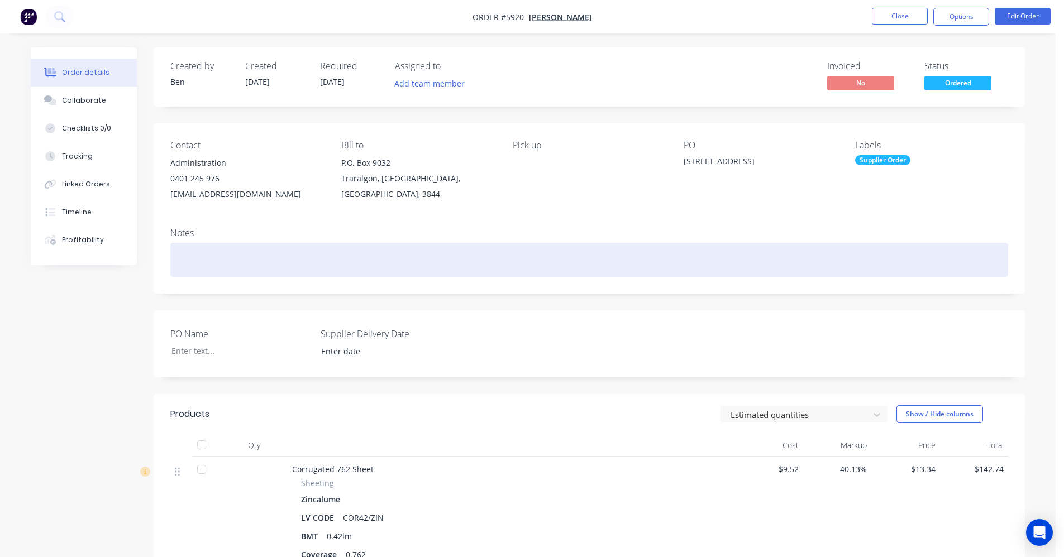
click at [689, 243] on div "Notes" at bounding box center [589, 256] width 871 height 75
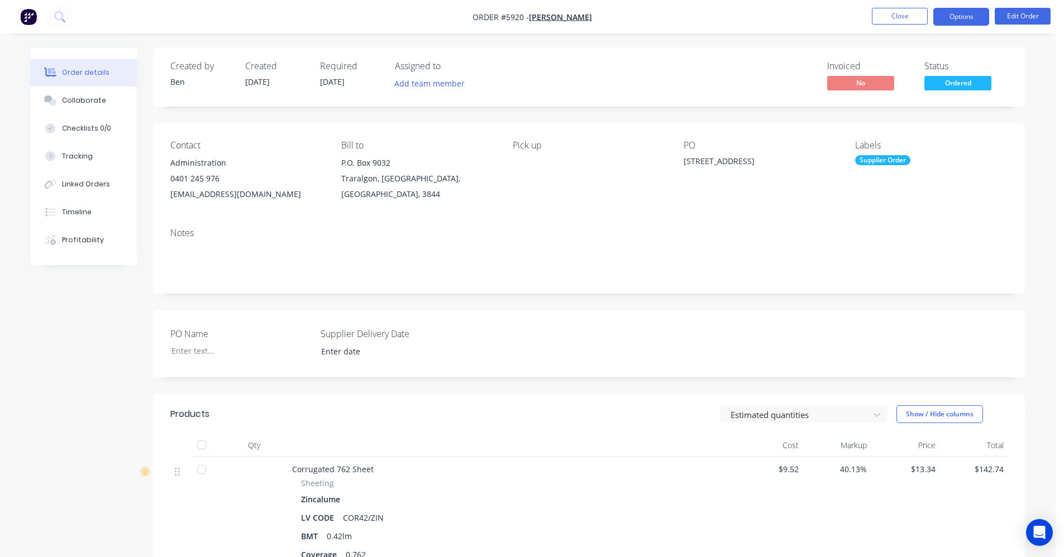
click at [963, 22] on button "Options" at bounding box center [961, 17] width 56 height 18
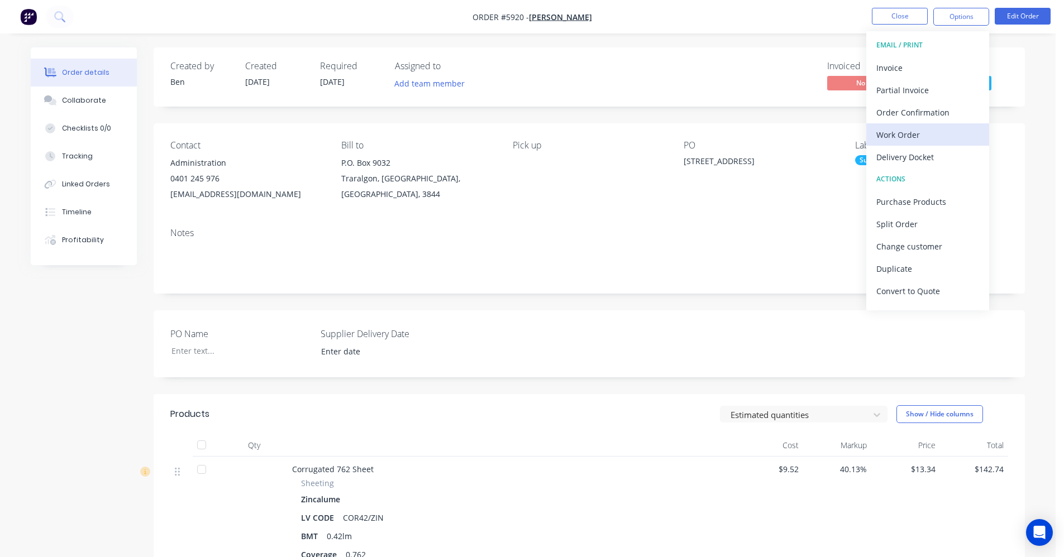
click at [901, 134] on div "Work Order" at bounding box center [927, 135] width 103 height 16
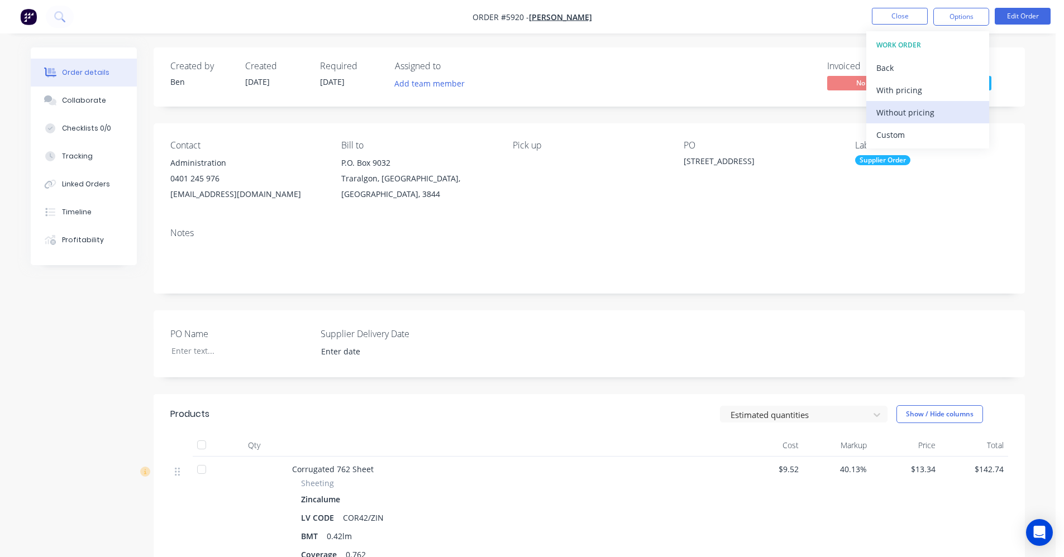
click at [914, 114] on div "Without pricing" at bounding box center [927, 112] width 103 height 16
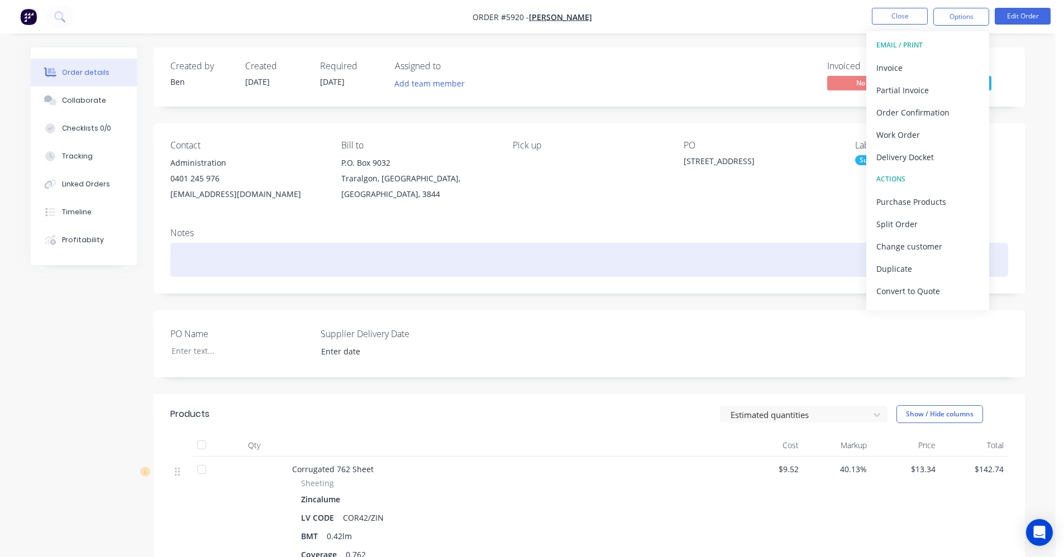
click at [611, 269] on div at bounding box center [589, 260] width 838 height 34
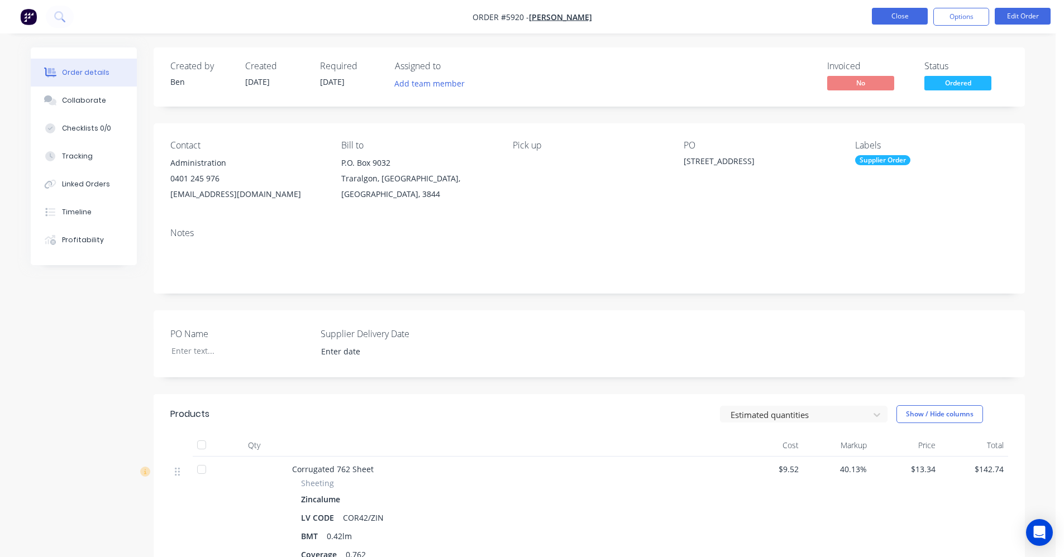
click at [891, 13] on button "Close" at bounding box center [900, 16] width 56 height 17
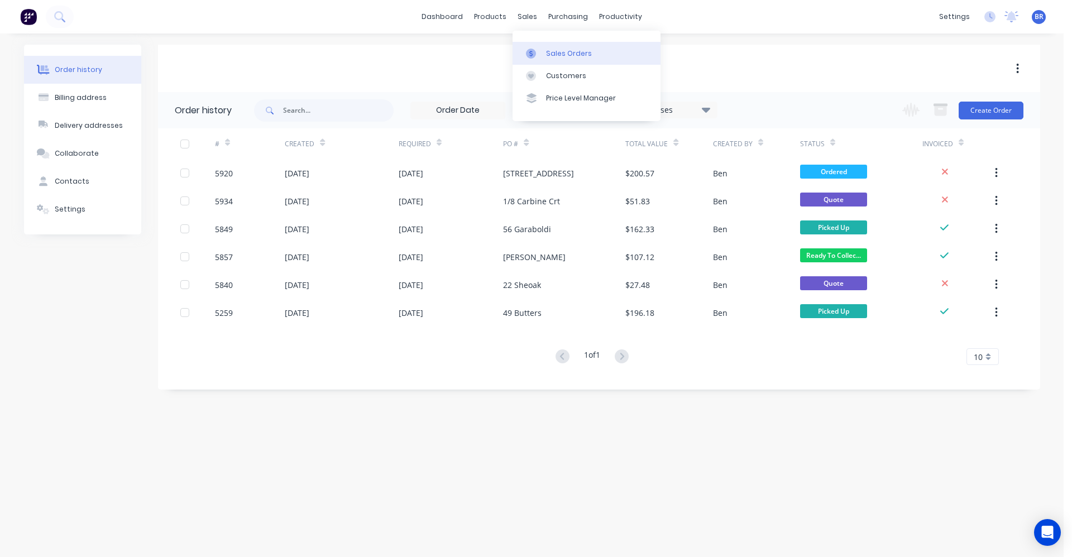
click at [556, 52] on div "Sales Orders" at bounding box center [569, 54] width 46 height 10
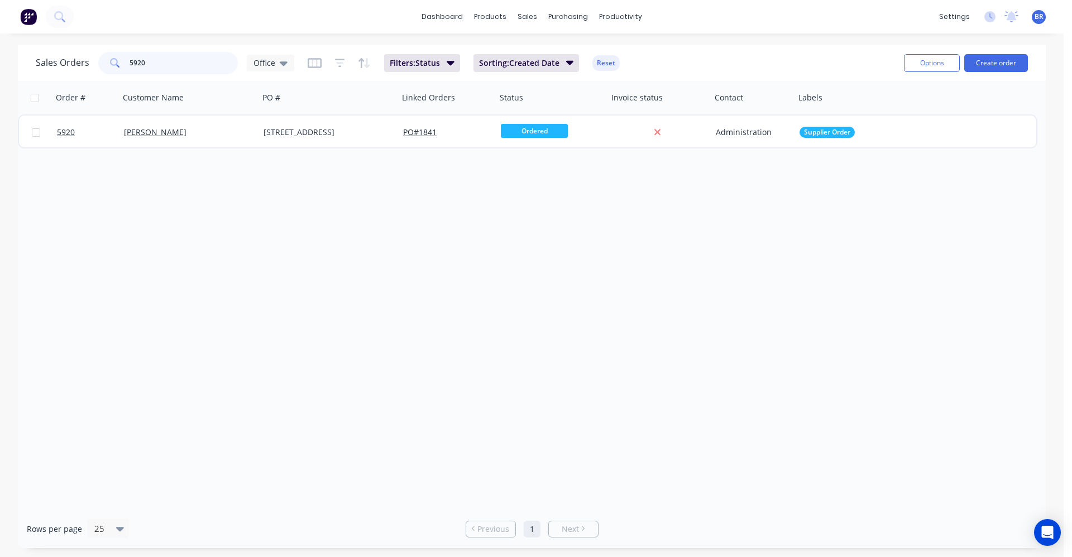
drag, startPoint x: 189, startPoint y: 56, endPoint x: 80, endPoint y: 47, distance: 109.2
click at [77, 47] on div "Sales Orders 5920 Office Filters: Status Sorting: Created Date Reset Options Cr…" at bounding box center [532, 63] width 1028 height 36
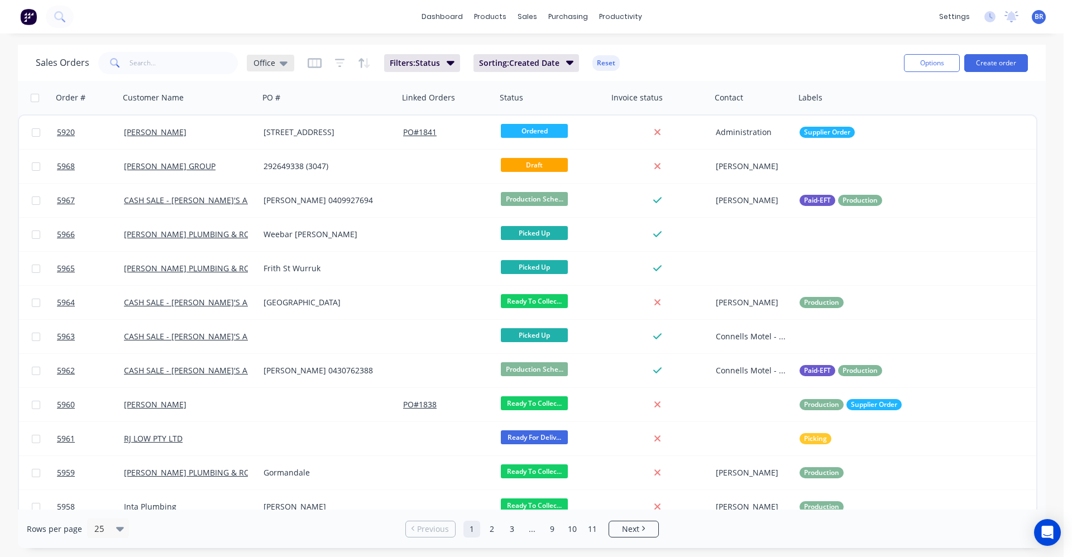
click at [283, 63] on icon at bounding box center [284, 63] width 8 height 4
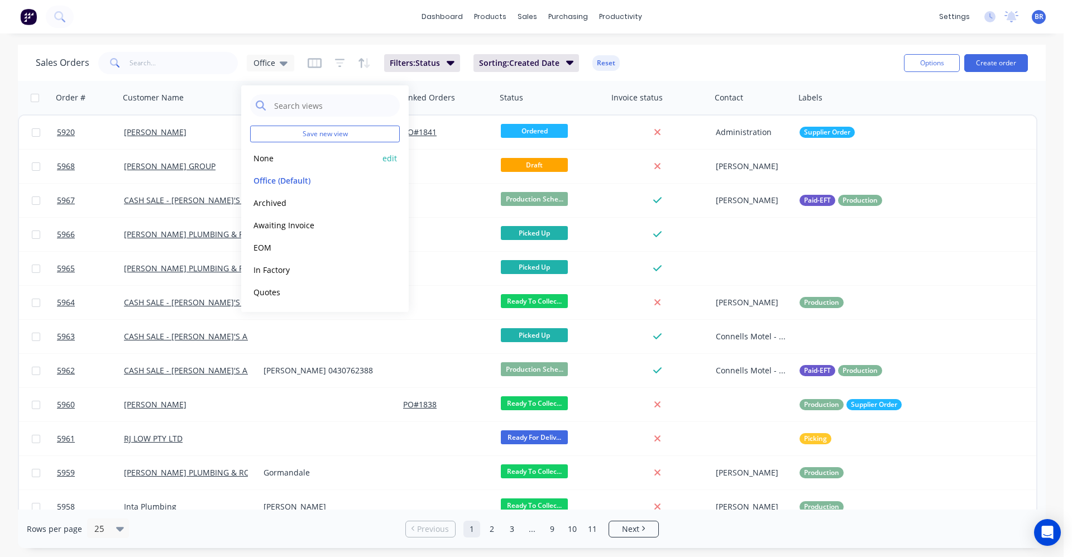
click at [270, 164] on button "None" at bounding box center [313, 158] width 127 height 13
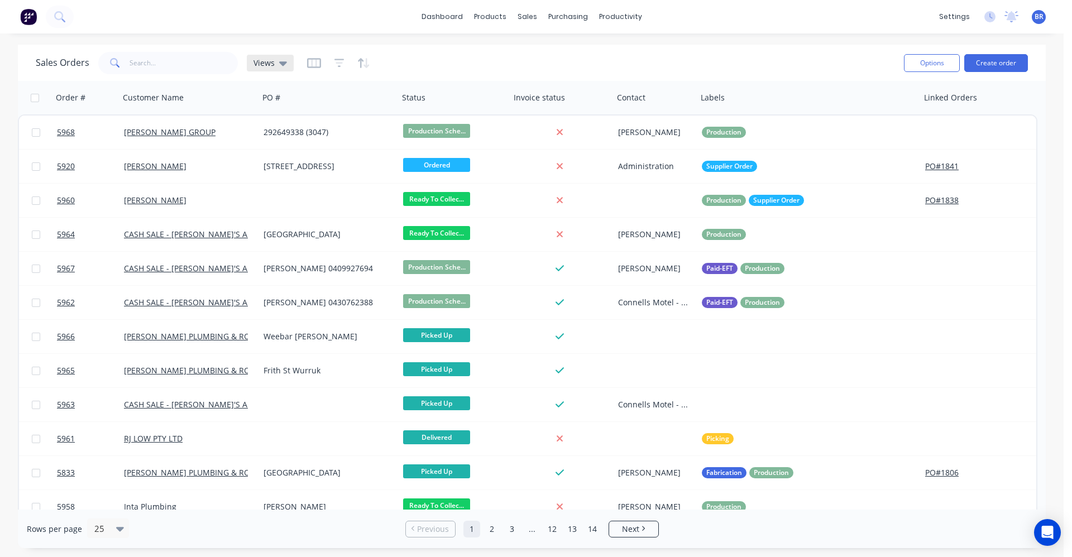
click at [283, 65] on icon at bounding box center [283, 63] width 8 height 12
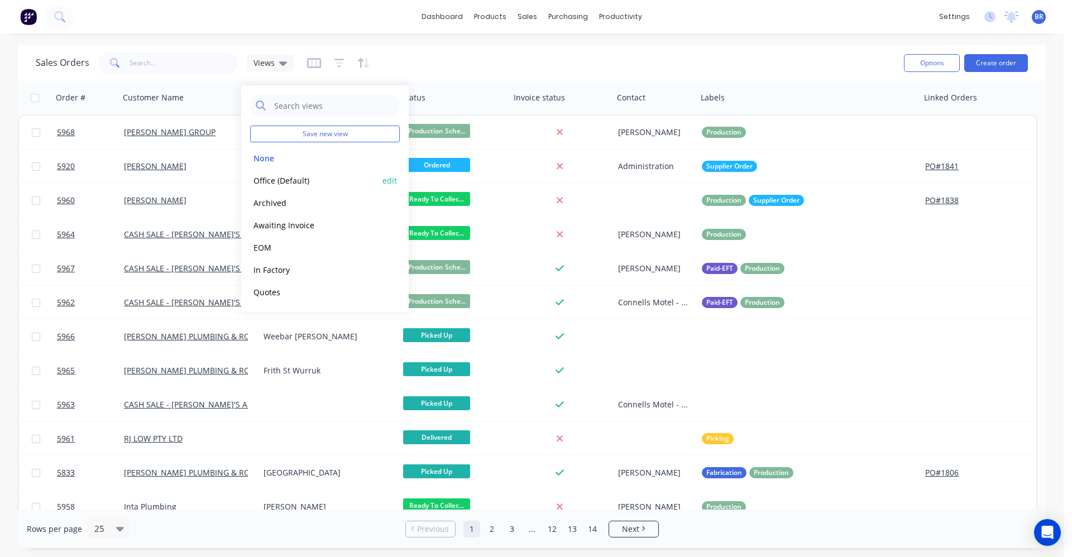
click at [285, 182] on button "Office (Default)" at bounding box center [313, 180] width 127 height 13
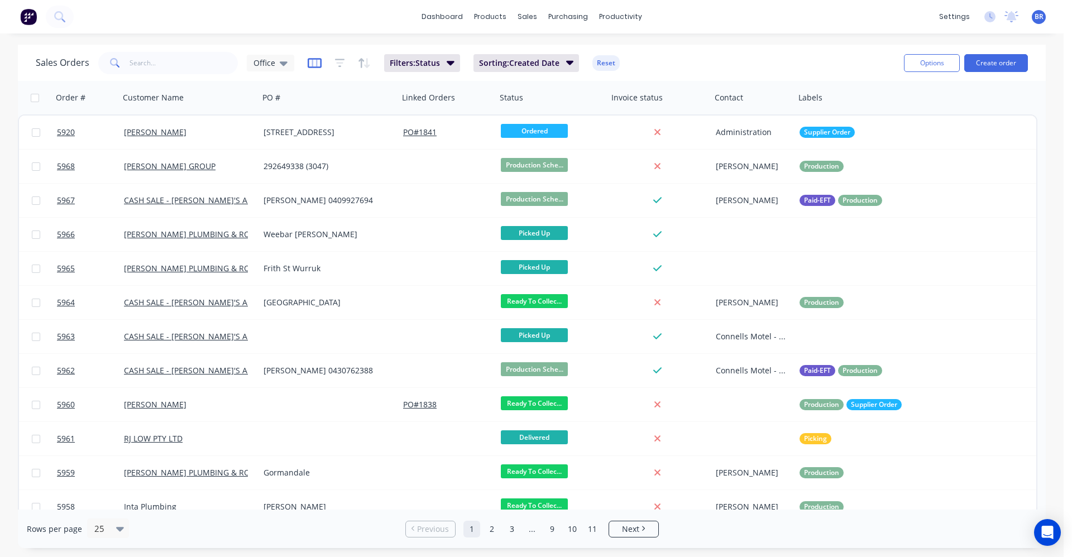
click at [312, 65] on icon "button" at bounding box center [315, 63] width 14 height 11
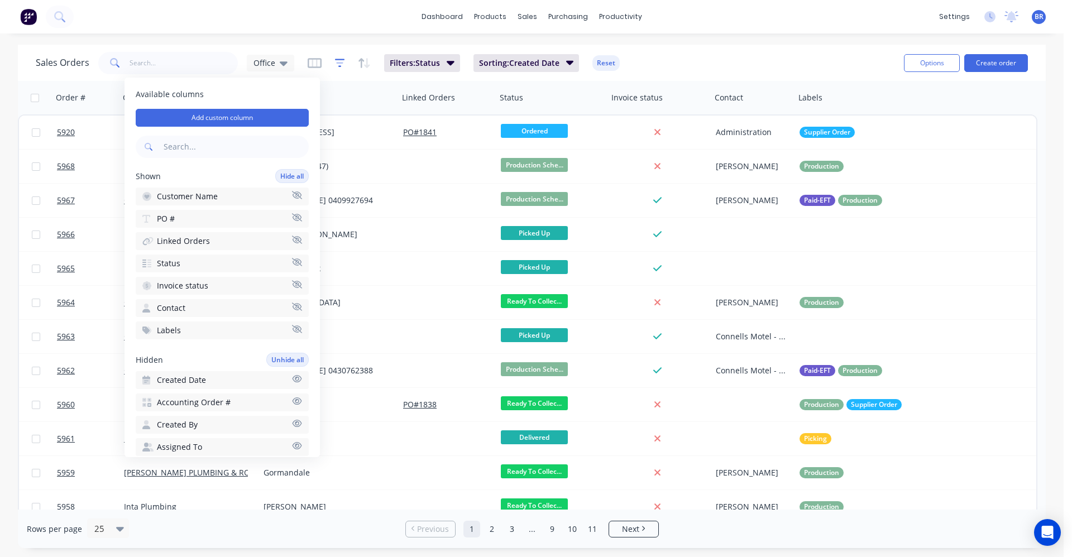
click at [337, 63] on icon "button" at bounding box center [339, 63] width 7 height 2
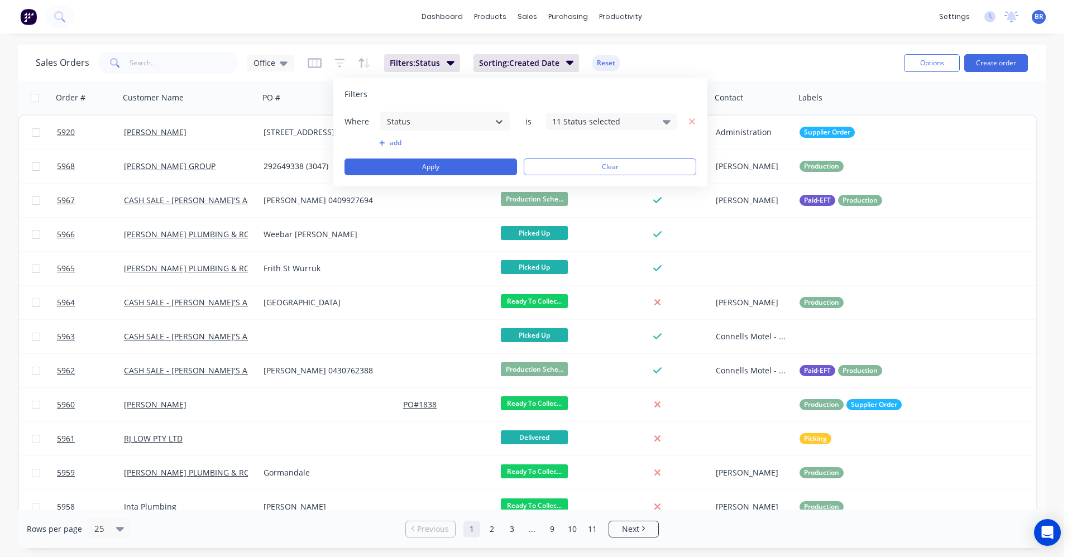
click at [629, 123] on div "11 Status selected" at bounding box center [602, 122] width 101 height 12
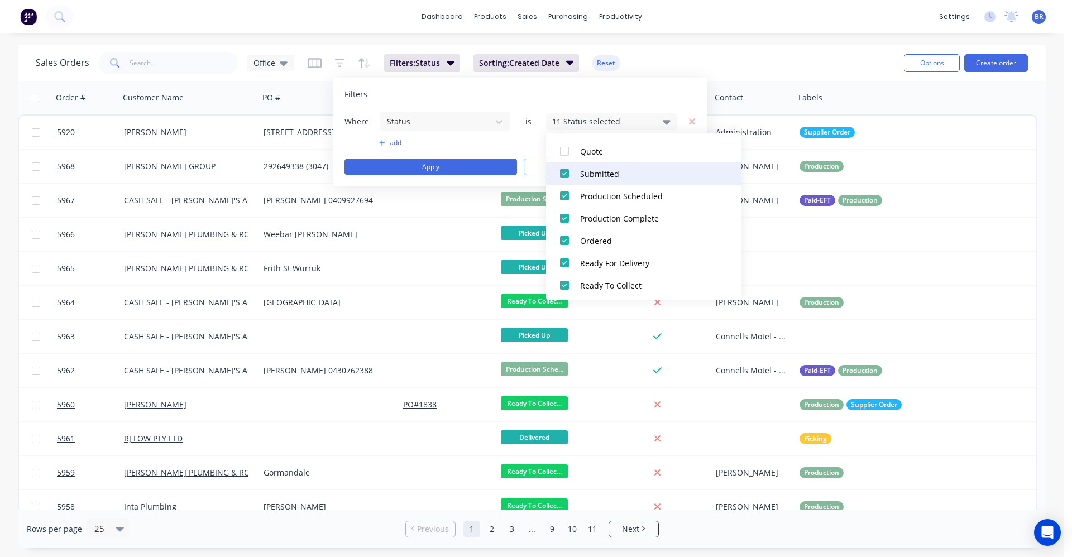
scroll to position [112, 0]
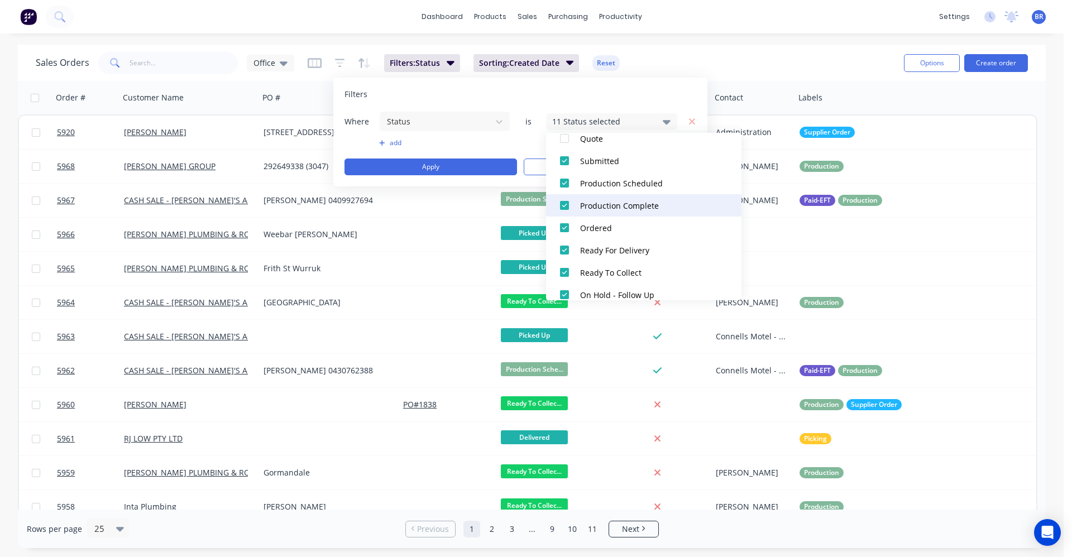
click at [569, 206] on div at bounding box center [564, 205] width 22 height 22
click at [567, 208] on div at bounding box center [564, 205] width 22 height 22
drag, startPoint x: 633, startPoint y: 96, endPoint x: 640, endPoint y: 108, distance: 14.8
click at [632, 96] on div "Filters" at bounding box center [521, 94] width 352 height 11
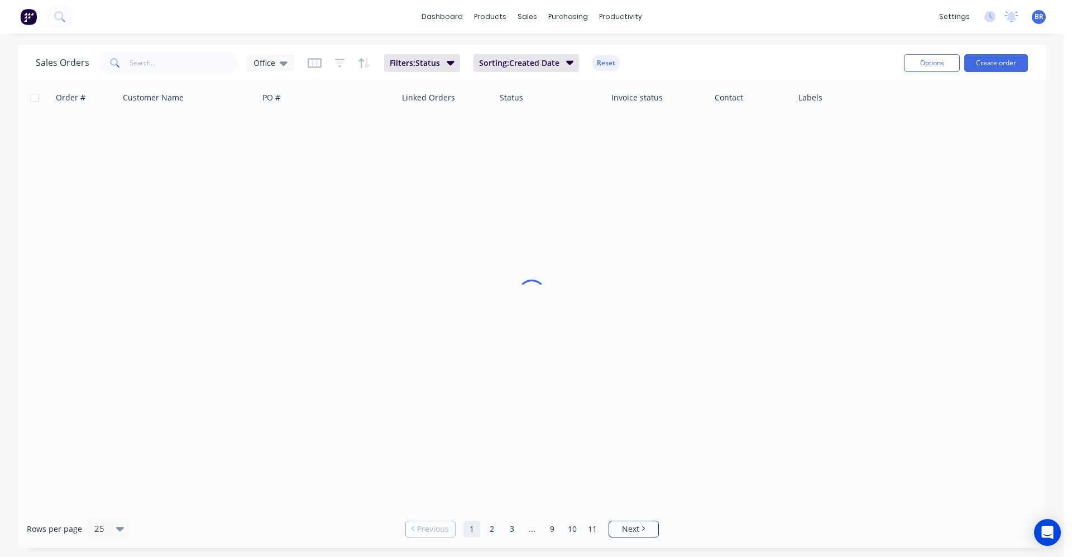
drag, startPoint x: 749, startPoint y: 71, endPoint x: 728, endPoint y: 70, distance: 20.7
click at [743, 71] on div "Sales Orders Office Filters: Status Sorting: Created Date Reset" at bounding box center [466, 62] width 860 height 27
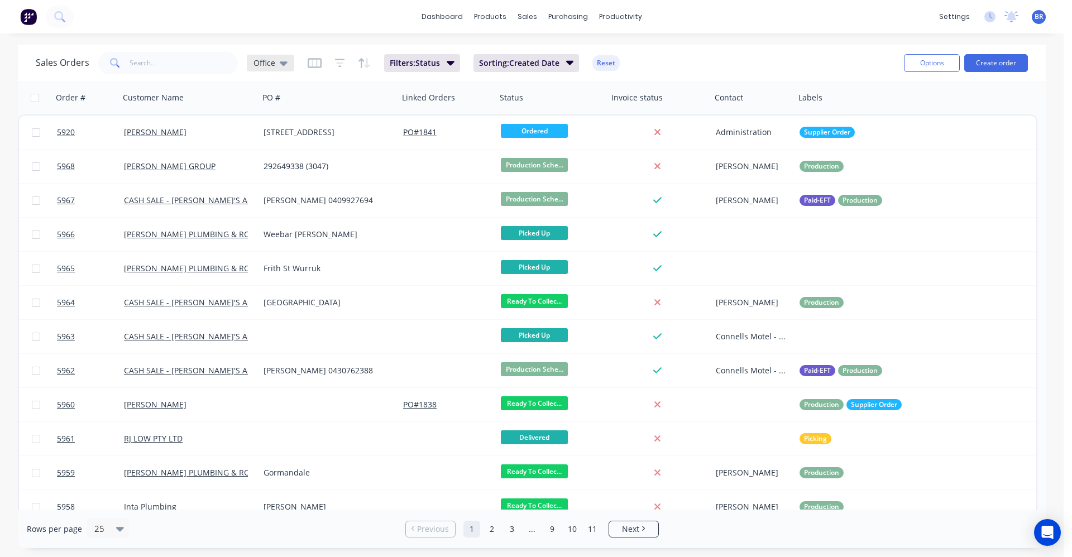
click at [289, 63] on div "Office" at bounding box center [270, 63] width 47 height 17
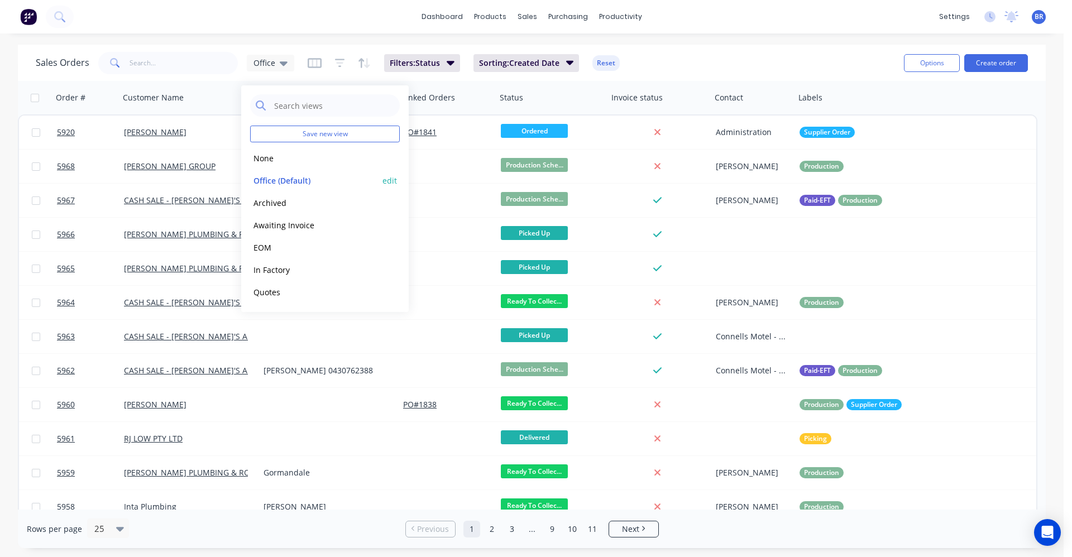
click at [387, 179] on button "edit" at bounding box center [390, 181] width 15 height 12
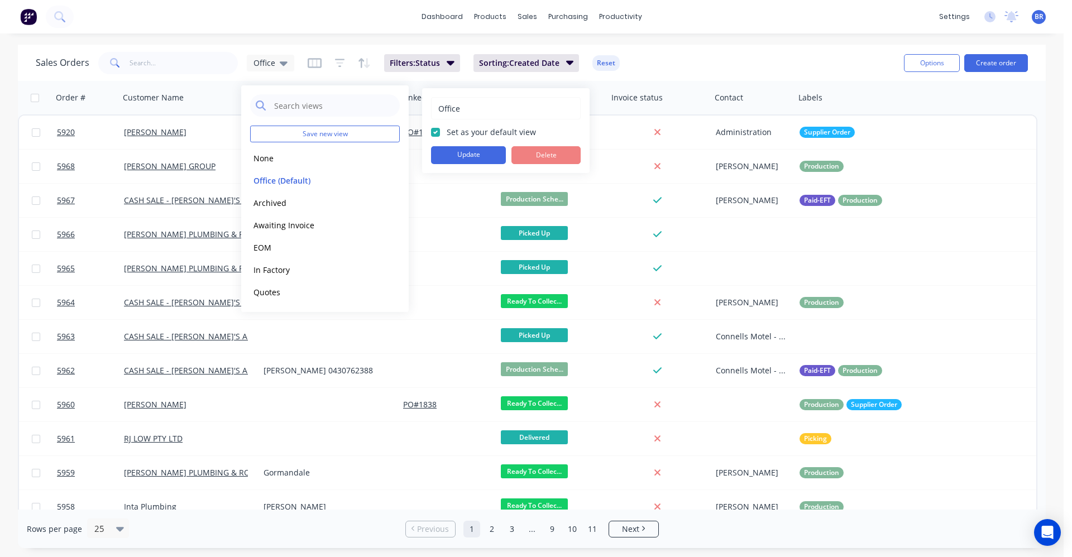
click at [685, 60] on div "Sales Orders Office Filters: Status Sorting: Created Date Reset" at bounding box center [466, 62] width 860 height 27
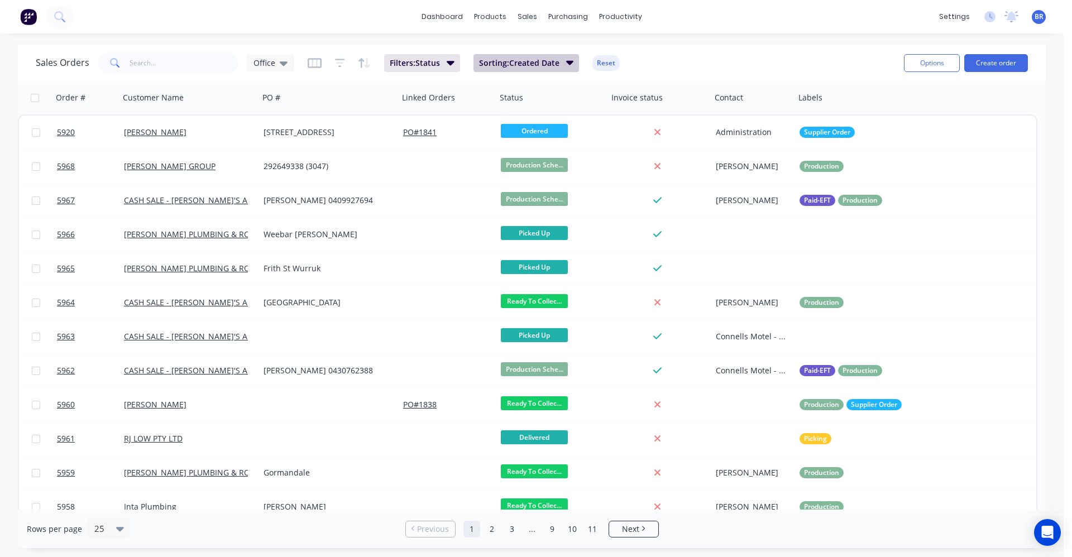
click at [567, 65] on icon "button" at bounding box center [570, 62] width 8 height 12
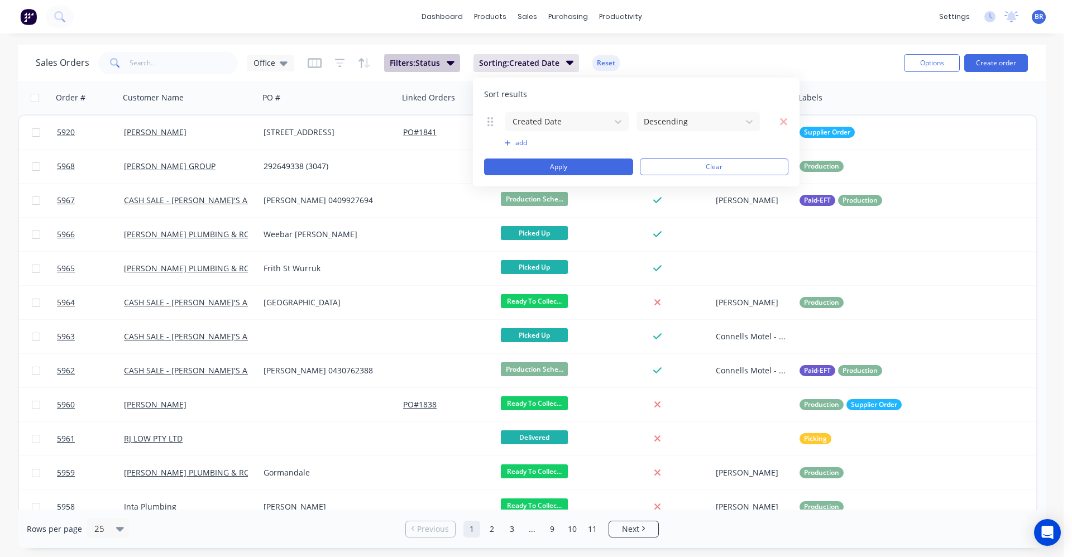
click at [453, 61] on icon "button" at bounding box center [451, 63] width 8 height 4
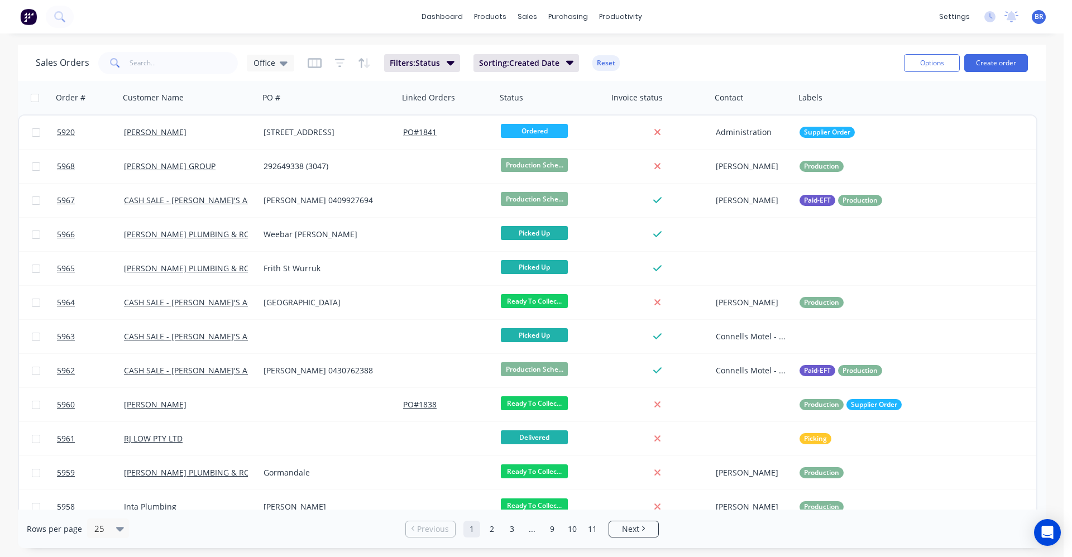
click at [720, 53] on div "Sales Orders Office Filters: Status Sorting: Created Date Reset" at bounding box center [466, 62] width 860 height 27
click at [280, 64] on icon at bounding box center [284, 63] width 8 height 12
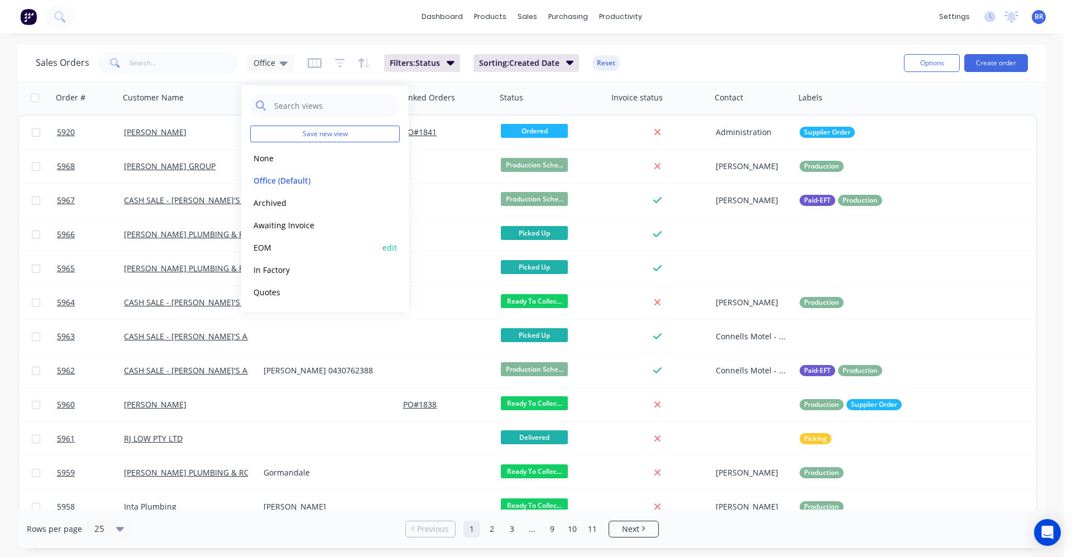
click at [265, 249] on button "EOM" at bounding box center [313, 247] width 127 height 13
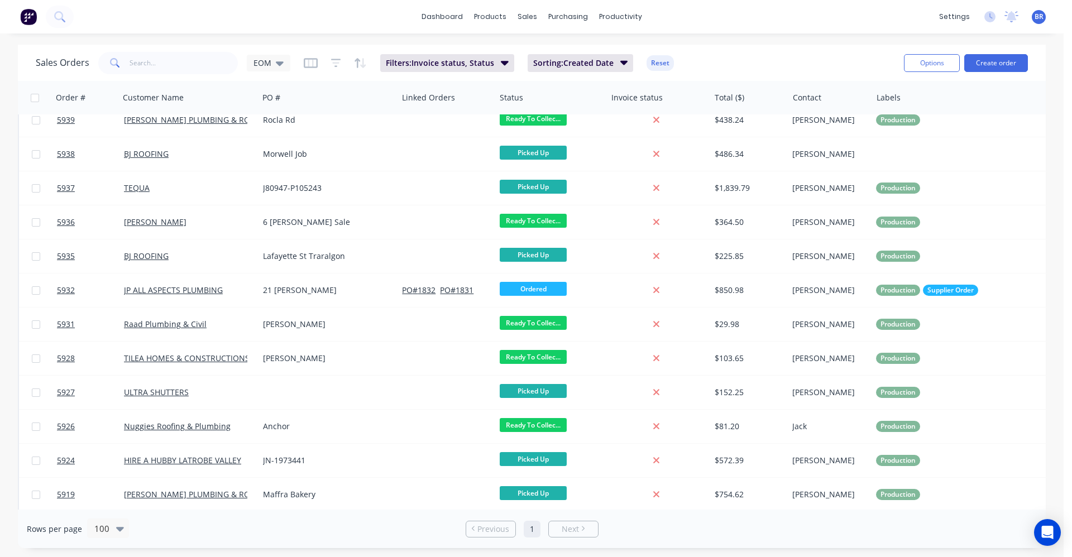
scroll to position [380, 0]
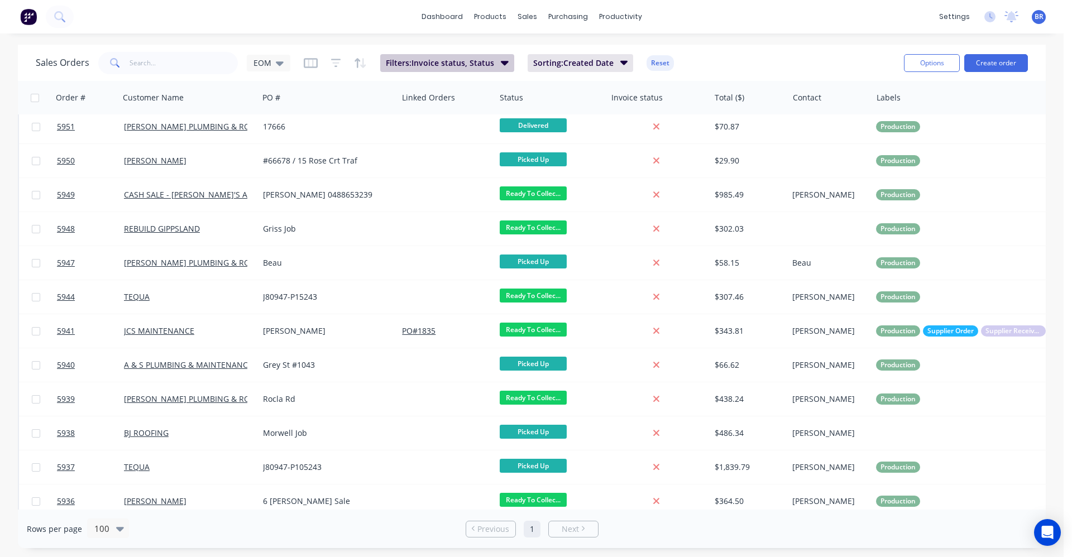
click at [501, 62] on icon "button" at bounding box center [505, 63] width 8 height 4
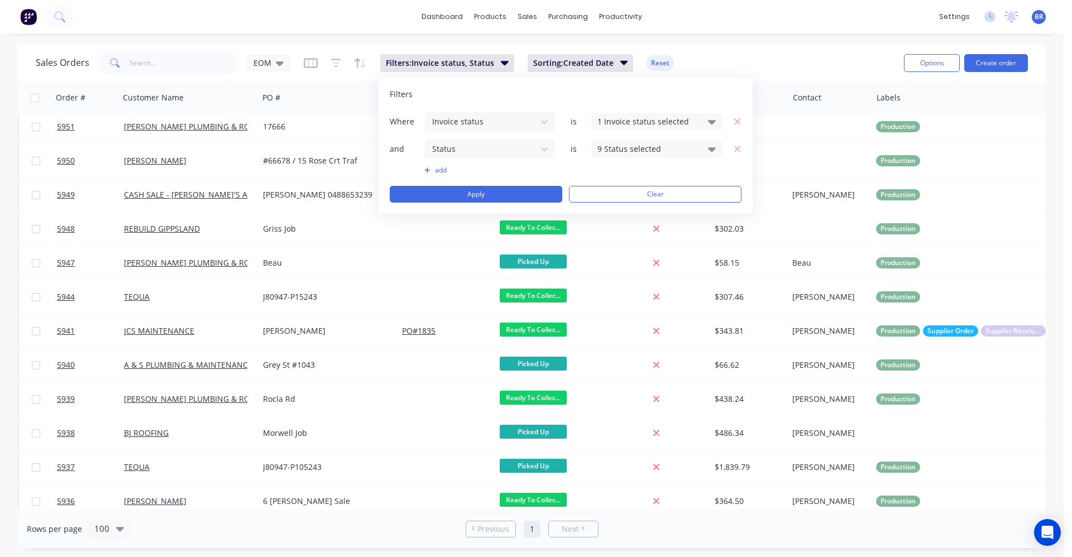
click at [656, 120] on div "1 Invoice status selected" at bounding box center [648, 122] width 101 height 12
click at [621, 152] on div "9 Status selected" at bounding box center [648, 149] width 101 height 12
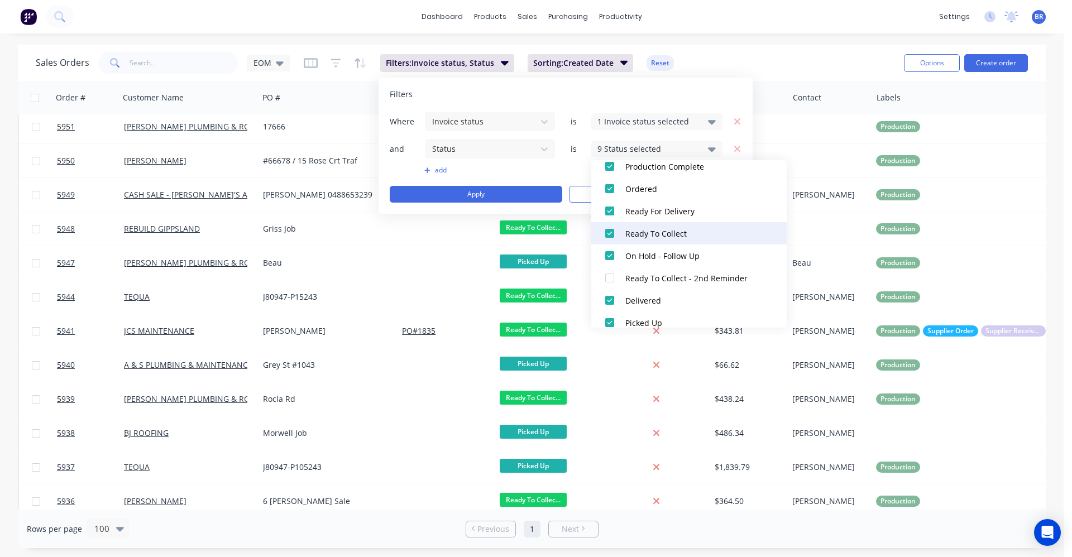
scroll to position [190, 0]
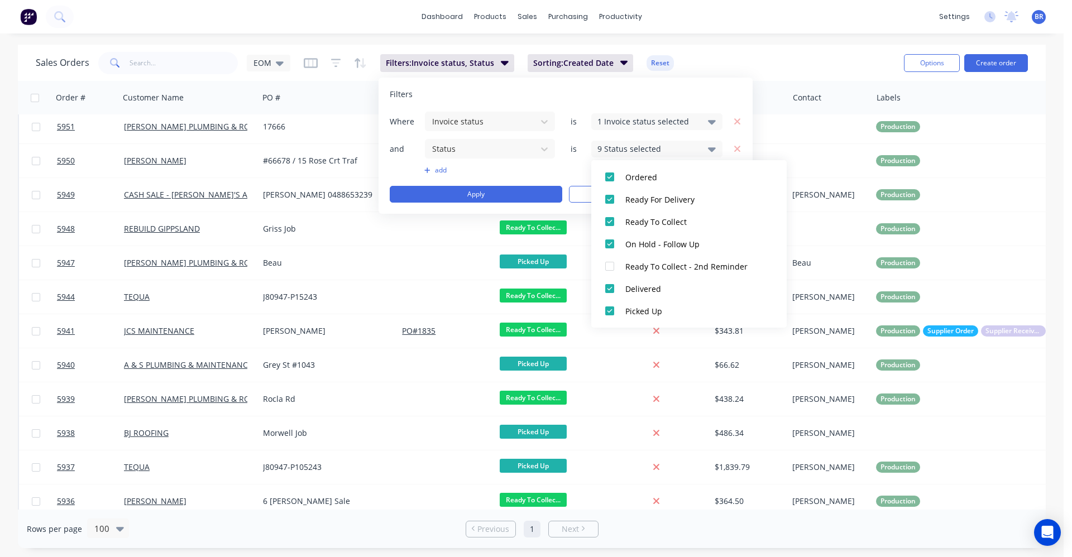
click at [730, 52] on div "Sales Orders EOM Filters: Invoice status, Status Sorting: Created Date Reset" at bounding box center [466, 62] width 860 height 27
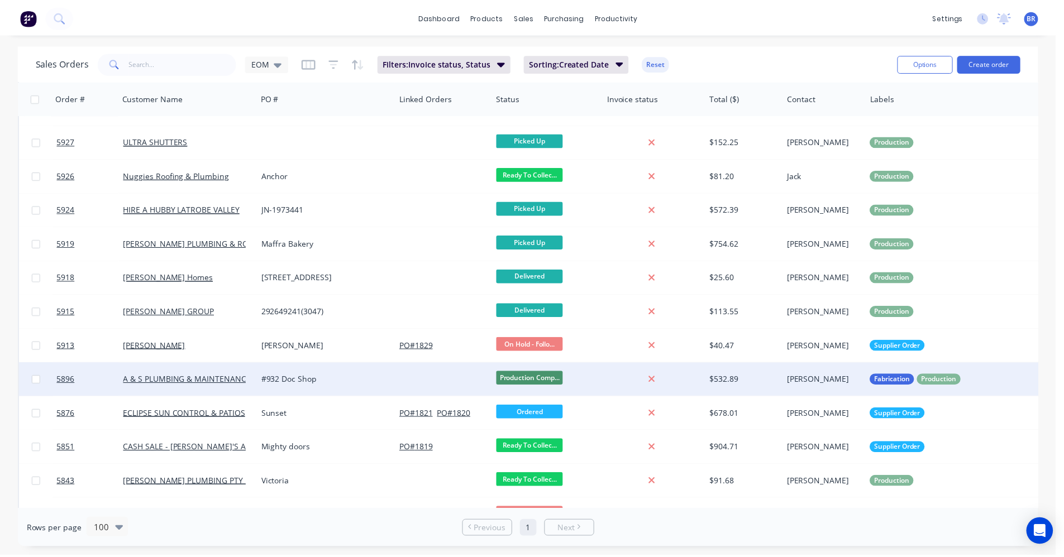
scroll to position [939, 0]
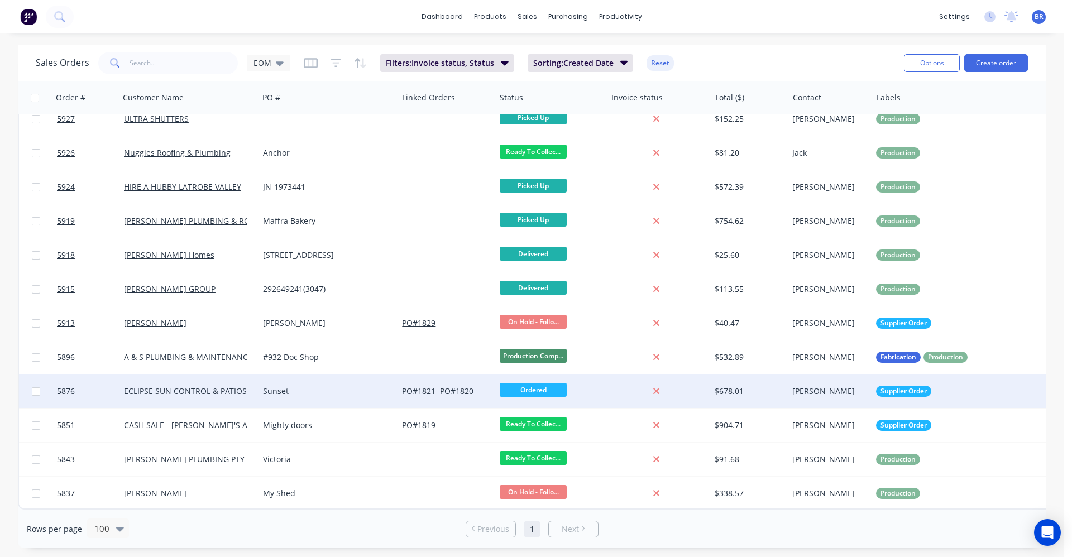
click at [321, 389] on div "Sunset" at bounding box center [325, 391] width 124 height 11
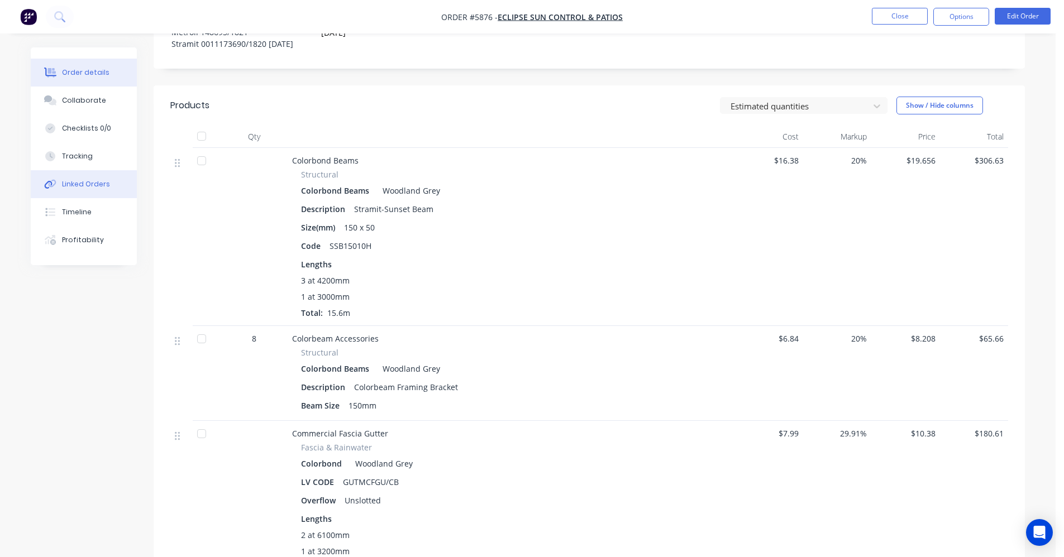
scroll to position [279, 0]
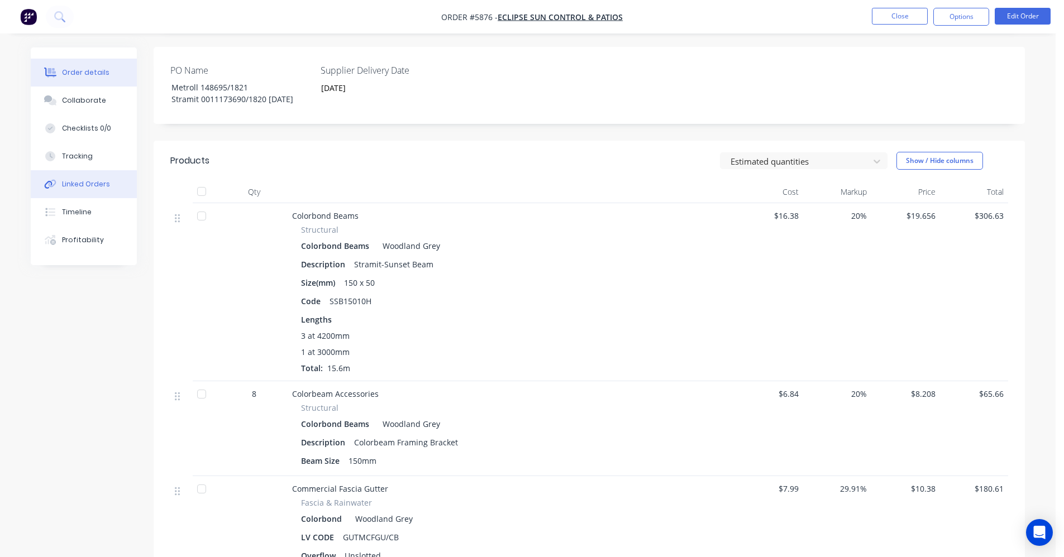
click at [84, 186] on div "Linked Orders" at bounding box center [86, 184] width 48 height 10
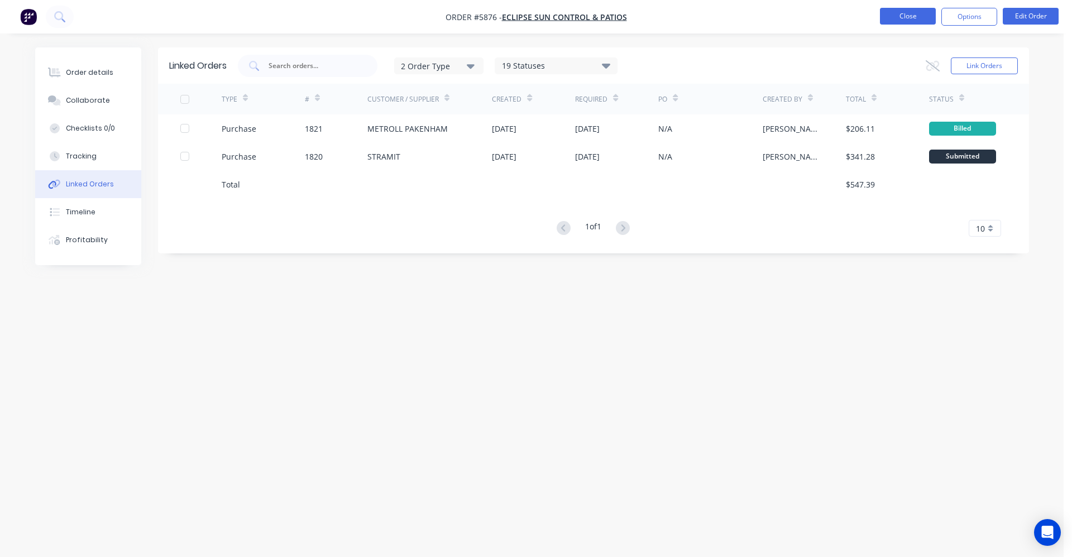
click at [898, 13] on button "Close" at bounding box center [908, 16] width 56 height 17
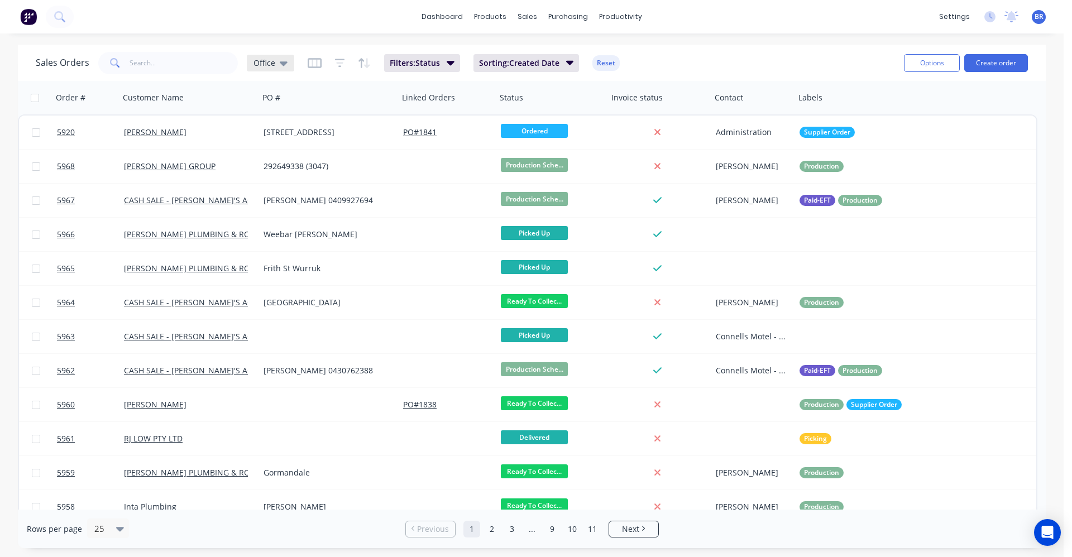
click at [280, 64] on icon at bounding box center [284, 63] width 8 height 12
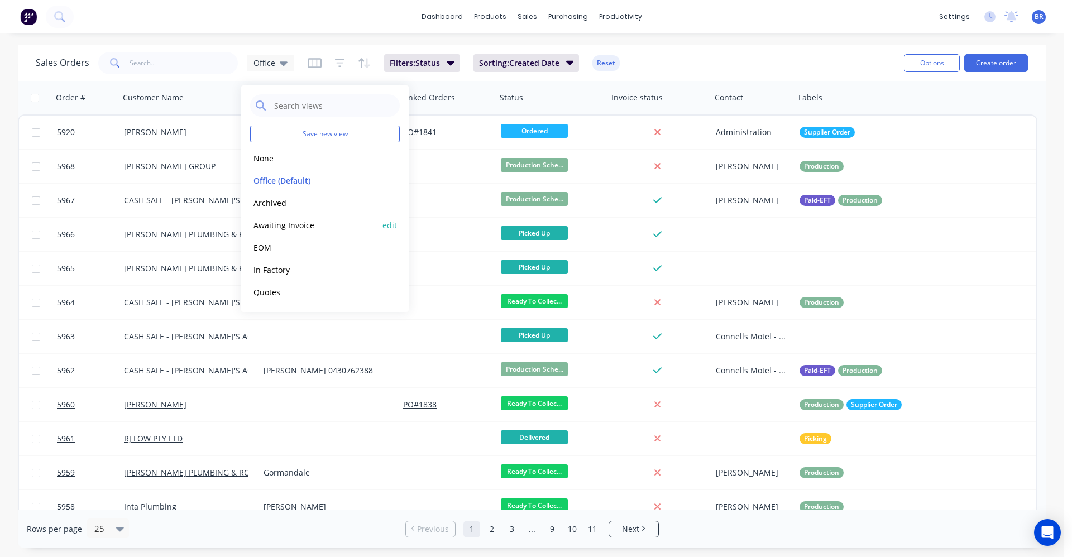
click at [297, 222] on button "Awaiting Invoice" at bounding box center [313, 225] width 127 height 13
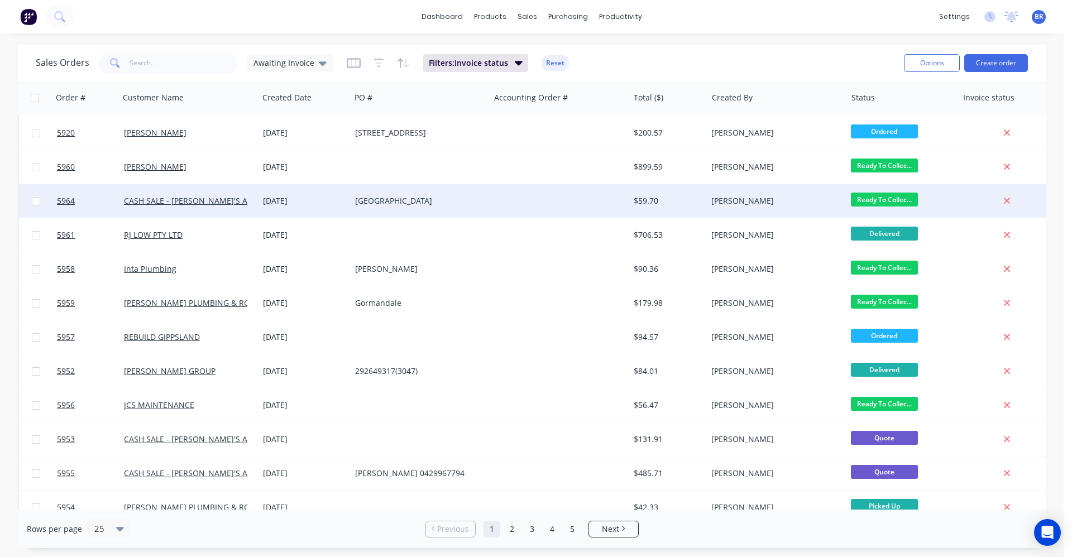
scroll to position [15, 0]
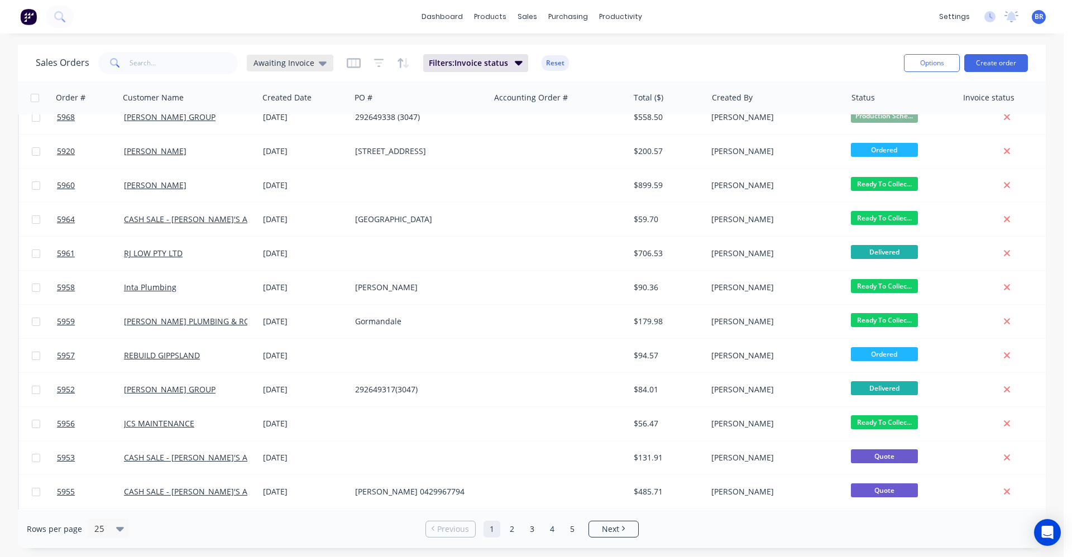
click at [321, 61] on icon at bounding box center [323, 63] width 8 height 4
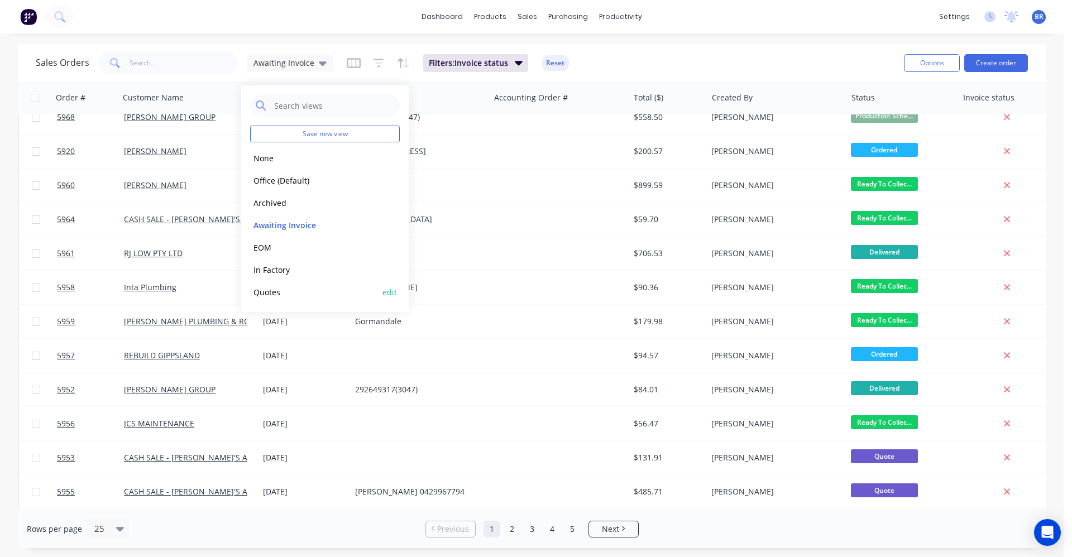
click at [281, 288] on button "Quotes" at bounding box center [313, 292] width 127 height 13
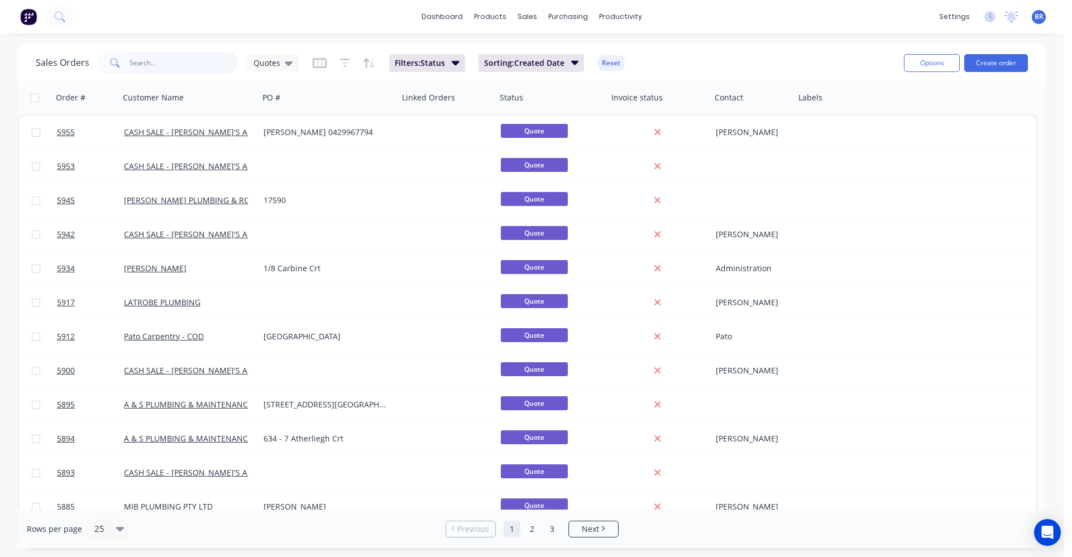
click at [168, 60] on input "text" at bounding box center [184, 63] width 109 height 22
type input "1"
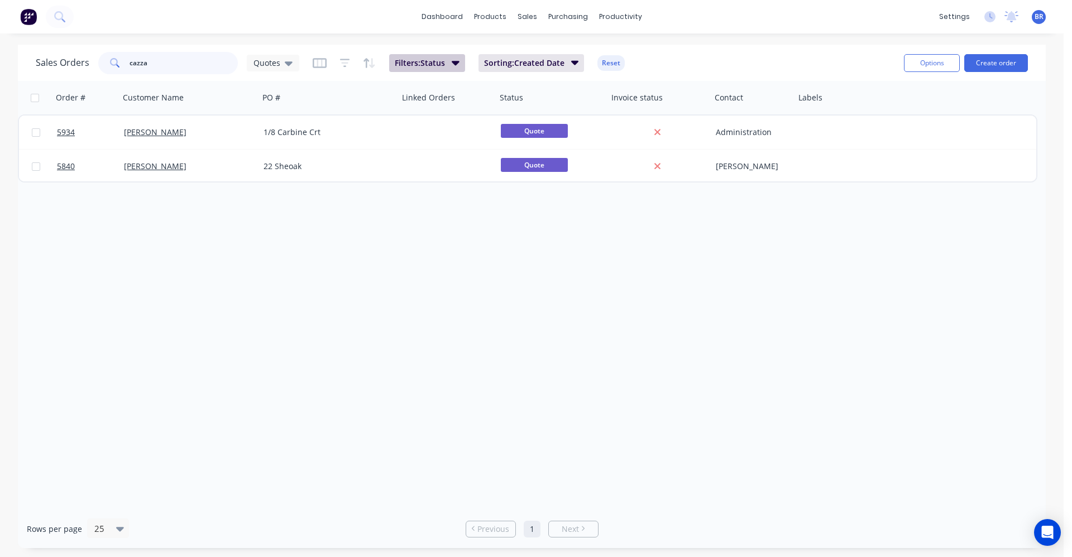
type input "cazza"
click at [455, 64] on icon "button" at bounding box center [456, 63] width 8 height 4
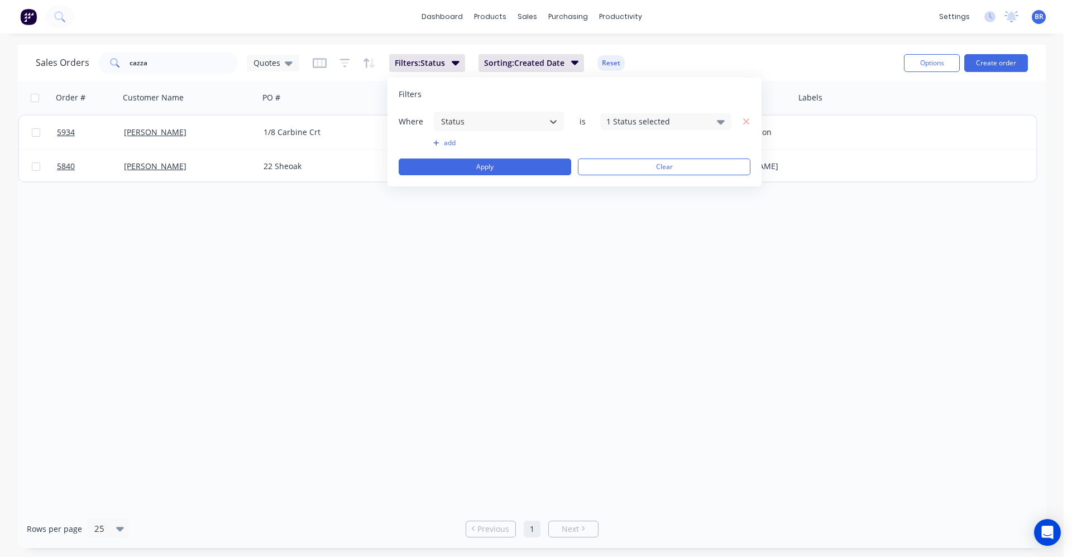
click at [716, 122] on div "1 Status selected" at bounding box center [665, 121] width 131 height 17
click at [620, 207] on div at bounding box center [619, 205] width 22 height 22
click at [663, 94] on div "Filters" at bounding box center [575, 94] width 352 height 11
click at [515, 168] on button "Apply" at bounding box center [485, 167] width 173 height 17
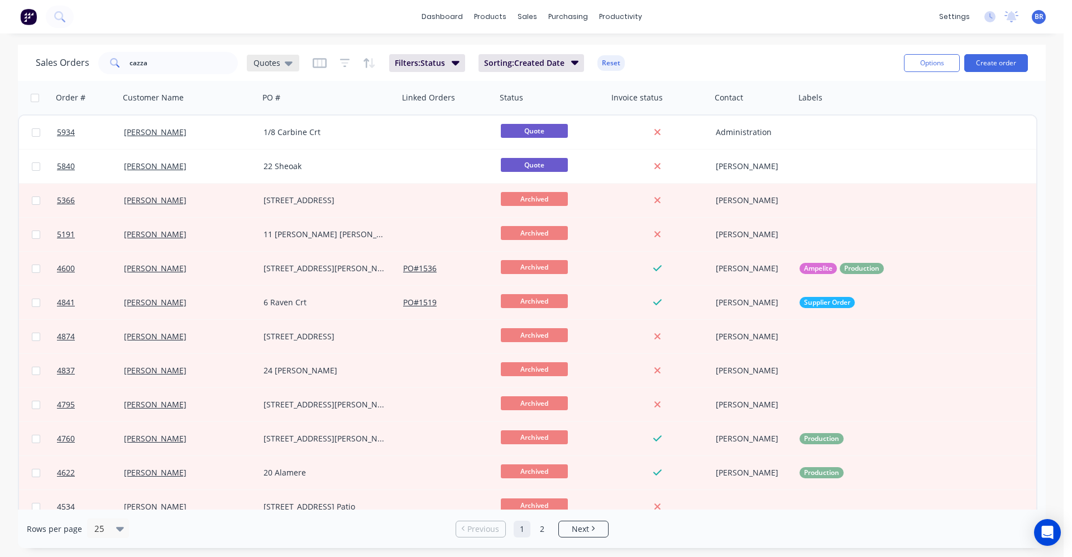
click at [286, 67] on icon at bounding box center [289, 63] width 8 height 12
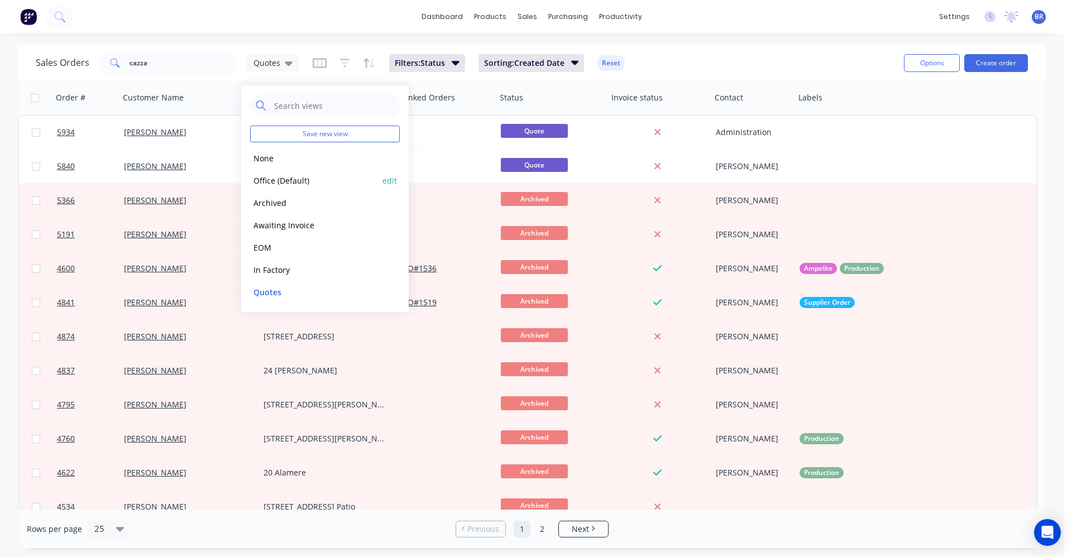
click at [270, 182] on button "Office (Default)" at bounding box center [313, 180] width 127 height 13
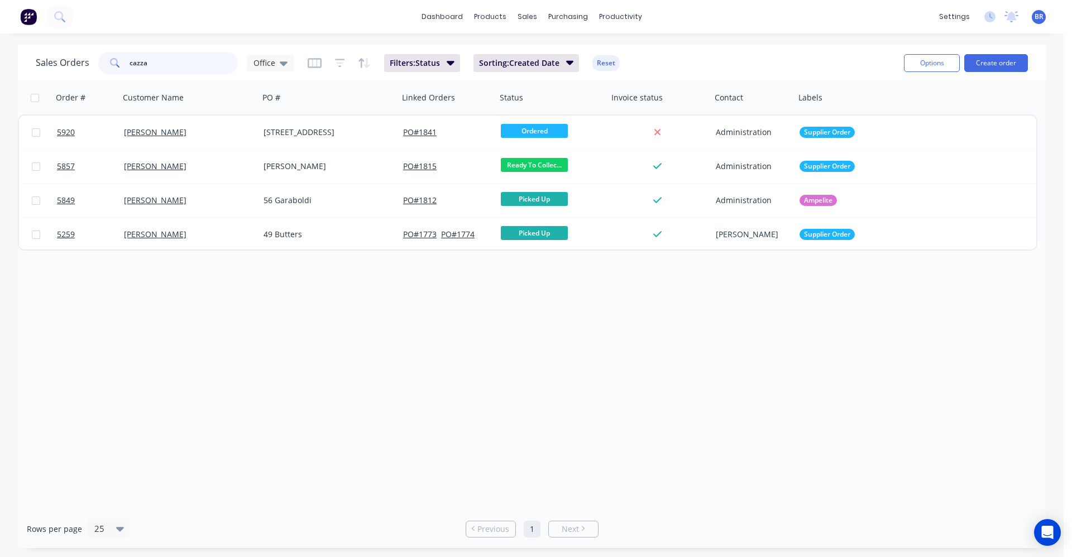
drag, startPoint x: 152, startPoint y: 62, endPoint x: 36, endPoint y: 42, distance: 117.9
click at [36, 42] on div "dashboard products sales purchasing productivity dashboard products Product Cat…" at bounding box center [532, 278] width 1064 height 557
click at [455, 16] on link "dashboard" at bounding box center [442, 16] width 52 height 17
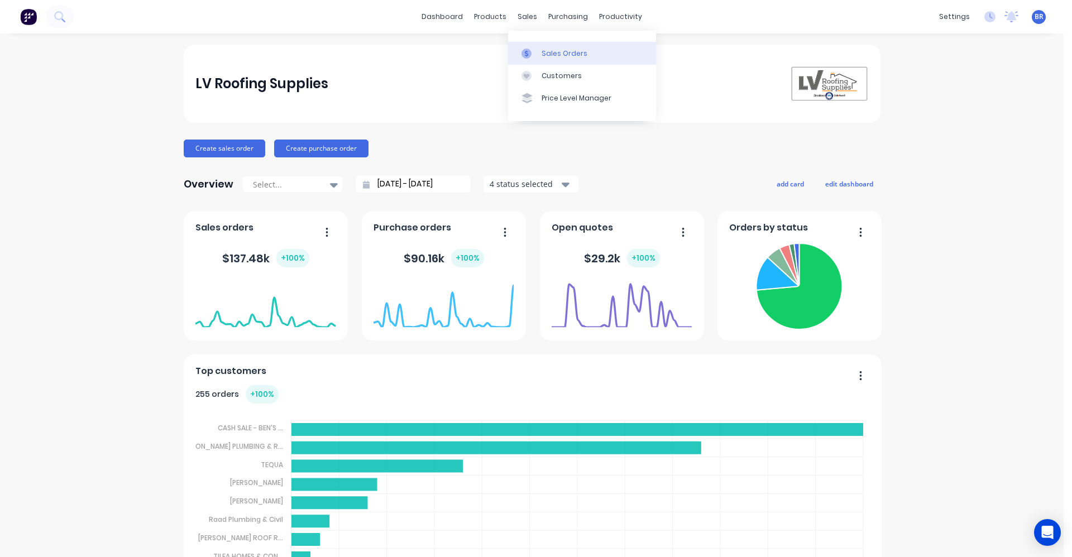
click at [548, 54] on div "Sales Orders" at bounding box center [565, 54] width 46 height 10
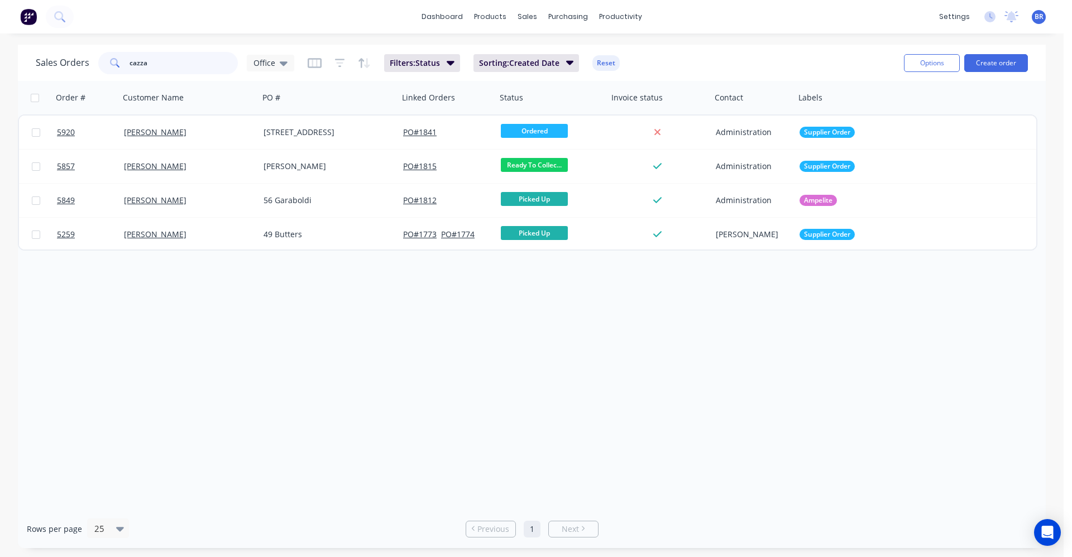
drag, startPoint x: 160, startPoint y: 61, endPoint x: 0, endPoint y: 56, distance: 160.4
click at [0, 56] on div "Sales Orders cazza Office Filters: Status Sorting: Created Date Reset Options C…" at bounding box center [532, 297] width 1064 height 504
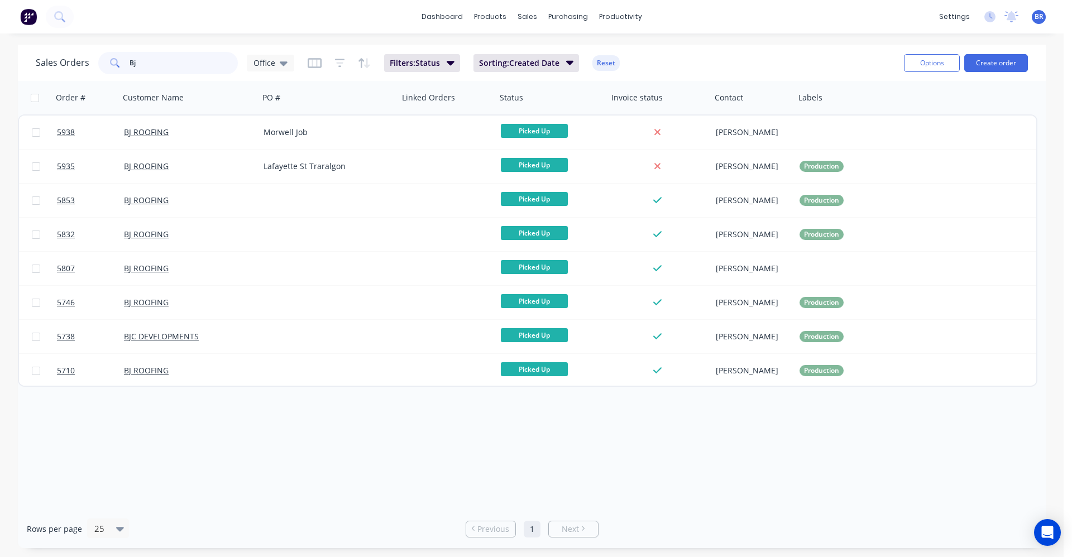
type input "Bj"
drag, startPoint x: 558, startPoint y: 55, endPoint x: 538, endPoint y: 58, distance: 20.9
click at [558, 54] on div "Sales Orders" at bounding box center [569, 54] width 46 height 10
click at [518, 46] on link "Product Catalogue" at bounding box center [546, 53] width 148 height 22
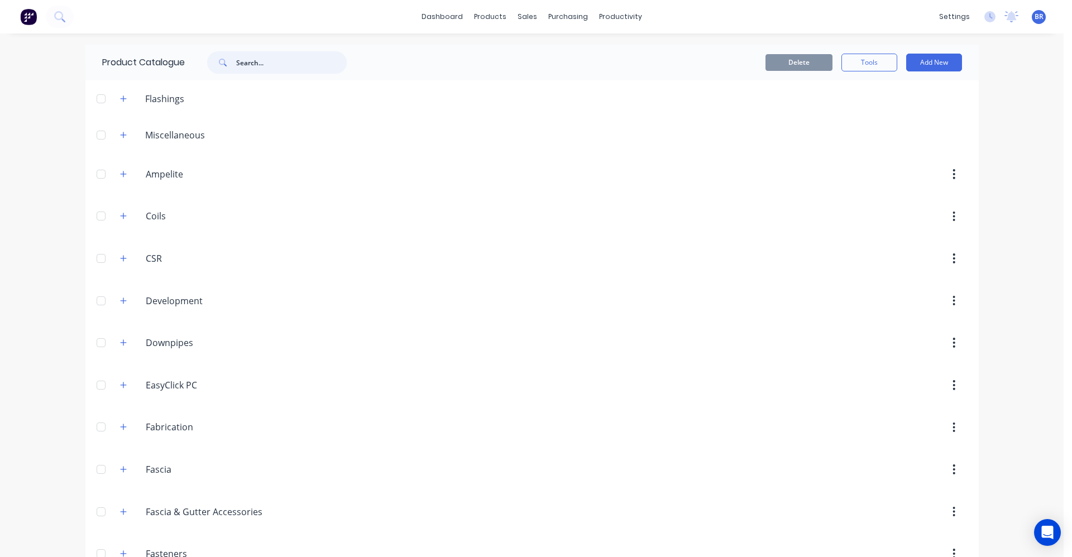
drag, startPoint x: 251, startPoint y: 59, endPoint x: 176, endPoint y: 249, distance: 204.4
click at [250, 59] on input "text" at bounding box center [291, 62] width 111 height 22
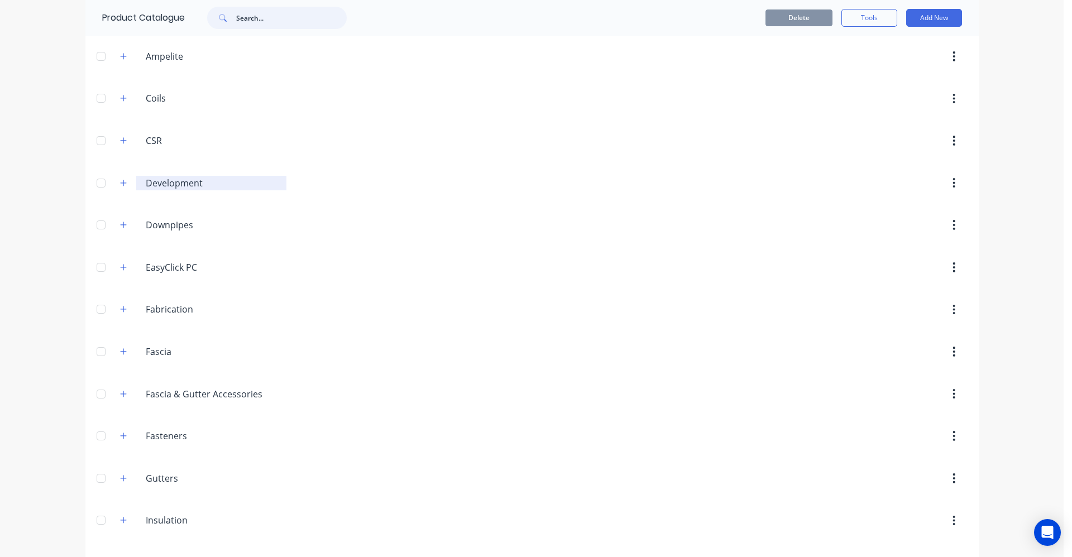
scroll to position [335, 0]
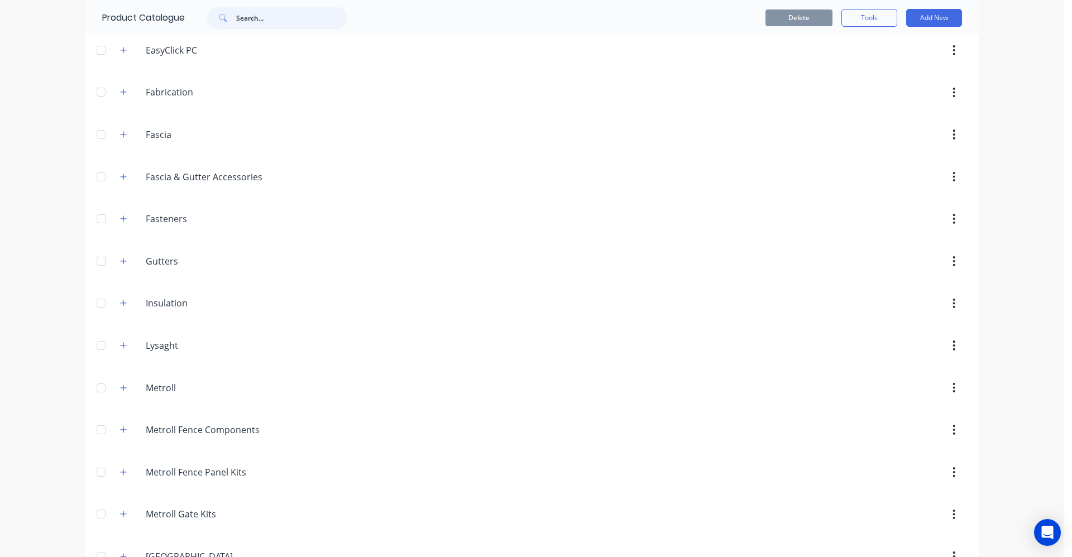
click at [105, 89] on div at bounding box center [101, 92] width 22 height 22
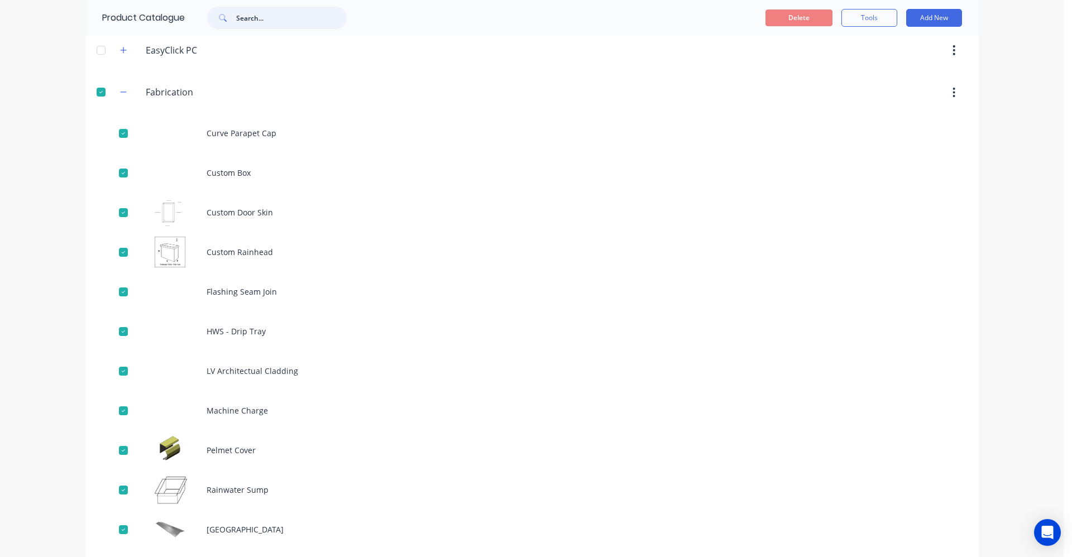
click at [96, 90] on div at bounding box center [101, 92] width 22 height 22
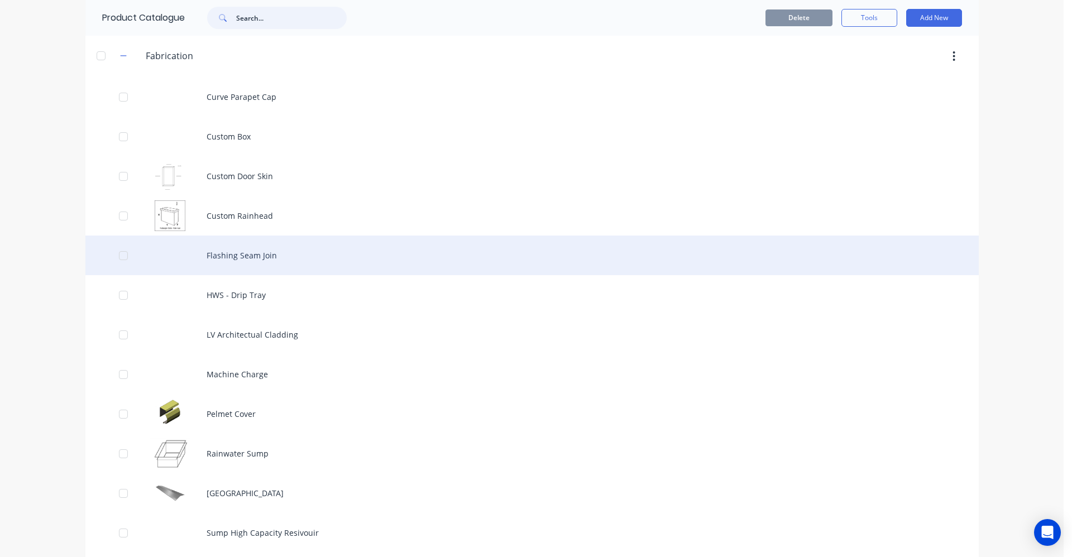
scroll to position [391, 0]
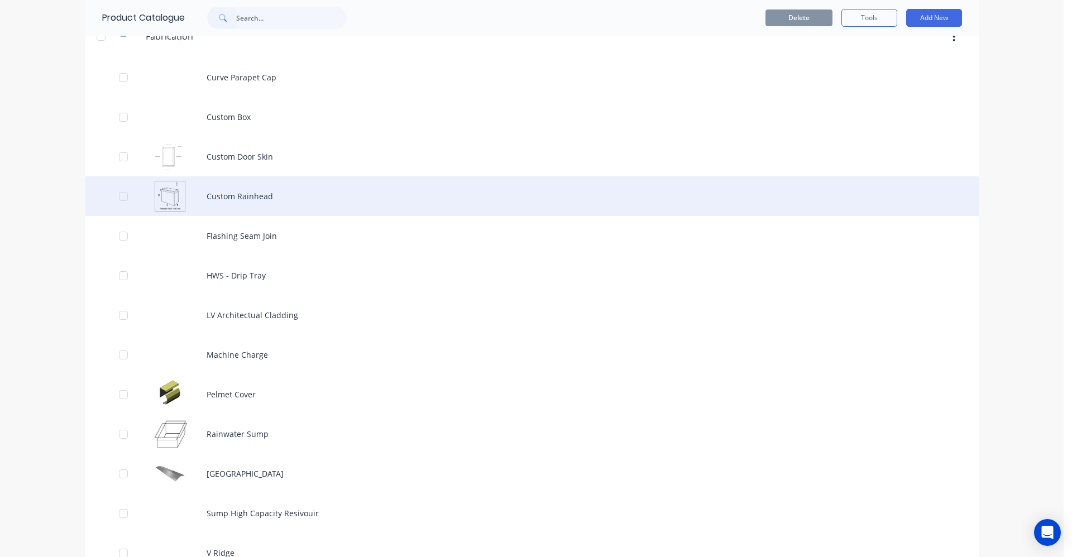
click at [250, 197] on div "Custom Rainhead" at bounding box center [532, 196] width 894 height 40
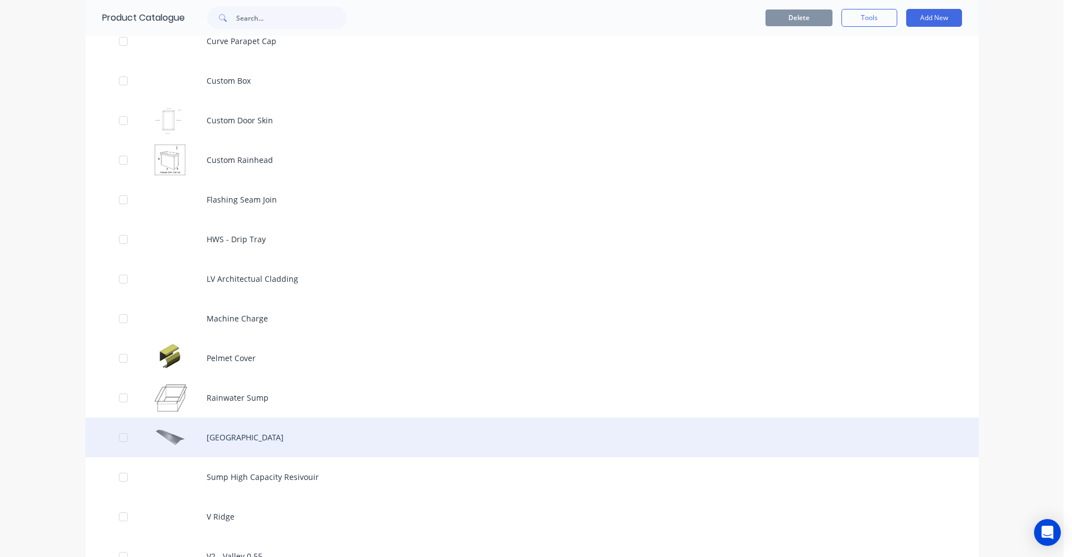
scroll to position [447, 0]
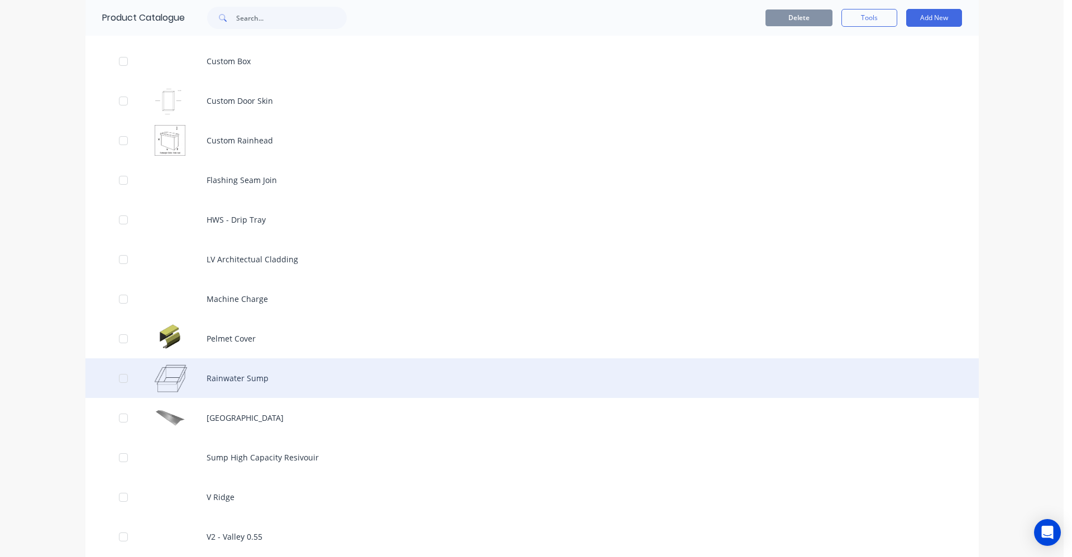
click at [251, 380] on div "Rainwater Sump" at bounding box center [532, 379] width 894 height 40
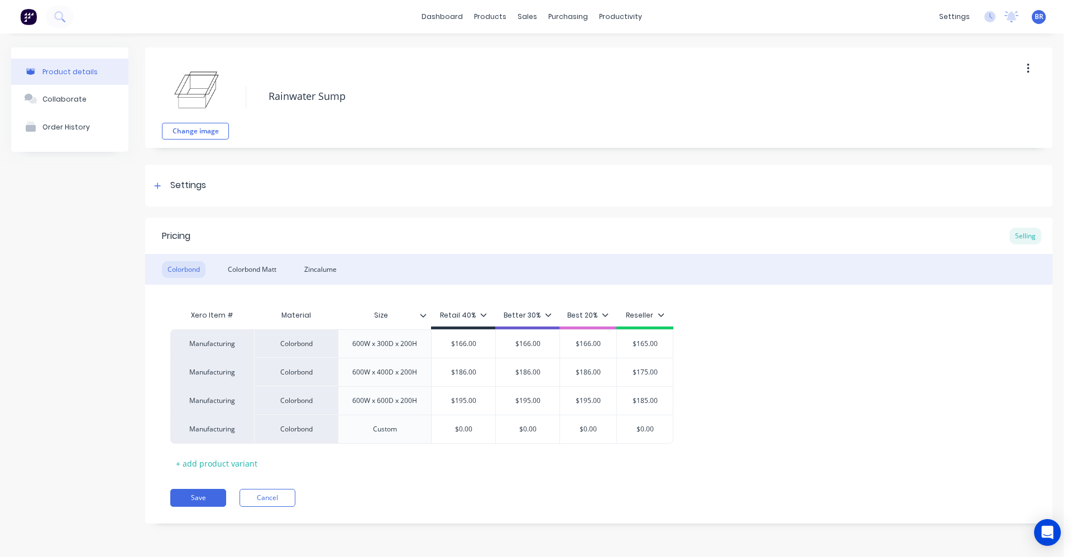
type textarea "x"
type input "$186.00"
drag, startPoint x: 604, startPoint y: 371, endPoint x: 577, endPoint y: 371, distance: 26.8
click at [579, 371] on input "$186.00" at bounding box center [588, 372] width 56 height 10
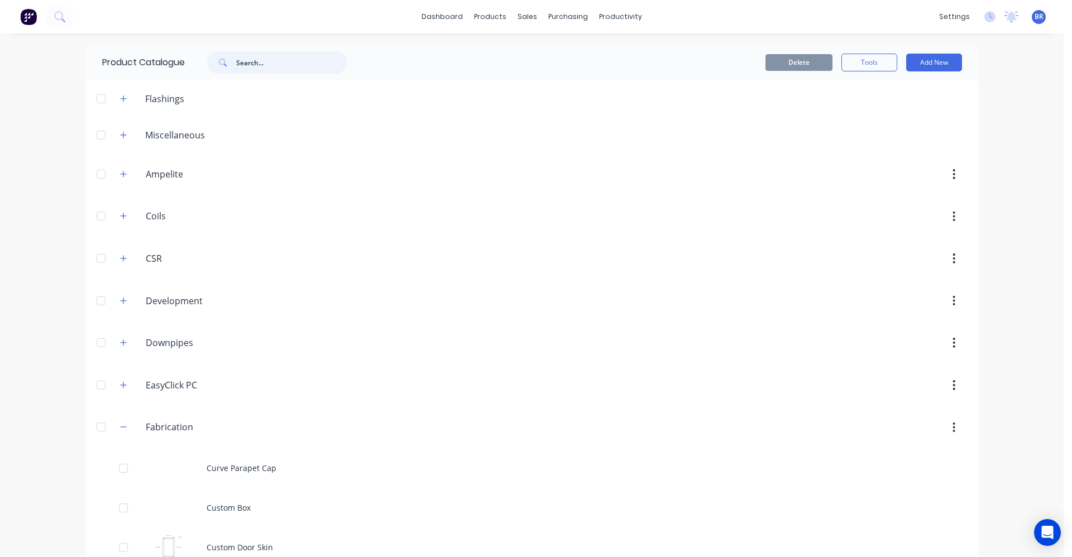
click at [287, 64] on input "text" at bounding box center [291, 62] width 111 height 22
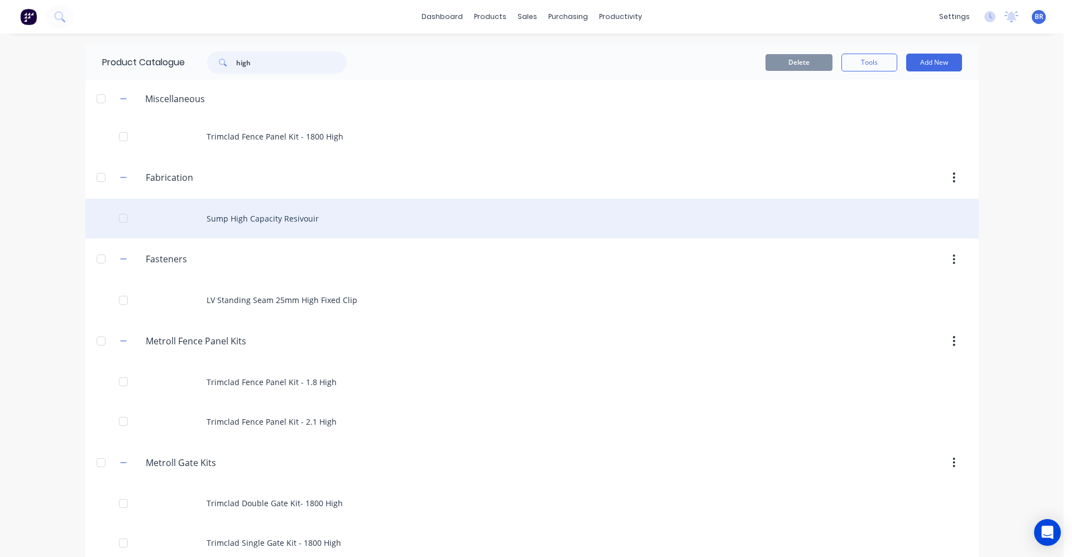
type input "high"
click at [238, 220] on div "Sump High Capacity Resivouir" at bounding box center [532, 219] width 894 height 40
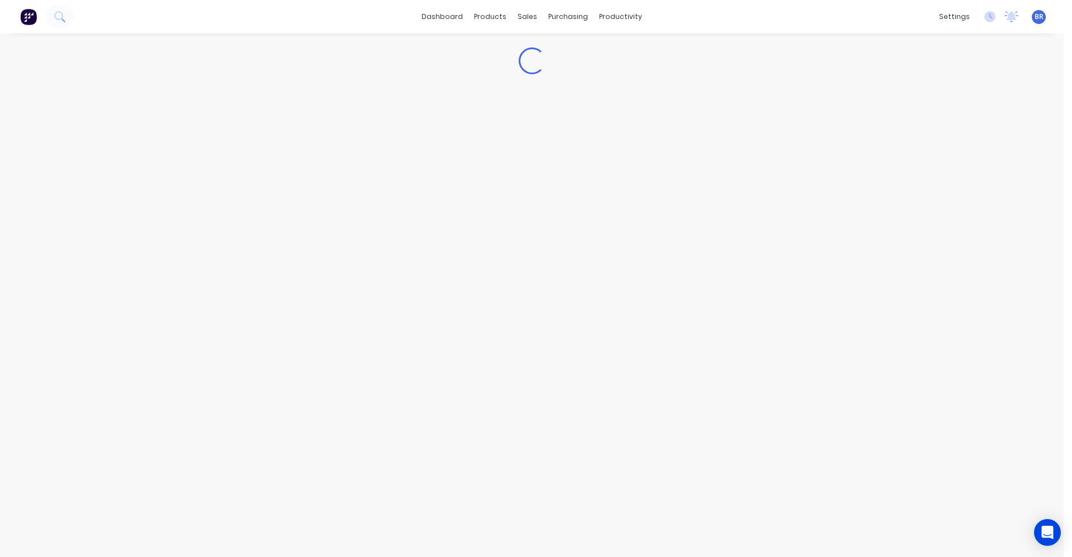
type textarea "x"
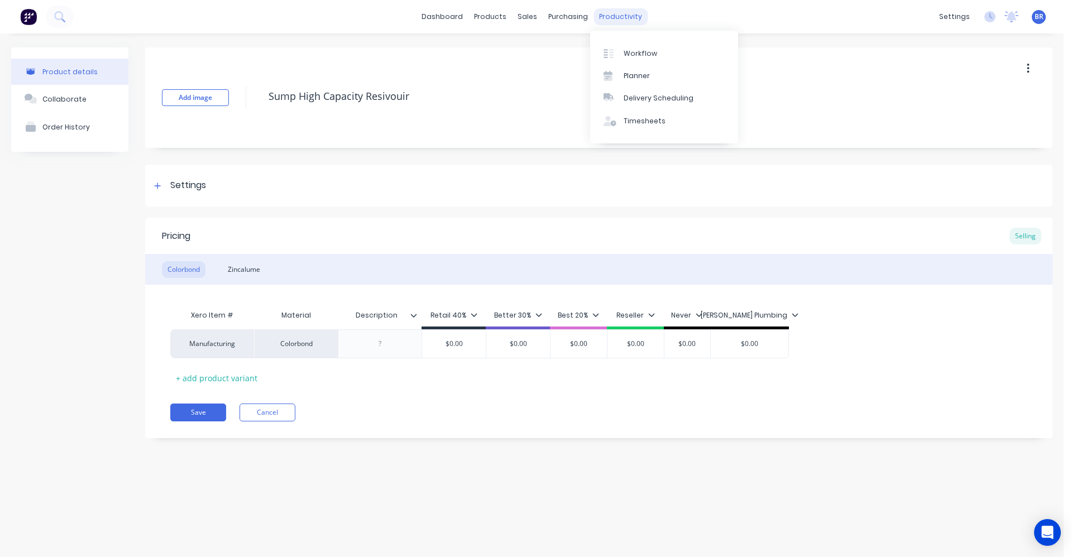
click at [613, 20] on div "productivity" at bounding box center [621, 16] width 54 height 17
click at [610, 71] on icon at bounding box center [608, 76] width 9 height 10
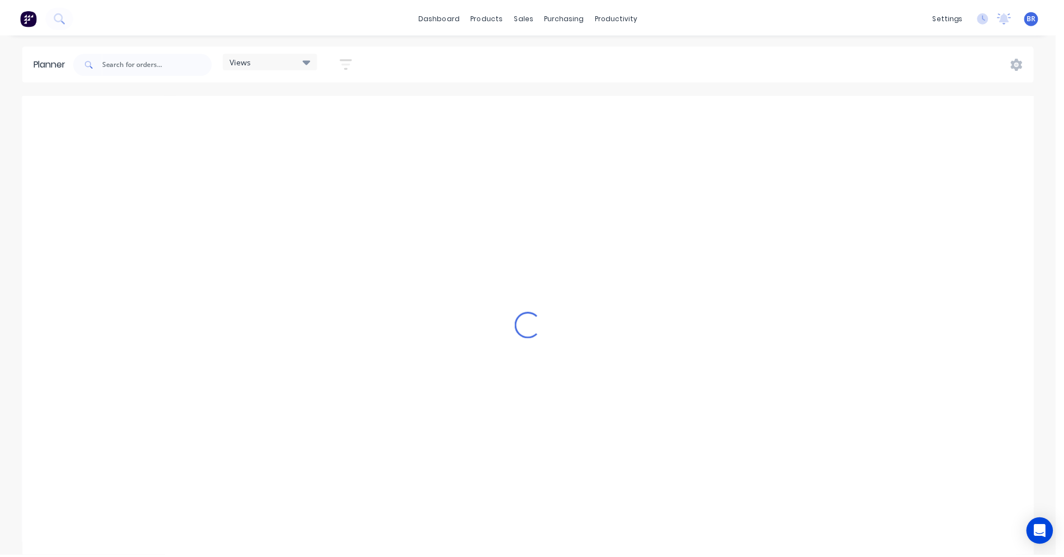
scroll to position [0, 894]
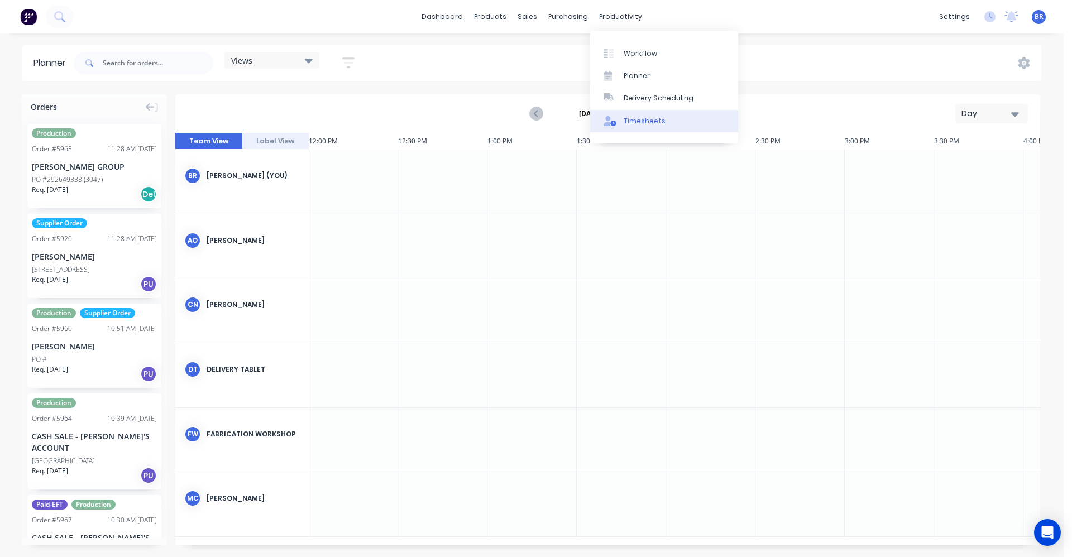
click at [645, 120] on div "Timesheets" at bounding box center [645, 121] width 42 height 10
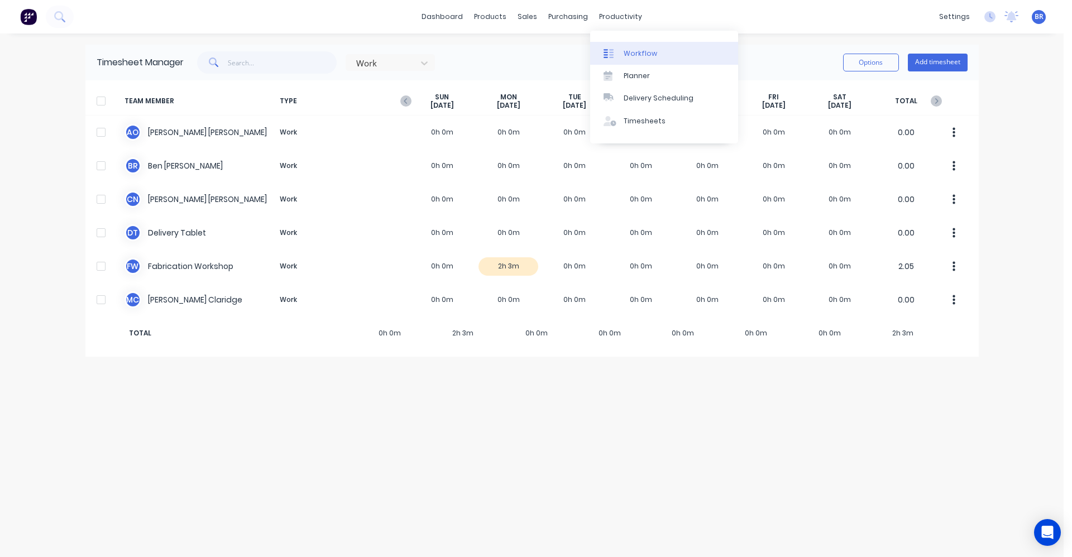
click at [639, 51] on div "Workflow" at bounding box center [641, 54] width 34 height 10
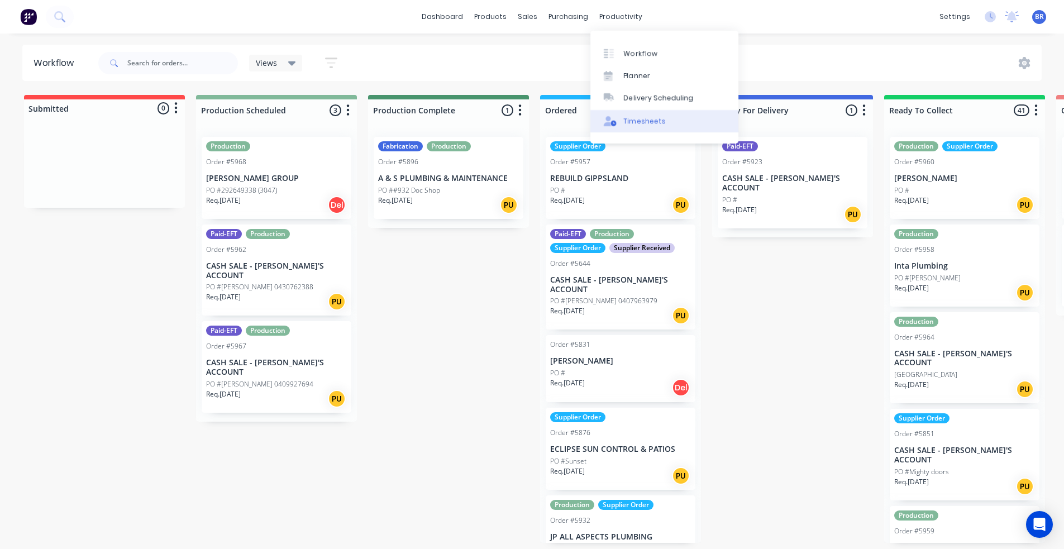
click at [645, 115] on link "Timesheets" at bounding box center [664, 121] width 148 height 22
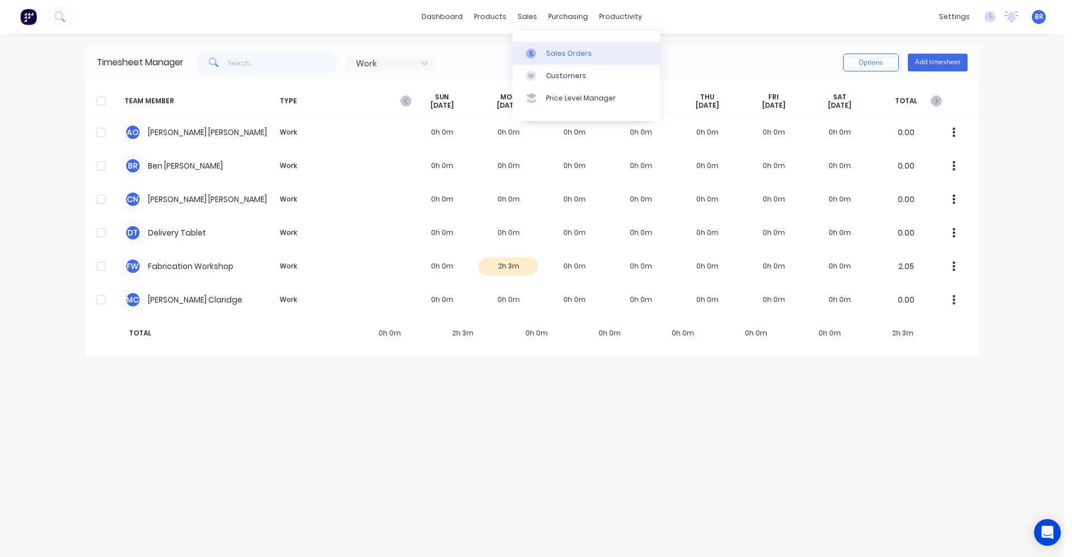
click at [556, 56] on div "Sales Orders" at bounding box center [569, 54] width 46 height 10
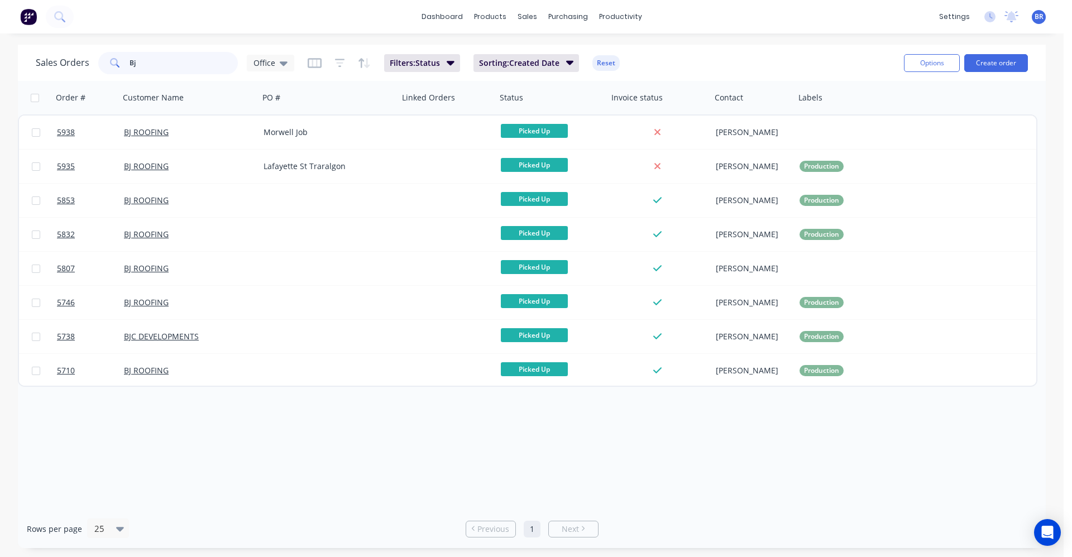
drag, startPoint x: 161, startPoint y: 59, endPoint x: 114, endPoint y: 60, distance: 46.9
click at [114, 60] on div "Bj" at bounding box center [168, 63] width 140 height 22
click at [653, 98] on div "Delivery Scheduling" at bounding box center [659, 98] width 70 height 10
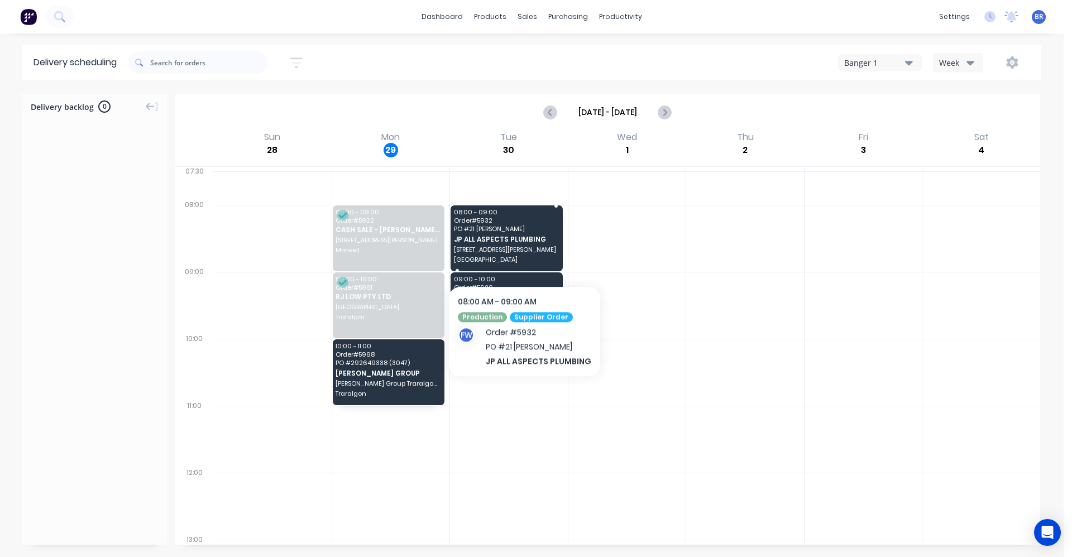
click at [522, 252] on span "[STREET_ADDRESS][PERSON_NAME]" at bounding box center [506, 249] width 104 height 7
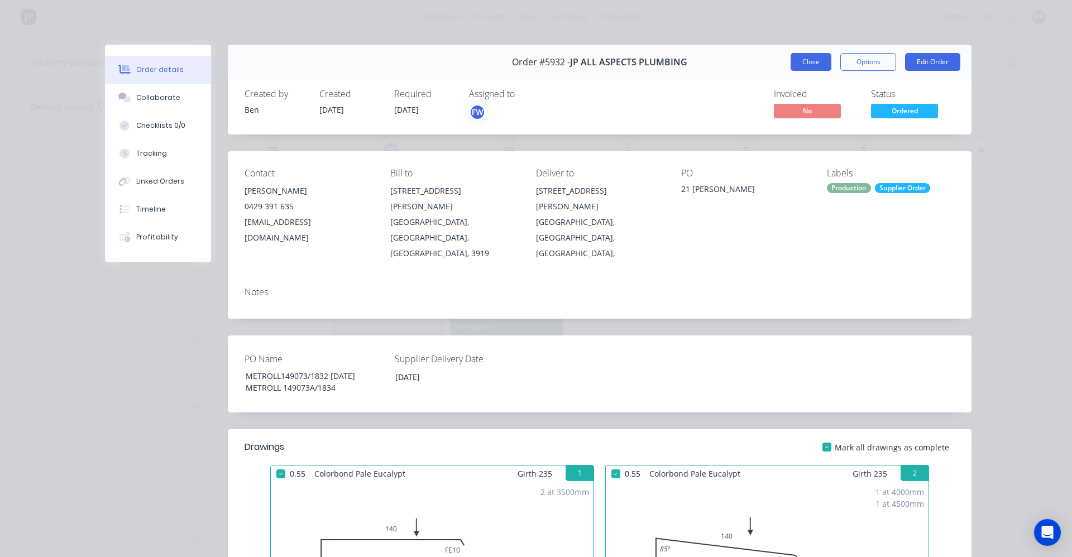
click at [801, 62] on button "Close" at bounding box center [811, 62] width 41 height 18
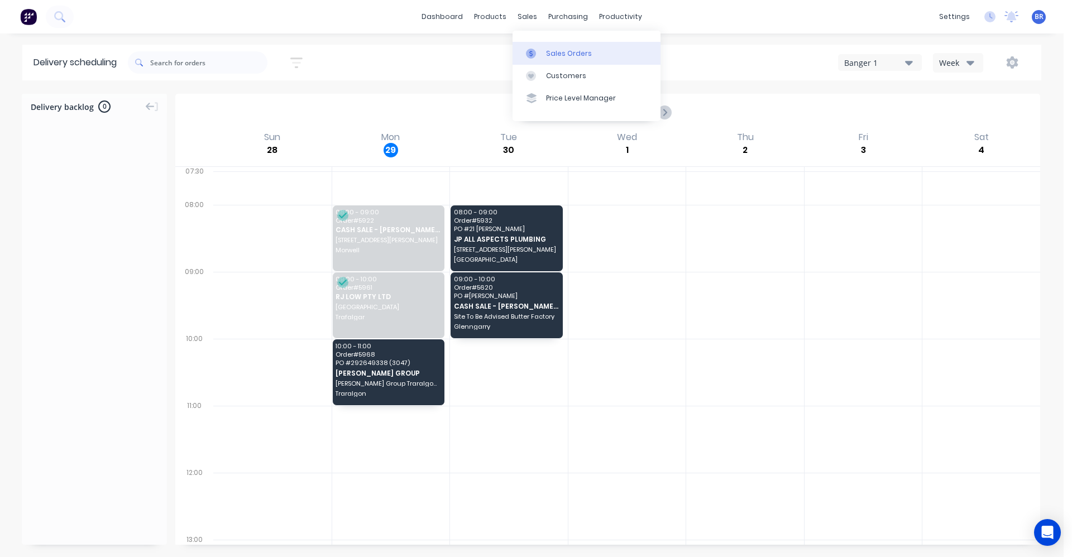
click at [557, 54] on div "Sales Orders" at bounding box center [569, 54] width 46 height 10
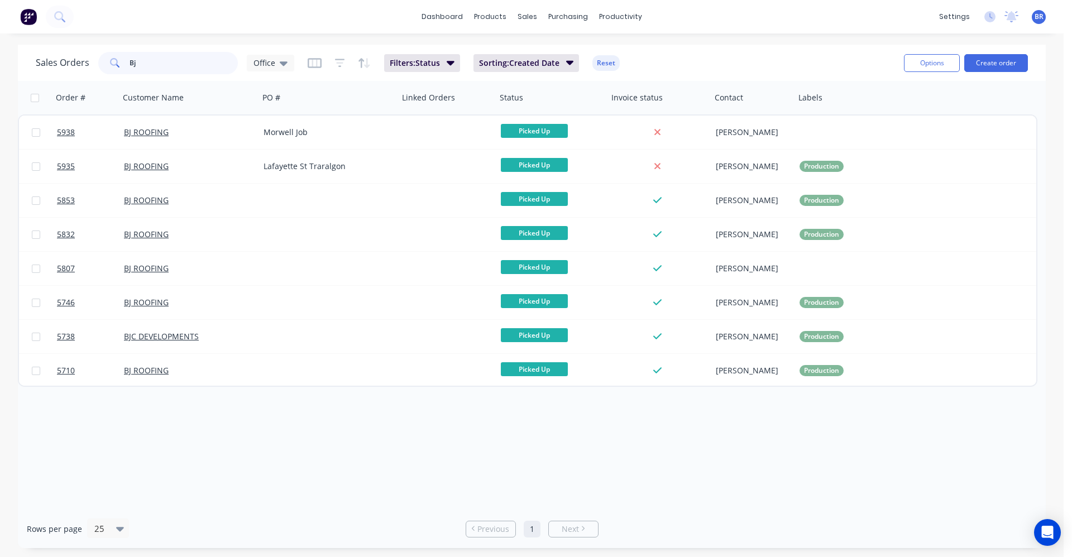
click at [140, 63] on input "Bj" at bounding box center [184, 63] width 109 height 22
drag, startPoint x: 170, startPoint y: 61, endPoint x: 22, endPoint y: 55, distance: 148.1
click at [46, 59] on div "Sales Orders Bj Office" at bounding box center [165, 63] width 259 height 22
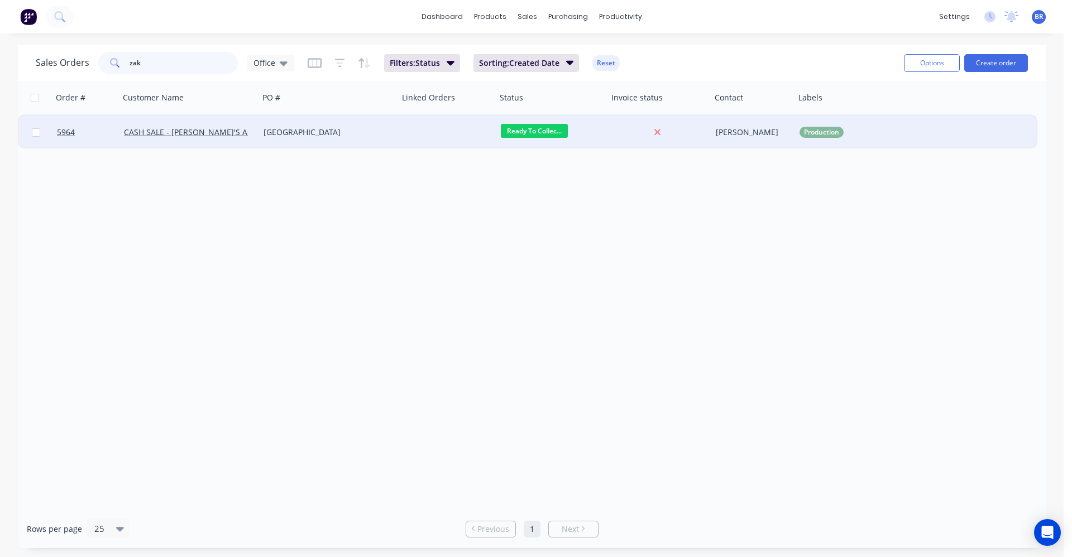
type input "zak"
click at [381, 132] on div "[GEOGRAPHIC_DATA]" at bounding box center [326, 132] width 124 height 11
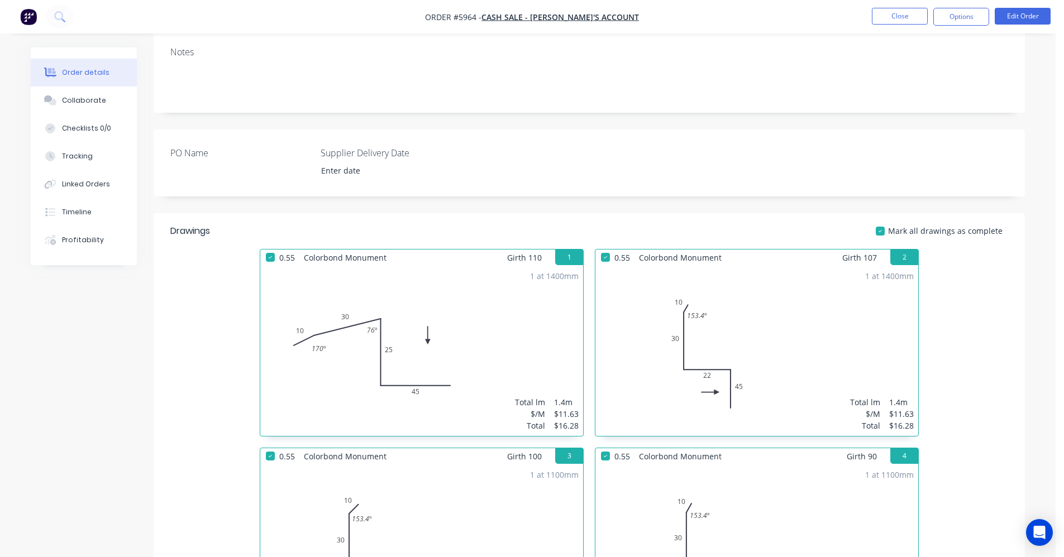
scroll to position [78, 0]
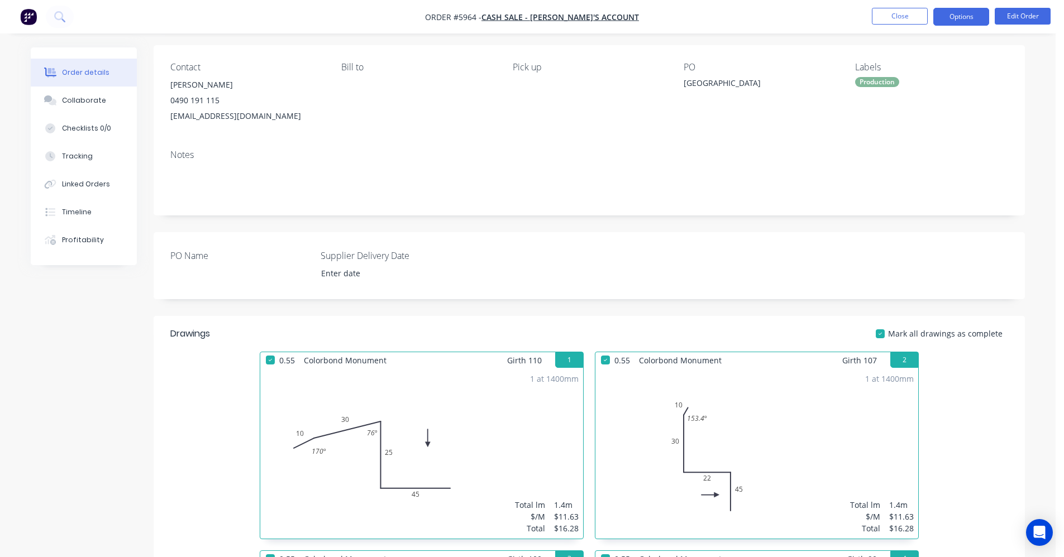
click at [959, 22] on button "Options" at bounding box center [961, 17] width 56 height 18
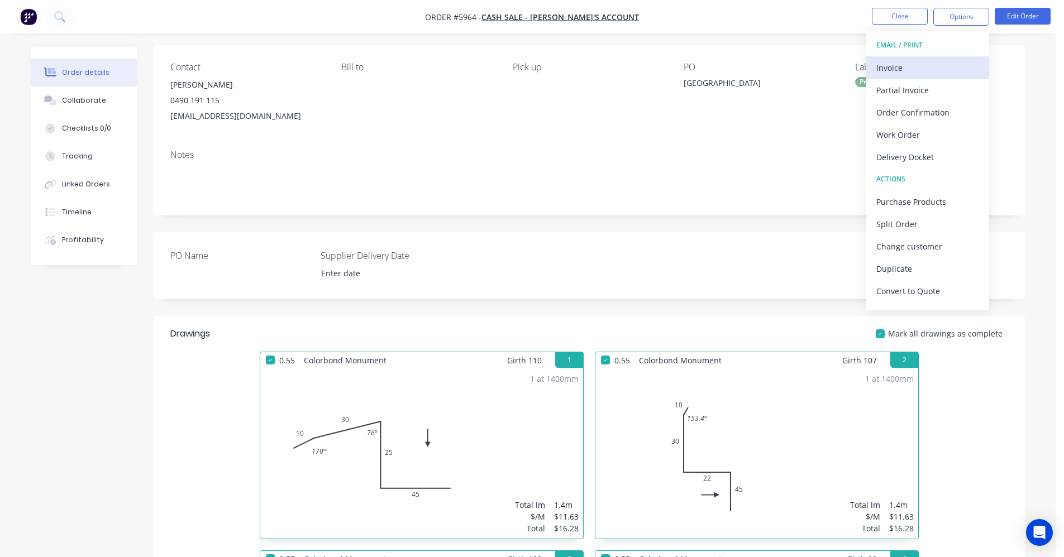
click at [917, 68] on div "Invoice" at bounding box center [927, 68] width 103 height 16
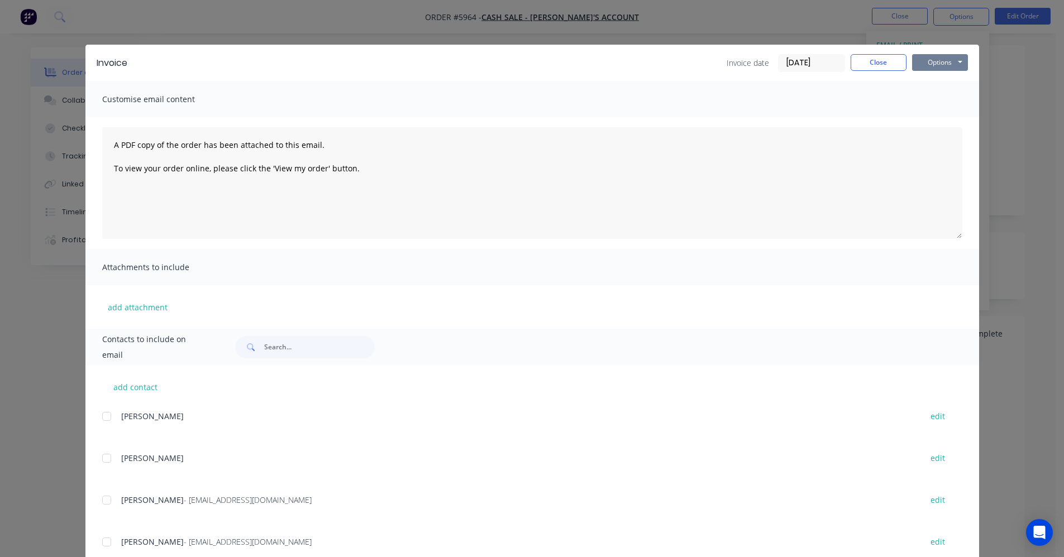
click at [931, 58] on button "Options" at bounding box center [940, 62] width 56 height 17
click at [936, 102] on button "Print" at bounding box center [947, 101] width 71 height 18
click at [879, 61] on button "Close" at bounding box center [879, 62] width 56 height 17
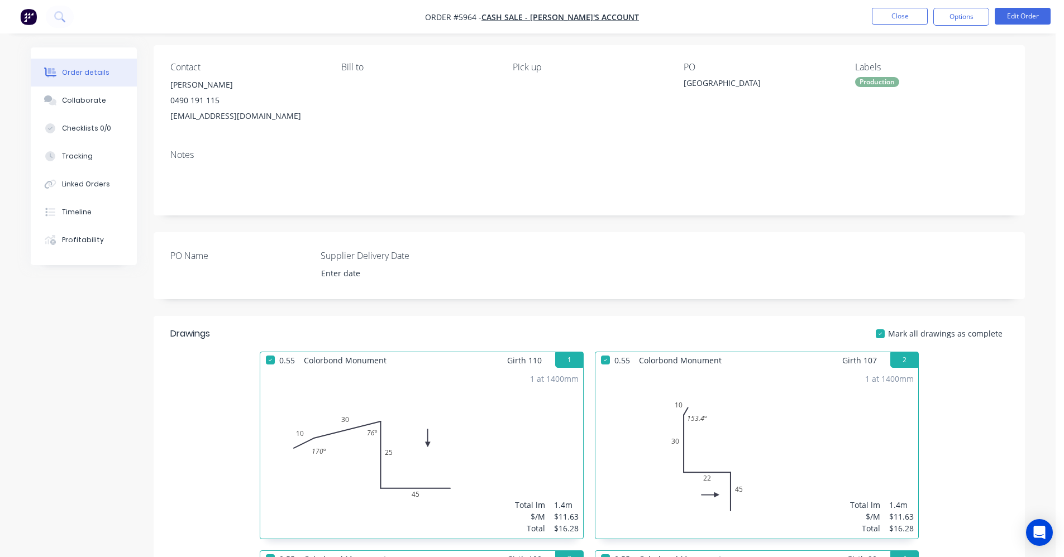
click at [876, 83] on div "Production" at bounding box center [877, 82] width 44 height 10
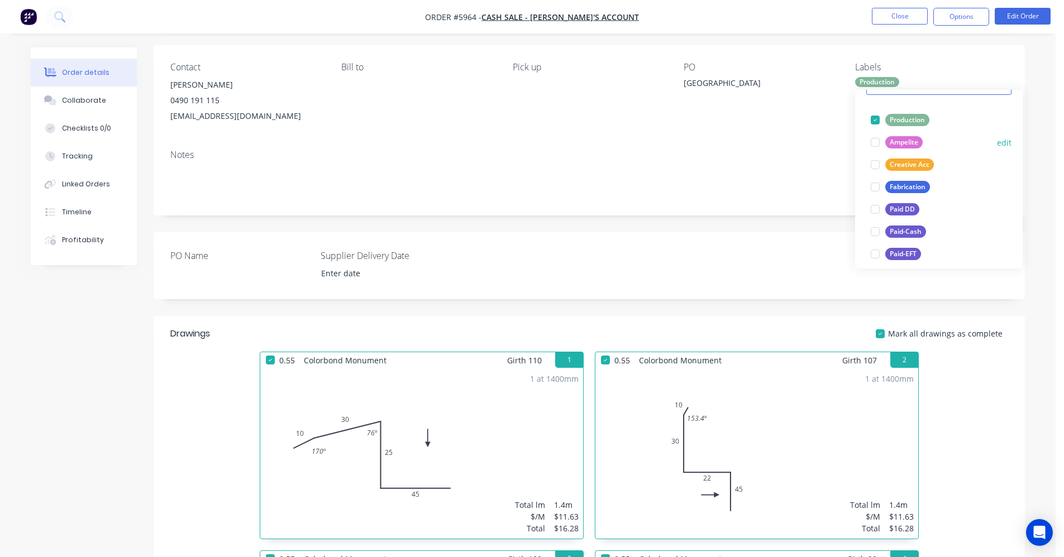
scroll to position [112, 0]
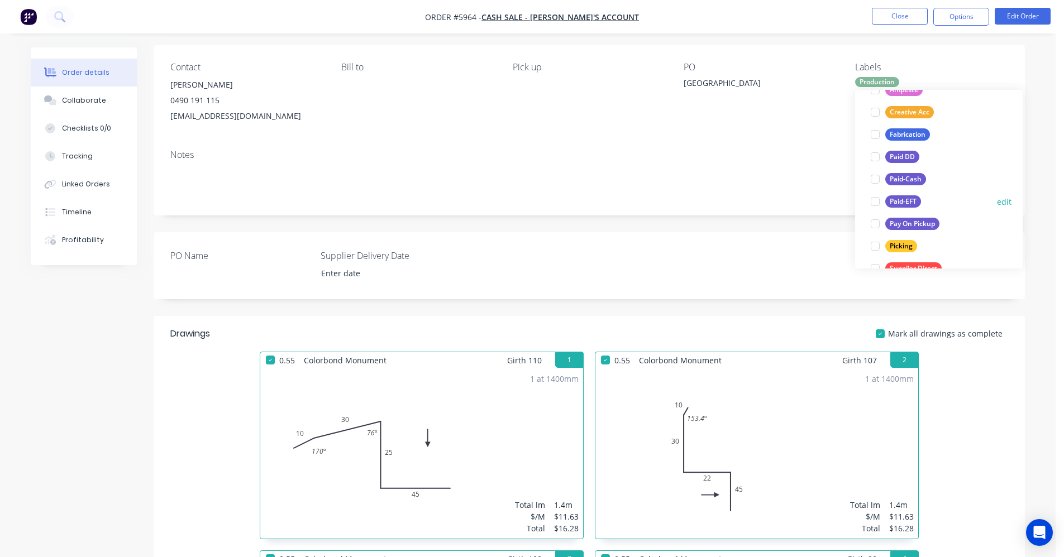
click at [906, 200] on div "Paid-EFT" at bounding box center [903, 201] width 36 height 12
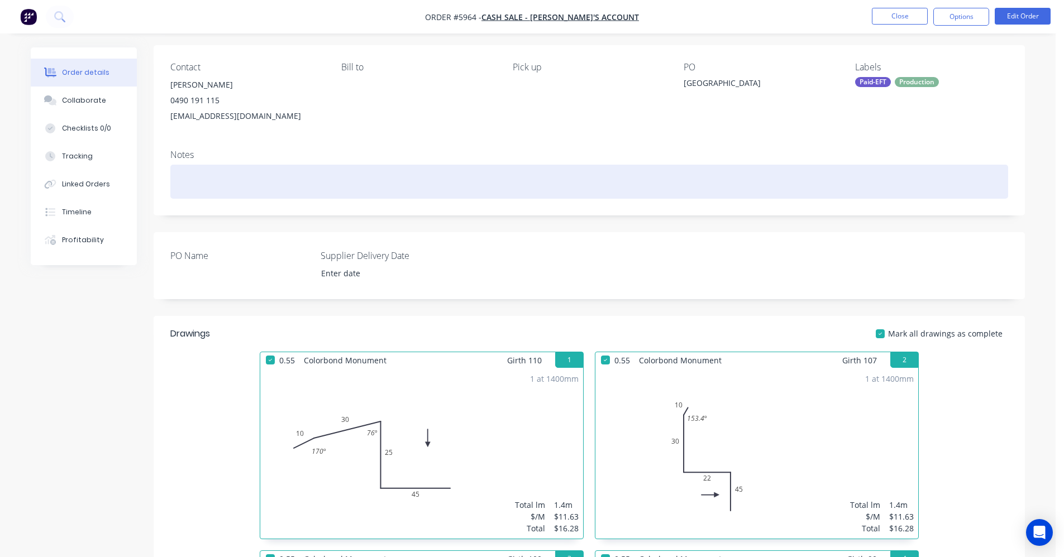
click at [765, 166] on div at bounding box center [589, 182] width 838 height 34
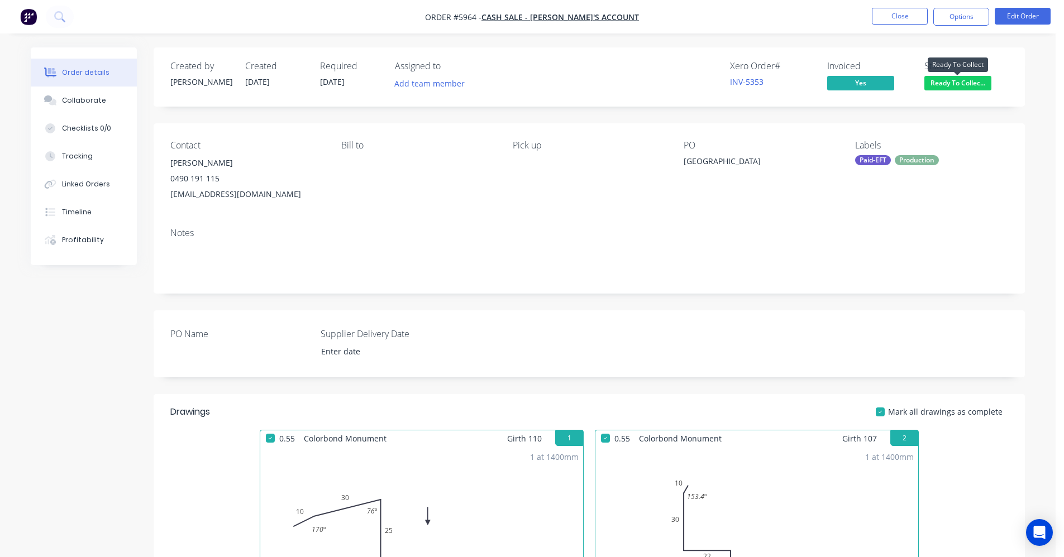
drag, startPoint x: 948, startPoint y: 87, endPoint x: 956, endPoint y: 93, distance: 9.9
click at [949, 87] on span "Ready To Collec..." at bounding box center [957, 83] width 67 height 14
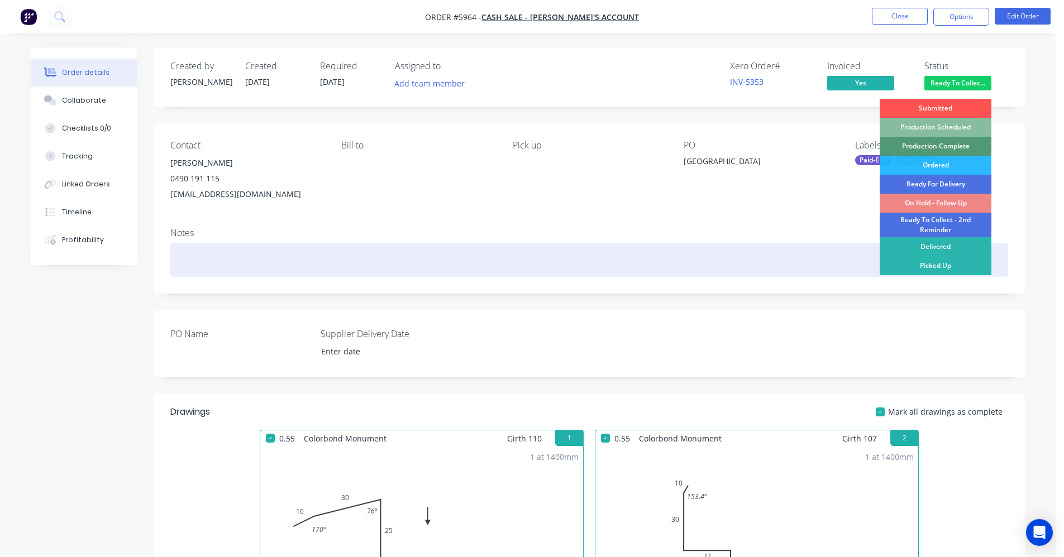
click at [940, 259] on div "Picked Up" at bounding box center [936, 265] width 112 height 19
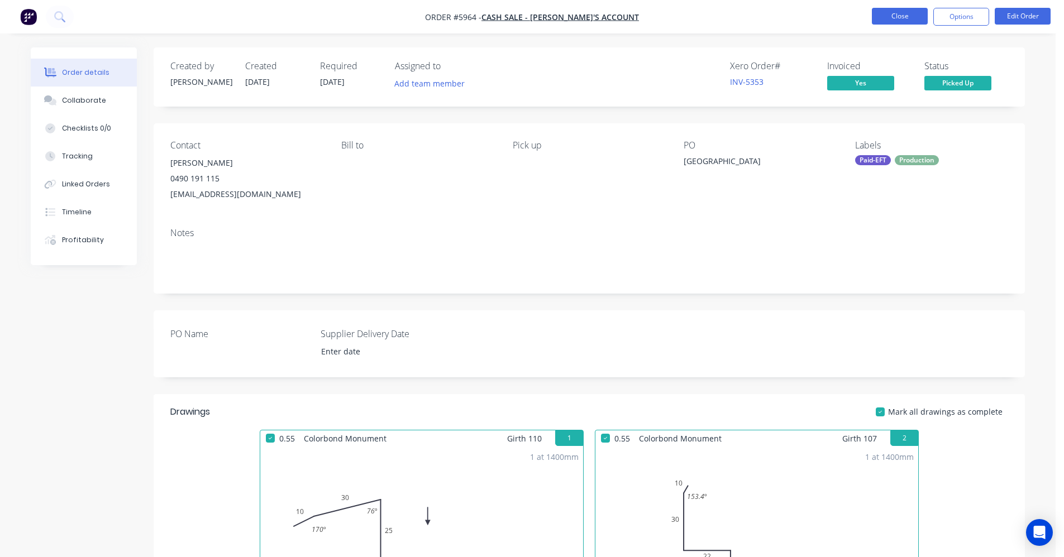
click at [907, 20] on button "Close" at bounding box center [900, 16] width 56 height 17
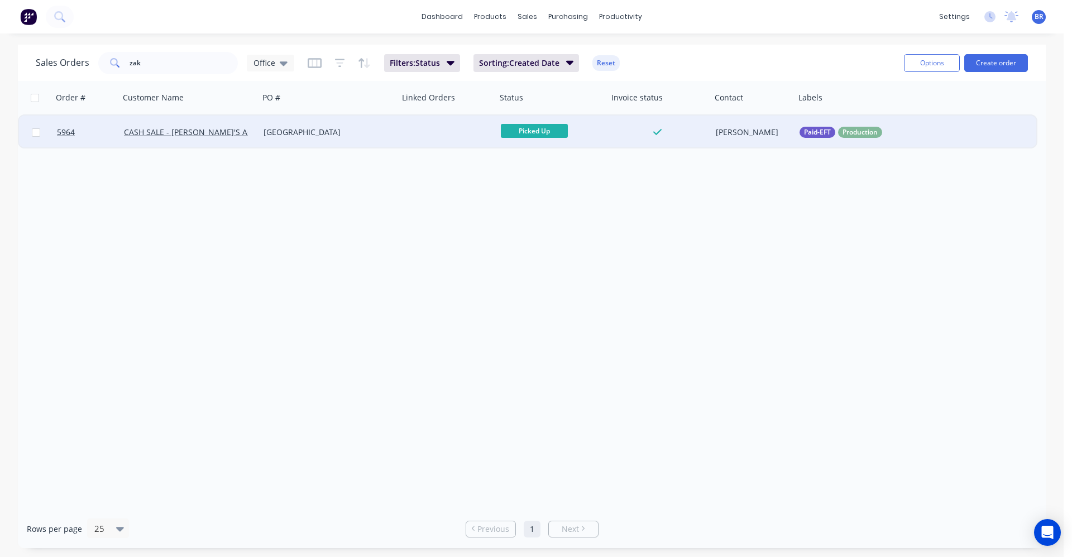
click at [421, 132] on div at bounding box center [448, 133] width 98 height 34
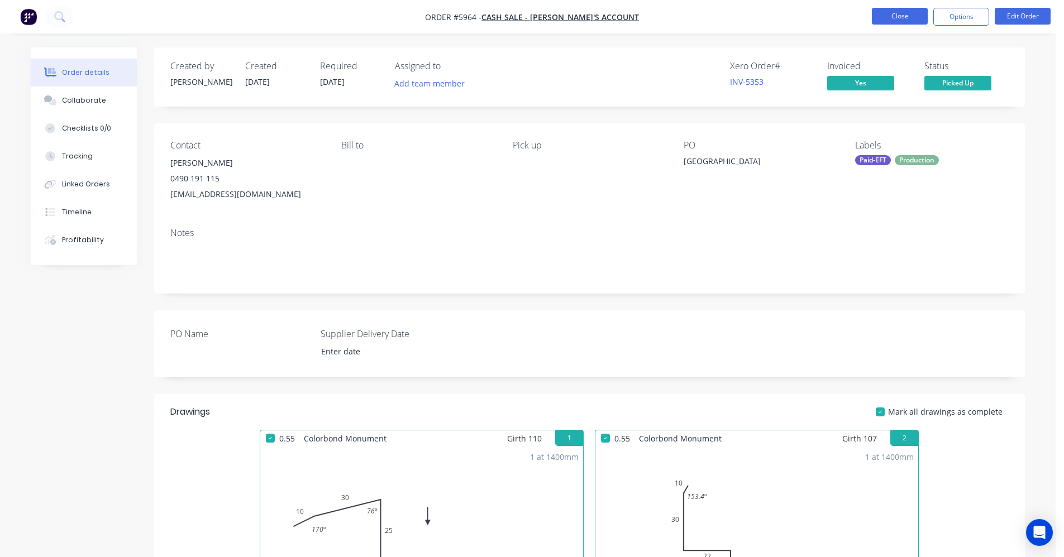
click at [895, 17] on button "Close" at bounding box center [900, 16] width 56 height 17
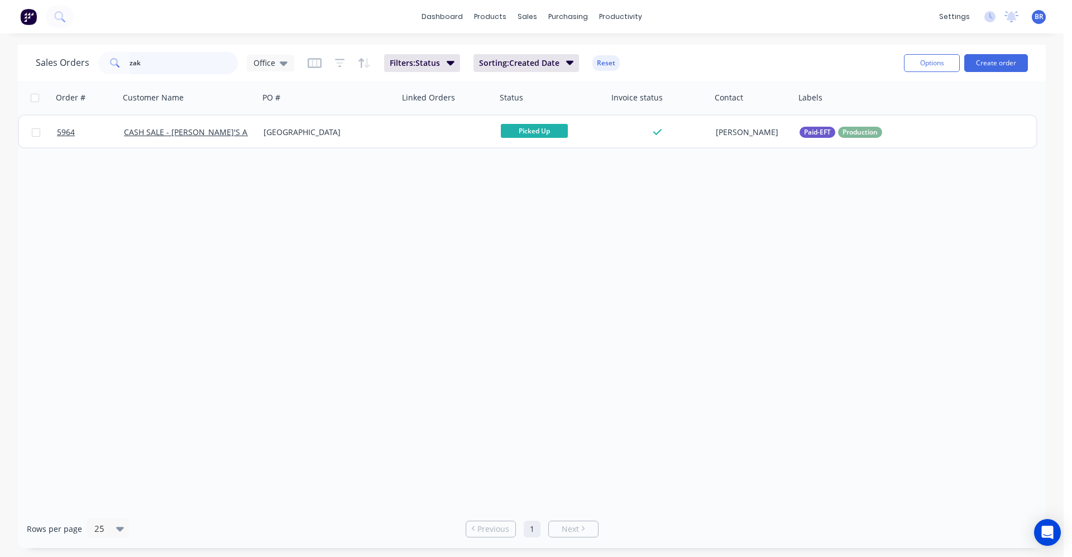
drag, startPoint x: 78, startPoint y: 61, endPoint x: 78, endPoint y: 54, distance: 7.8
click at [78, 56] on div "Sales Orders zak Office" at bounding box center [165, 63] width 259 height 22
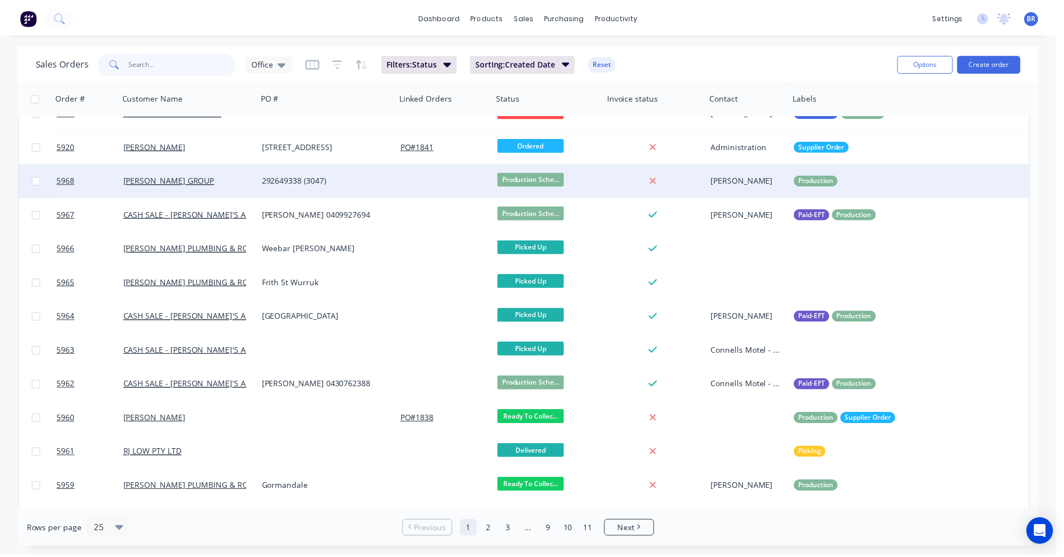
scroll to position [56, 0]
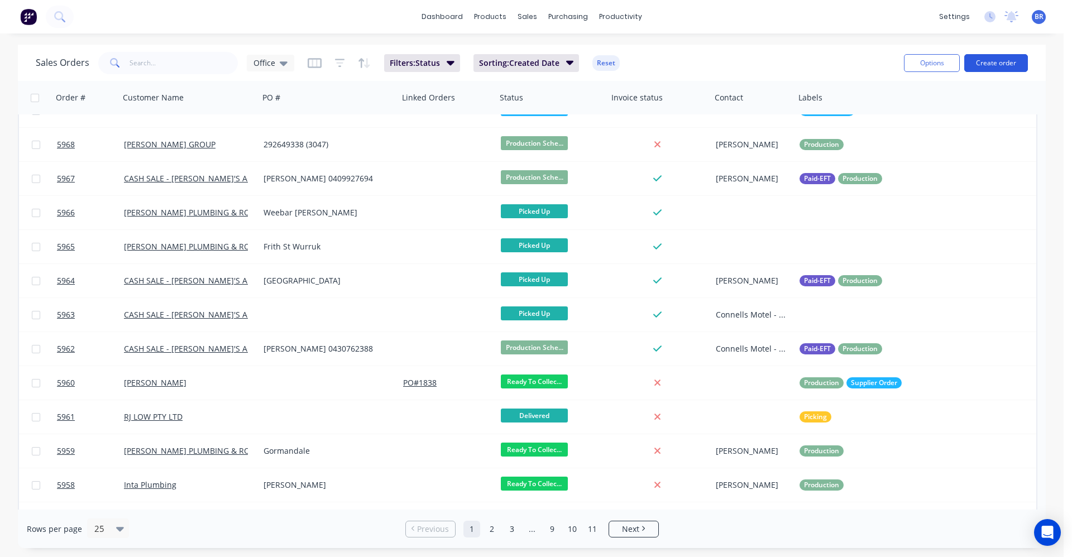
click at [993, 56] on button "Create order" at bounding box center [997, 63] width 64 height 18
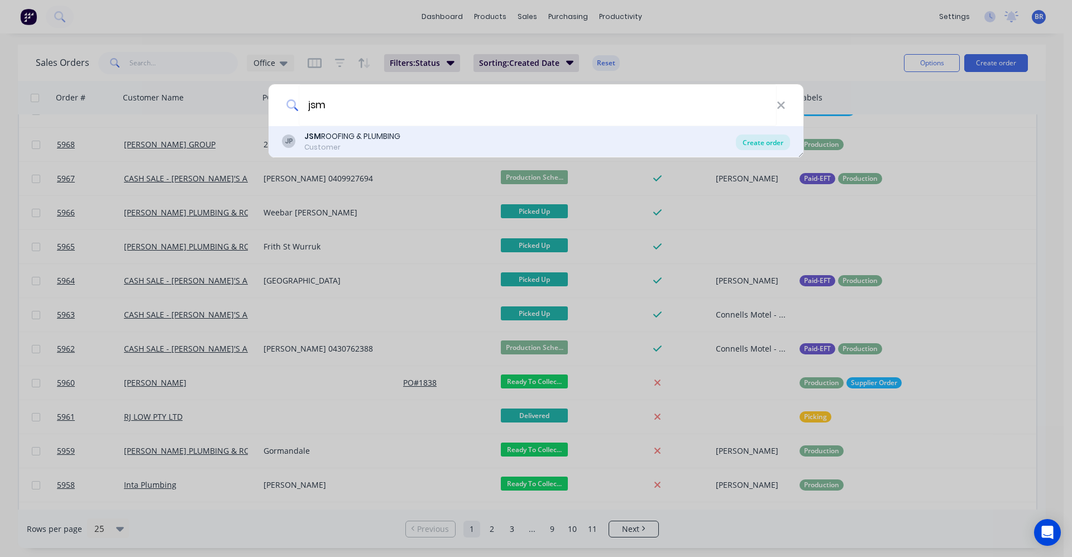
type input "jsm"
click at [754, 143] on div "Create order" at bounding box center [763, 143] width 54 height 16
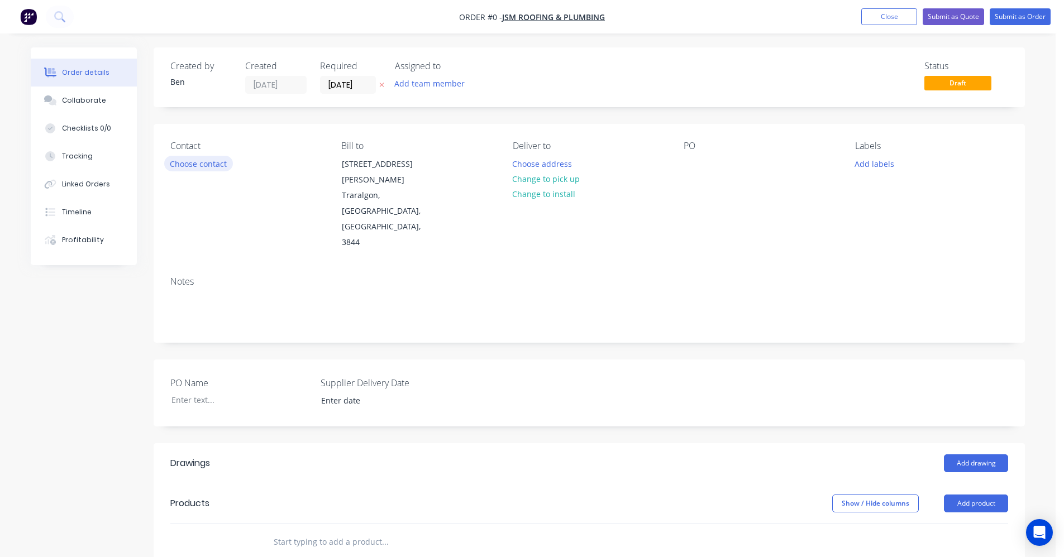
click at [213, 167] on button "Choose contact" at bounding box center [198, 163] width 69 height 15
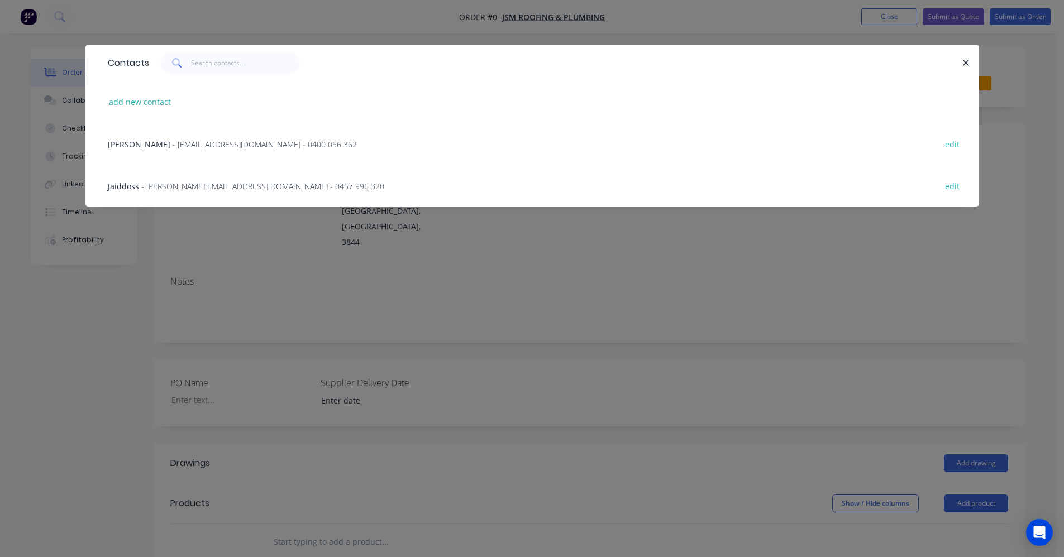
drag, startPoint x: 131, startPoint y: 188, endPoint x: 136, endPoint y: 185, distance: 6.0
click at [134, 185] on span "Jaiddoss" at bounding box center [123, 186] width 31 height 11
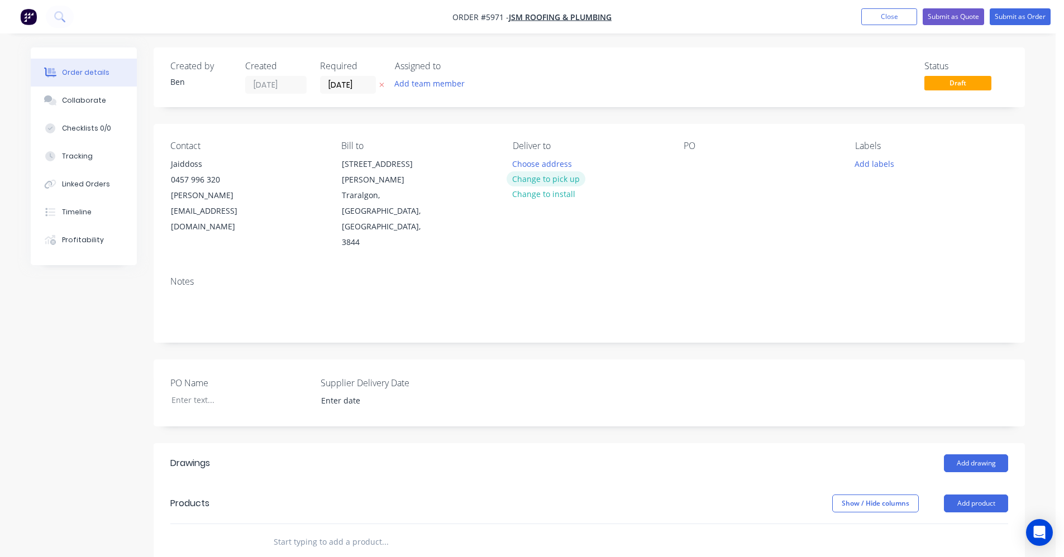
click at [545, 179] on button "Change to pick up" at bounding box center [546, 178] width 79 height 15
click at [696, 159] on div at bounding box center [693, 164] width 18 height 16
click at [548, 184] on button "Change to delivery" at bounding box center [548, 179] width 82 height 15
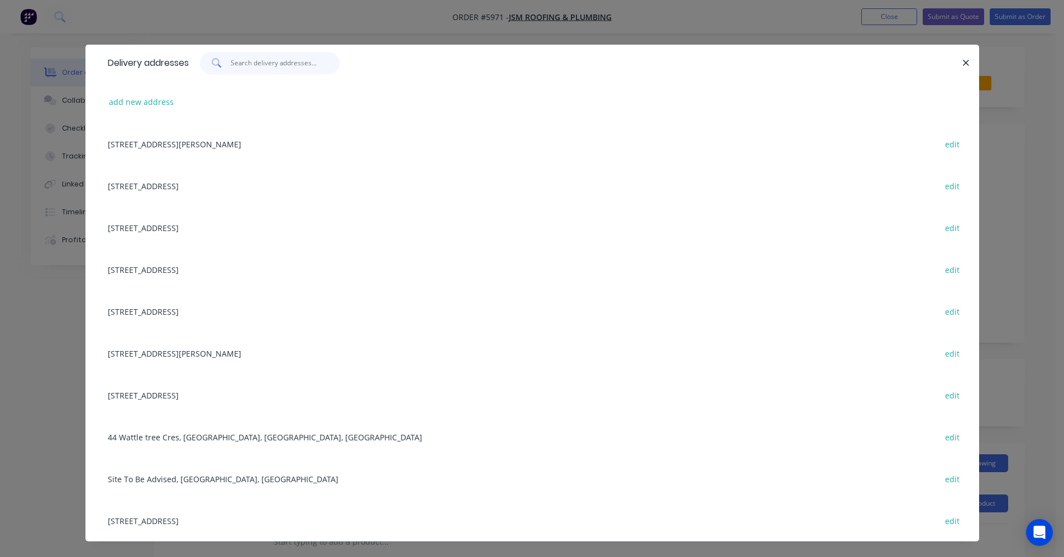
click at [252, 67] on input "text" at bounding box center [285, 63] width 109 height 22
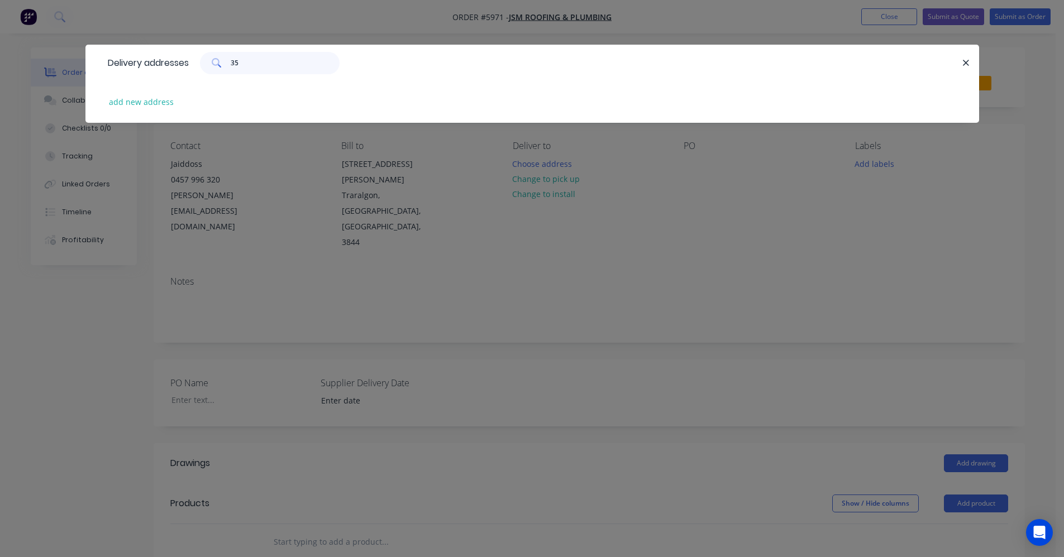
type input "3"
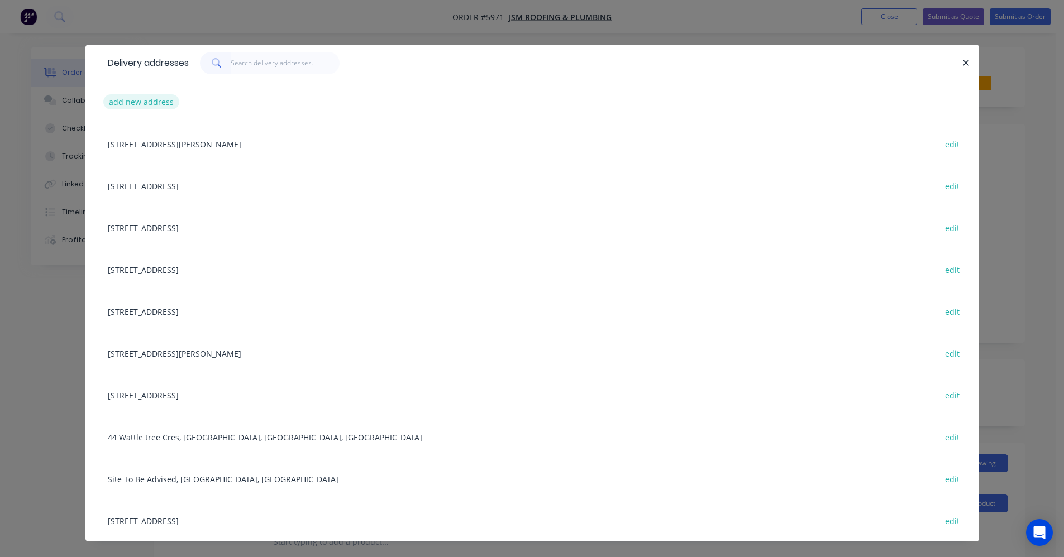
click at [123, 103] on button "add new address" at bounding box center [141, 101] width 77 height 15
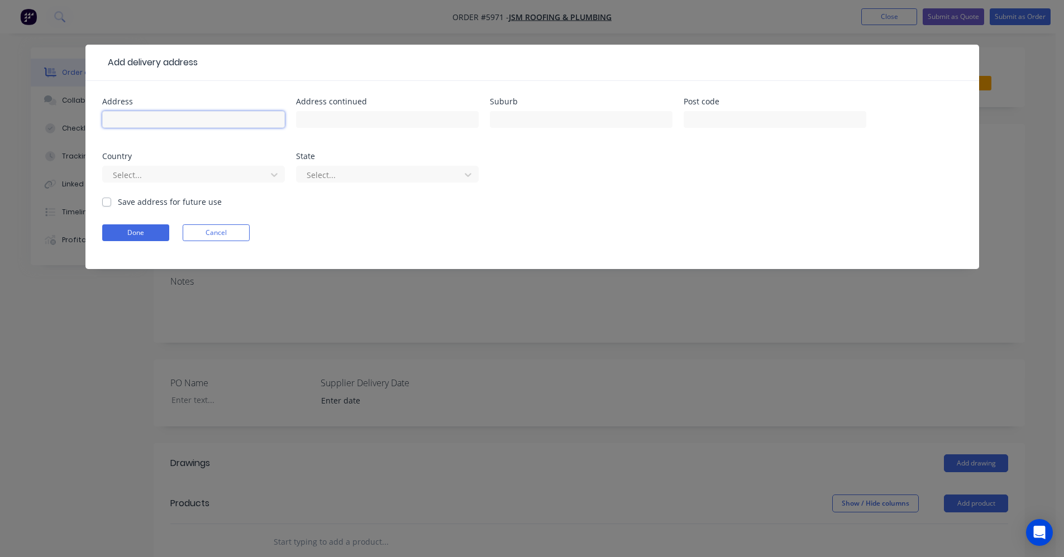
click at [174, 119] on input "text" at bounding box center [193, 119] width 183 height 17
type input "2"
type input "[STREET_ADDRESS]"
type input "Traralgon"
click at [111, 202] on div "Save address for future use" at bounding box center [162, 202] width 120 height 12
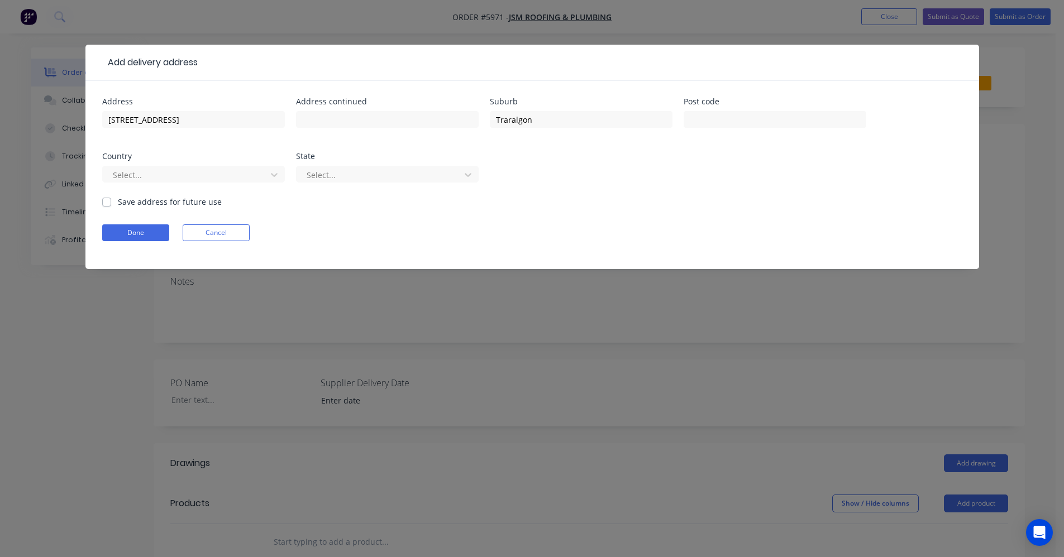
click at [115, 203] on div "Save address for future use" at bounding box center [162, 202] width 120 height 12
click at [118, 204] on label "Save address for future use" at bounding box center [170, 202] width 104 height 12
click at [106, 204] on input "Save address for future use" at bounding box center [106, 201] width 9 height 11
checkbox input "true"
click at [125, 237] on button "Done" at bounding box center [135, 233] width 67 height 17
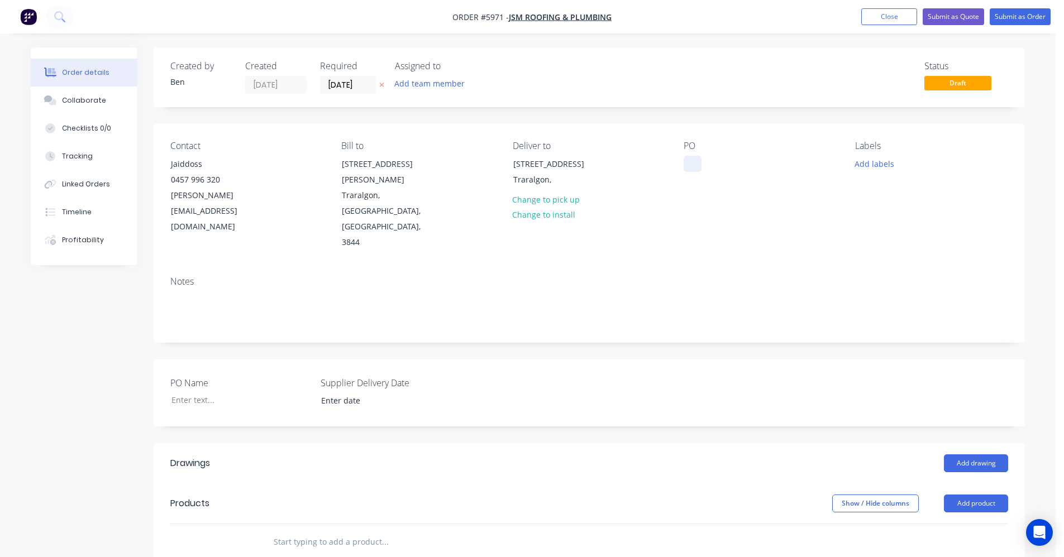
click at [690, 161] on div at bounding box center [693, 164] width 18 height 16
click at [862, 165] on button "Add labels" at bounding box center [873, 163] width 51 height 15
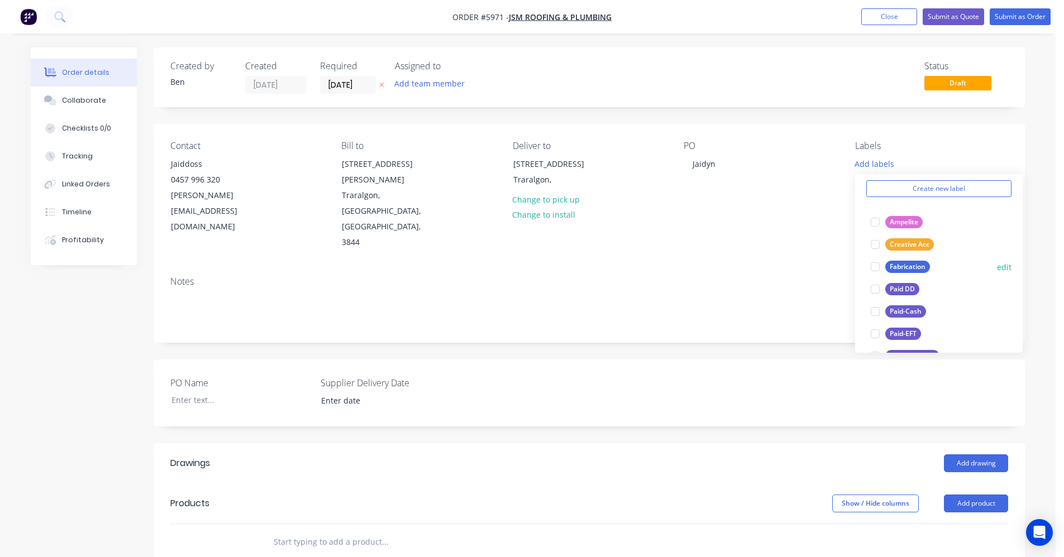
scroll to position [112, 0]
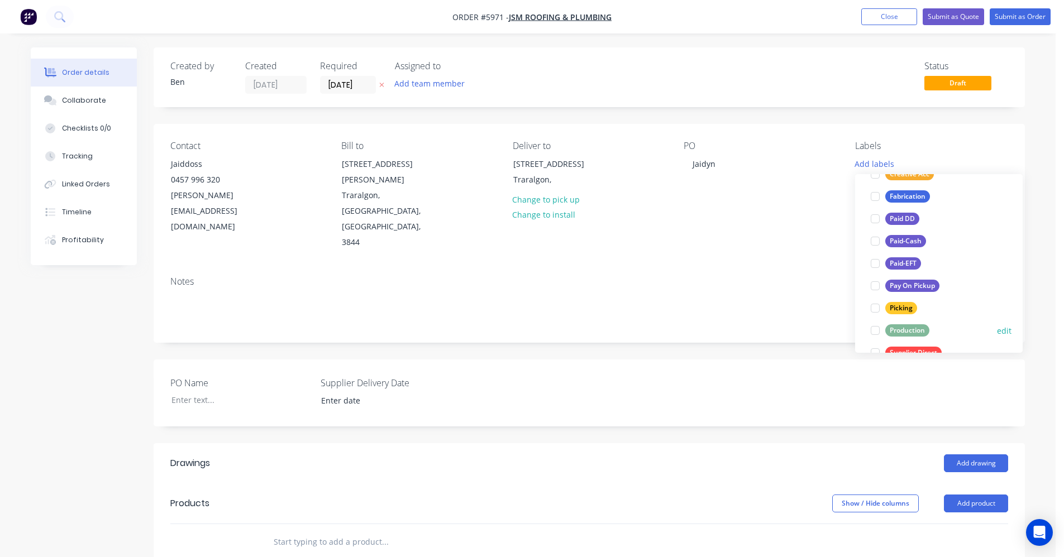
click at [915, 333] on div "Production" at bounding box center [907, 330] width 44 height 12
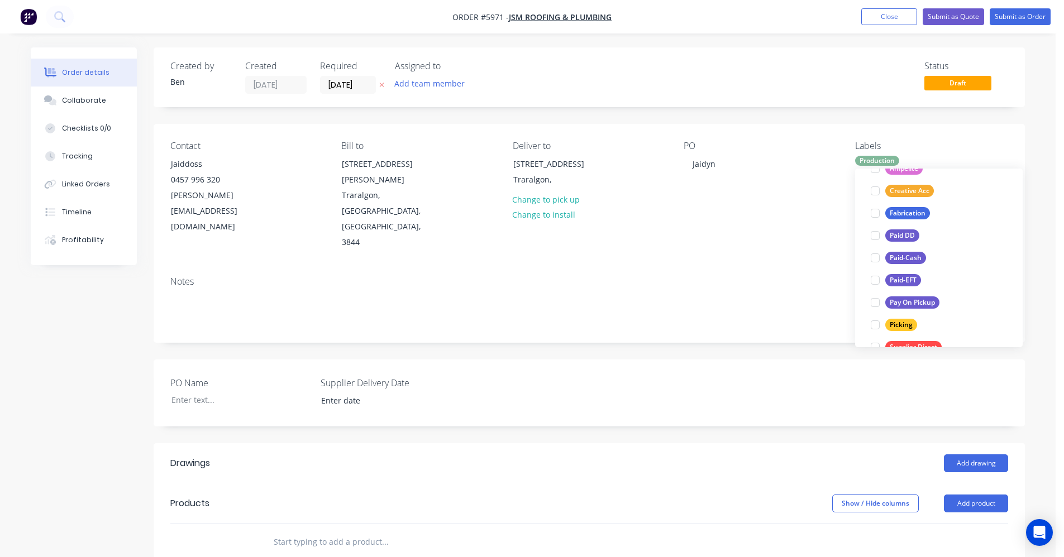
scroll to position [0, 0]
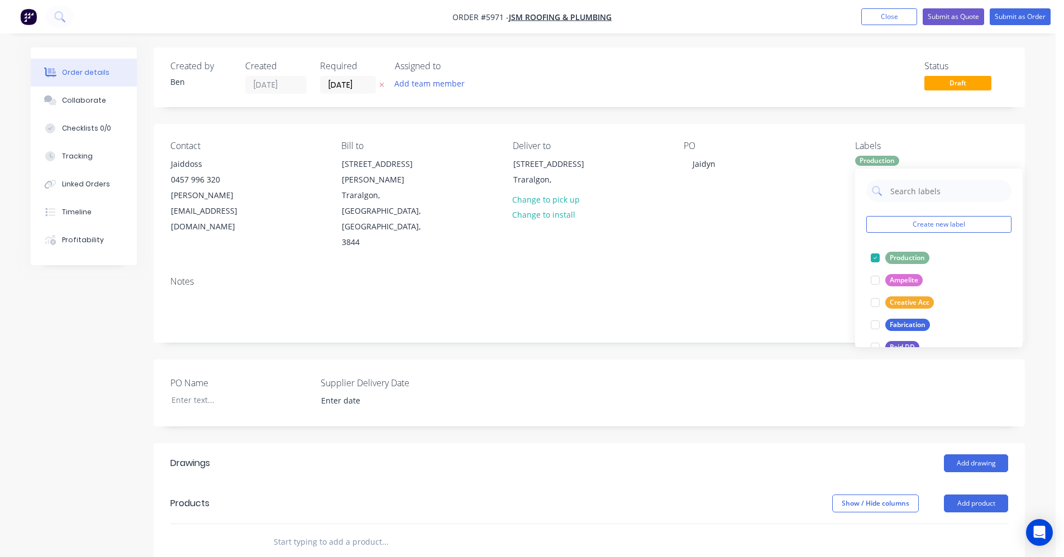
drag, startPoint x: 697, startPoint y: 302, endPoint x: 754, endPoint y: 317, distance: 58.9
click at [704, 303] on div "Created by [PERSON_NAME] Created [DATE] Required [DATE] Assigned to Add team me…" at bounding box center [589, 438] width 871 height 782
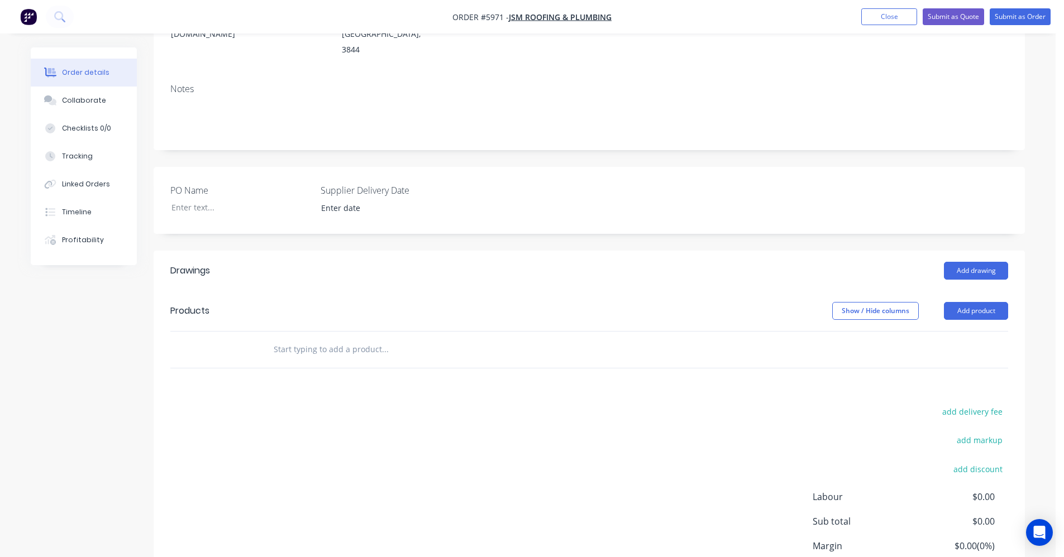
scroll to position [223, 0]
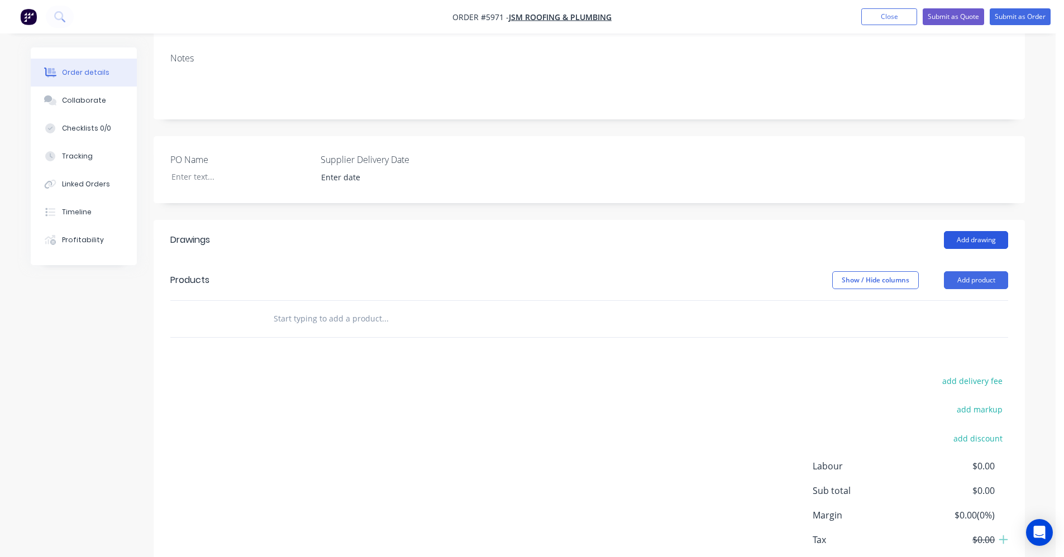
click at [979, 231] on button "Add drawing" at bounding box center [976, 240] width 64 height 18
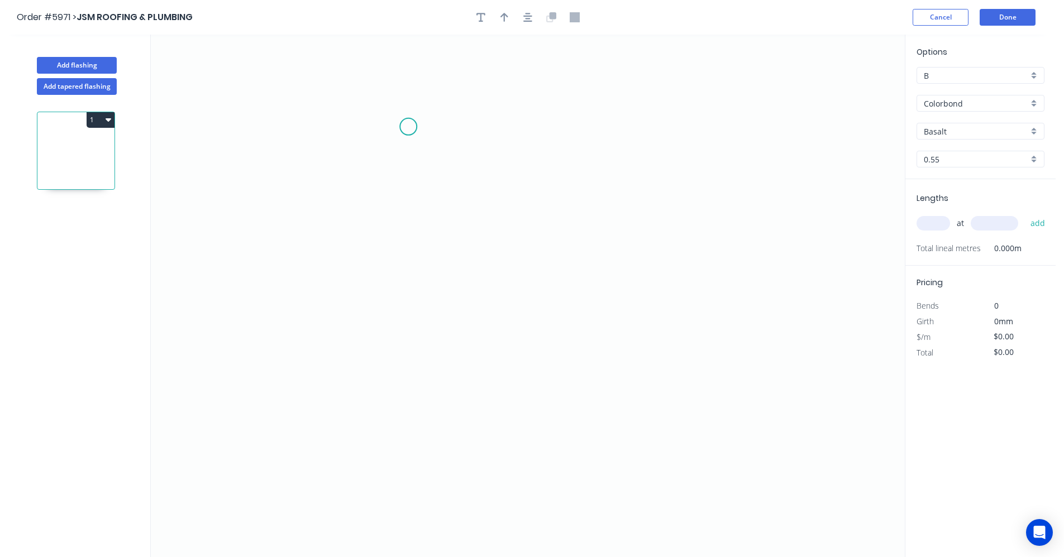
click at [407, 128] on icon "0" at bounding box center [528, 296] width 754 height 523
click at [400, 331] on icon "0" at bounding box center [528, 296] width 754 height 523
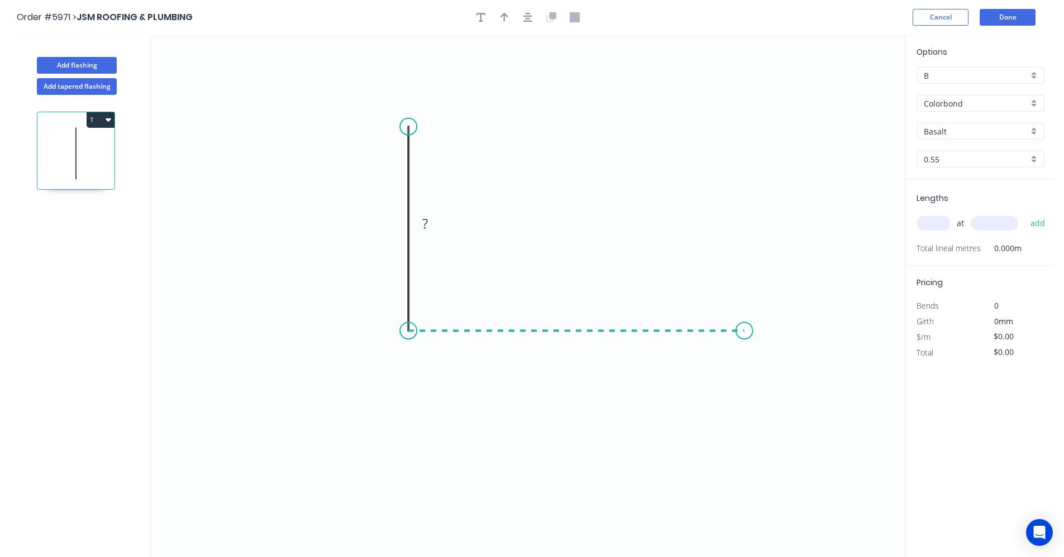
click at [744, 330] on icon "0 ?" at bounding box center [528, 296] width 754 height 523
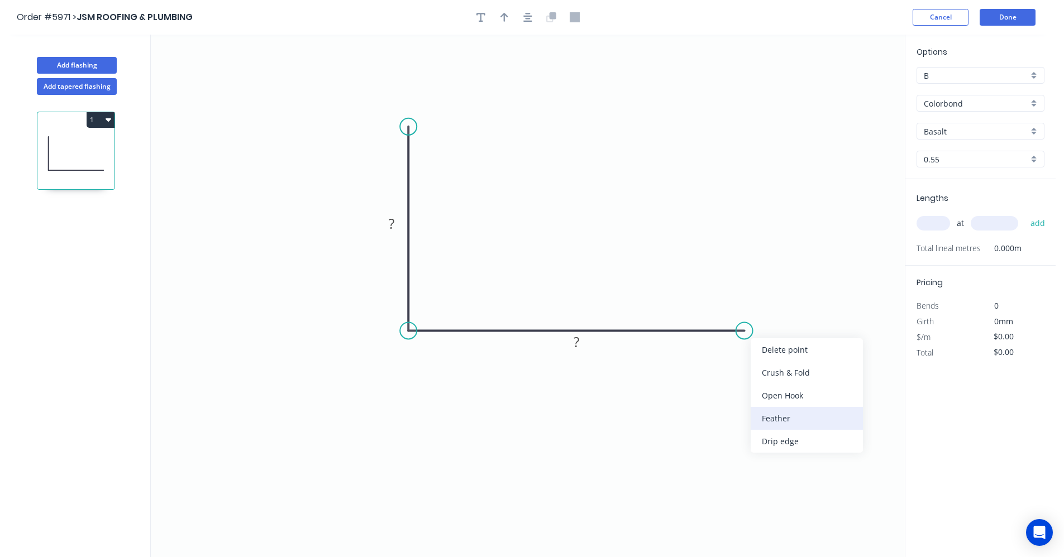
click at [791, 416] on div "Feather" at bounding box center [807, 418] width 112 height 23
click at [396, 222] on rect at bounding box center [391, 225] width 22 height 16
type input "$22.98"
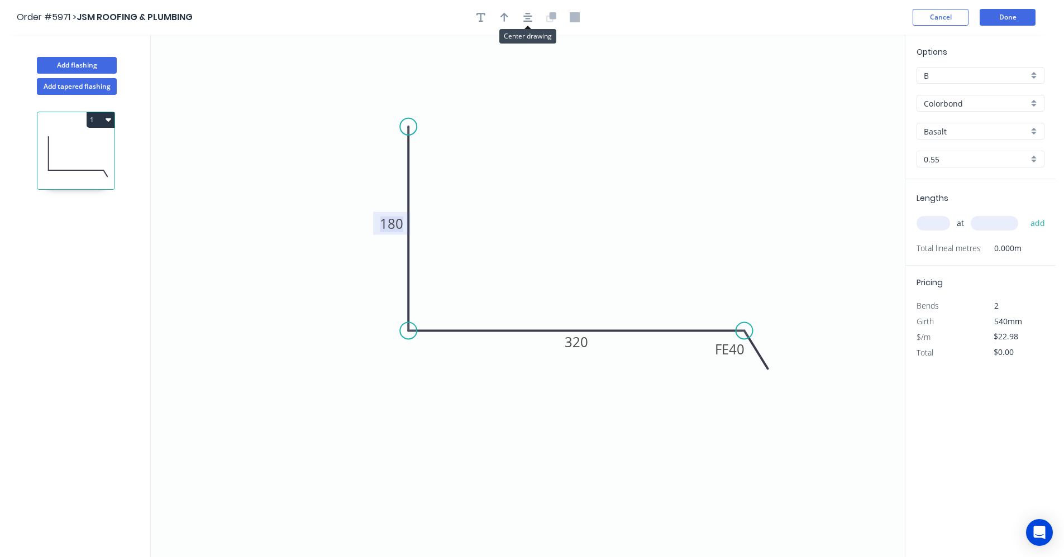
drag, startPoint x: 529, startPoint y: 15, endPoint x: 517, endPoint y: 18, distance: 13.1
click at [528, 16] on icon "button" at bounding box center [527, 17] width 9 height 10
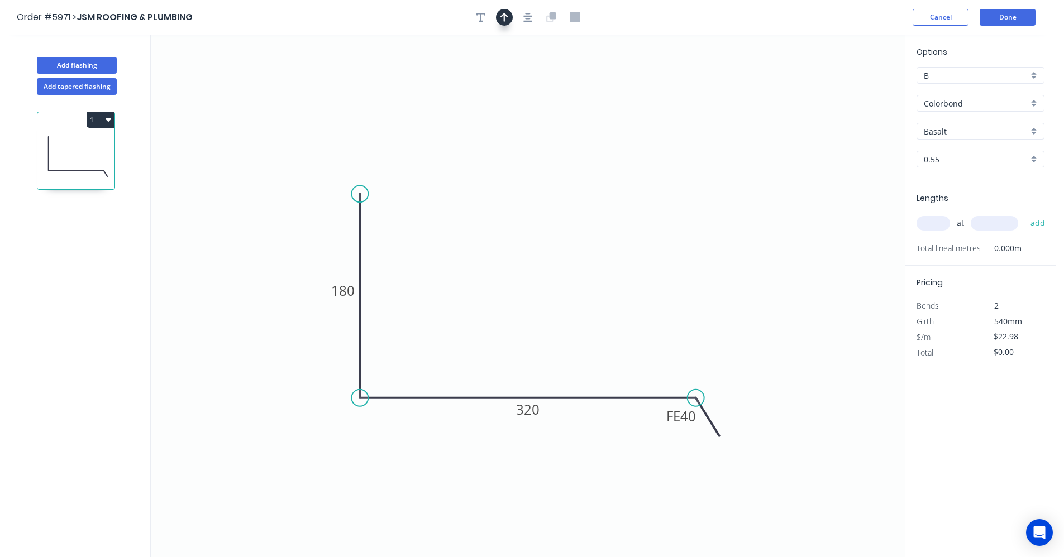
click at [509, 20] on button "button" at bounding box center [504, 17] width 17 height 17
click at [848, 92] on icon at bounding box center [848, 78] width 10 height 36
drag, startPoint x: 848, startPoint y: 92, endPoint x: 607, endPoint y: 365, distance: 364.8
click at [609, 373] on icon at bounding box center [625, 373] width 32 height 32
drag, startPoint x: 1035, startPoint y: 106, endPoint x: 1023, endPoint y: 112, distance: 13.7
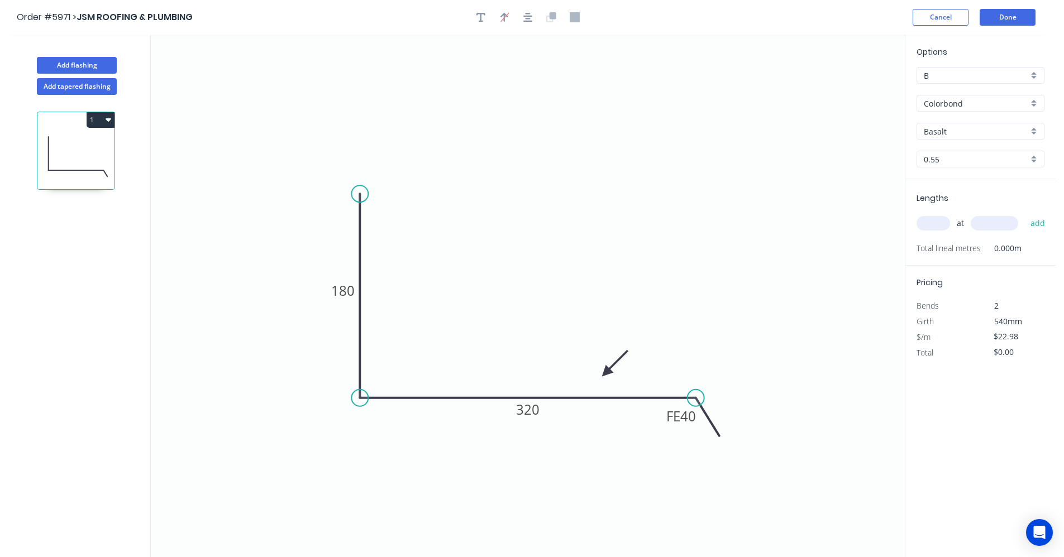
click at [1035, 106] on div "Colorbond" at bounding box center [980, 103] width 128 height 17
click at [961, 184] on div "Zincalume" at bounding box center [980, 184] width 127 height 20
type input "Zincalume"
type input "$16.33"
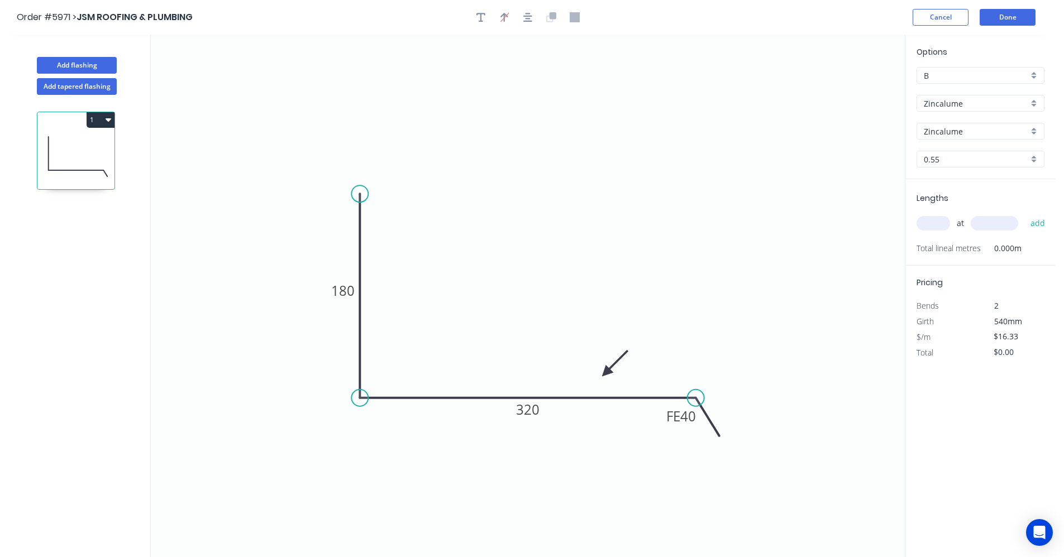
click at [934, 229] on input "text" at bounding box center [933, 223] width 34 height 15
type input "2"
type input "5000"
click at [1025, 214] on button "add" at bounding box center [1038, 223] width 26 height 19
type input "$163.30"
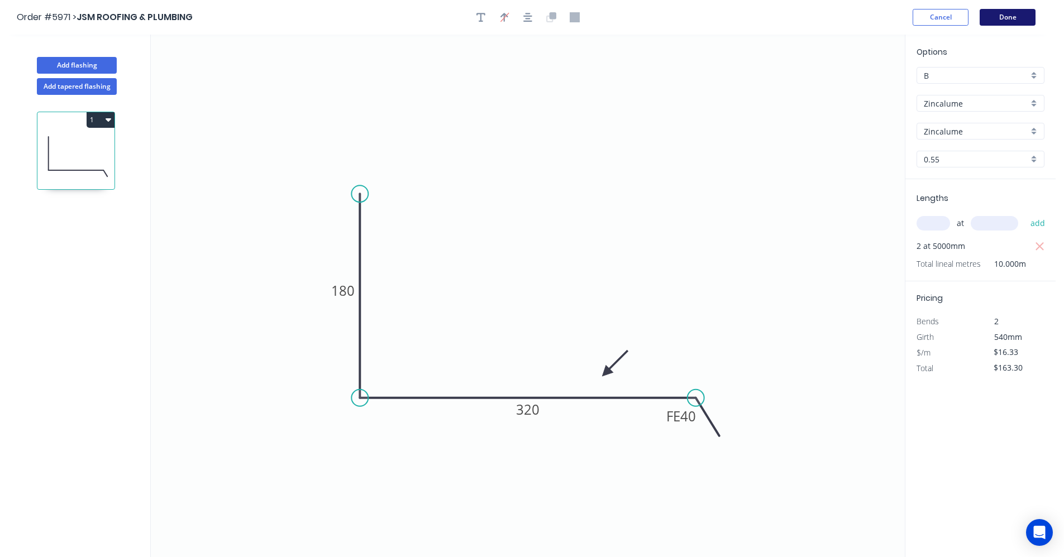
click at [1013, 21] on button "Done" at bounding box center [1008, 17] width 56 height 17
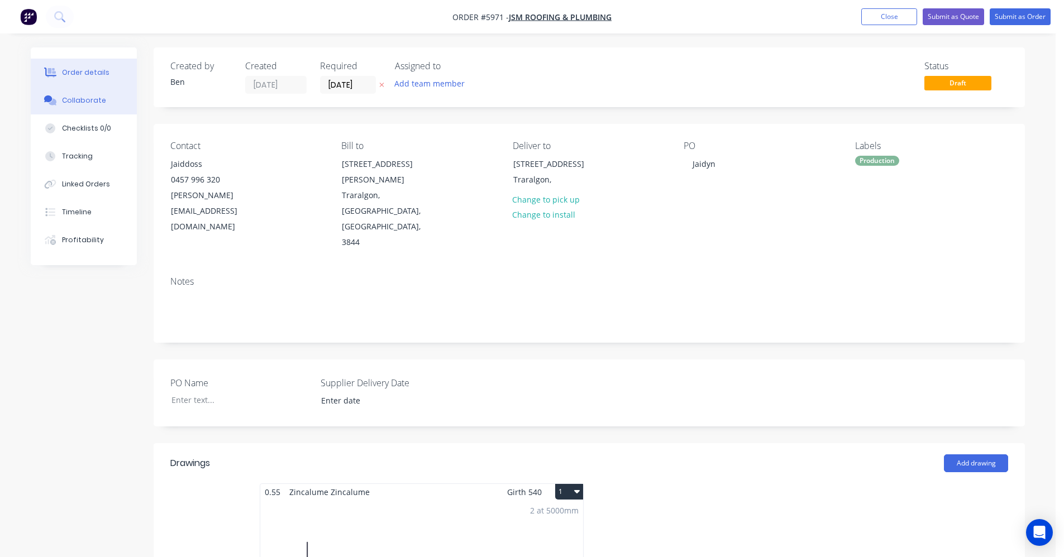
click at [76, 100] on div "Collaborate" at bounding box center [84, 101] width 44 height 10
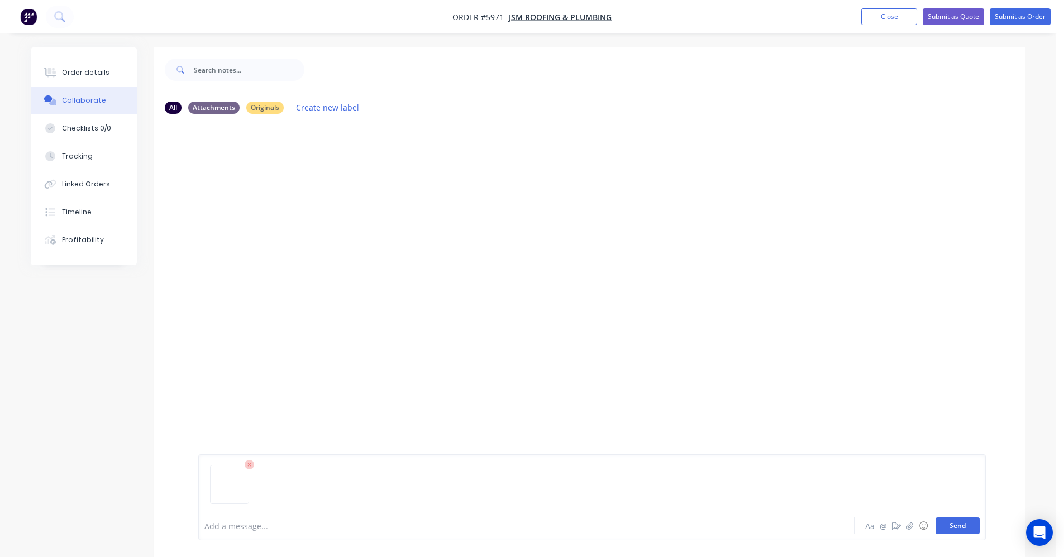
click at [961, 527] on button "Send" at bounding box center [957, 526] width 44 height 17
drag, startPoint x: 65, startPoint y: 75, endPoint x: 89, endPoint y: 85, distance: 26.0
click at [66, 75] on div "Order details" at bounding box center [85, 73] width 47 height 10
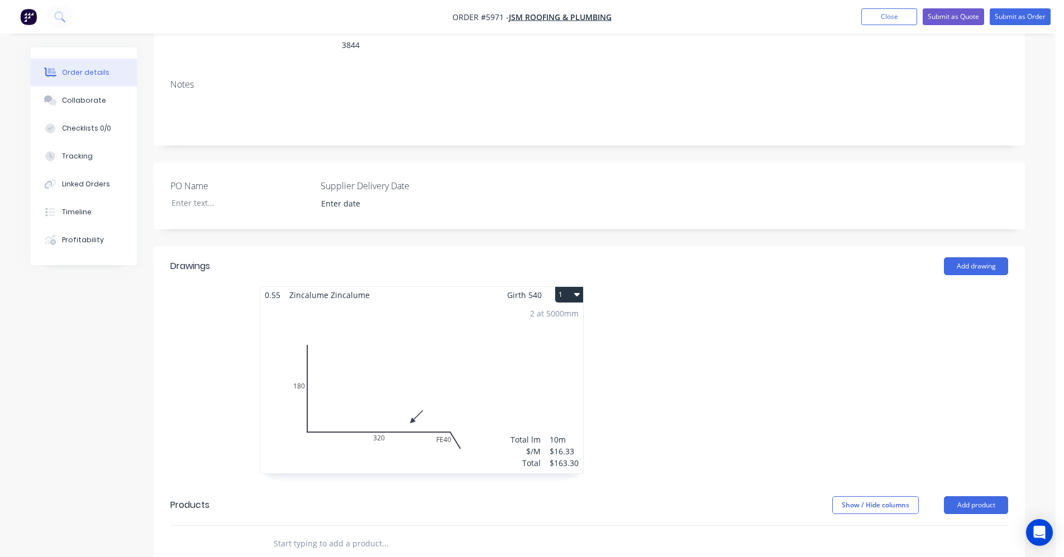
scroll to position [56, 0]
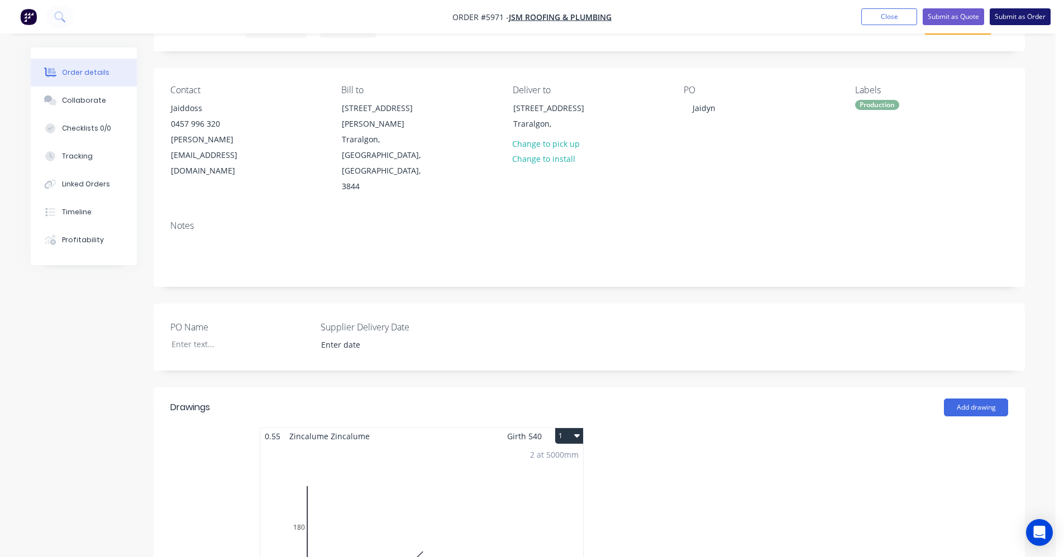
click at [1015, 18] on button "Submit as Order" at bounding box center [1020, 16] width 61 height 17
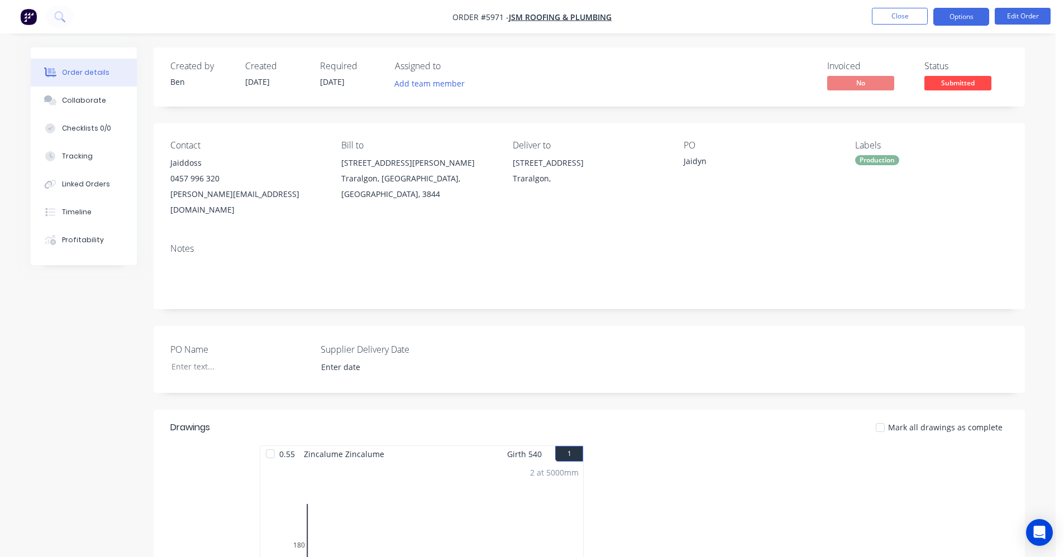
click at [968, 18] on button "Options" at bounding box center [961, 17] width 56 height 18
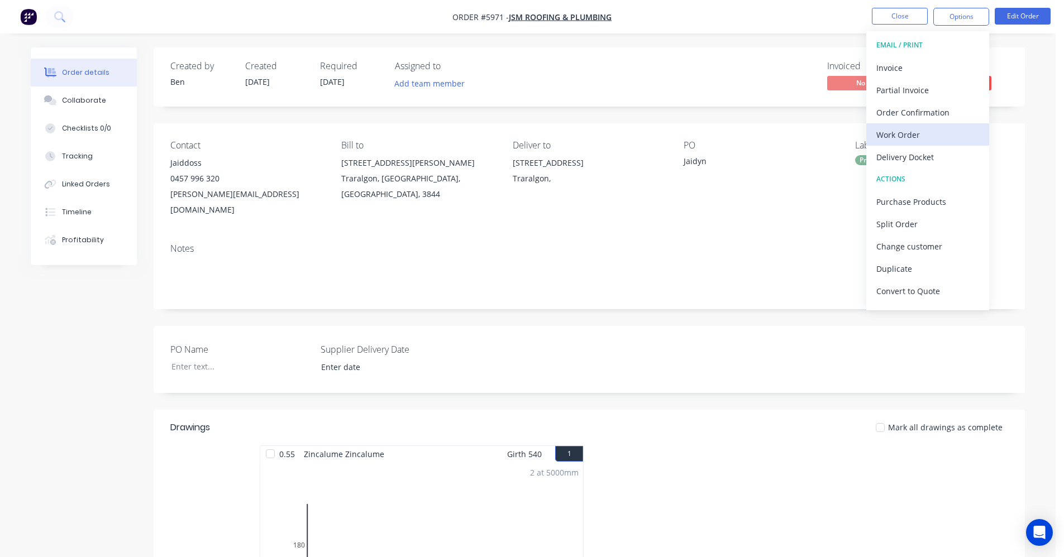
click at [910, 135] on div "Work Order" at bounding box center [927, 135] width 103 height 16
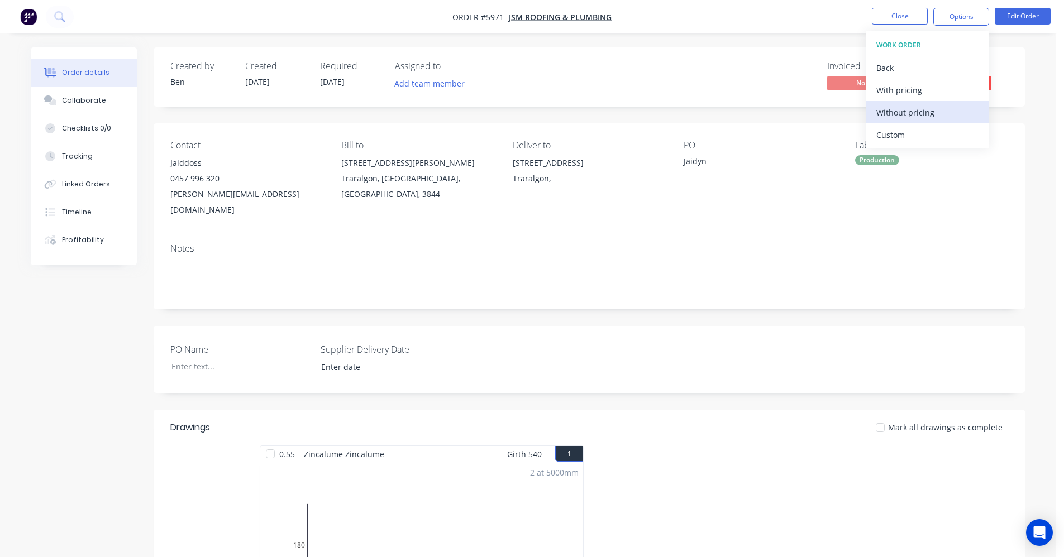
click at [915, 120] on div "Without pricing" at bounding box center [927, 112] width 103 height 16
click at [522, 235] on div "Notes" at bounding box center [589, 272] width 871 height 75
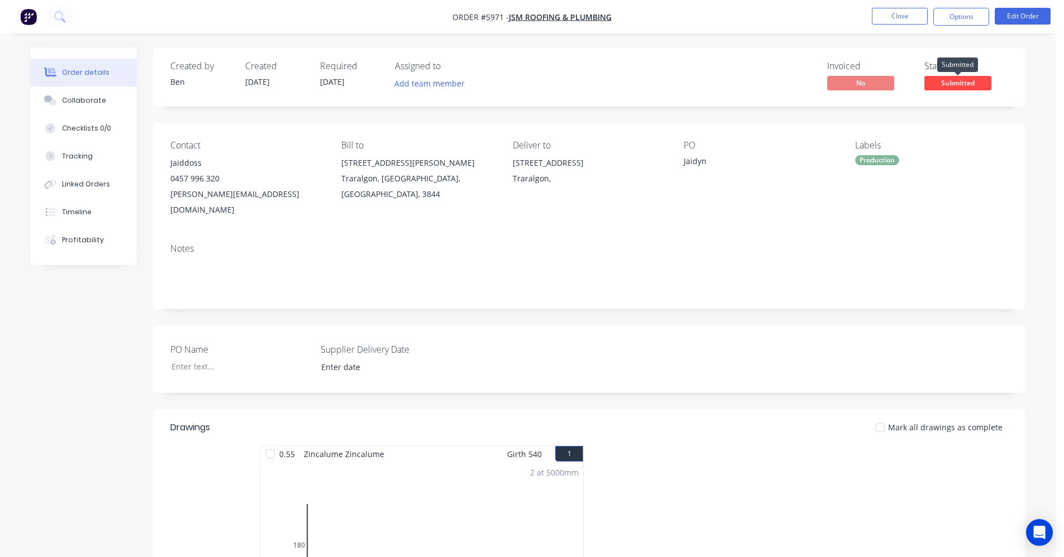
click at [941, 79] on span "Submitted" at bounding box center [957, 83] width 67 height 14
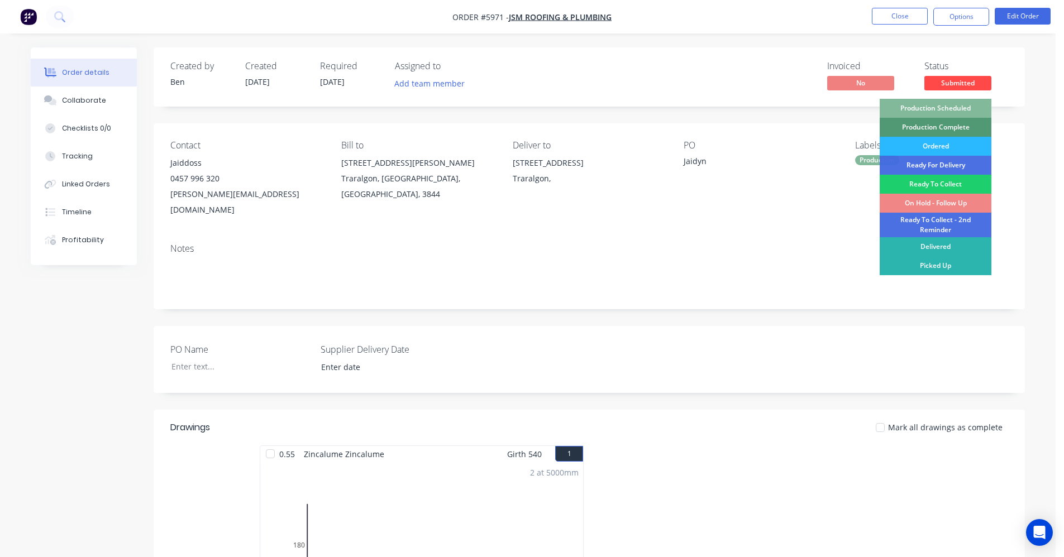
click at [961, 109] on div "Production Scheduled" at bounding box center [936, 108] width 112 height 19
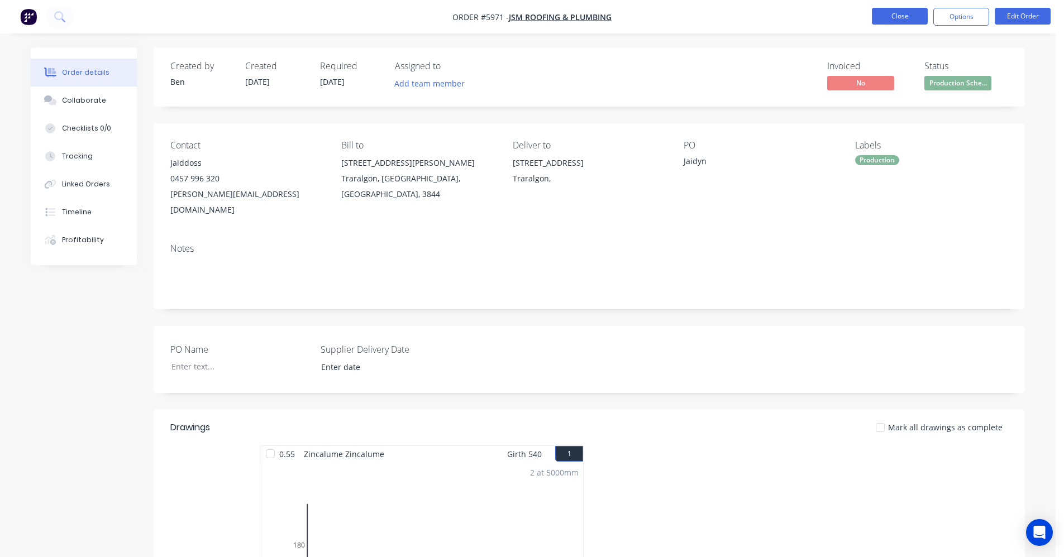
click at [884, 16] on button "Close" at bounding box center [900, 16] width 56 height 17
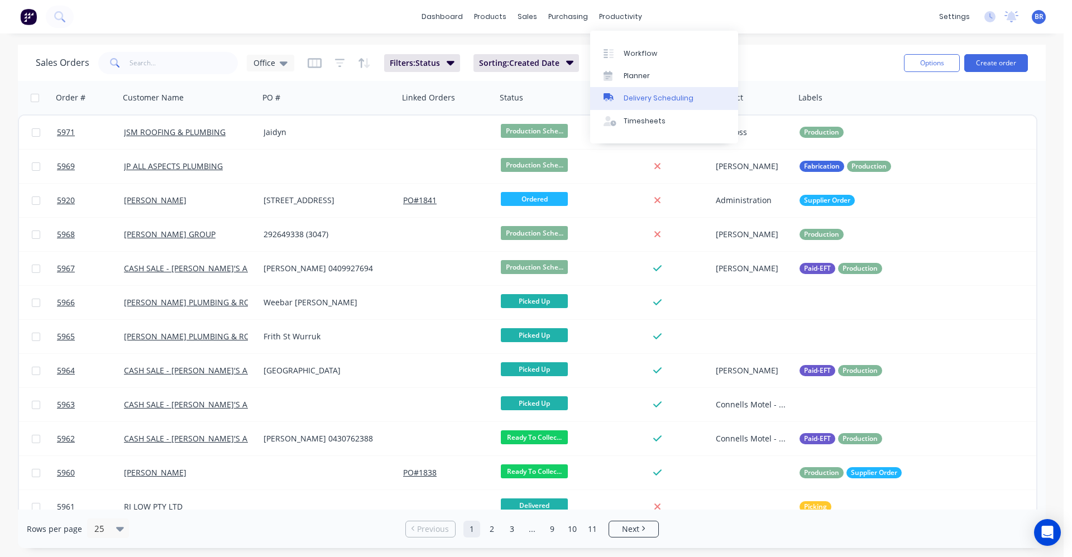
click at [660, 105] on link "Delivery Scheduling" at bounding box center [664, 98] width 148 height 22
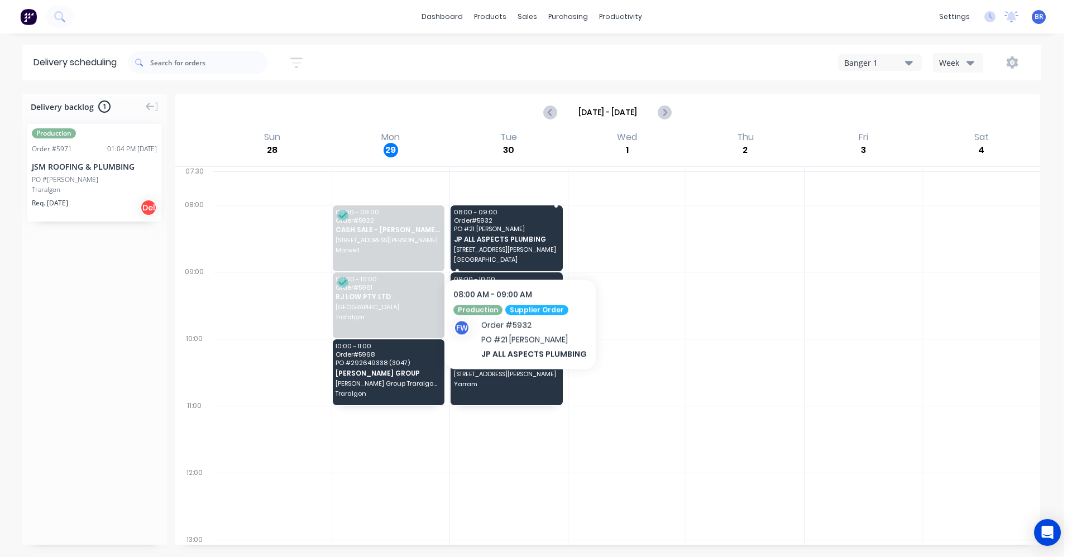
click at [518, 245] on div "08:00 - 09:00 Order # 5932 PO # 21 [PERSON_NAME] JP ALL ASPECTS PLUMBING [STREE…" at bounding box center [507, 239] width 112 height 66
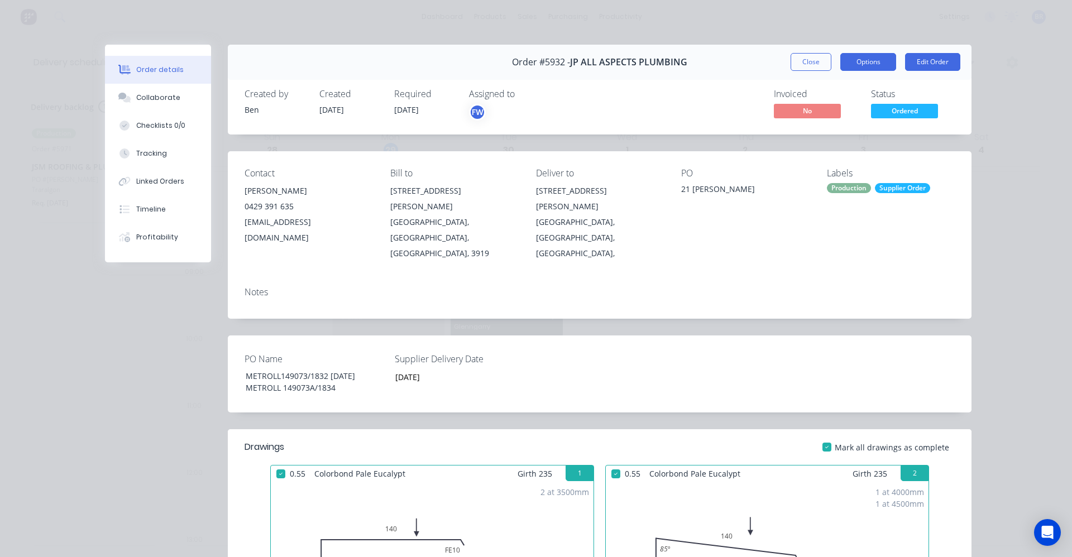
click at [875, 63] on button "Options" at bounding box center [869, 62] width 56 height 18
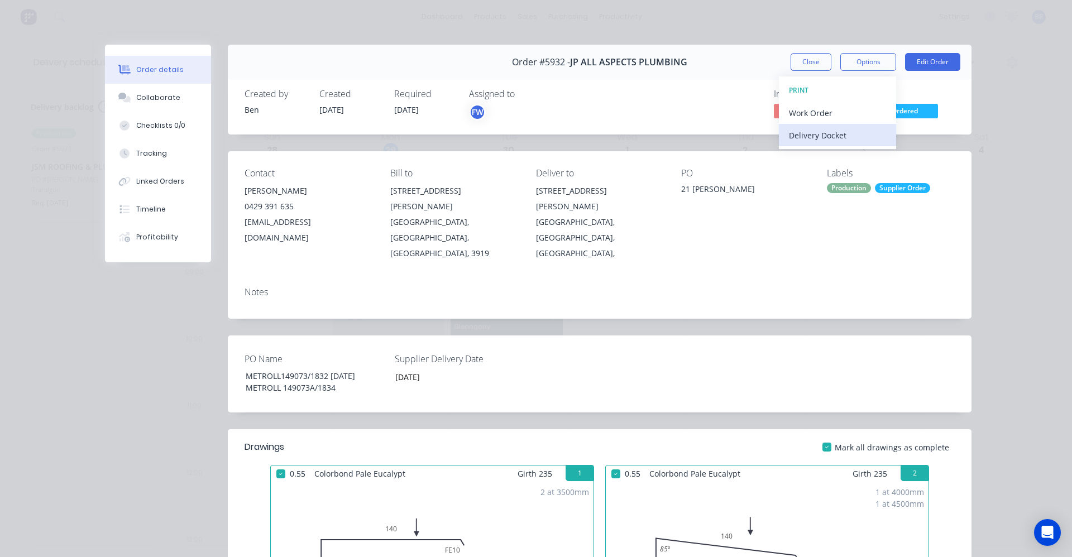
click at [825, 134] on div "Delivery Docket" at bounding box center [837, 135] width 97 height 16
click at [825, 136] on div "Standard" at bounding box center [837, 135] width 97 height 16
drag, startPoint x: 641, startPoint y: 103, endPoint x: 749, endPoint y: 103, distance: 107.8
click at [643, 104] on div "Invoiced No Status Ordered" at bounding box center [768, 105] width 374 height 32
click at [900, 109] on span "Ordered" at bounding box center [904, 111] width 67 height 14
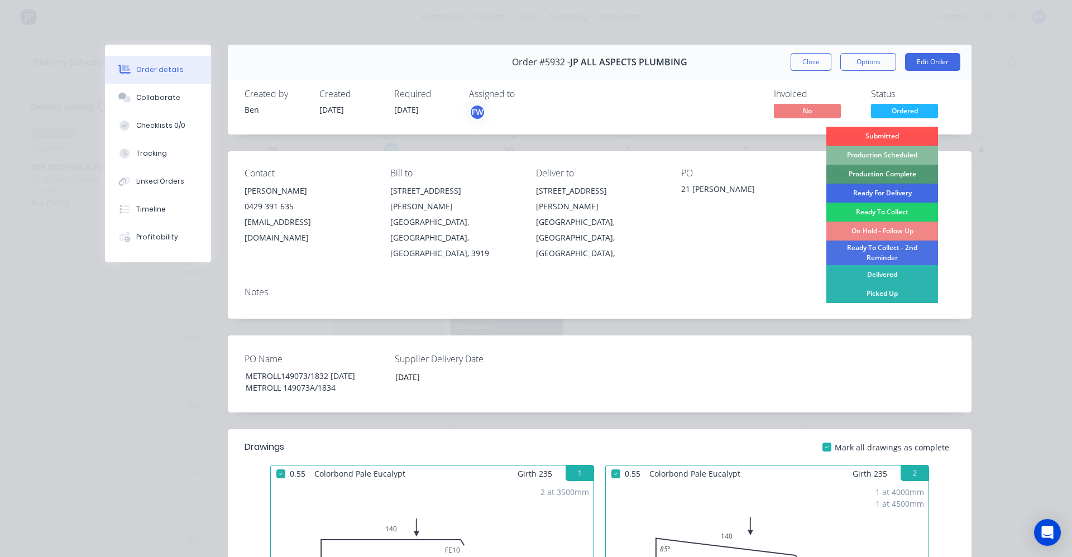
click at [886, 192] on div "Ready For Delivery" at bounding box center [883, 193] width 112 height 19
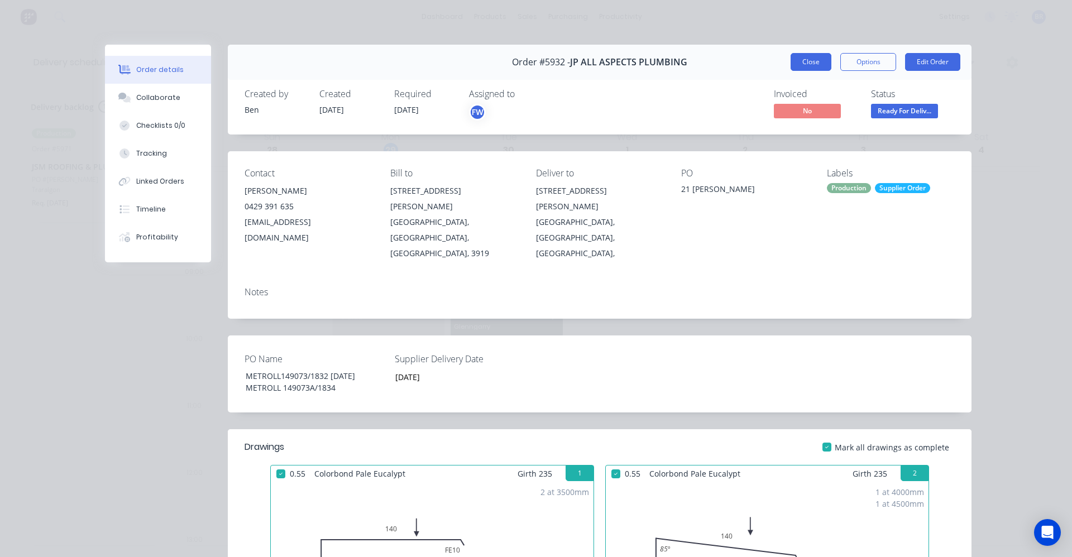
click at [810, 61] on button "Close" at bounding box center [811, 62] width 41 height 18
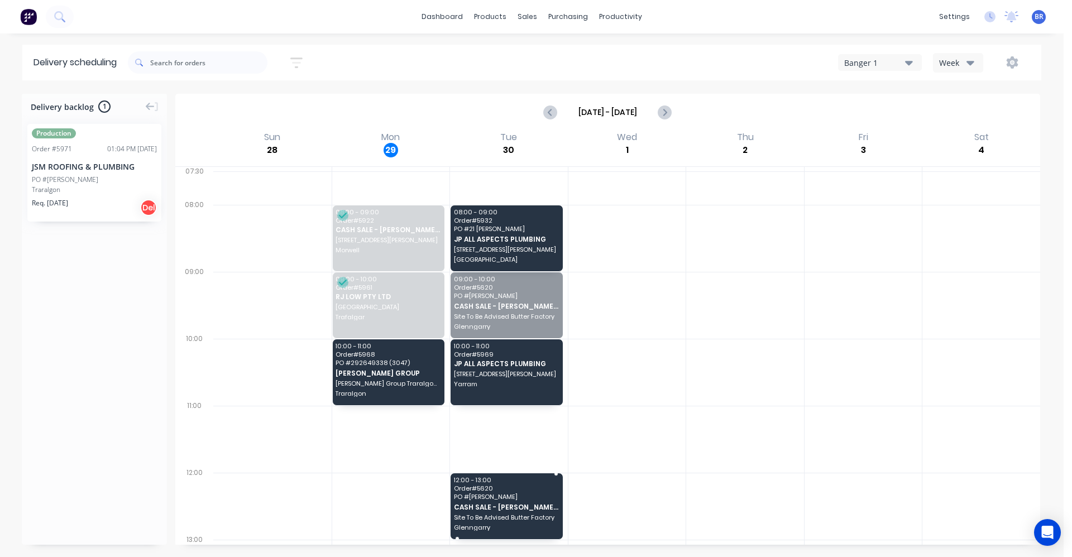
drag, startPoint x: 524, startPoint y: 312, endPoint x: 551, endPoint y: 517, distance: 207.3
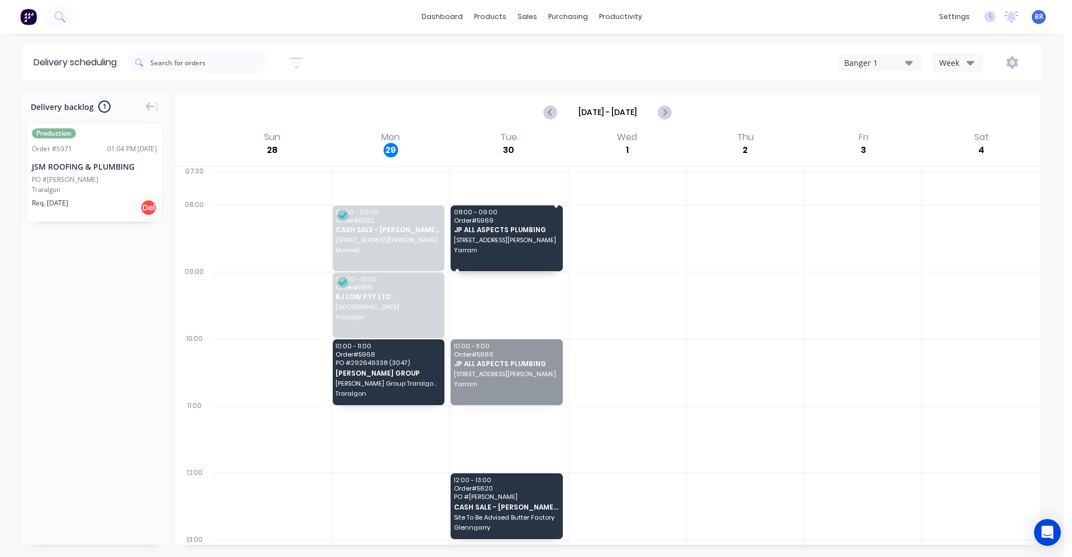
drag, startPoint x: 493, startPoint y: 369, endPoint x: 504, endPoint y: 232, distance: 137.3
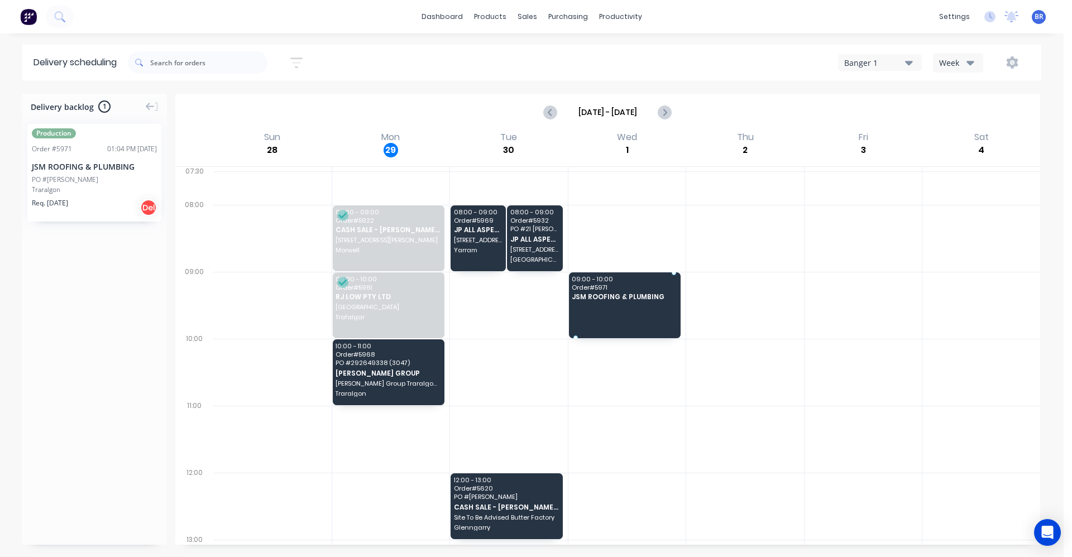
drag, startPoint x: 66, startPoint y: 184, endPoint x: 638, endPoint y: 292, distance: 581.5
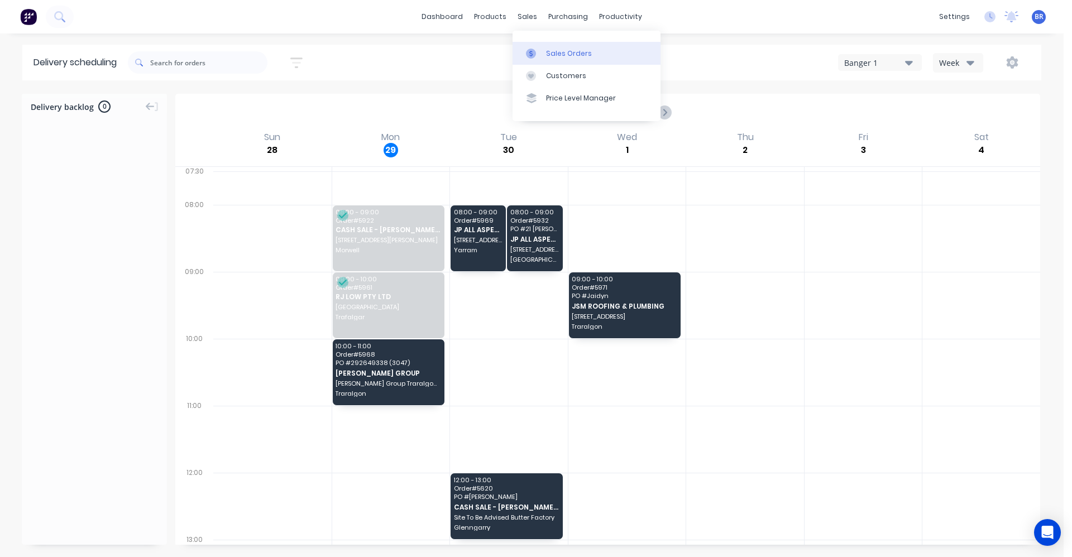
click at [557, 50] on div "Sales Orders" at bounding box center [569, 54] width 46 height 10
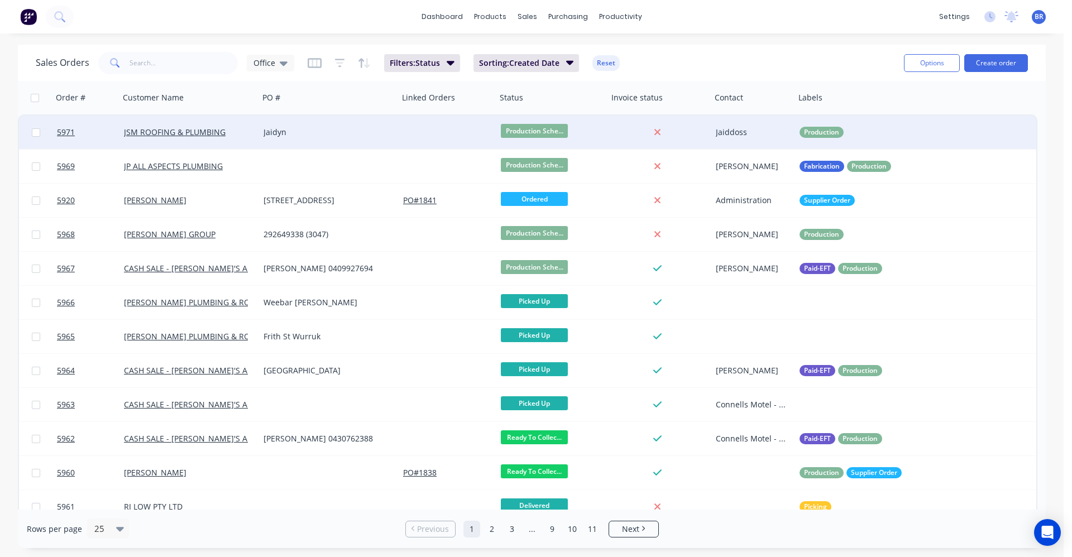
click at [355, 139] on div "Jaidyn" at bounding box center [329, 133] width 140 height 34
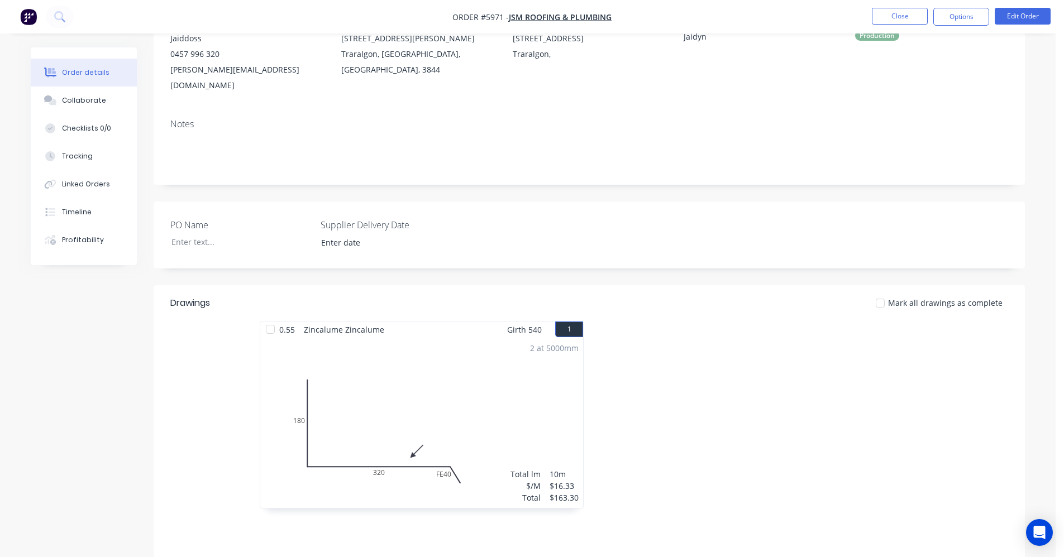
scroll to position [270, 0]
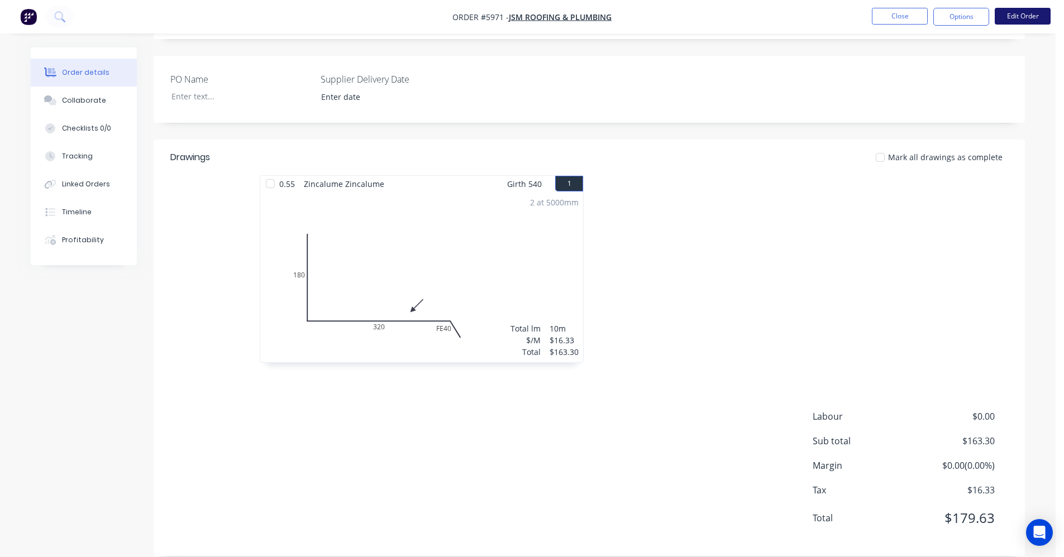
click at [1024, 21] on button "Edit Order" at bounding box center [1023, 16] width 56 height 17
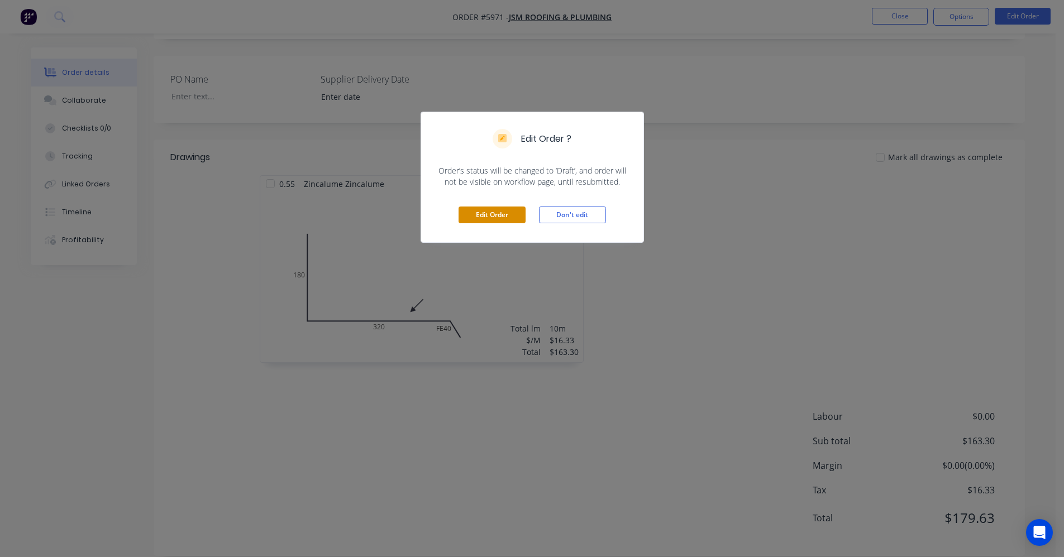
click at [510, 219] on button "Edit Order" at bounding box center [492, 215] width 67 height 17
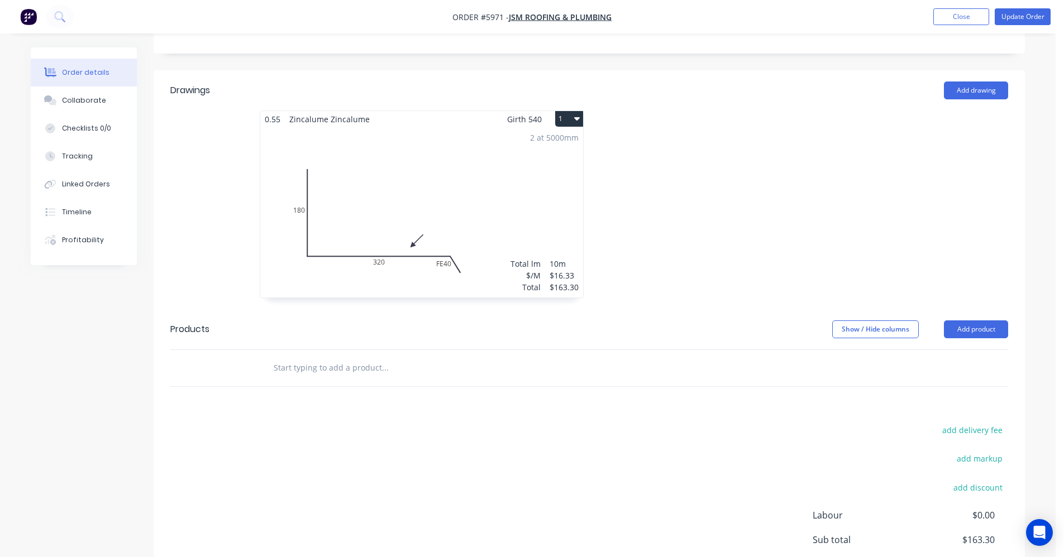
scroll to position [441, 0]
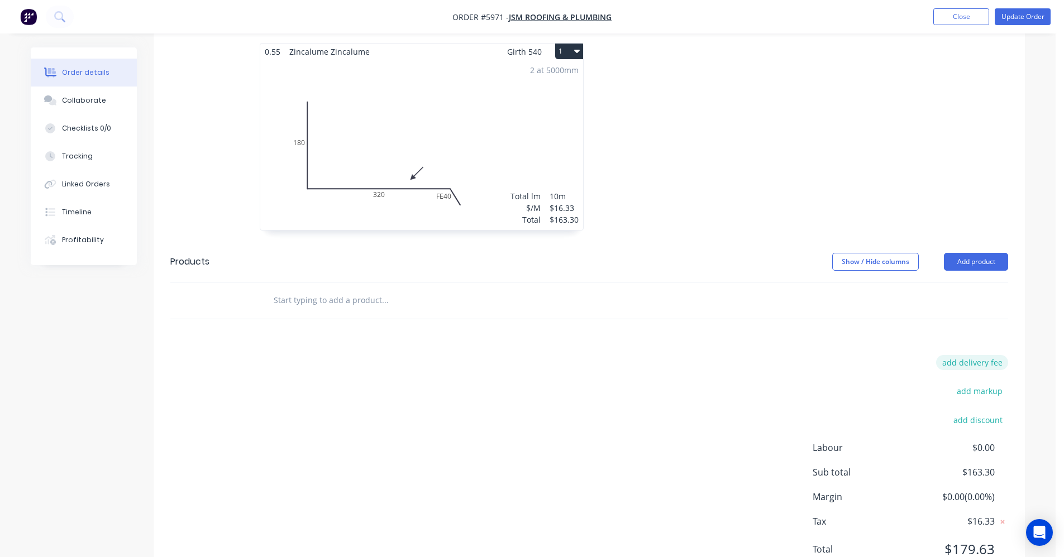
click at [981, 355] on button "add delivery fee" at bounding box center [972, 362] width 72 height 15
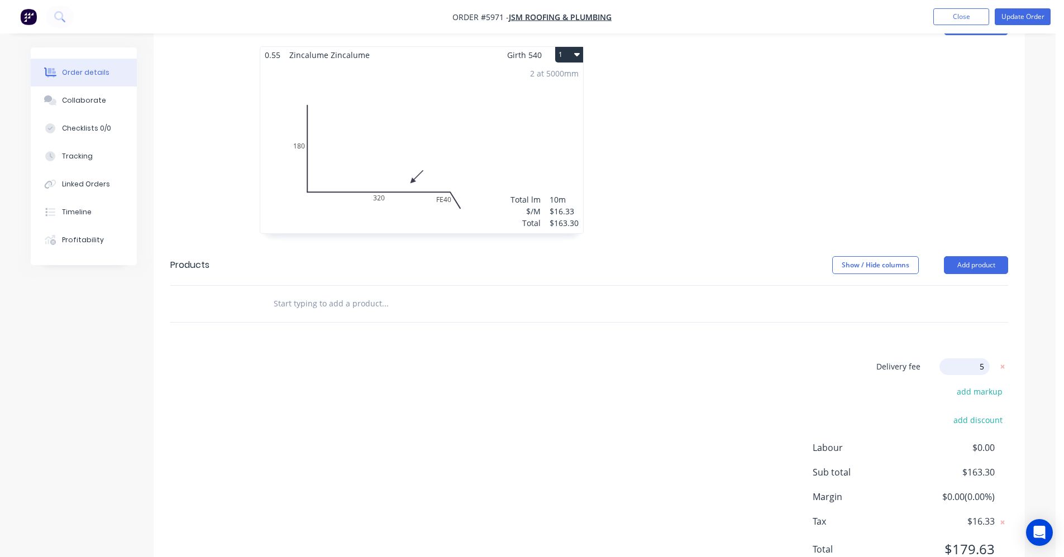
type input "55"
click input "submit" at bounding box center [0, 0] width 0 height 0
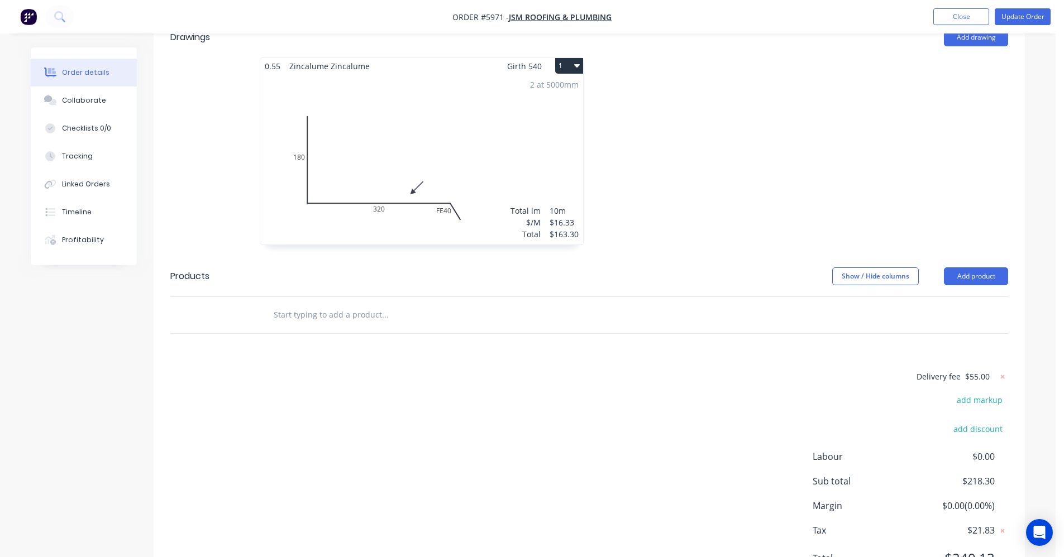
scroll to position [268, 0]
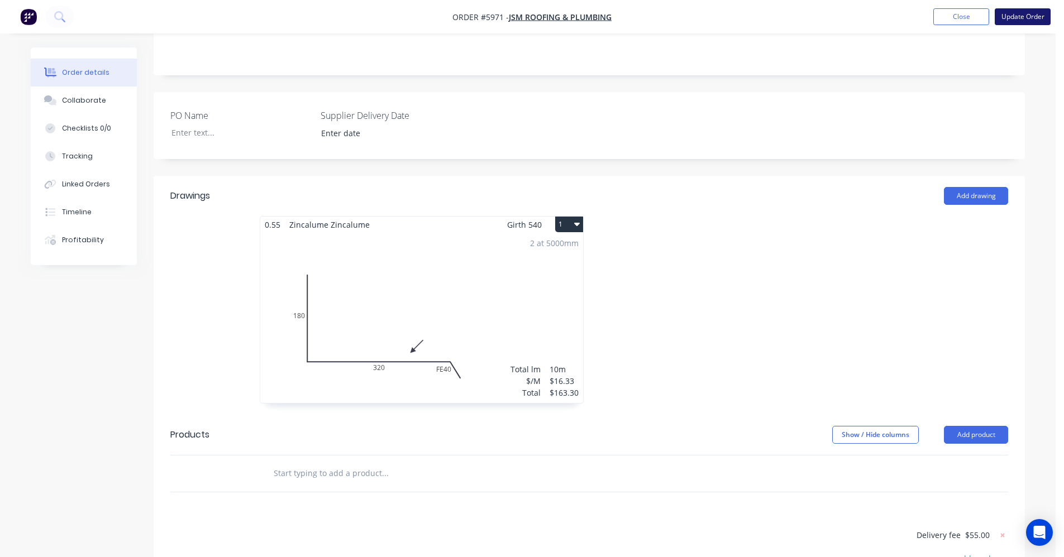
click at [1018, 20] on button "Update Order" at bounding box center [1023, 16] width 56 height 17
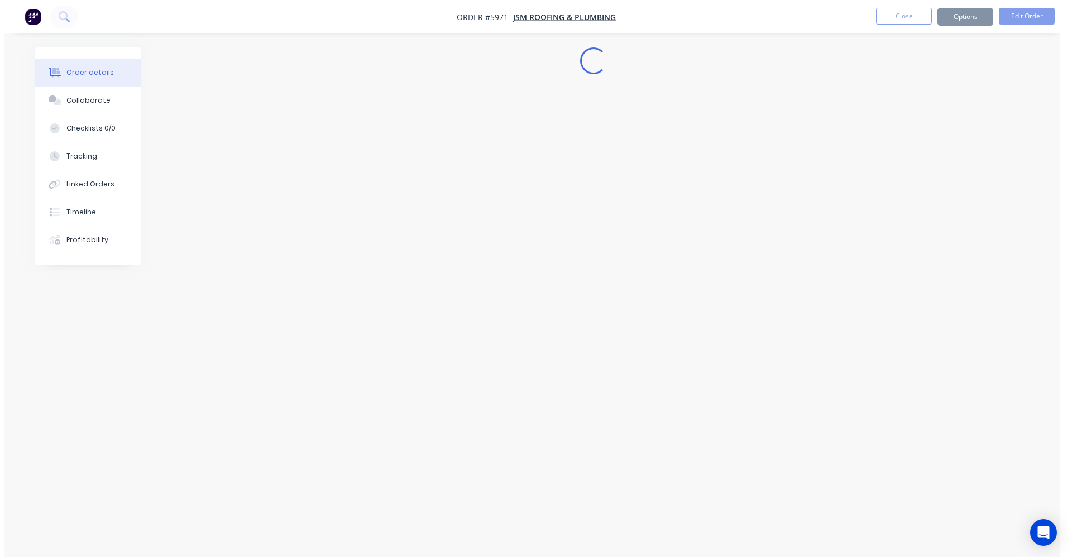
scroll to position [0, 0]
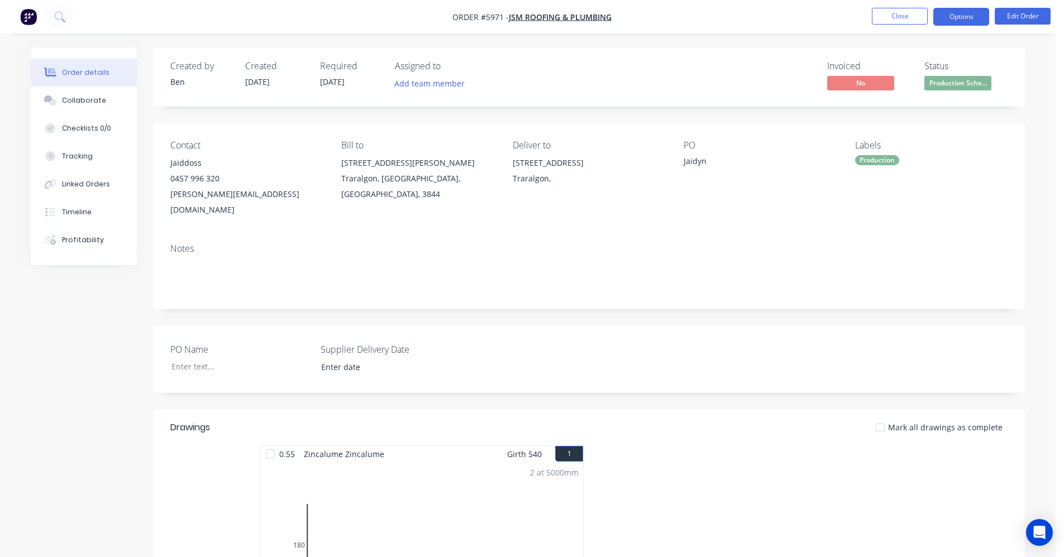
click at [962, 18] on button "Options" at bounding box center [961, 17] width 56 height 18
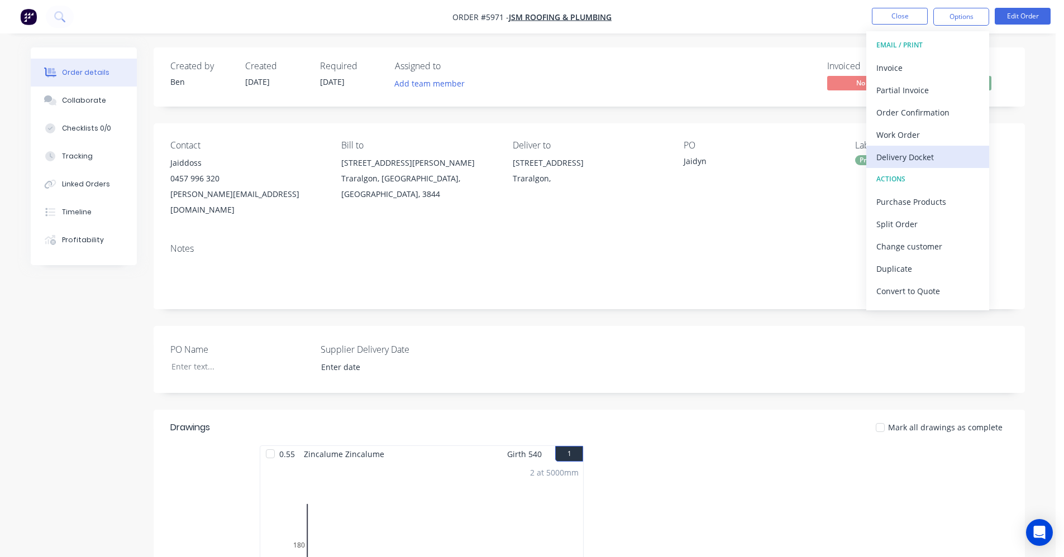
click at [912, 159] on div "Delivery Docket" at bounding box center [927, 157] width 103 height 16
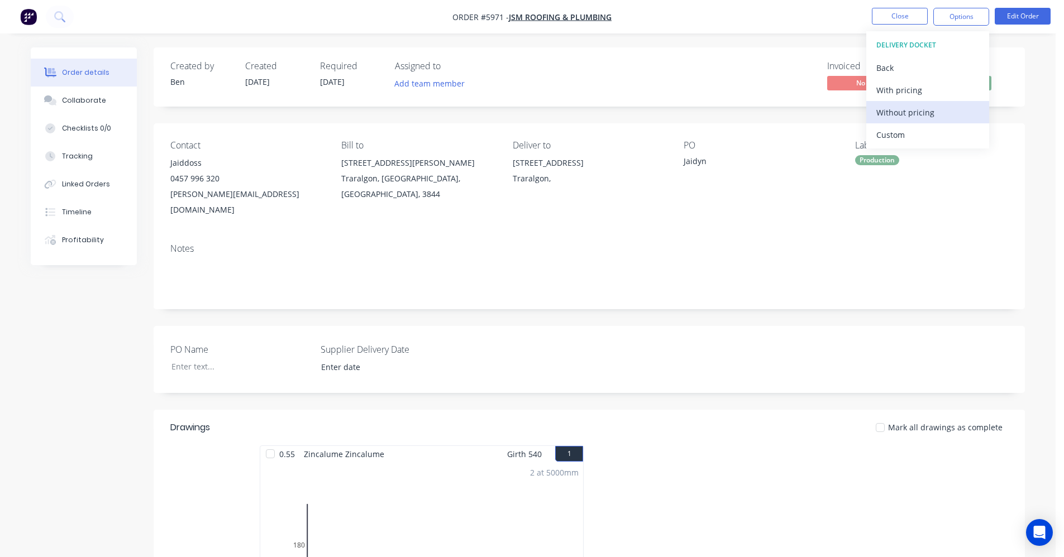
click at [908, 118] on div "Without pricing" at bounding box center [927, 112] width 103 height 16
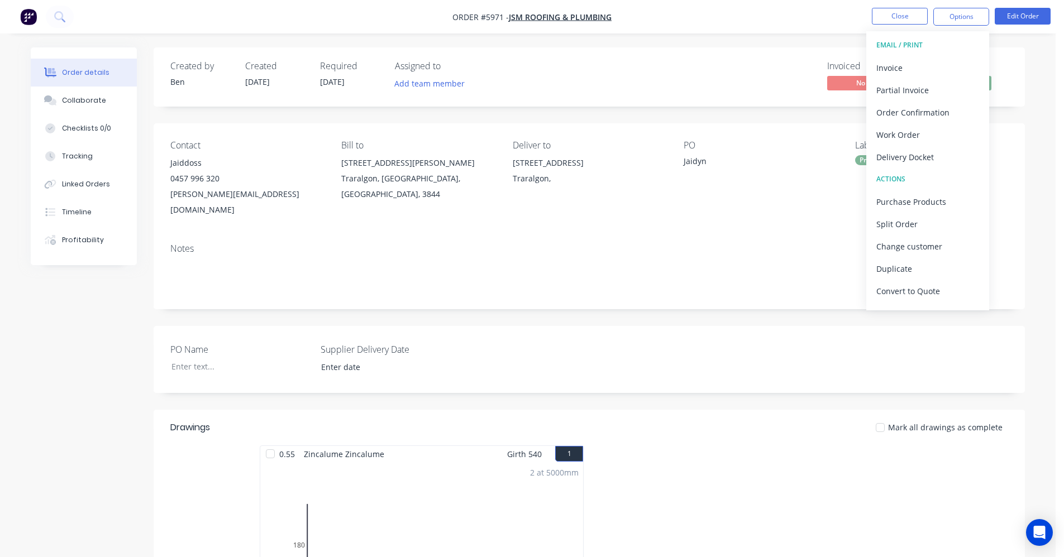
click at [571, 84] on div "Invoiced No Status Production Sche..." at bounding box center [758, 77] width 502 height 32
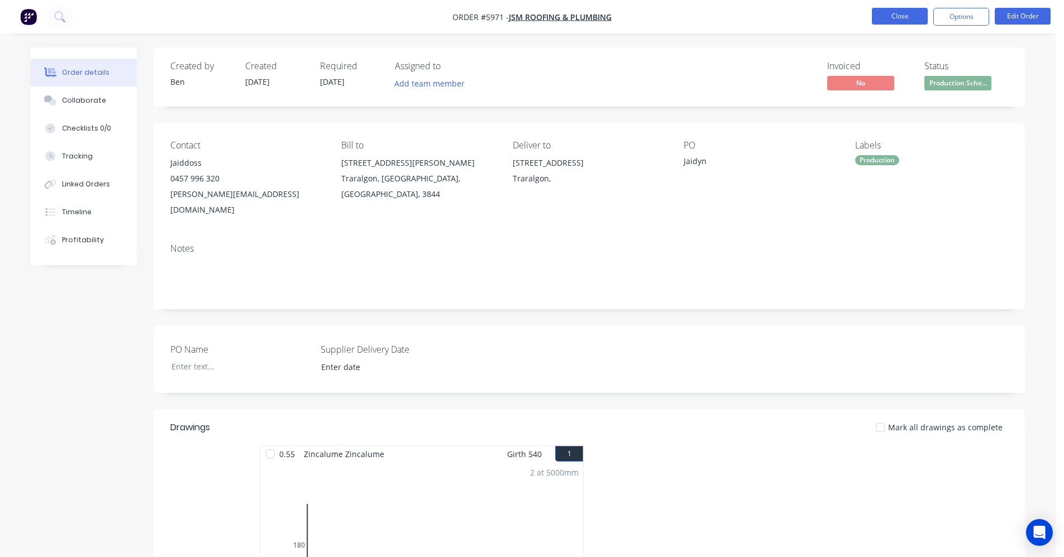
click at [901, 12] on button "Close" at bounding box center [900, 16] width 56 height 17
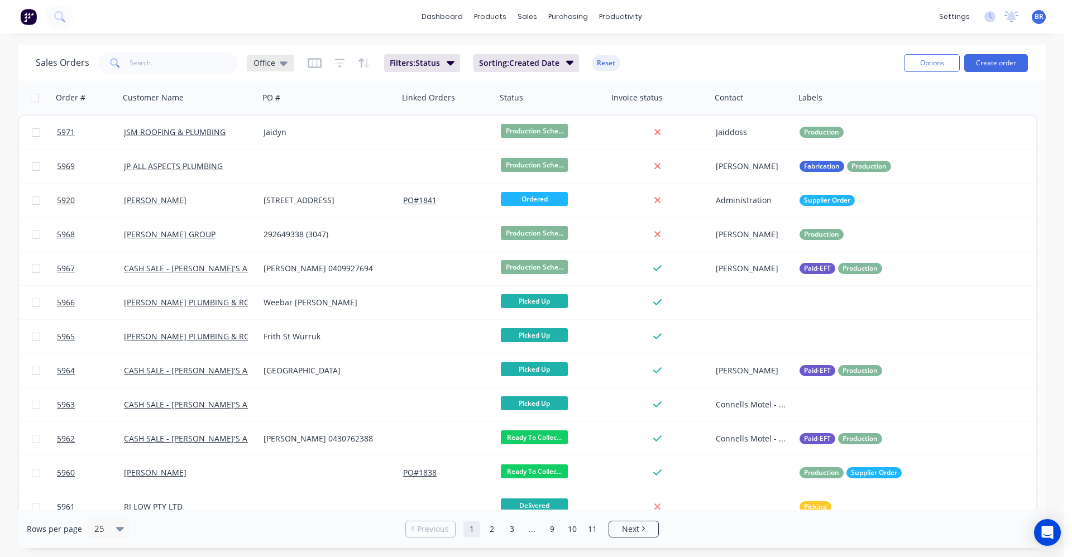
click at [278, 61] on div "Office" at bounding box center [271, 63] width 34 height 10
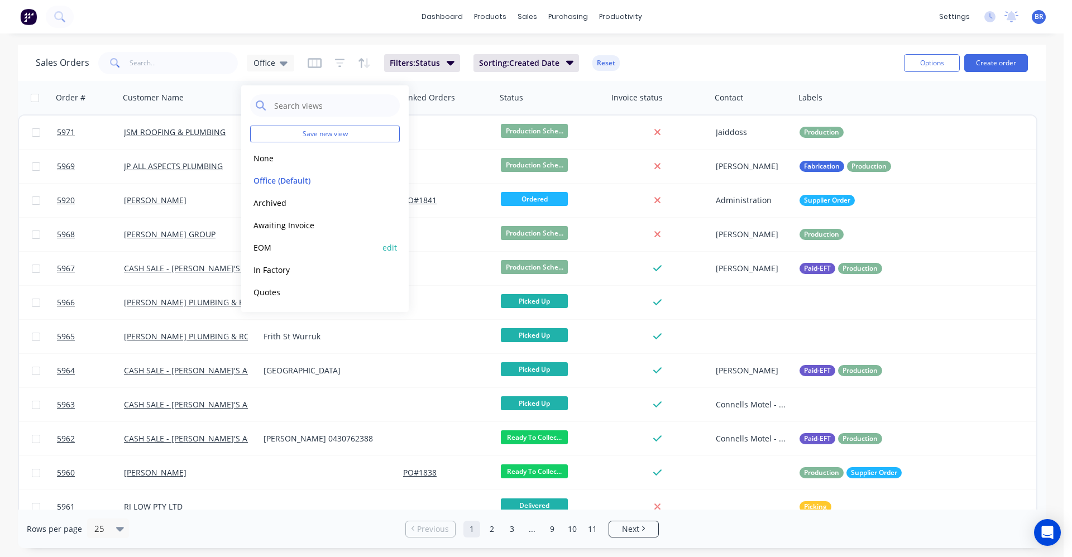
click at [292, 247] on button "EOM" at bounding box center [313, 247] width 127 height 13
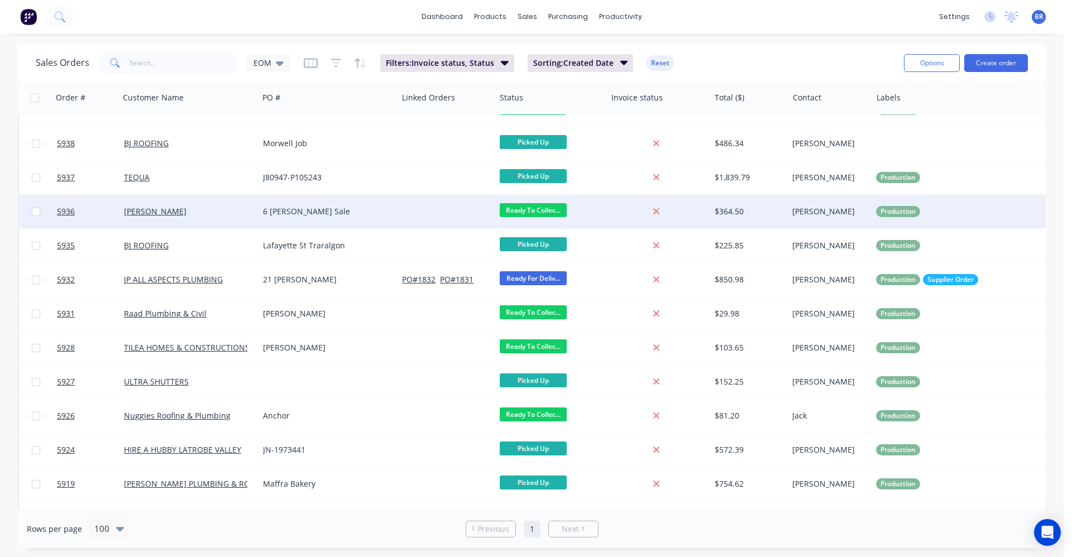
scroll to position [939, 0]
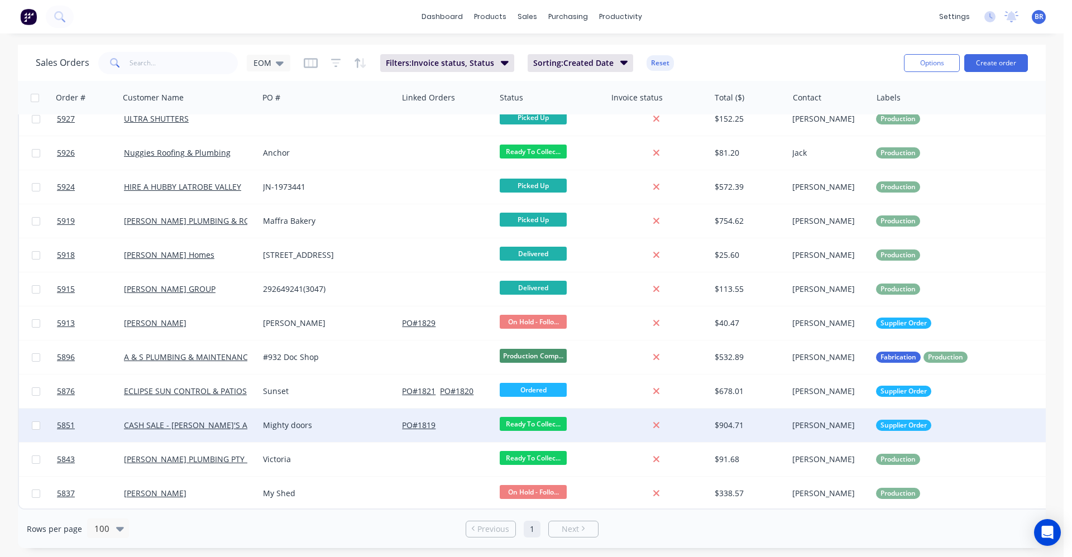
click at [350, 422] on div "Mighty doors" at bounding box center [325, 425] width 124 height 11
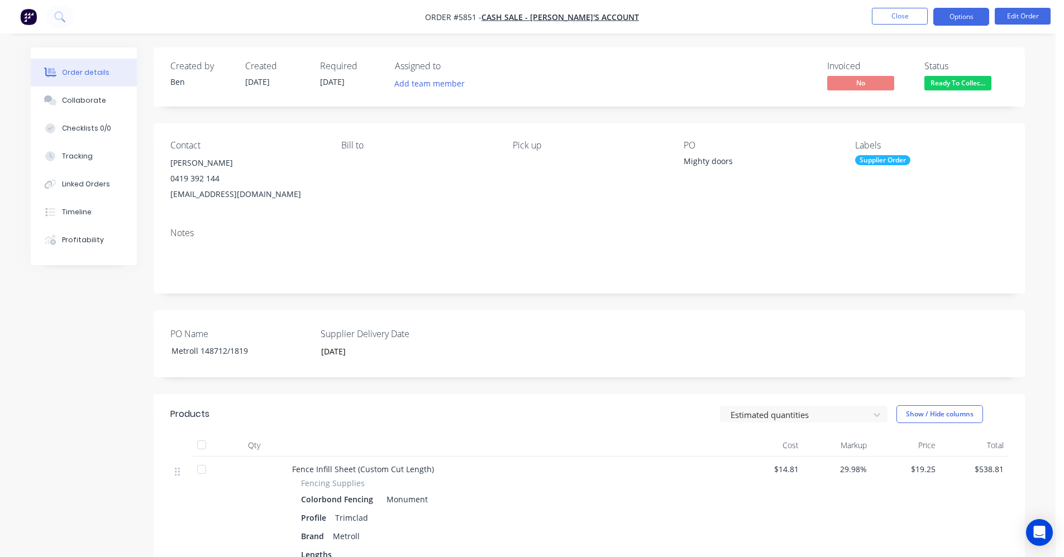
click at [958, 20] on button "Options" at bounding box center [961, 17] width 56 height 18
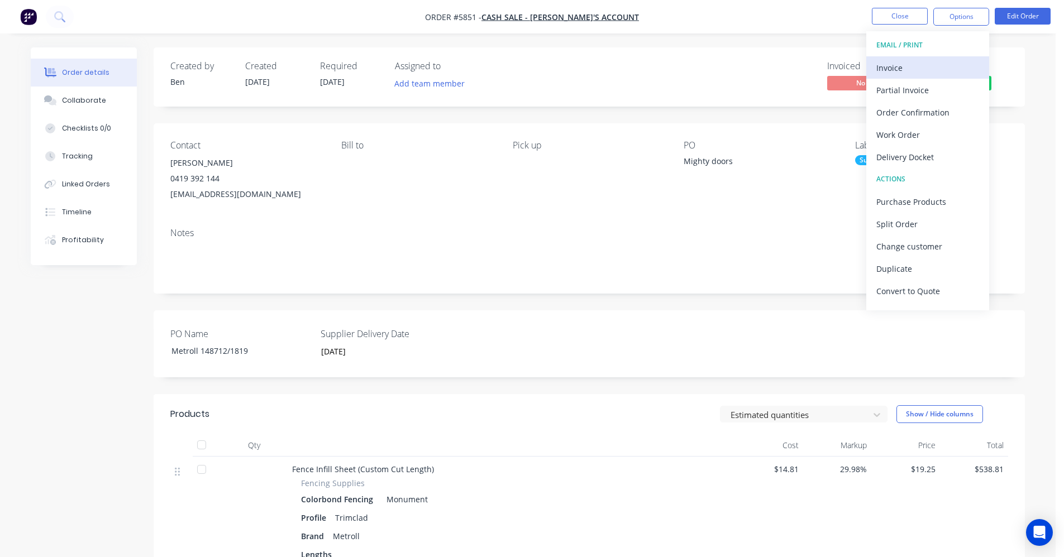
click at [919, 66] on div "Invoice" at bounding box center [927, 68] width 103 height 16
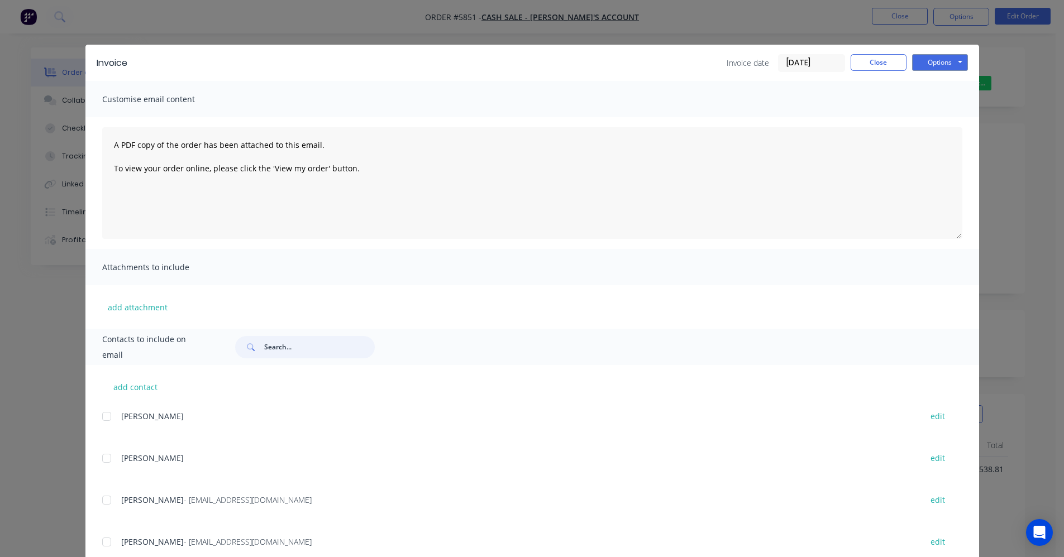
click at [302, 347] on input "text" at bounding box center [319, 347] width 111 height 22
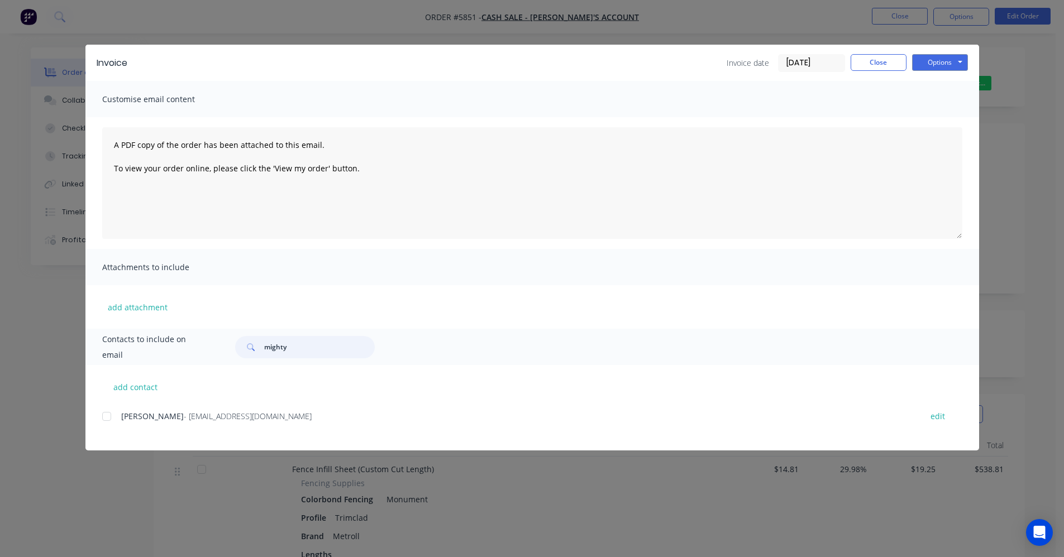
click at [109, 417] on div at bounding box center [107, 416] width 22 height 22
type input "mighty"
click at [952, 63] on button "Options" at bounding box center [940, 62] width 56 height 17
click at [949, 120] on button "Email" at bounding box center [947, 119] width 71 height 18
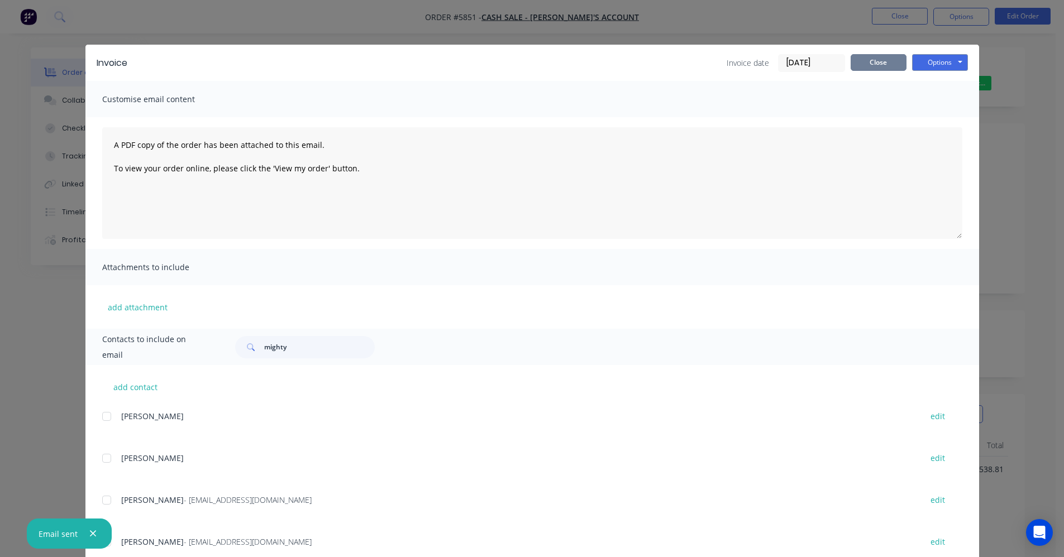
click at [875, 64] on button "Close" at bounding box center [879, 62] width 56 height 17
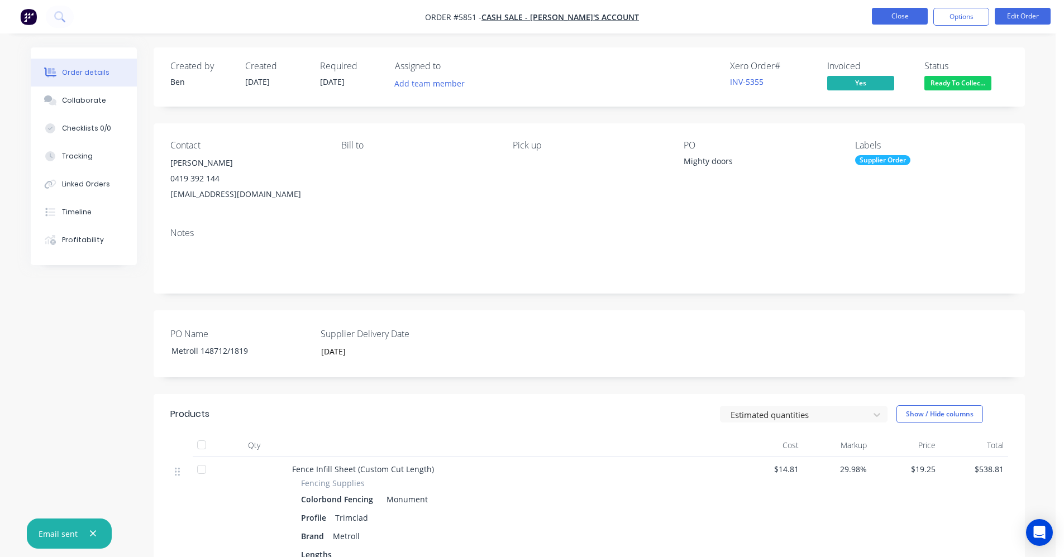
click at [895, 16] on button "Close" at bounding box center [900, 16] width 56 height 17
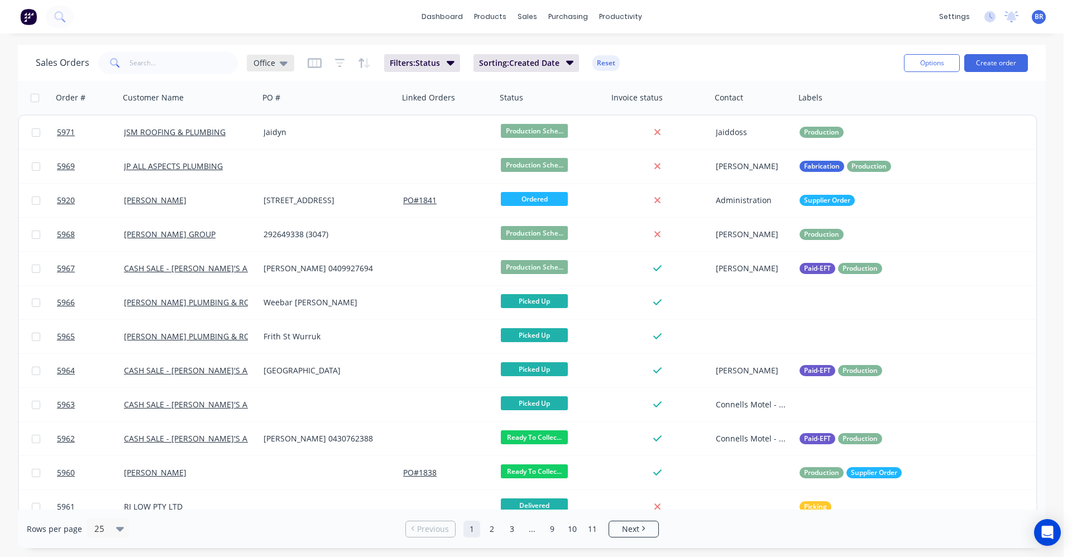
click at [288, 66] on div "Office" at bounding box center [270, 63] width 47 height 17
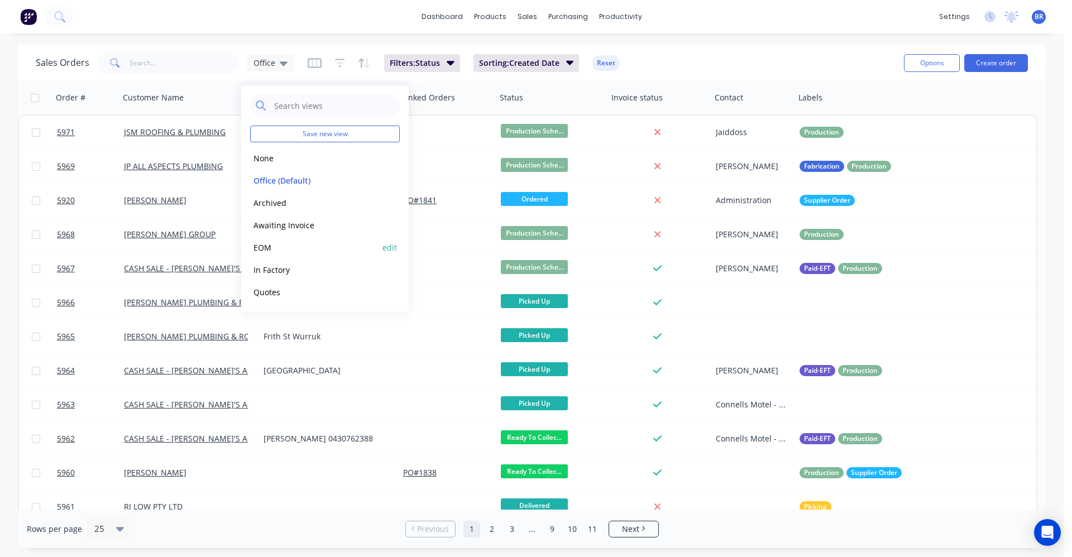
click at [271, 251] on button "EOM" at bounding box center [313, 247] width 127 height 13
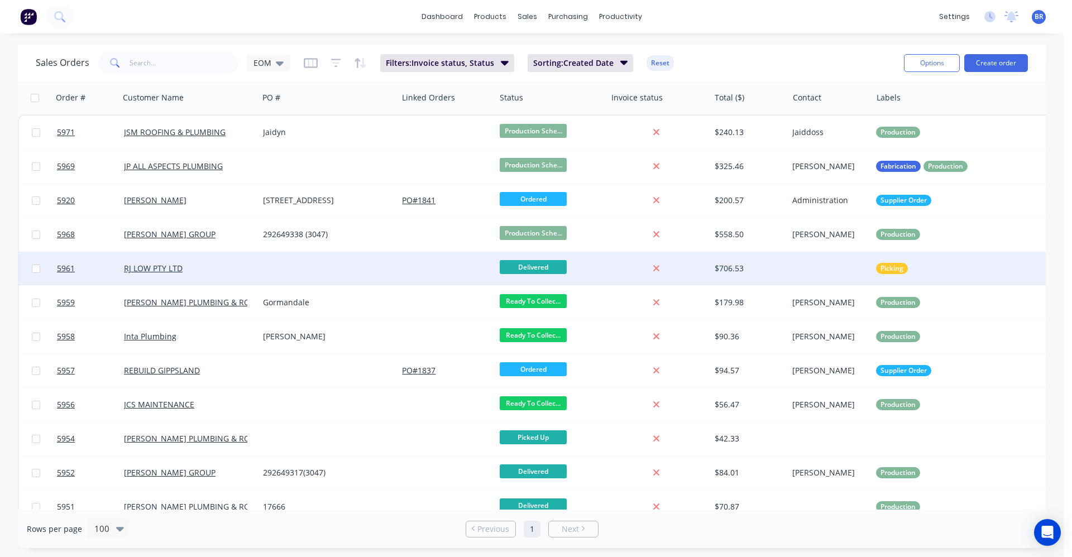
click at [297, 271] on div at bounding box center [328, 269] width 139 height 34
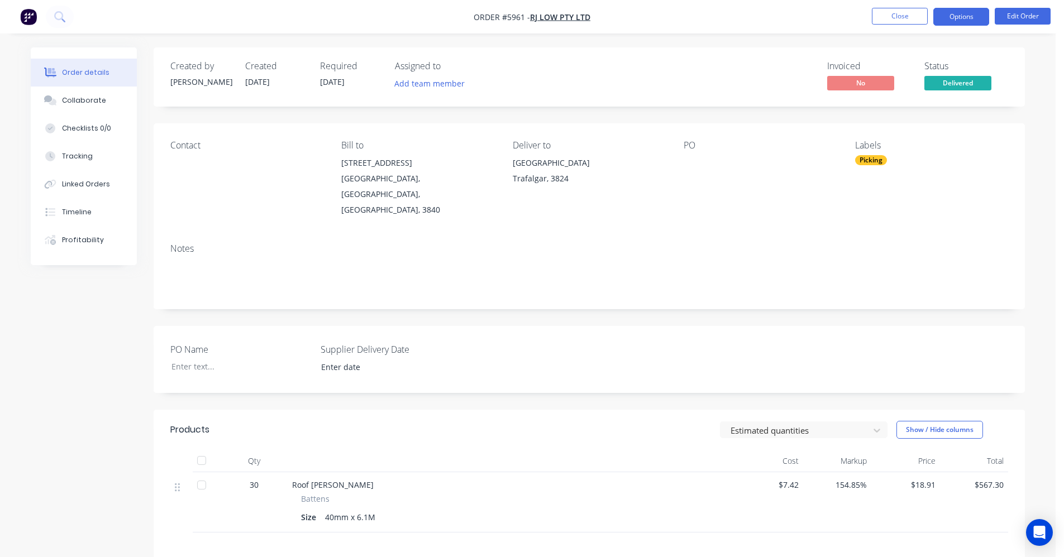
click at [956, 15] on button "Options" at bounding box center [961, 17] width 56 height 18
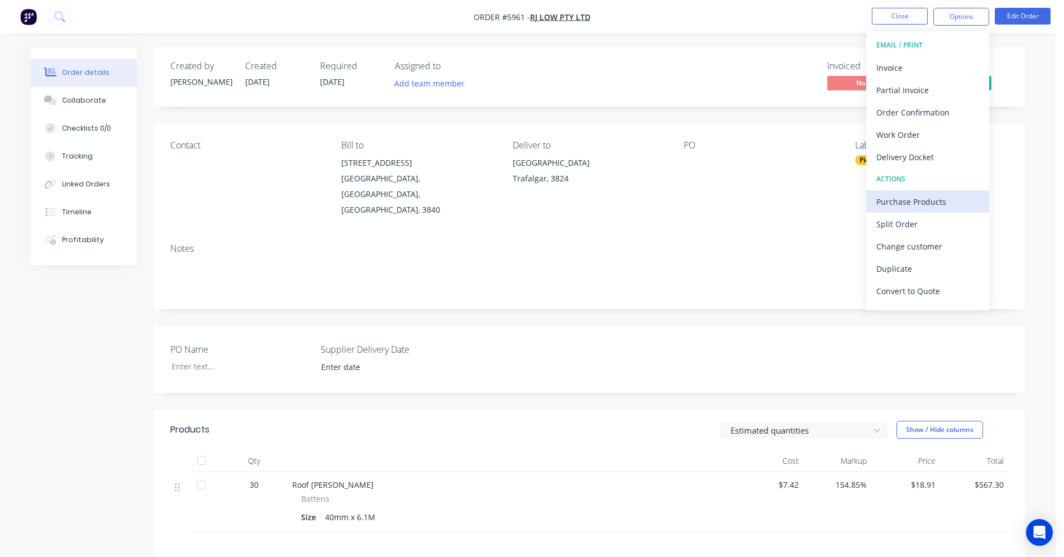
click at [912, 203] on div "Purchase Products" at bounding box center [927, 202] width 103 height 16
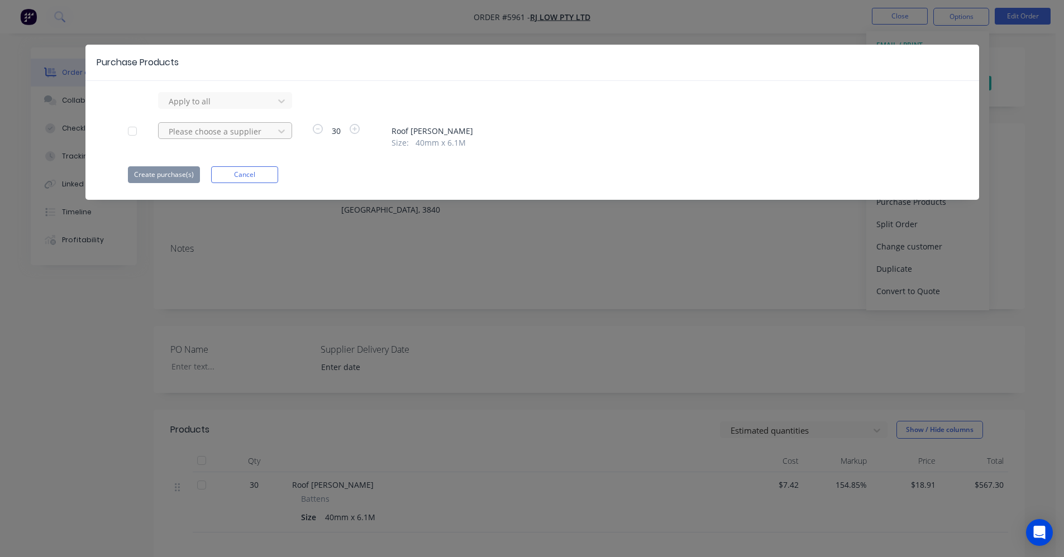
click at [204, 136] on div at bounding box center [218, 132] width 101 height 14
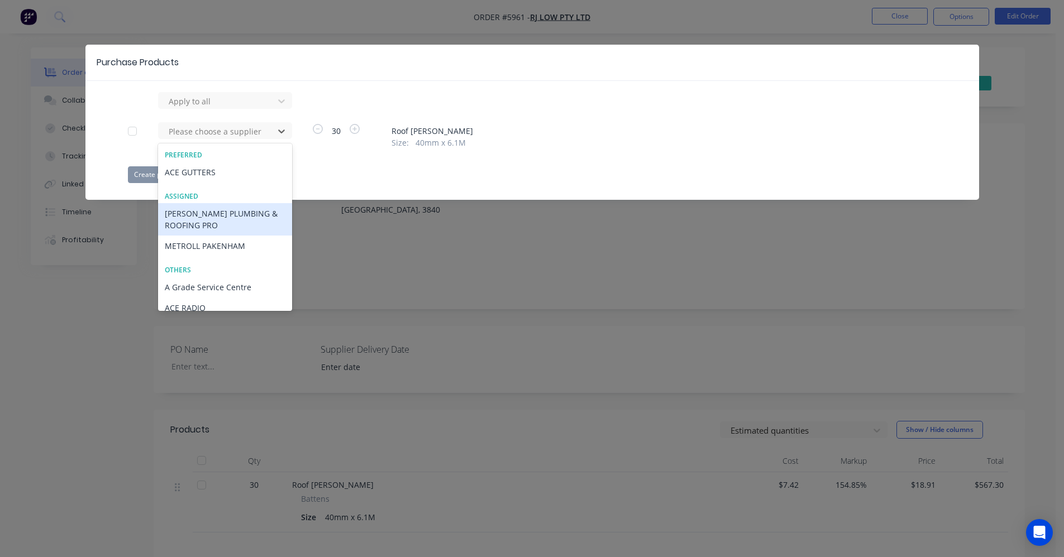
click at [184, 222] on div "[PERSON_NAME] PLUMBING & ROOFING PRO" at bounding box center [225, 219] width 134 height 32
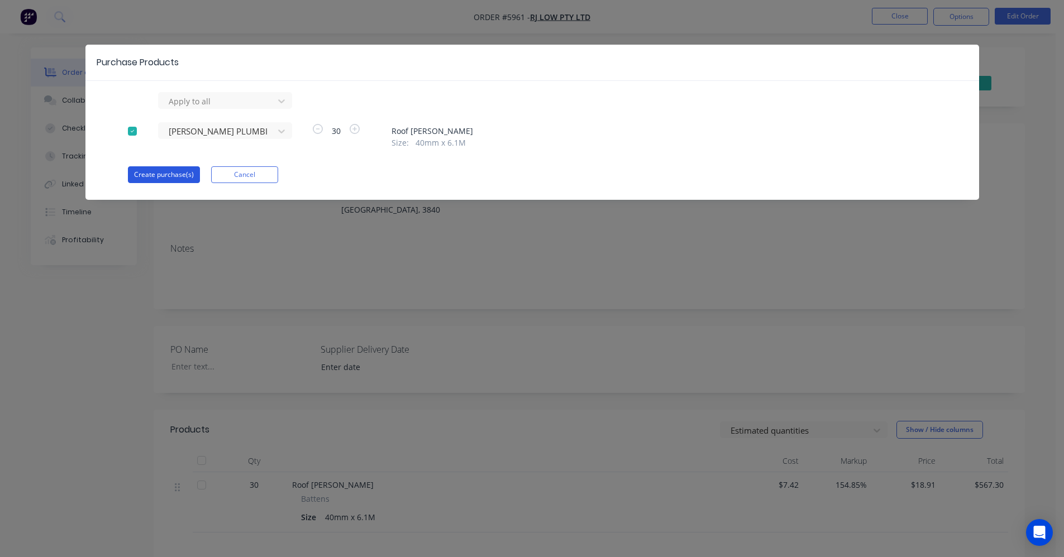
click at [169, 172] on button "Create purchase(s)" at bounding box center [164, 174] width 72 height 17
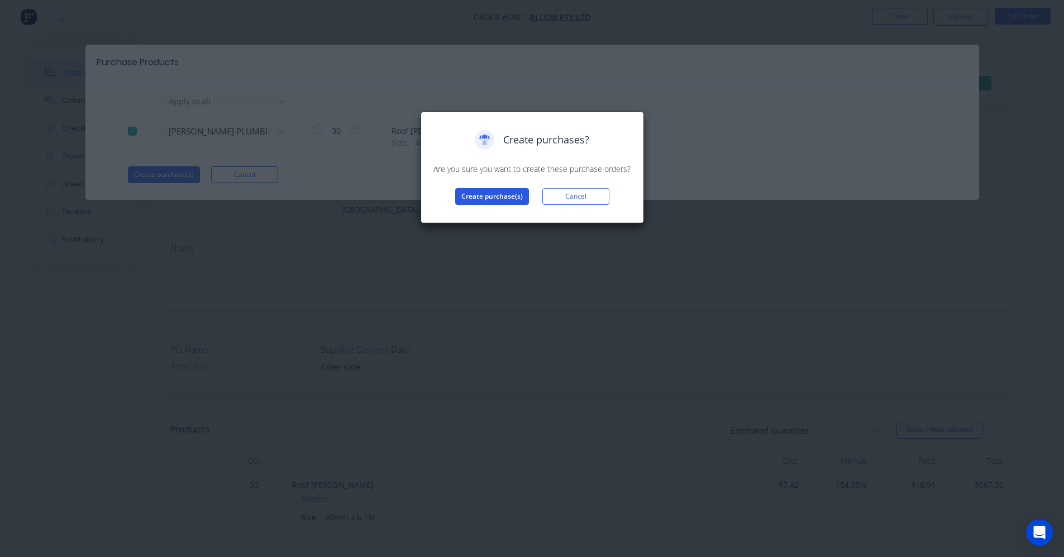
click at [479, 199] on button "Create purchase(s)" at bounding box center [492, 196] width 74 height 17
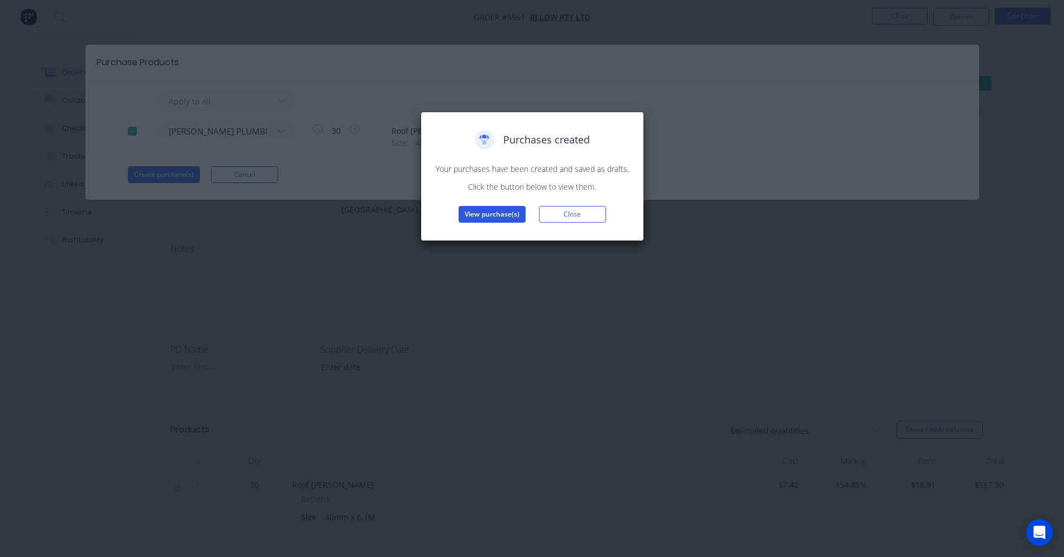
click at [485, 209] on button "View purchase(s)" at bounding box center [492, 214] width 67 height 17
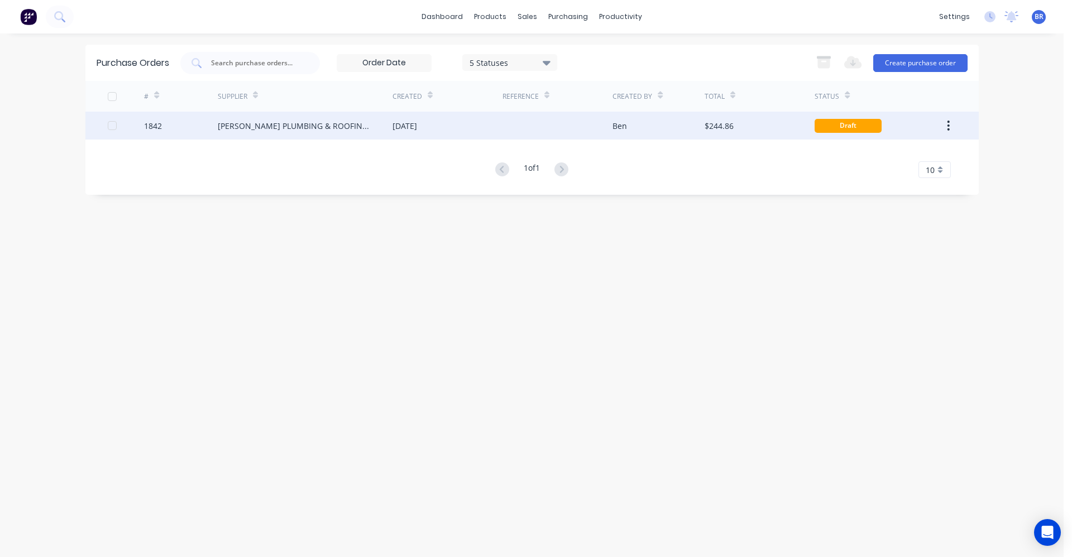
click at [342, 118] on div "[PERSON_NAME] PLUMBING & ROOFING PRO" at bounding box center [305, 126] width 175 height 28
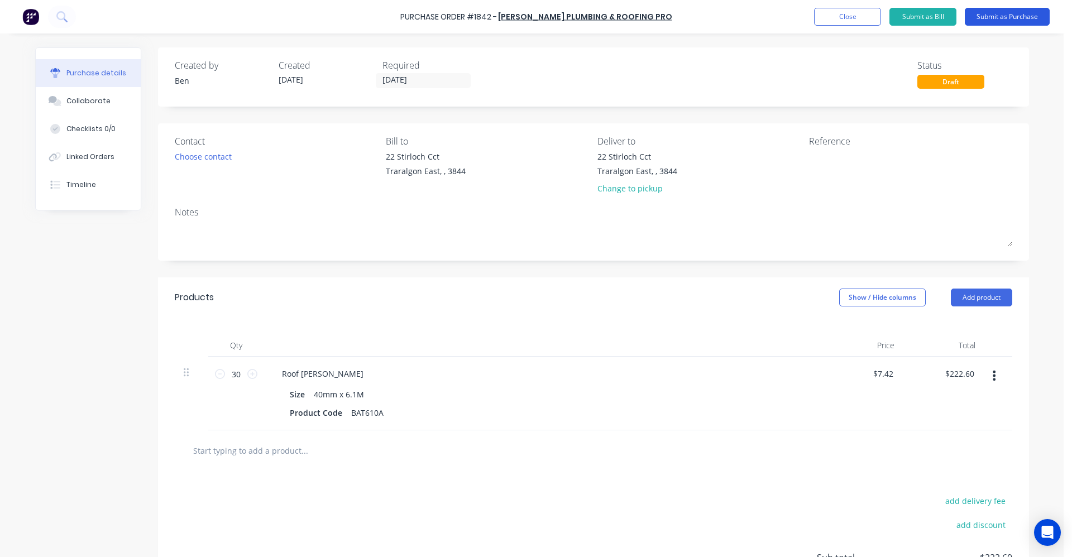
click at [1010, 19] on button "Submit as Purchase" at bounding box center [1007, 17] width 85 height 18
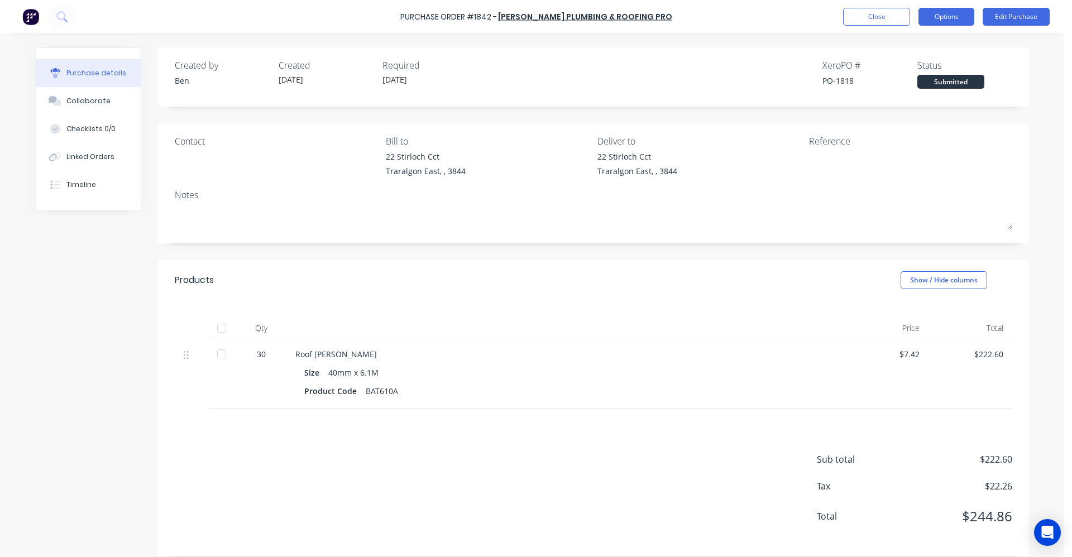
click at [945, 18] on button "Options" at bounding box center [947, 17] width 56 height 18
click at [540, 290] on div "Products Show / Hide columns" at bounding box center [593, 280] width 871 height 40
click at [88, 180] on div "Timeline" at bounding box center [81, 185] width 30 height 10
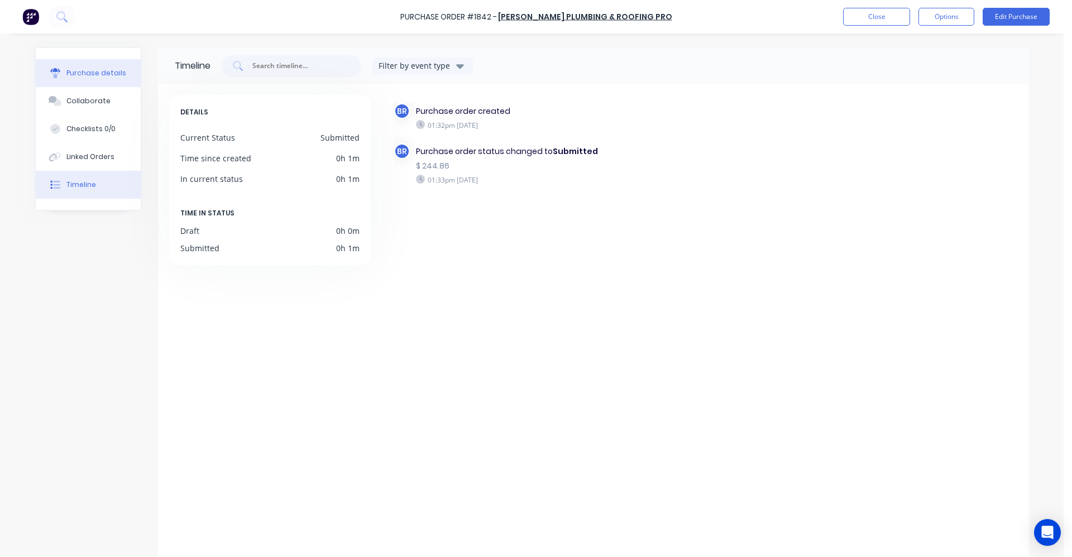
click at [92, 71] on div "Purchase details" at bounding box center [96, 73] width 60 height 10
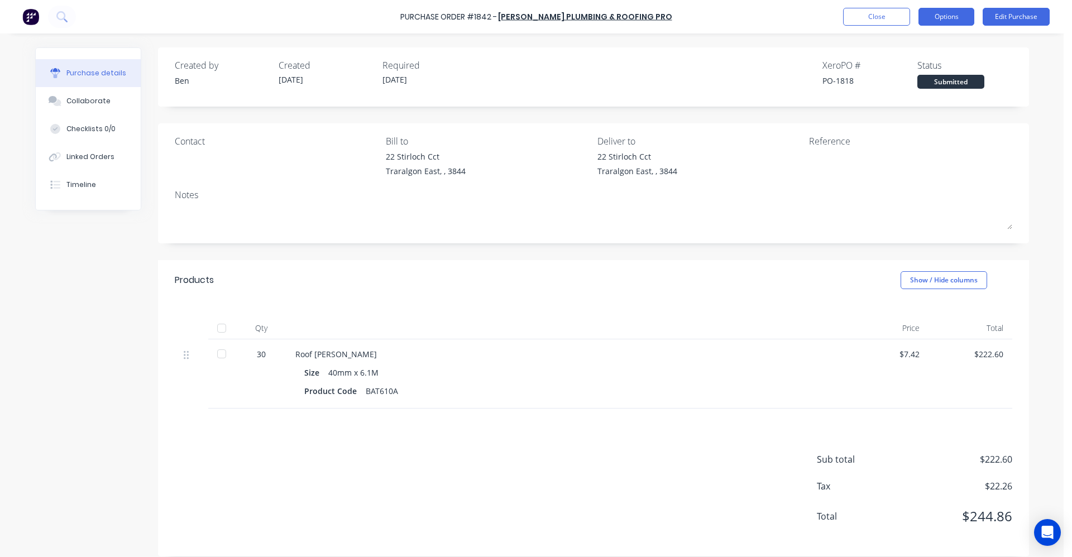
click at [948, 16] on button "Options" at bounding box center [947, 17] width 56 height 18
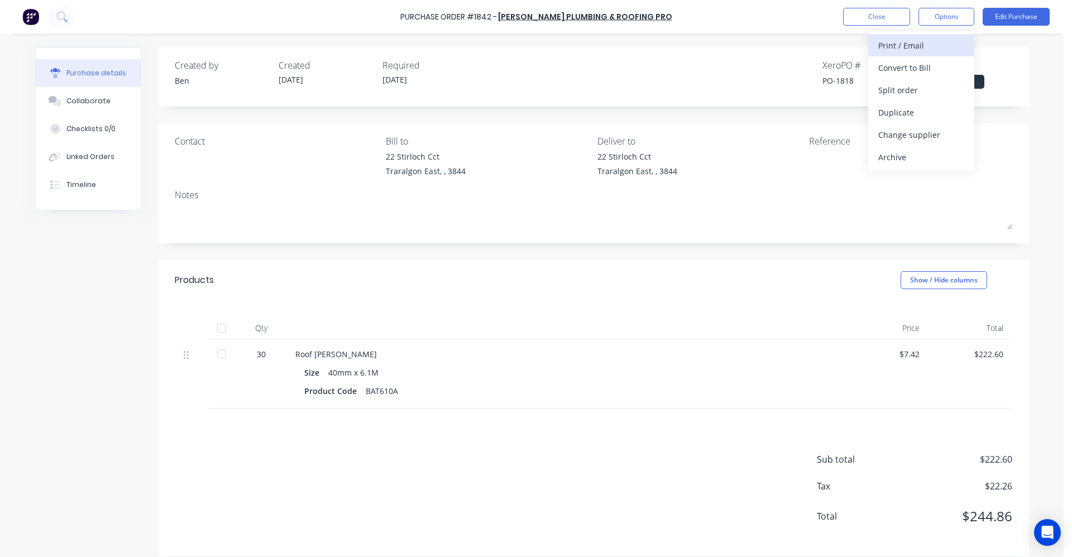
click at [927, 40] on div "Print / Email" at bounding box center [922, 45] width 86 height 16
click at [906, 73] on div "With pricing" at bounding box center [922, 68] width 86 height 16
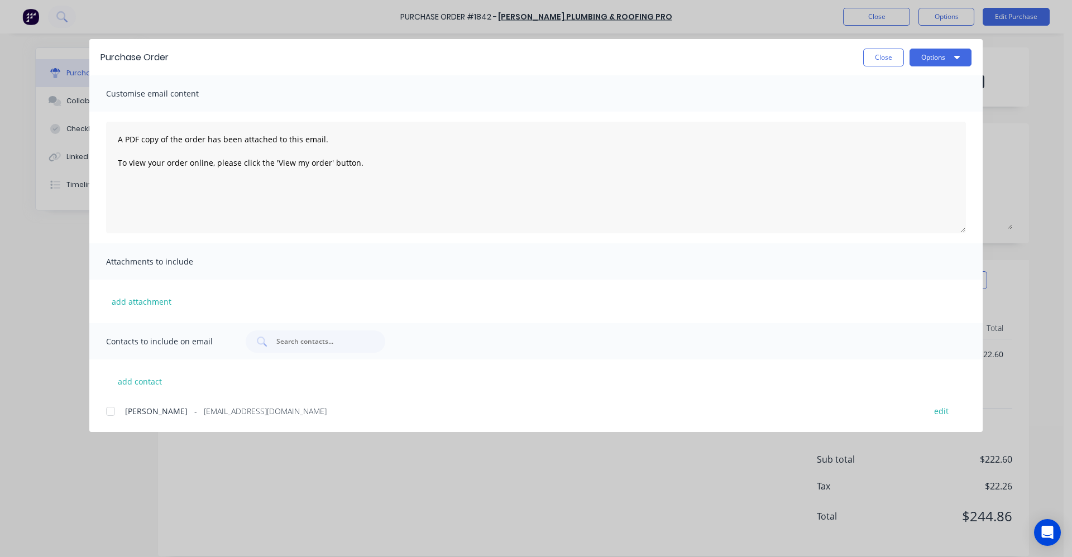
click at [113, 413] on div at bounding box center [110, 411] width 22 height 22
click at [952, 53] on button "Options" at bounding box center [941, 58] width 62 height 18
click at [910, 126] on div "Email" at bounding box center [919, 130] width 86 height 16
click at [884, 59] on button "Close" at bounding box center [883, 58] width 41 height 18
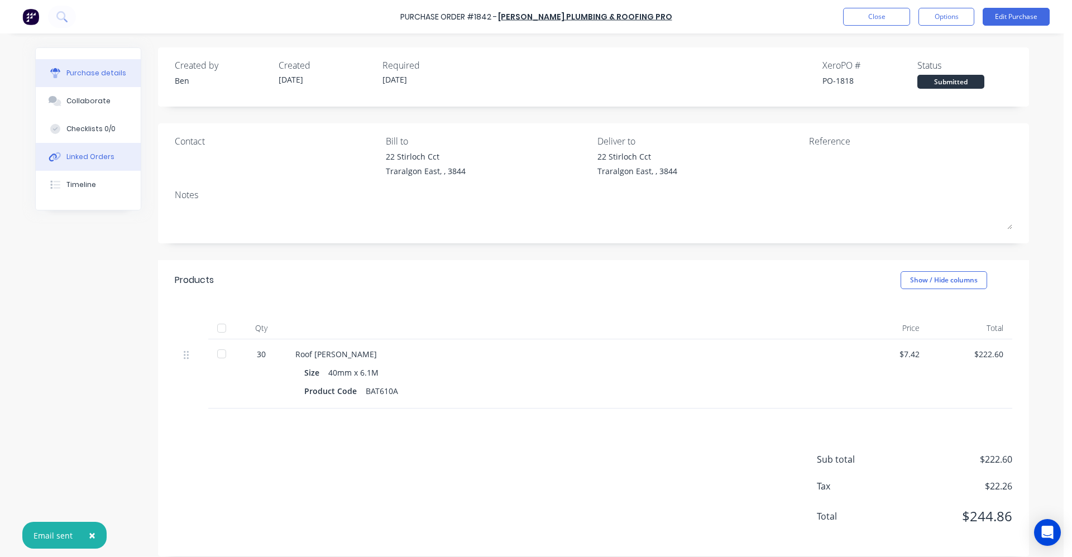
drag, startPoint x: 71, startPoint y: 156, endPoint x: 136, endPoint y: 156, distance: 65.3
click at [78, 156] on div "Linked Orders" at bounding box center [90, 157] width 48 height 10
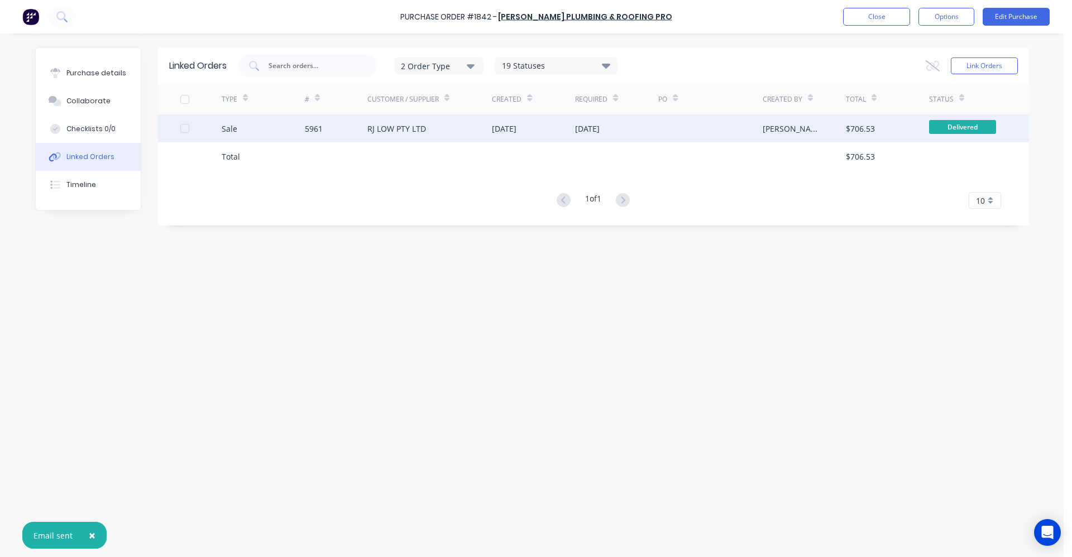
click at [415, 141] on div "RJ LOW PTY LTD" at bounding box center [429, 128] width 125 height 28
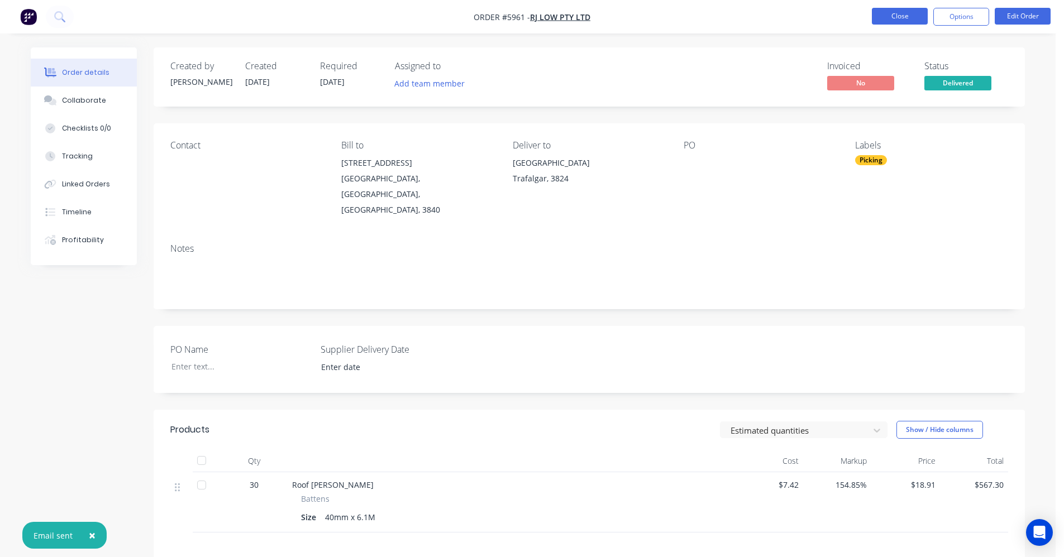
click at [904, 9] on button "Close" at bounding box center [900, 16] width 56 height 17
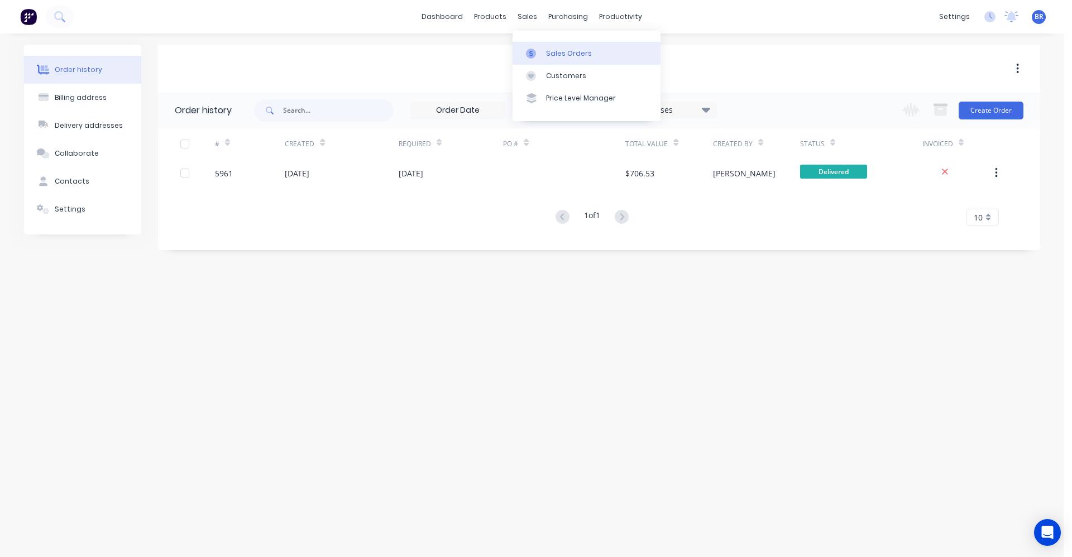
click at [562, 53] on div "Sales Orders" at bounding box center [569, 54] width 46 height 10
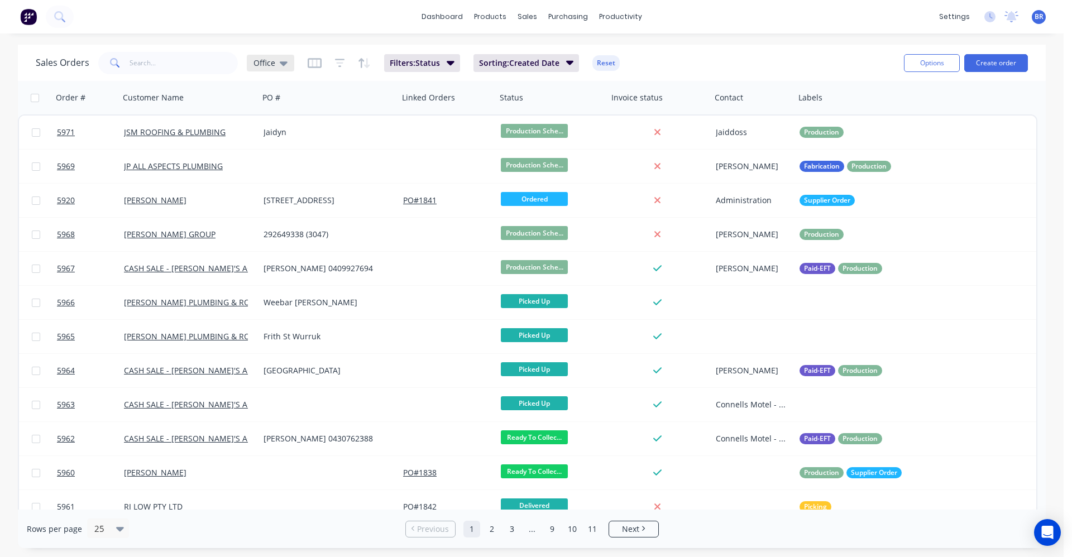
click at [284, 63] on icon at bounding box center [284, 63] width 8 height 4
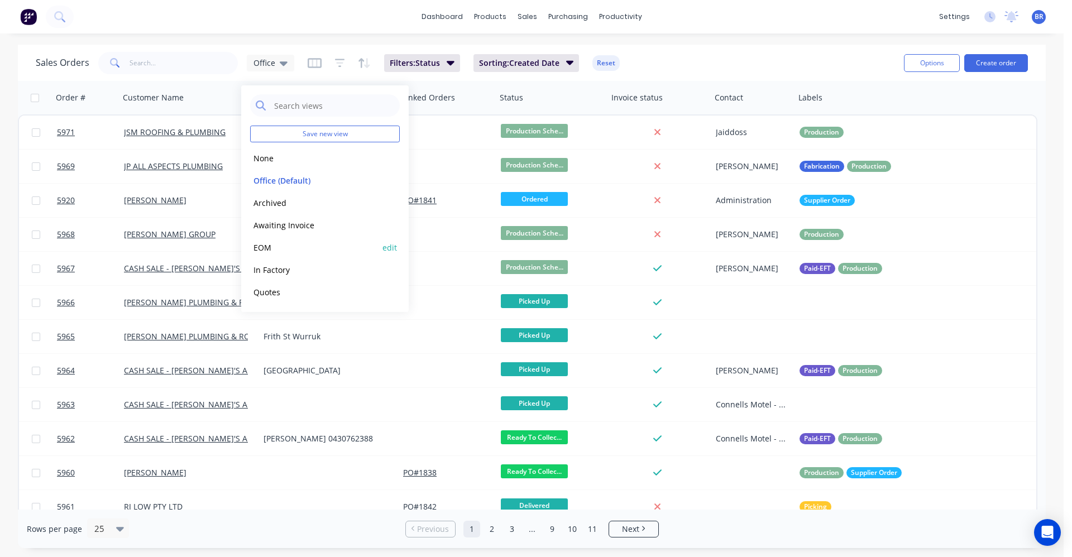
click at [299, 250] on button "EOM" at bounding box center [313, 247] width 127 height 13
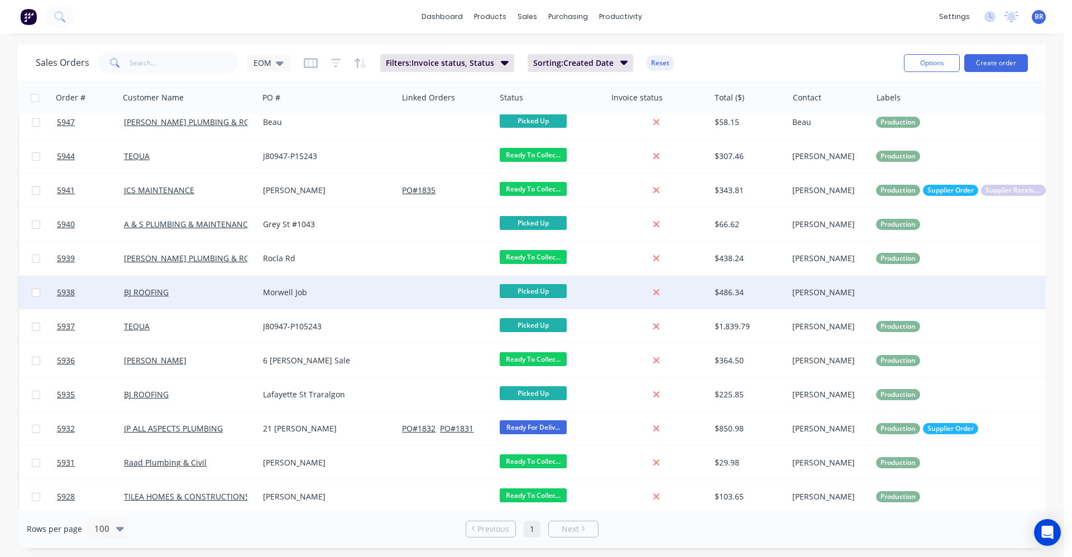
scroll to position [514, 0]
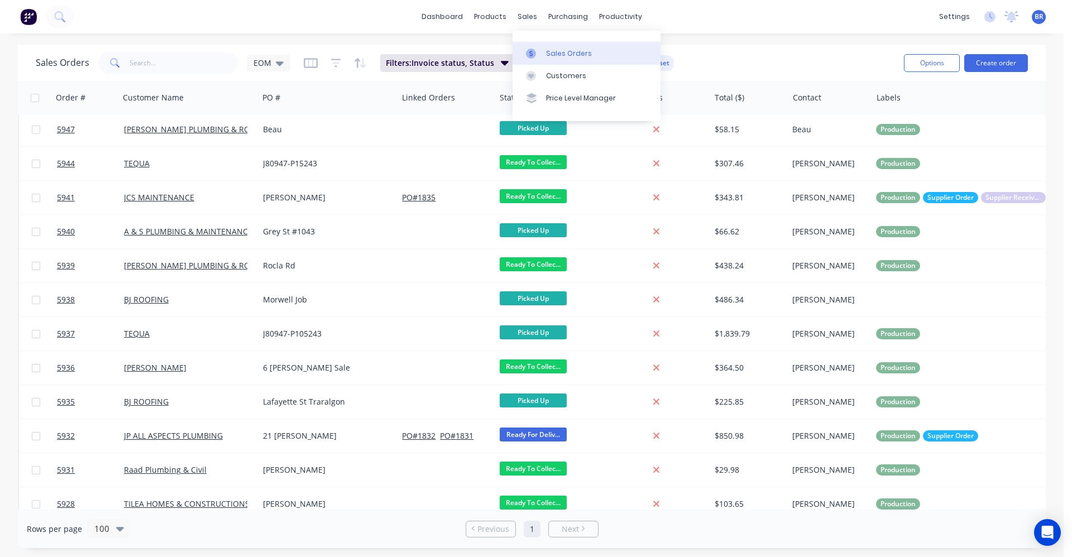
click at [562, 56] on div "Sales Orders" at bounding box center [569, 54] width 46 height 10
click at [281, 65] on icon at bounding box center [280, 63] width 8 height 12
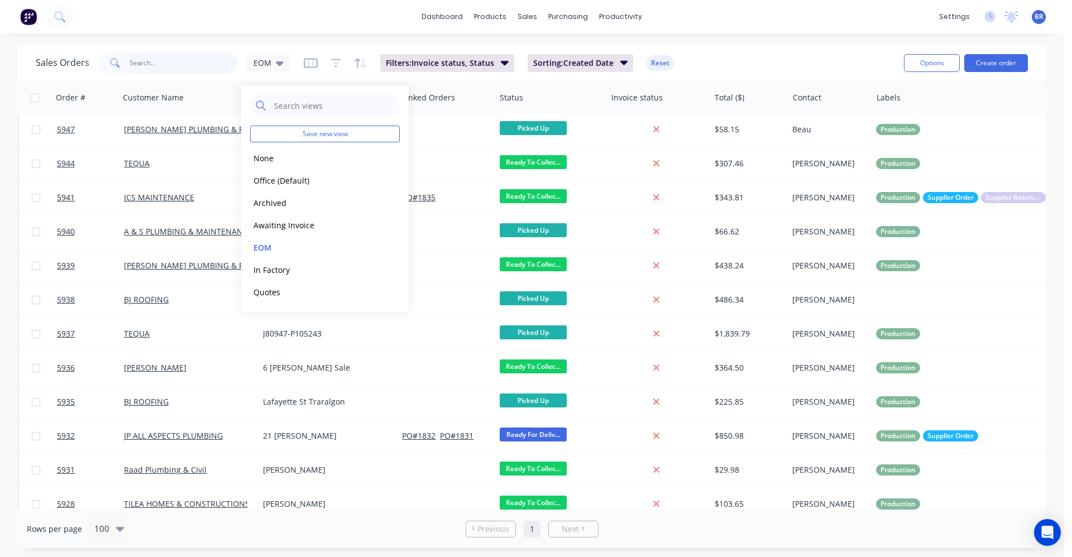
click at [173, 68] on input "text" at bounding box center [184, 63] width 109 height 22
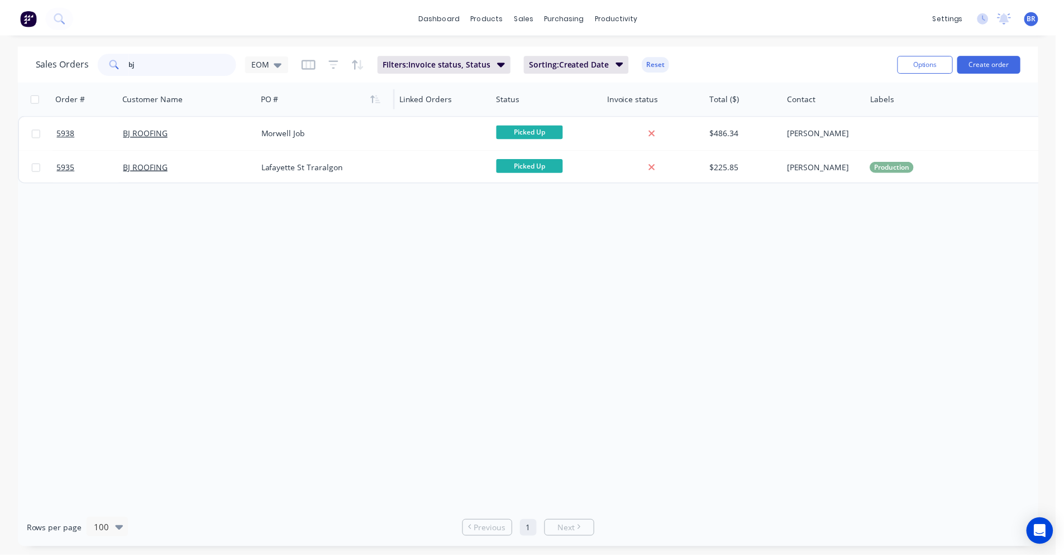
scroll to position [0, 0]
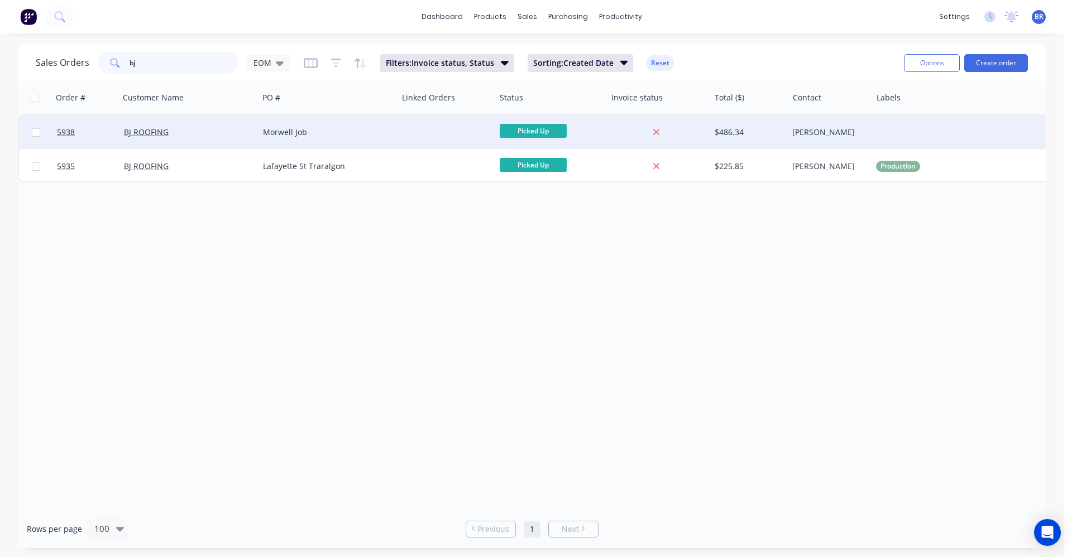
type input "bj"
click at [338, 131] on div "Morwell Job" at bounding box center [325, 132] width 124 height 11
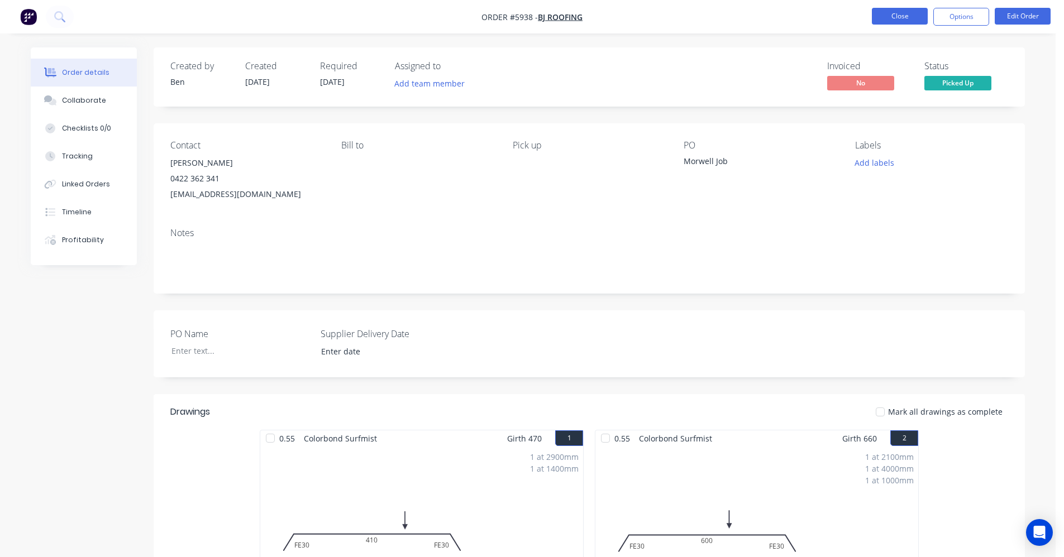
click at [908, 17] on button "Close" at bounding box center [900, 16] width 56 height 17
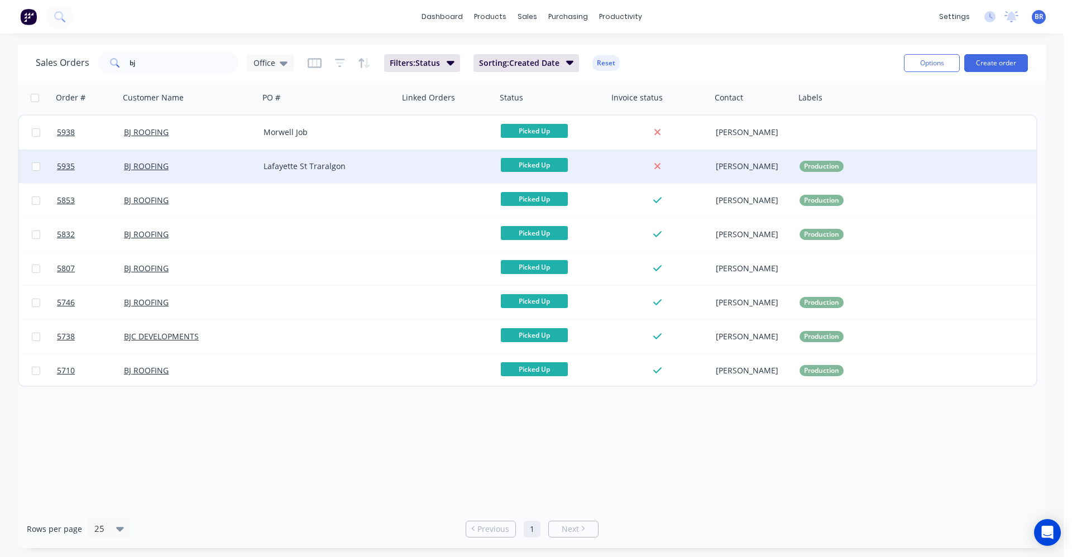
click at [342, 173] on div "Lafayette St Traralgon" at bounding box center [329, 167] width 140 height 34
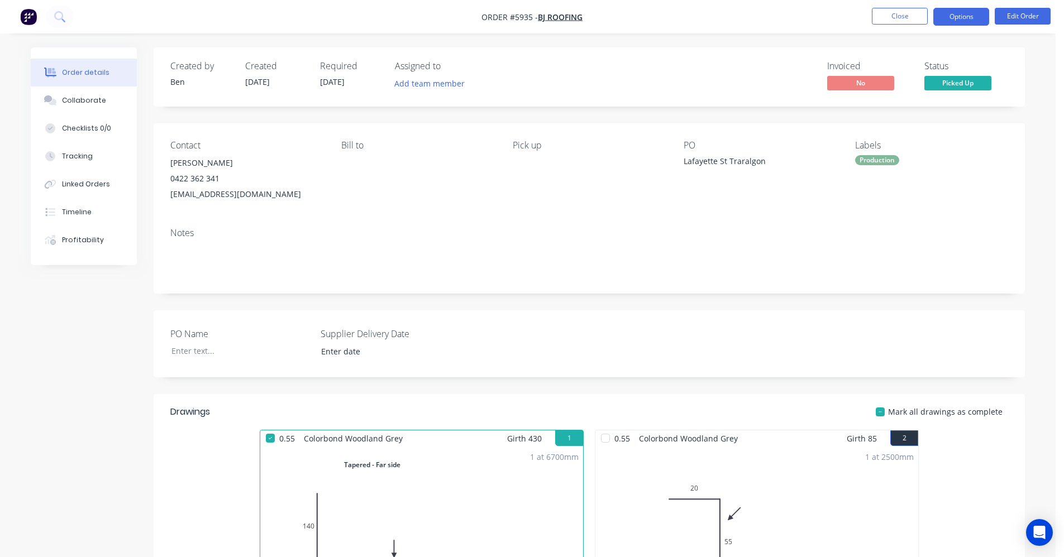
click at [970, 22] on button "Options" at bounding box center [961, 17] width 56 height 18
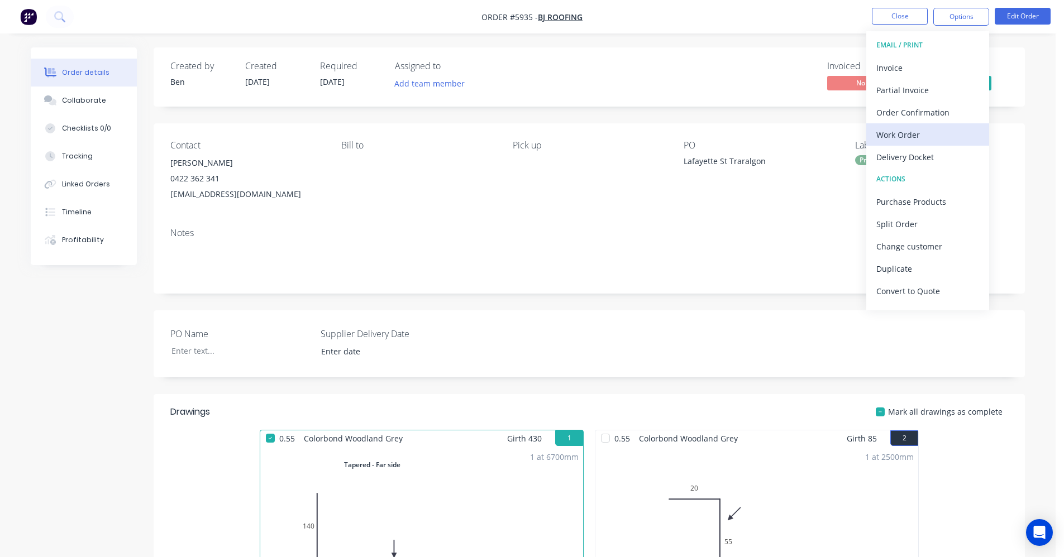
click at [905, 137] on div "Work Order" at bounding box center [927, 135] width 103 height 16
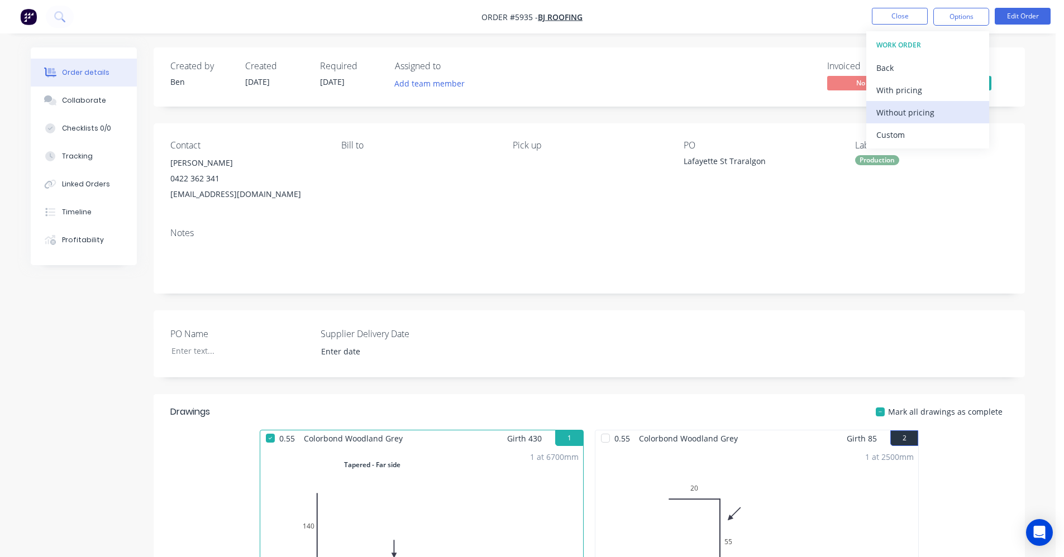
click at [913, 121] on button "Without pricing" at bounding box center [927, 112] width 123 height 22
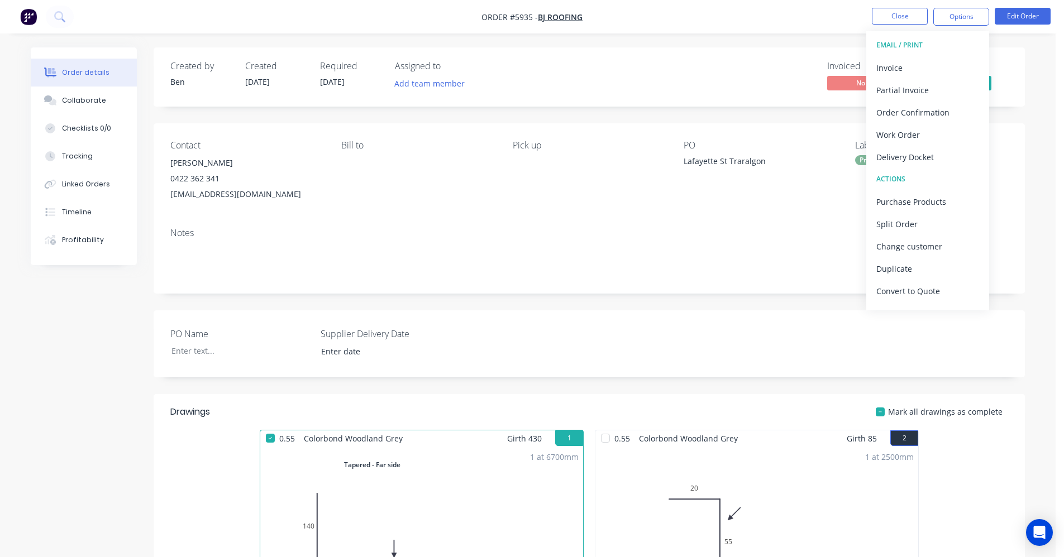
click at [704, 76] on div "Invoiced No Status Picked Up" at bounding box center [758, 77] width 502 height 32
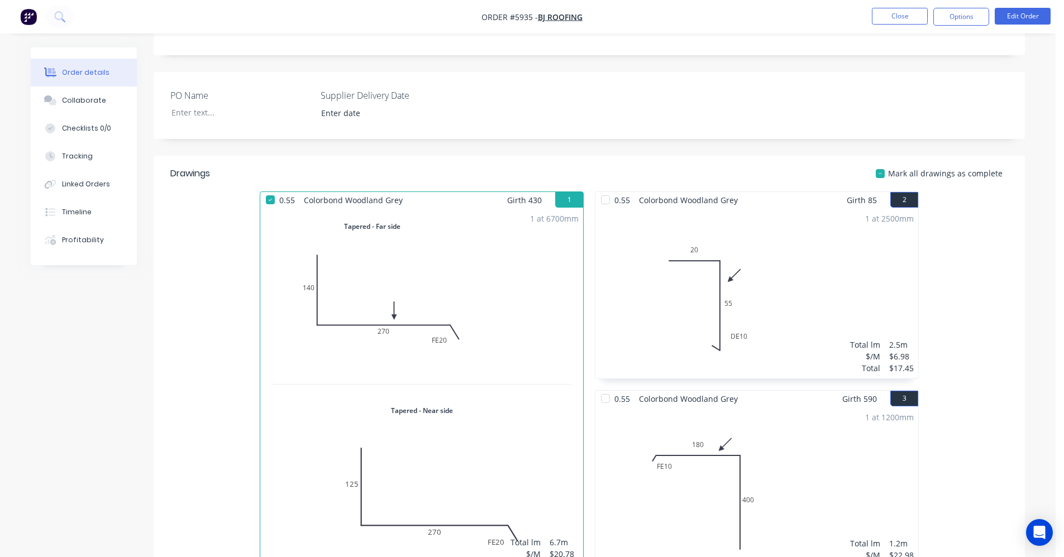
scroll to position [223, 0]
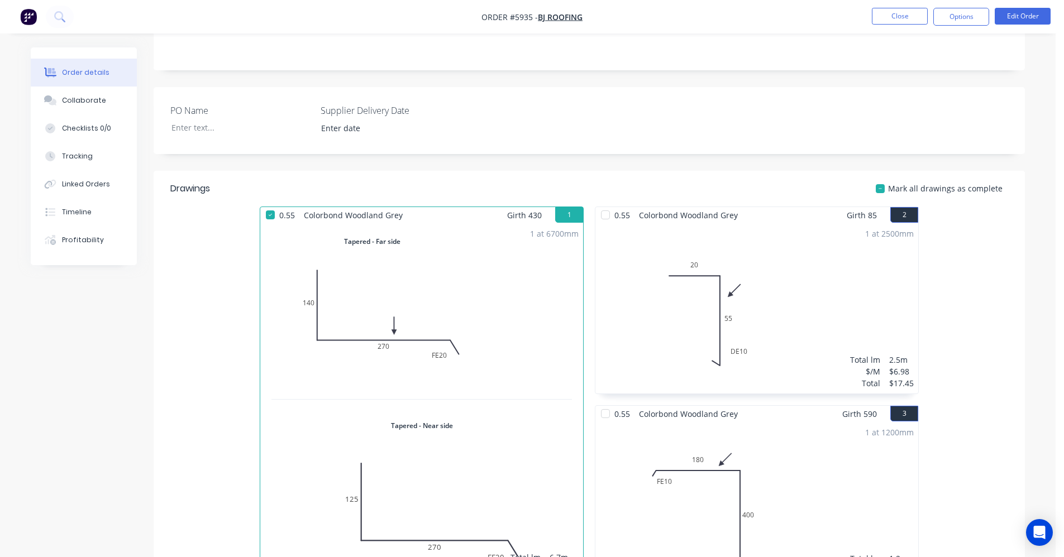
click at [708, 126] on div "PO Name Supplier Delivery Date" at bounding box center [589, 120] width 871 height 67
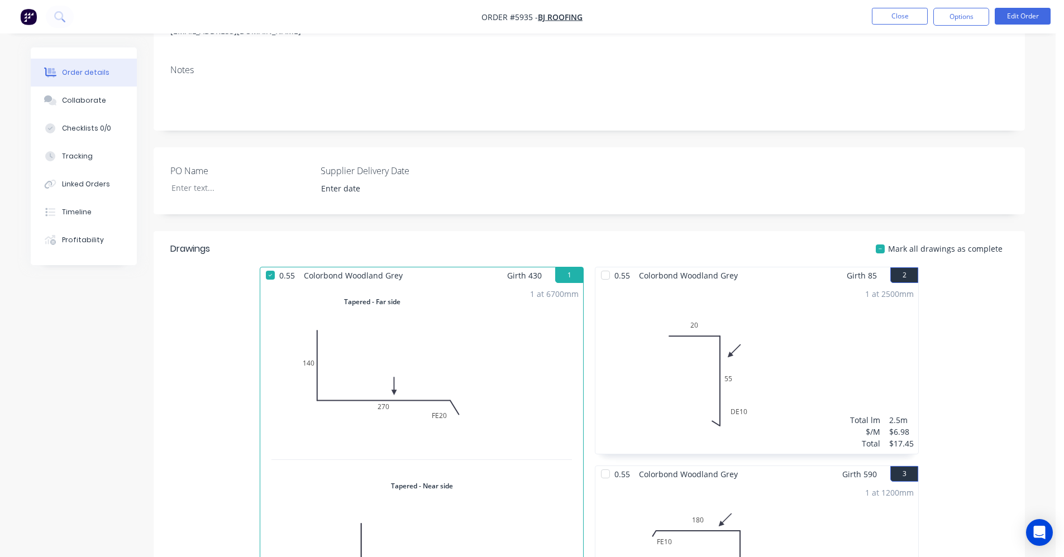
scroll to position [12, 0]
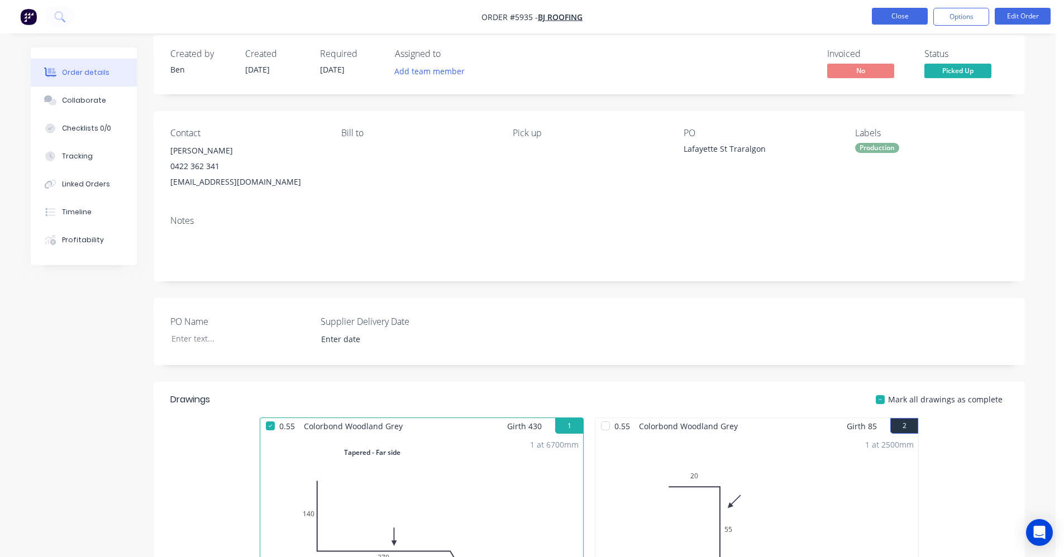
click at [880, 12] on button "Close" at bounding box center [900, 16] width 56 height 17
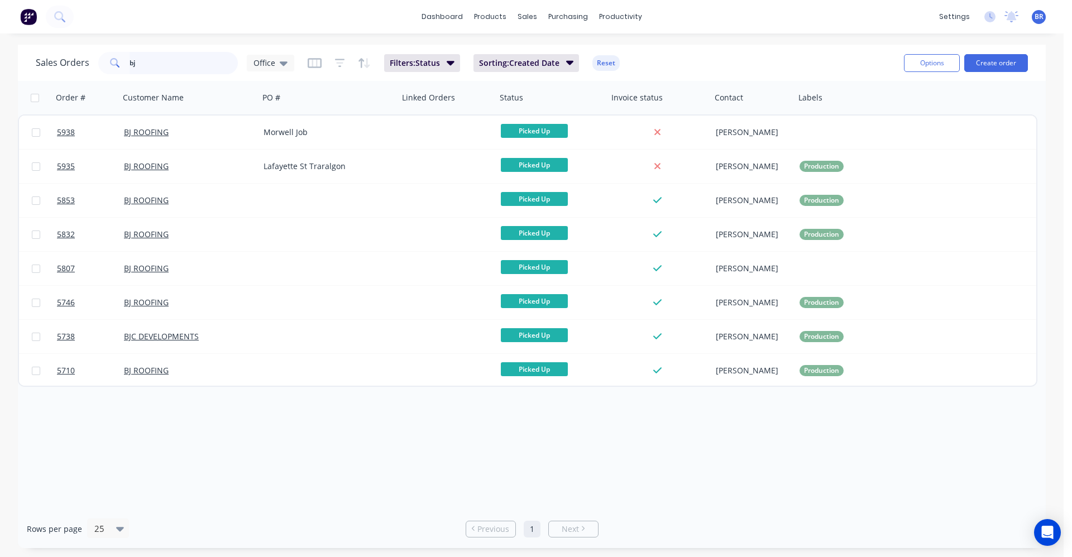
drag, startPoint x: 111, startPoint y: 60, endPoint x: 60, endPoint y: 51, distance: 52.1
click at [60, 52] on div "Sales Orders bj Office" at bounding box center [165, 63] width 259 height 22
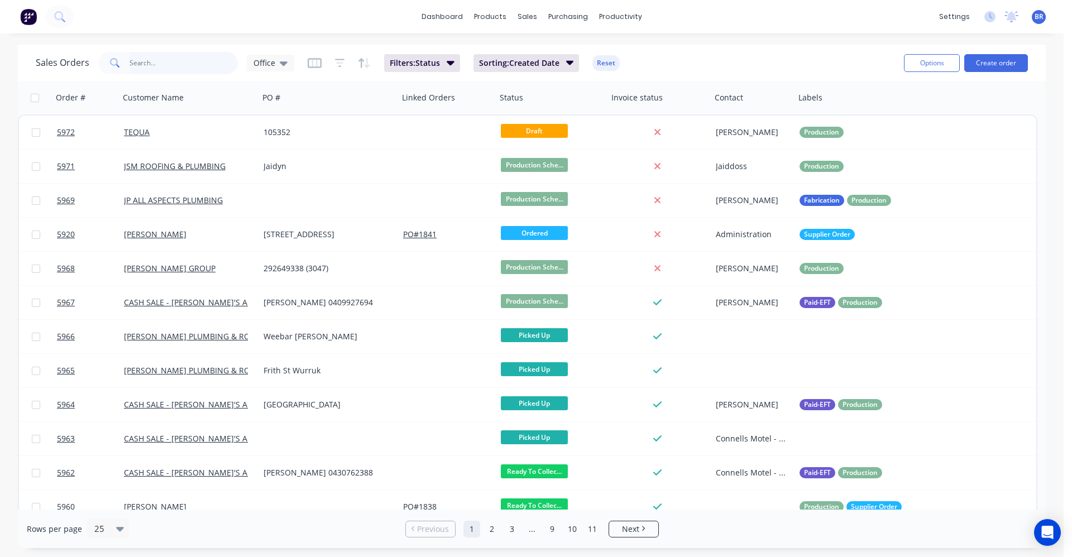
click at [171, 61] on input "text" at bounding box center [184, 63] width 109 height 22
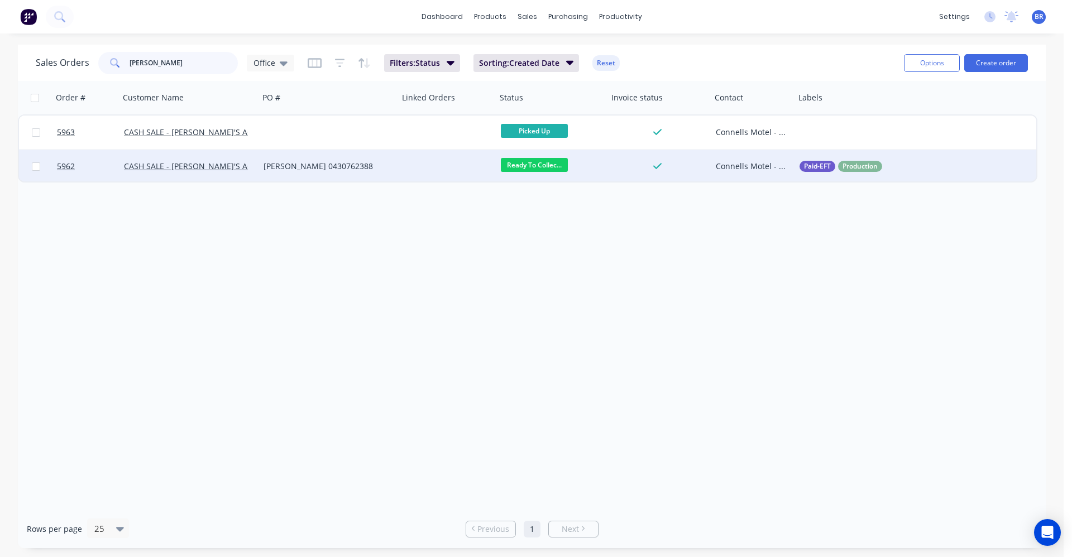
type input "[PERSON_NAME]"
click at [356, 167] on div "[PERSON_NAME] 0430762388" at bounding box center [326, 166] width 124 height 11
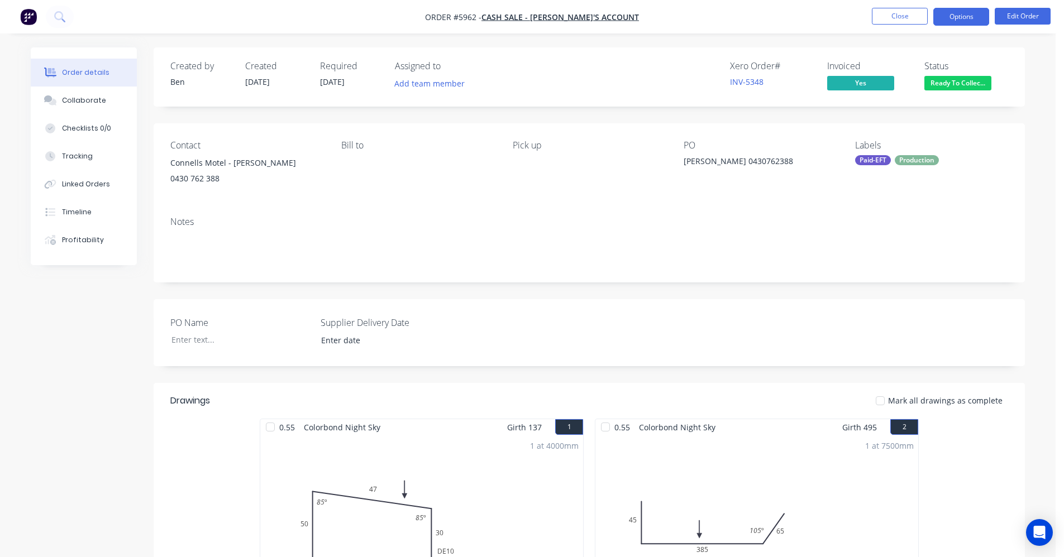
click at [958, 15] on button "Options" at bounding box center [961, 17] width 56 height 18
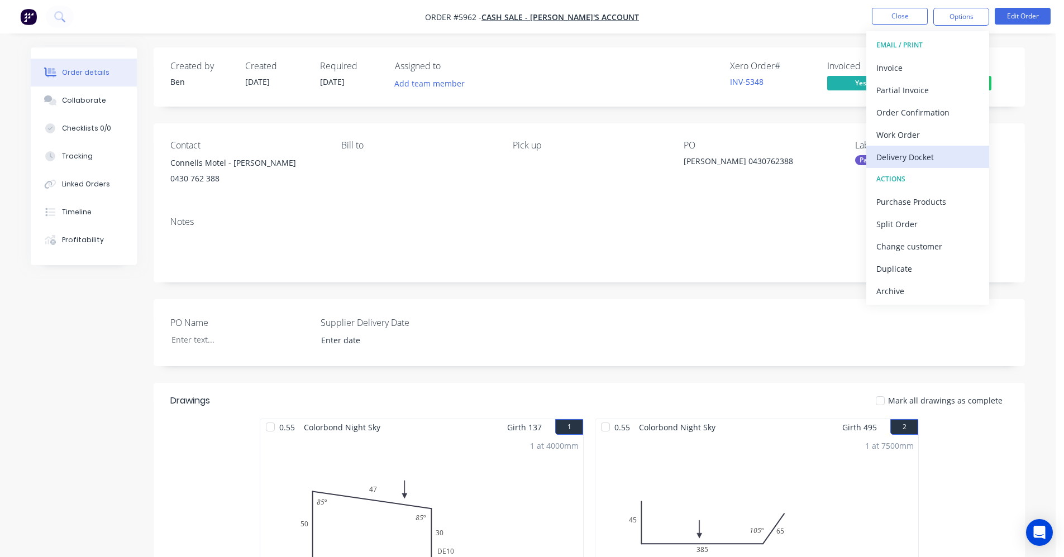
click at [919, 156] on div "Delivery Docket" at bounding box center [927, 157] width 103 height 16
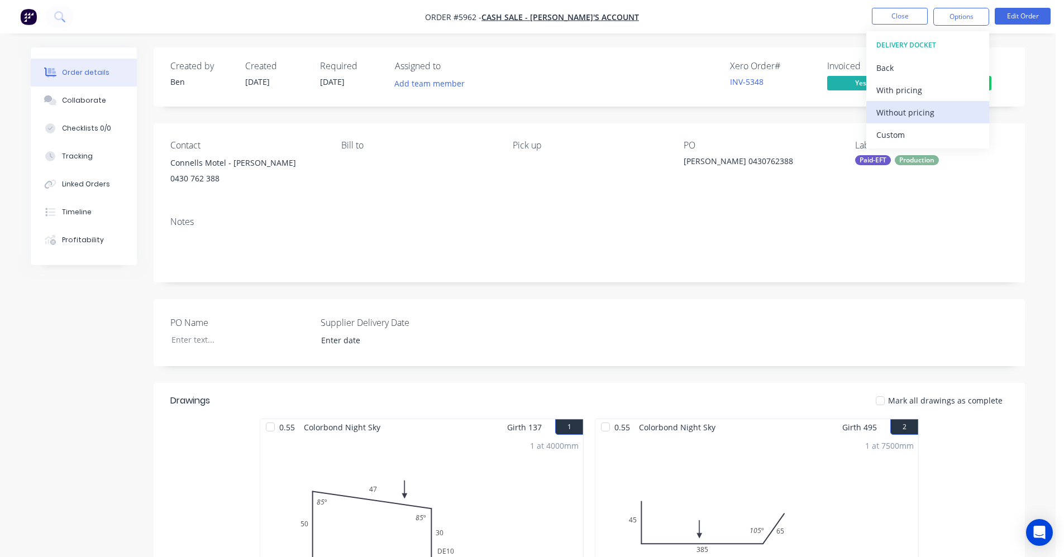
click at [913, 112] on div "Without pricing" at bounding box center [927, 112] width 103 height 16
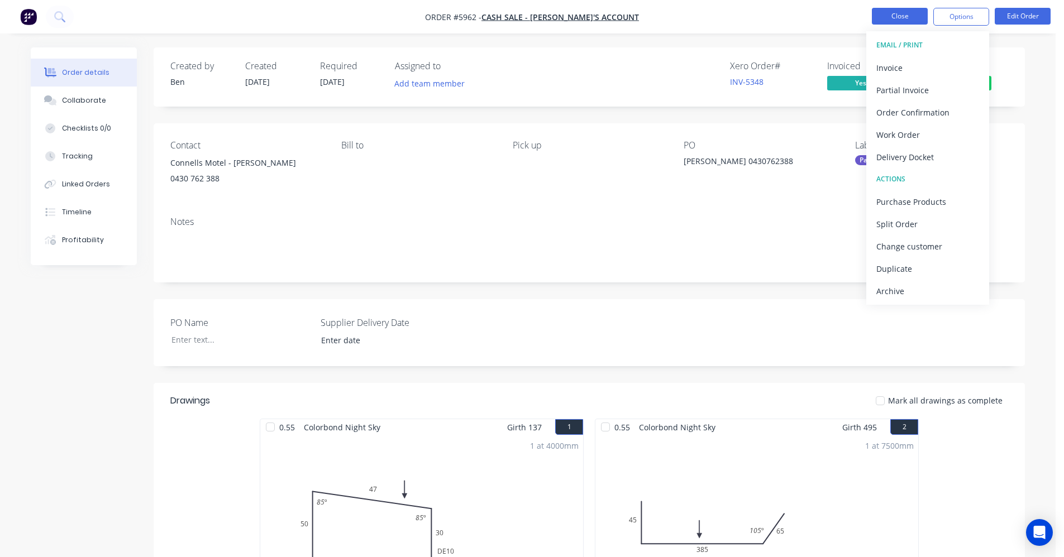
click at [903, 15] on button "Close" at bounding box center [900, 16] width 56 height 17
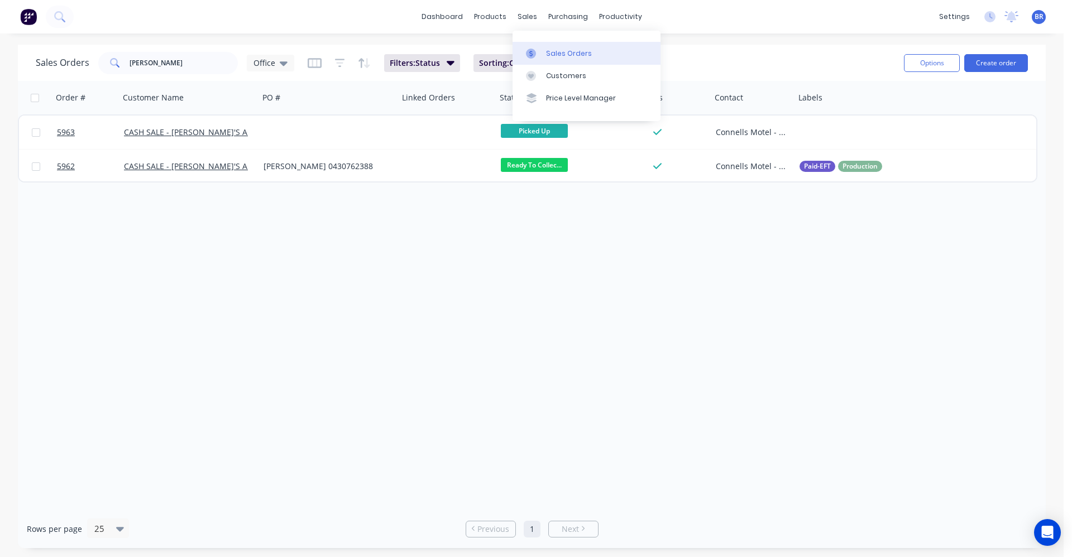
click at [547, 50] on div "Sales Orders" at bounding box center [569, 54] width 46 height 10
drag, startPoint x: 181, startPoint y: 71, endPoint x: 84, endPoint y: 59, distance: 98.0
click at [82, 58] on div "Sales Orders [PERSON_NAME] Office" at bounding box center [165, 63] width 259 height 22
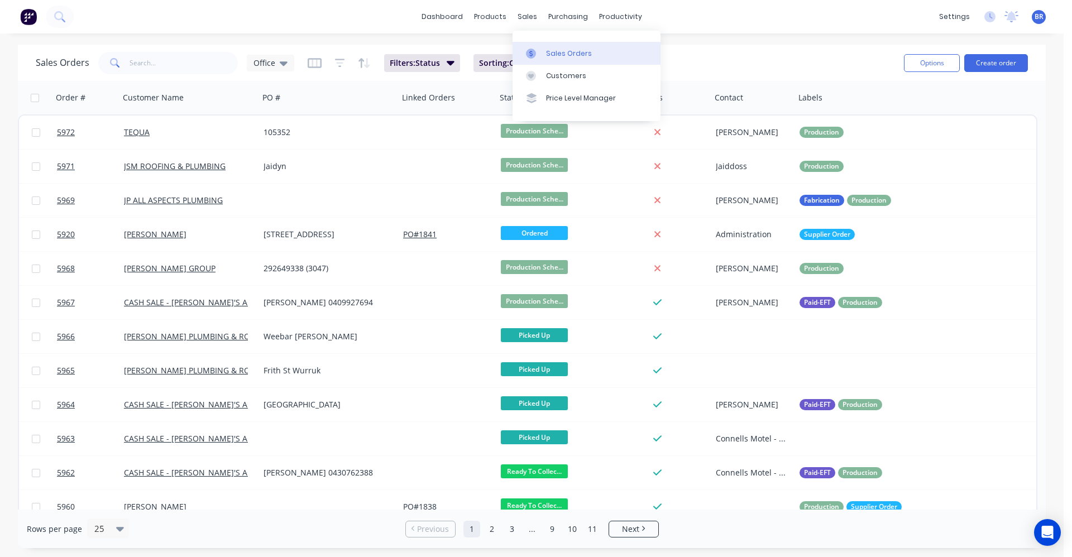
click at [542, 58] on div at bounding box center [534, 54] width 17 height 10
